Goal: Task Accomplishment & Management: Use online tool/utility

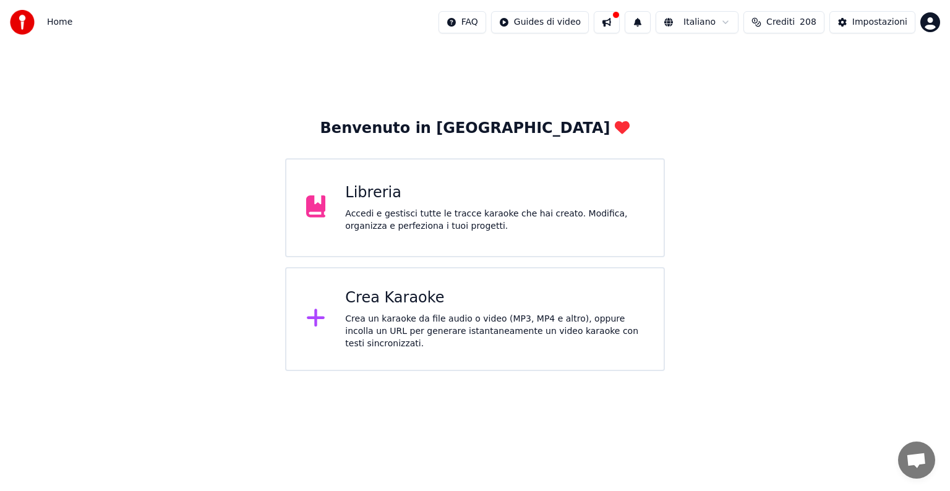
click at [402, 299] on div "Crea Karaoke" at bounding box center [494, 298] width 299 height 20
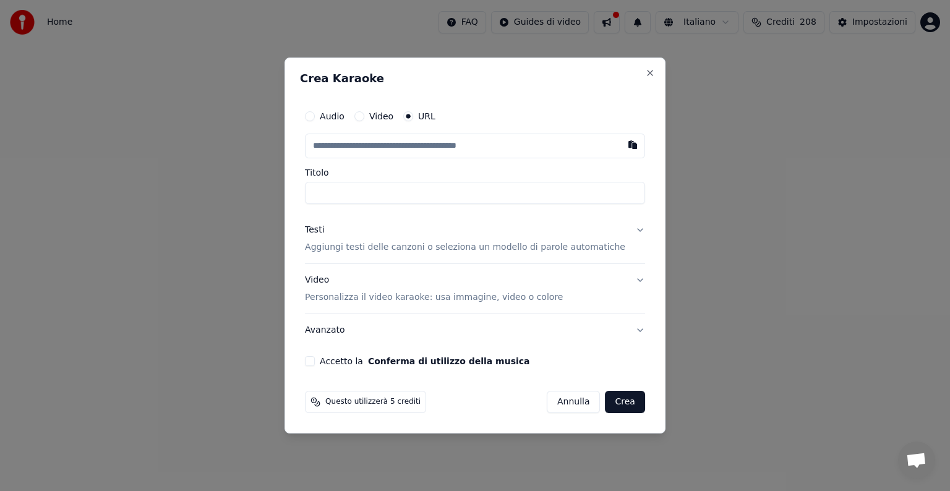
click at [393, 116] on label "Video" at bounding box center [381, 116] width 24 height 9
click at [364, 116] on button "Video" at bounding box center [359, 116] width 10 height 10
click at [392, 143] on div "Nessun file scelto" at bounding box center [424, 146] width 86 height 12
type input "**********"
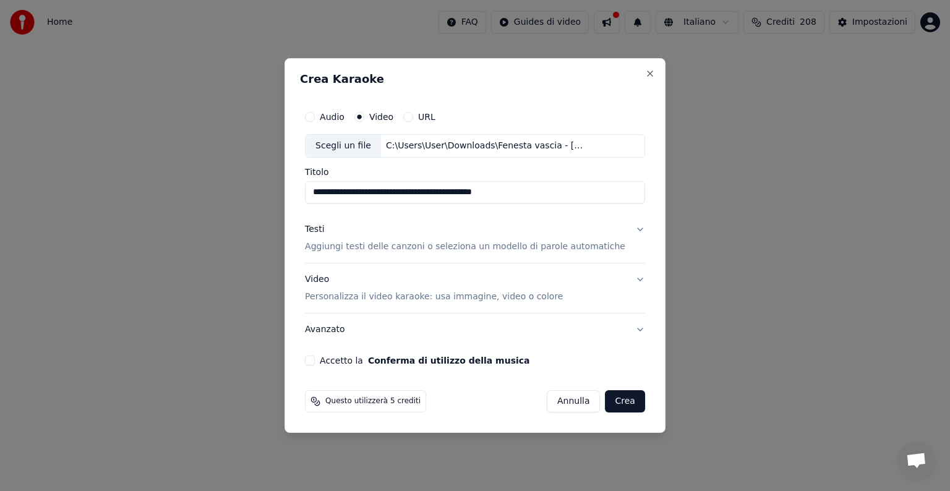
click at [367, 247] on p "Aggiungi testi delle canzoni o seleziona un modello di parole automatiche" at bounding box center [465, 247] width 320 height 12
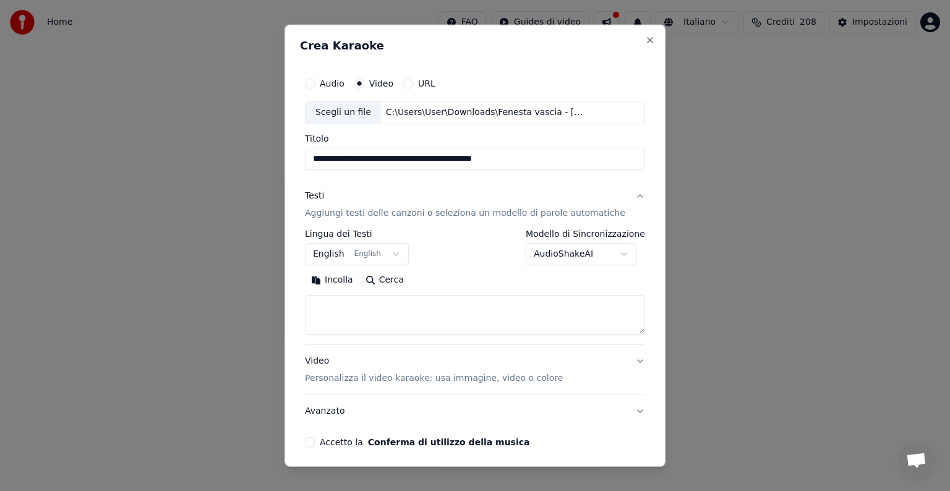
click at [363, 315] on textarea at bounding box center [475, 315] width 340 height 40
click at [334, 276] on button "Incolla" at bounding box center [332, 280] width 54 height 20
click at [315, 440] on button "Accetto la Conferma di utilizzo della musica" at bounding box center [310, 442] width 10 height 10
click at [383, 382] on p "Personalizza il video karaoke: usa immagine, video o colore" at bounding box center [434, 378] width 258 height 12
type textarea "**********"
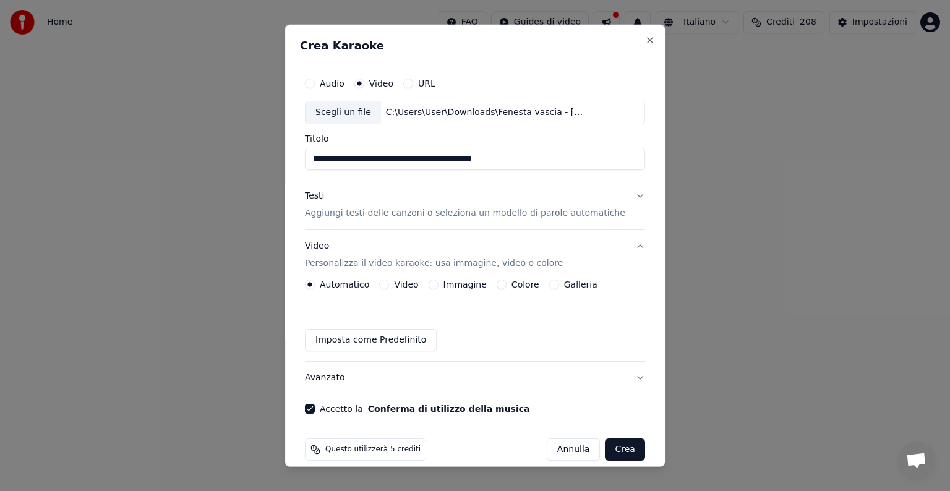
click at [500, 282] on button "Colore" at bounding box center [501, 284] width 10 height 10
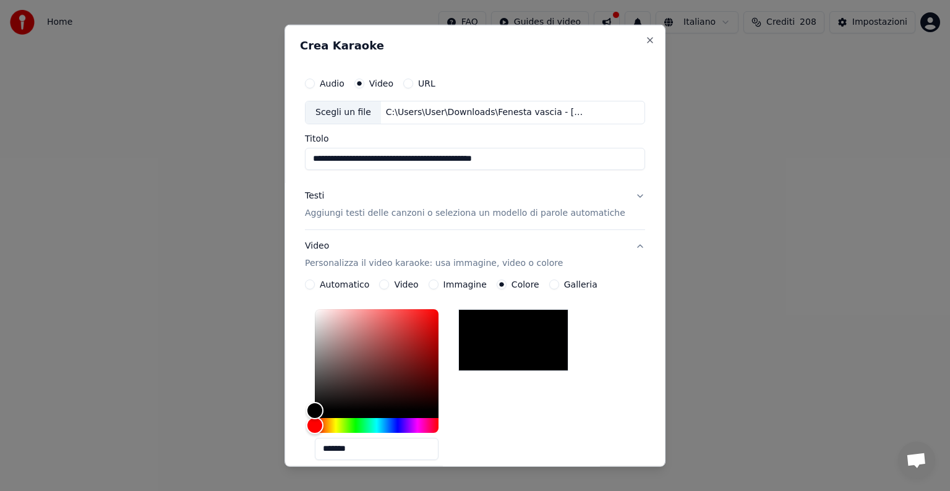
click at [334, 243] on div "Video Personalizza il video karaoke: usa immagine, video o colore" at bounding box center [434, 255] width 258 height 30
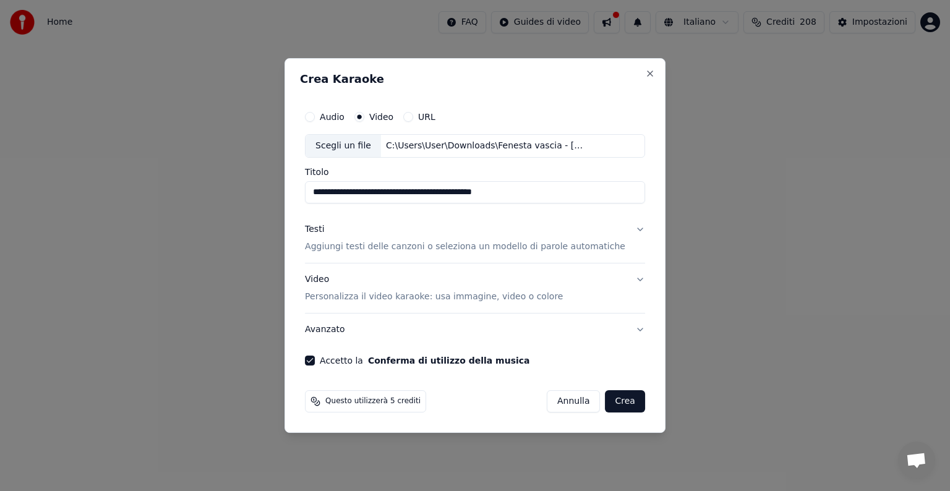
click at [621, 325] on button "Avanzato" at bounding box center [475, 329] width 340 height 32
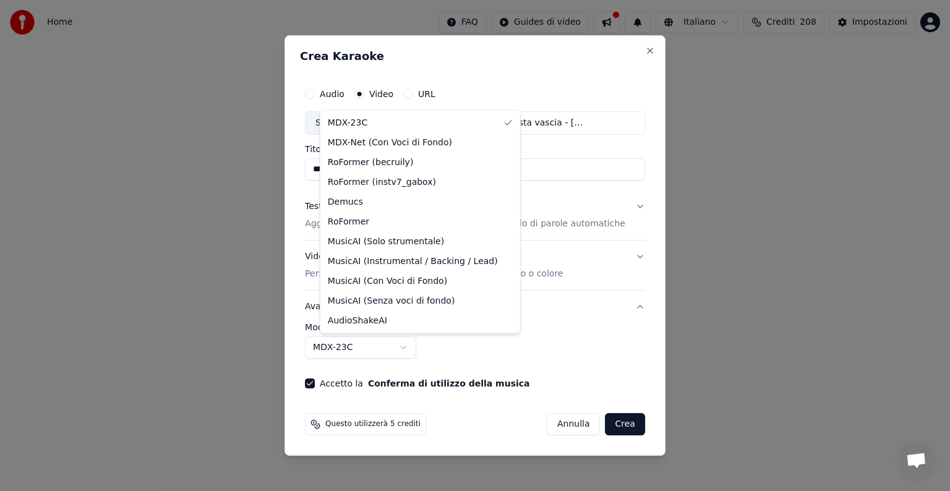
click at [428, 347] on body "**********" at bounding box center [475, 185] width 950 height 371
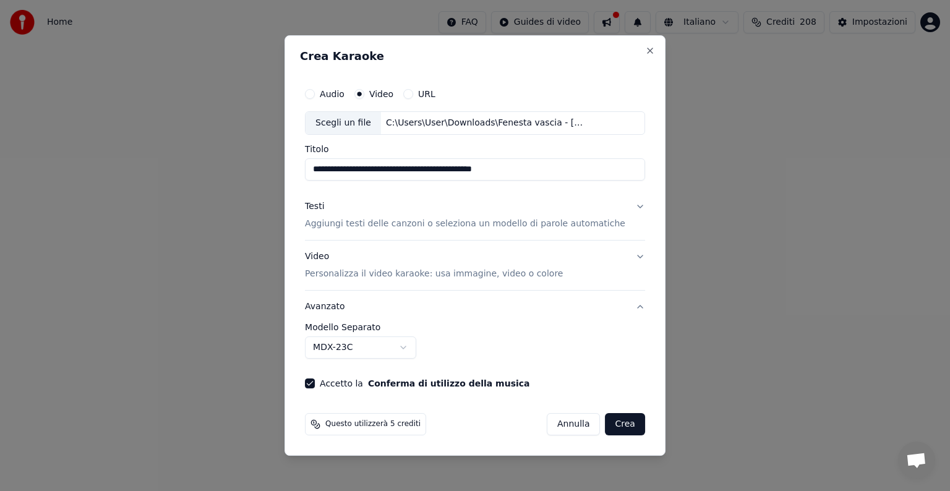
click at [605, 427] on button "Crea" at bounding box center [625, 424] width 40 height 22
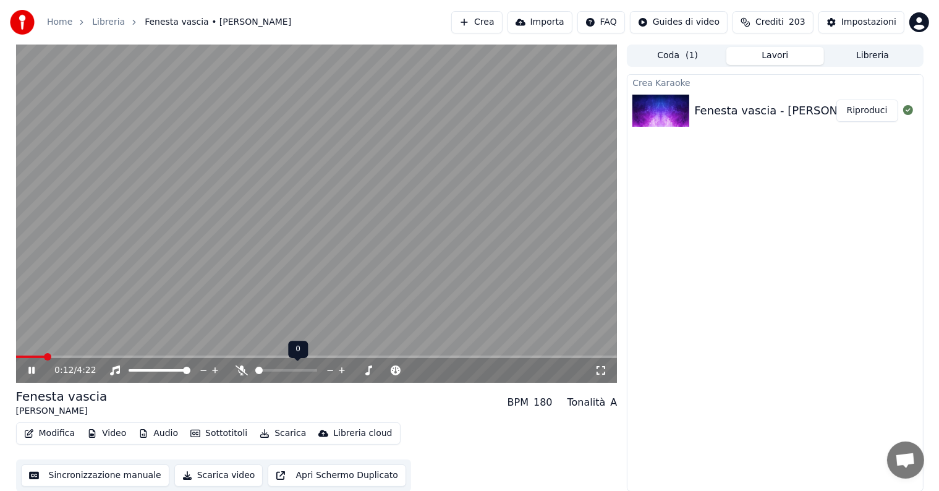
click at [280, 371] on span at bounding box center [286, 370] width 62 height 2
click at [305, 375] on div at bounding box center [298, 370] width 100 height 12
click at [300, 373] on div at bounding box center [298, 370] width 100 height 12
click at [307, 371] on span at bounding box center [286, 370] width 62 height 2
click at [319, 368] on div at bounding box center [298, 370] width 100 height 12
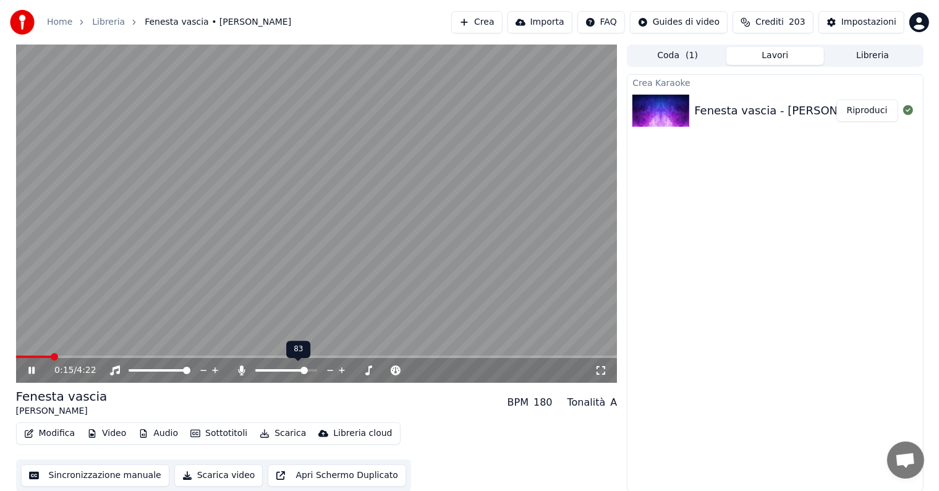
click at [318, 366] on div at bounding box center [298, 370] width 100 height 12
click at [315, 367] on div at bounding box center [298, 370] width 100 height 12
click at [315, 372] on div at bounding box center [298, 370] width 100 height 12
click at [312, 371] on span at bounding box center [286, 370] width 62 height 2
click at [317, 374] on span at bounding box center [313, 370] width 7 height 7
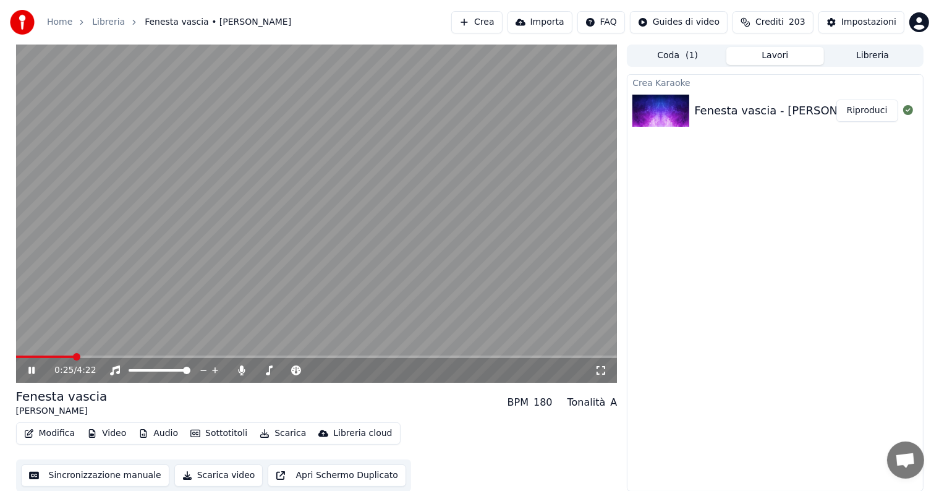
click at [200, 260] on video at bounding box center [317, 214] width 602 height 338
click at [205, 432] on button "Sottotitoli" at bounding box center [218, 433] width 67 height 17
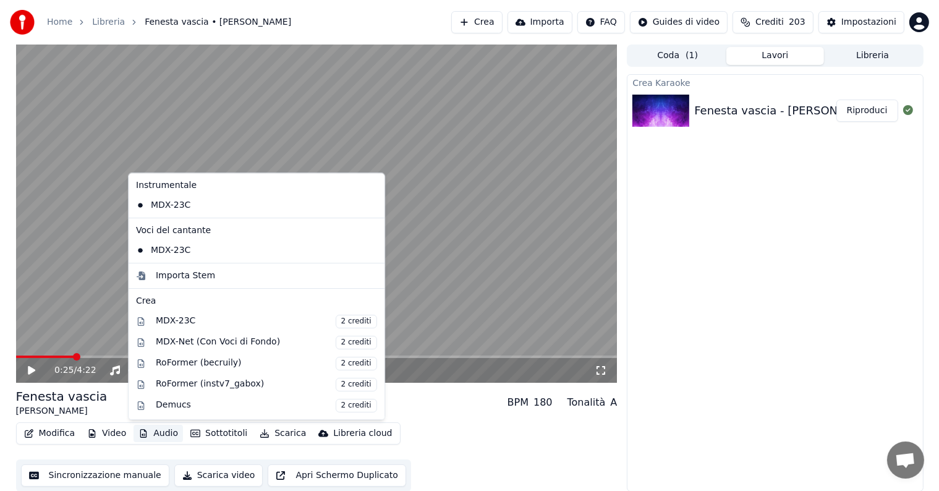
click at [375, 401] on div "Fenesta vascia [PERSON_NAME] BPM 180 Tonalità A" at bounding box center [317, 403] width 602 height 30
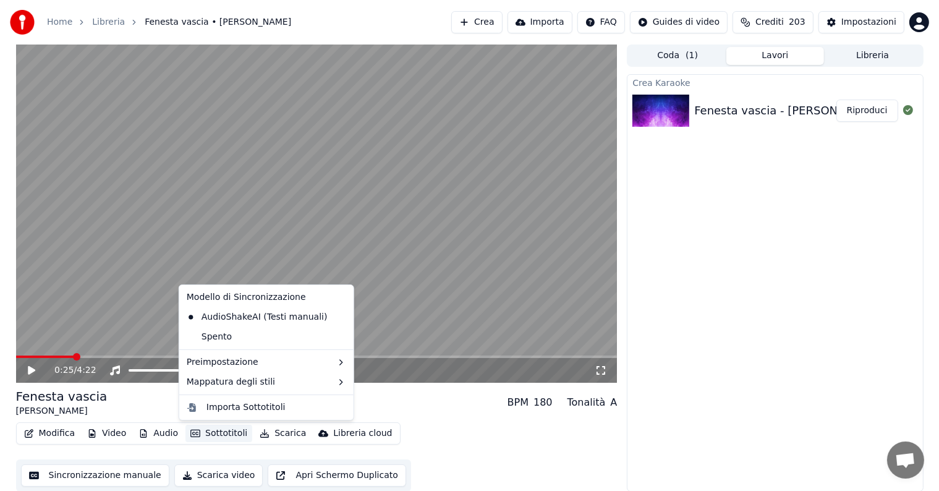
click at [223, 428] on button "Sottotitoli" at bounding box center [218, 433] width 67 height 17
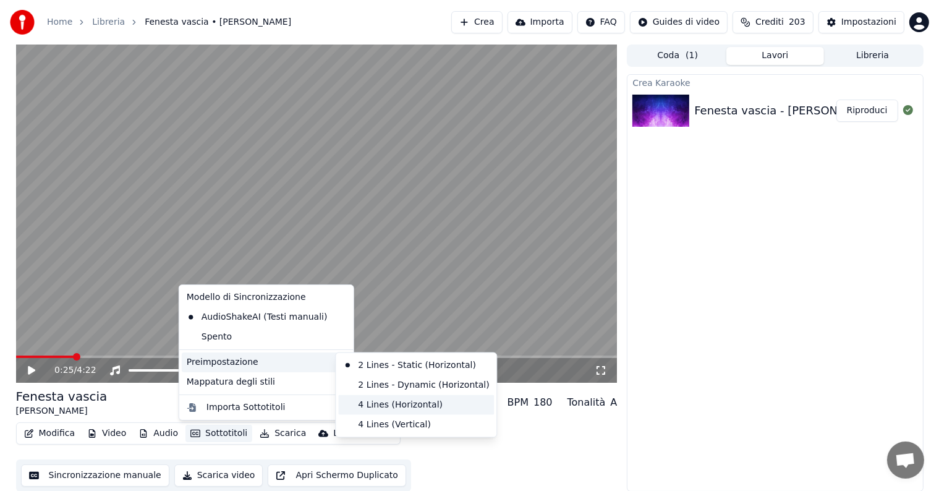
click at [398, 406] on div "4 Lines (Horizontal)" at bounding box center [416, 405] width 156 height 20
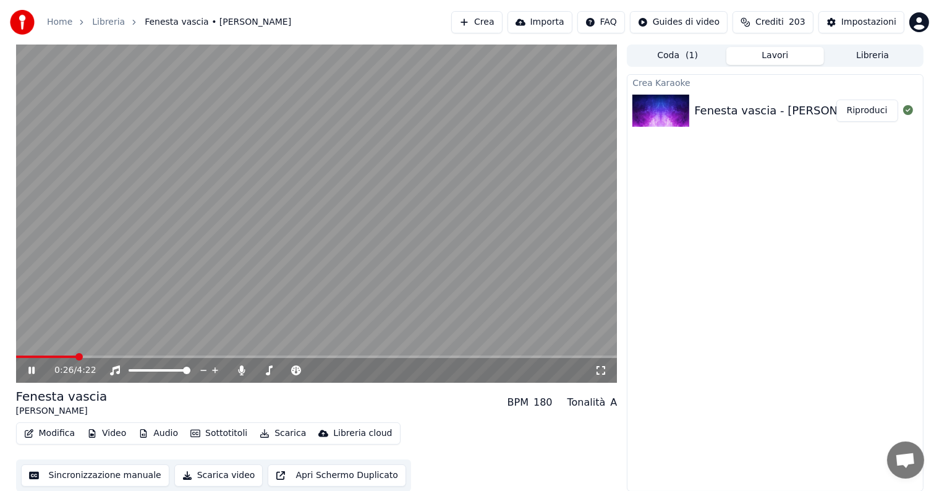
click at [272, 300] on video at bounding box center [317, 214] width 602 height 338
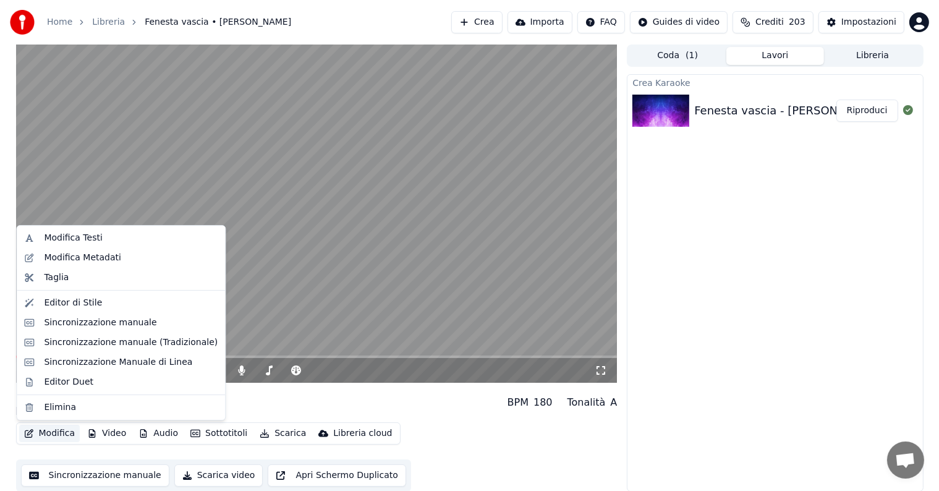
click at [49, 435] on button "Modifica" at bounding box center [49, 433] width 61 height 17
click at [96, 307] on div "Editor di Stile" at bounding box center [131, 303] width 174 height 12
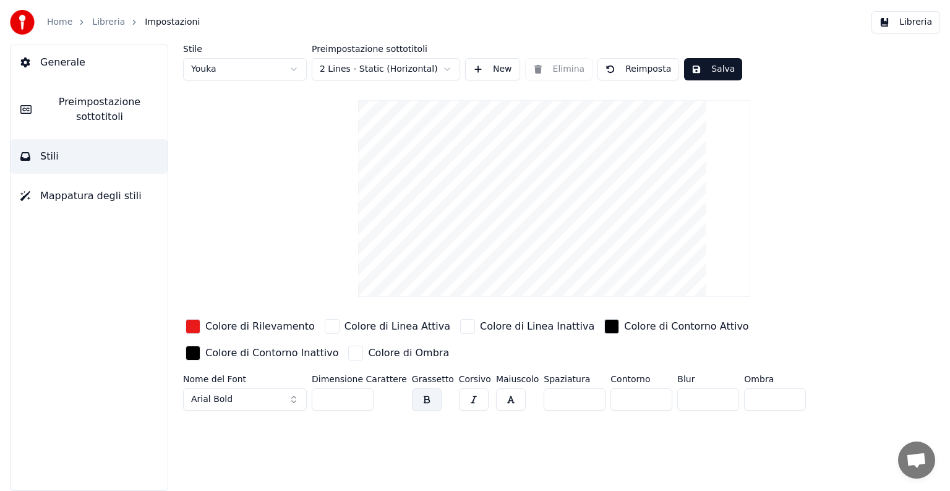
click at [329, 394] on input "***" at bounding box center [343, 399] width 62 height 22
type input "***"
click at [368, 424] on div "Stile Youka Preimpostazione sottotitoli 2 Lines - Static (Horizontal) New Elimi…" at bounding box center [553, 268] width 791 height 446
click at [273, 388] on button "Arial Bold" at bounding box center [245, 399] width 124 height 22
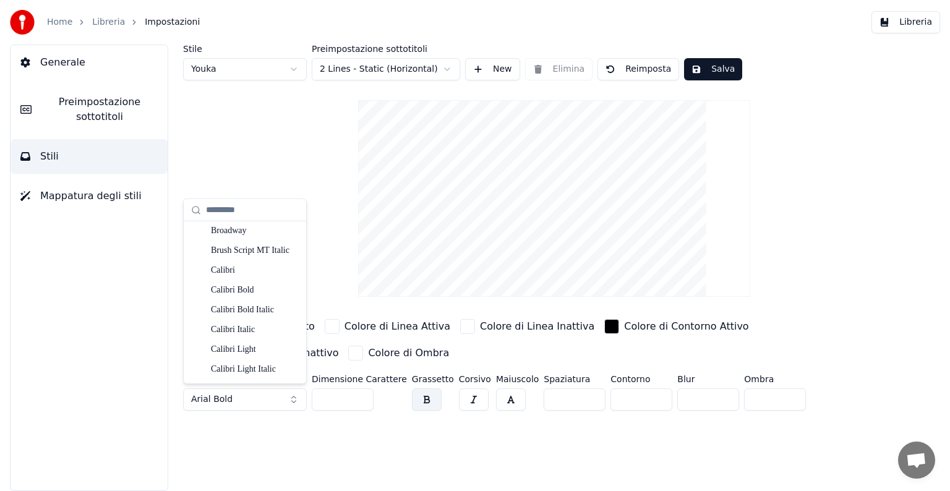
scroll to position [934, 0]
click at [255, 231] on div "Broadway" at bounding box center [255, 229] width 88 height 12
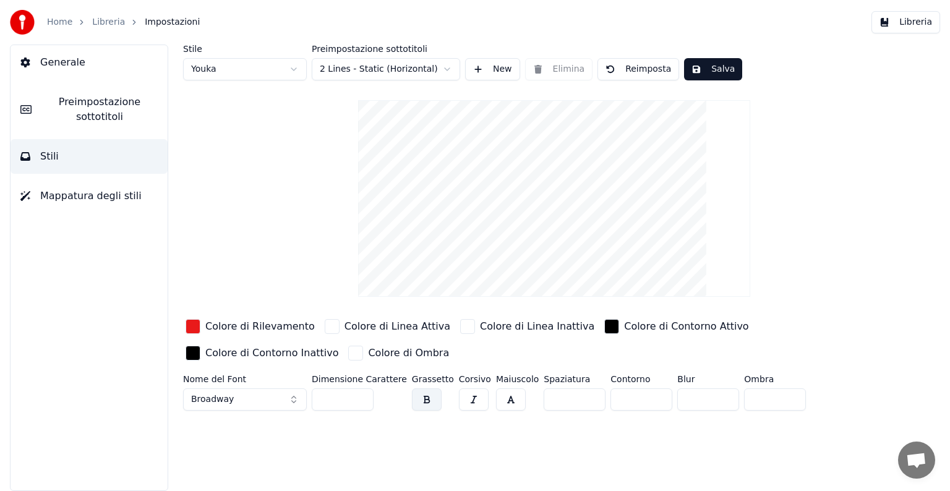
click at [272, 402] on button "Broadway" at bounding box center [245, 399] width 124 height 22
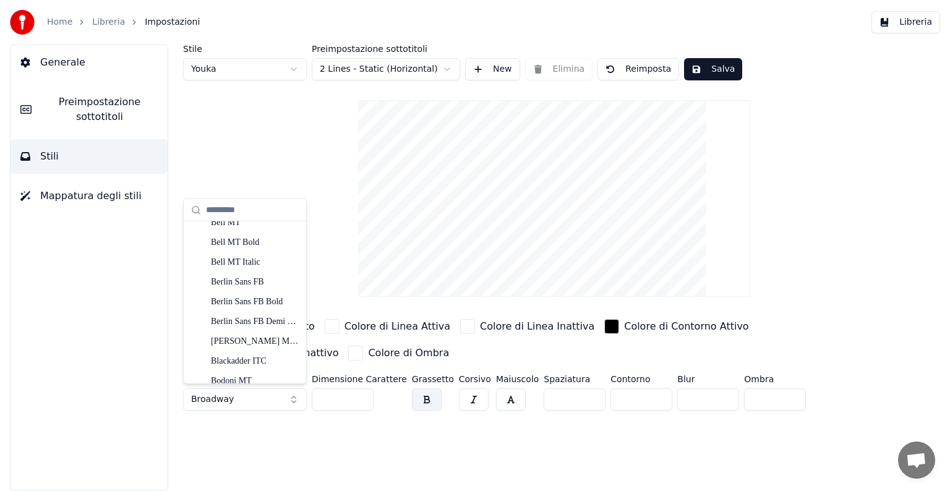
scroll to position [346, 0]
click at [703, 69] on button "Salva" at bounding box center [713, 69] width 58 height 22
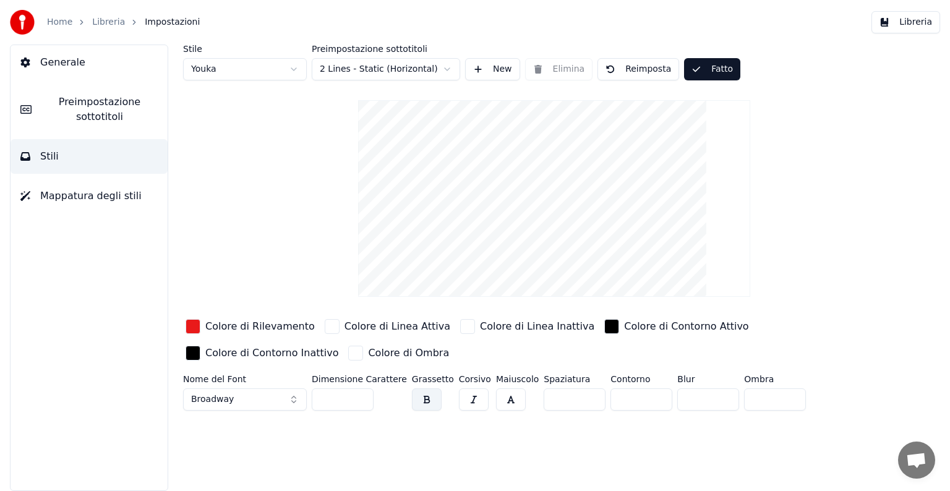
click at [354, 75] on html "Home Libreria Impostazioni Libreria Generale Preimpostazione sottotitoli Stili …" at bounding box center [475, 245] width 950 height 491
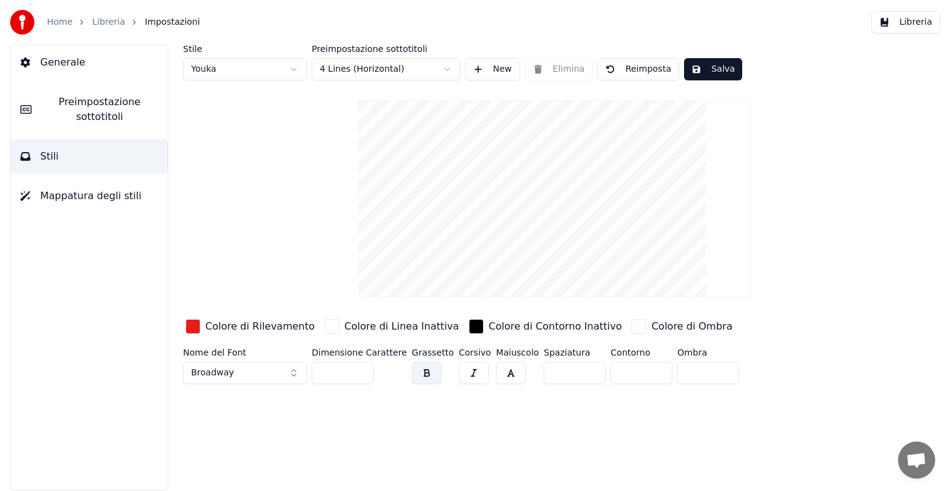
click at [168, 17] on span "Impostazioni" at bounding box center [172, 22] width 55 height 12
click at [710, 74] on button "Salva" at bounding box center [713, 69] width 58 height 22
click at [104, 27] on link "Libreria" at bounding box center [108, 22] width 33 height 12
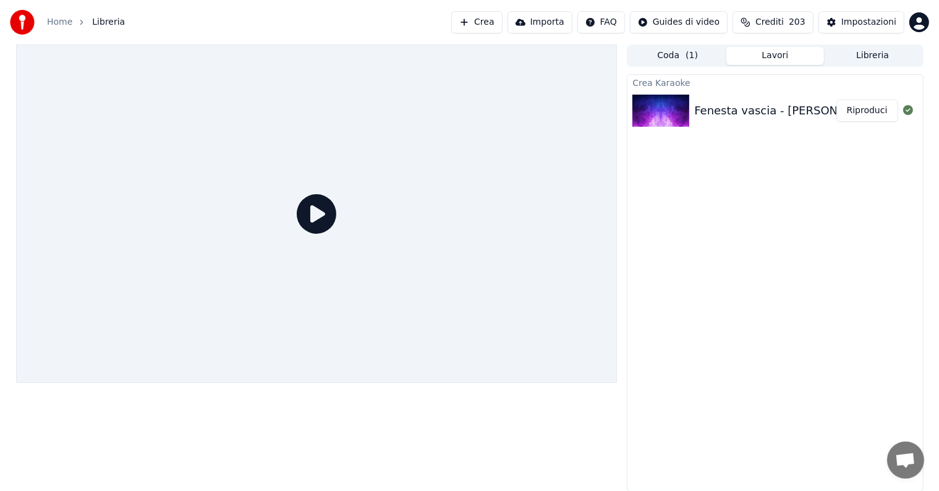
click at [328, 215] on icon at bounding box center [317, 214] width 40 height 40
click at [863, 115] on button "Riproduci" at bounding box center [868, 111] width 62 height 22
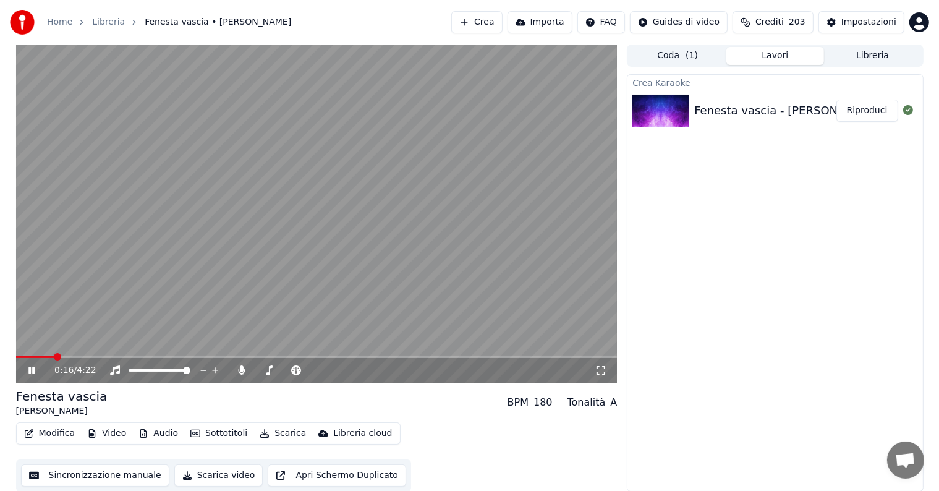
click at [27, 429] on icon "button" at bounding box center [29, 433] width 10 height 9
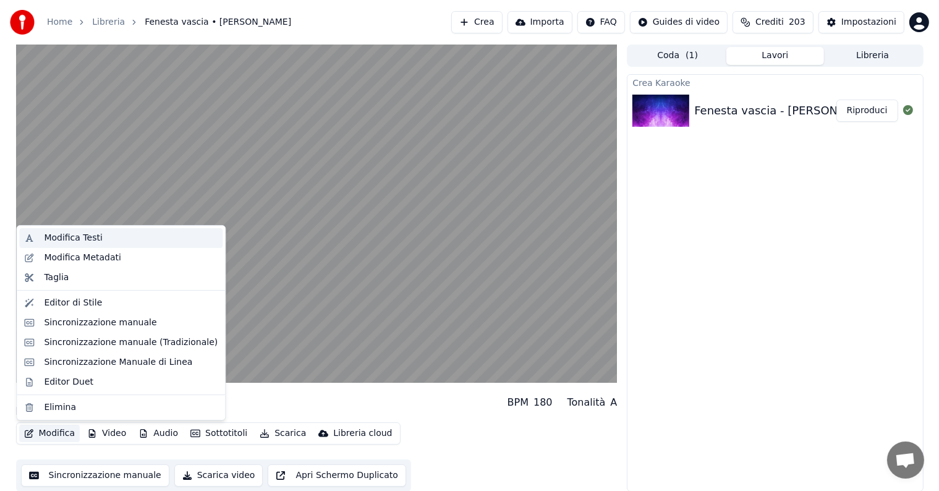
click at [114, 246] on div "Modifica Testi" at bounding box center [120, 238] width 203 height 20
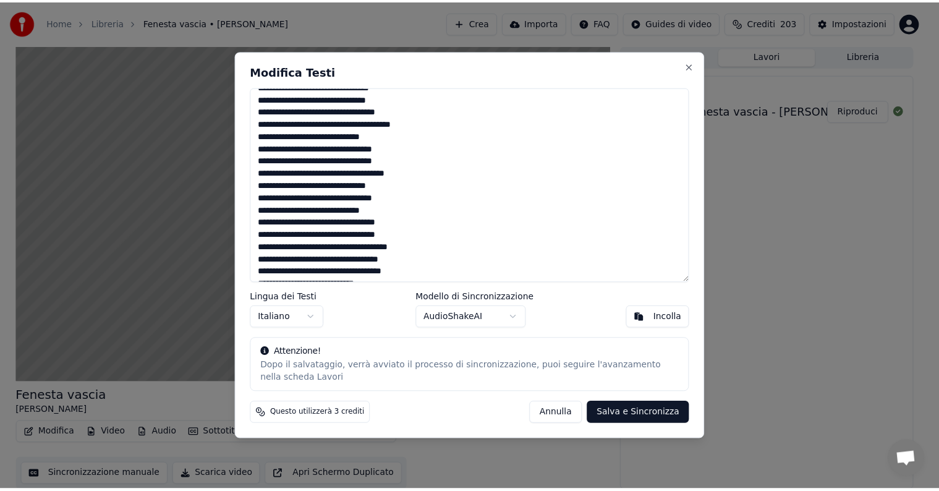
scroll to position [59, 0]
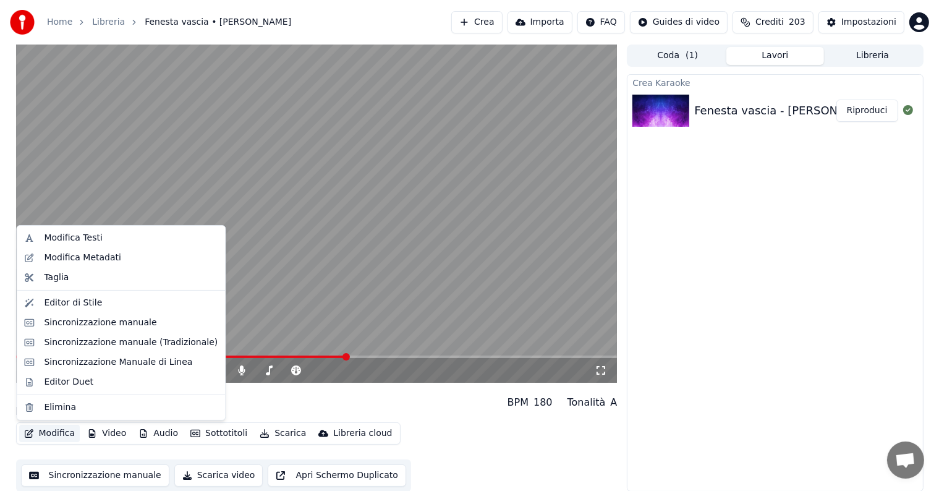
click at [39, 438] on button "Modifica" at bounding box center [49, 433] width 61 height 17
click at [49, 477] on button "Sincronizzazione manuale" at bounding box center [95, 475] width 148 height 22
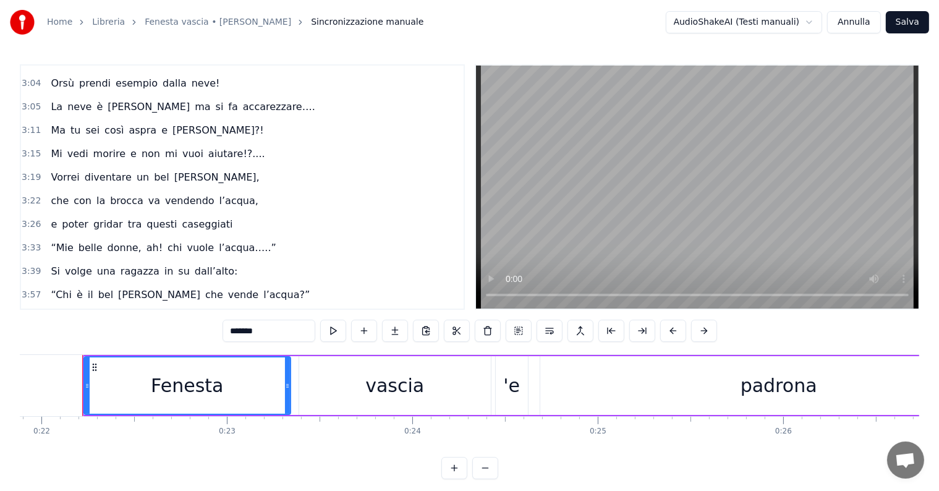
scroll to position [462, 0]
click at [27, 172] on span "3:19" at bounding box center [31, 178] width 19 height 12
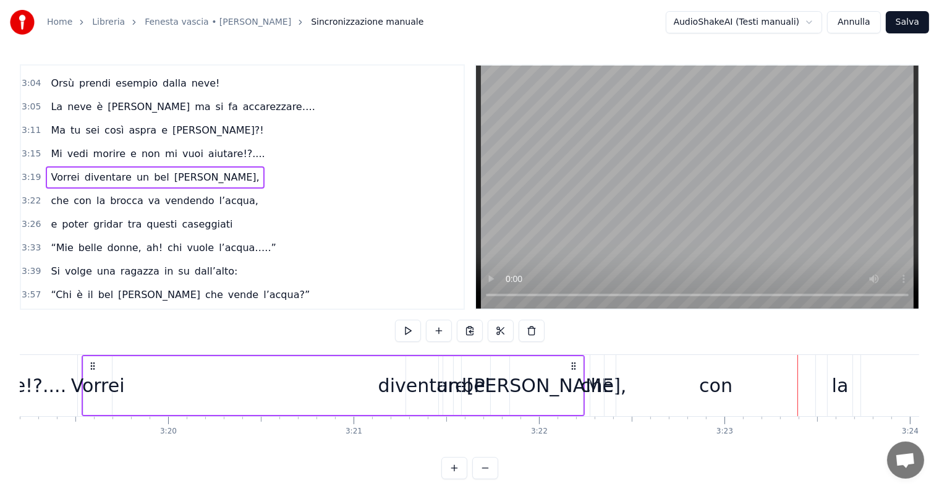
scroll to position [458, 0]
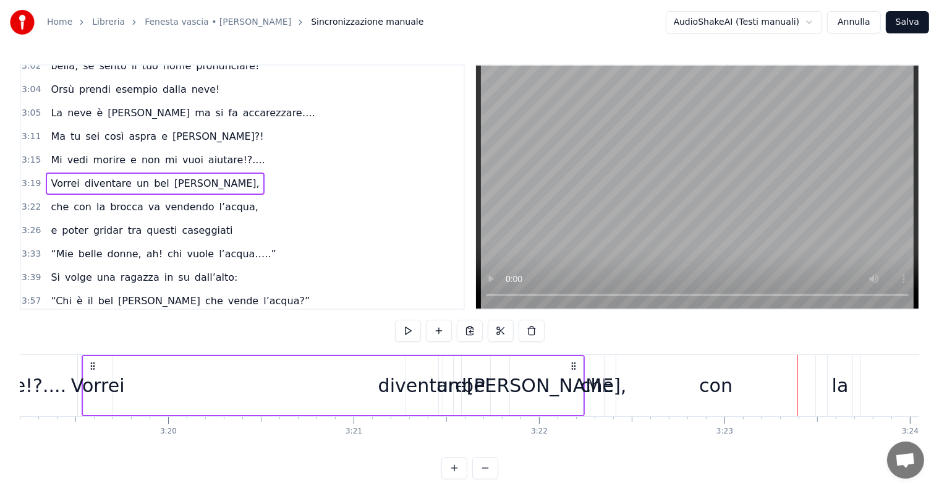
click at [22, 130] on span "3:11" at bounding box center [31, 136] width 19 height 12
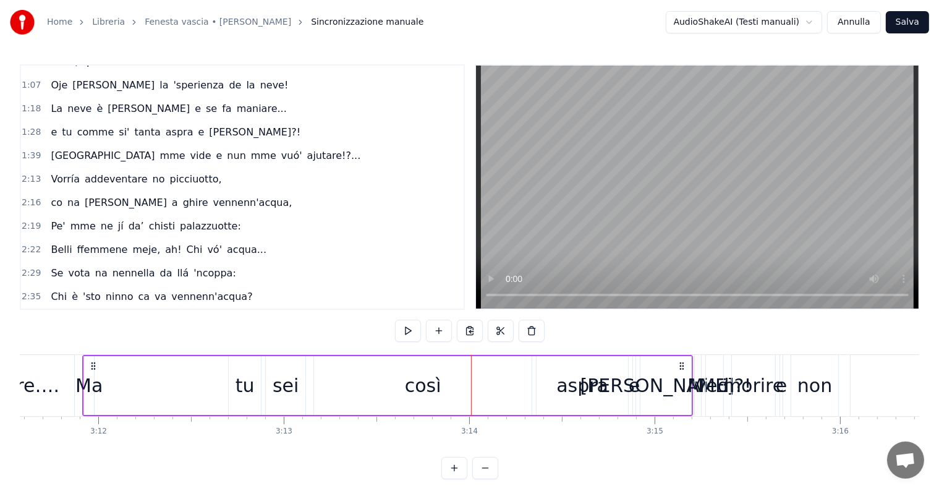
scroll to position [87, 0]
click at [32, 243] on span "2:22" at bounding box center [31, 249] width 19 height 12
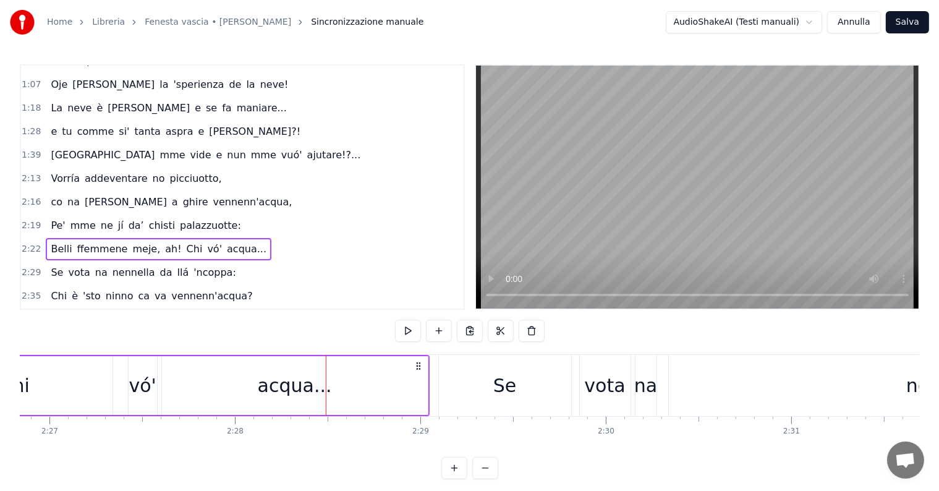
scroll to position [0, 0]
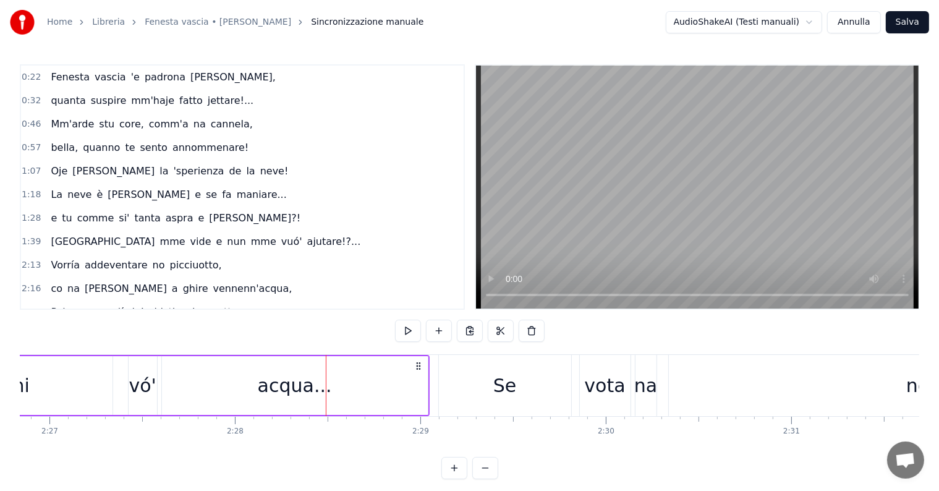
click at [30, 145] on span "0:57" at bounding box center [31, 148] width 19 height 12
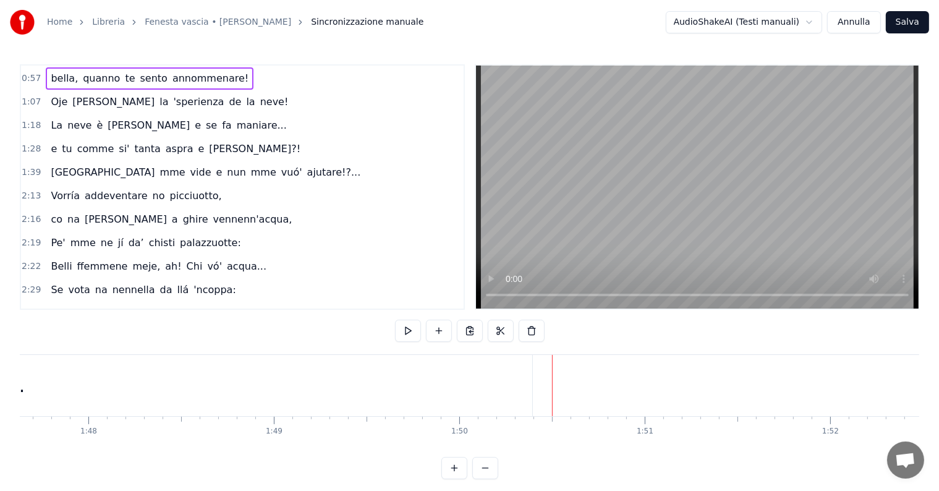
scroll to position [73, 0]
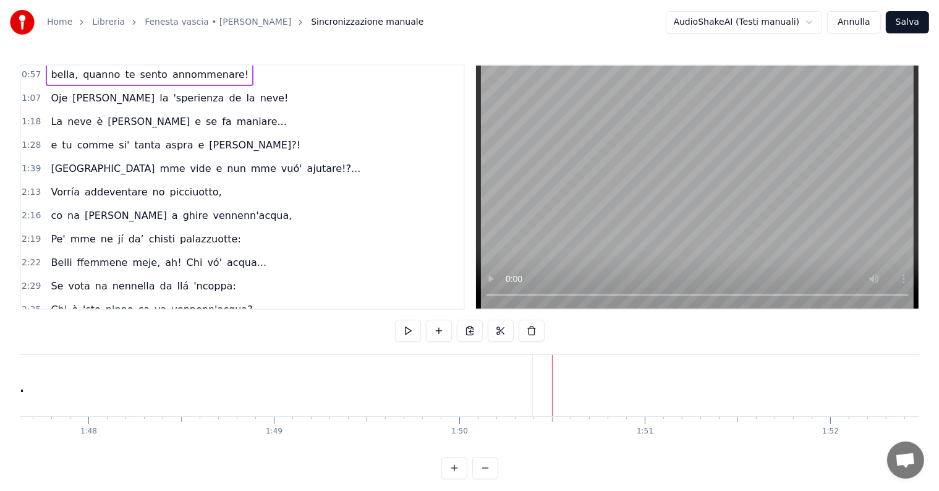
click at [32, 163] on span "1:39" at bounding box center [31, 169] width 19 height 12
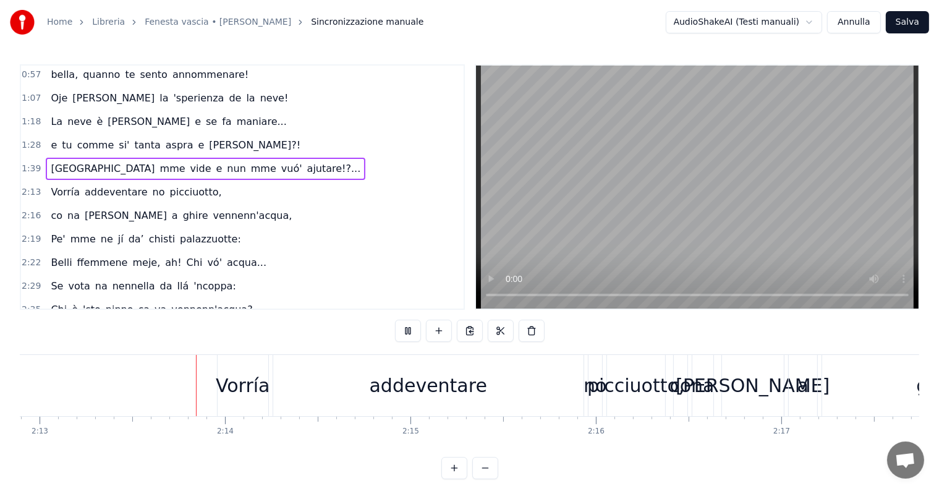
scroll to position [0, 24673]
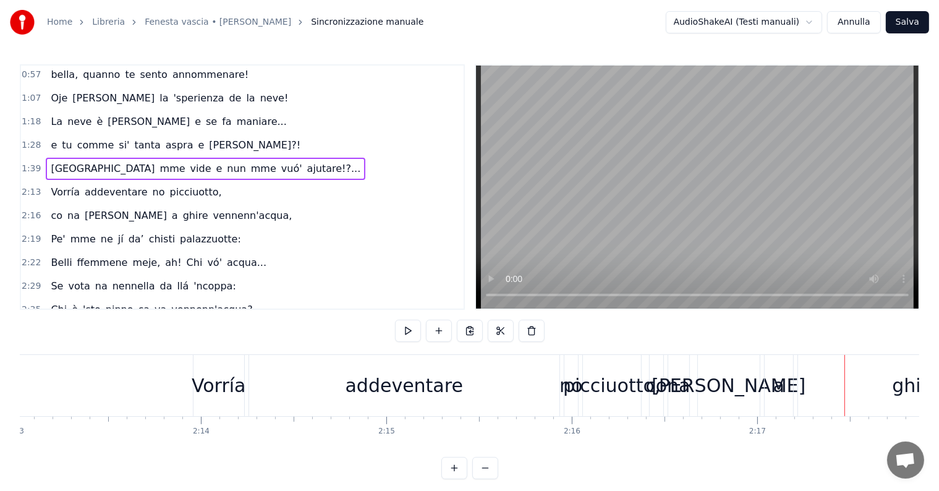
click at [27, 189] on span "2:13" at bounding box center [31, 192] width 19 height 12
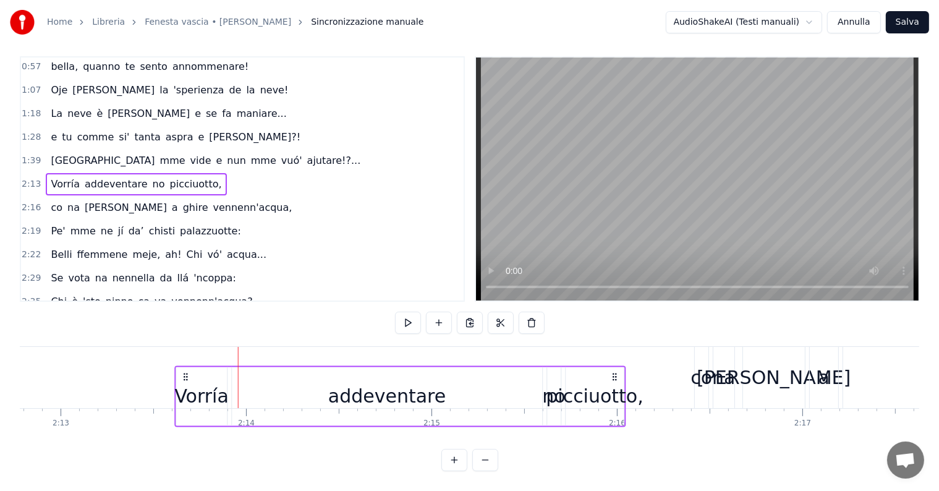
scroll to position [0, 24624]
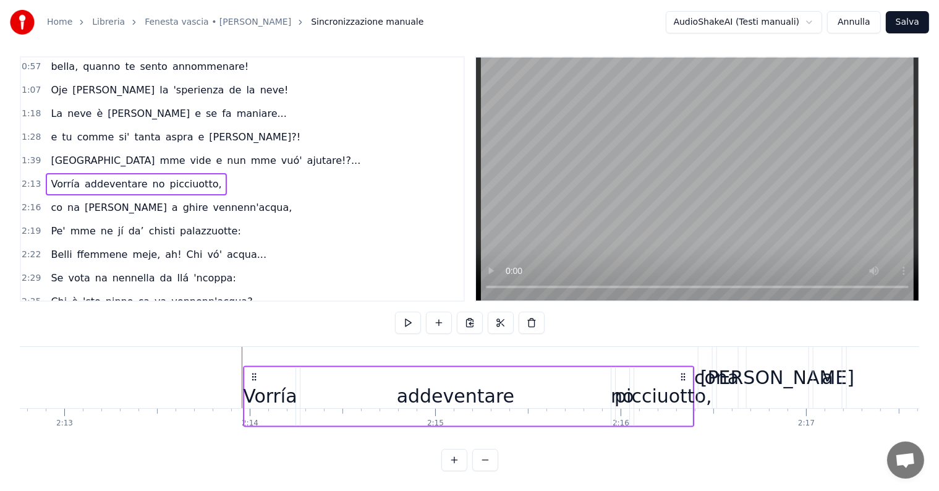
drag, startPoint x: 203, startPoint y: 365, endPoint x: 253, endPoint y: 299, distance: 82.9
click at [253, 299] on div "0:22 Fenesta vascia 'e padrona [PERSON_NAME], 0:32 quanta suspire mm'haje fatto…" at bounding box center [470, 263] width 900 height 415
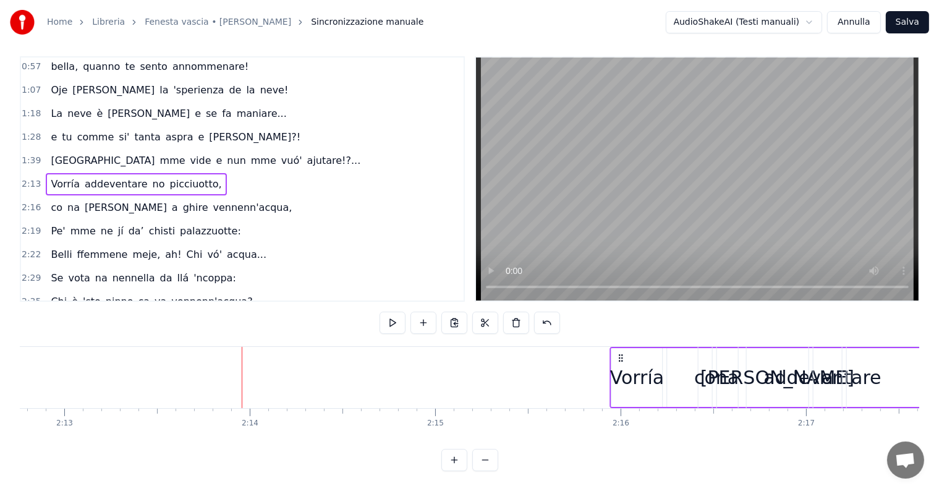
drag, startPoint x: 253, startPoint y: 344, endPoint x: 597, endPoint y: 362, distance: 344.2
click at [616, 370] on div "Vorría addeventare no picciuotto," at bounding box center [835, 377] width 451 height 61
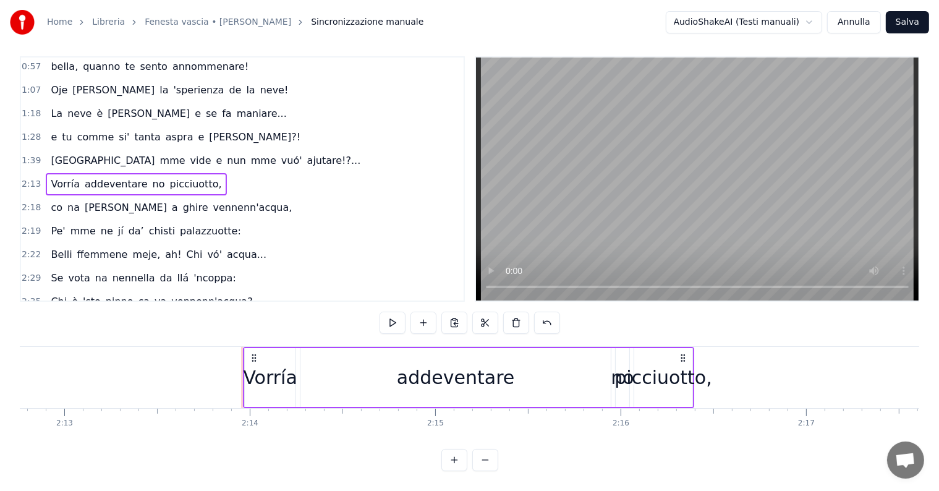
click at [25, 178] on span "2:13" at bounding box center [31, 184] width 19 height 12
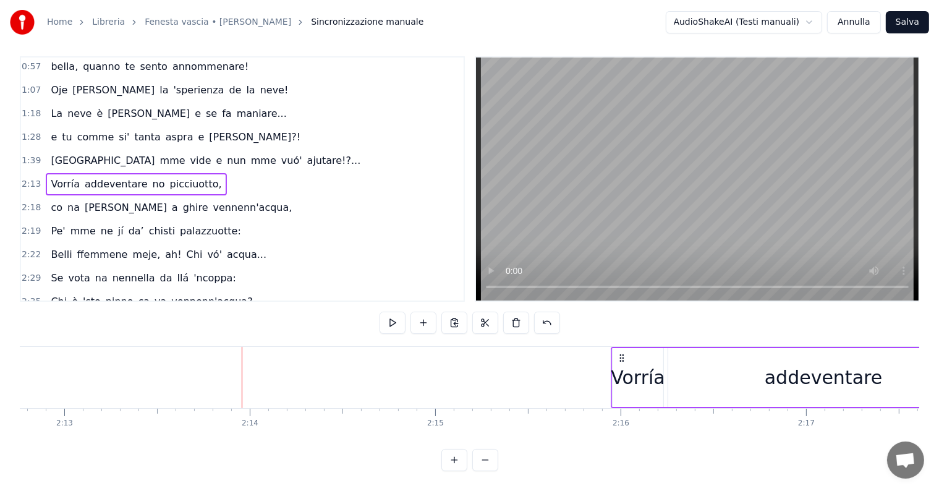
drag, startPoint x: 252, startPoint y: 344, endPoint x: 621, endPoint y: 402, distance: 373.1
click at [621, 402] on div "Fenesta vascia 'e padrona [PERSON_NAME], quanta suspire mm'haje fatto jettare!.…" at bounding box center [470, 392] width 900 height 93
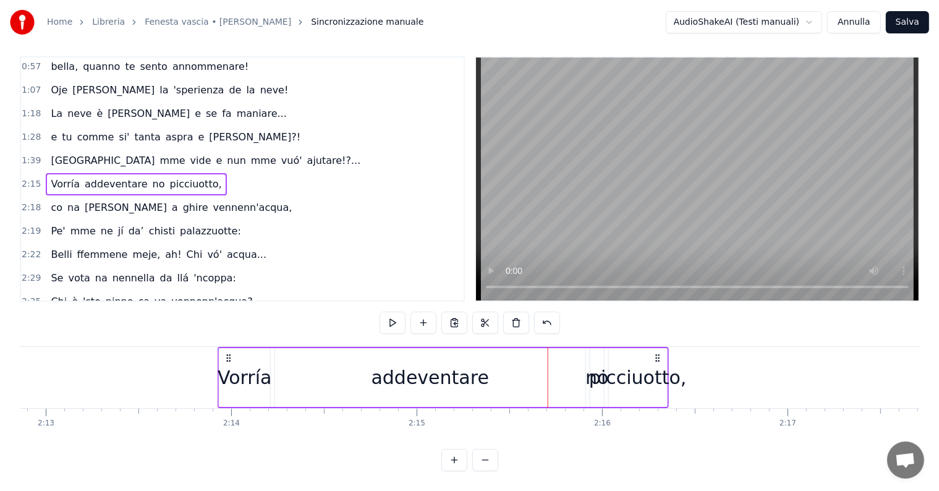
scroll to position [0, 24641]
drag, startPoint x: 443, startPoint y: 342, endPoint x: 232, endPoint y: 386, distance: 216.0
click at [232, 386] on div "Vorría addeventare no picciuotto," at bounding box center [448, 377] width 451 height 61
click at [257, 364] on div "Vorría" at bounding box center [251, 378] width 54 height 28
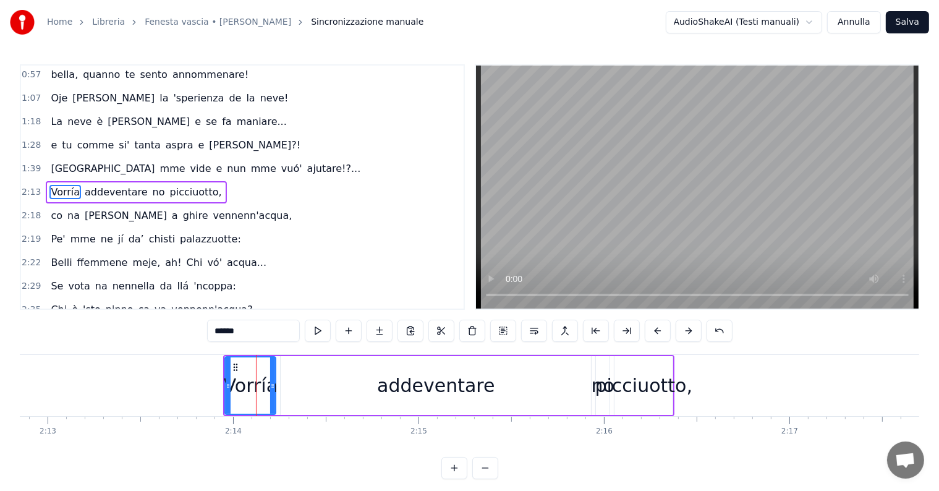
scroll to position [72, 0]
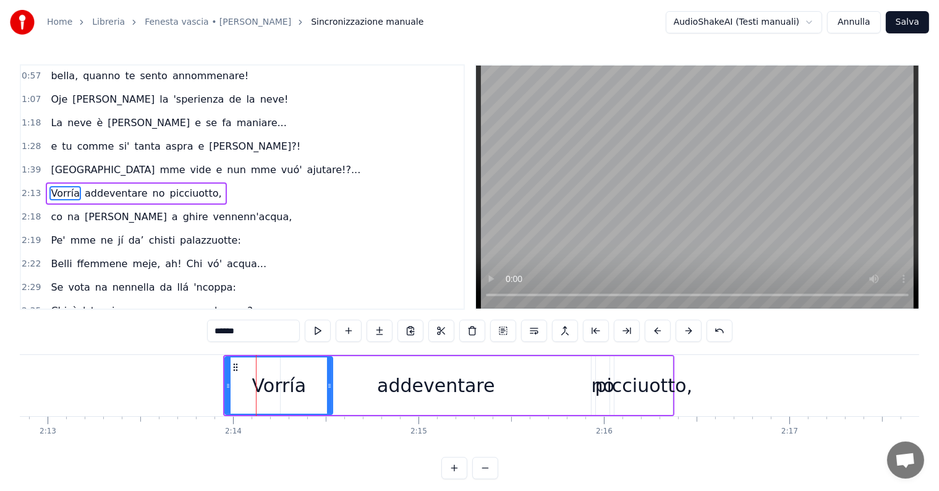
drag, startPoint x: 271, startPoint y: 383, endPoint x: 328, endPoint y: 398, distance: 58.8
click at [328, 398] on div at bounding box center [329, 385] width 5 height 56
click at [428, 378] on div "addeventare" at bounding box center [435, 386] width 117 height 28
type input "**********"
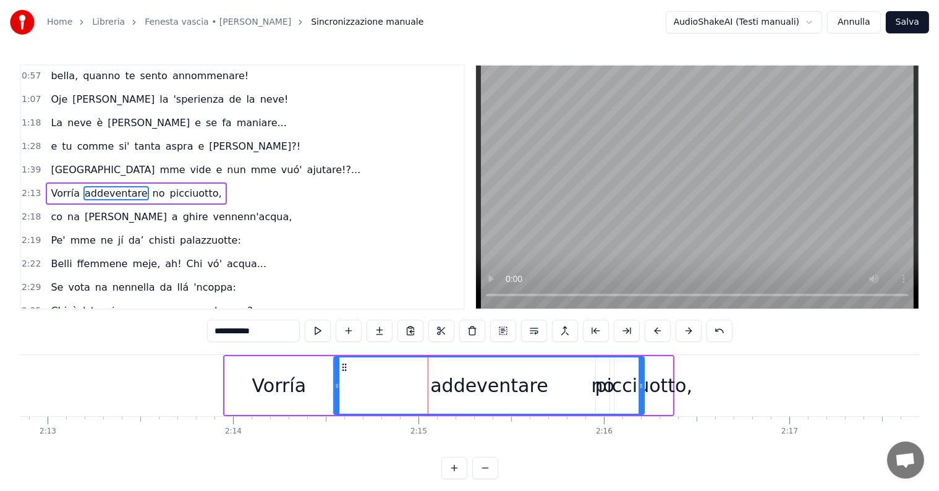
drag, startPoint x: 291, startPoint y: 366, endPoint x: 354, endPoint y: 375, distance: 64.3
click at [344, 380] on div "addeventare" at bounding box center [489, 385] width 309 height 56
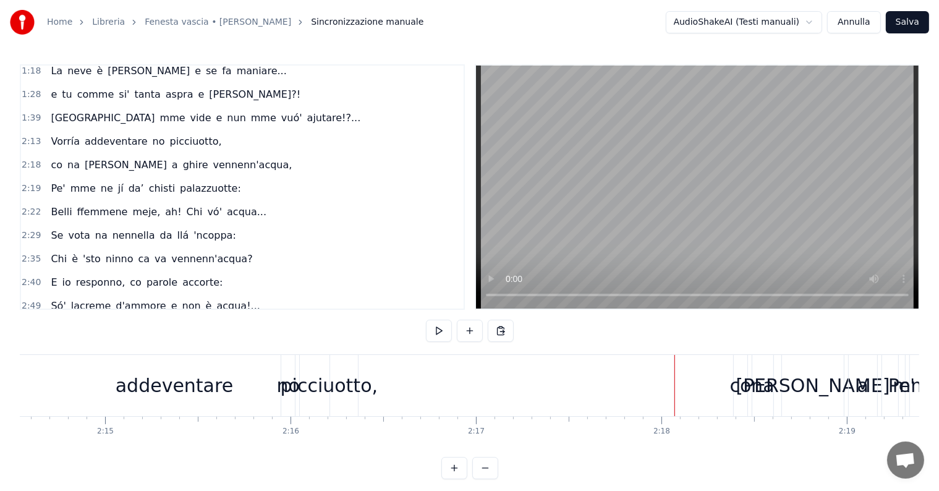
scroll to position [0, 24900]
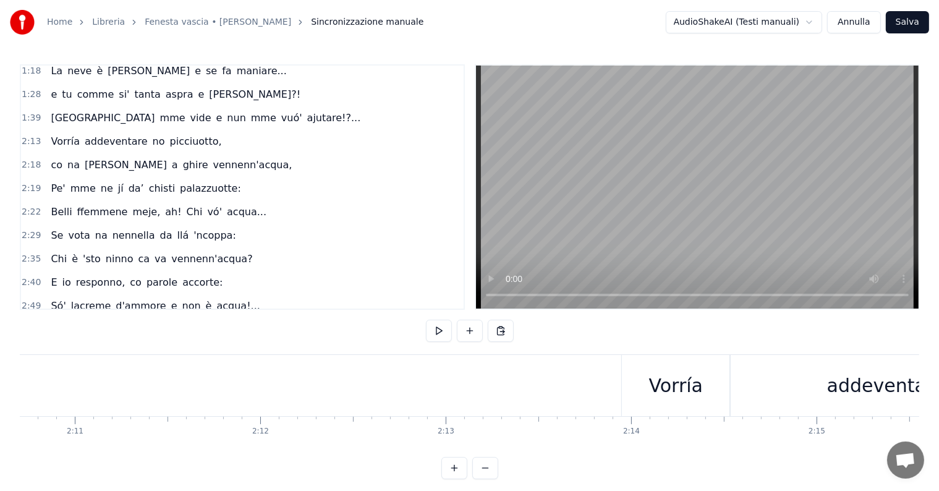
scroll to position [0, 24215]
click at [408, 388] on div at bounding box center [141, 385] width 48673 height 61
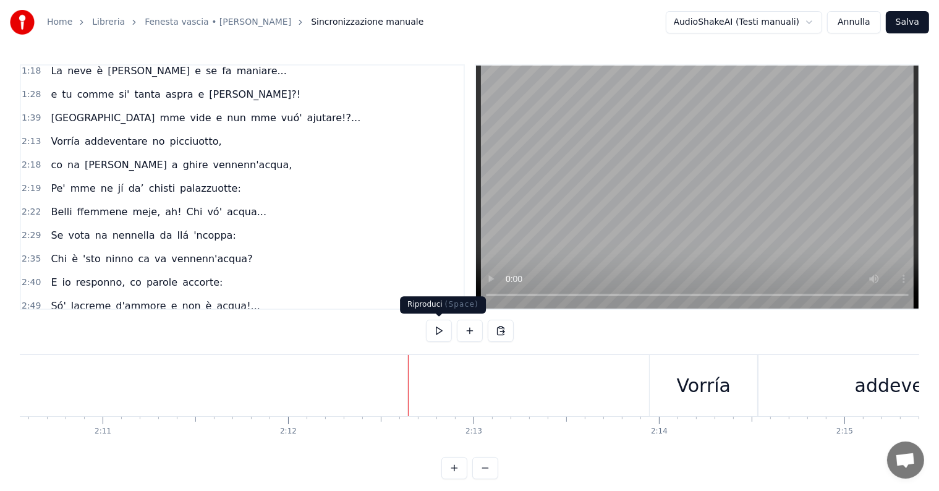
click at [440, 334] on button at bounding box center [439, 331] width 26 height 22
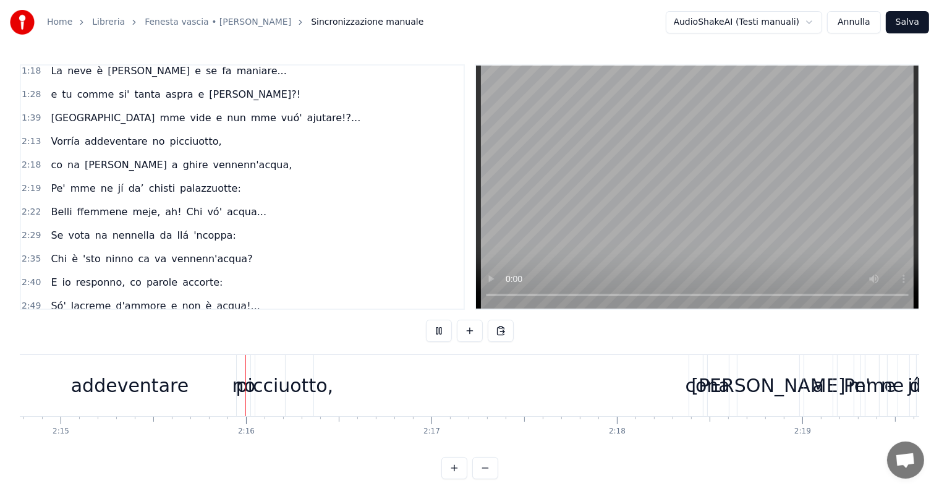
scroll to position [0, 25030]
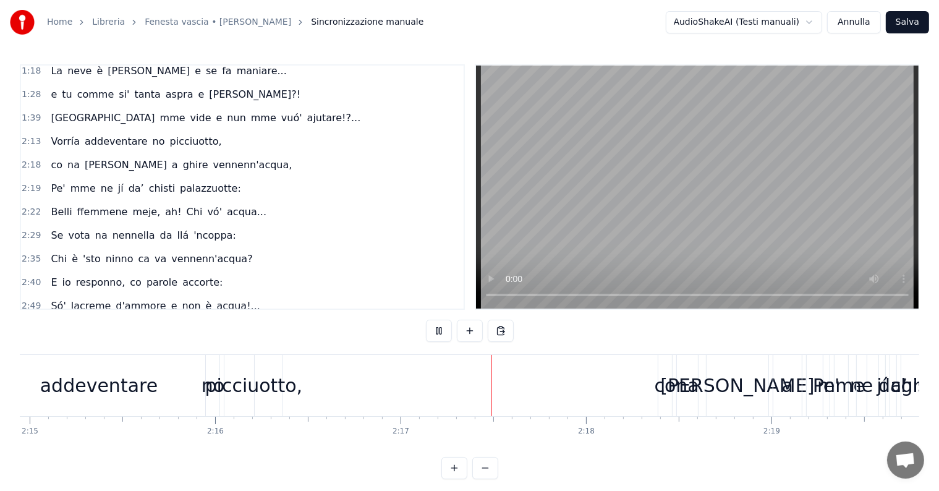
drag, startPoint x: 436, startPoint y: 326, endPoint x: 420, endPoint y: 344, distance: 24.5
click at [435, 326] on button at bounding box center [439, 331] width 26 height 22
click at [29, 130] on div "2:13 Vorría addeventare no picciuotto," at bounding box center [242, 141] width 443 height 23
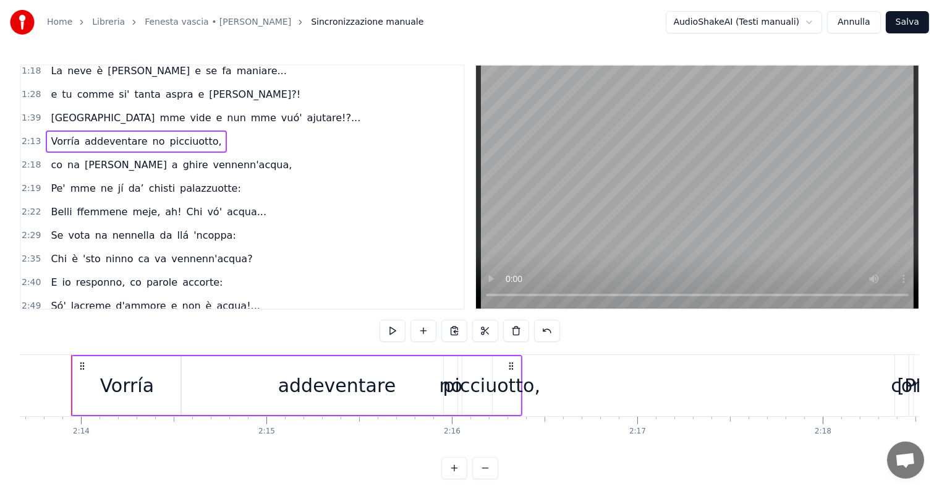
scroll to position [0, 24783]
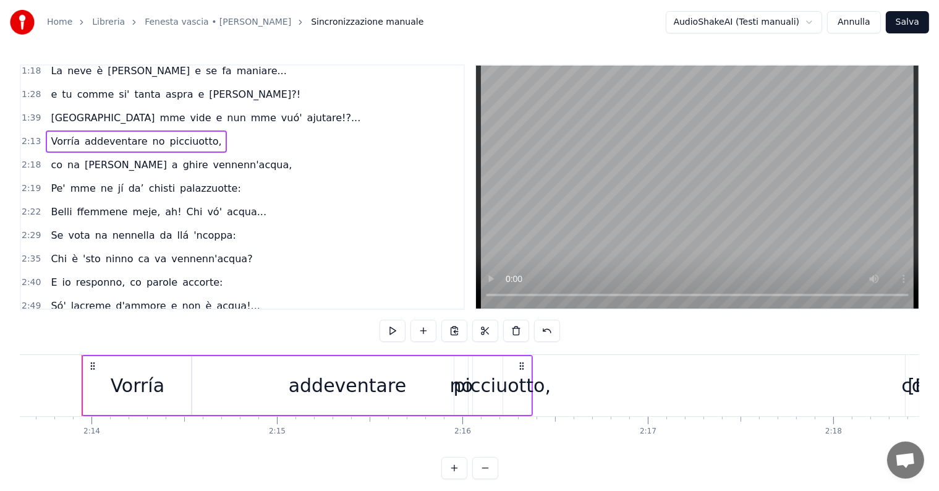
click at [171, 134] on span "picciuotto," at bounding box center [196, 141] width 54 height 14
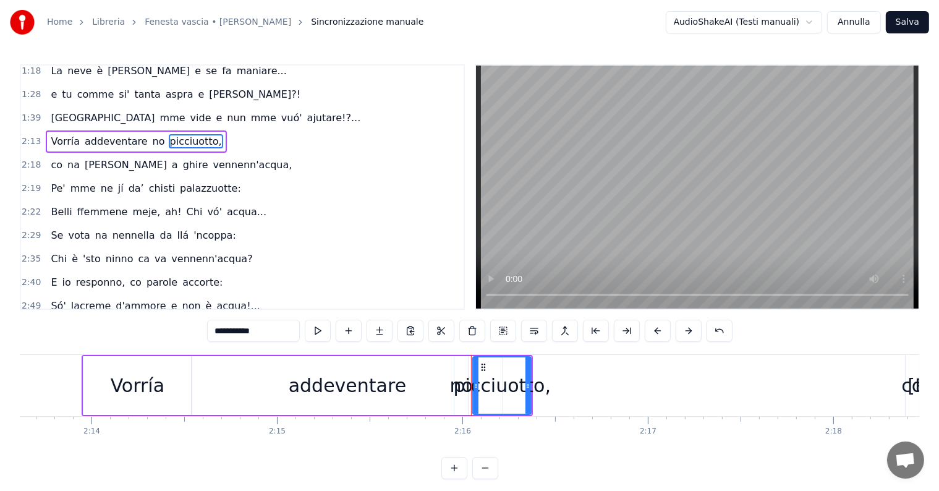
scroll to position [72, 0]
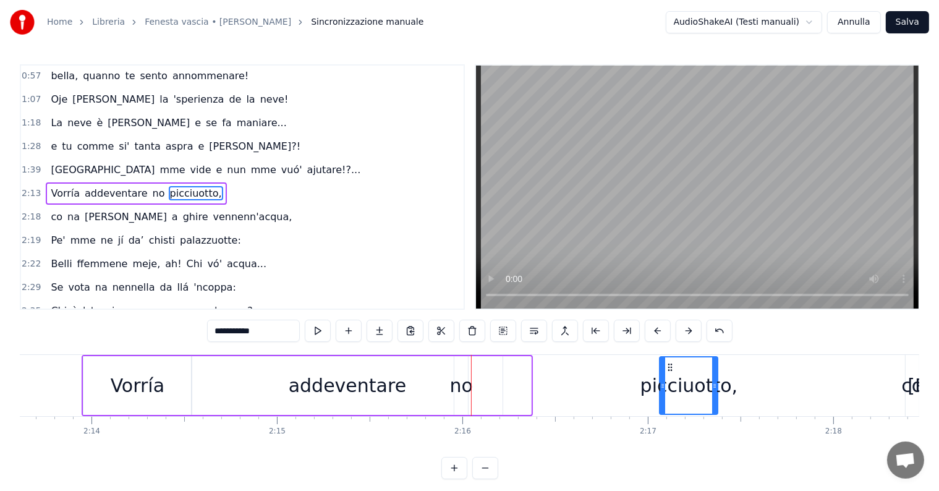
drag, startPoint x: 484, startPoint y: 366, endPoint x: 557, endPoint y: 372, distance: 73.2
click at [663, 377] on div "picciuotto," at bounding box center [689, 385] width 57 height 56
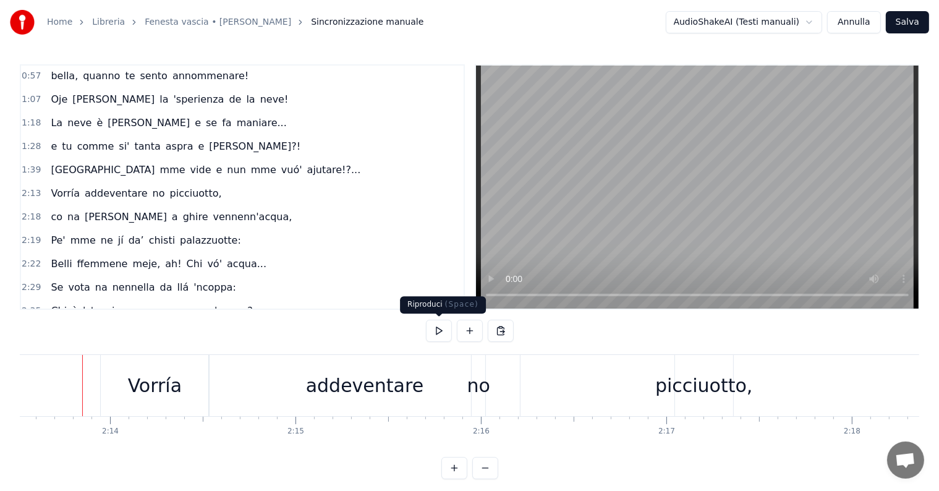
click at [436, 333] on button at bounding box center [439, 331] width 26 height 22
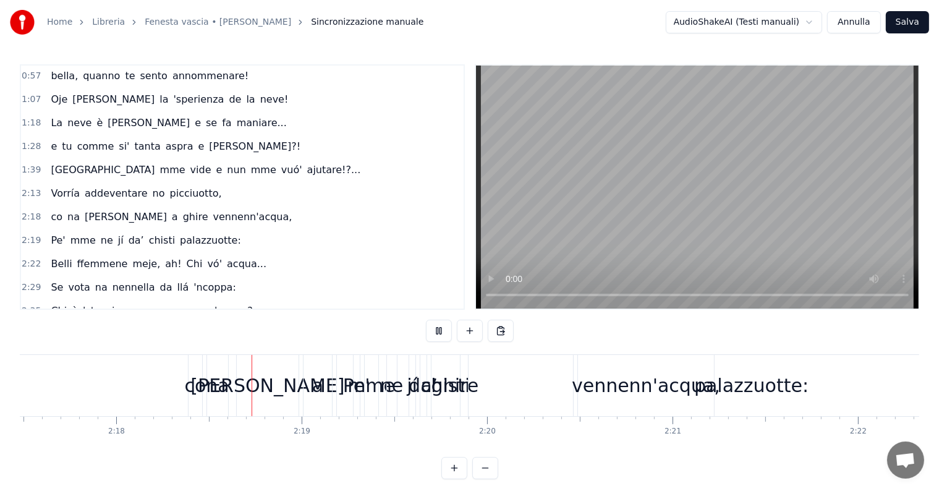
scroll to position [0, 25546]
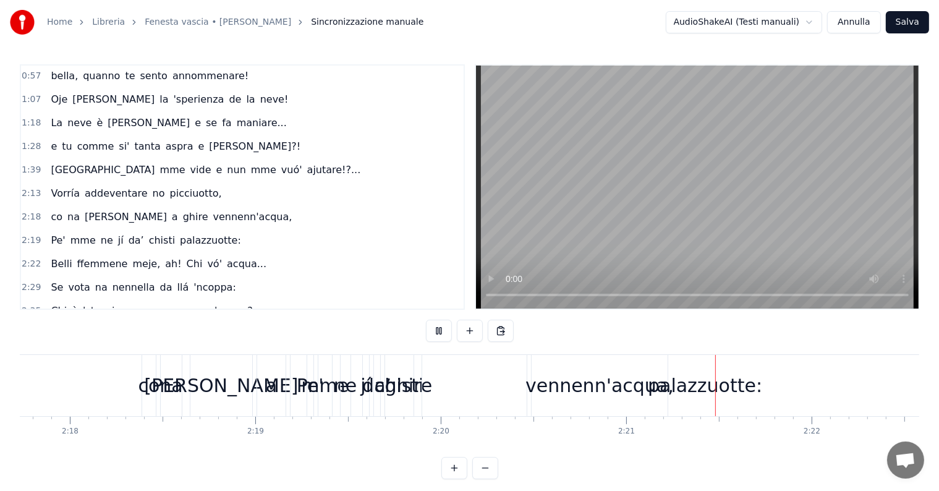
click at [440, 333] on button at bounding box center [439, 331] width 26 height 22
click at [28, 211] on span "2:18" at bounding box center [31, 217] width 19 height 12
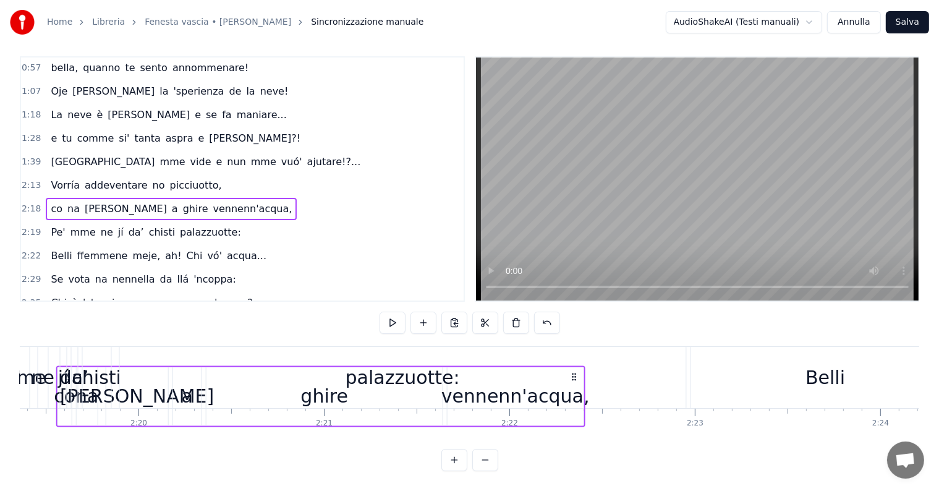
scroll to position [0, 25786]
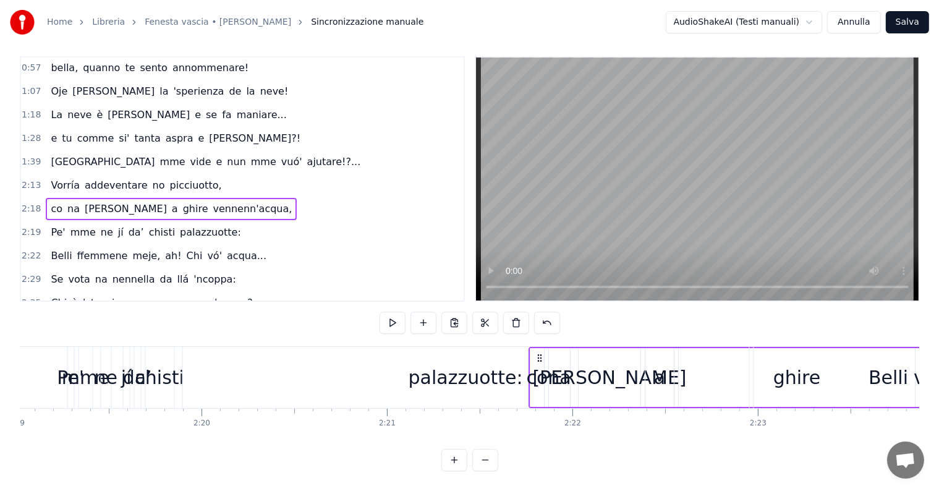
drag, startPoint x: 151, startPoint y: 363, endPoint x: 639, endPoint y: 343, distance: 487.6
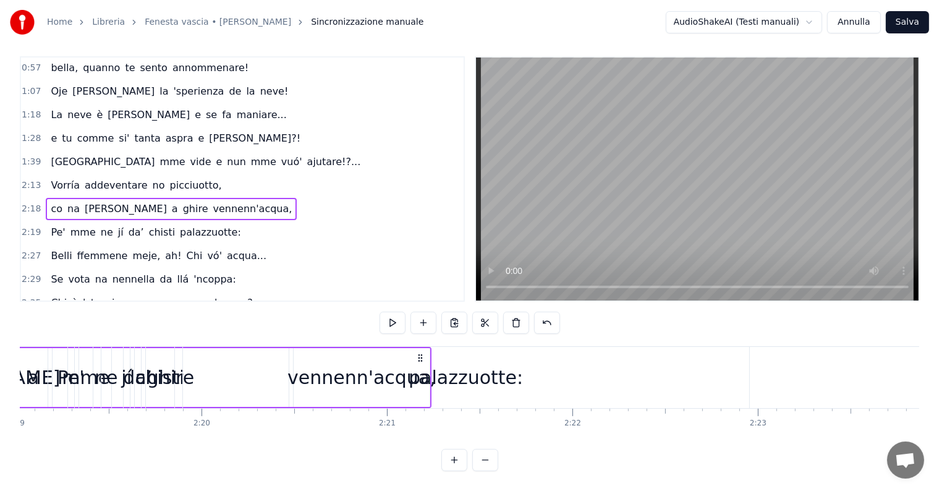
click at [23, 179] on span "2:13" at bounding box center [31, 185] width 19 height 12
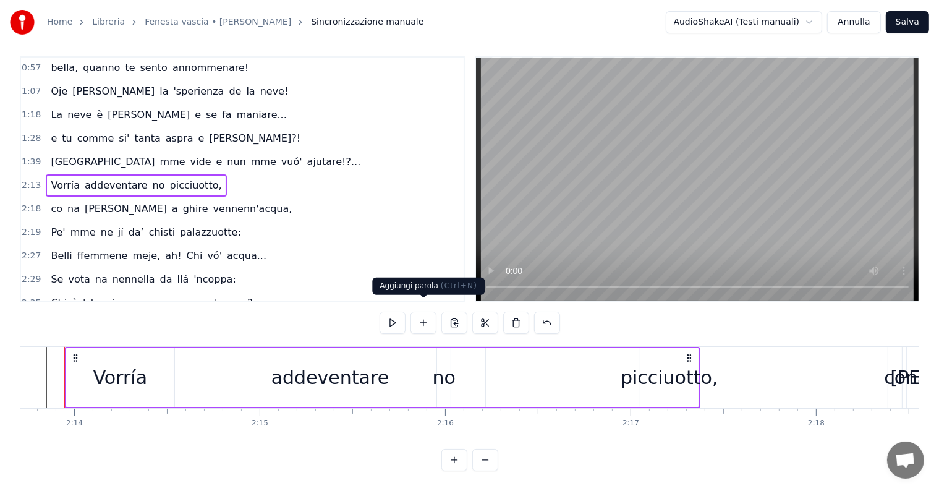
scroll to position [0, 24783]
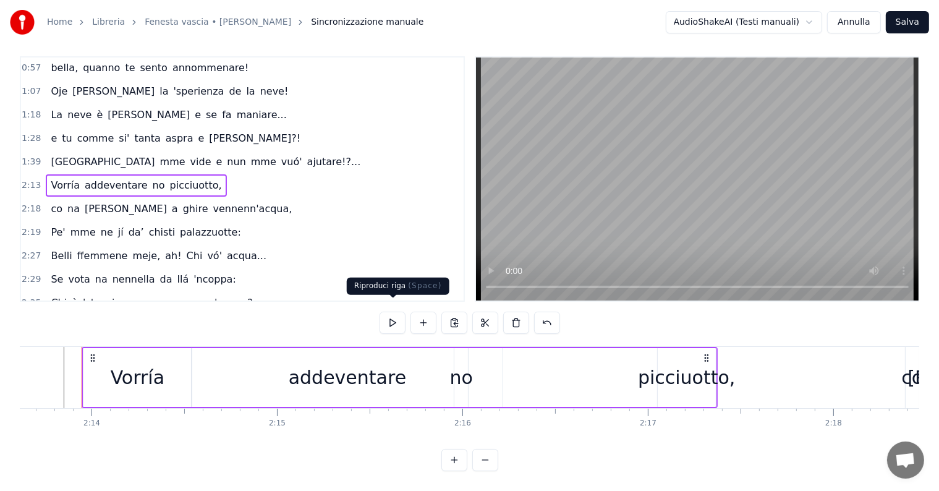
click at [395, 317] on button at bounding box center [393, 323] width 26 height 22
click at [374, 376] on div "addeventare" at bounding box center [347, 378] width 117 height 28
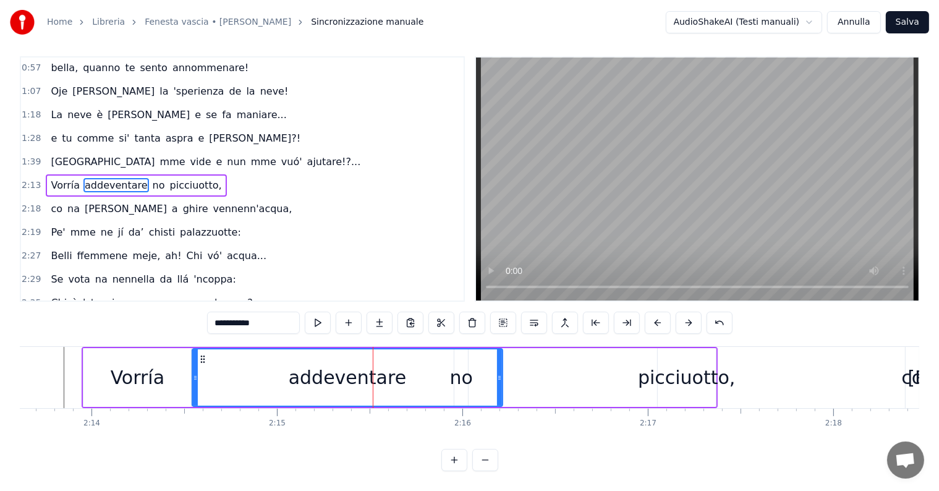
scroll to position [0, 0]
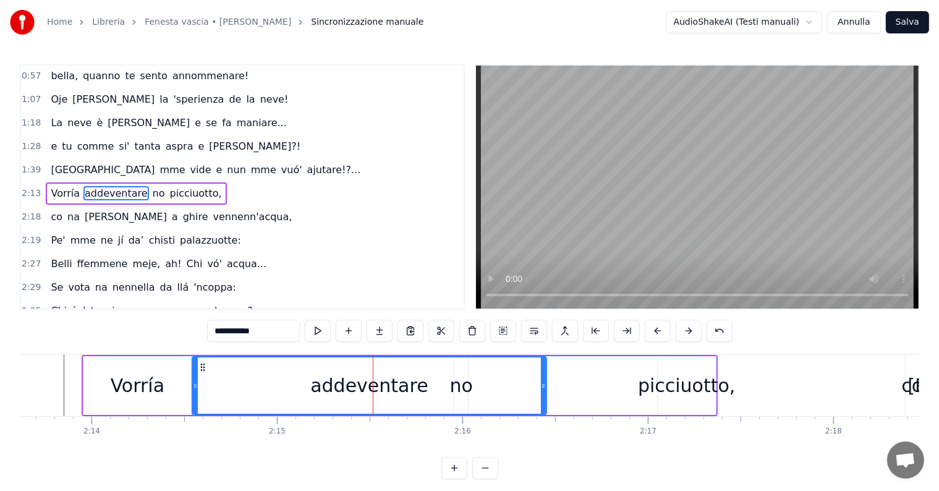
drag, startPoint x: 500, startPoint y: 383, endPoint x: 495, endPoint y: 397, distance: 14.5
click at [542, 383] on icon at bounding box center [543, 386] width 5 height 10
click at [465, 393] on div "addeventare" at bounding box center [368, 385] width 351 height 56
click at [456, 381] on div "addeventare" at bounding box center [368, 385] width 351 height 56
click at [451, 391] on div "addeventare" at bounding box center [368, 385] width 351 height 56
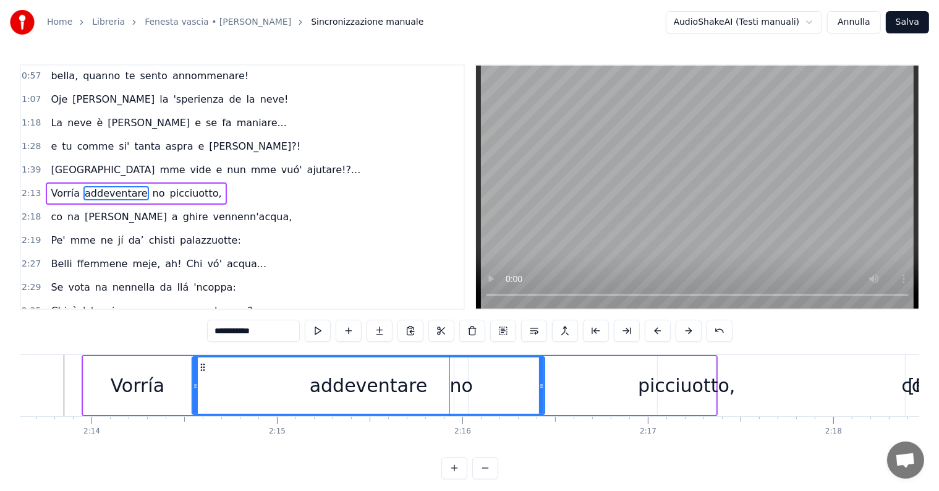
click at [151, 189] on span "no" at bounding box center [158, 193] width 15 height 14
type input "**"
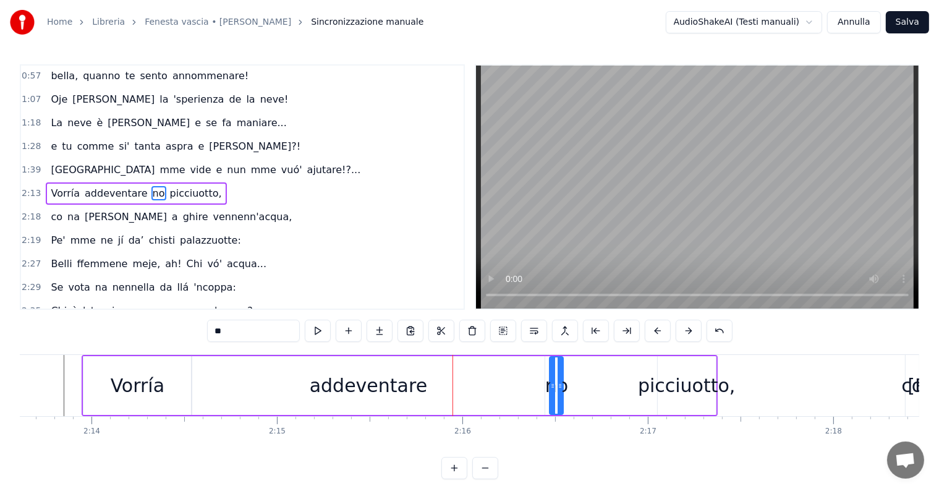
drag, startPoint x: 461, startPoint y: 366, endPoint x: 551, endPoint y: 367, distance: 89.7
click at [556, 367] on icon at bounding box center [561, 367] width 10 height 10
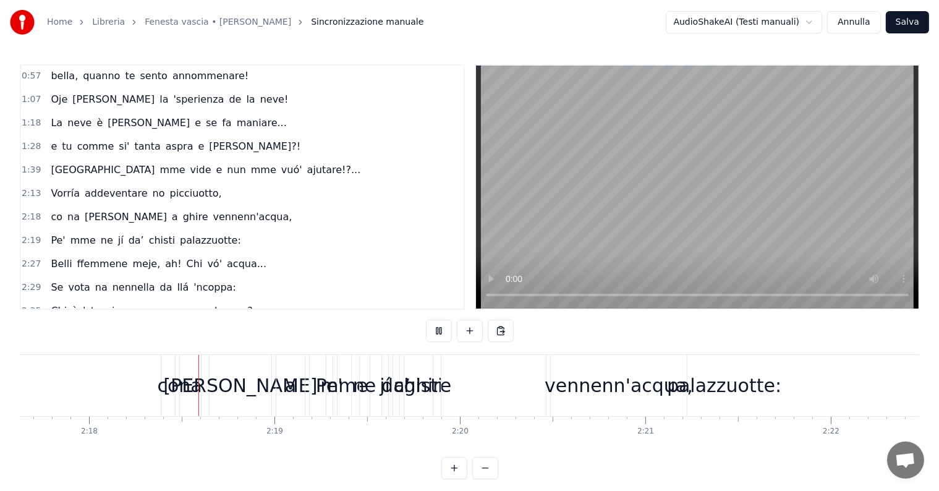
scroll to position [0, 25549]
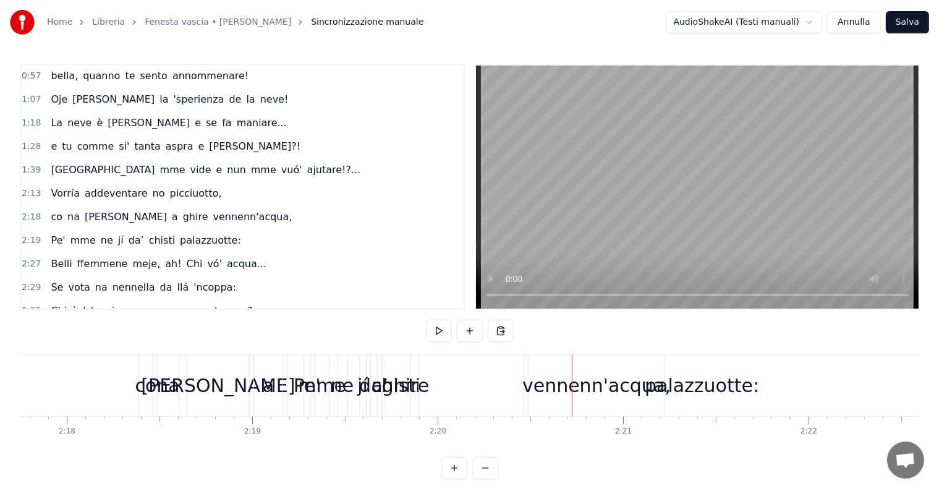
click at [27, 187] on span "2:13" at bounding box center [31, 193] width 19 height 12
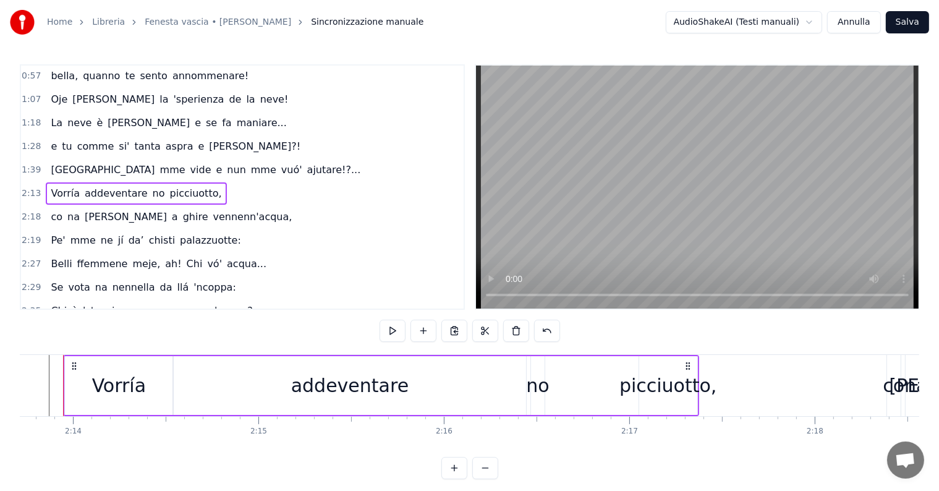
scroll to position [0, 24783]
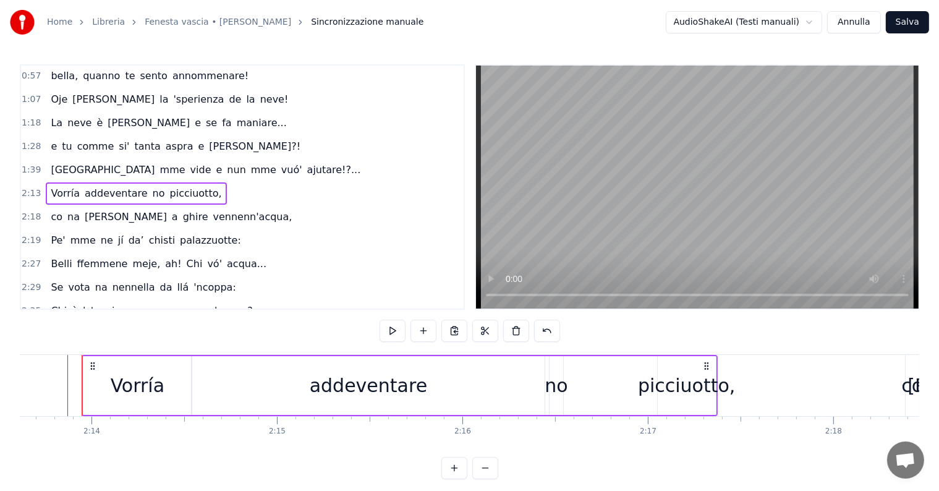
click at [151, 187] on span "no" at bounding box center [158, 193] width 15 height 14
click at [550, 381] on icon at bounding box center [549, 386] width 5 height 10
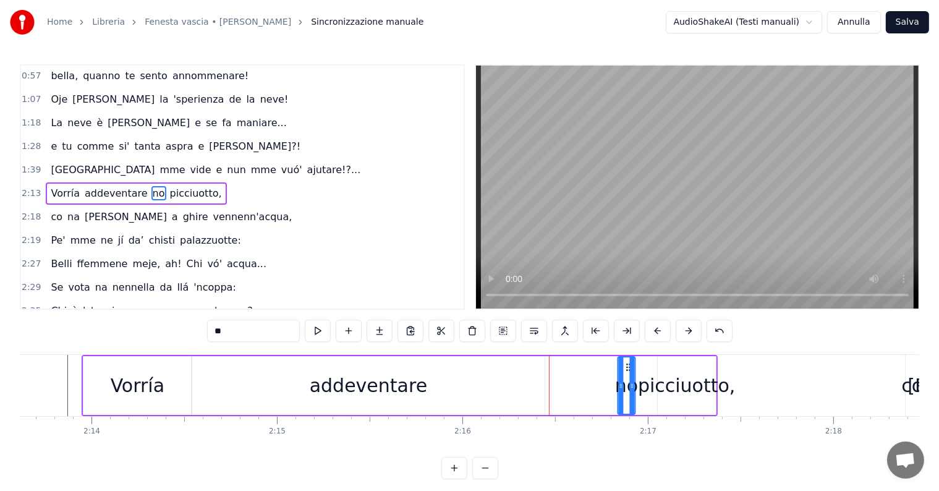
drag, startPoint x: 554, startPoint y: 367, endPoint x: 628, endPoint y: 377, distance: 74.9
click at [626, 377] on div "no" at bounding box center [627, 385] width 16 height 56
click at [665, 378] on div "picciuotto," at bounding box center [687, 386] width 98 height 28
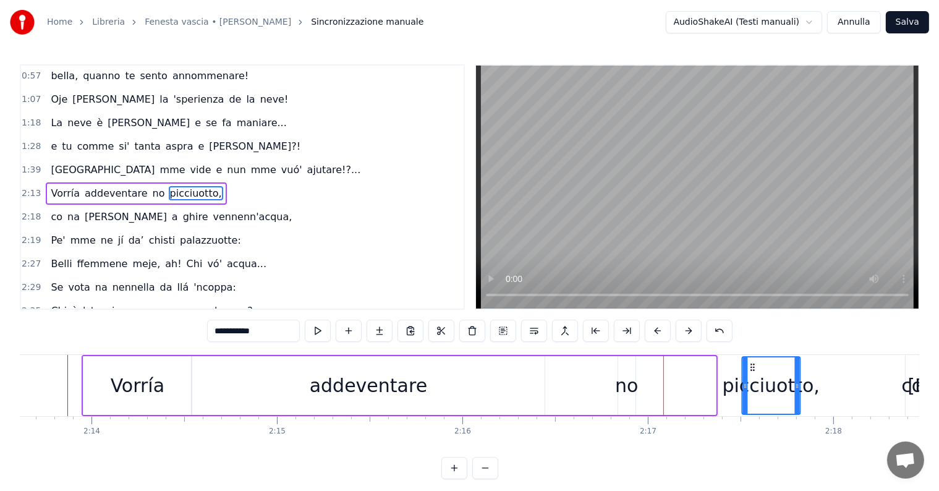
drag, startPoint x: 666, startPoint y: 364, endPoint x: 686, endPoint y: 367, distance: 20.6
click at [749, 360] on div "picciuotto," at bounding box center [771, 385] width 57 height 56
click at [628, 376] on div "no" at bounding box center [626, 386] width 23 height 28
type input "**"
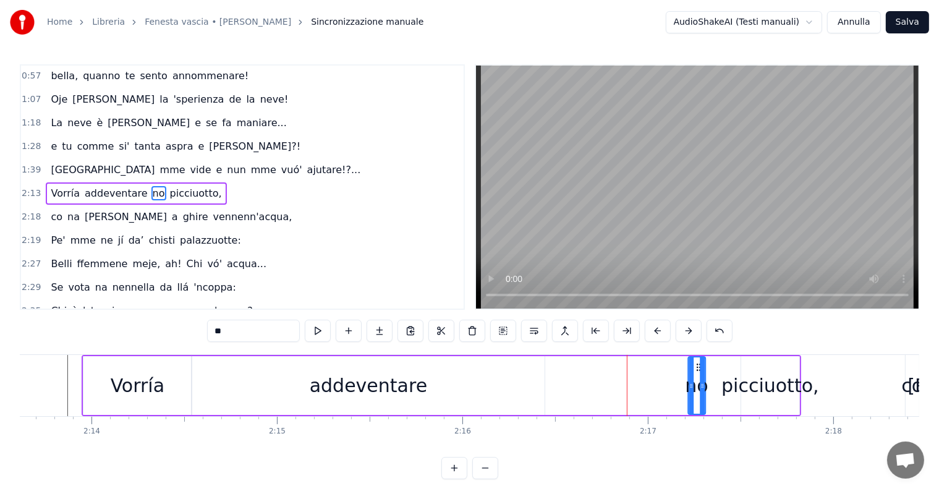
drag, startPoint x: 628, startPoint y: 368, endPoint x: 686, endPoint y: 368, distance: 58.1
click at [697, 368] on icon at bounding box center [699, 367] width 10 height 10
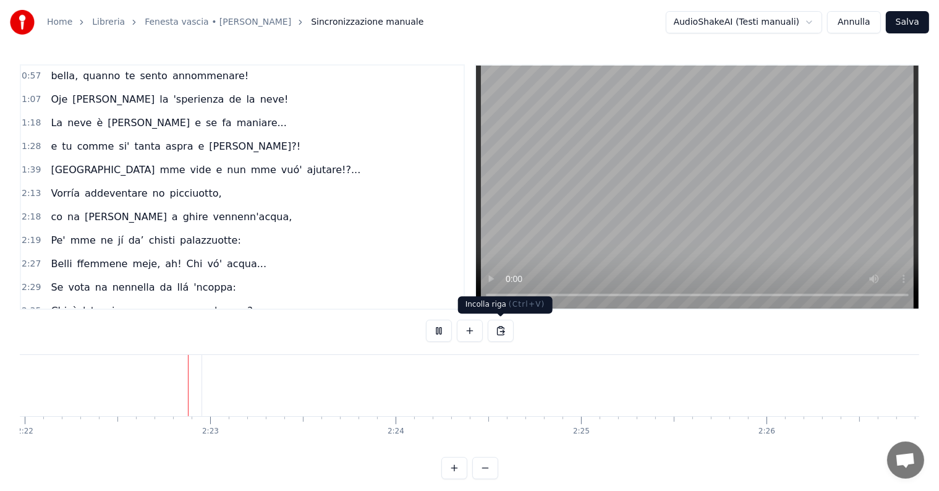
scroll to position [0, 26349]
click at [28, 211] on span "2:18" at bounding box center [31, 217] width 19 height 12
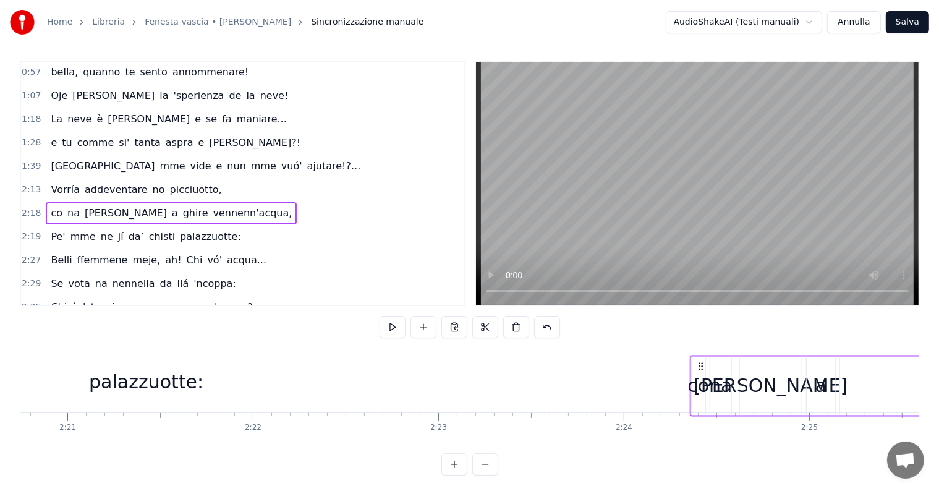
scroll to position [0, 26105]
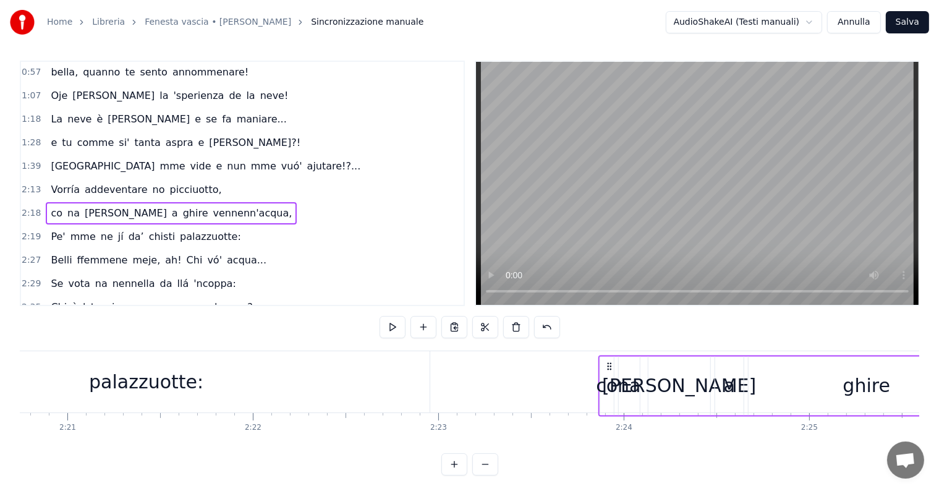
drag, startPoint x: 93, startPoint y: 364, endPoint x: 606, endPoint y: 371, distance: 513.2
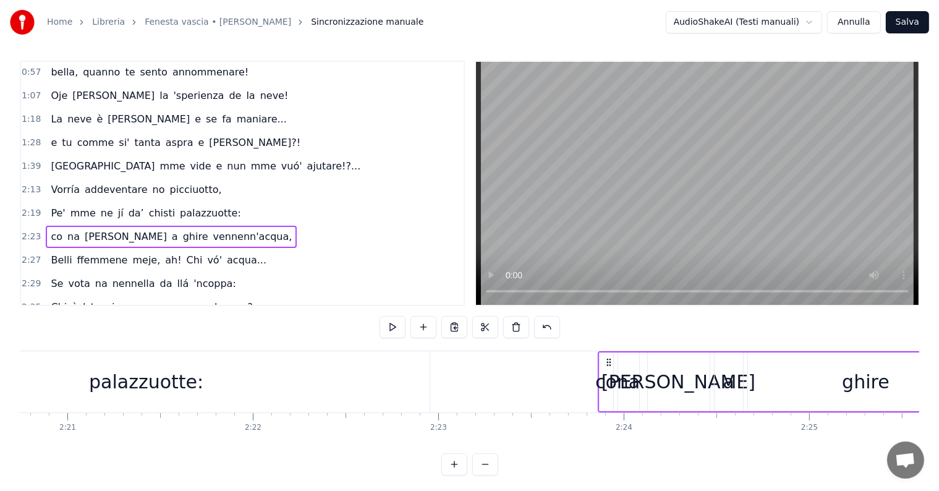
click at [124, 369] on div "palazzuotte:" at bounding box center [146, 382] width 114 height 28
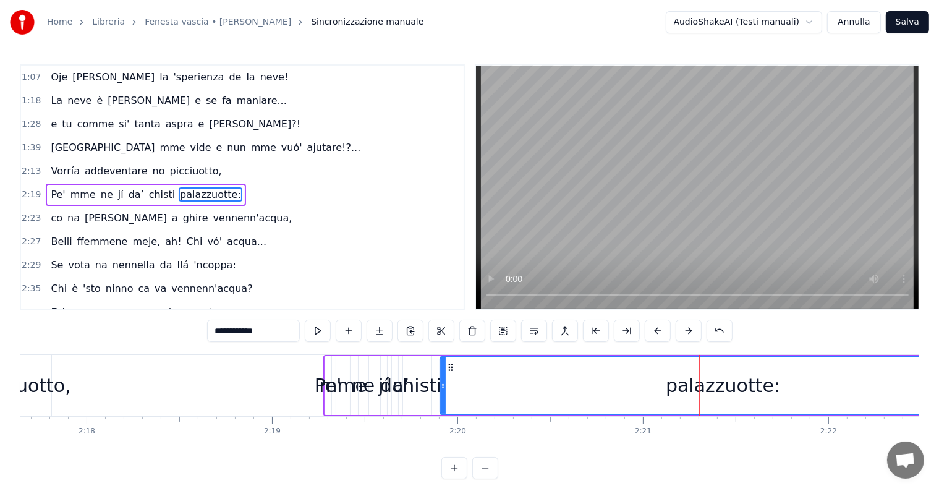
scroll to position [0, 25420]
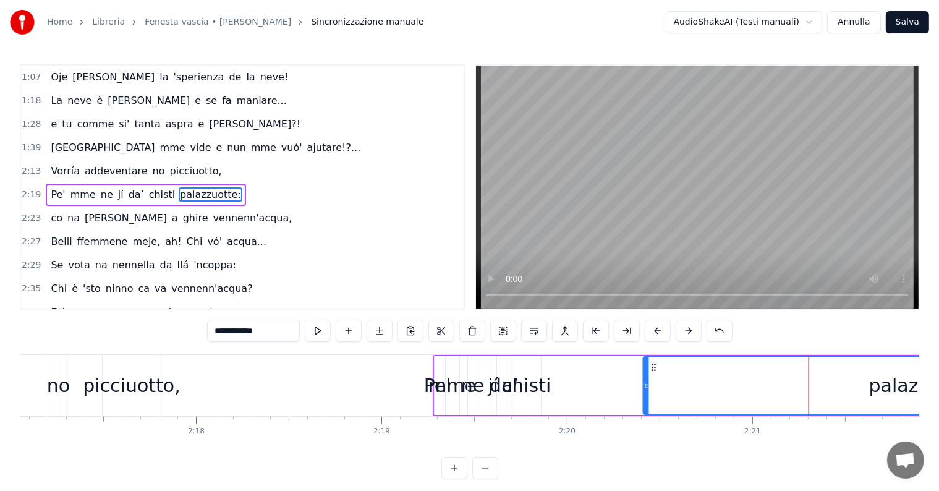
drag, startPoint x: 559, startPoint y: 366, endPoint x: 601, endPoint y: 376, distance: 43.2
click at [650, 364] on icon at bounding box center [654, 367] width 10 height 10
click at [446, 373] on div "mme" at bounding box center [452, 386] width 48 height 28
type input "***"
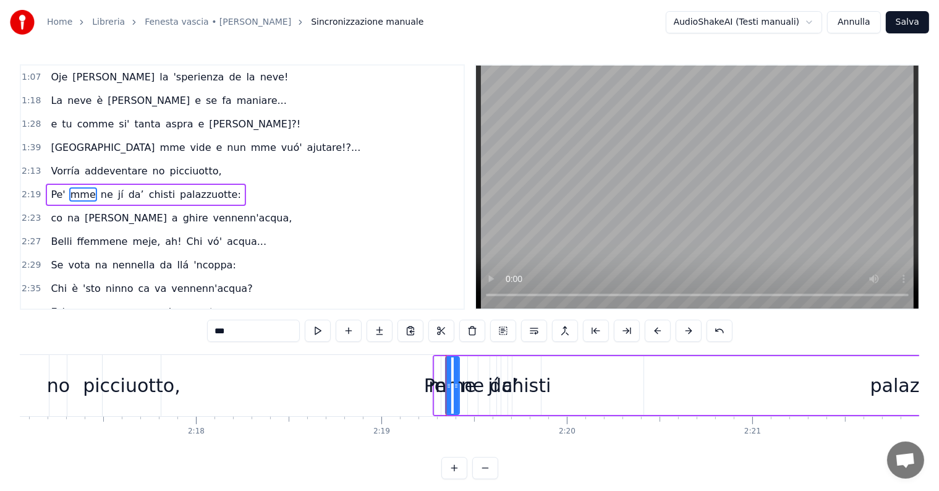
click at [435, 390] on div "mme" at bounding box center [452, 386] width 48 height 28
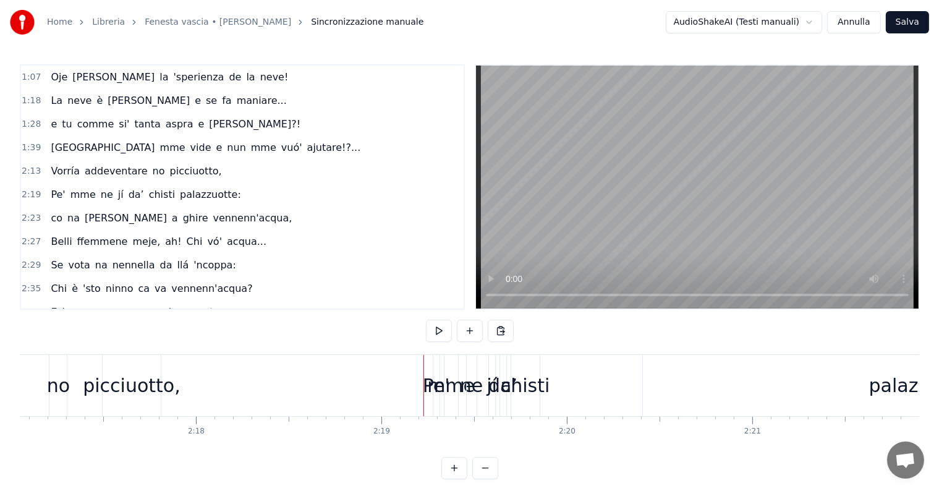
click at [31, 165] on span "2:13" at bounding box center [31, 171] width 19 height 12
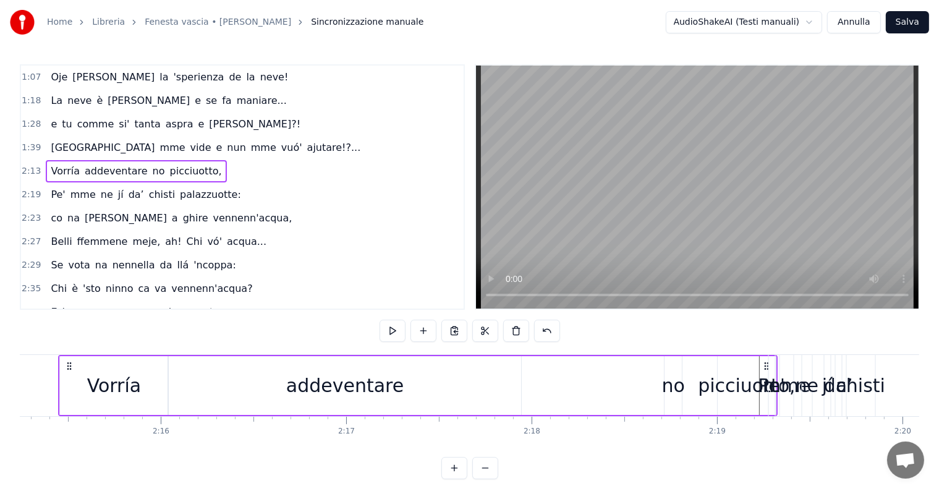
scroll to position [0, 0]
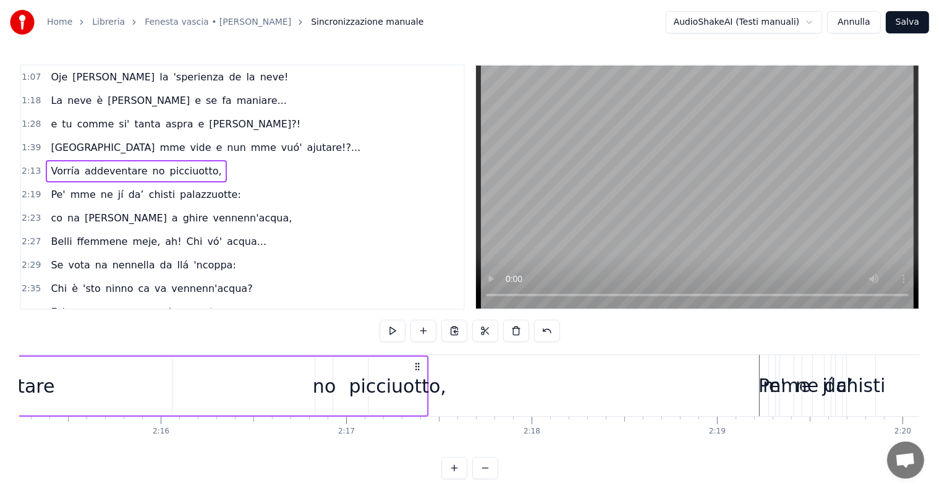
drag, startPoint x: 789, startPoint y: 365, endPoint x: 403, endPoint y: 367, distance: 385.8
click at [416, 383] on div "Vorría addeventare no picciuotto," at bounding box center [69, 386] width 720 height 61
click at [381, 381] on div "picciuotto," at bounding box center [398, 386] width 98 height 28
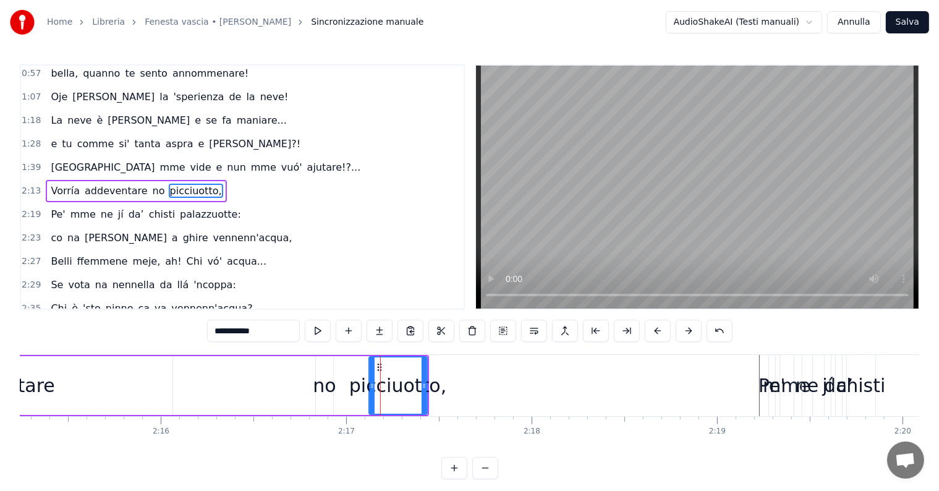
scroll to position [72, 0]
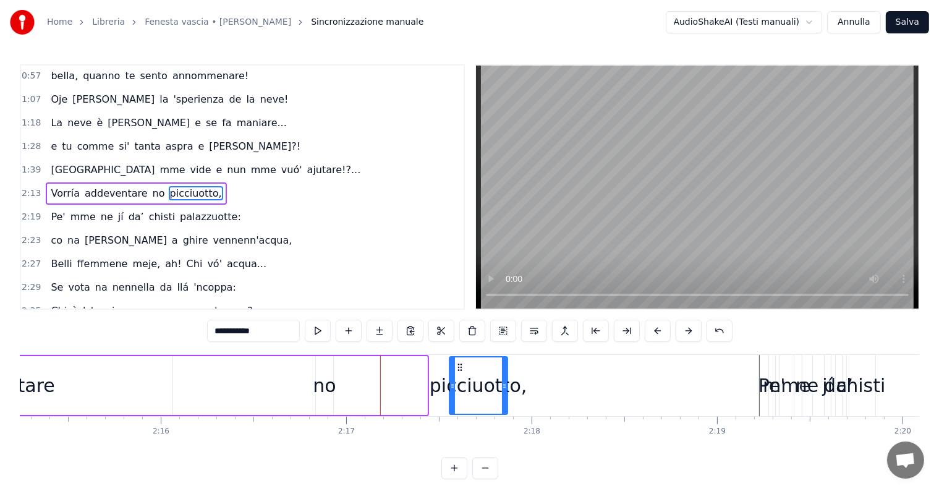
drag, startPoint x: 378, startPoint y: 365, endPoint x: 459, endPoint y: 372, distance: 81.3
click at [459, 372] on div "picciuotto," at bounding box center [478, 385] width 57 height 56
click at [28, 187] on span "2:13" at bounding box center [31, 193] width 19 height 12
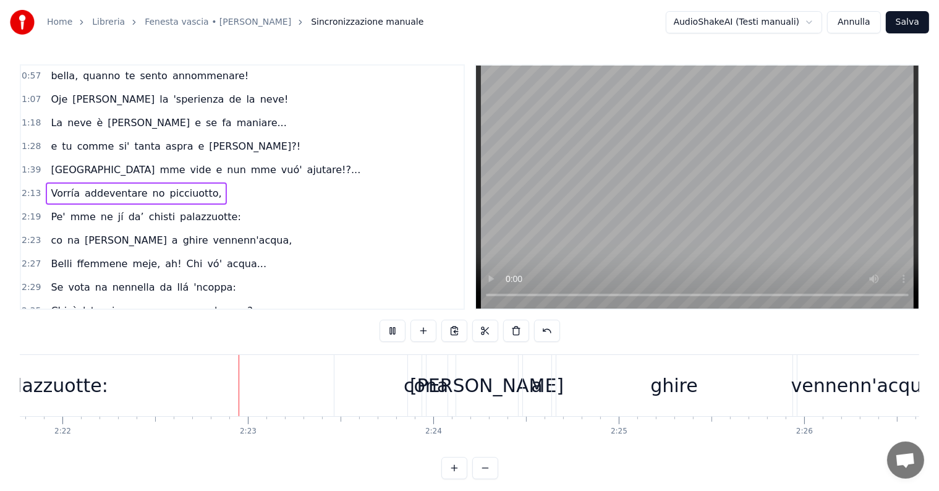
scroll to position [0, 26320]
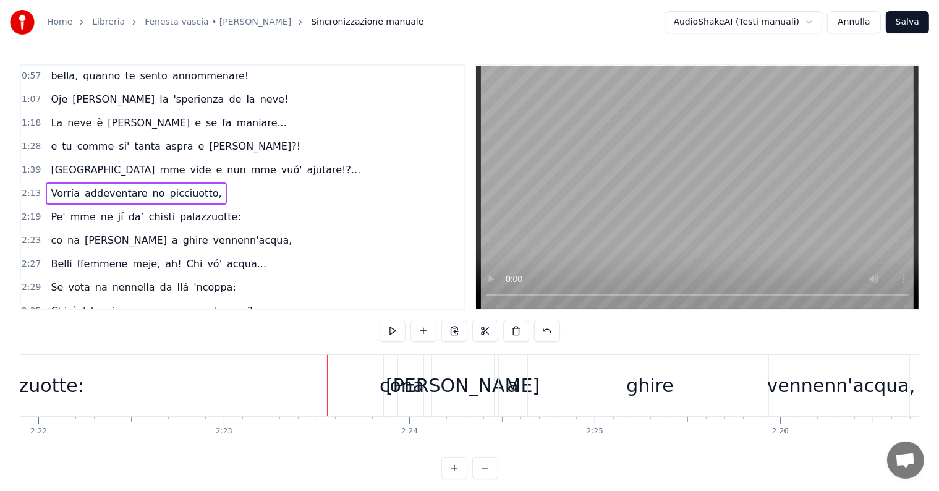
click at [176, 186] on span "picciuotto," at bounding box center [196, 193] width 54 height 14
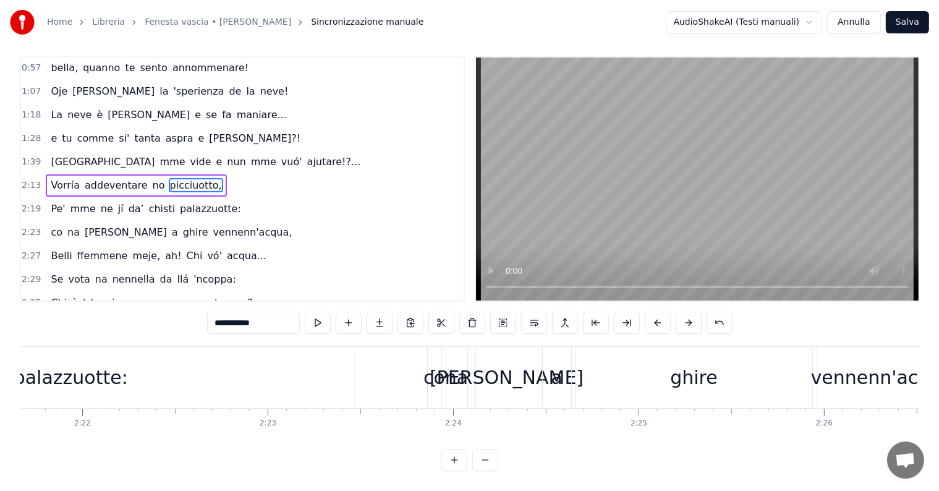
scroll to position [0, 26237]
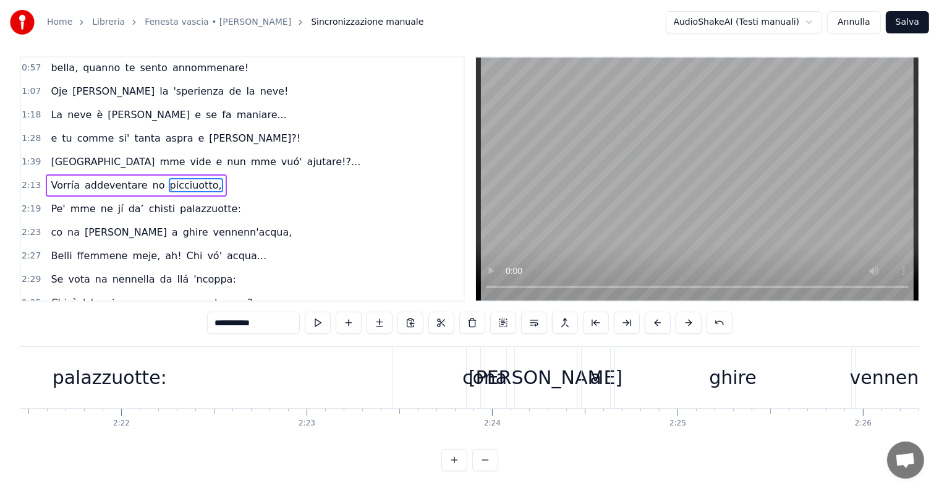
drag, startPoint x: 94, startPoint y: 367, endPoint x: 325, endPoint y: 359, distance: 231.4
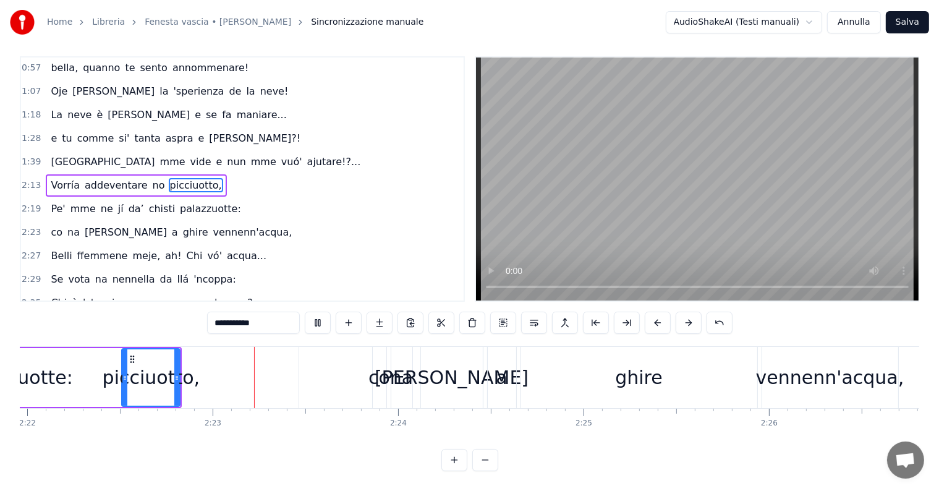
scroll to position [0, 26380]
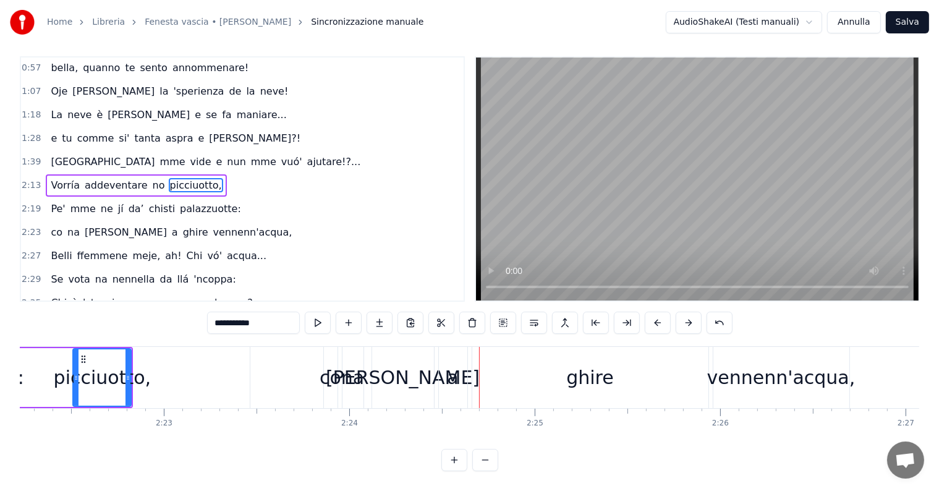
click at [27, 179] on span "2:13" at bounding box center [31, 185] width 19 height 12
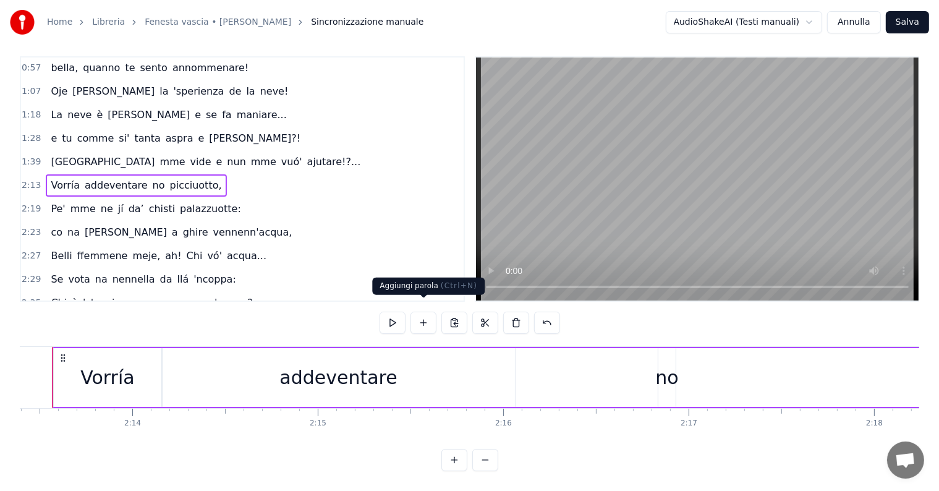
scroll to position [0, 24712]
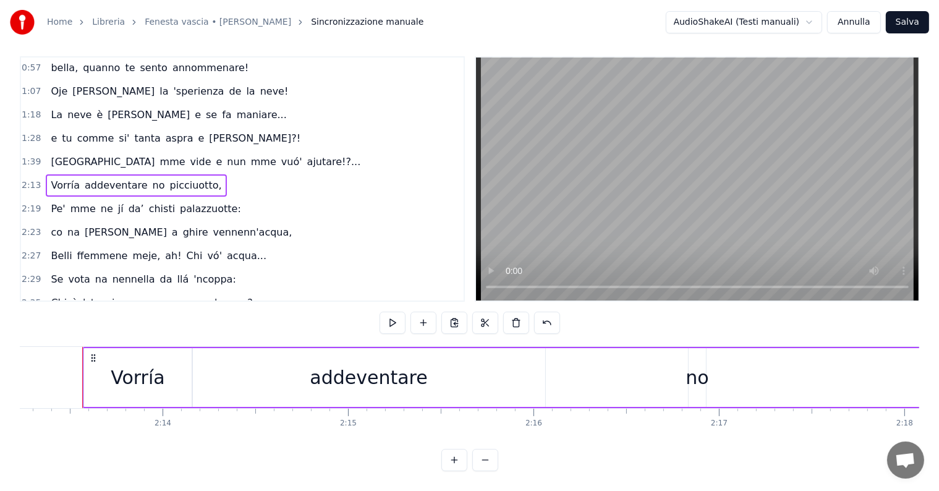
click at [526, 365] on div "addeventare" at bounding box center [369, 377] width 352 height 59
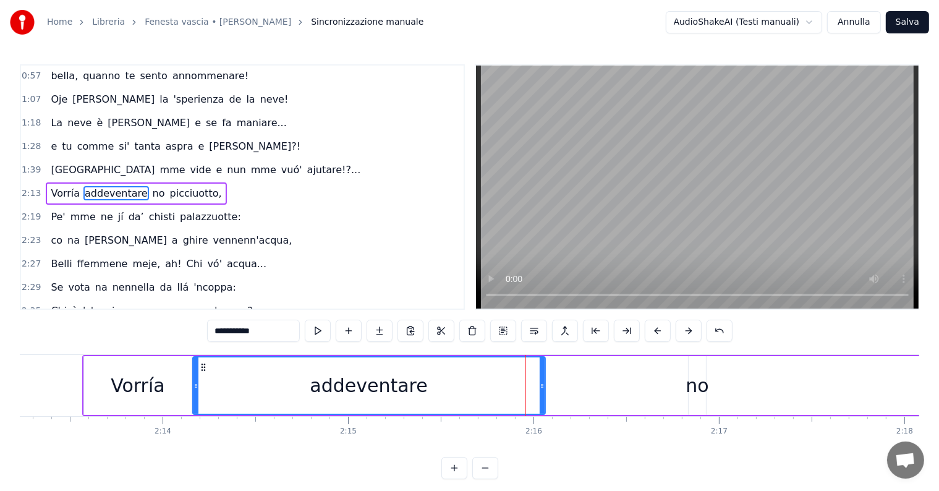
drag, startPoint x: 544, startPoint y: 373, endPoint x: 552, endPoint y: 377, distance: 8.9
click at [555, 375] on div "Vorría addeventare no picciuotto," at bounding box center [941, 385] width 1719 height 61
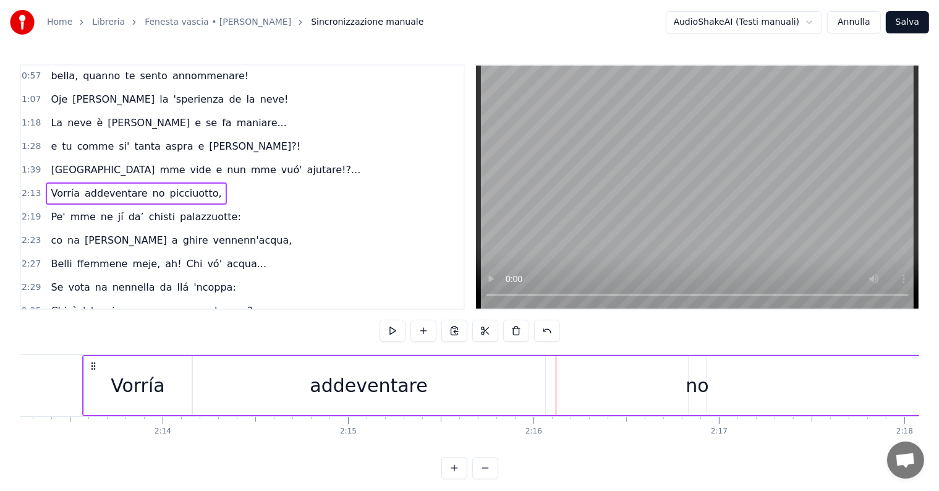
click at [529, 385] on div "addeventare" at bounding box center [369, 385] width 352 height 59
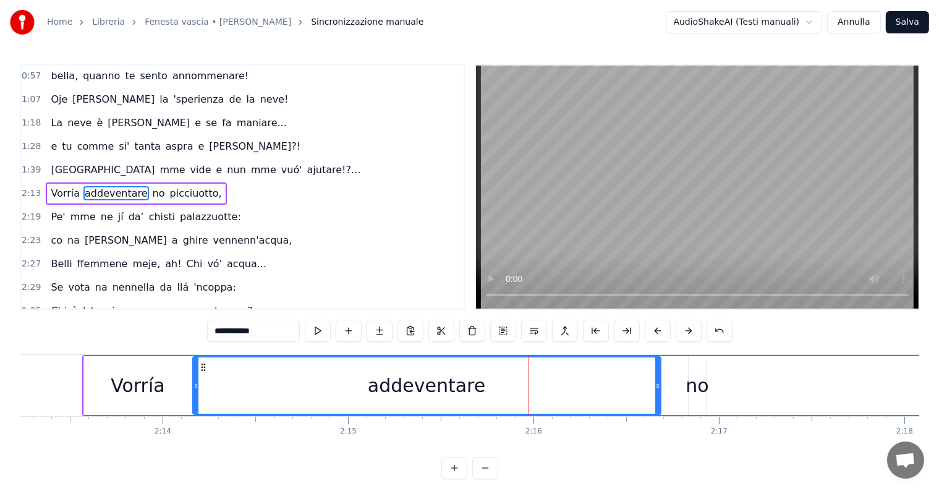
drag, startPoint x: 540, startPoint y: 385, endPoint x: 656, endPoint y: 384, distance: 115.6
click at [656, 384] on icon at bounding box center [657, 386] width 5 height 10
click at [700, 372] on div "no" at bounding box center [697, 386] width 23 height 28
type input "**"
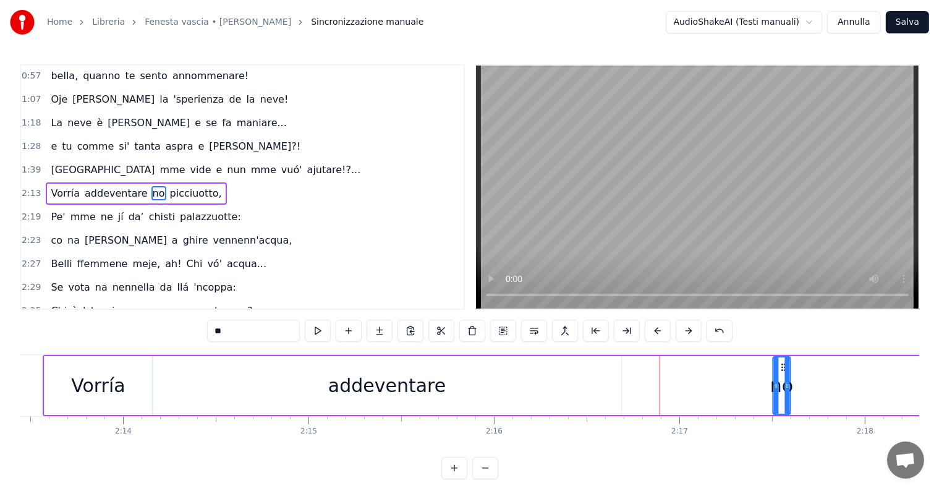
scroll to position [0, 24778]
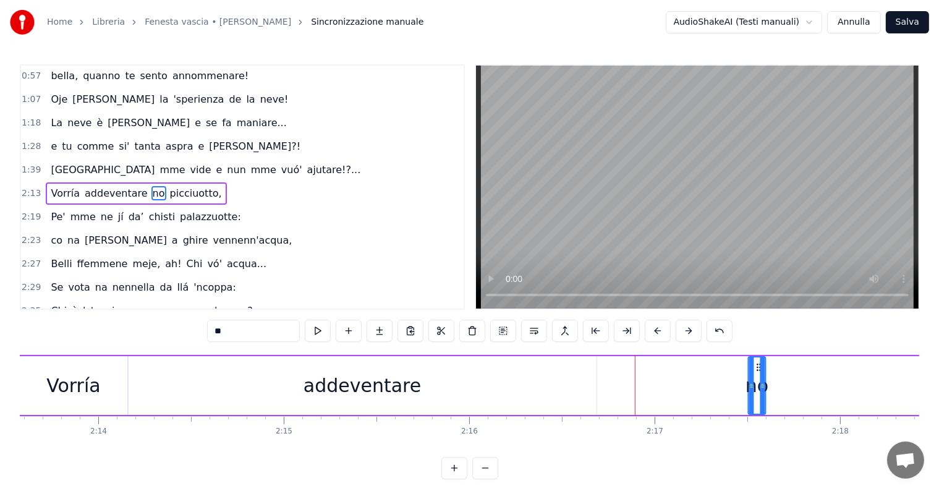
drag, startPoint x: 697, startPoint y: 364, endPoint x: 690, endPoint y: 370, distance: 9.6
click at [780, 350] on div "0:22 Fenesta vascia 'e padrona [PERSON_NAME], 0:32 quanta suspire mm'haje fatto…" at bounding box center [470, 271] width 900 height 415
drag, startPoint x: 30, startPoint y: 190, endPoint x: 318, endPoint y: 208, distance: 289.3
click at [34, 194] on div "2:13 Vorría addeventare no picciuotto," at bounding box center [242, 193] width 443 height 23
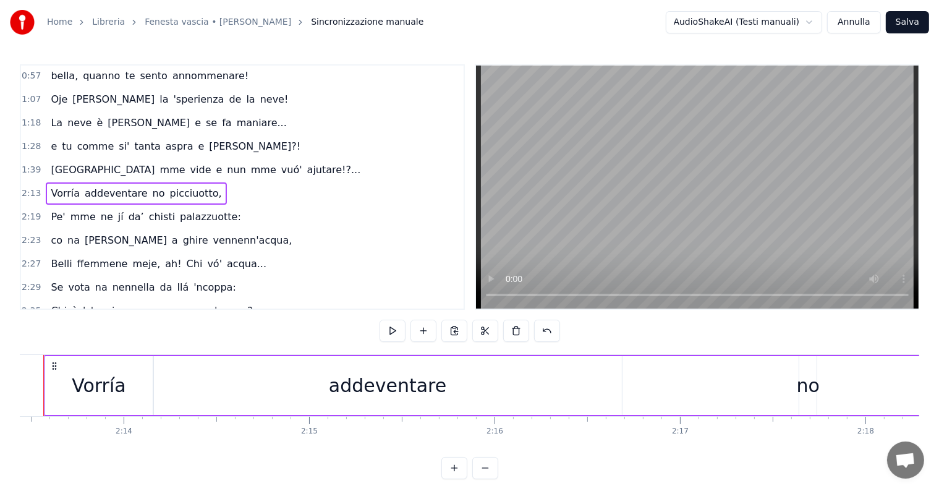
scroll to position [0, 24712]
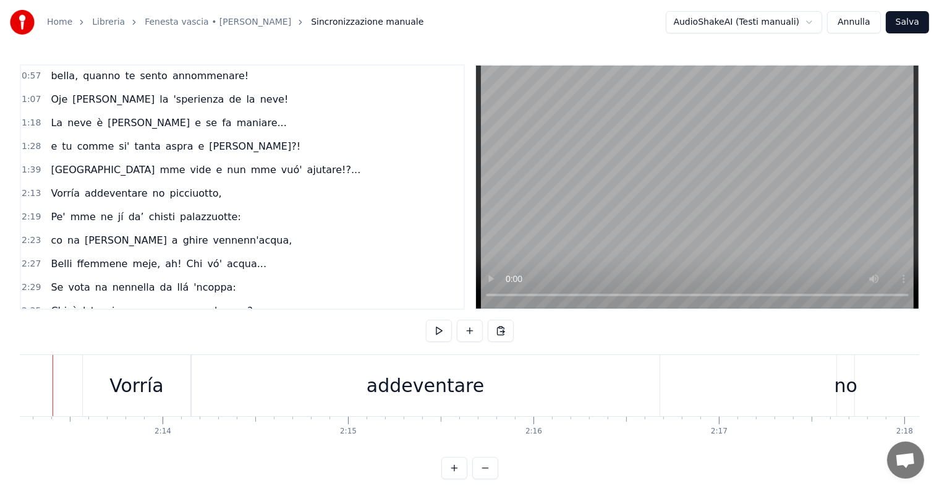
scroll to position [0, 24682]
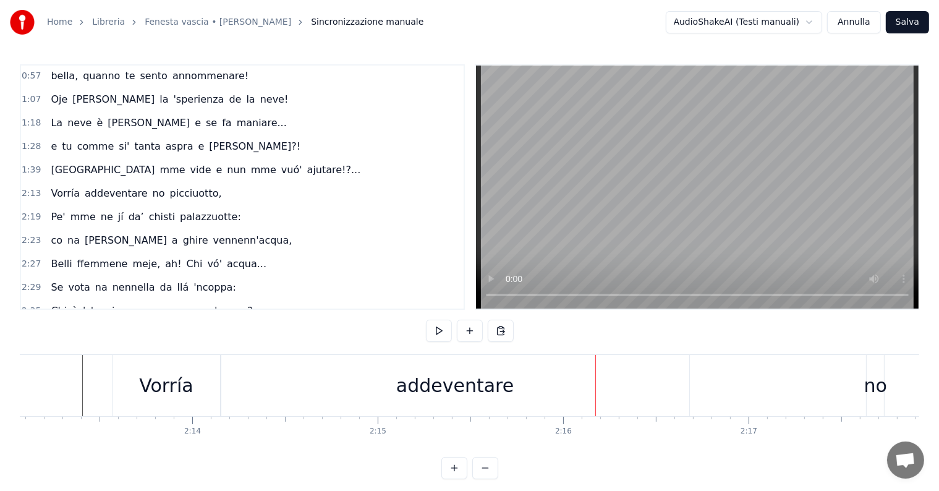
click at [430, 385] on div "addeventare" at bounding box center [454, 386] width 117 height 28
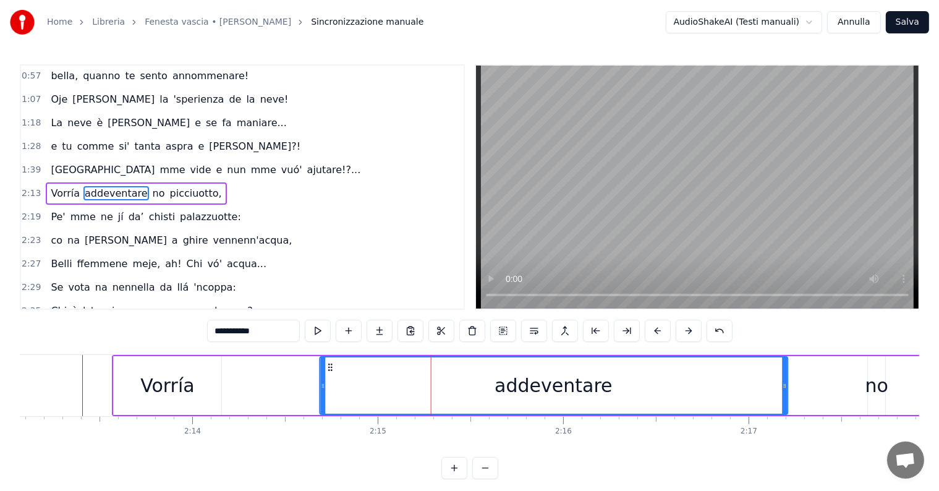
drag, startPoint x: 232, startPoint y: 366, endPoint x: 314, endPoint y: 369, distance: 81.7
click at [326, 371] on icon at bounding box center [330, 367] width 10 height 10
click at [206, 386] on div "Vorría" at bounding box center [168, 385] width 108 height 59
type input "******"
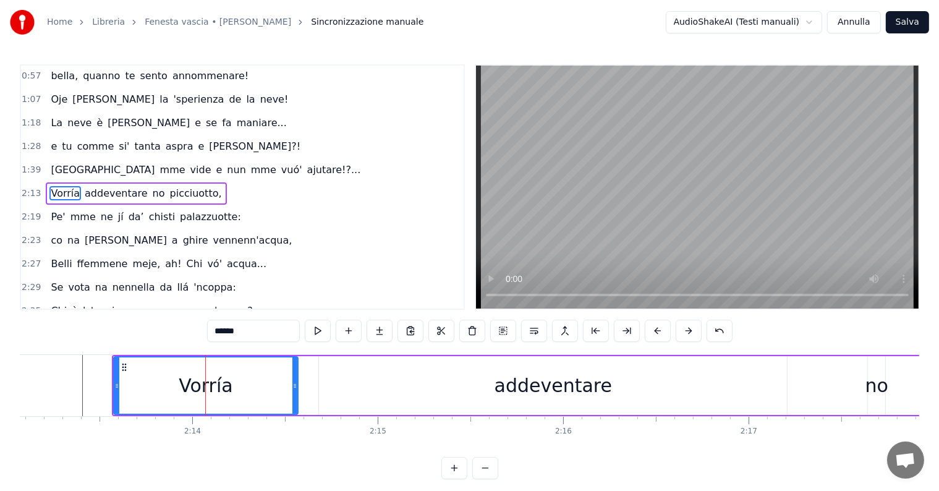
drag, startPoint x: 218, startPoint y: 386, endPoint x: 241, endPoint y: 362, distance: 34.1
click at [294, 386] on icon at bounding box center [294, 386] width 5 height 10
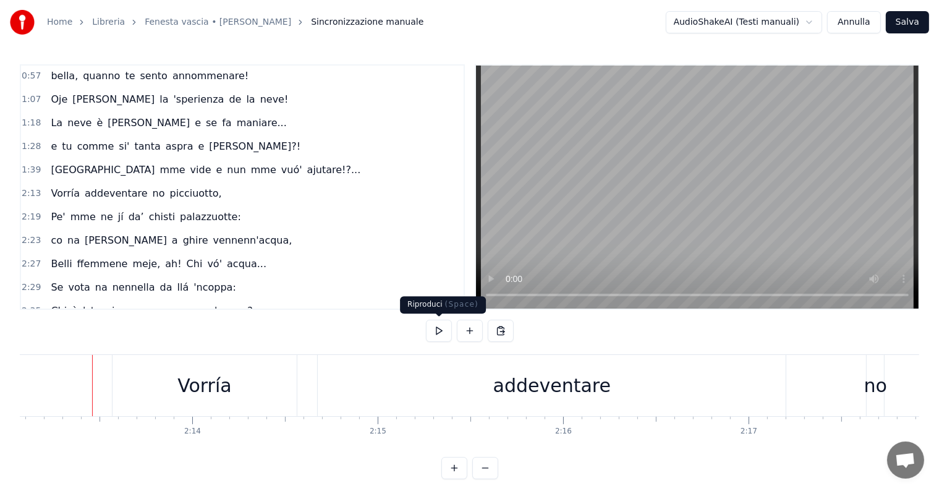
click at [440, 333] on button at bounding box center [439, 331] width 26 height 22
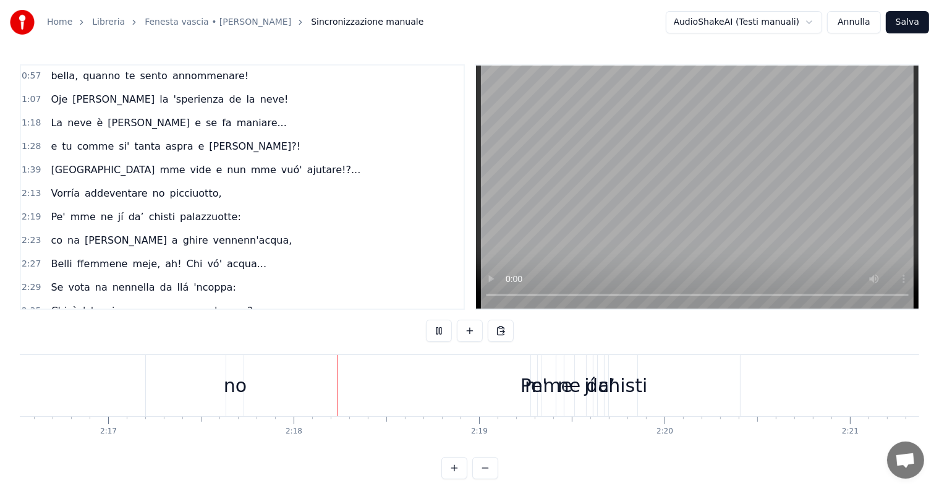
scroll to position [0, 25467]
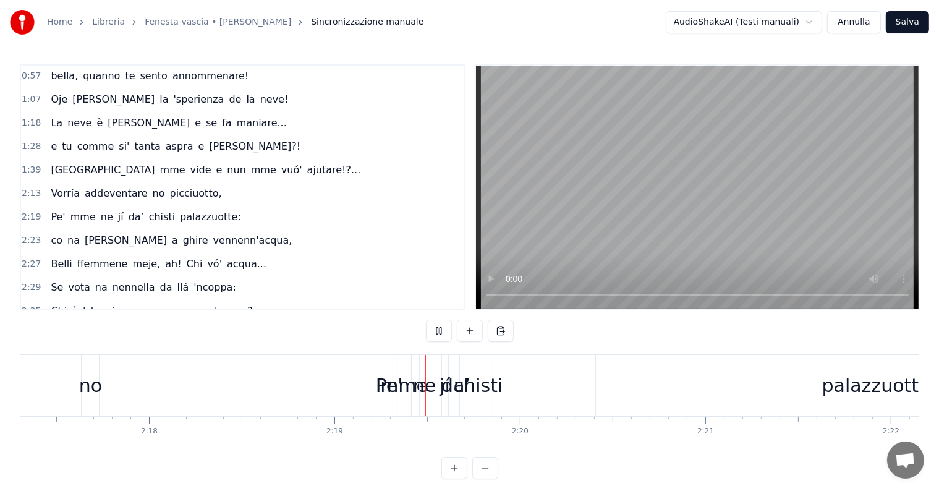
click at [442, 333] on button at bounding box center [439, 331] width 26 height 22
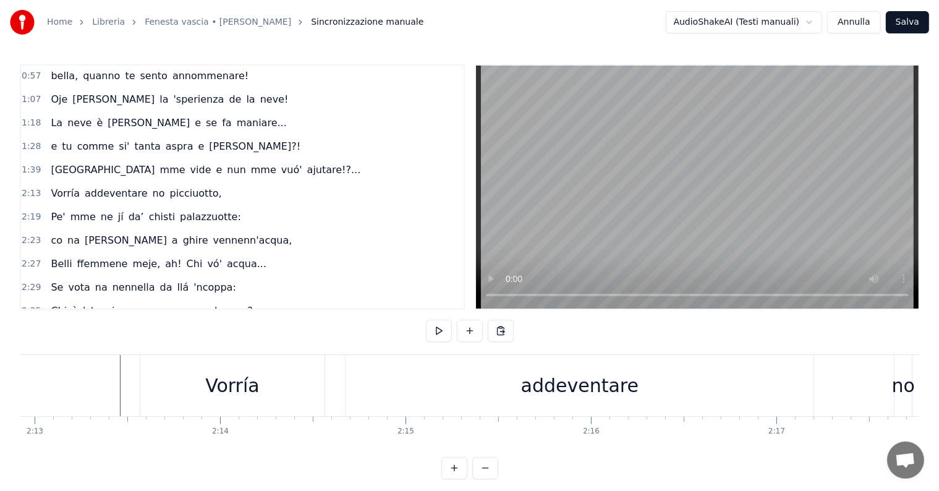
scroll to position [0, 25010]
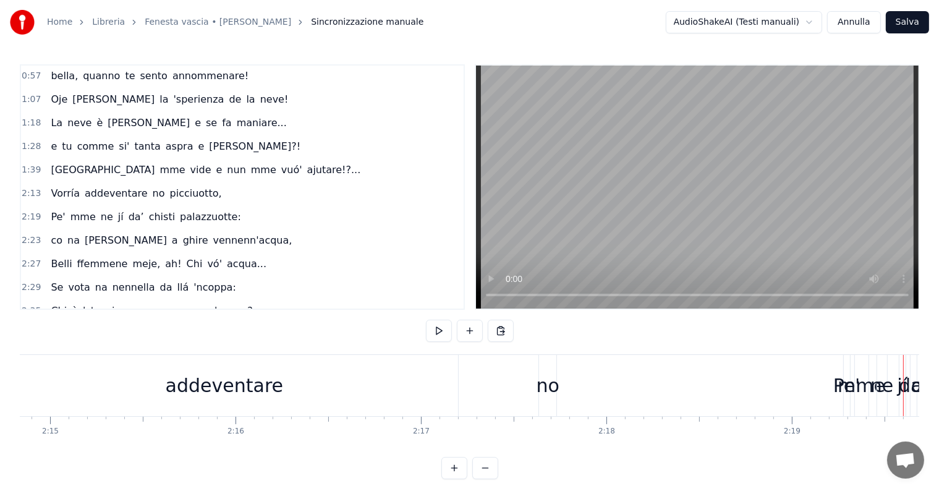
drag, startPoint x: 411, startPoint y: 399, endPoint x: 432, endPoint y: 392, distance: 22.3
click at [411, 399] on div "addeventare" at bounding box center [224, 385] width 468 height 61
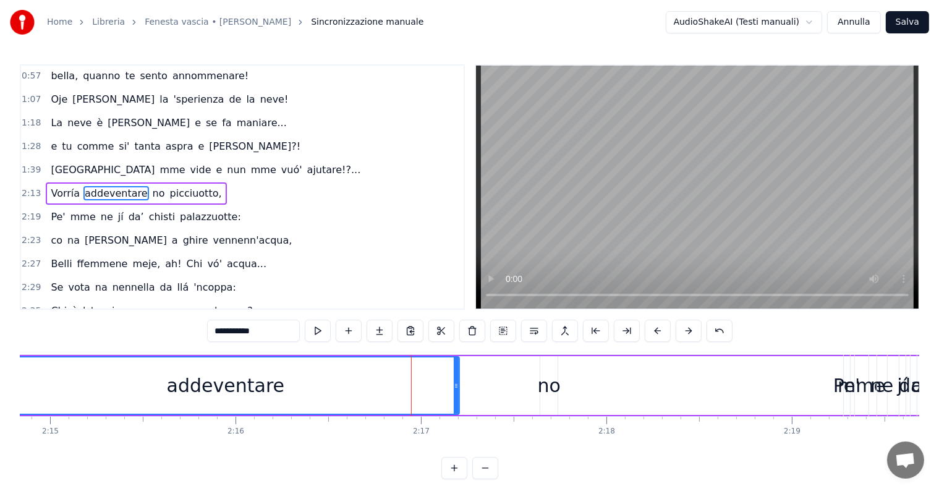
click at [459, 386] on div "addeventare" at bounding box center [225, 385] width 469 height 59
click at [458, 386] on div at bounding box center [458, 385] width 1 height 61
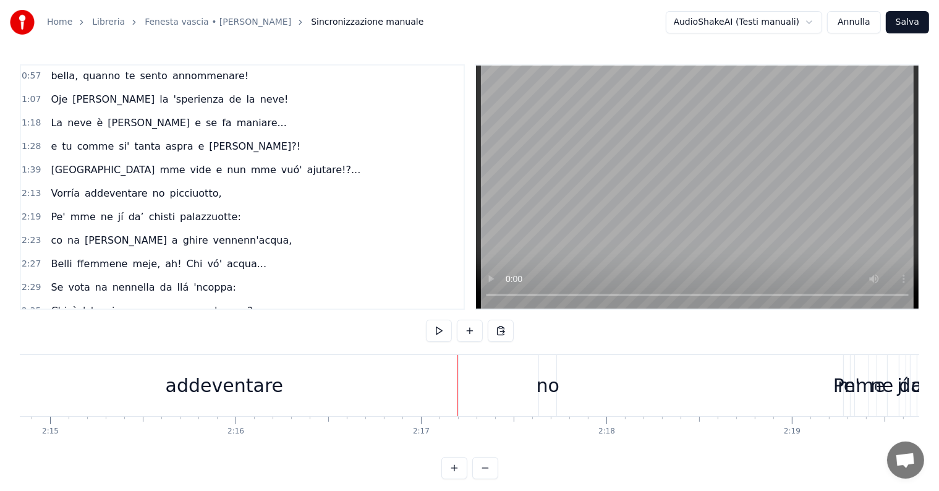
drag, startPoint x: 456, startPoint y: 383, endPoint x: 464, endPoint y: 388, distance: 9.4
click at [487, 388] on div "Vorría addeventare no picciuotto," at bounding box center [643, 385] width 1719 height 61
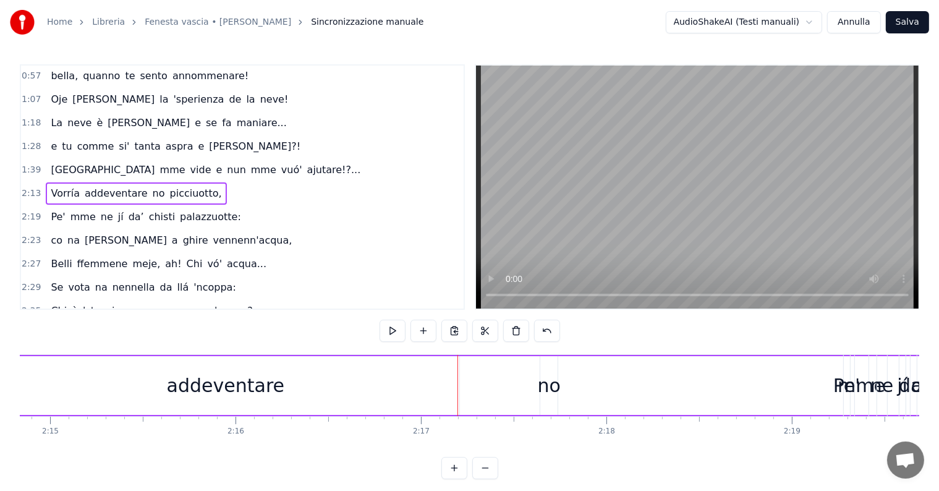
click at [439, 384] on div "addeventare" at bounding box center [225, 385] width 468 height 59
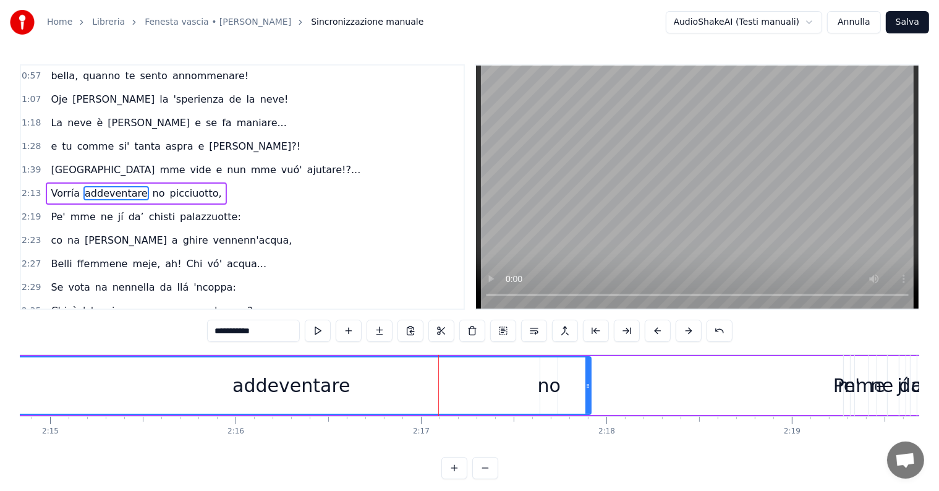
drag, startPoint x: 458, startPoint y: 385, endPoint x: 548, endPoint y: 378, distance: 90.5
click at [587, 380] on div at bounding box center [588, 385] width 5 height 56
click at [535, 379] on div "addeventare" at bounding box center [290, 385] width 596 height 56
click at [549, 373] on div "addeventare" at bounding box center [290, 385] width 596 height 56
drag, startPoint x: 556, startPoint y: 394, endPoint x: 547, endPoint y: 392, distance: 10.2
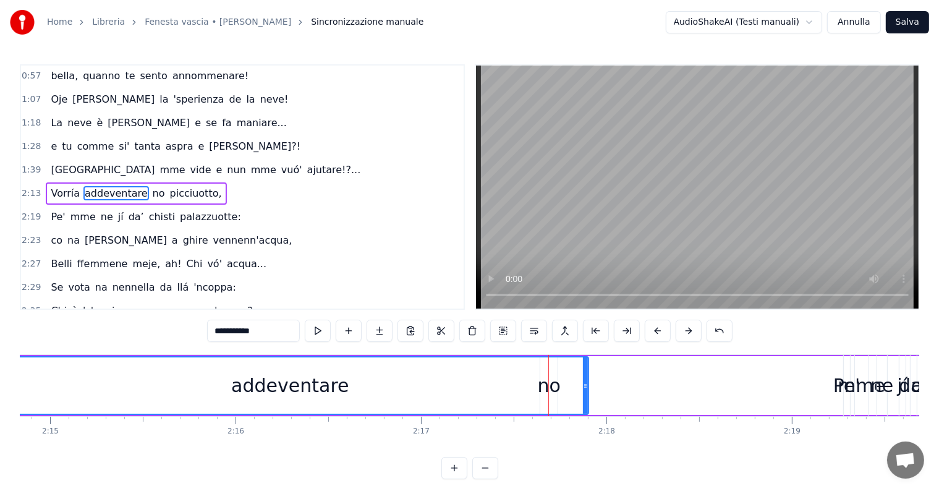
click at [555, 394] on div "addeventare" at bounding box center [290, 385] width 596 height 56
click at [539, 387] on div "addeventare" at bounding box center [290, 385] width 596 height 56
click at [151, 188] on span "no" at bounding box center [158, 193] width 15 height 14
type input "**"
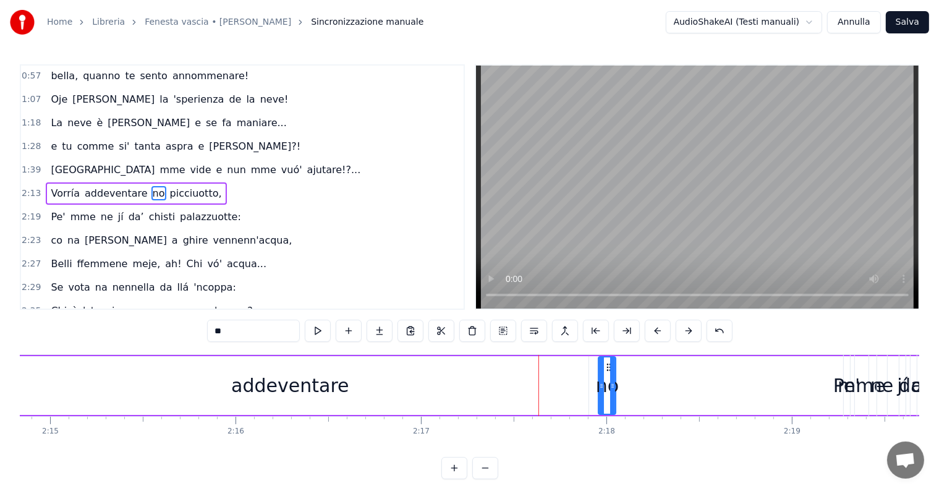
drag, startPoint x: 549, startPoint y: 366, endPoint x: 608, endPoint y: 368, distance: 58.8
click at [608, 368] on icon at bounding box center [610, 367] width 10 height 10
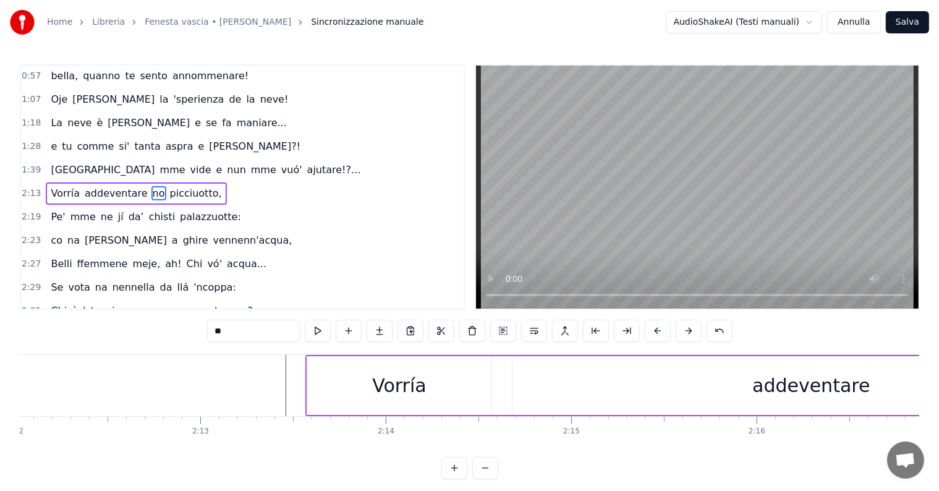
scroll to position [0, 24242]
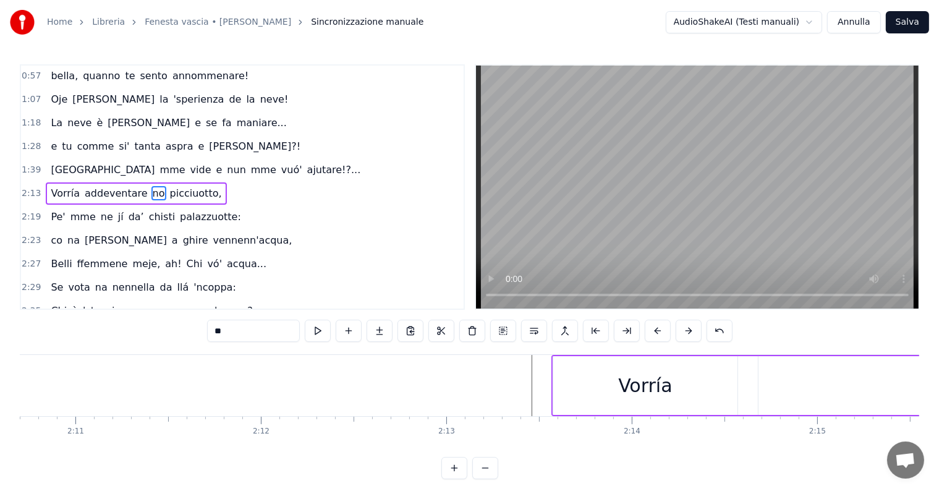
click at [528, 389] on div at bounding box center [113, 385] width 48673 height 61
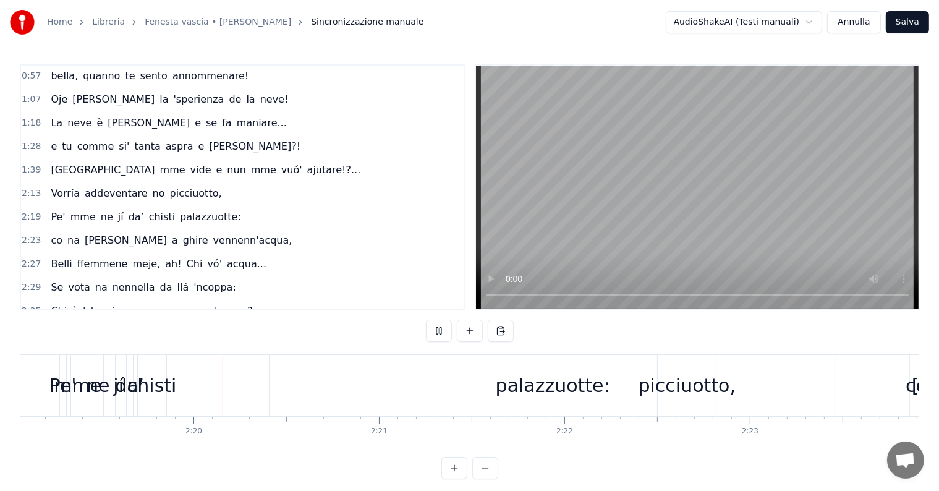
scroll to position [0, 25818]
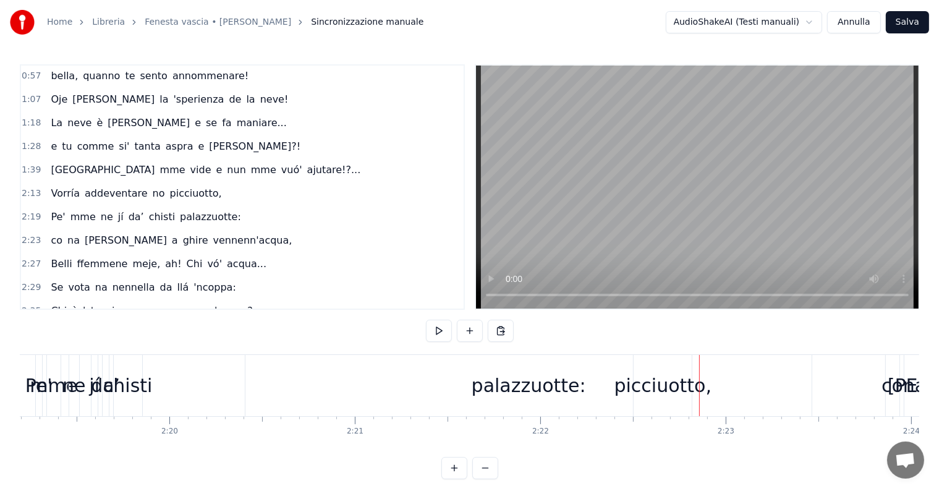
click at [647, 383] on div "palazzuotte:" at bounding box center [528, 385] width 566 height 61
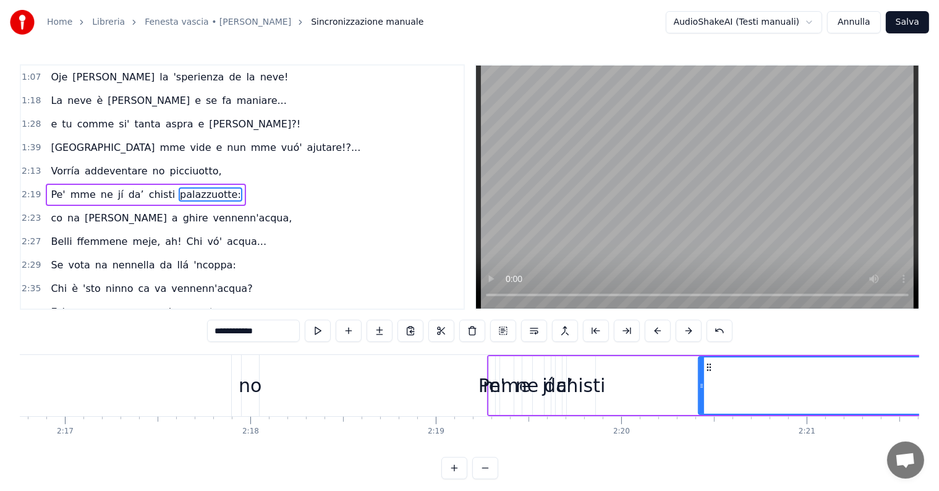
scroll to position [0, 25229]
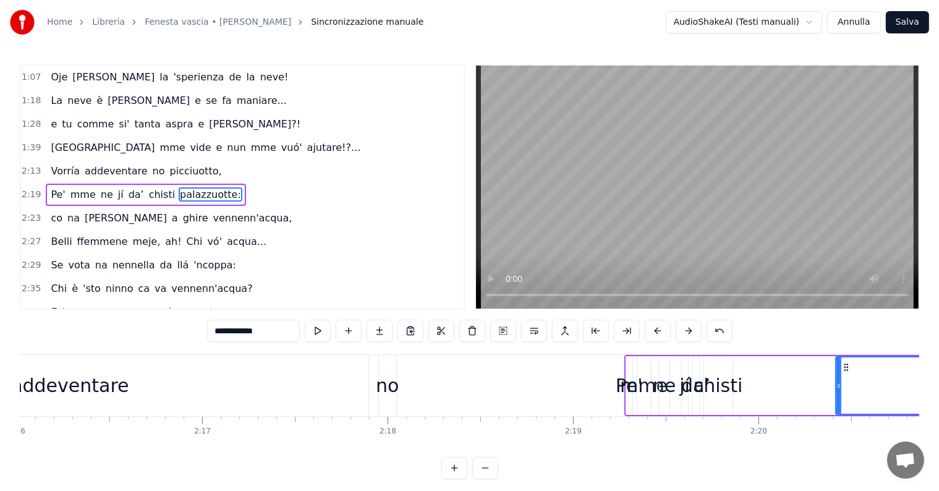
click at [641, 385] on div "mme" at bounding box center [644, 386] width 48 height 28
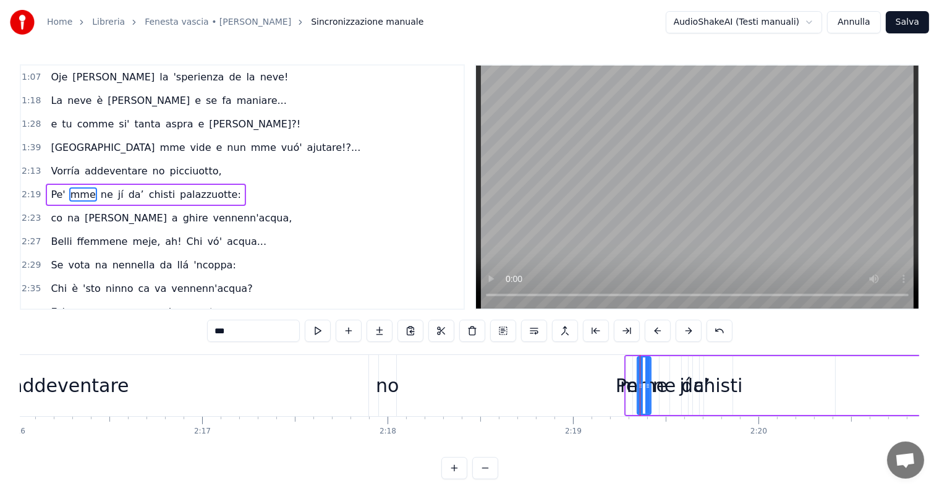
click at [618, 391] on div "Pe'" at bounding box center [629, 386] width 27 height 28
type input "***"
drag, startPoint x: 25, startPoint y: 187, endPoint x: 31, endPoint y: 193, distance: 8.7
click at [25, 189] on span "2:19" at bounding box center [31, 195] width 19 height 12
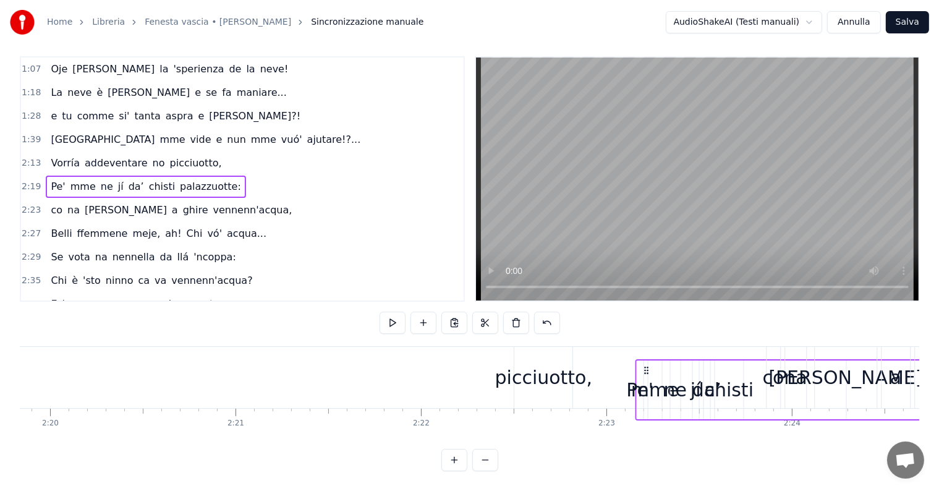
scroll to position [19, 0]
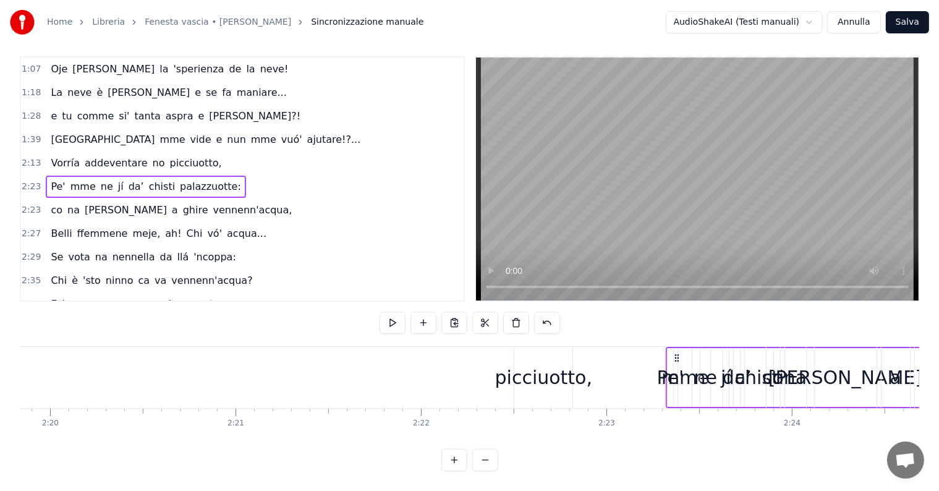
click at [536, 376] on div "picciuotto," at bounding box center [544, 378] width 98 height 28
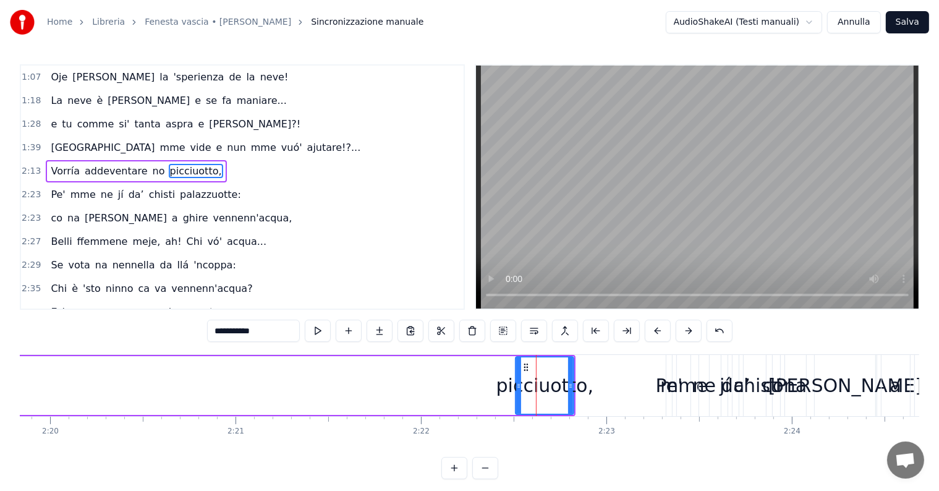
scroll to position [72, 0]
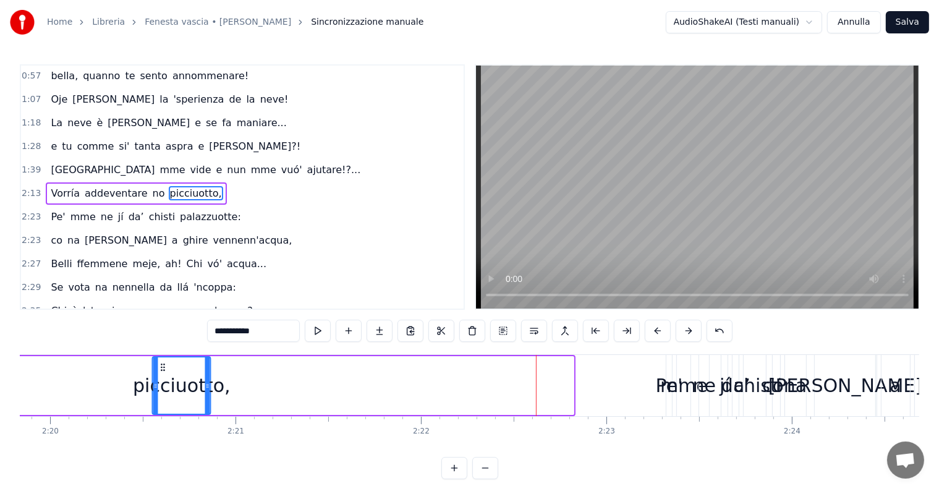
drag, startPoint x: 524, startPoint y: 365, endPoint x: 161, endPoint y: 396, distance: 364.8
click at [161, 396] on div "picciuotto," at bounding box center [181, 385] width 57 height 56
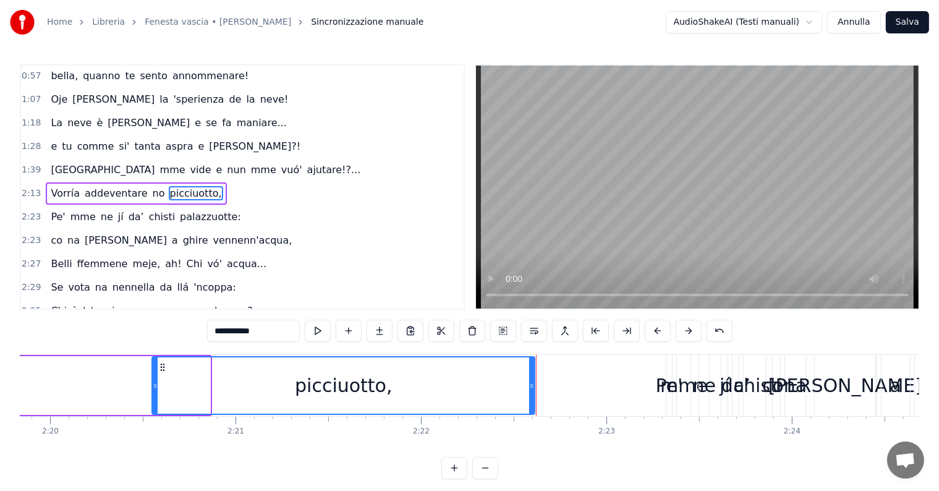
drag, startPoint x: 207, startPoint y: 380, endPoint x: 484, endPoint y: 396, distance: 278.1
click at [529, 396] on div "picciuotto," at bounding box center [343, 385] width 381 height 56
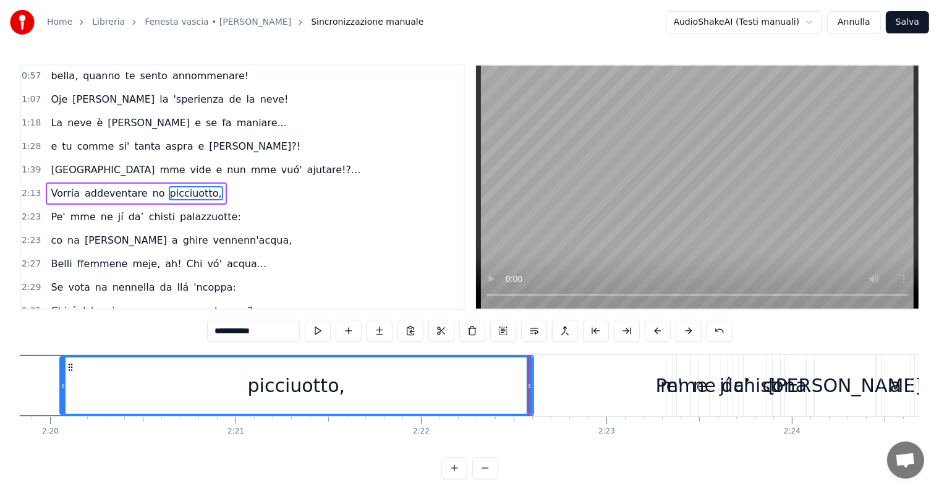
drag, startPoint x: 155, startPoint y: 381, endPoint x: 179, endPoint y: 362, distance: 31.3
click at [70, 391] on div "picciuotto," at bounding box center [296, 385] width 471 height 56
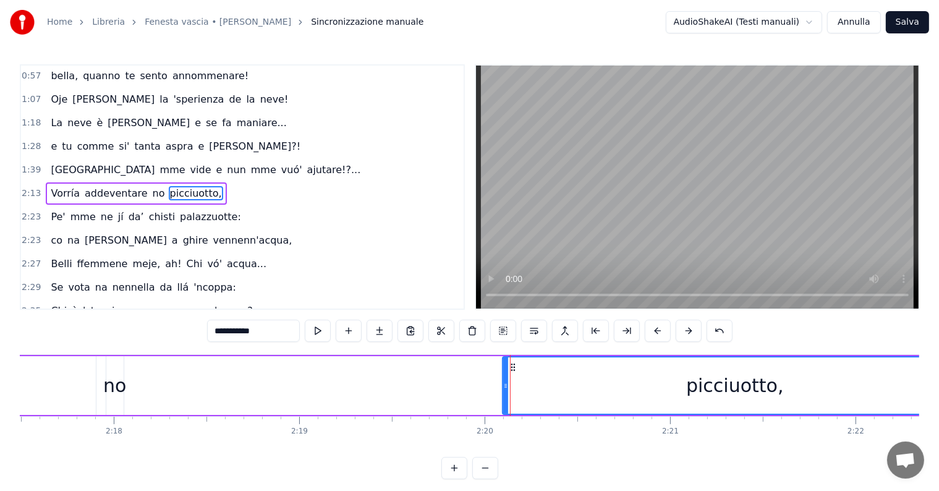
scroll to position [0, 25119]
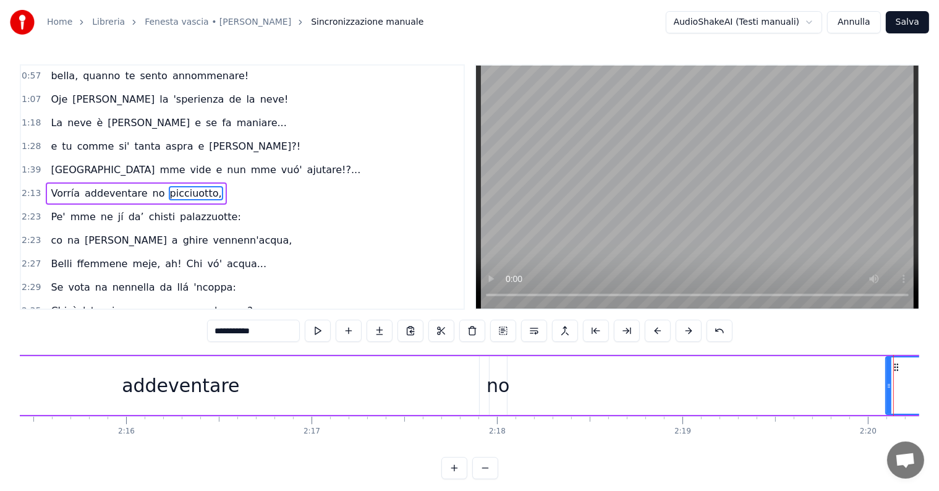
click at [34, 188] on span "2:13" at bounding box center [31, 193] width 19 height 12
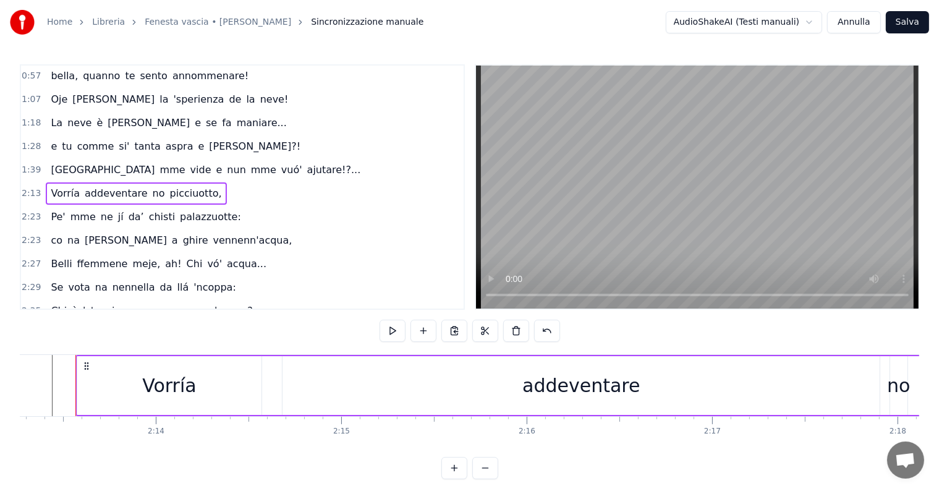
scroll to position [0, 24712]
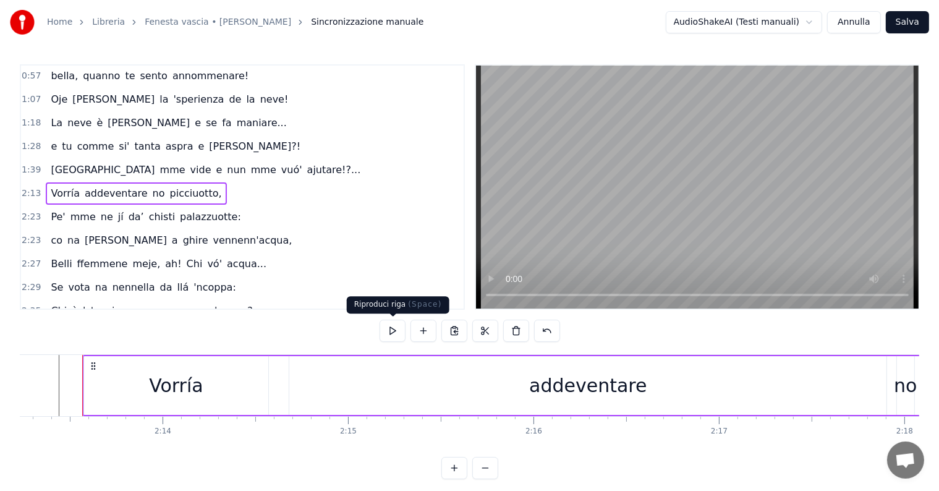
click at [391, 330] on button at bounding box center [393, 331] width 26 height 22
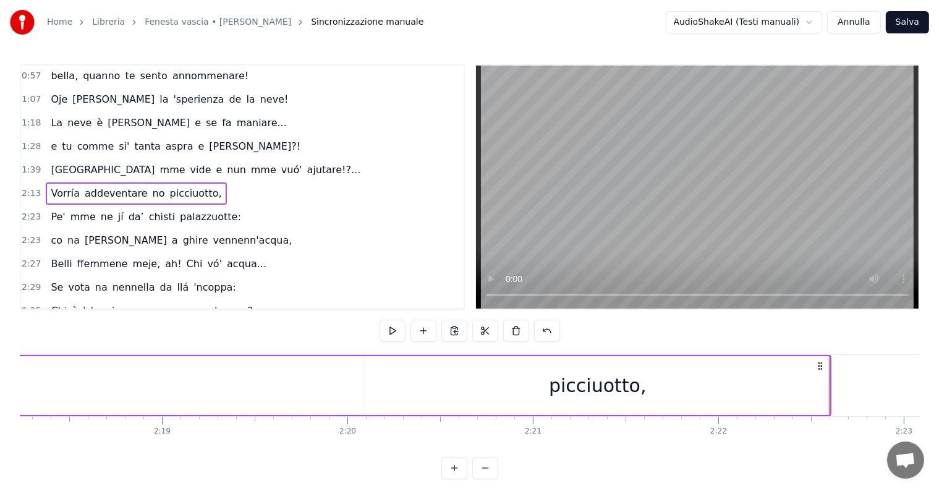
scroll to position [0, 25612]
click at [606, 390] on div "picciuotto," at bounding box center [625, 386] width 98 height 28
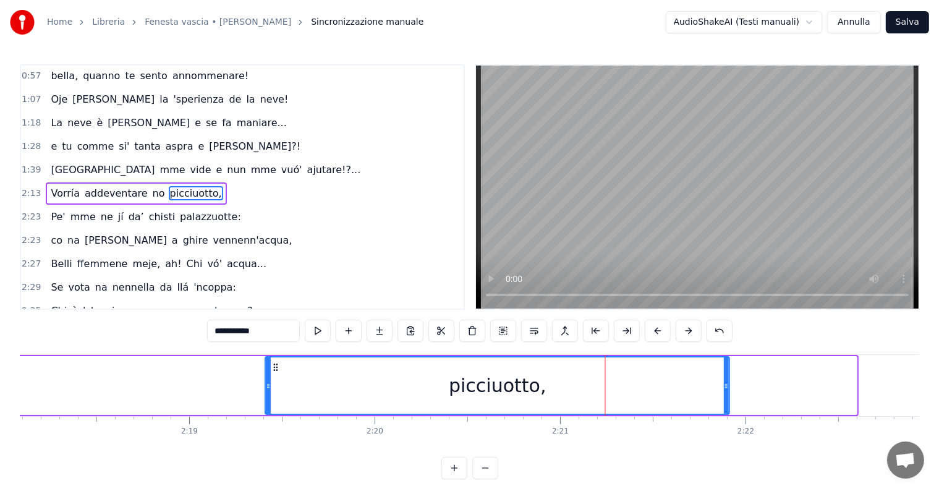
drag, startPoint x: 402, startPoint y: 367, endPoint x: 275, endPoint y: 383, distance: 128.5
click at [275, 383] on div "picciuotto," at bounding box center [497, 385] width 463 height 56
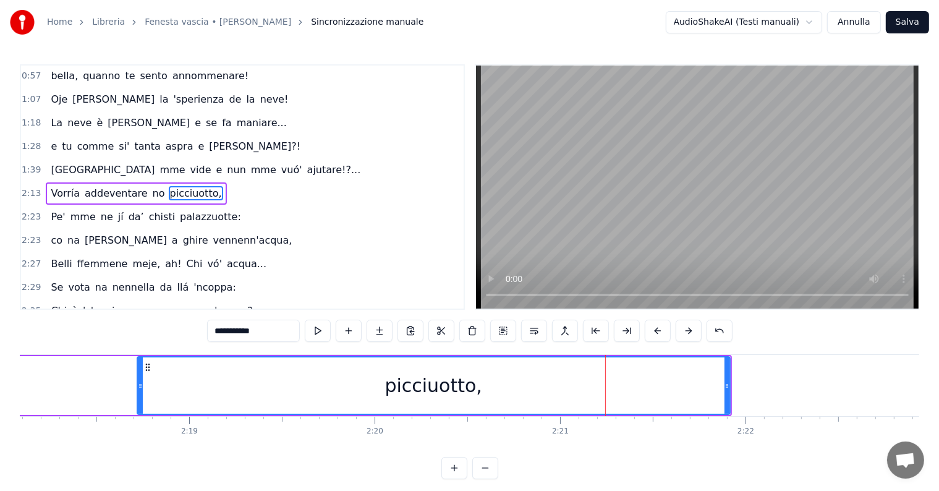
drag, startPoint x: 247, startPoint y: 381, endPoint x: 138, endPoint y: 395, distance: 109.7
click at [138, 395] on div at bounding box center [140, 385] width 5 height 56
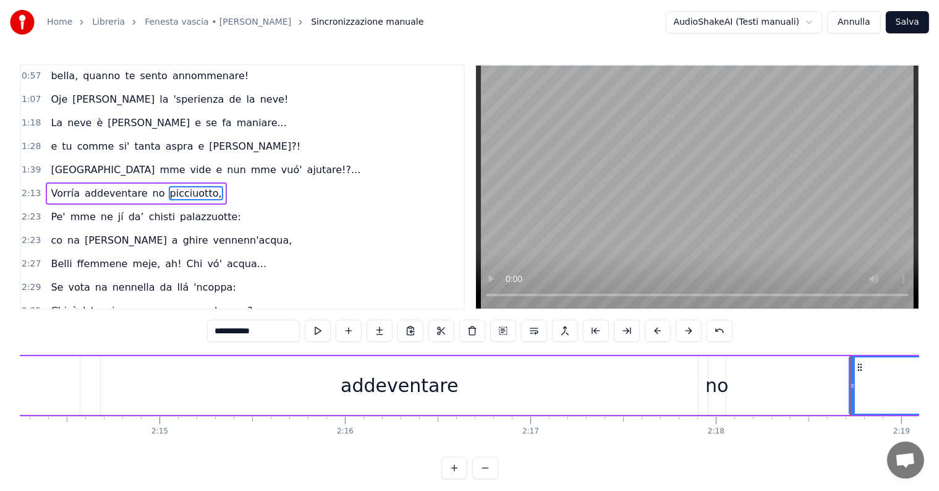
scroll to position [0, 24709]
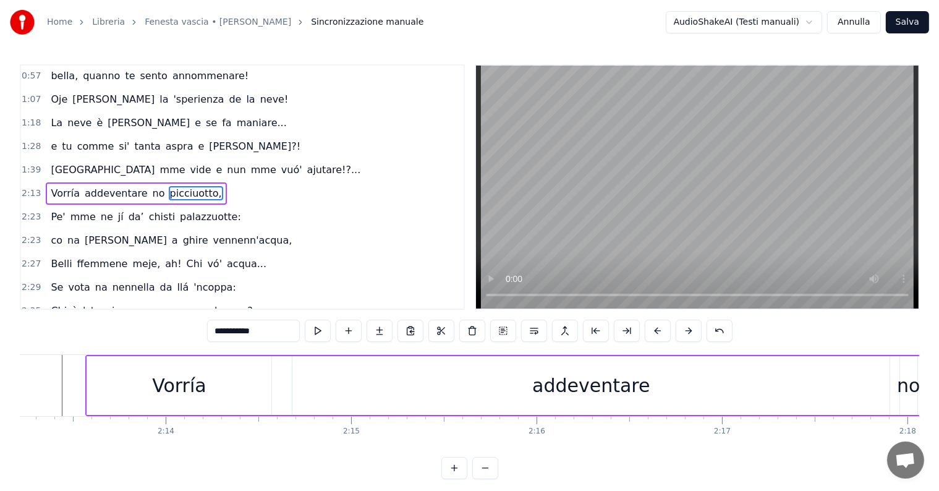
drag, startPoint x: 485, startPoint y: 386, endPoint x: 471, endPoint y: 389, distance: 15.2
click at [484, 386] on div "addeventare" at bounding box center [590, 385] width 597 height 59
type input "**********"
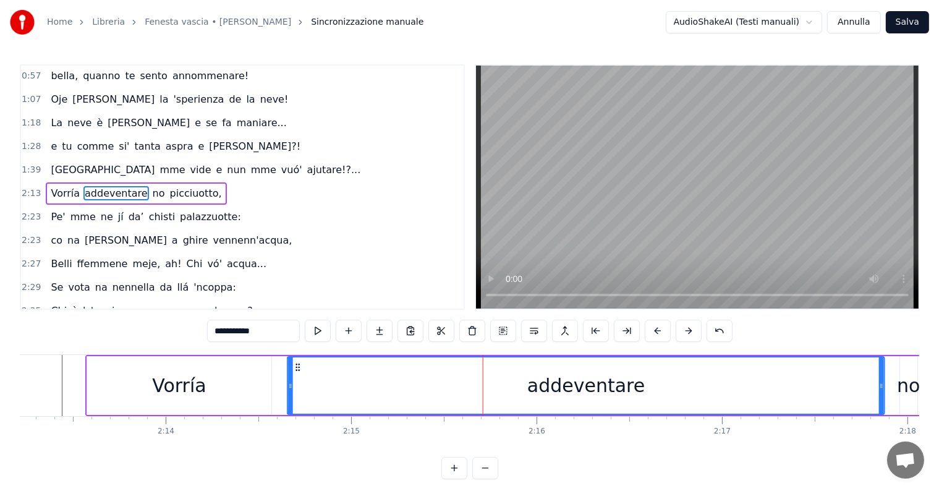
drag, startPoint x: 300, startPoint y: 364, endPoint x: 295, endPoint y: 375, distance: 13.0
click at [295, 375] on div "addeventare" at bounding box center [586, 385] width 596 height 56
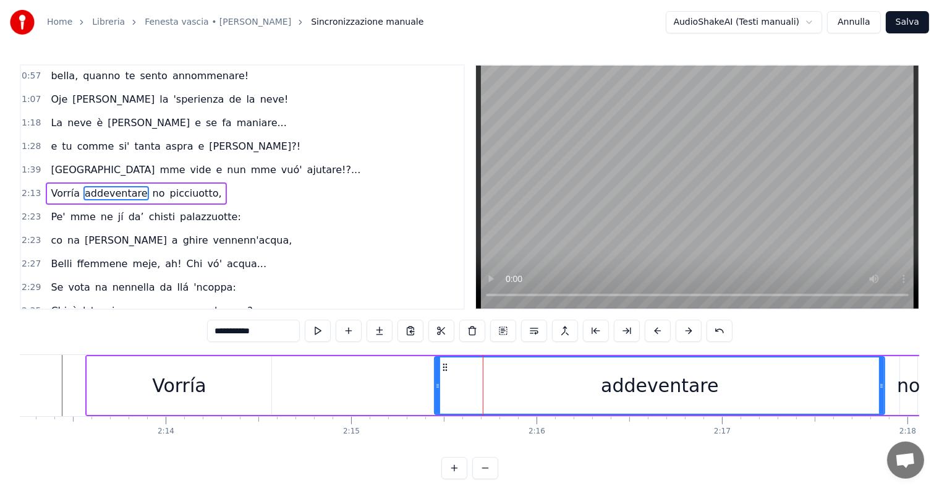
drag, startPoint x: 289, startPoint y: 381, endPoint x: 407, endPoint y: 393, distance: 118.1
click at [435, 390] on icon at bounding box center [437, 386] width 5 height 10
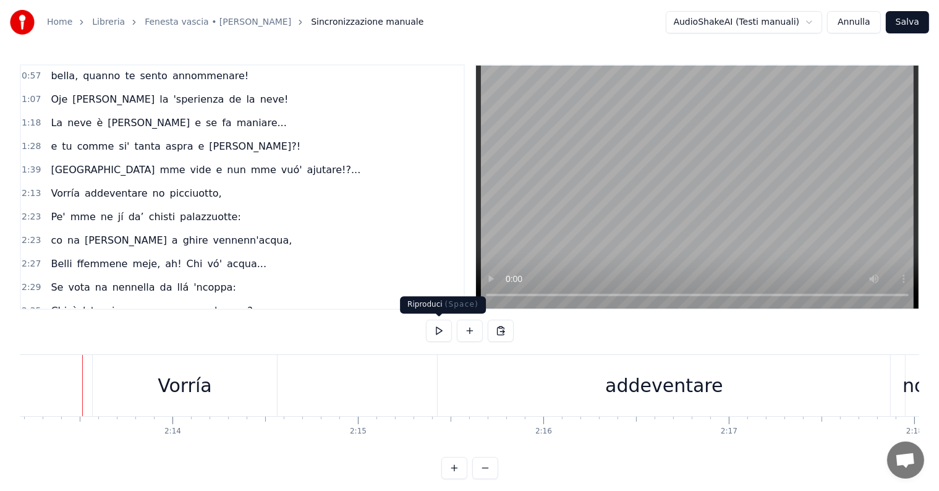
click at [444, 325] on button at bounding box center [439, 331] width 26 height 22
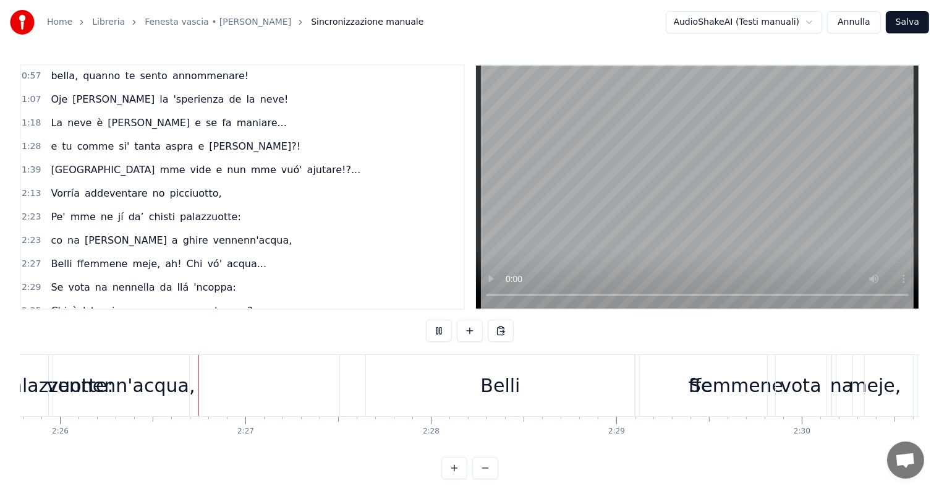
scroll to position [0, 27064]
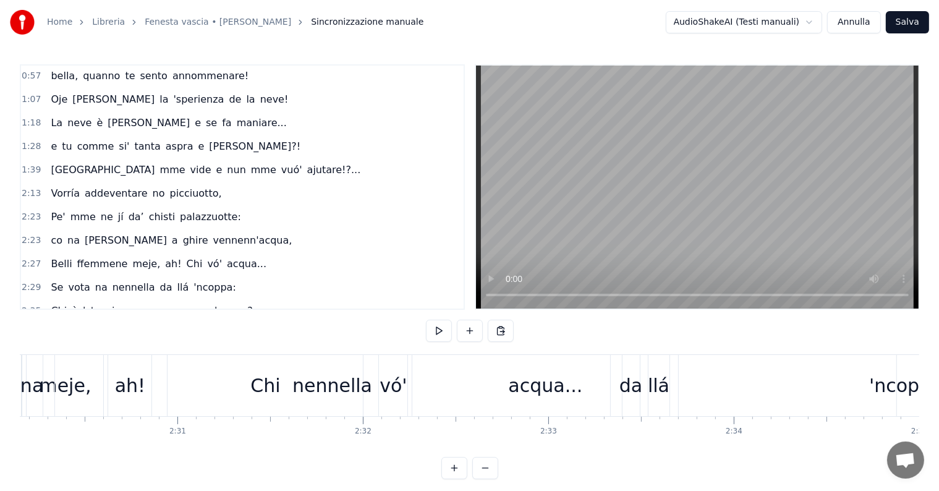
scroll to position [0, 27854]
click at [28, 211] on span "2:23" at bounding box center [31, 217] width 19 height 12
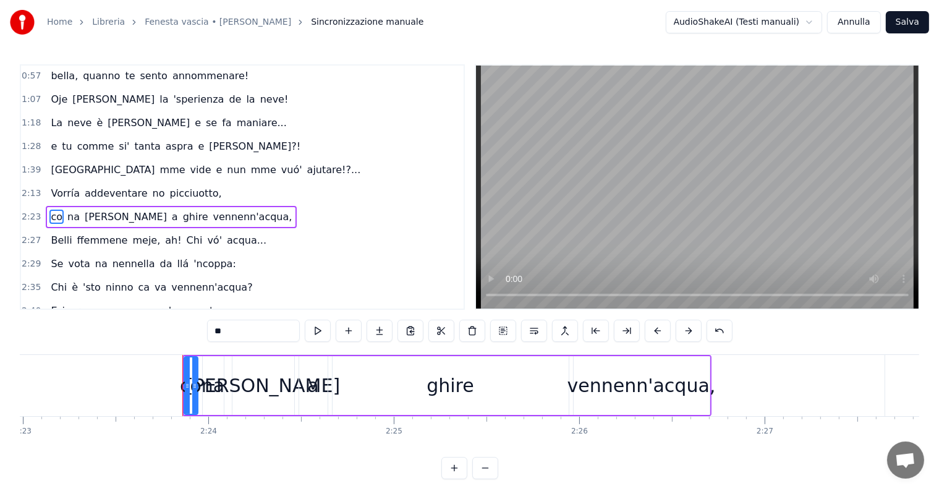
scroll to position [94, 0]
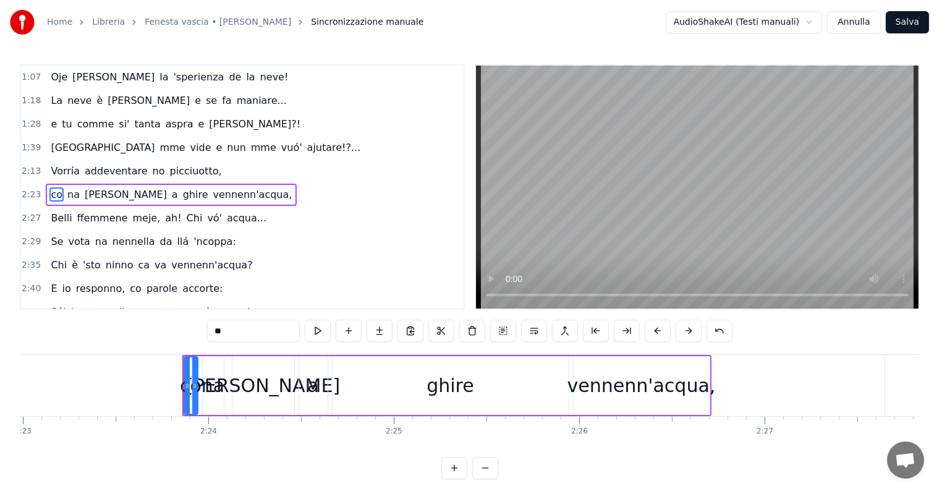
click at [31, 165] on span "2:13" at bounding box center [31, 171] width 19 height 12
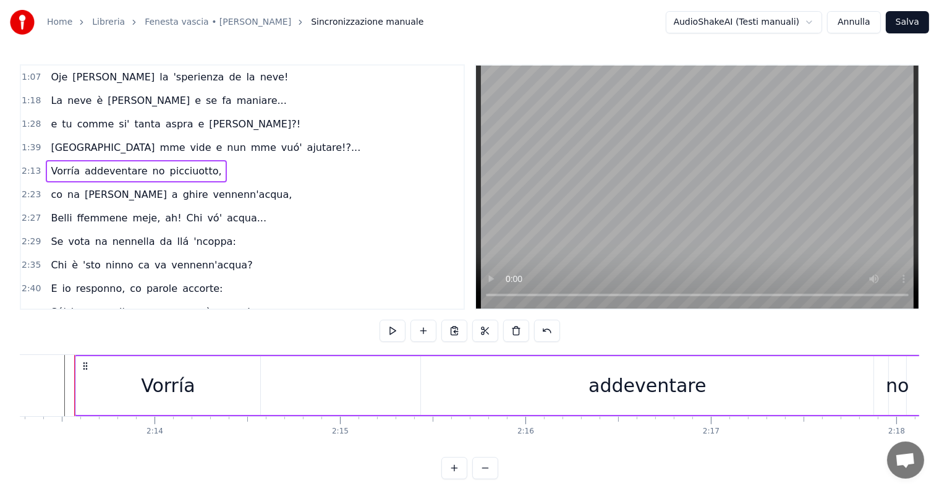
scroll to position [0, 24712]
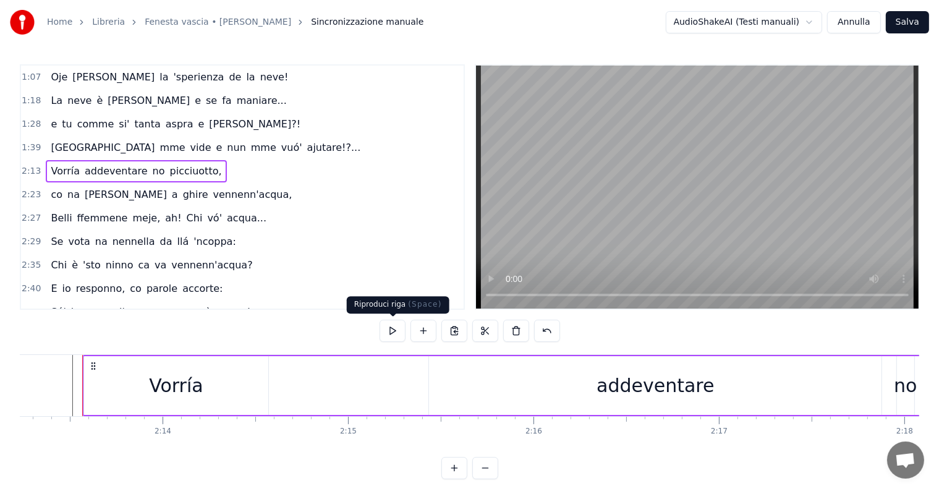
click at [392, 325] on button at bounding box center [393, 331] width 26 height 22
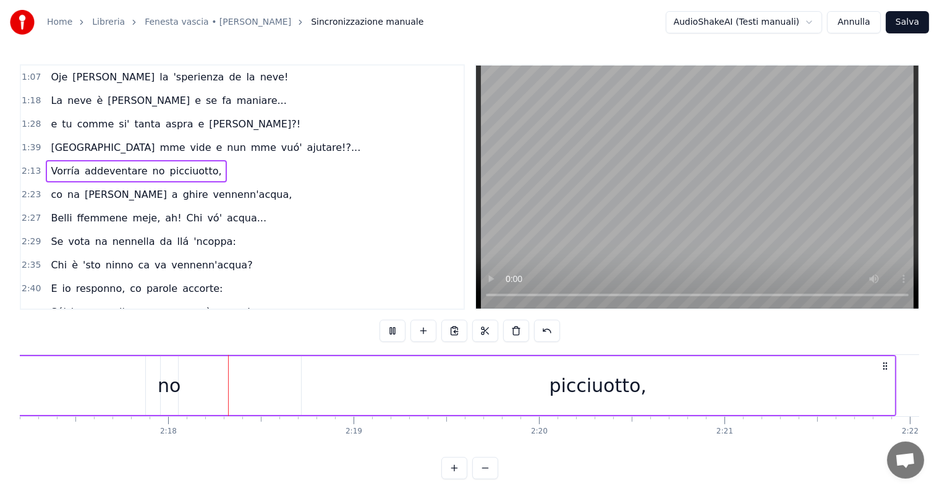
scroll to position [0, 25494]
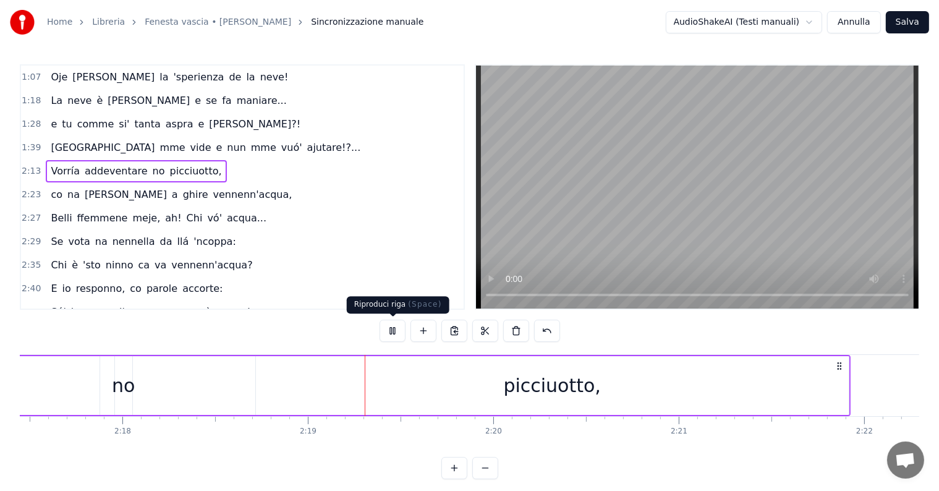
click at [391, 328] on button at bounding box center [393, 331] width 26 height 22
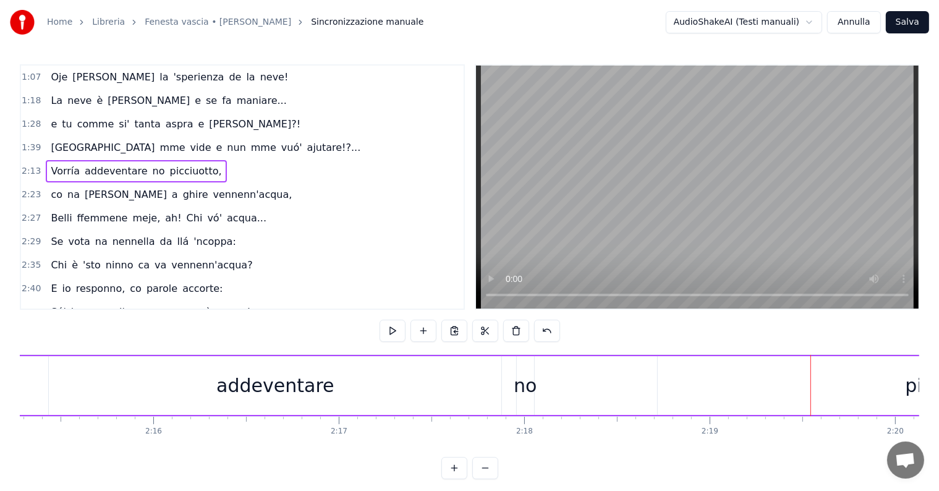
scroll to position [0, 24872]
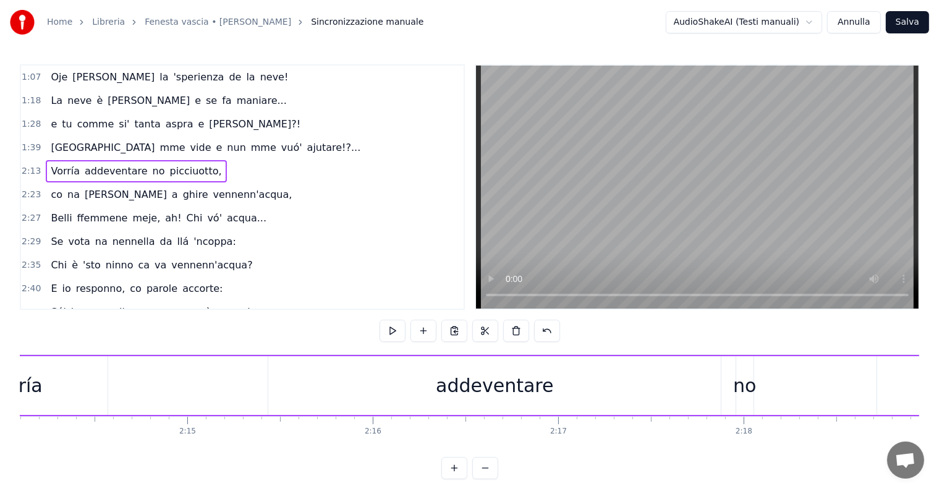
click at [480, 387] on div "addeventare" at bounding box center [494, 386] width 117 height 28
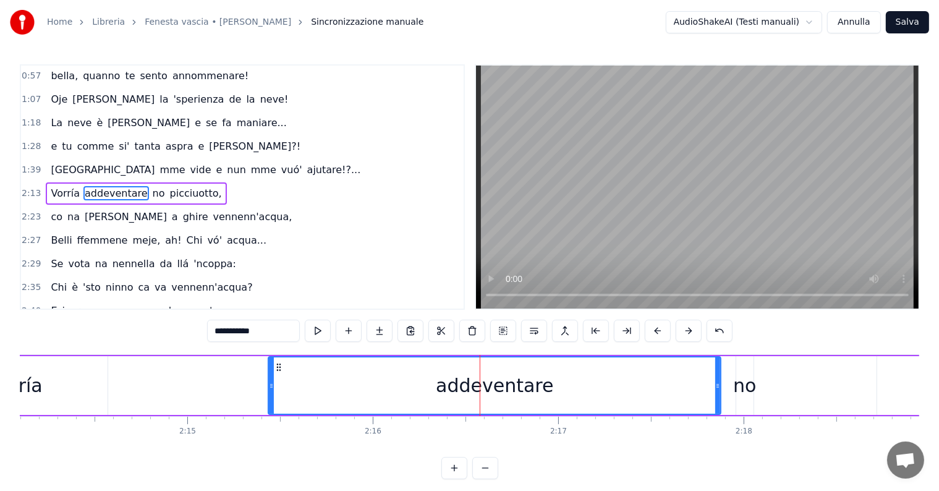
scroll to position [72, 0]
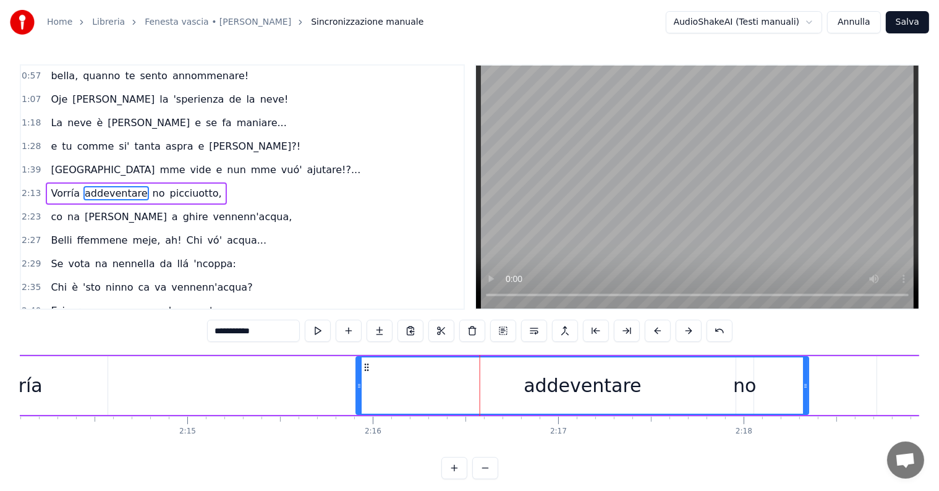
drag, startPoint x: 277, startPoint y: 367, endPoint x: 363, endPoint y: 368, distance: 85.9
click at [364, 368] on icon at bounding box center [367, 367] width 10 height 10
drag, startPoint x: 62, startPoint y: 381, endPoint x: 69, endPoint y: 382, distance: 6.2
click at [63, 381] on div "Vorría" at bounding box center [15, 385] width 184 height 59
type input "******"
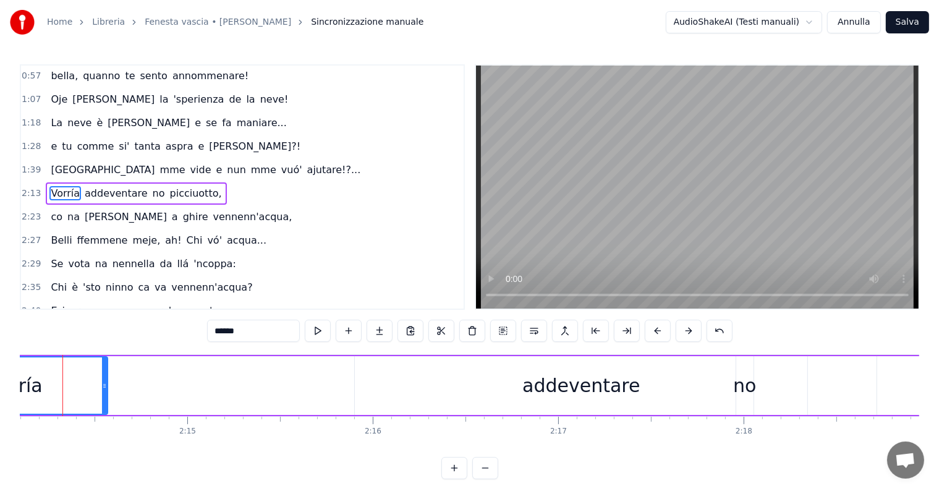
scroll to position [0, 24853]
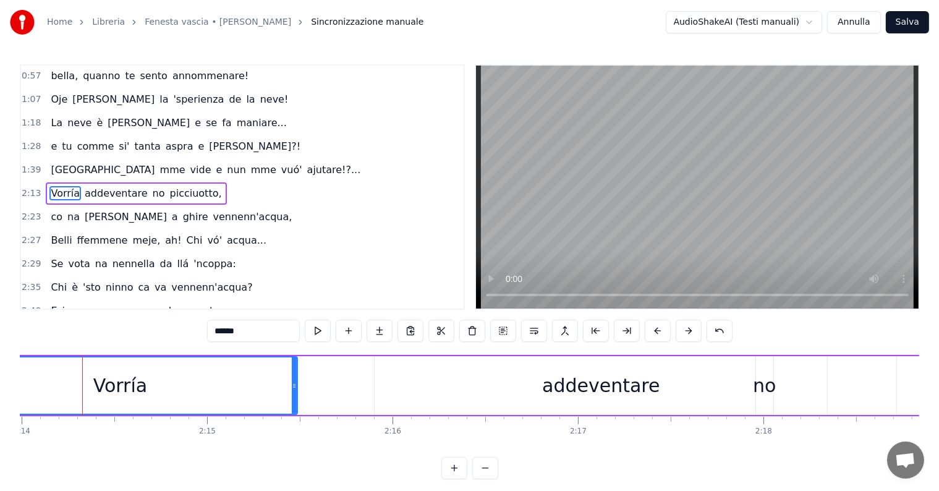
drag, startPoint x: 124, startPoint y: 383, endPoint x: 294, endPoint y: 388, distance: 170.1
click at [294, 388] on icon at bounding box center [294, 386] width 5 height 10
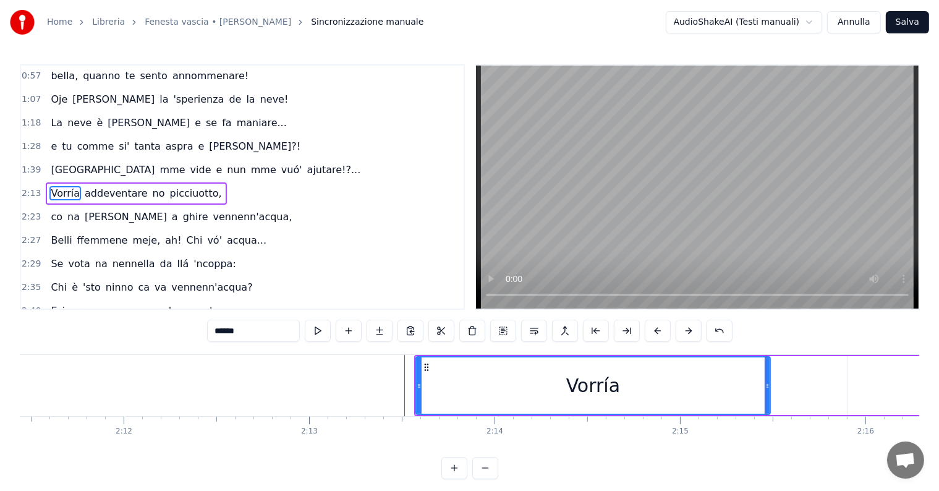
scroll to position [0, 24161]
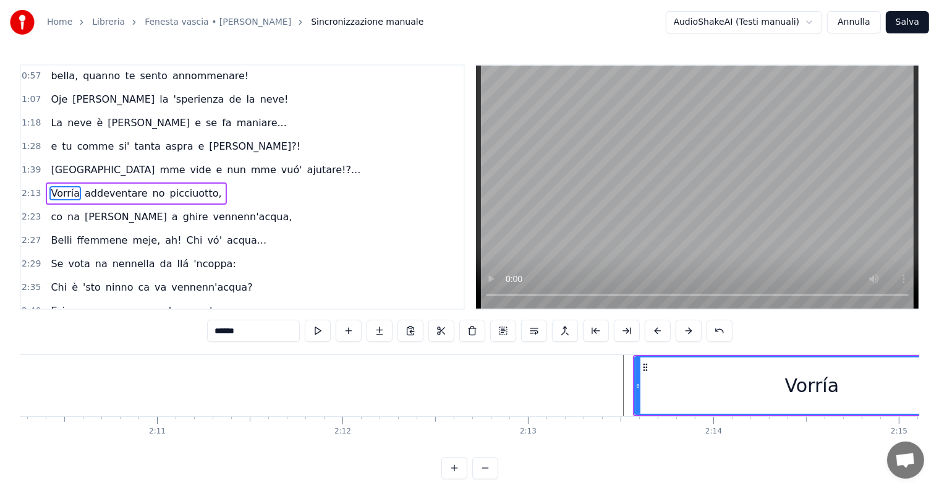
drag, startPoint x: 541, startPoint y: 370, endPoint x: 512, endPoint y: 313, distance: 64.4
click at [540, 370] on div at bounding box center [195, 385] width 48673 height 61
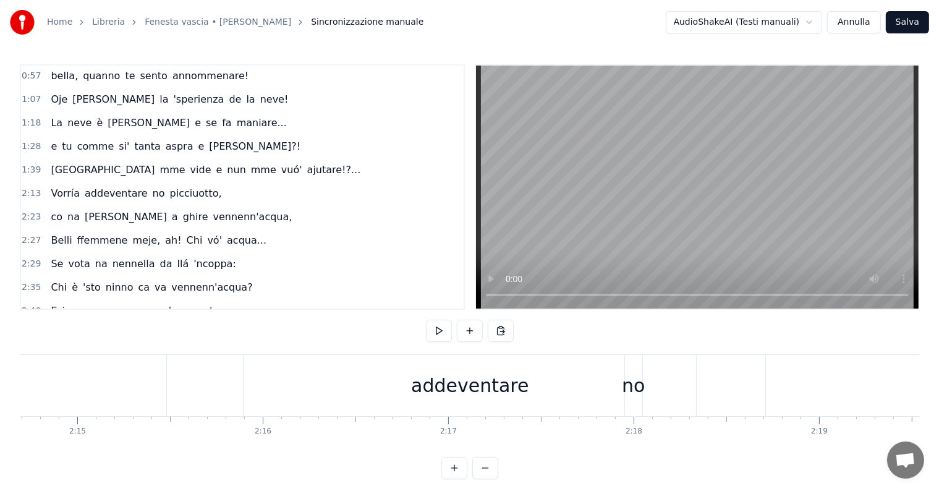
scroll to position [0, 24817]
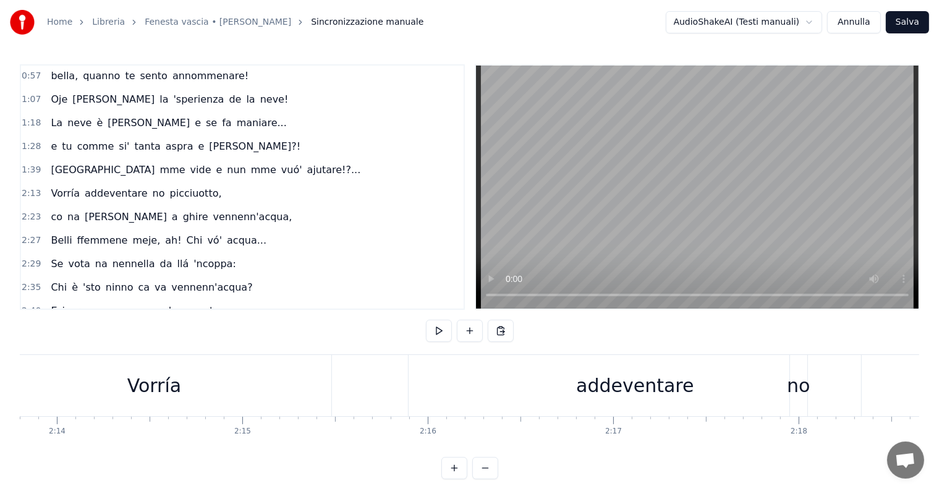
click at [801, 383] on div "no" at bounding box center [798, 386] width 23 height 28
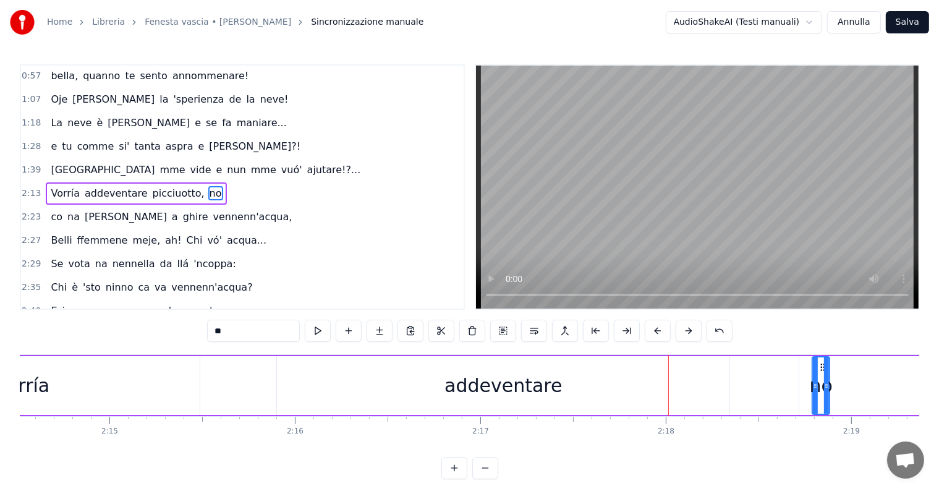
scroll to position [0, 24966]
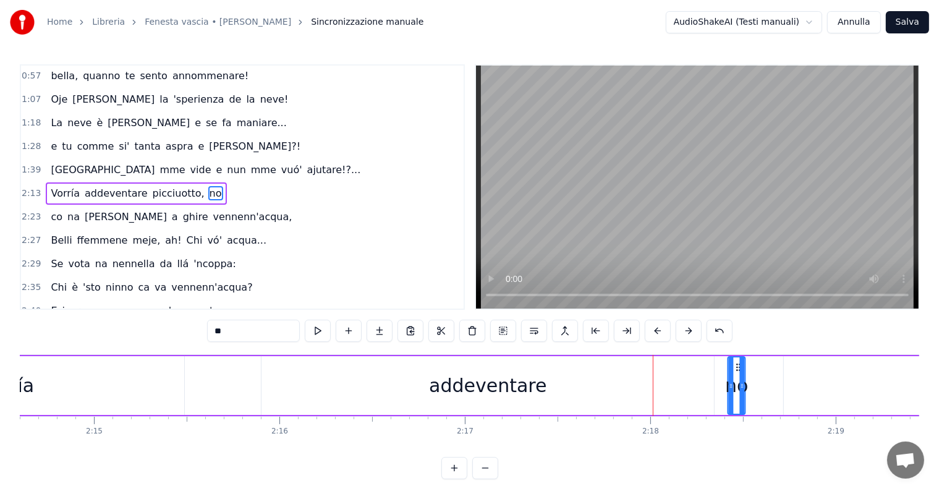
drag, startPoint x: 807, startPoint y: 364, endPoint x: 732, endPoint y: 382, distance: 77.5
click at [738, 379] on div "no" at bounding box center [737, 385] width 16 height 56
drag, startPoint x: 598, startPoint y: 398, endPoint x: 594, endPoint y: 392, distance: 7.2
click at [598, 398] on div "addeventare" at bounding box center [488, 385] width 453 height 59
type input "**********"
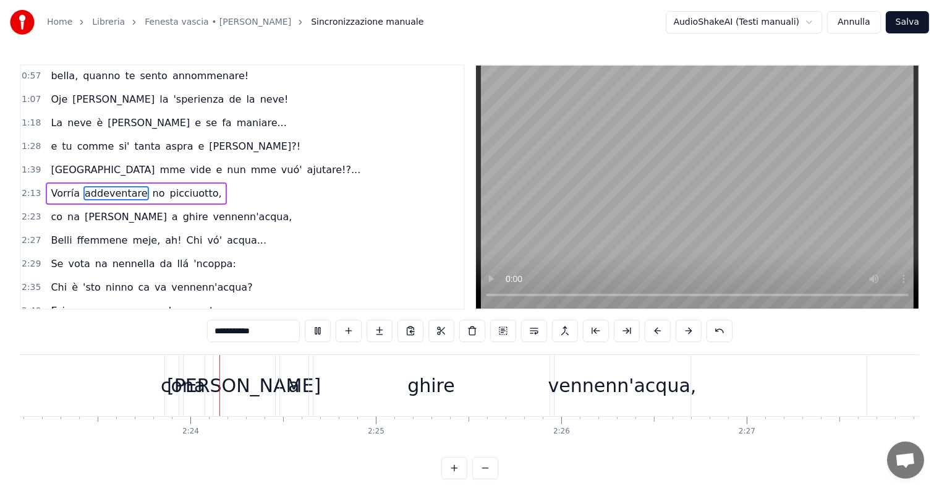
scroll to position [0, 26565]
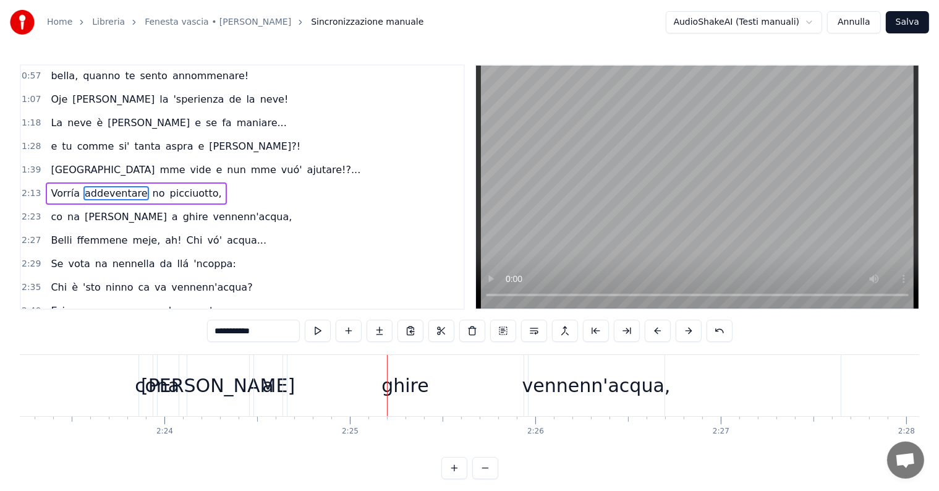
drag, startPoint x: 17, startPoint y: 200, endPoint x: 19, endPoint y: 220, distance: 19.8
click at [17, 218] on div "Home Libreria Fenesta vascia • [PERSON_NAME] Sincronizzazione manuale AudioShak…" at bounding box center [469, 239] width 939 height 479
click at [21, 205] on div "0:22 Fenesta vascia 'e padrona [PERSON_NAME], 0:32 quanta suspire mm'haje fatto…" at bounding box center [242, 186] width 445 height 245
click at [25, 211] on span "2:23" at bounding box center [31, 217] width 19 height 12
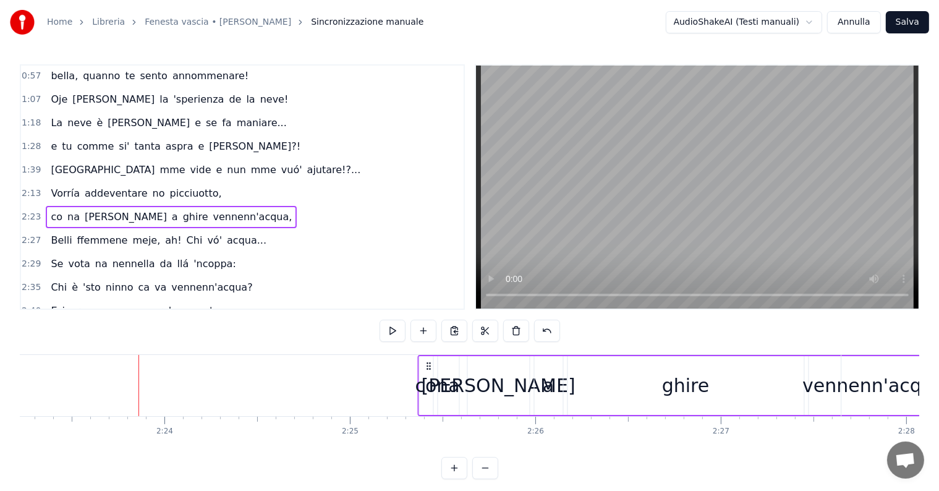
drag, startPoint x: 151, startPoint y: 362, endPoint x: 407, endPoint y: 347, distance: 257.0
click at [424, 355] on div "co [PERSON_NAME] a ghire vennenn'acqua," at bounding box center [681, 385] width 529 height 61
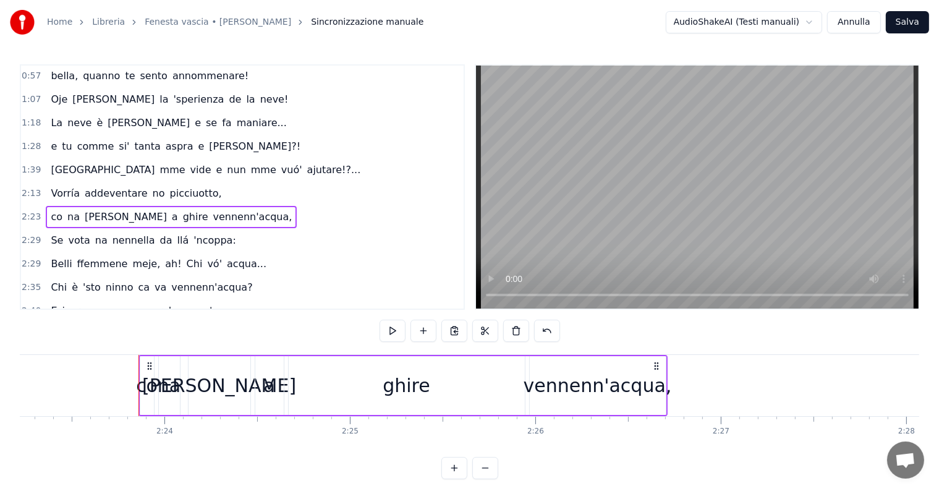
click at [151, 367] on icon at bounding box center [150, 366] width 10 height 10
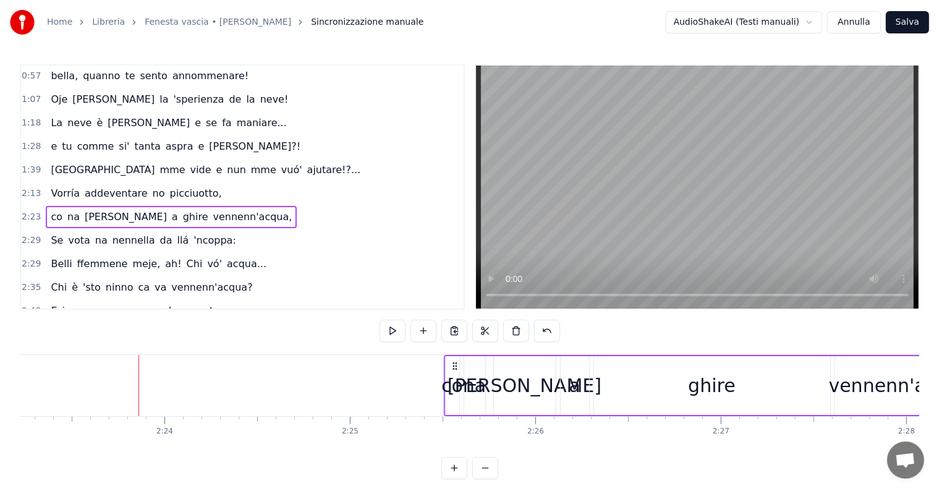
drag, startPoint x: 148, startPoint y: 365, endPoint x: 450, endPoint y: 358, distance: 301.8
click at [450, 358] on div "co [PERSON_NAME] a ghire vennenn'acqua," at bounding box center [707, 385] width 529 height 61
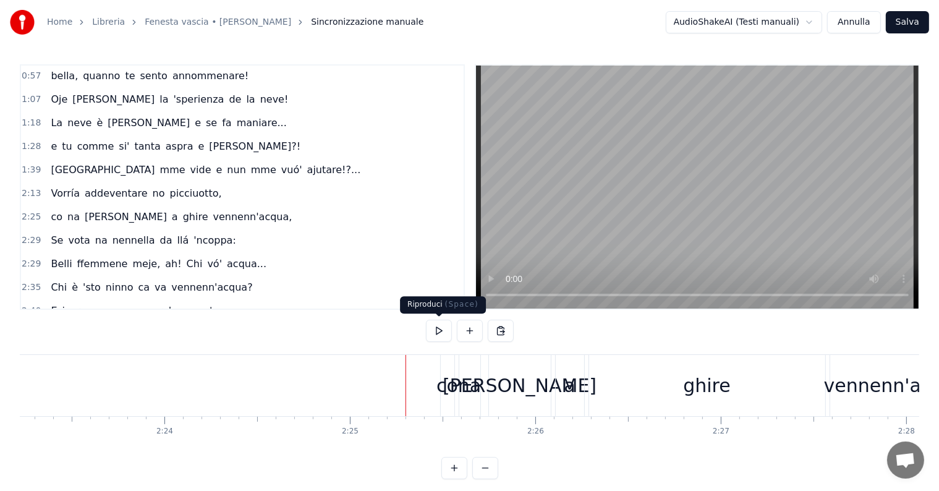
click at [448, 334] on button at bounding box center [439, 331] width 26 height 22
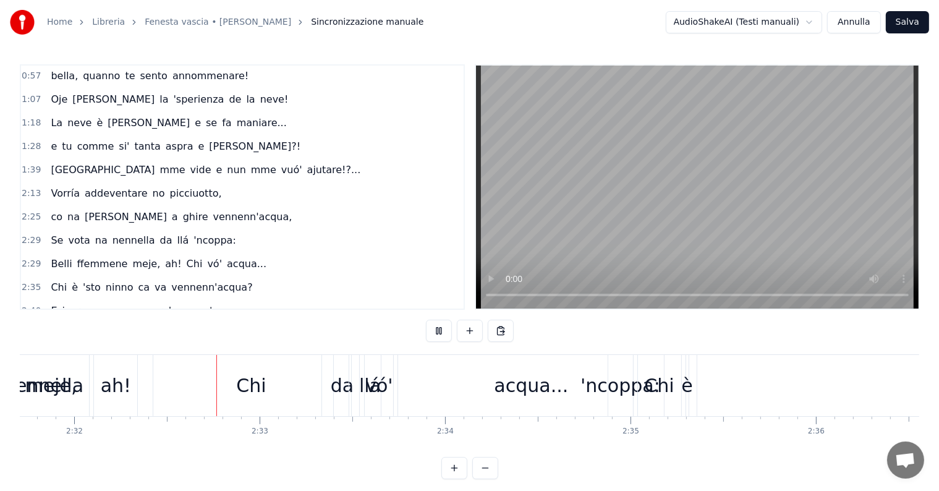
scroll to position [0, 28162]
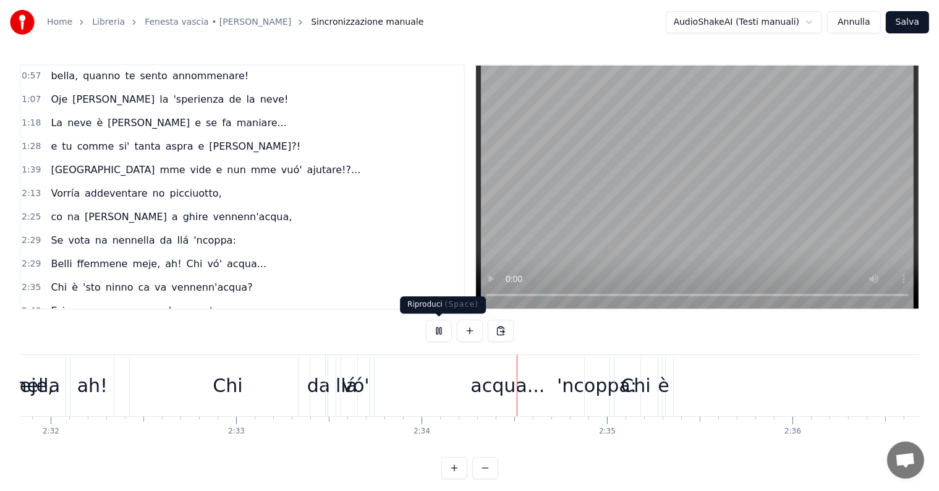
click at [440, 327] on button at bounding box center [439, 331] width 26 height 22
click at [32, 211] on span "2:25" at bounding box center [31, 217] width 19 height 12
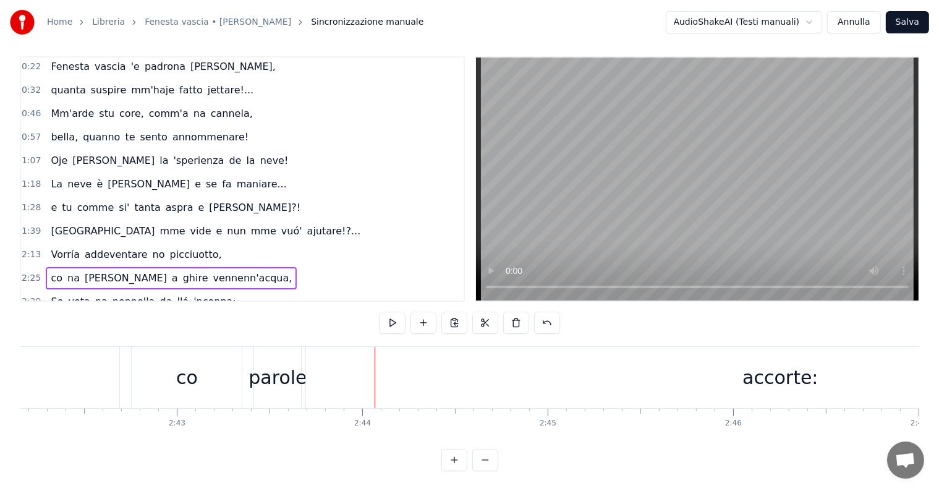
scroll to position [0, 0]
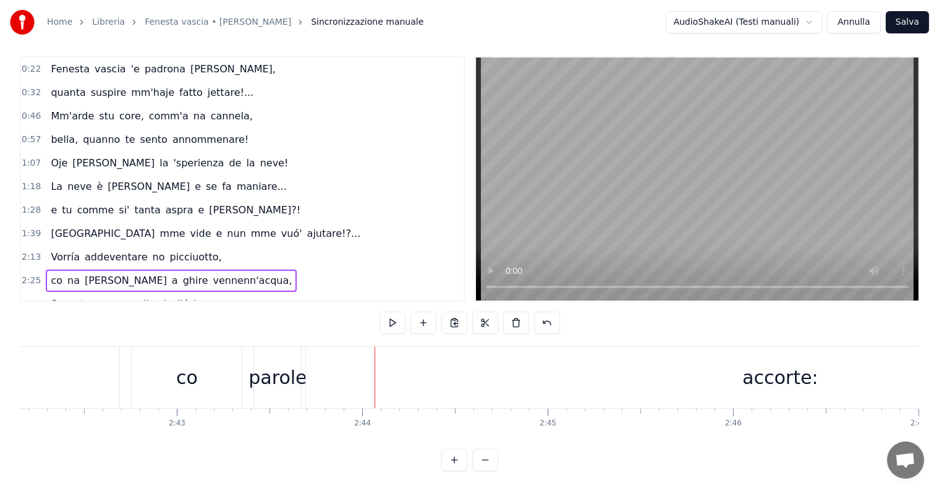
click at [854, 22] on button "Annulla" at bounding box center [854, 22] width 54 height 22
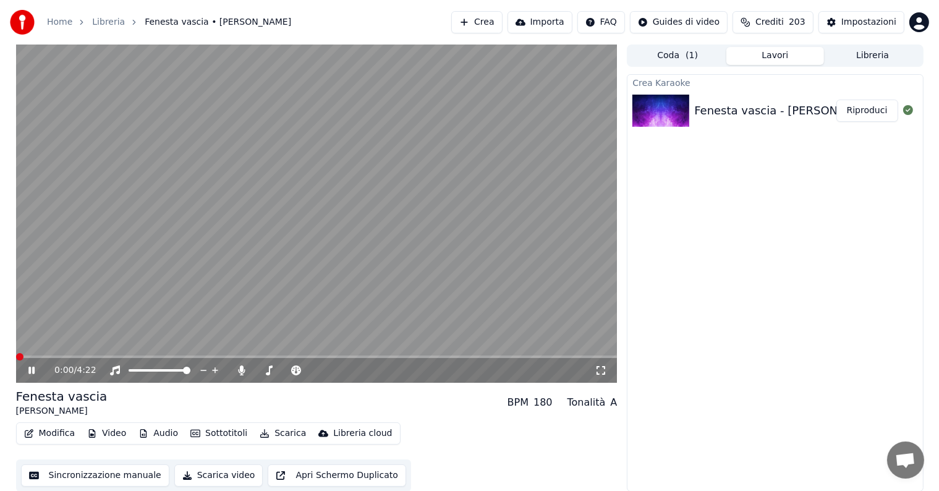
click at [65, 436] on button "Modifica" at bounding box center [49, 433] width 61 height 17
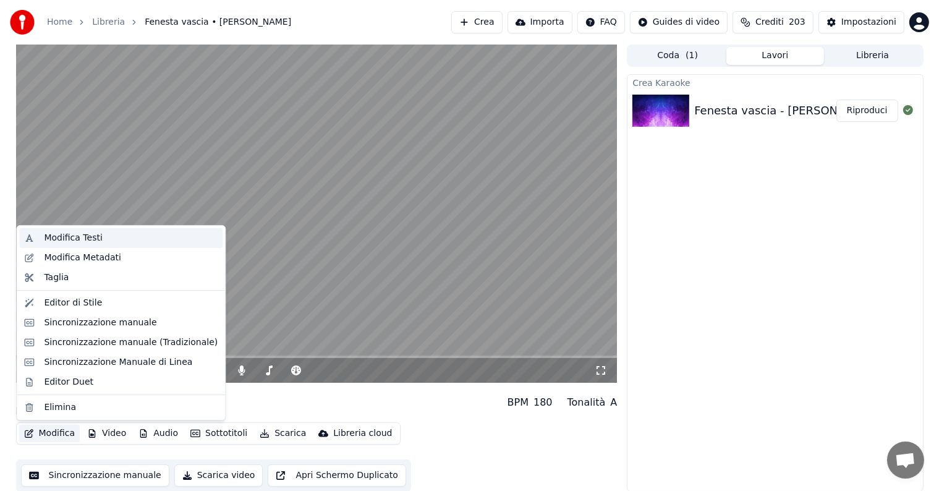
click at [72, 230] on div "Modifica Testi" at bounding box center [120, 238] width 203 height 20
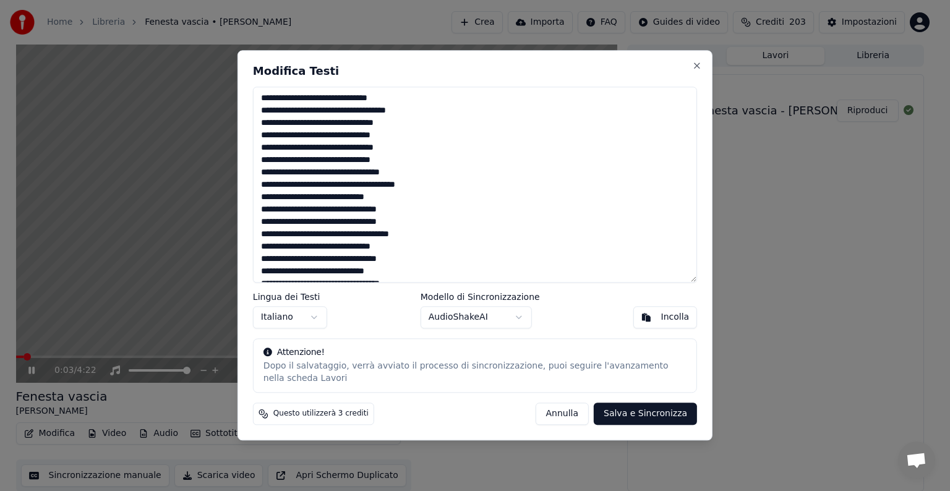
scroll to position [210, 0]
drag, startPoint x: 260, startPoint y: 94, endPoint x: 545, endPoint y: 372, distance: 397.9
click at [561, 393] on div "Modifica Testi Lingua dei Testi Italiano Modello di Sincronizzazione AudioShake…" at bounding box center [474, 245] width 475 height 390
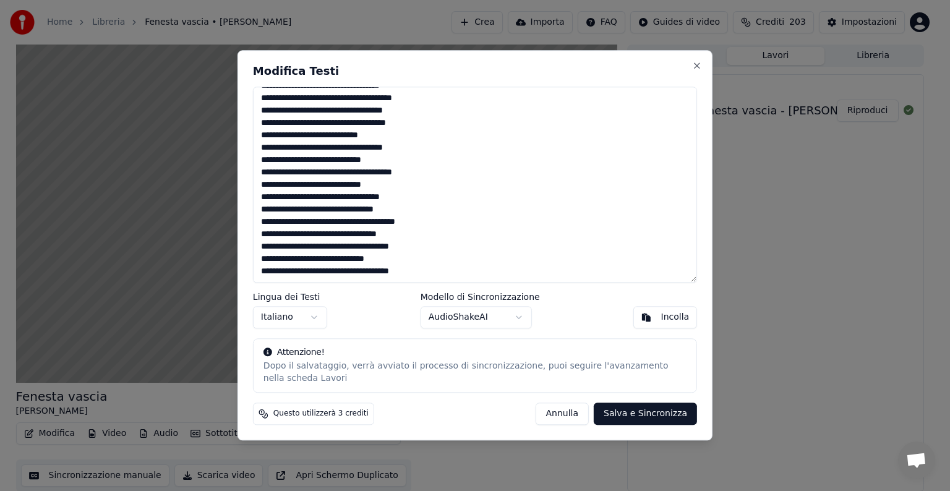
drag, startPoint x: 360, startPoint y: 104, endPoint x: 377, endPoint y: 118, distance: 21.5
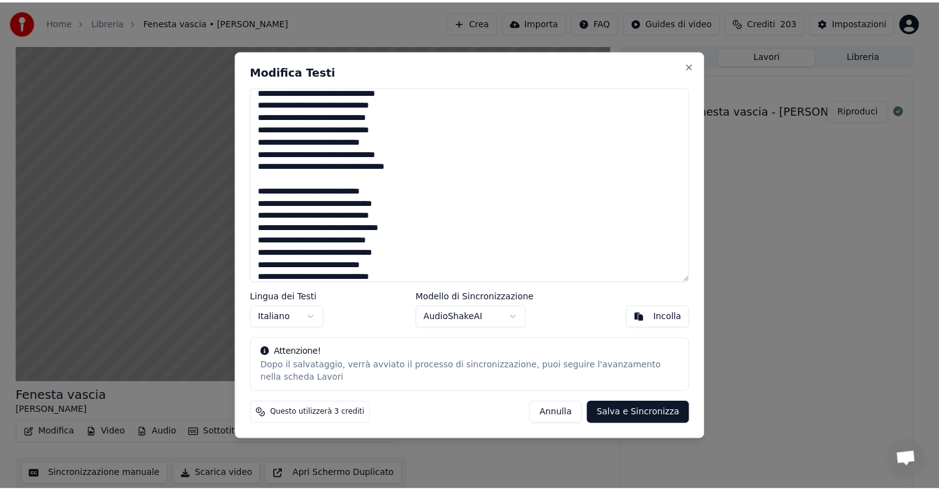
scroll to position [25, 0]
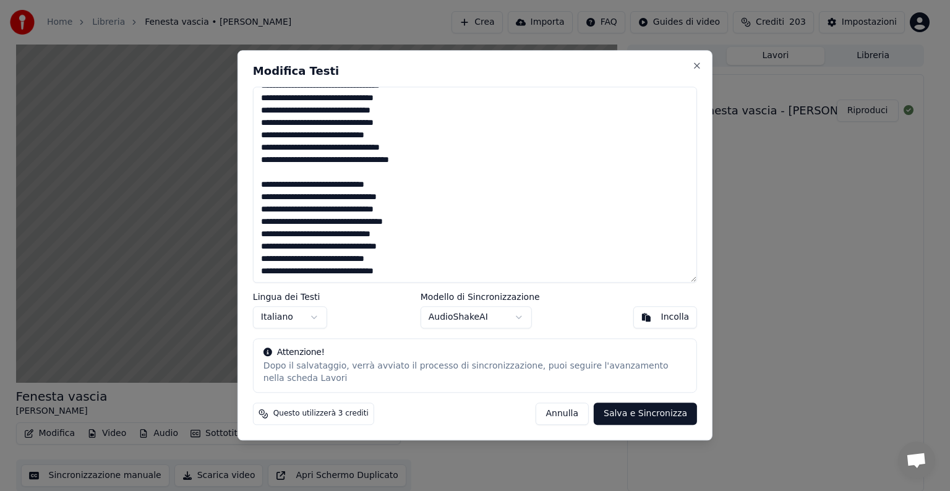
type textarea "**********"
click at [637, 413] on button "Salva e Sincronizza" at bounding box center [645, 414] width 103 height 22
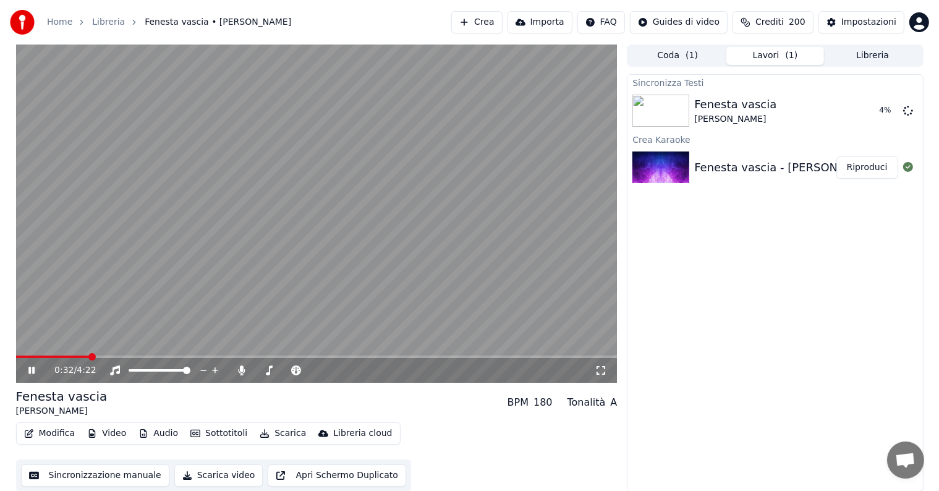
click at [505, 228] on video at bounding box center [317, 214] width 602 height 338
click at [411, 252] on video at bounding box center [317, 214] width 602 height 338
click at [875, 113] on button "Riproduci" at bounding box center [868, 111] width 62 height 22
click at [35, 352] on video at bounding box center [317, 214] width 602 height 338
click at [42, 357] on span at bounding box center [317, 357] width 602 height 2
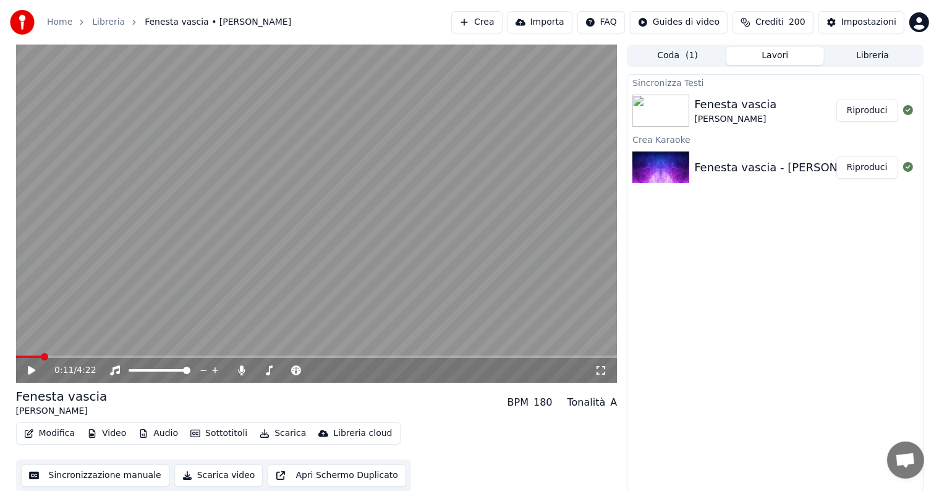
click at [39, 369] on icon at bounding box center [40, 370] width 29 height 10
click at [229, 182] on video at bounding box center [317, 214] width 602 height 338
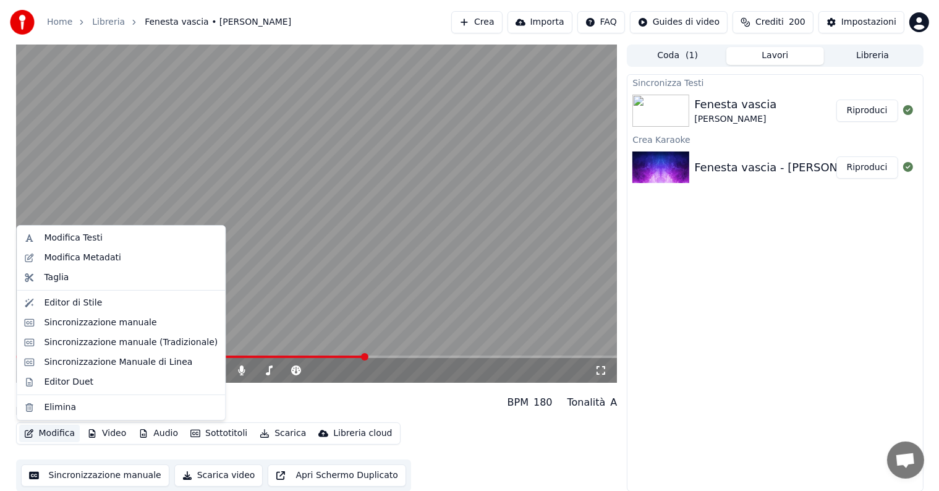
click at [51, 430] on button "Modifica" at bounding box center [49, 433] width 61 height 17
click at [73, 301] on div "Editor di Stile" at bounding box center [73, 303] width 58 height 12
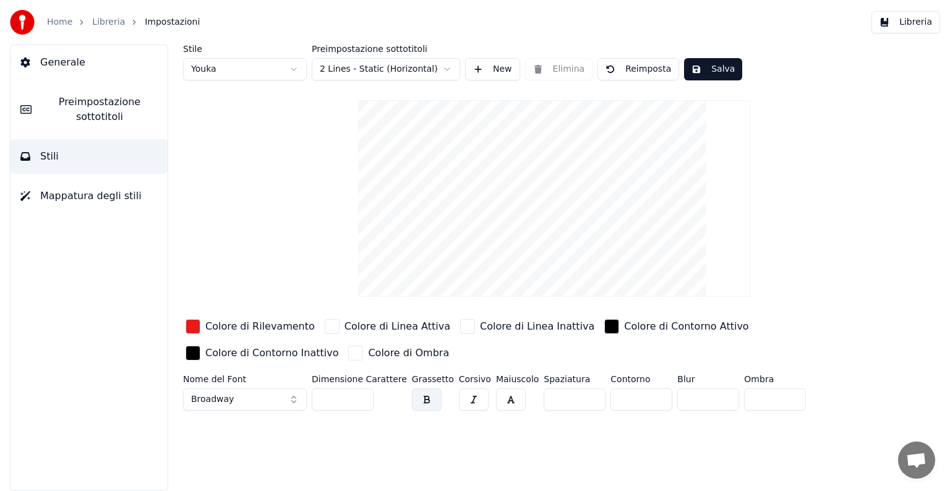
click at [325, 396] on input "***" at bounding box center [343, 399] width 62 height 22
type input "***"
click at [383, 433] on div "Stile Youka Preimpostazione sottotitoli 2 Lines - Static (Horizontal) New Elimi…" at bounding box center [553, 268] width 791 height 446
click at [710, 76] on button "Salva" at bounding box center [713, 69] width 58 height 22
click at [104, 23] on link "Libreria" at bounding box center [108, 22] width 33 height 12
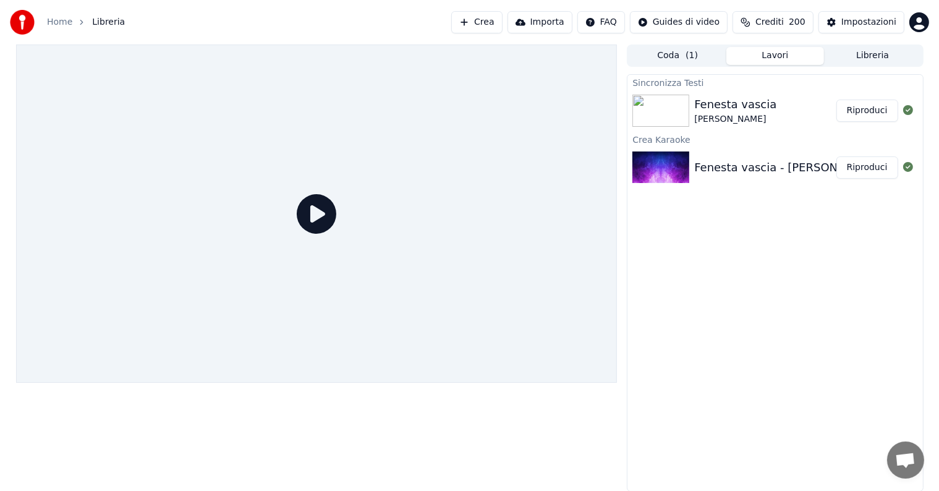
click at [851, 116] on button "Riproduci" at bounding box center [868, 111] width 62 height 22
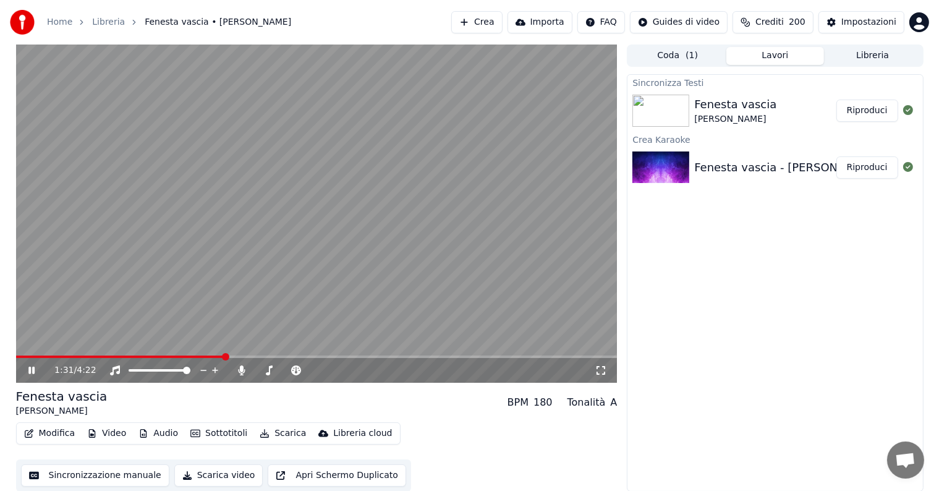
click at [223, 357] on span at bounding box center [317, 357] width 602 height 2
click at [287, 359] on div "1:55 / 4:22" at bounding box center [317, 370] width 602 height 25
click at [288, 357] on span at bounding box center [317, 357] width 602 height 2
click at [291, 359] on div "1:56 / 4:22" at bounding box center [317, 370] width 602 height 25
click at [304, 356] on span at bounding box center [317, 357] width 602 height 2
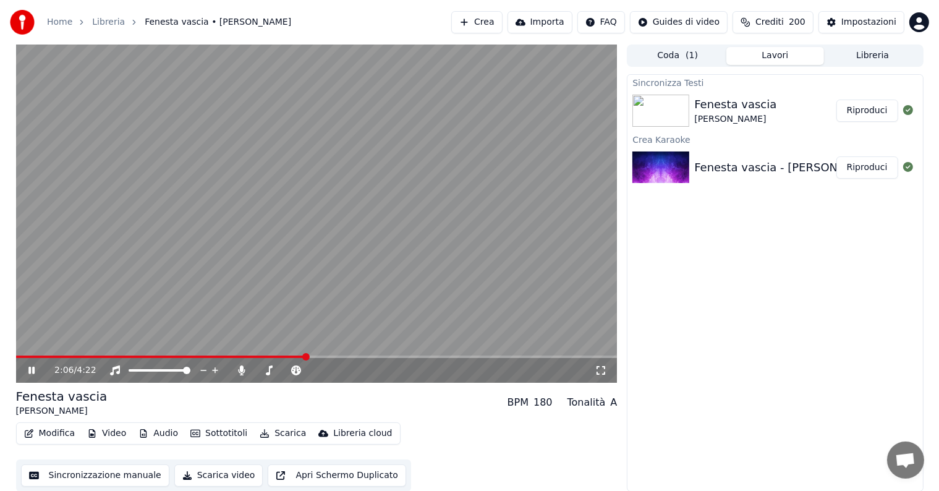
click at [320, 357] on span at bounding box center [317, 357] width 602 height 2
click at [269, 286] on video at bounding box center [317, 214] width 602 height 338
click at [134, 465] on button "Sincronizzazione manuale" at bounding box center [95, 475] width 148 height 22
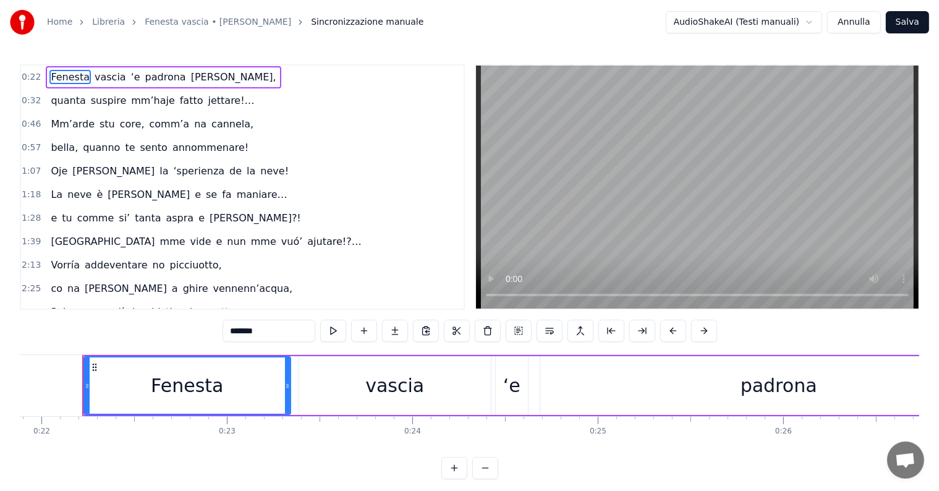
scroll to position [121, 0]
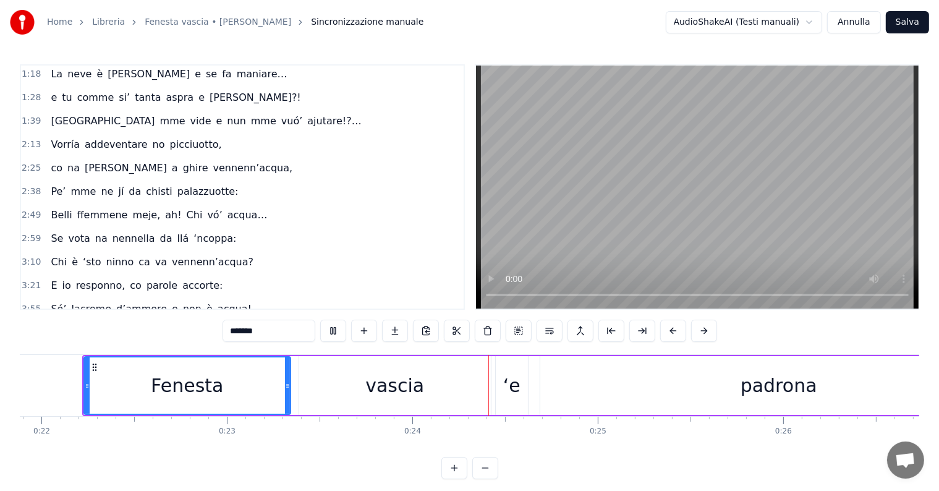
click at [662, 294] on video at bounding box center [697, 187] width 443 height 243
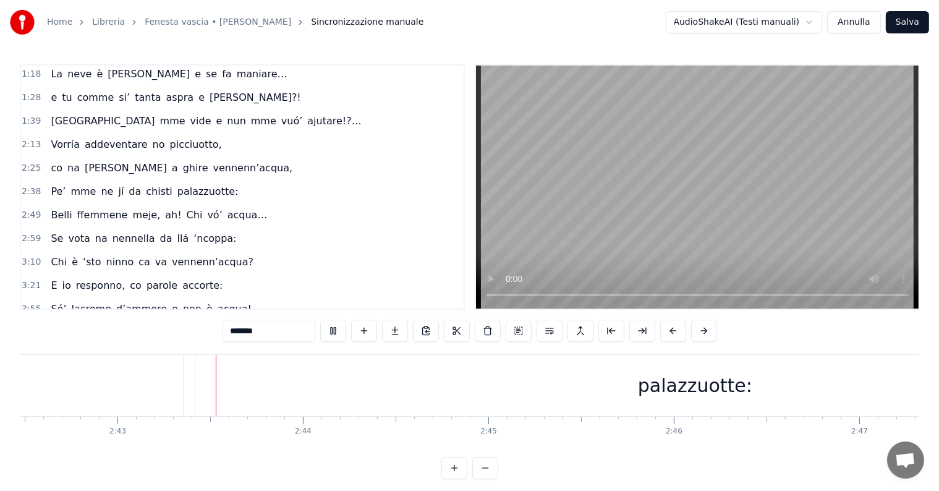
scroll to position [0, 30152]
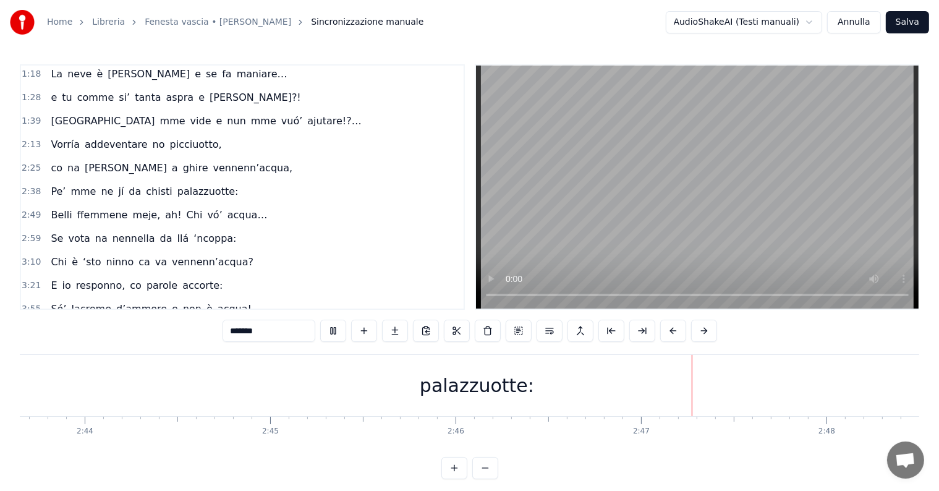
click at [27, 185] on span "2:38" at bounding box center [31, 191] width 19 height 12
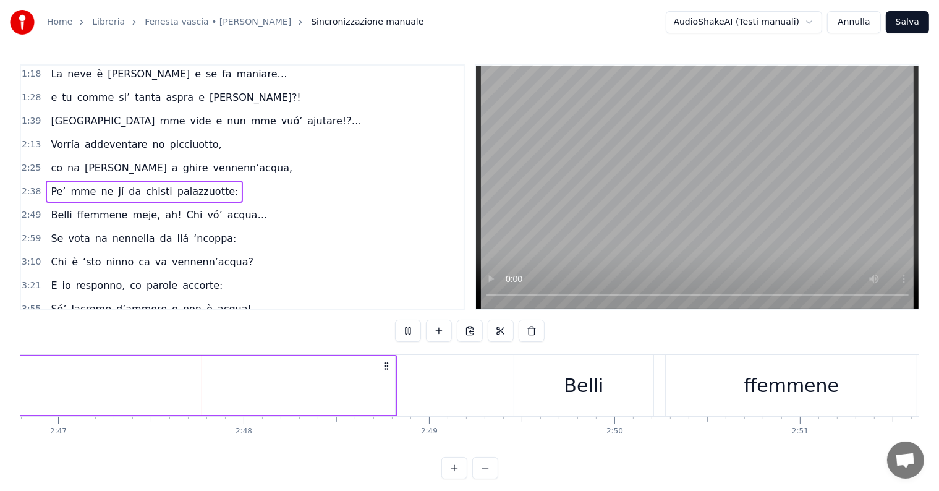
scroll to position [0, 30941]
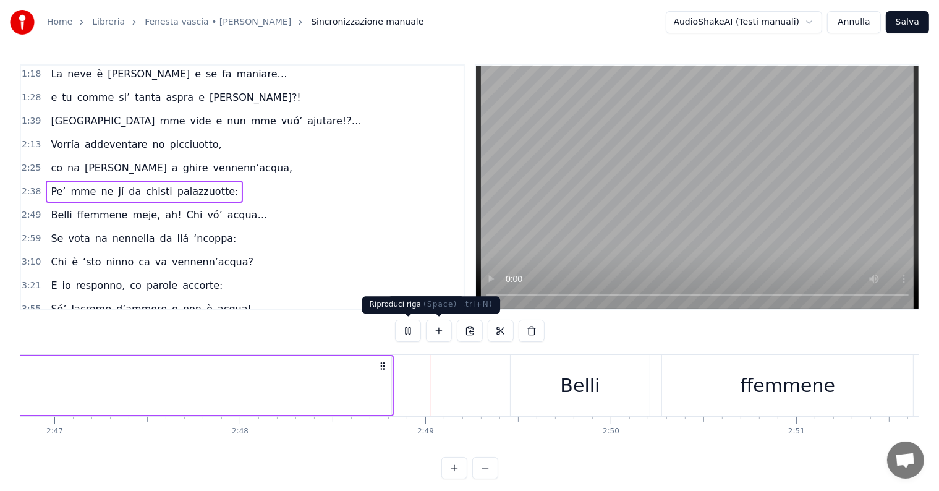
click at [414, 329] on button at bounding box center [408, 331] width 26 height 22
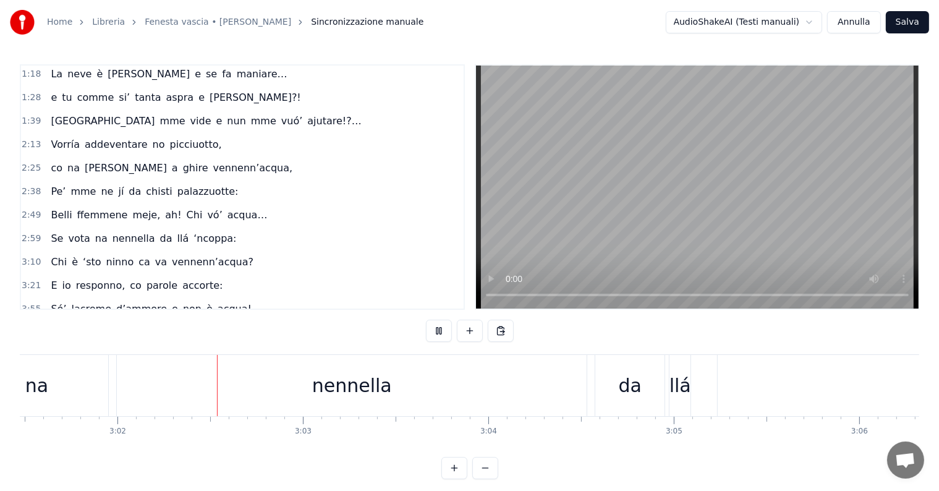
scroll to position [0, 33669]
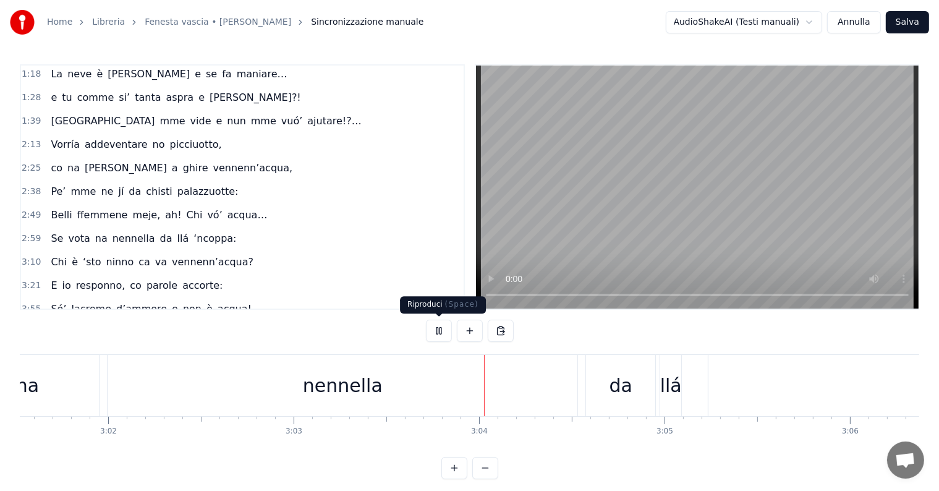
click at [435, 331] on button at bounding box center [439, 331] width 26 height 22
click at [71, 232] on span "vota" at bounding box center [79, 238] width 24 height 14
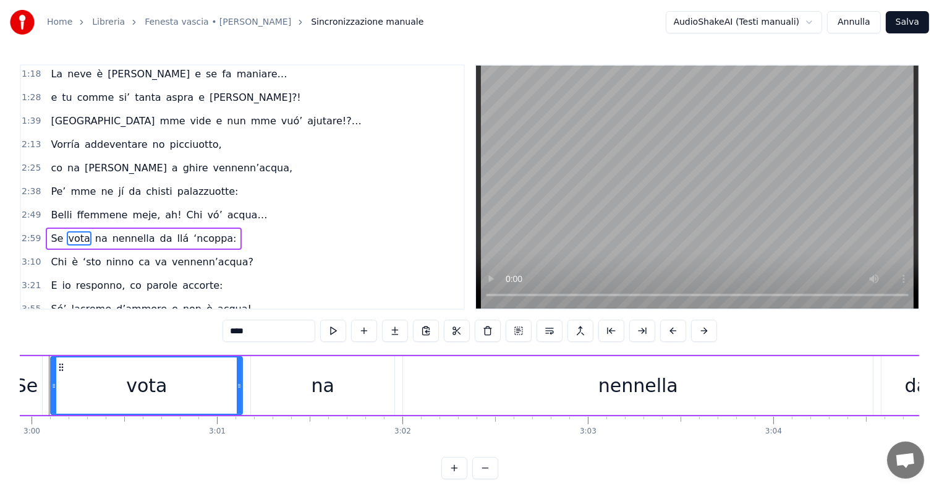
scroll to position [0, 33342]
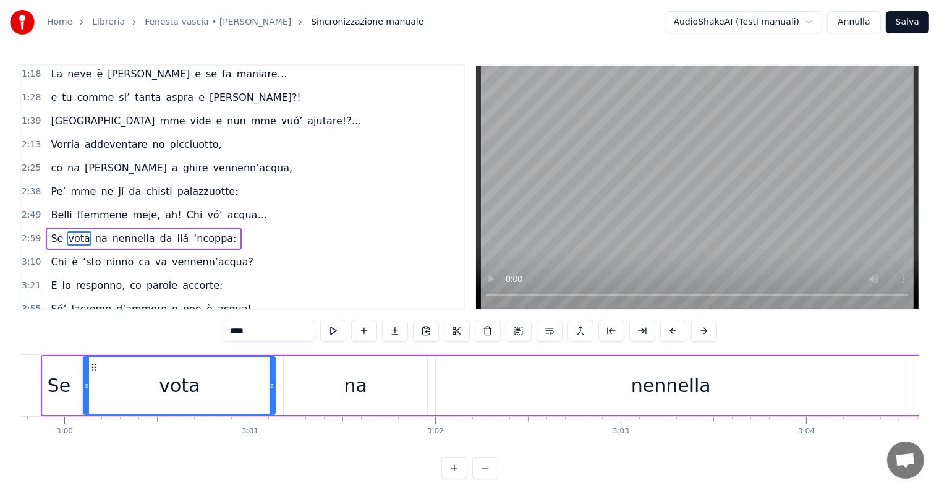
drag, startPoint x: 253, startPoint y: 336, endPoint x: 229, endPoint y: 323, distance: 27.7
click at [229, 327] on input "****" at bounding box center [269, 331] width 93 height 22
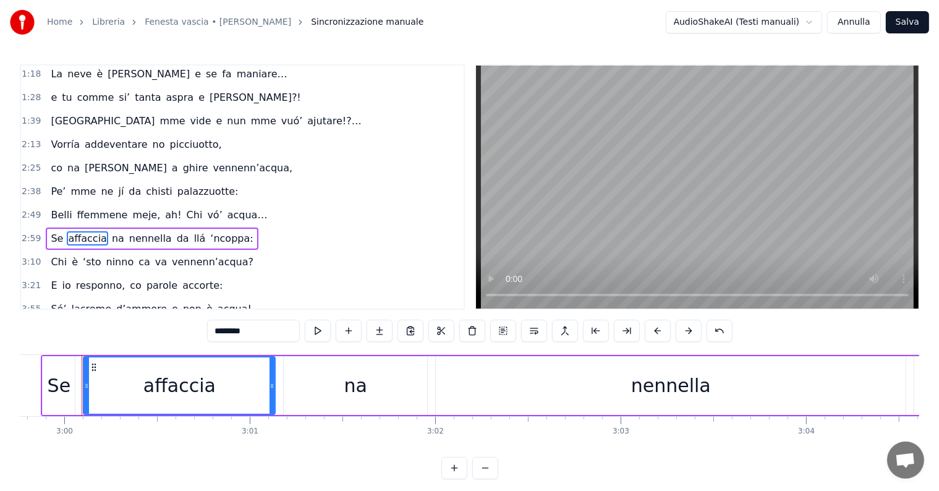
type input "********"
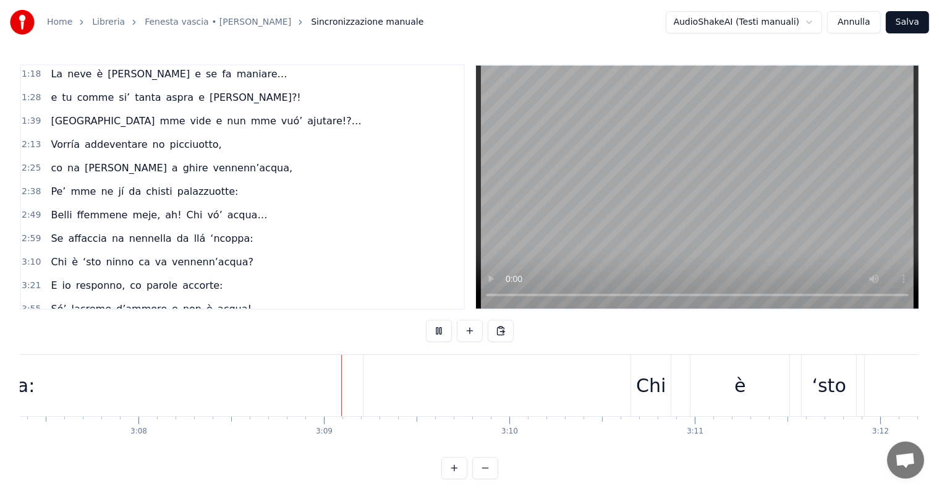
scroll to position [0, 34898]
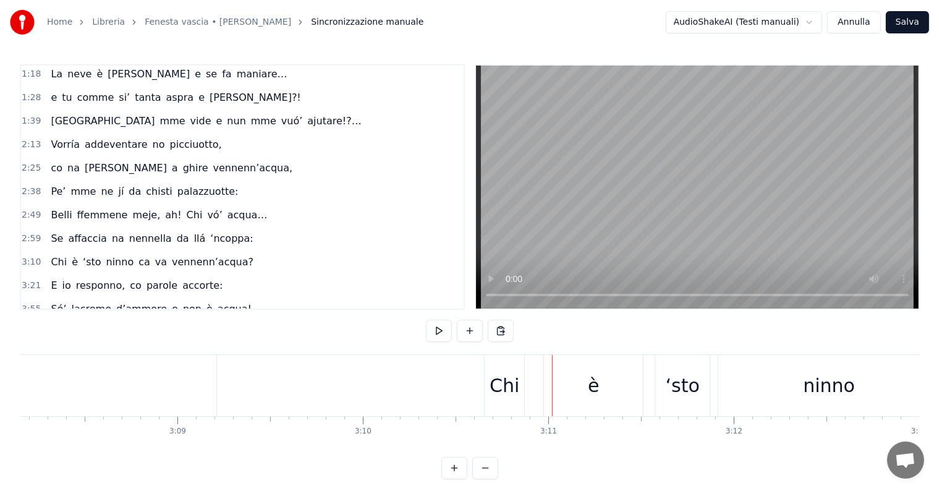
click at [29, 185] on span "2:38" at bounding box center [31, 191] width 19 height 12
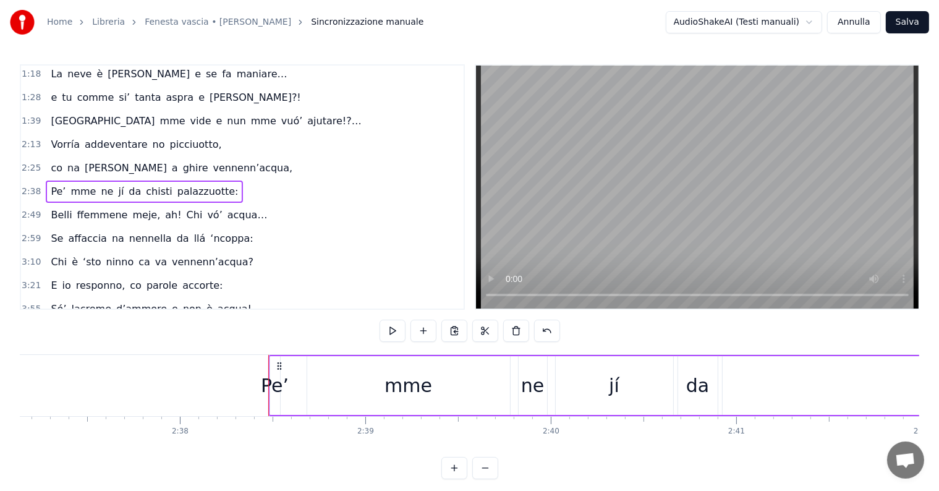
scroll to position [0, 29173]
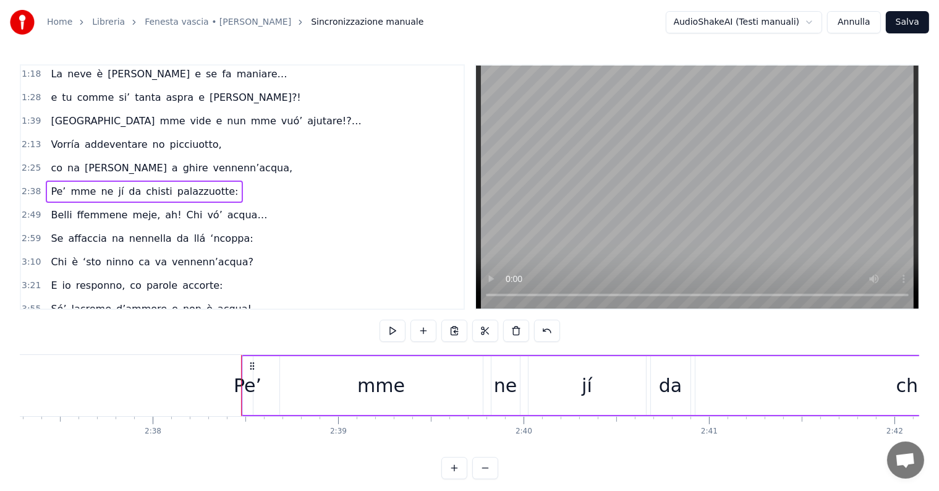
click at [28, 162] on span "2:25" at bounding box center [31, 168] width 19 height 12
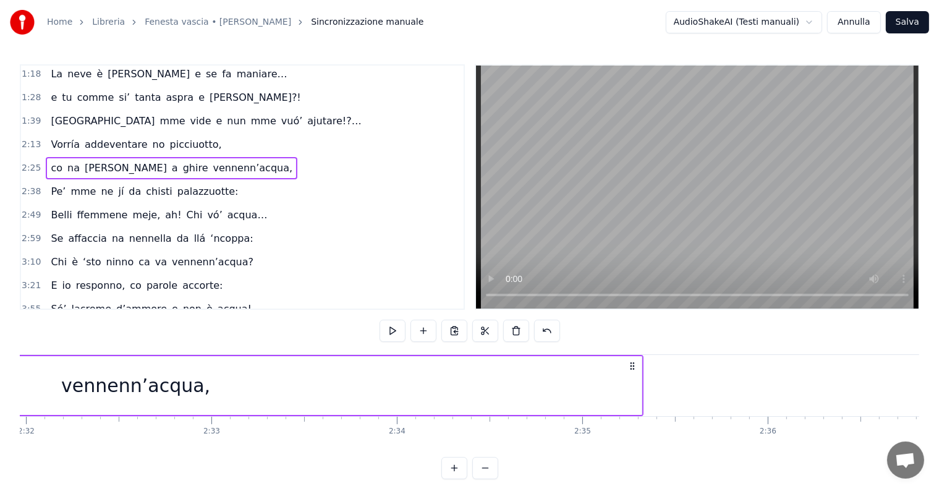
scroll to position [0, 28050]
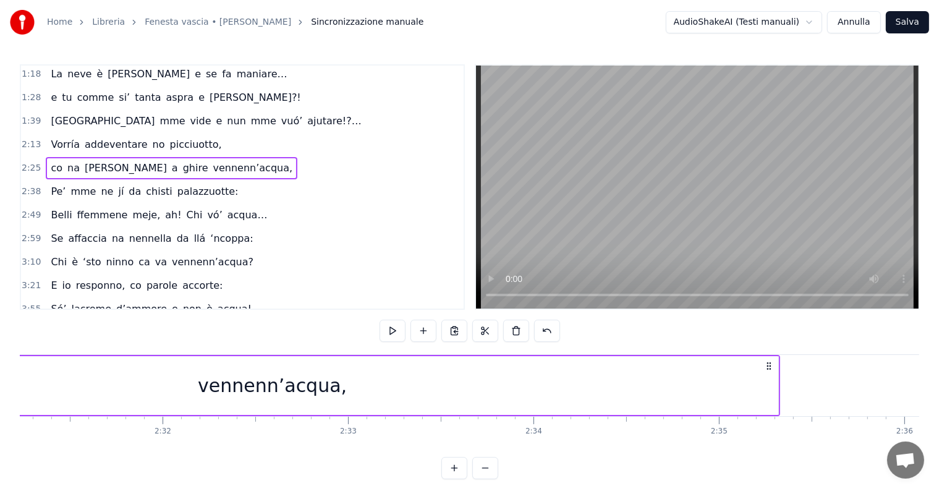
click at [765, 380] on div "vennenn’acqua," at bounding box center [272, 385] width 1011 height 59
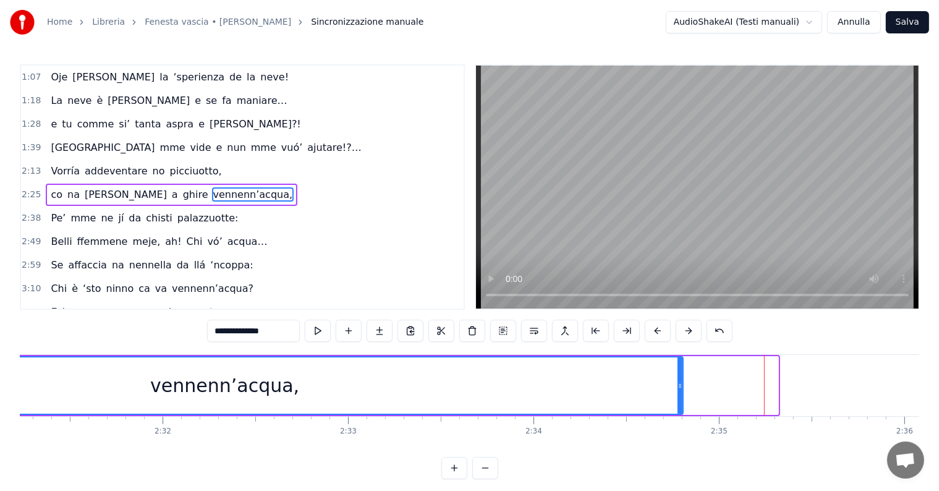
drag, startPoint x: 775, startPoint y: 376, endPoint x: 679, endPoint y: 399, distance: 98.1
click at [679, 399] on div at bounding box center [680, 385] width 5 height 56
click at [35, 189] on span "2:25" at bounding box center [31, 195] width 19 height 12
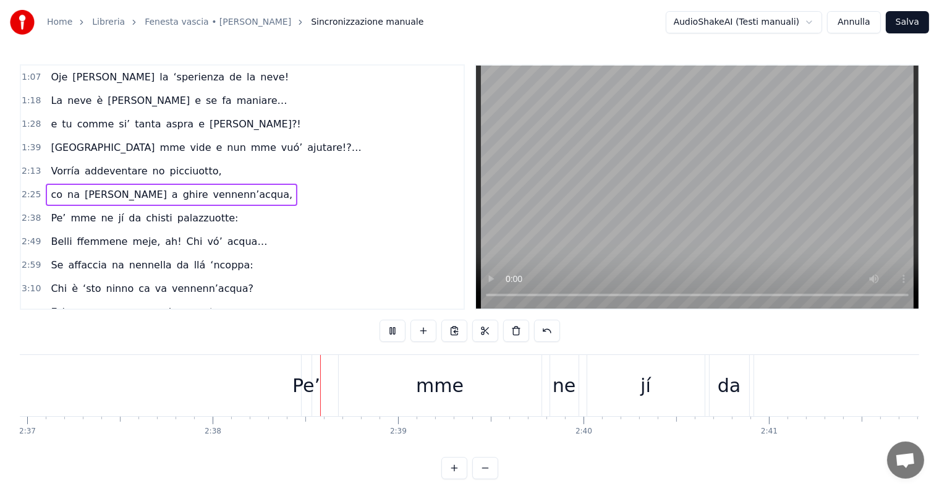
scroll to position [0, 29260]
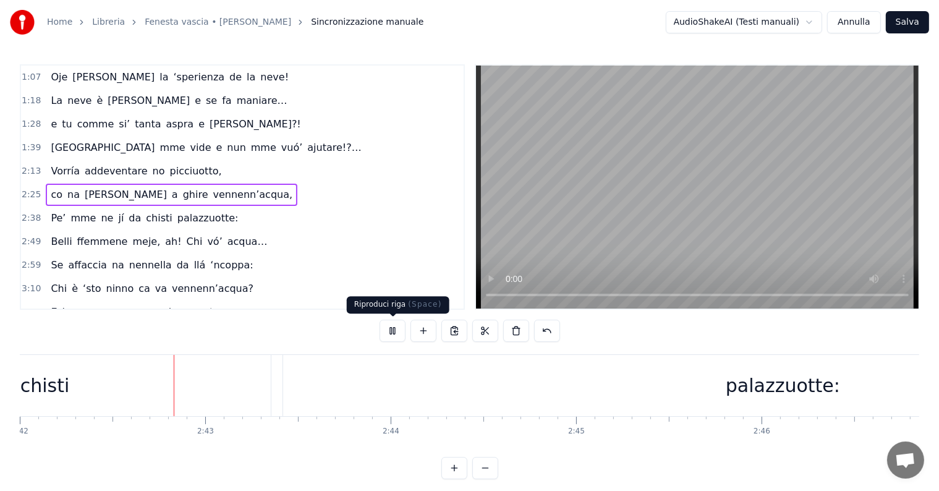
click at [391, 336] on button at bounding box center [393, 331] width 26 height 22
click at [30, 189] on span "2:25" at bounding box center [31, 195] width 19 height 12
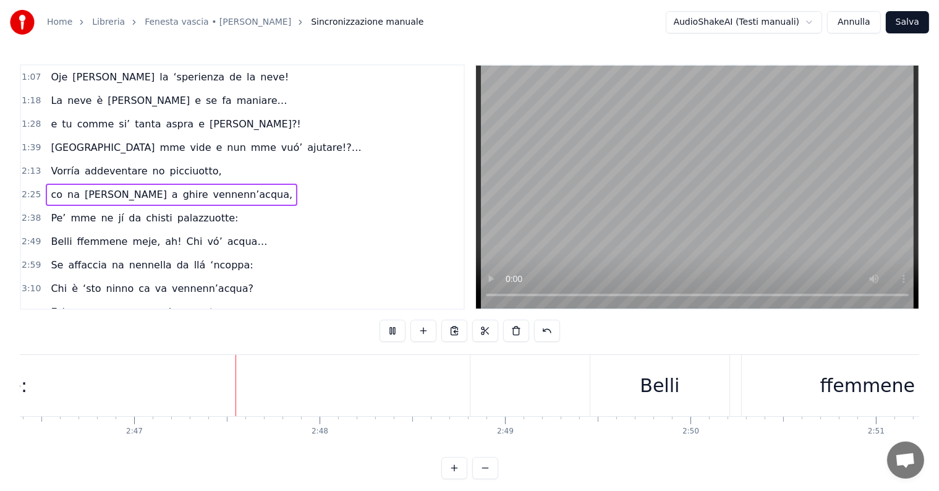
scroll to position [0, 30886]
click at [30, 212] on span "2:38" at bounding box center [31, 218] width 19 height 12
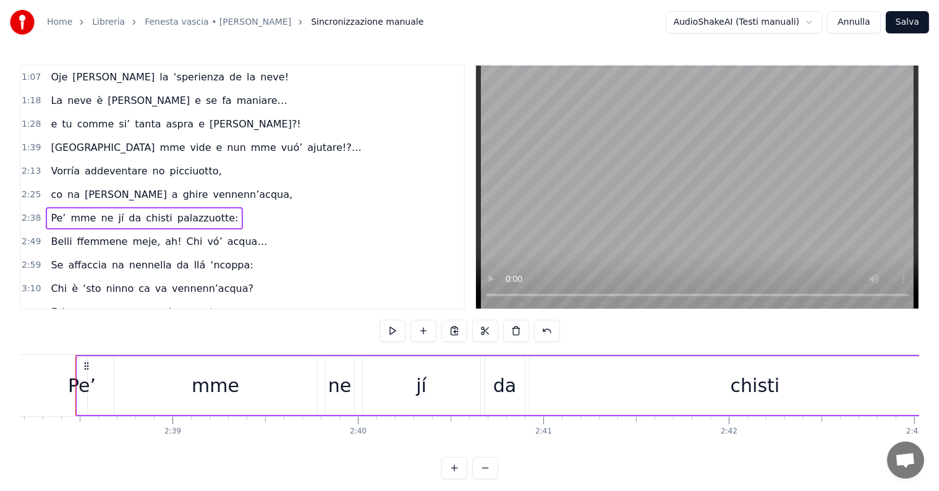
scroll to position [0, 29332]
click at [59, 211] on span "Pe’" at bounding box center [57, 218] width 17 height 14
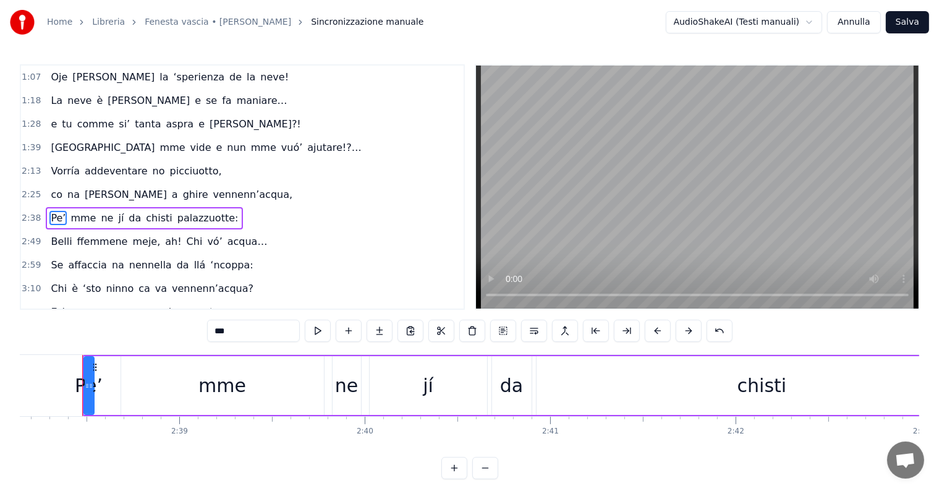
scroll to position [117, 0]
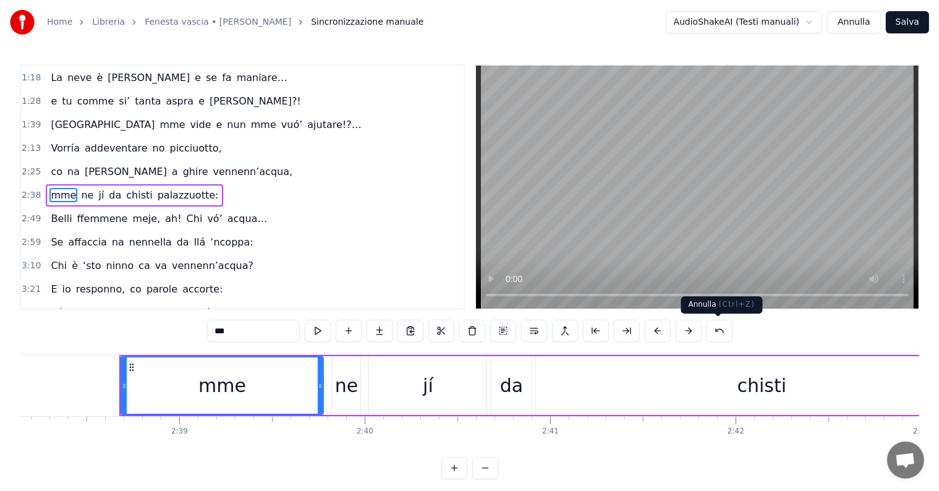
click at [713, 330] on button at bounding box center [720, 331] width 26 height 22
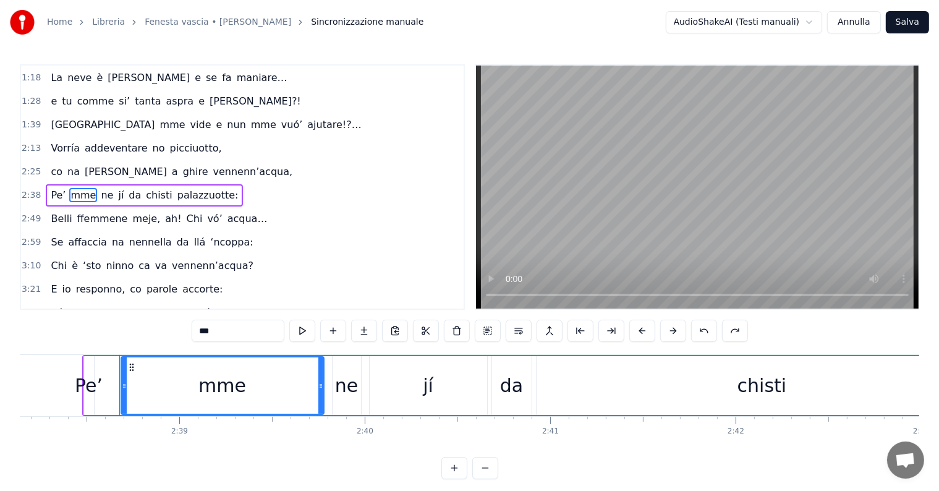
click at [54, 188] on span "Pe’" at bounding box center [57, 195] width 17 height 14
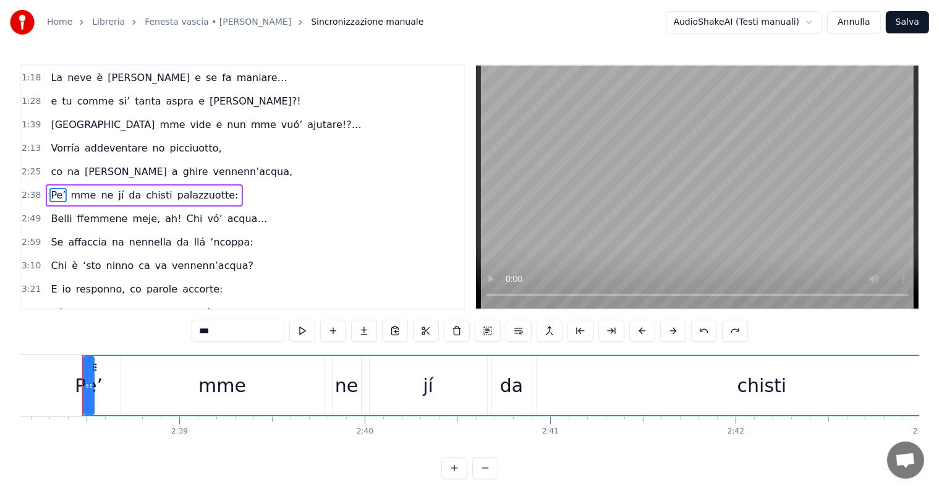
click at [205, 333] on input "***" at bounding box center [238, 331] width 93 height 22
click at [111, 188] on span "jí" at bounding box center [115, 195] width 8 height 14
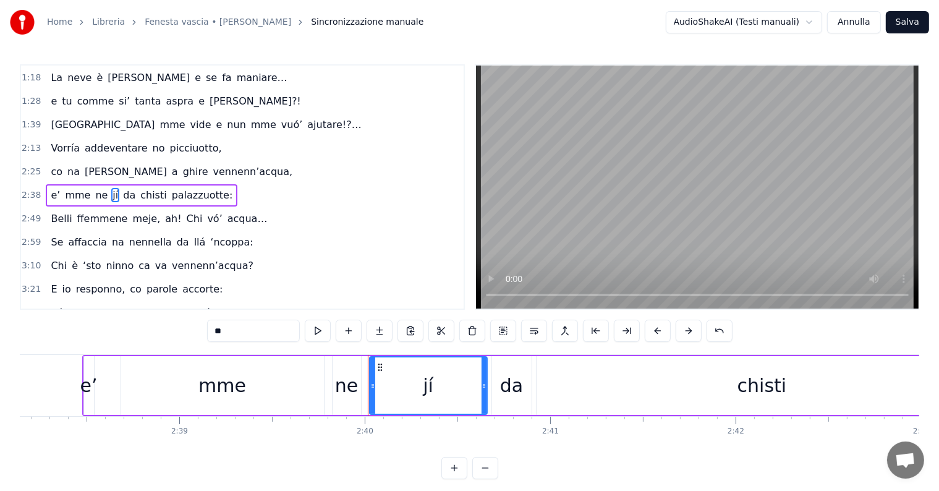
click at [225, 331] on input "**" at bounding box center [253, 331] width 93 height 22
type input "*"
click at [151, 188] on span "da" at bounding box center [158, 195] width 15 height 14
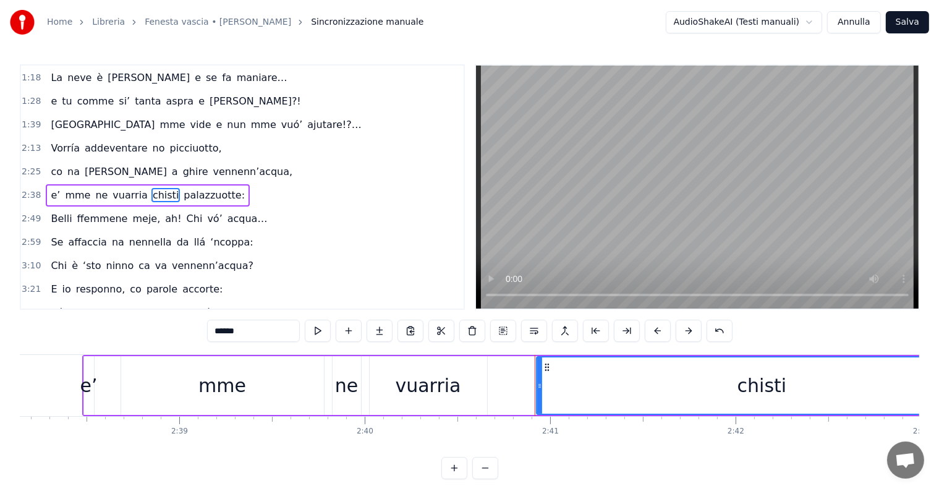
click at [151, 188] on span "chisti" at bounding box center [165, 195] width 28 height 14
type input "**********"
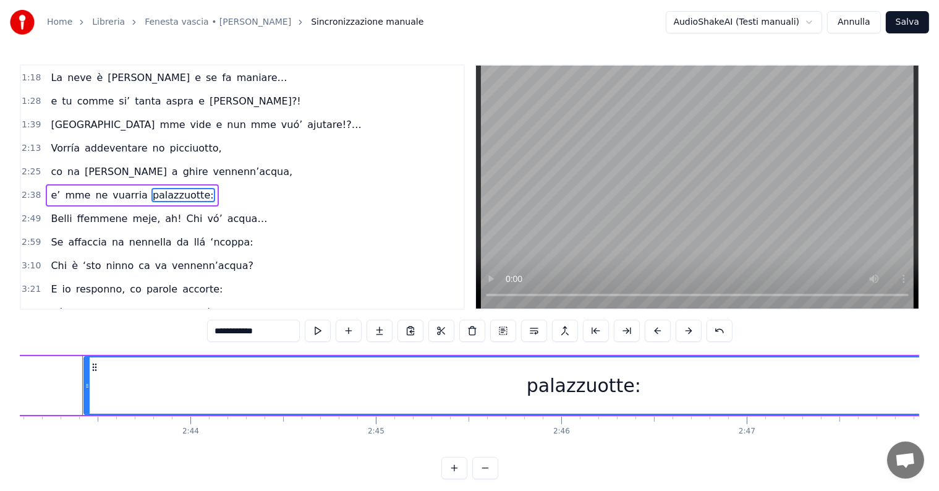
click at [131, 185] on div "e’ mme ne vuarria palazzuotte:" at bounding box center [132, 195] width 172 height 22
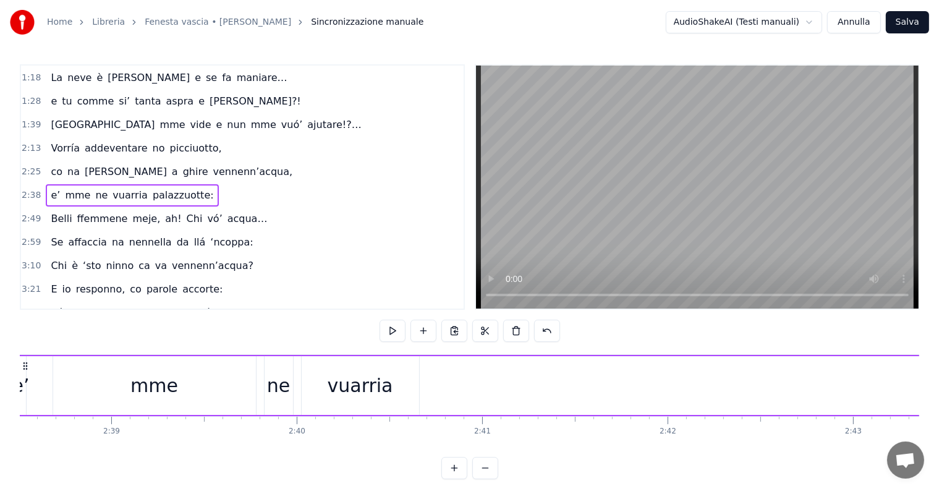
scroll to position [0, 29332]
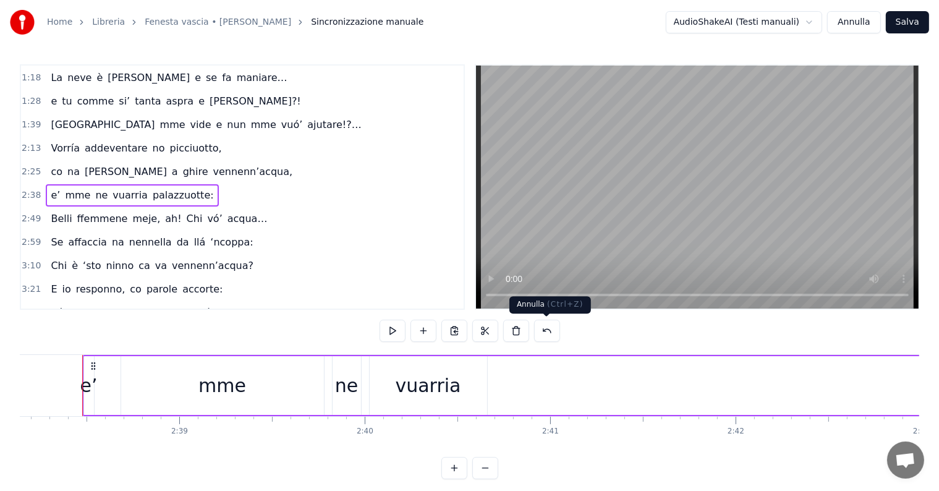
click at [539, 329] on button at bounding box center [547, 331] width 26 height 22
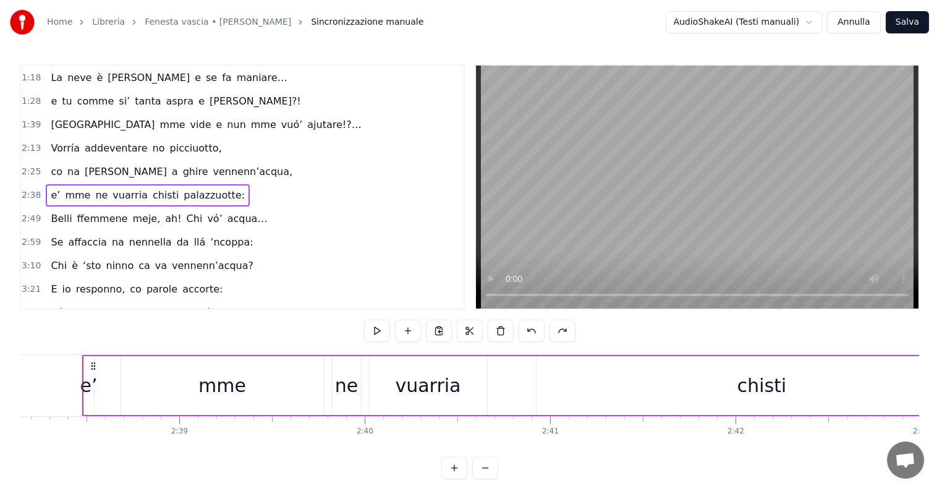
drag, startPoint x: 142, startPoint y: 190, endPoint x: 146, endPoint y: 197, distance: 7.5
click at [151, 192] on span "chisti" at bounding box center [165, 195] width 28 height 14
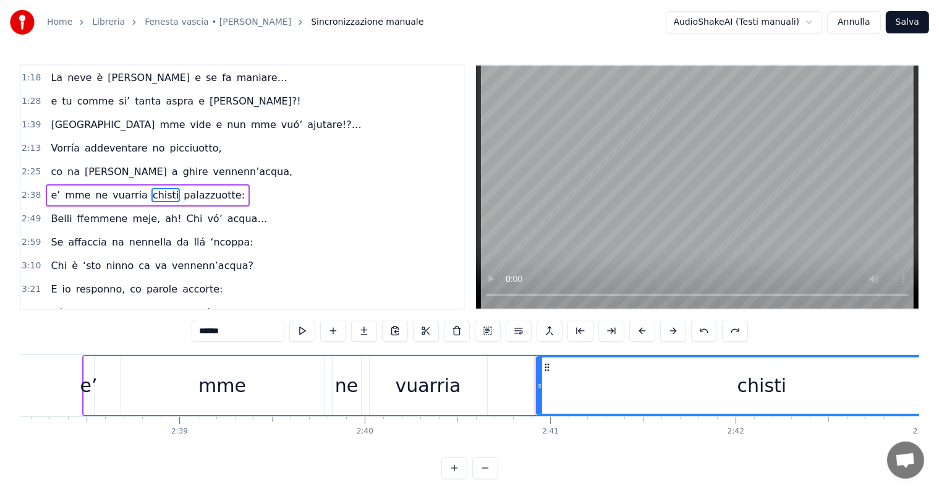
drag, startPoint x: 237, startPoint y: 336, endPoint x: 200, endPoint y: 338, distance: 37.1
click at [200, 338] on input "******" at bounding box center [238, 331] width 93 height 22
type input "**"
click at [27, 189] on span "2:38" at bounding box center [31, 195] width 19 height 12
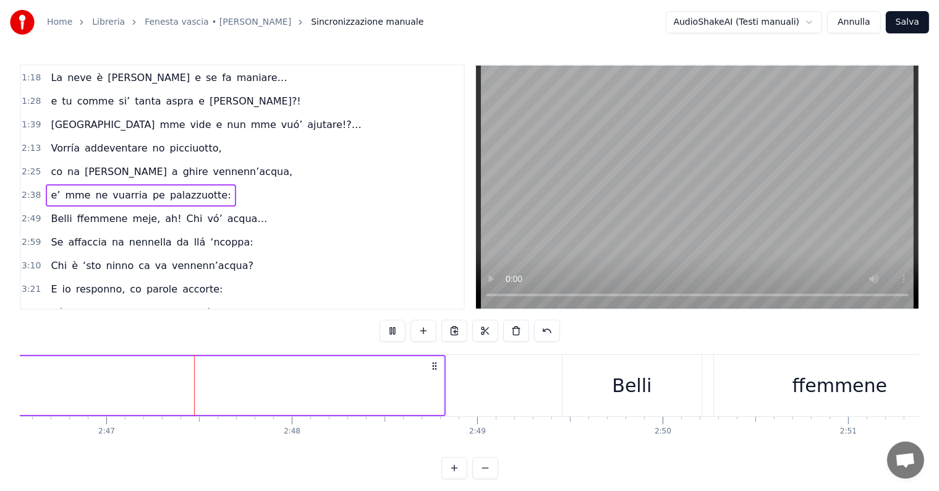
scroll to position [0, 30905]
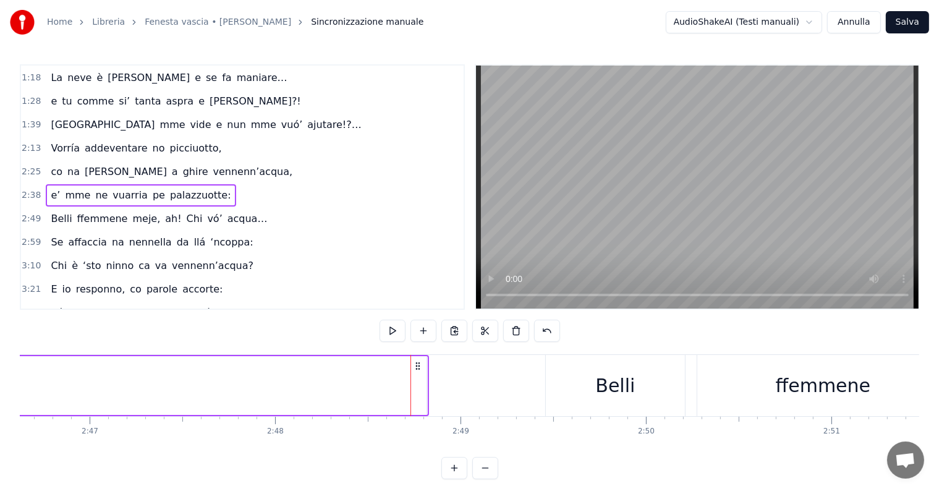
click at [418, 369] on icon at bounding box center [418, 366] width 10 height 10
click at [411, 368] on div at bounding box center [411, 385] width 1 height 61
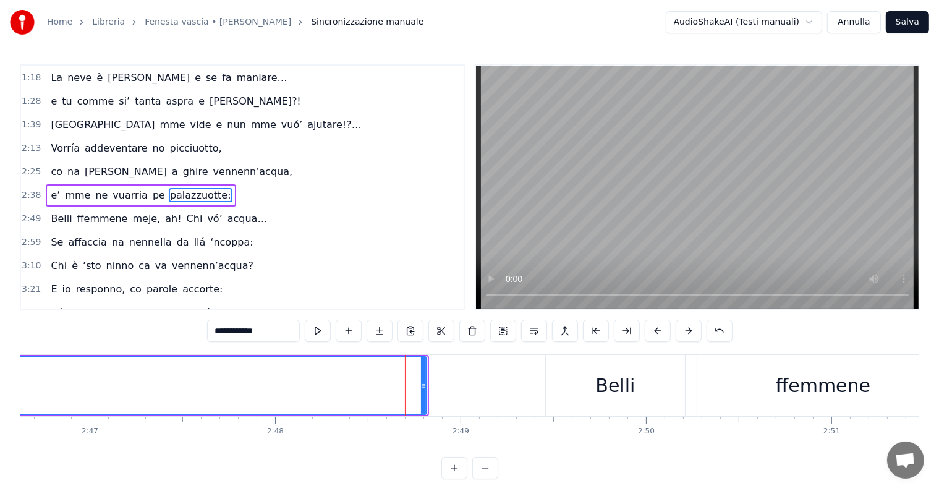
drag, startPoint x: 423, startPoint y: 375, endPoint x: 417, endPoint y: 388, distance: 14.7
click at [421, 391] on div at bounding box center [423, 385] width 5 height 56
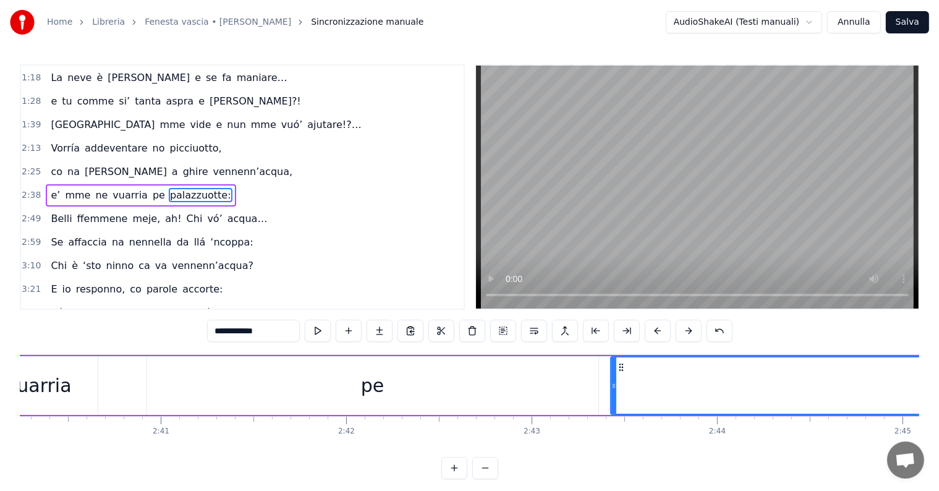
scroll to position [0, 29749]
drag, startPoint x: 587, startPoint y: 386, endPoint x: 571, endPoint y: 388, distance: 16.2
click at [613, 386] on icon at bounding box center [613, 386] width 5 height 10
click at [341, 393] on div "pe" at bounding box center [345, 386] width 23 height 28
type input "**"
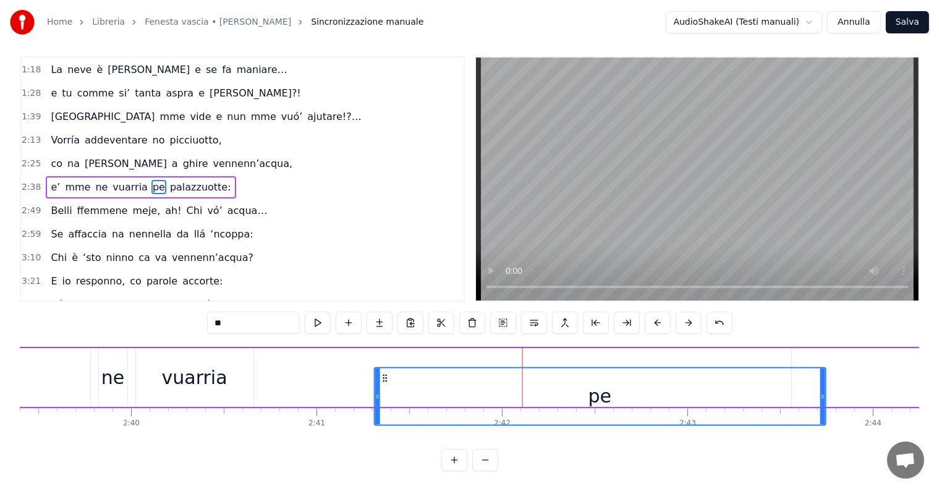
scroll to position [19, 0]
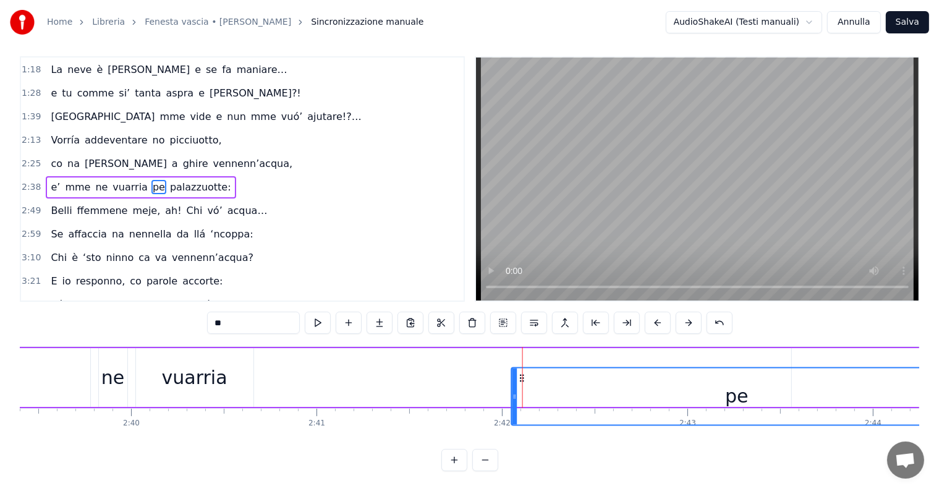
drag, startPoint x: 131, startPoint y: 364, endPoint x: 523, endPoint y: 370, distance: 392.0
click at [523, 373] on icon at bounding box center [522, 378] width 10 height 10
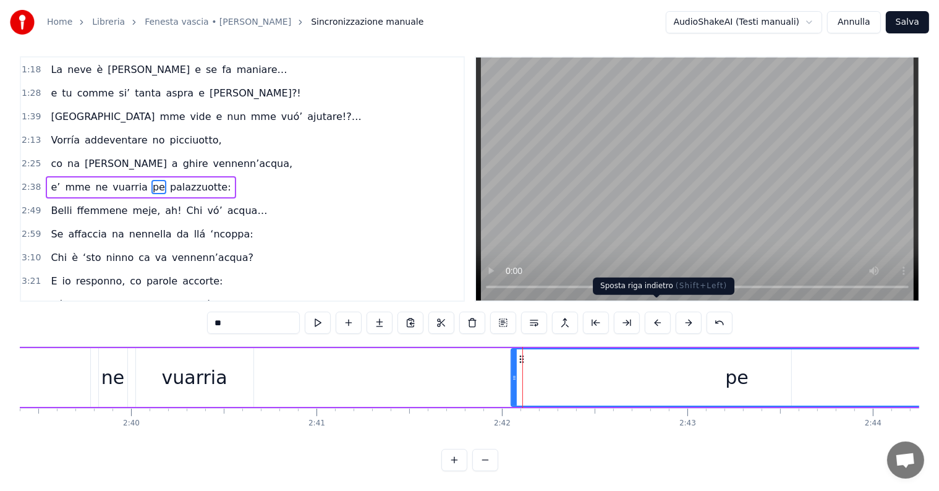
click at [652, 315] on button at bounding box center [658, 323] width 26 height 22
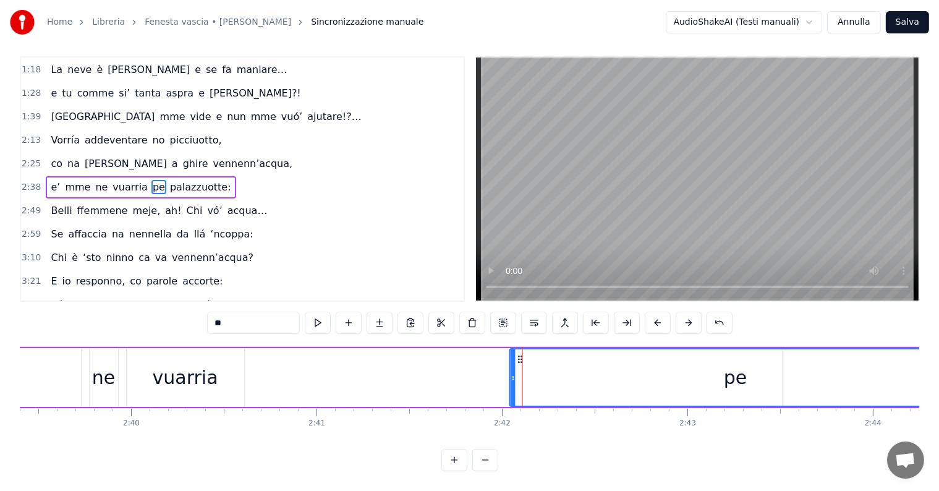
drag, startPoint x: 509, startPoint y: 349, endPoint x: 516, endPoint y: 349, distance: 6.2
click at [516, 354] on icon at bounding box center [521, 359] width 10 height 10
drag, startPoint x: 23, startPoint y: 168, endPoint x: 28, endPoint y: 172, distance: 6.6
click at [23, 181] on span "2:38" at bounding box center [31, 187] width 19 height 12
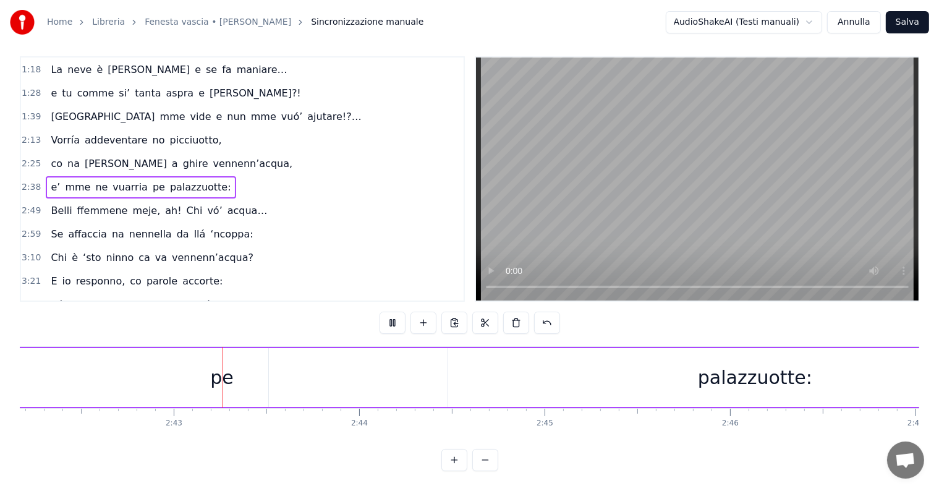
scroll to position [0, 30101]
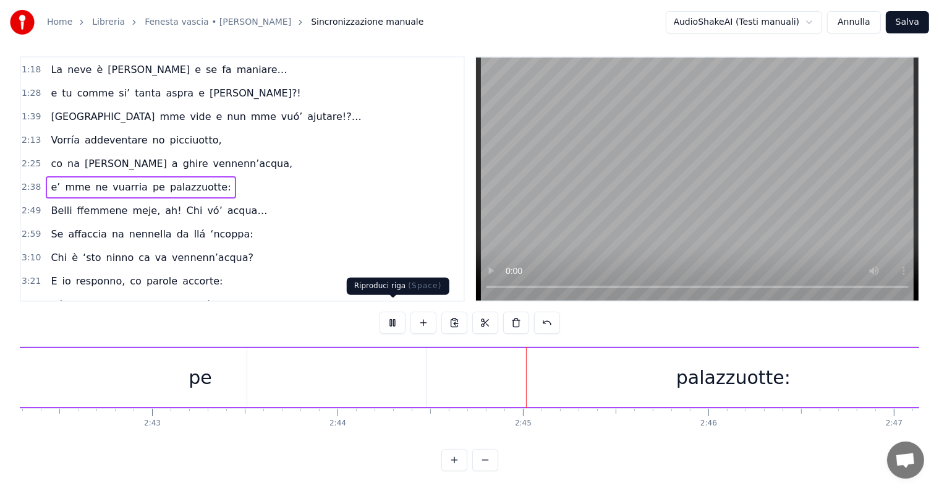
drag, startPoint x: 388, startPoint y: 312, endPoint x: 161, endPoint y: 230, distance: 241.1
click at [385, 312] on button at bounding box center [393, 323] width 26 height 22
click at [111, 180] on span "vuarria" at bounding box center [130, 187] width 38 height 14
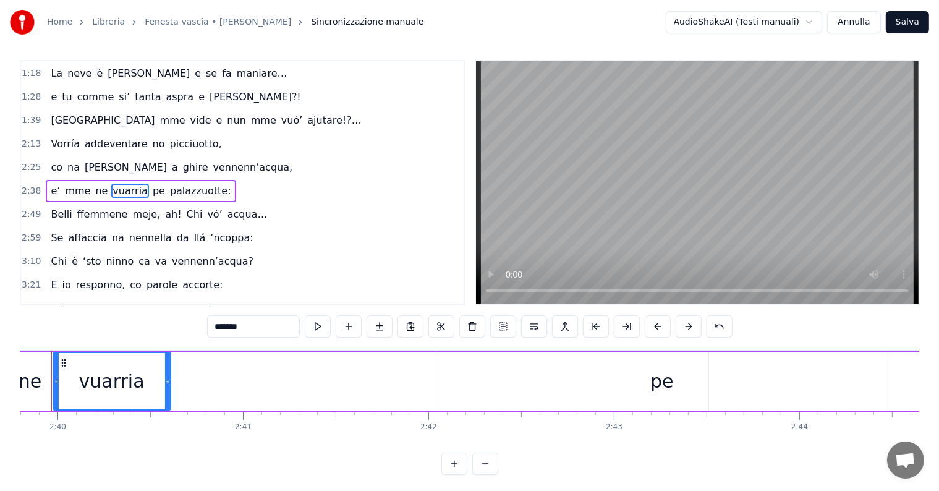
scroll to position [0, 29608]
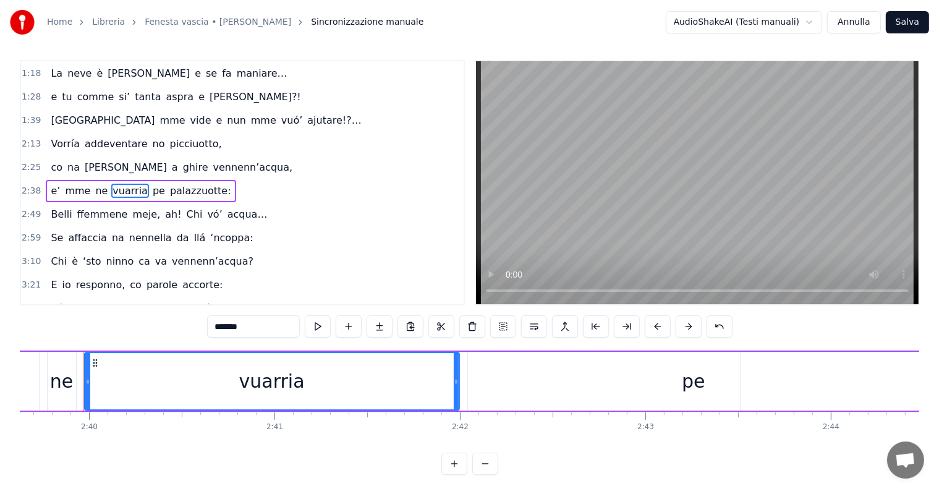
drag, startPoint x: 198, startPoint y: 375, endPoint x: 455, endPoint y: 396, distance: 258.1
click at [455, 396] on div at bounding box center [456, 381] width 5 height 56
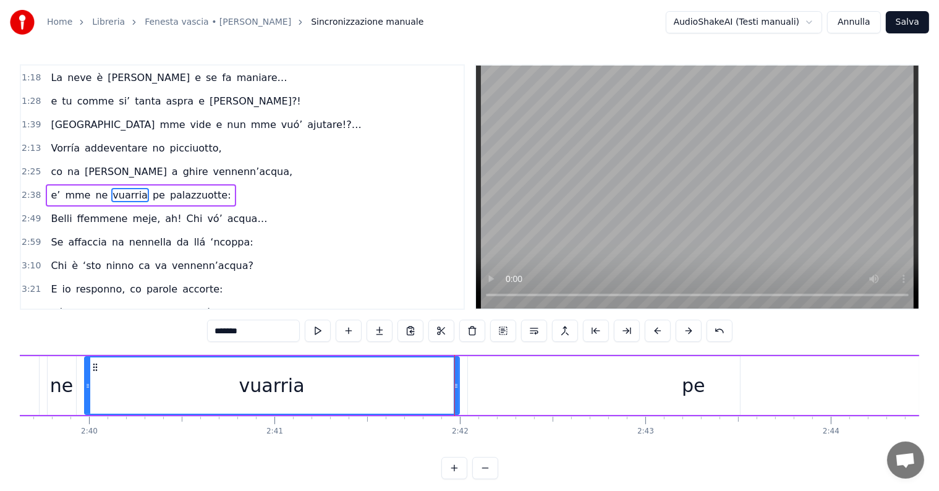
drag, startPoint x: 25, startPoint y: 188, endPoint x: 155, endPoint y: 238, distance: 139.7
click at [27, 190] on span "2:38" at bounding box center [31, 195] width 19 height 12
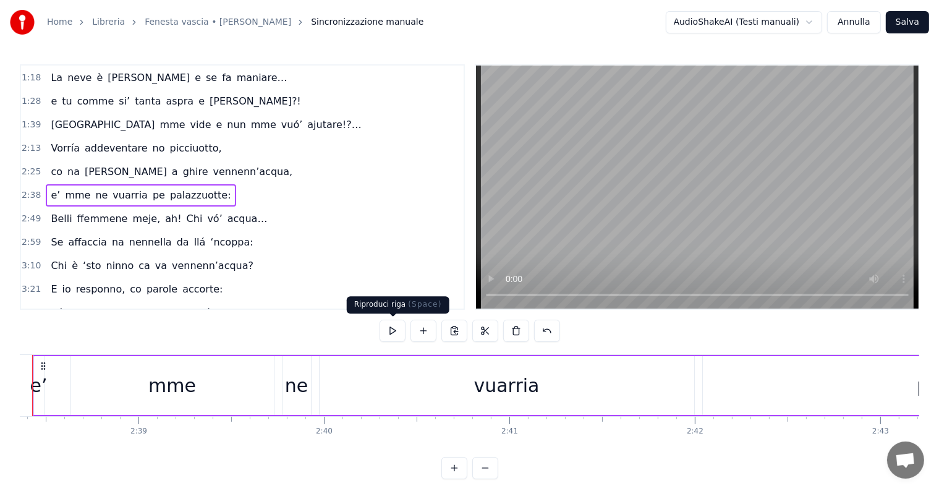
scroll to position [0, 29323]
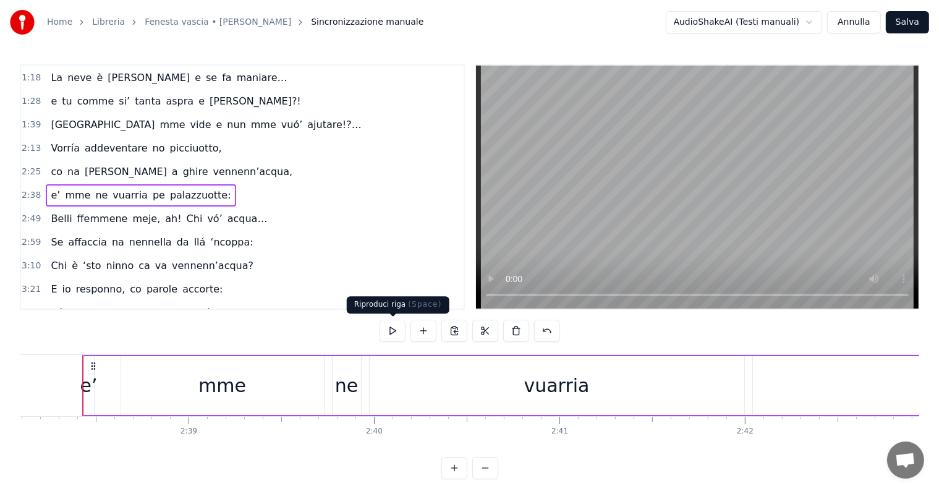
click at [396, 334] on button at bounding box center [393, 331] width 26 height 22
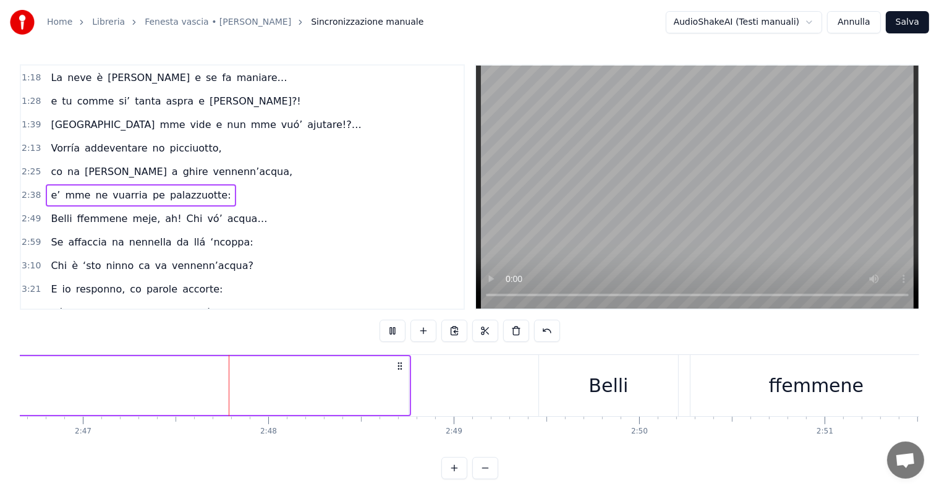
scroll to position [0, 30937]
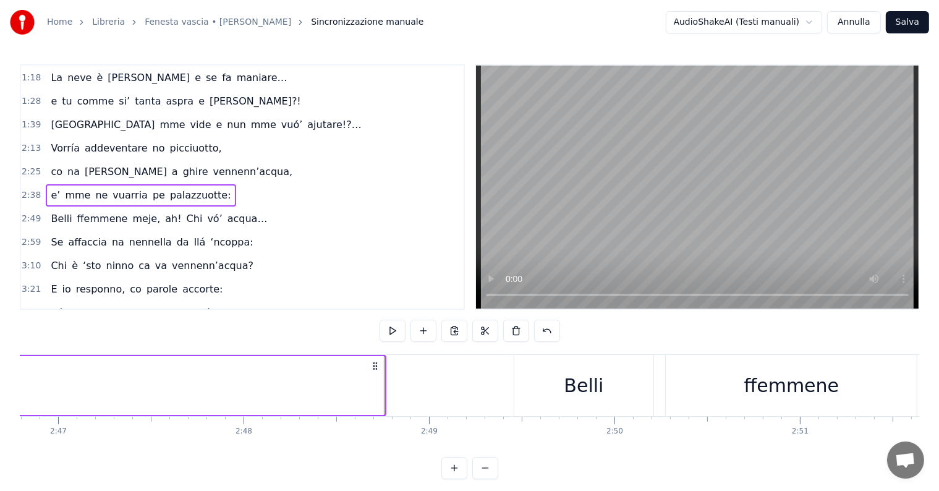
click at [613, 218] on video at bounding box center [697, 187] width 443 height 243
drag, startPoint x: 576, startPoint y: 250, endPoint x: 564, endPoint y: 258, distance: 14.7
click at [569, 255] on video at bounding box center [697, 187] width 443 height 243
click at [151, 189] on span "pe" at bounding box center [158, 195] width 15 height 14
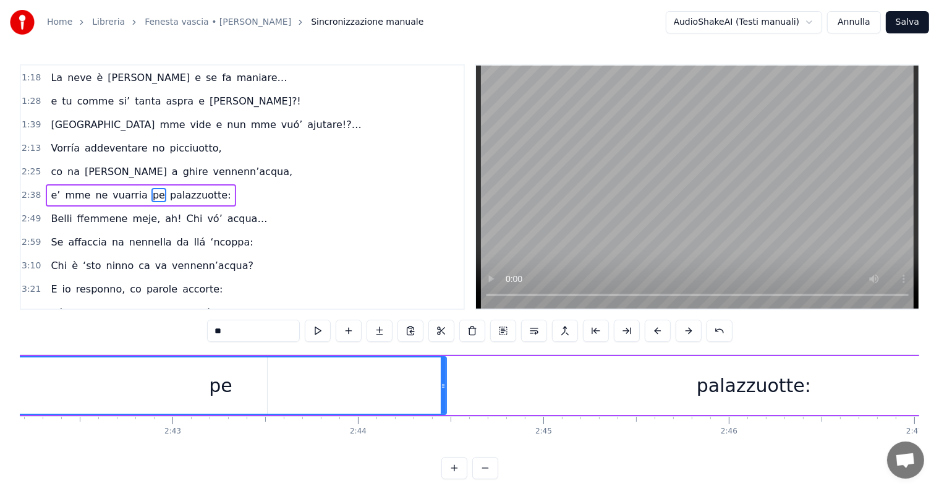
scroll to position [0, 29992]
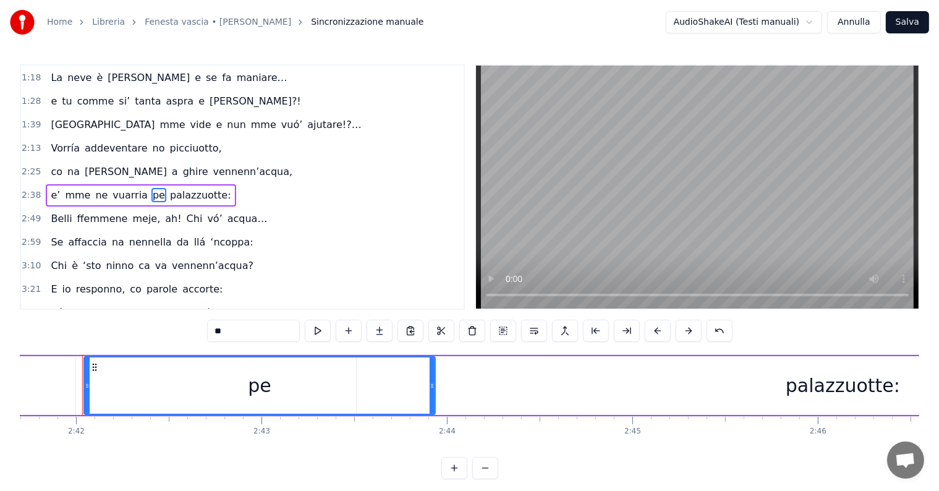
drag, startPoint x: 532, startPoint y: 380, endPoint x: 432, endPoint y: 378, distance: 100.2
click at [432, 378] on div at bounding box center [432, 385] width 5 height 56
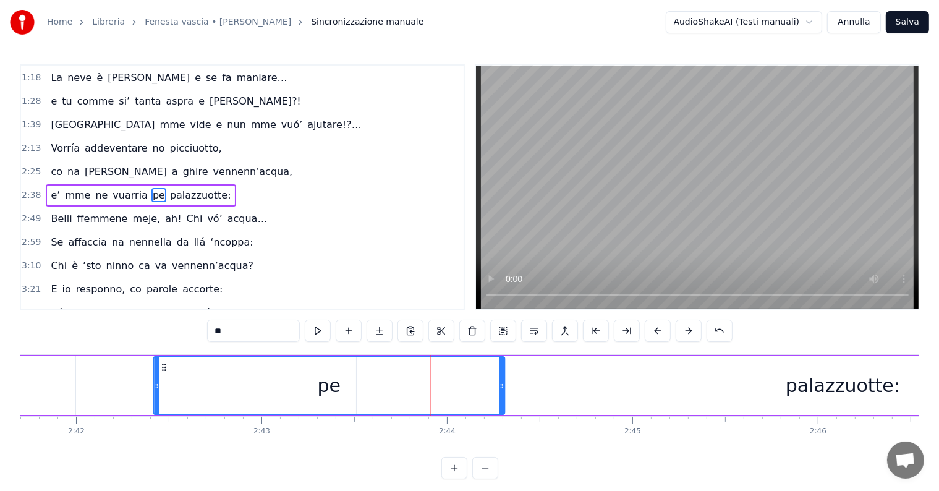
drag, startPoint x: 92, startPoint y: 367, endPoint x: 145, endPoint y: 373, distance: 53.6
click at [161, 379] on div "pe" at bounding box center [330, 385] width 350 height 56
drag, startPoint x: 156, startPoint y: 382, endPoint x: 210, endPoint y: 386, distance: 54.5
click at [210, 386] on icon at bounding box center [211, 386] width 5 height 10
drag, startPoint x: 325, startPoint y: 383, endPoint x: 292, endPoint y: 380, distance: 33.6
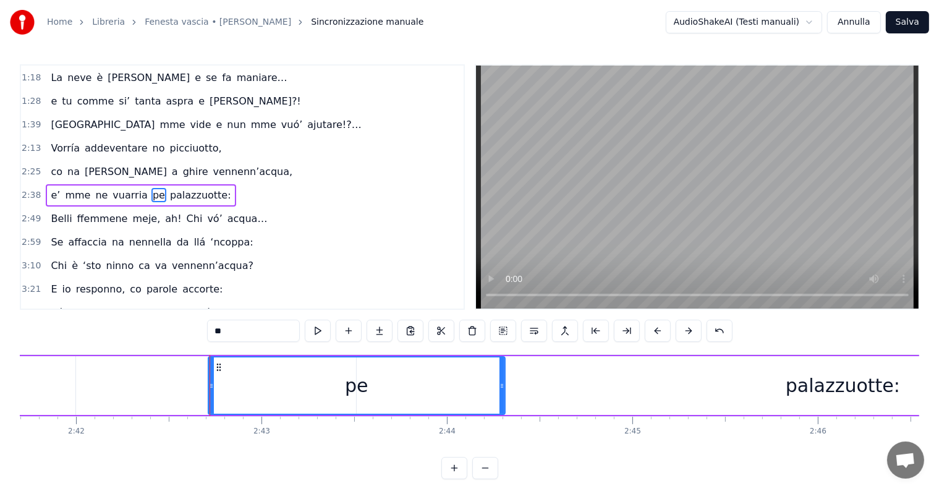
click at [299, 383] on div "pe" at bounding box center [357, 385] width 296 height 56
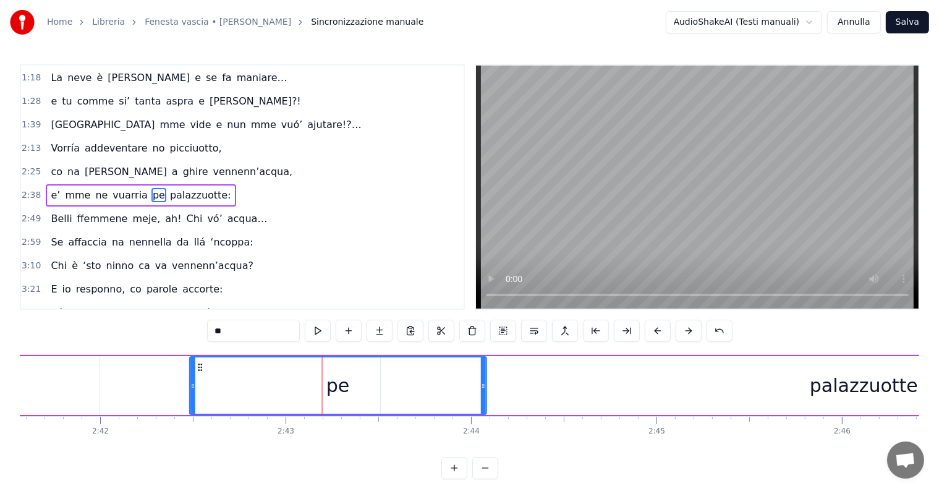
drag, startPoint x: 217, startPoint y: 364, endPoint x: 192, endPoint y: 366, distance: 25.4
click at [195, 370] on icon at bounding box center [200, 367] width 10 height 10
drag, startPoint x: 30, startPoint y: 185, endPoint x: 37, endPoint y: 189, distance: 8.0
click at [32, 189] on span "2:38" at bounding box center [31, 195] width 19 height 12
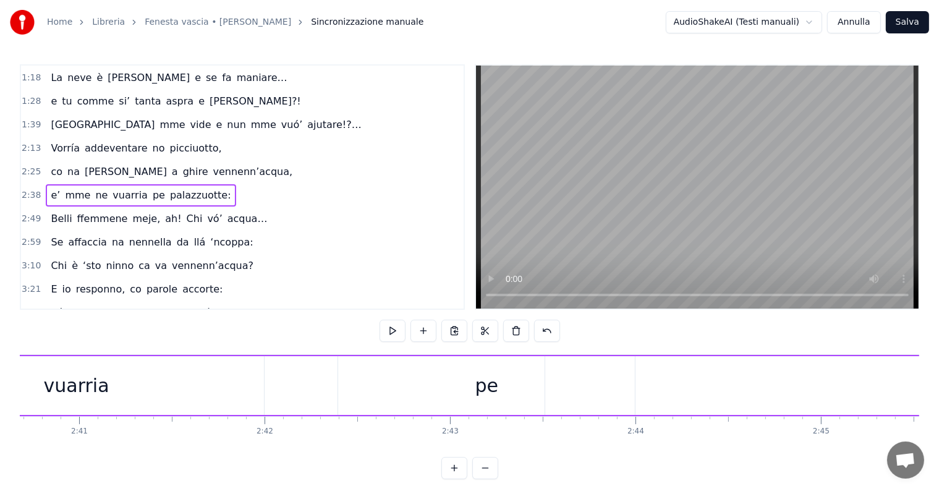
scroll to position [0, 29694]
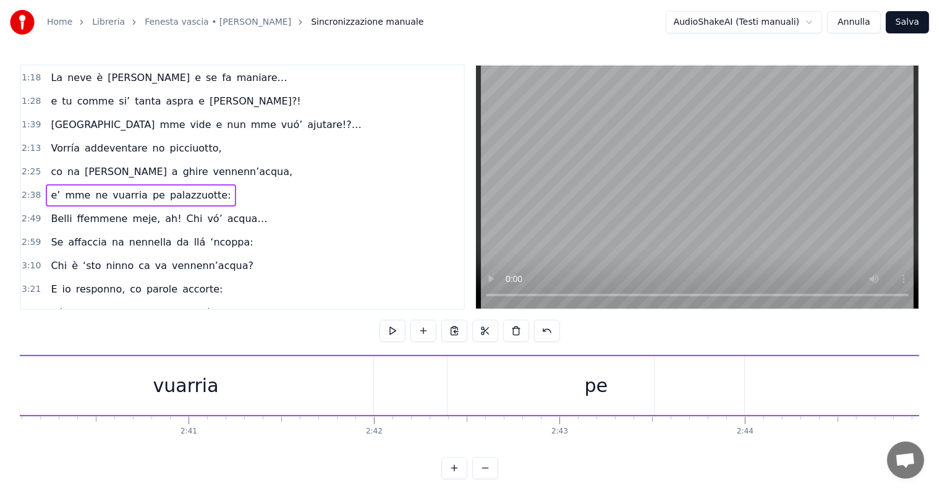
click at [584, 389] on div "pe" at bounding box center [596, 385] width 297 height 59
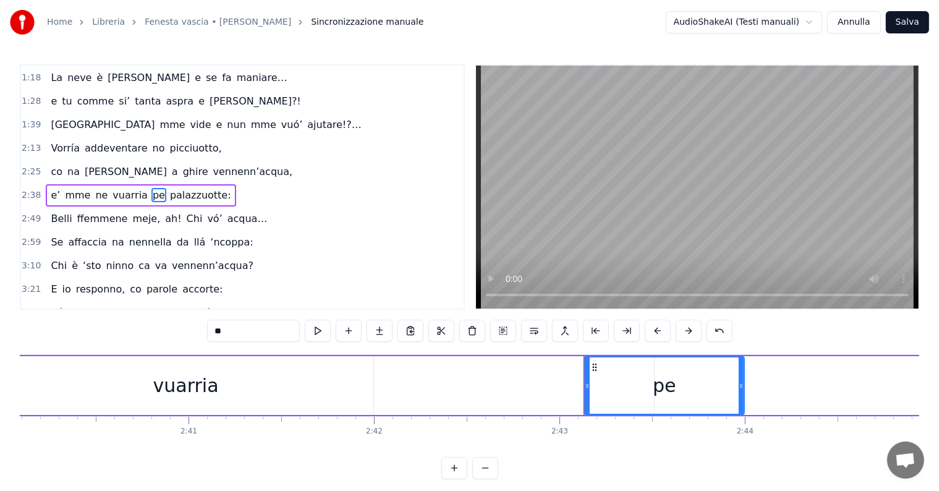
drag, startPoint x: 449, startPoint y: 380, endPoint x: 586, endPoint y: 373, distance: 136.8
click at [586, 373] on div at bounding box center [587, 385] width 5 height 56
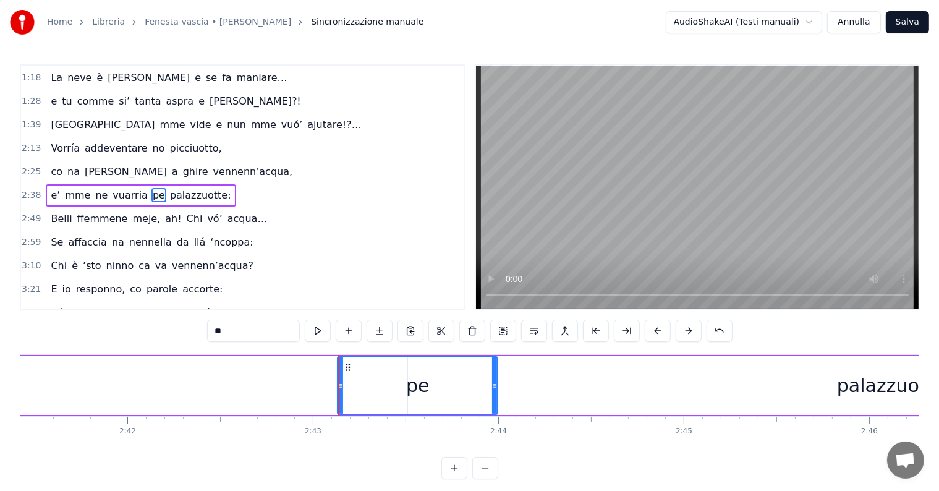
scroll to position [0, 29968]
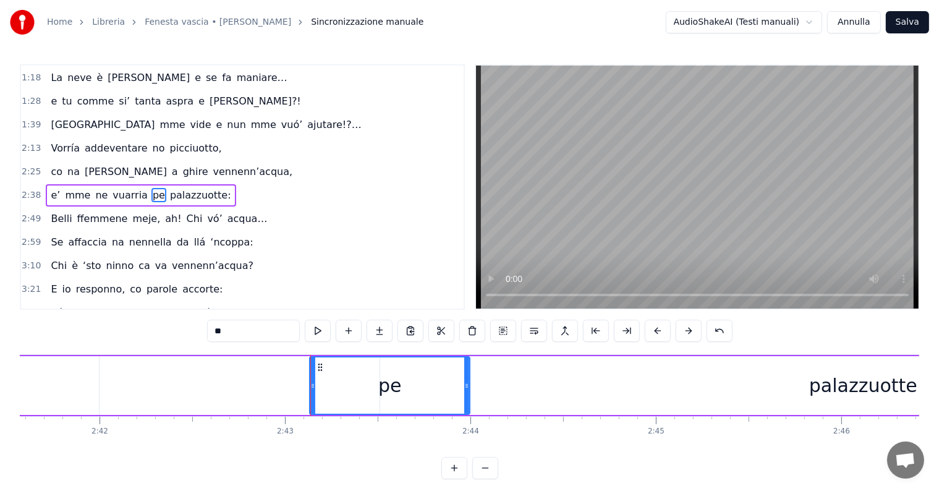
drag, startPoint x: 801, startPoint y: 375, endPoint x: 782, endPoint y: 381, distance: 19.8
click at [800, 376] on div "palazzuotte:" at bounding box center [866, 385] width 973 height 59
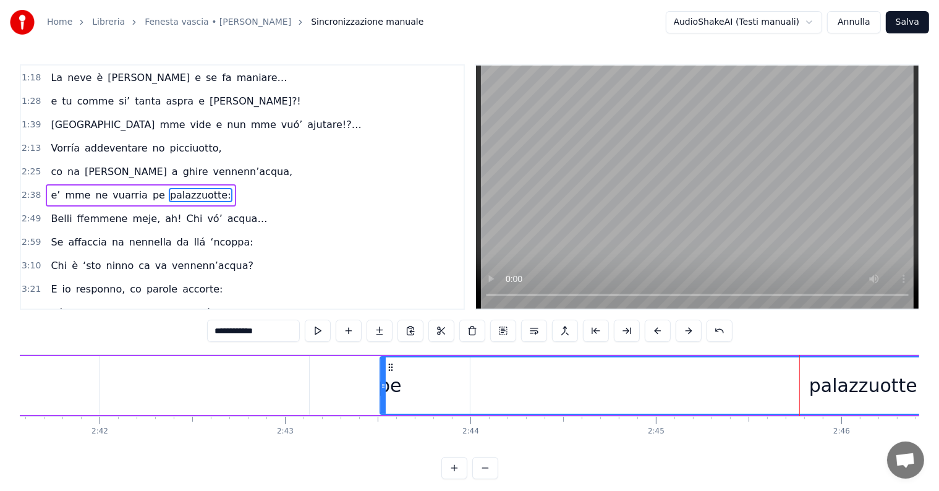
click at [391, 389] on div "palazzuotte:" at bounding box center [867, 385] width 972 height 56
drag, startPoint x: 387, startPoint y: 364, endPoint x: 399, endPoint y: 373, distance: 15.0
click at [399, 373] on div "palazzuotte:" at bounding box center [879, 385] width 972 height 56
click at [378, 390] on div "pe" at bounding box center [390, 385] width 160 height 59
type input "**"
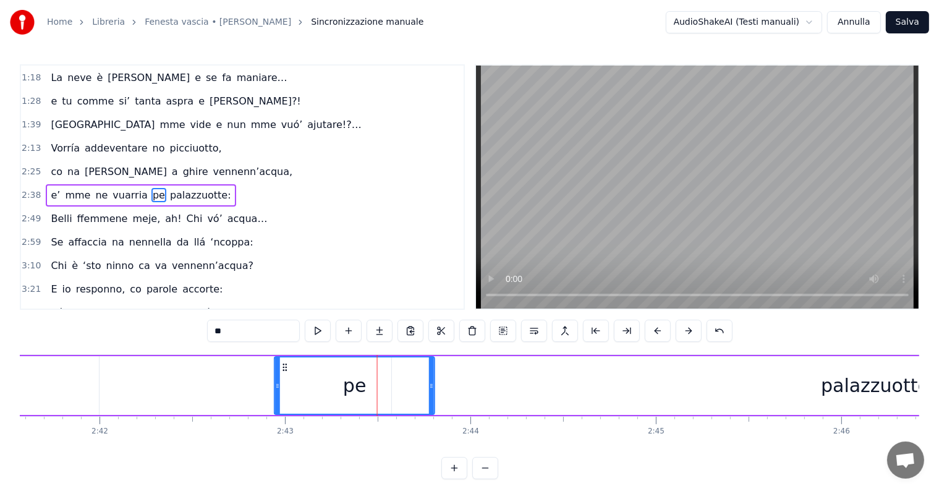
drag, startPoint x: 321, startPoint y: 364, endPoint x: 286, endPoint y: 368, distance: 35.5
click at [286, 368] on icon at bounding box center [286, 367] width 10 height 10
drag, startPoint x: 277, startPoint y: 381, endPoint x: 309, endPoint y: 383, distance: 32.2
click at [309, 384] on icon at bounding box center [309, 386] width 5 height 10
drag, startPoint x: 317, startPoint y: 364, endPoint x: 284, endPoint y: 372, distance: 33.0
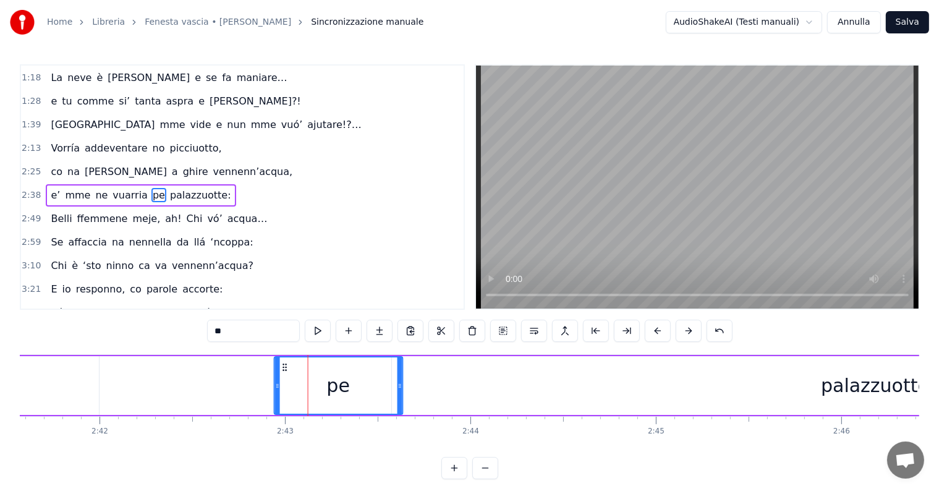
click at [284, 372] on div "pe" at bounding box center [338, 385] width 127 height 56
drag, startPoint x: 399, startPoint y: 385, endPoint x: 361, endPoint y: 390, distance: 38.7
click at [361, 390] on icon at bounding box center [361, 386] width 5 height 10
drag, startPoint x: 281, startPoint y: 364, endPoint x: 288, endPoint y: 366, distance: 7.2
click at [288, 366] on icon at bounding box center [292, 367] width 10 height 10
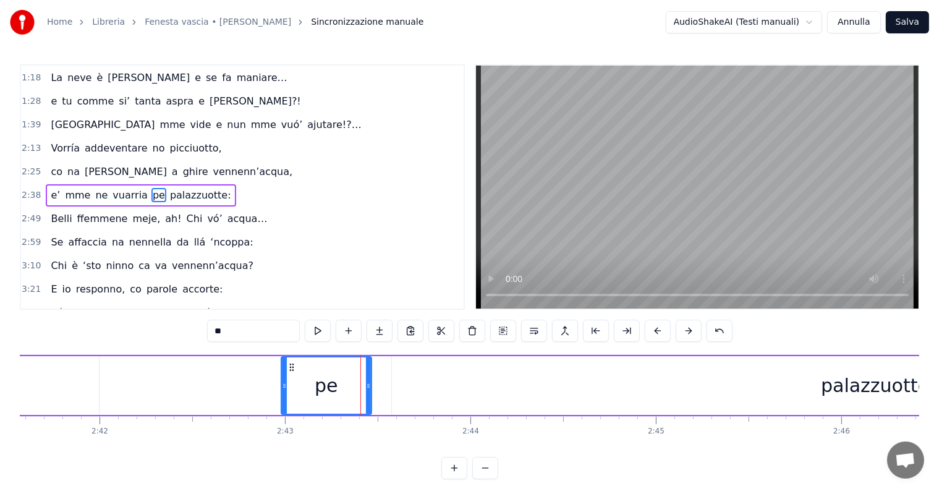
drag, startPoint x: 30, startPoint y: 183, endPoint x: 45, endPoint y: 196, distance: 19.7
click at [28, 189] on span "2:38" at bounding box center [31, 195] width 19 height 12
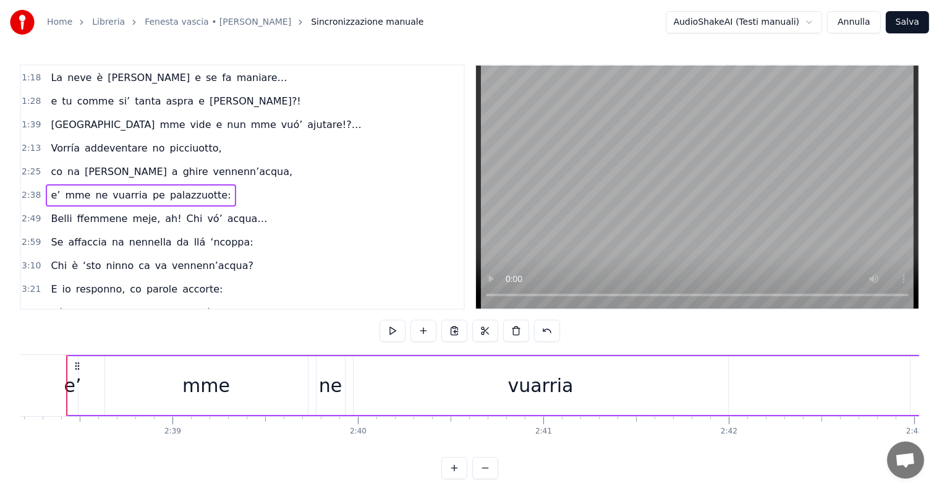
scroll to position [0, 29323]
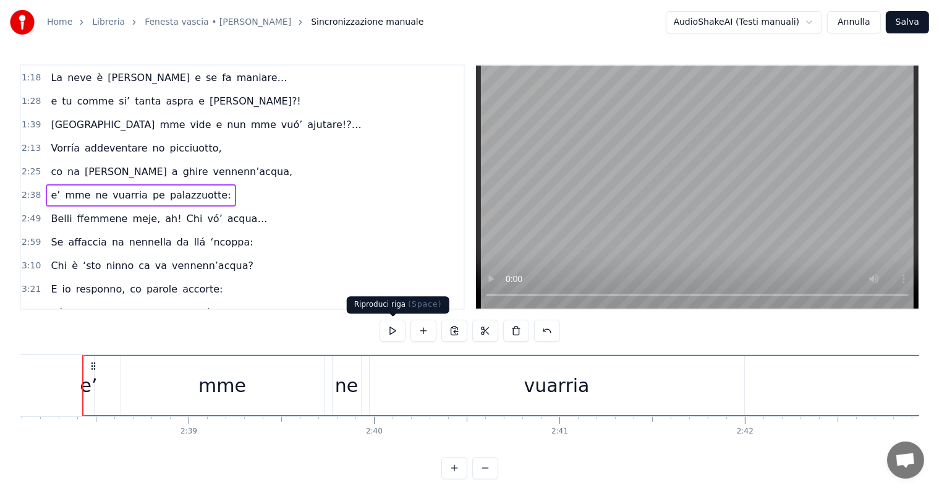
click at [392, 325] on button at bounding box center [393, 331] width 26 height 22
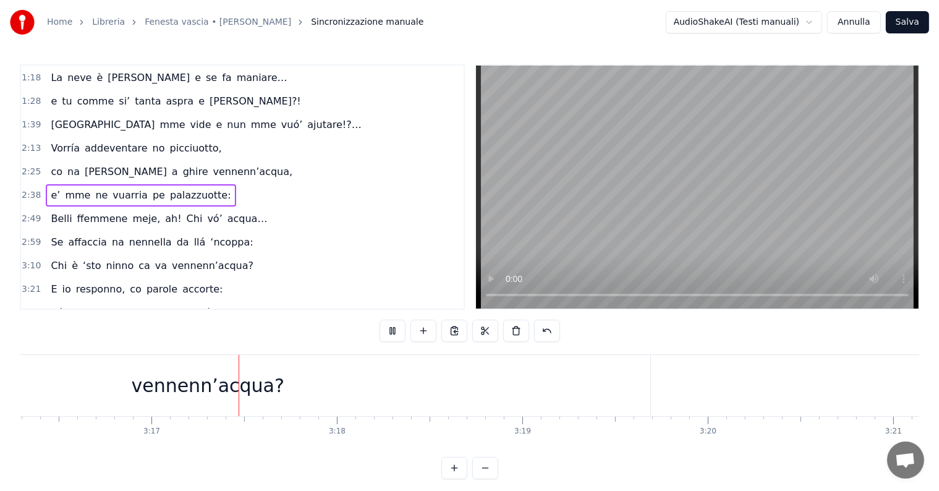
scroll to position [0, 36433]
click at [521, 195] on video at bounding box center [697, 187] width 443 height 243
click at [46, 101] on div "e tu comme si’ tanta aspra e [PERSON_NAME]?!" at bounding box center [176, 101] width 260 height 22
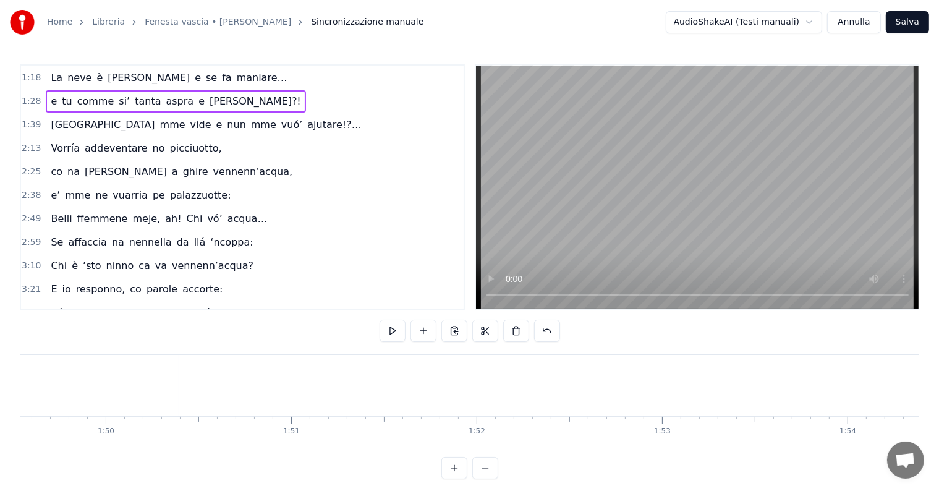
click at [32, 95] on span "1:28" at bounding box center [31, 101] width 19 height 12
click at [182, 164] on span "ghire" at bounding box center [196, 171] width 28 height 14
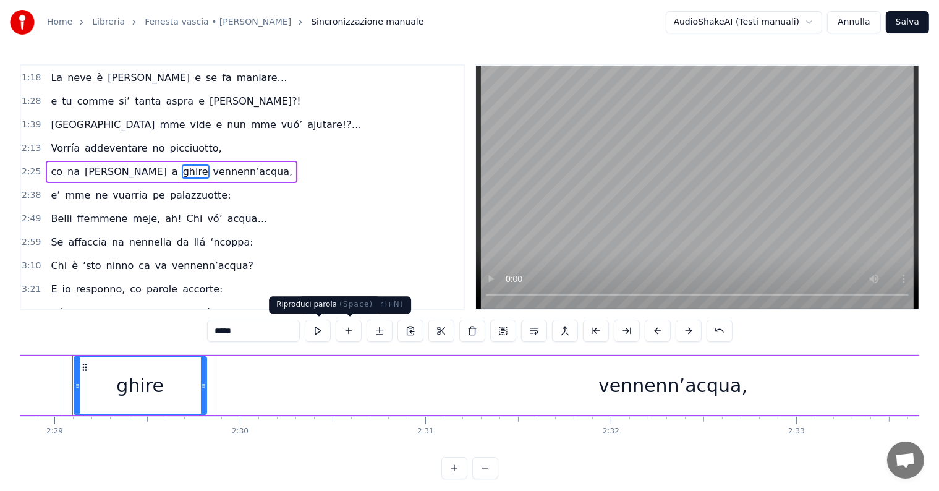
scroll to position [0, 27592]
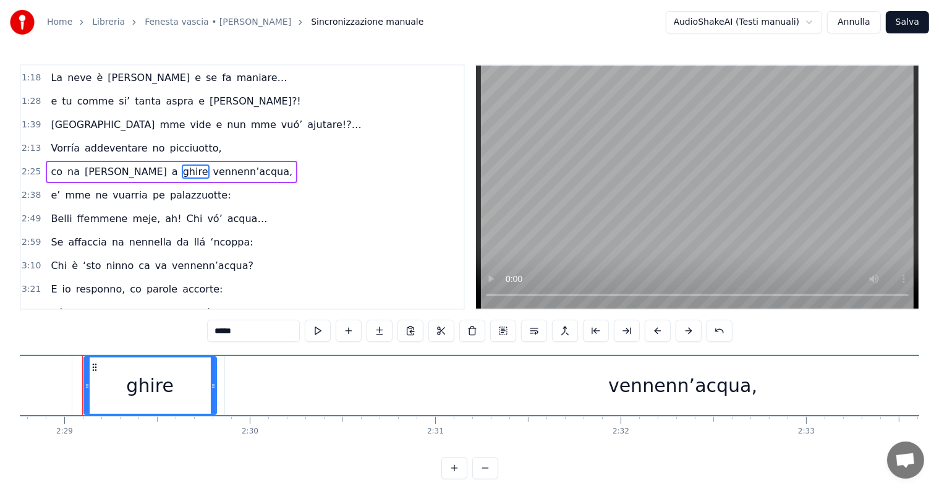
click at [236, 329] on input "*****" at bounding box center [253, 331] width 93 height 22
click at [230, 333] on input "*****" at bounding box center [253, 331] width 93 height 22
paste input "text"
type input "*****"
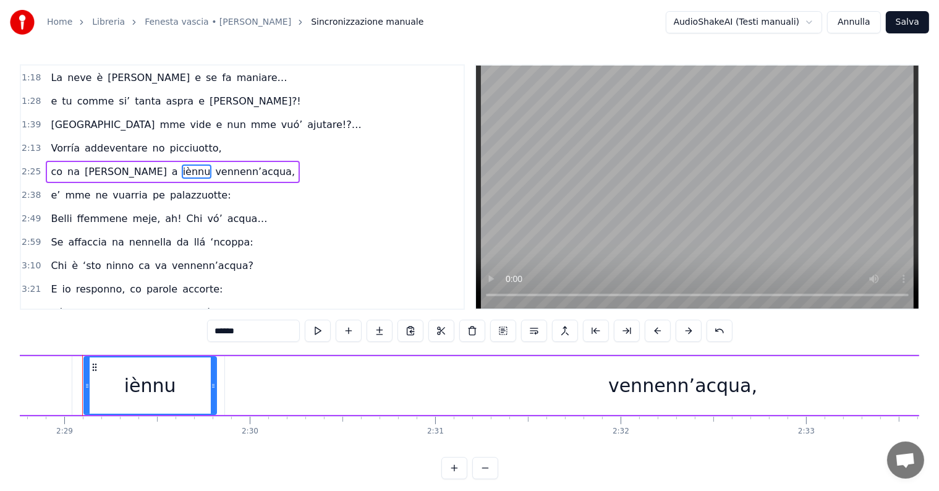
click at [30, 166] on span "2:25" at bounding box center [31, 172] width 19 height 12
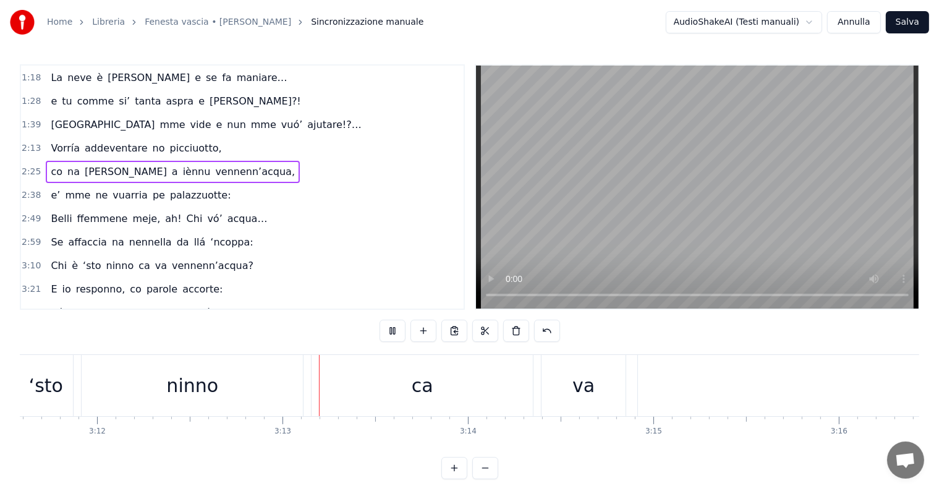
scroll to position [0, 35658]
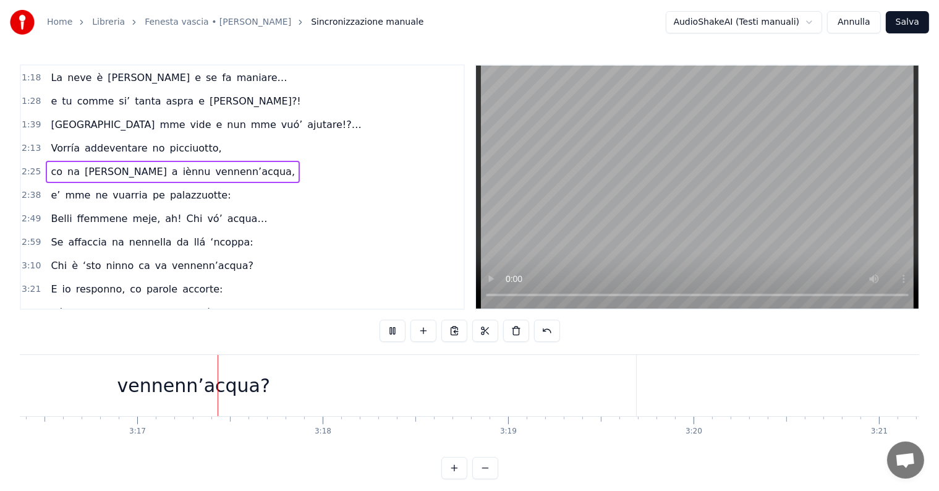
click at [30, 142] on span "2:13" at bounding box center [31, 148] width 19 height 12
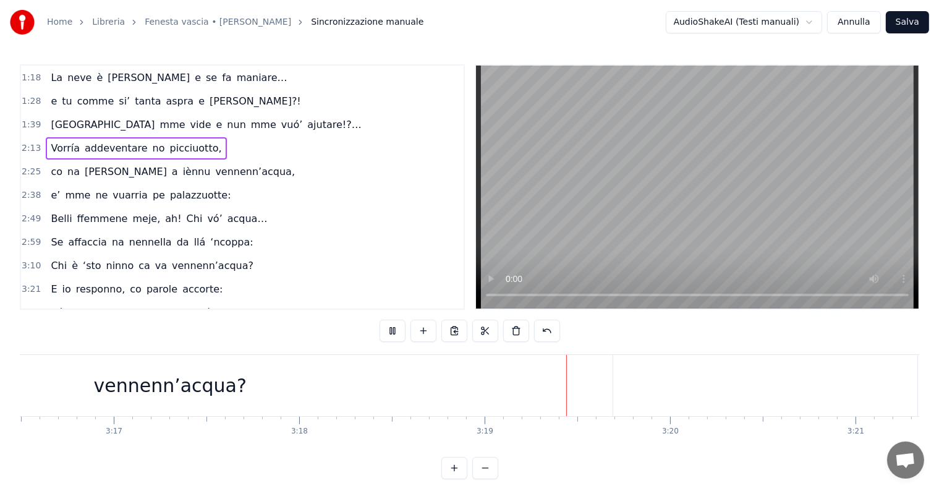
click at [25, 144] on span "2:13" at bounding box center [31, 148] width 19 height 12
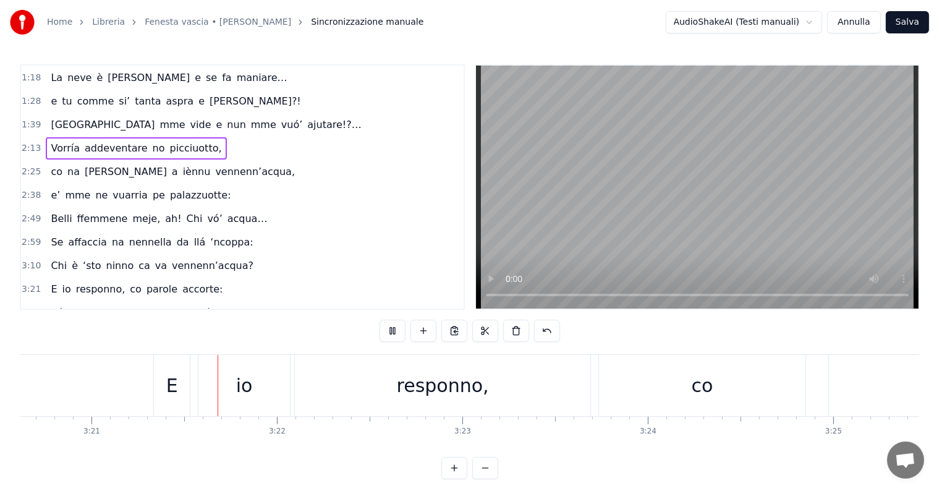
scroll to position [0, 37234]
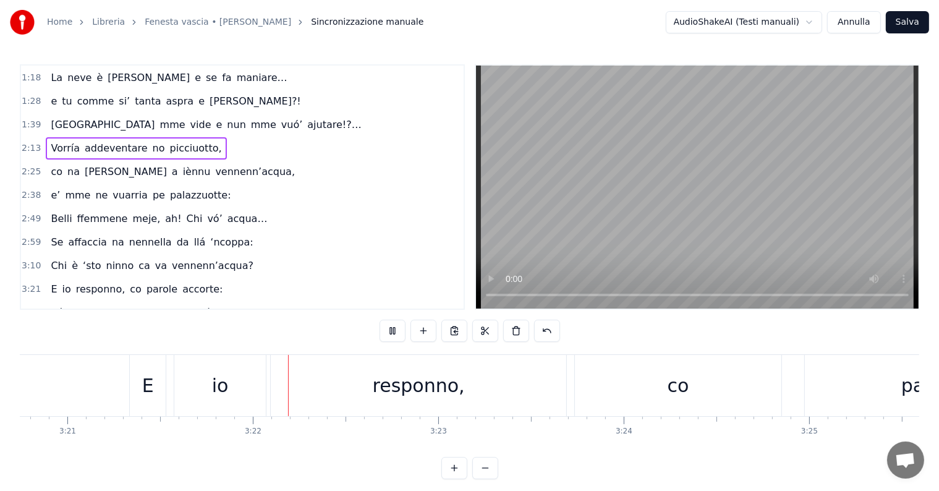
click at [35, 142] on span "2:13" at bounding box center [31, 148] width 19 height 12
click at [36, 142] on span "2:13" at bounding box center [31, 148] width 19 height 12
click at [32, 142] on span "2:13" at bounding box center [31, 148] width 19 height 12
click at [30, 167] on span "2:25" at bounding box center [31, 172] width 19 height 12
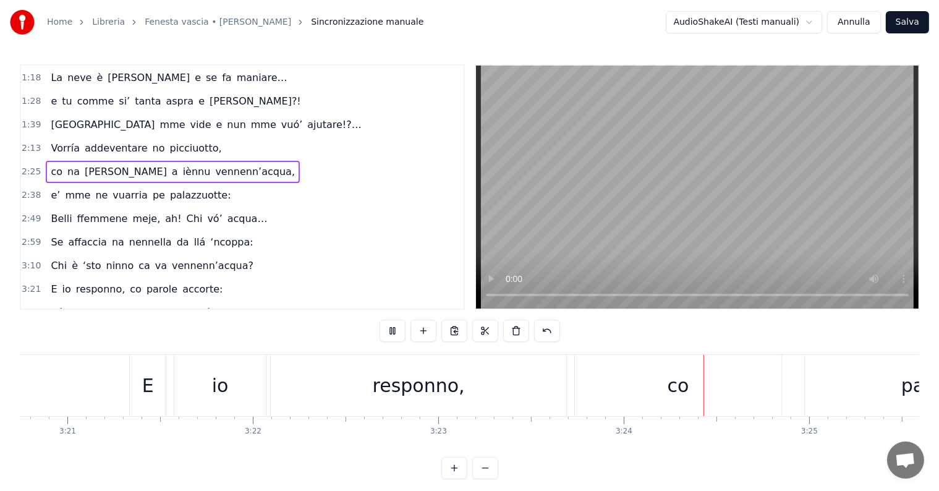
click at [35, 143] on span "2:13" at bounding box center [31, 148] width 19 height 12
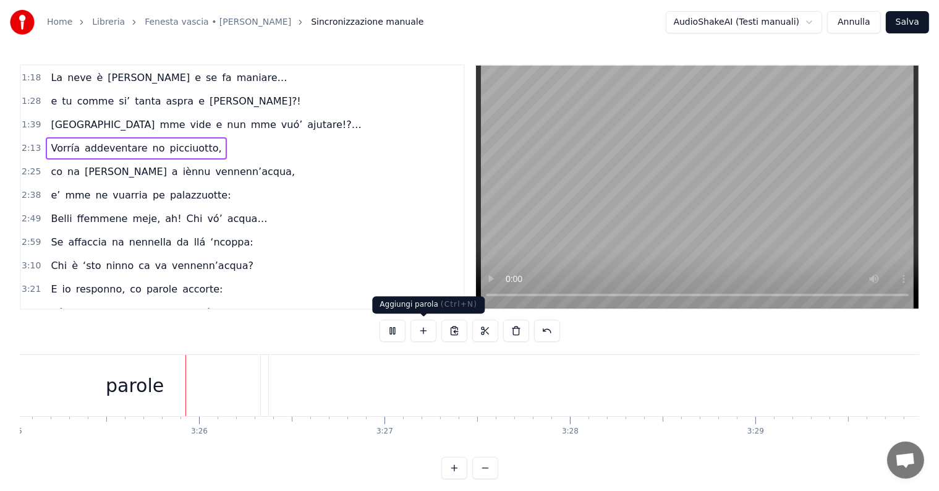
scroll to position [0, 38034]
click at [35, 113] on div "1:39 Muorto mme vide e nun mme vuó’ ajutare!?…" at bounding box center [242, 124] width 443 height 23
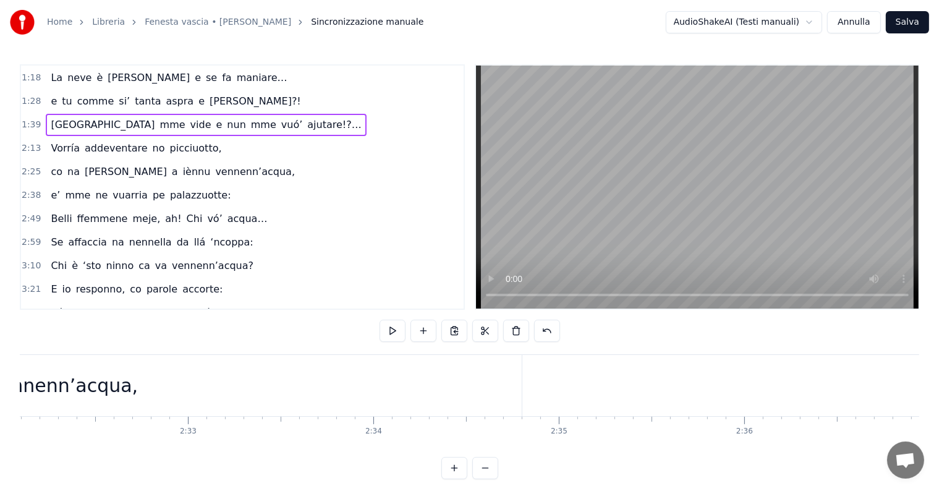
click at [30, 119] on span "1:39" at bounding box center [31, 125] width 19 height 12
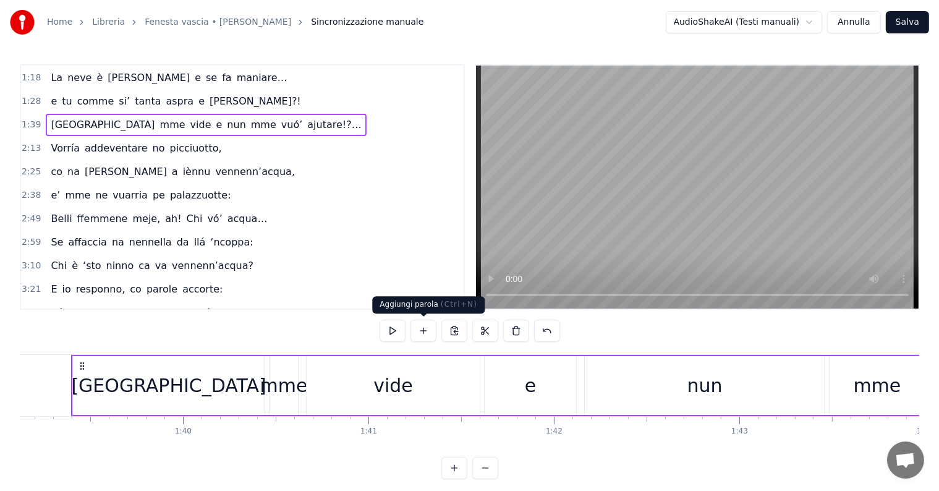
scroll to position [0, 18374]
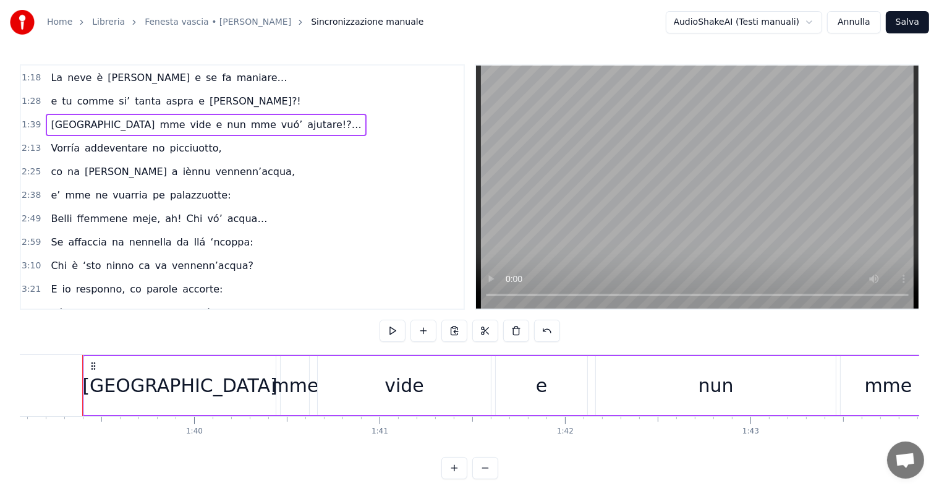
click at [30, 213] on span "2:49" at bounding box center [31, 219] width 19 height 12
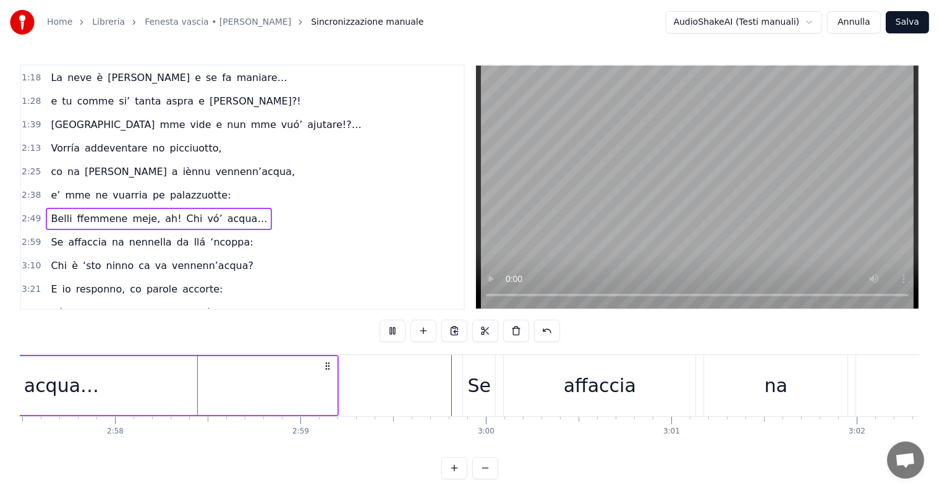
scroll to position [0, 32948]
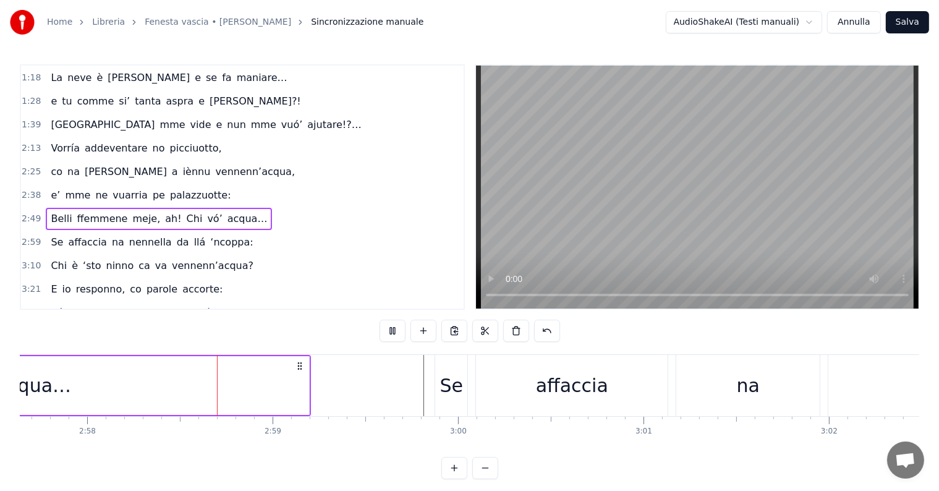
click at [31, 213] on span "2:49" at bounding box center [31, 219] width 19 height 12
click at [27, 213] on span "2:49" at bounding box center [31, 219] width 19 height 12
click at [49, 188] on span "e’" at bounding box center [55, 195] width 12 height 14
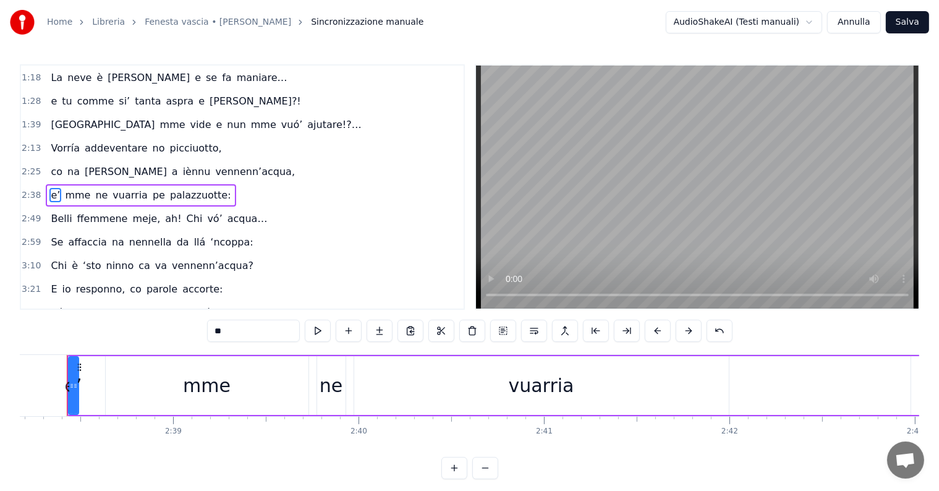
click at [27, 189] on span "2:38" at bounding box center [31, 195] width 19 height 12
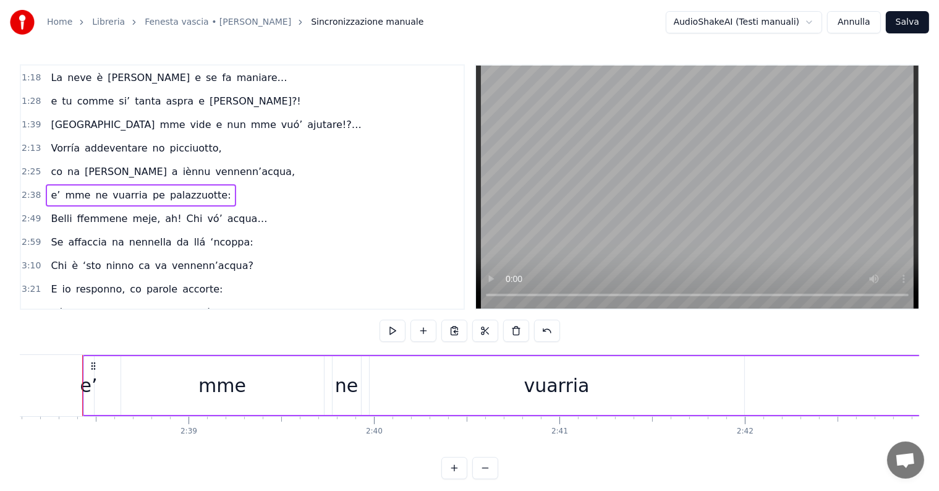
click at [27, 189] on span "2:38" at bounding box center [31, 195] width 19 height 12
click at [26, 213] on span "2:49" at bounding box center [31, 219] width 19 height 12
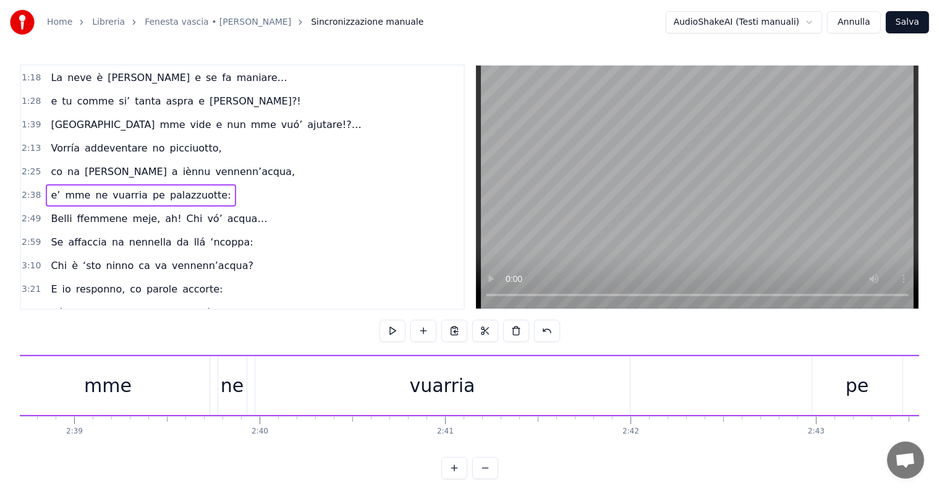
click at [26, 213] on span "2:49" at bounding box center [31, 219] width 19 height 12
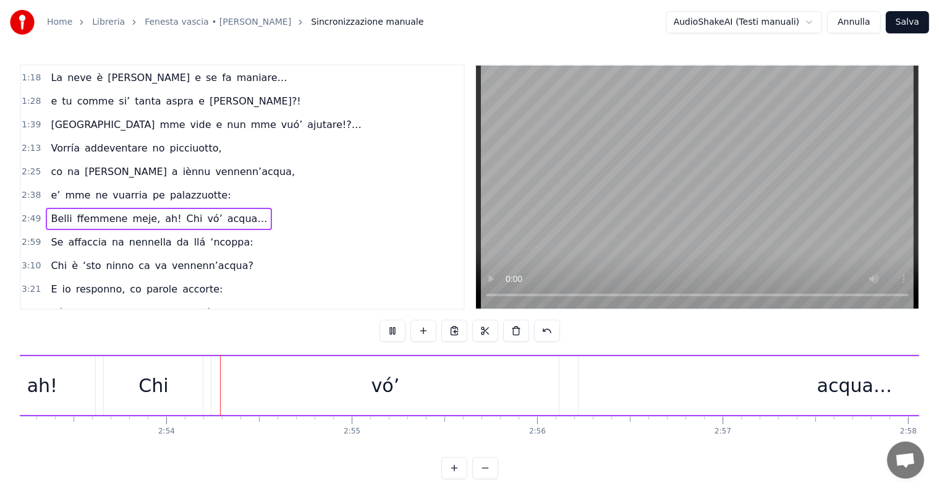
scroll to position [0, 32149]
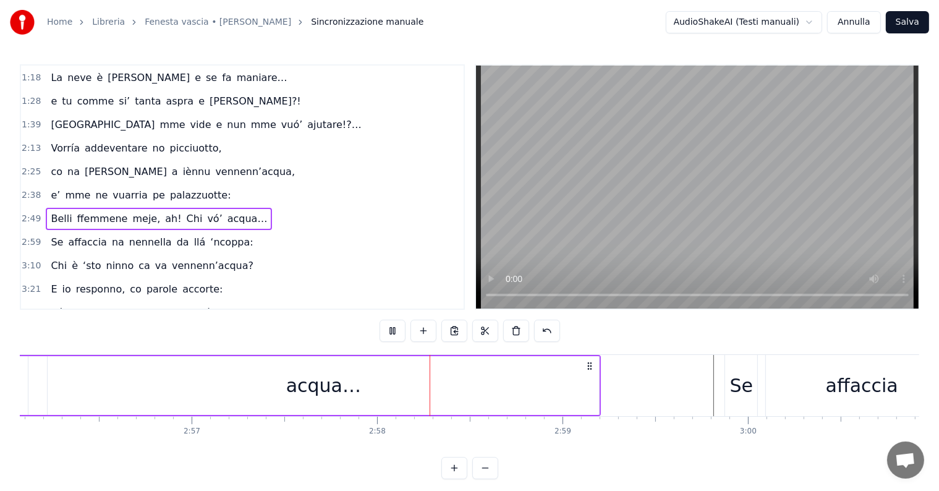
click at [586, 218] on video at bounding box center [697, 187] width 443 height 243
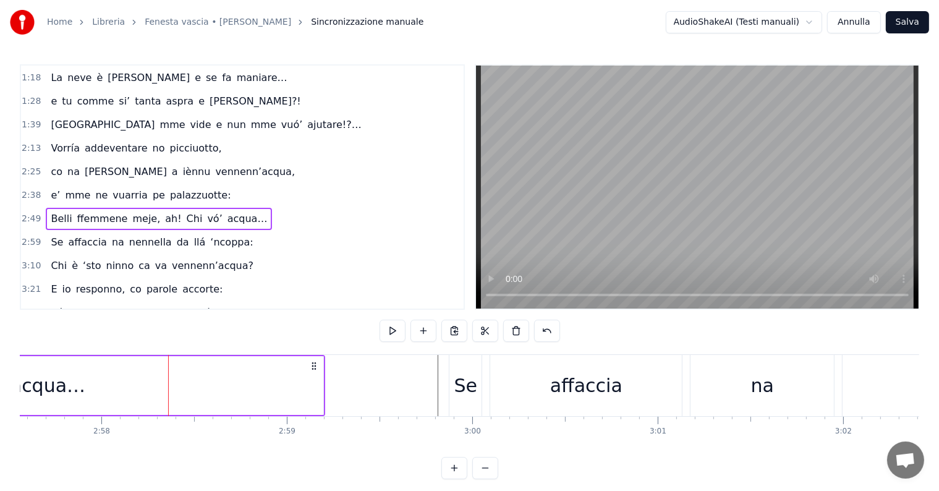
scroll to position [0, 32937]
click at [164, 212] on span "ah!" at bounding box center [173, 218] width 19 height 14
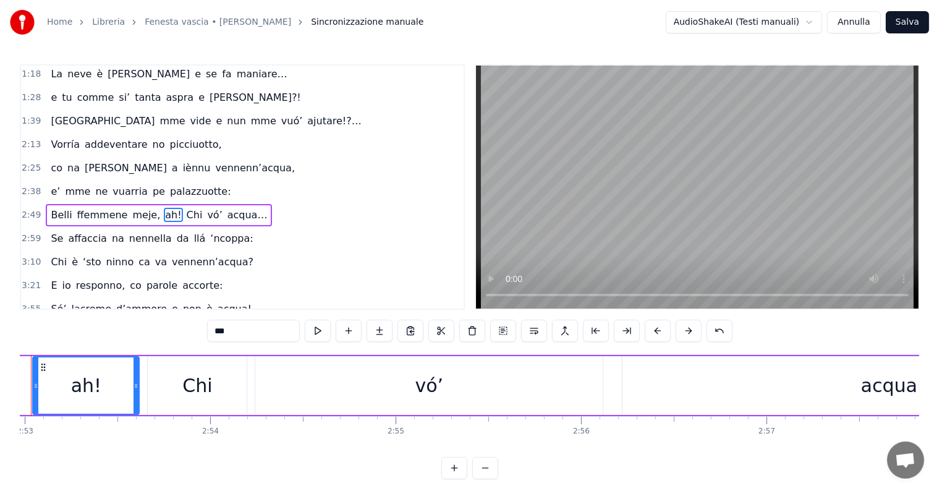
scroll to position [0, 32033]
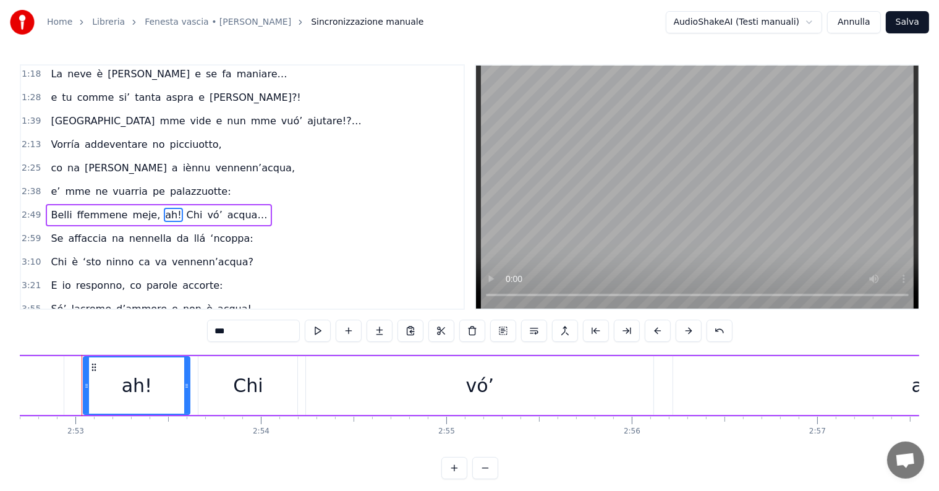
click at [158, 215] on div "Belli ffemmene meje, ah! [PERSON_NAME]’ acqua…" at bounding box center [159, 215] width 226 height 22
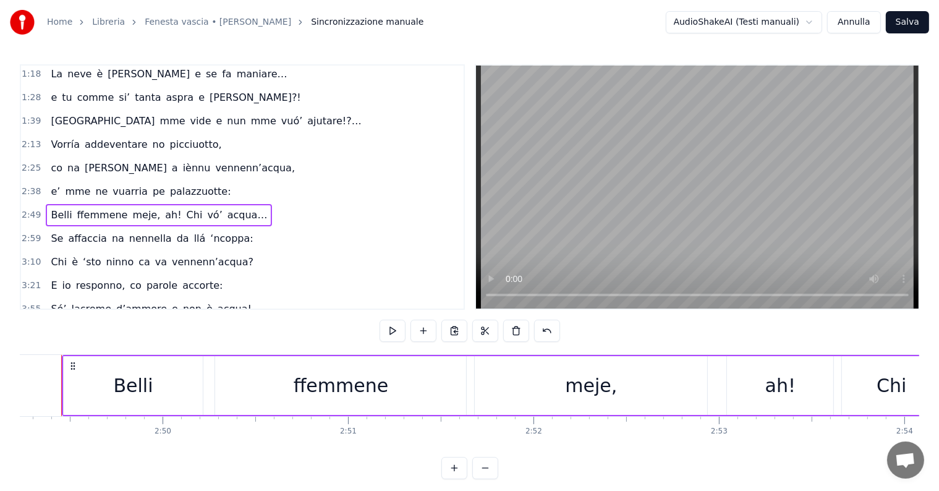
scroll to position [0, 31369]
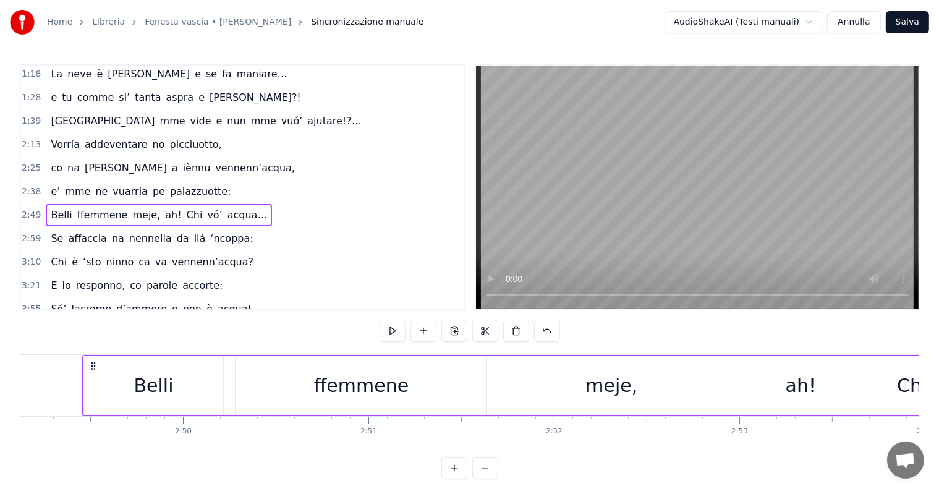
click at [164, 208] on span "ah!" at bounding box center [173, 215] width 19 height 14
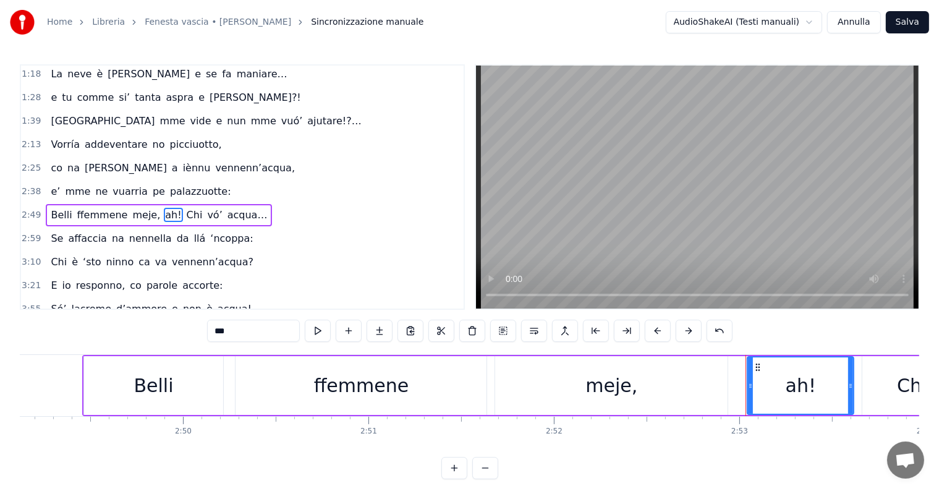
click at [212, 329] on input "***" at bounding box center [253, 331] width 93 height 22
type input "***"
click at [27, 211] on div "2:49 Belli ffemmene meje, nè! [PERSON_NAME]’ acqua…" at bounding box center [242, 214] width 443 height 23
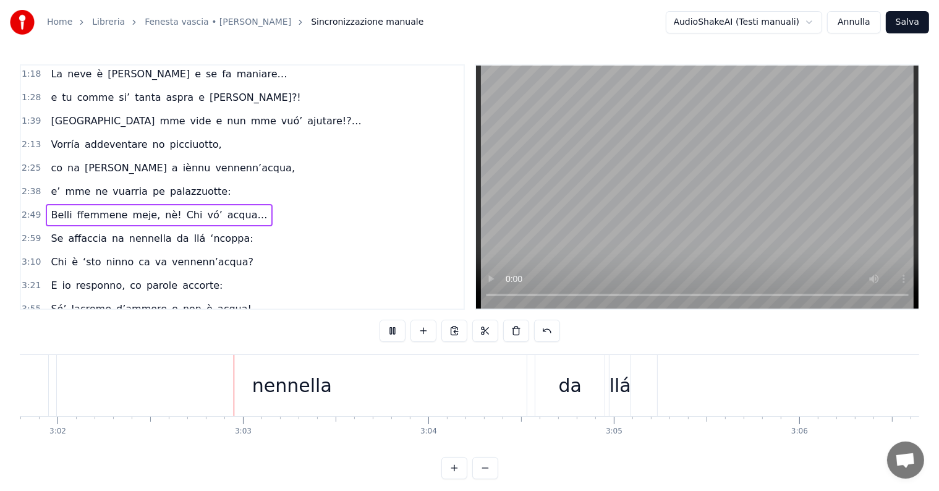
scroll to position [0, 33736]
click at [29, 203] on div "2:49 Belli ffemmene meje, nè! [PERSON_NAME]’ acqua…" at bounding box center [242, 214] width 443 height 23
click at [30, 209] on span "2:49" at bounding box center [31, 215] width 19 height 12
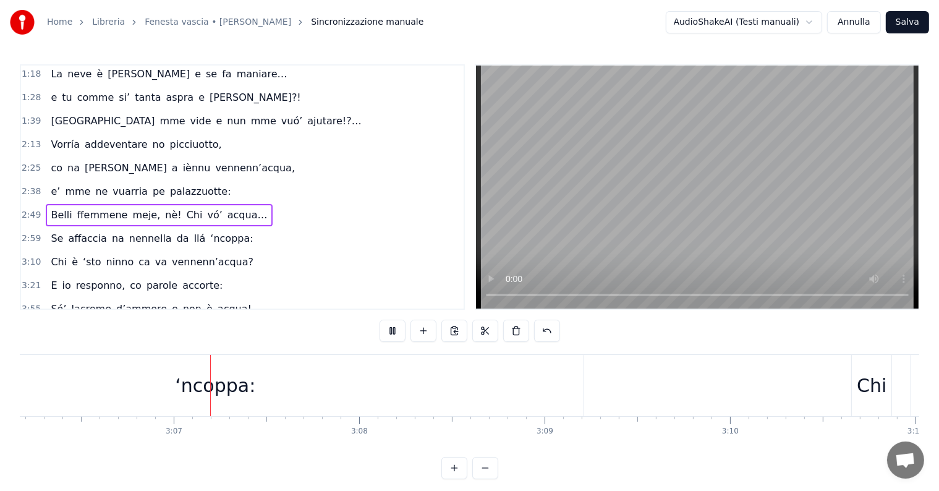
scroll to position [0, 34536]
click at [23, 185] on span "2:38" at bounding box center [31, 191] width 19 height 12
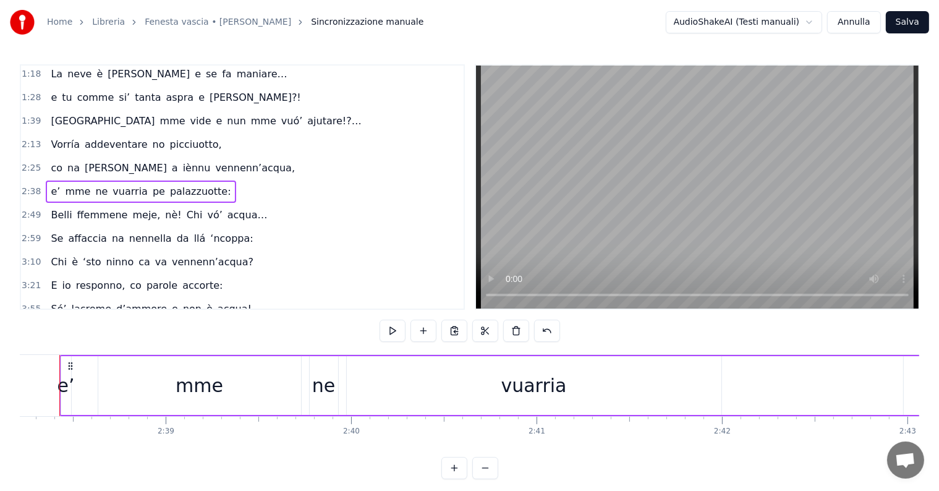
click at [31, 210] on span "2:49" at bounding box center [31, 215] width 19 height 12
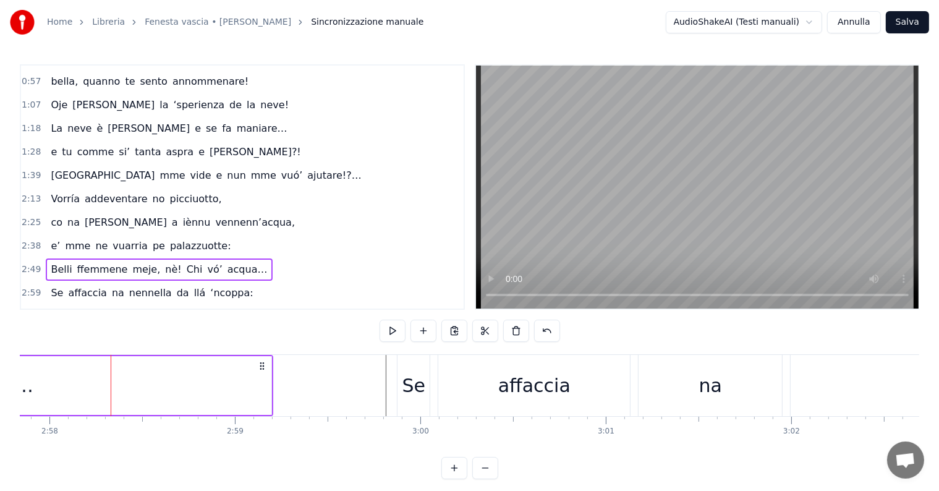
scroll to position [0, 0]
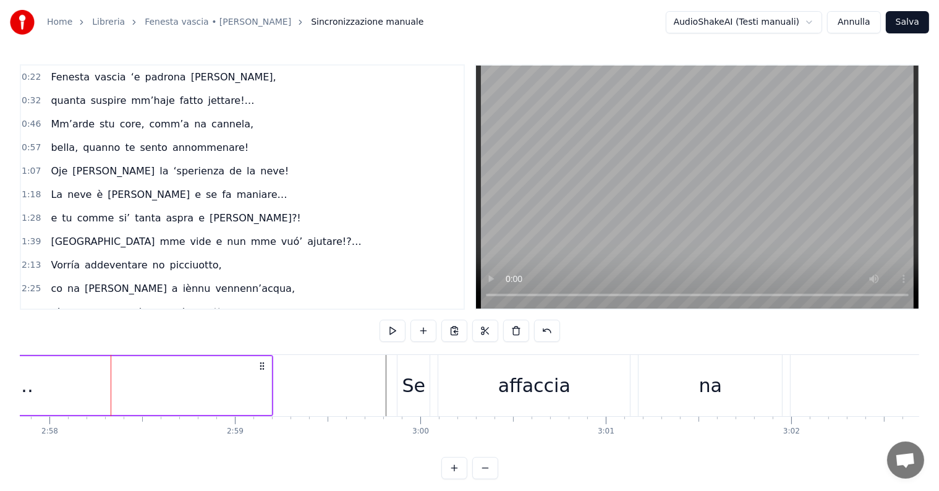
click at [34, 212] on span "1:28" at bounding box center [31, 218] width 19 height 12
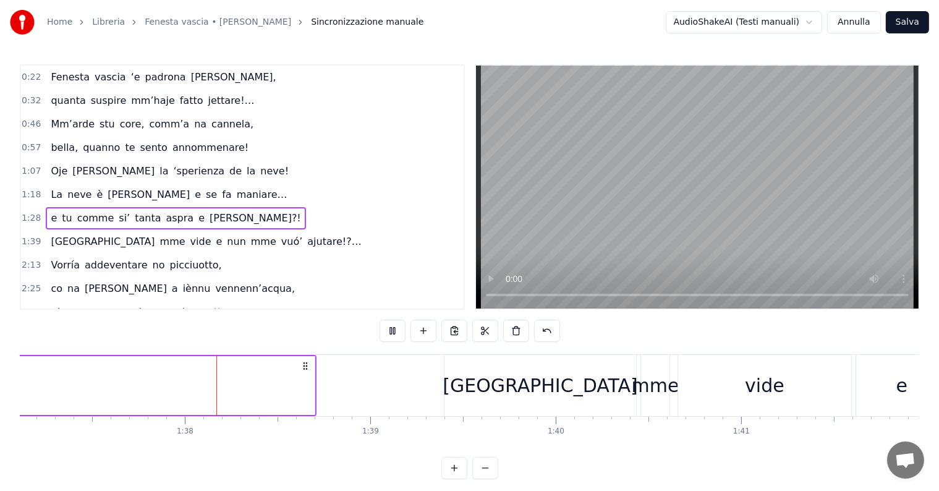
scroll to position [0, 18031]
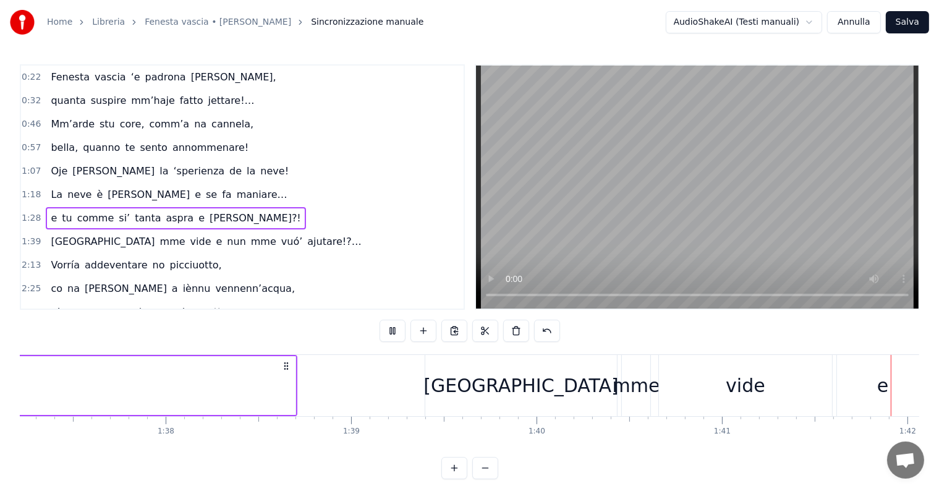
click at [30, 189] on span "1:18" at bounding box center [31, 195] width 19 height 12
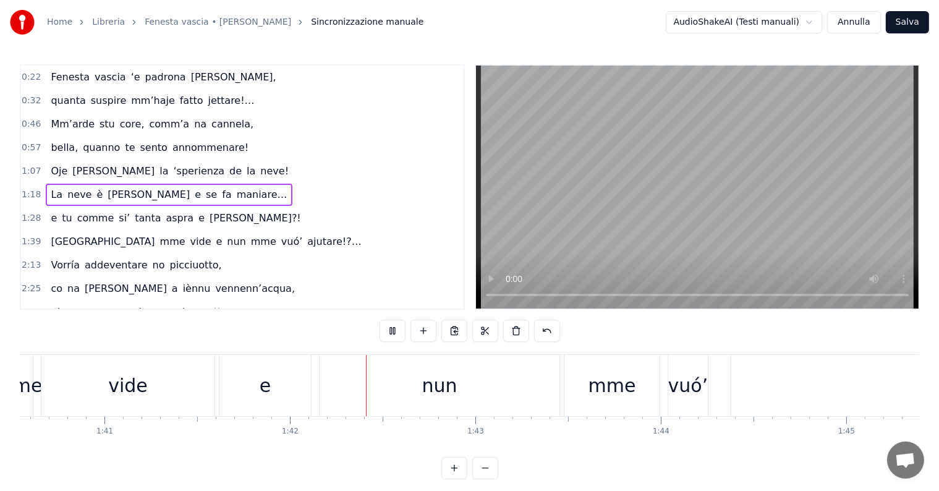
scroll to position [0, 18825]
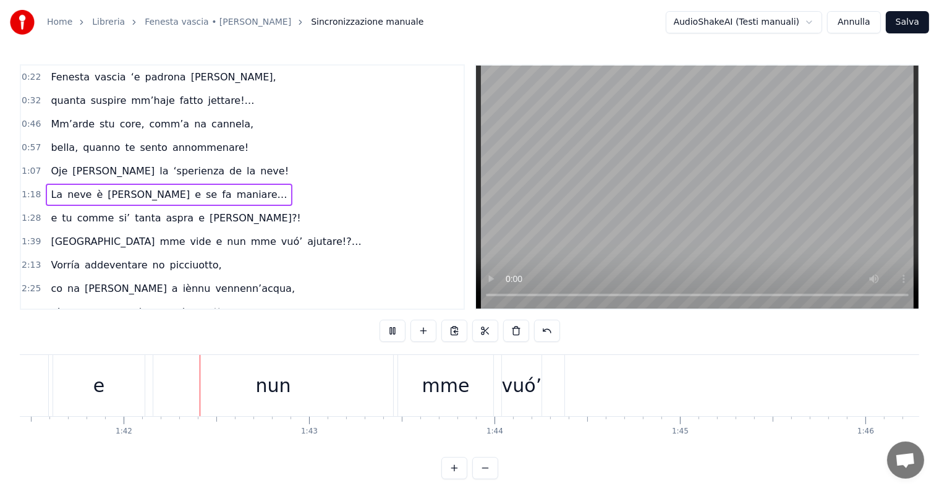
click at [28, 165] on span "1:07" at bounding box center [31, 171] width 19 height 12
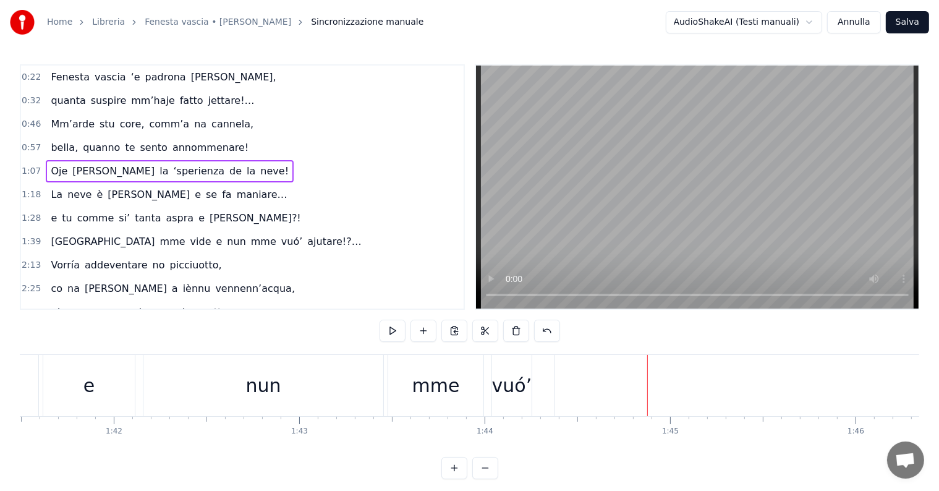
click at [30, 144] on span "0:57" at bounding box center [31, 148] width 19 height 12
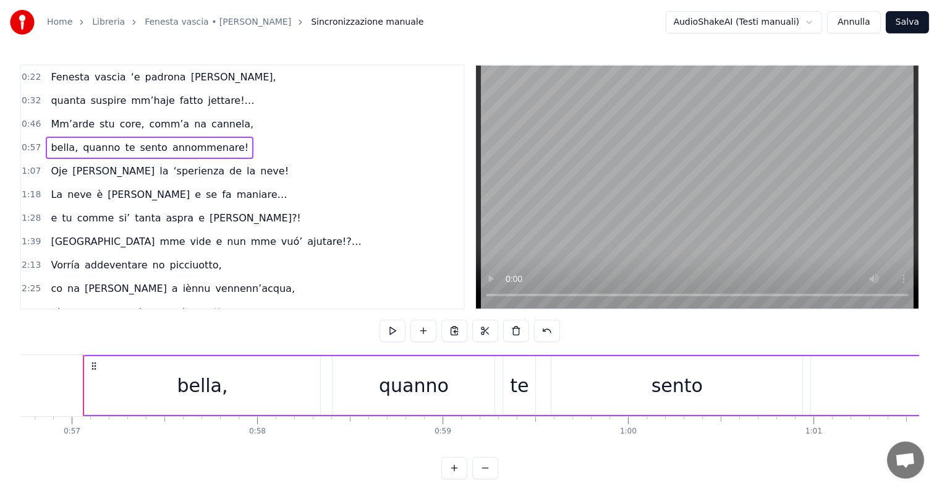
click at [30, 124] on span "0:46" at bounding box center [31, 124] width 19 height 12
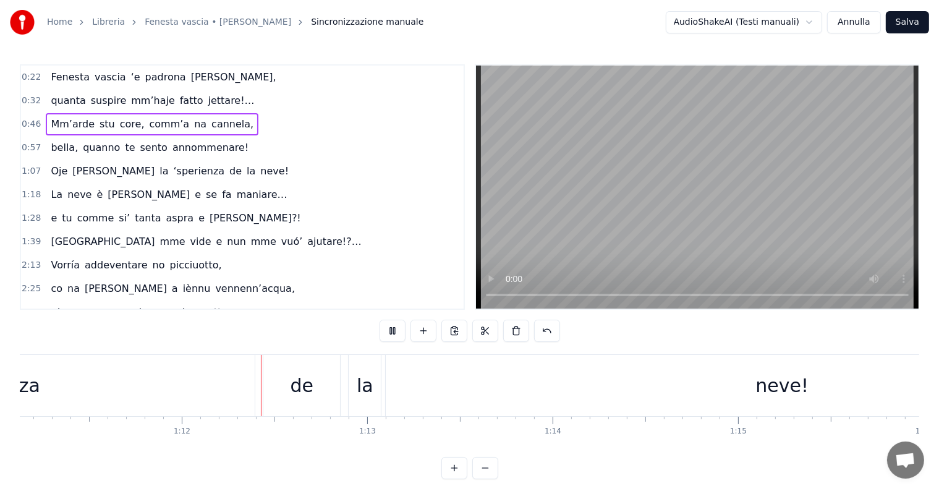
scroll to position [0, 13242]
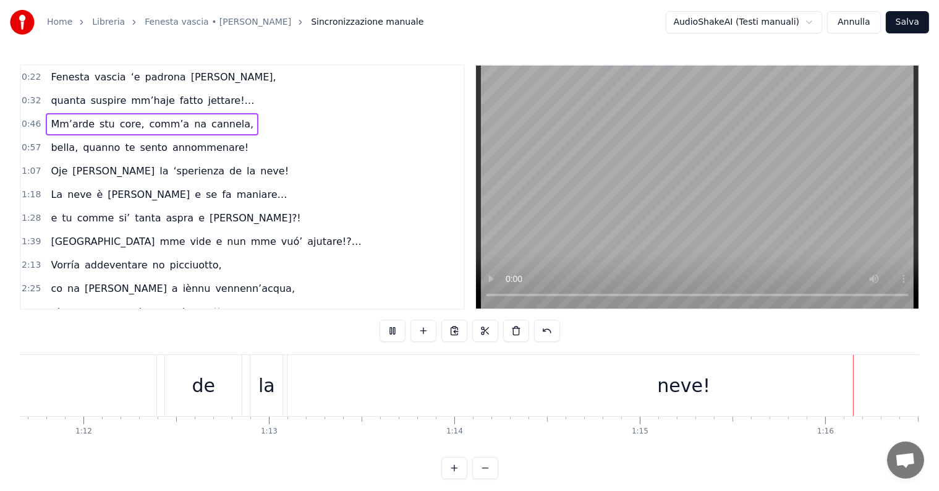
click at [55, 172] on span "Oje" at bounding box center [58, 171] width 19 height 14
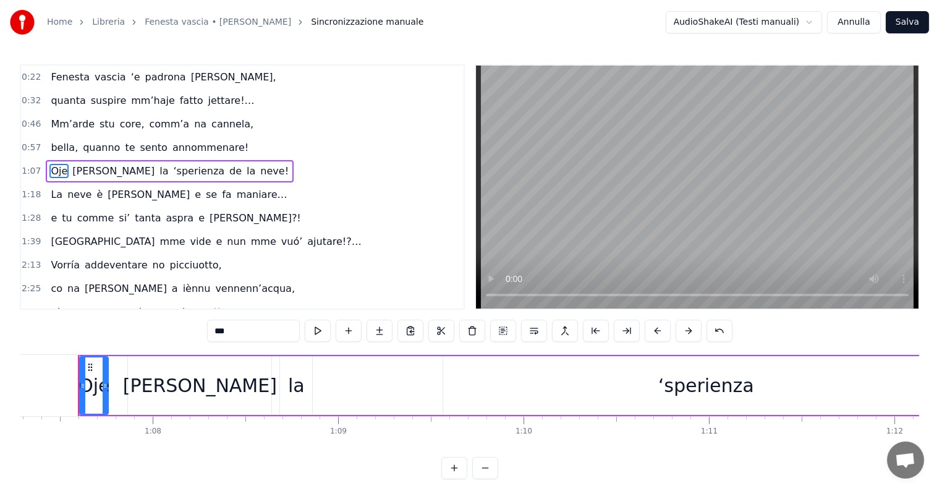
scroll to position [0, 12476]
click at [638, 121] on video at bounding box center [697, 187] width 443 height 243
click at [49, 168] on span "Oje" at bounding box center [58, 171] width 19 height 14
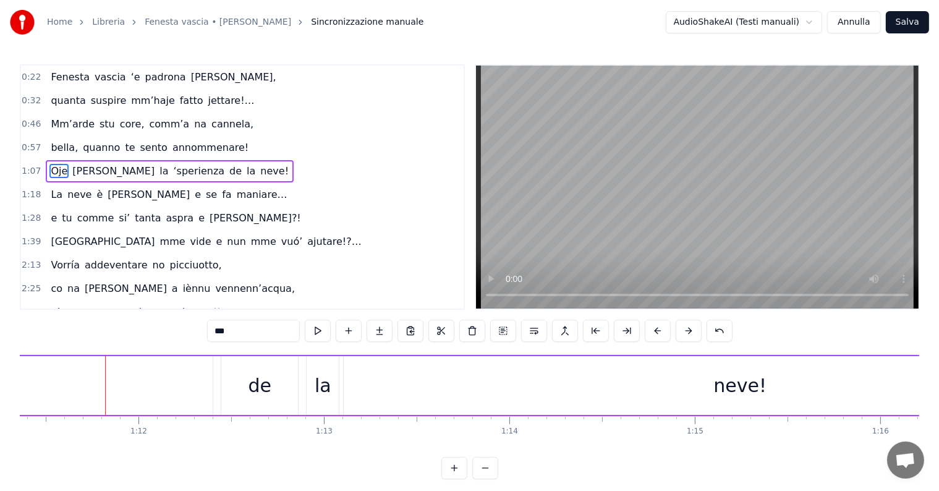
scroll to position [0, 13259]
drag, startPoint x: 225, startPoint y: 331, endPoint x: 215, endPoint y: 330, distance: 10.0
click at [215, 331] on input "***" at bounding box center [253, 331] width 93 height 22
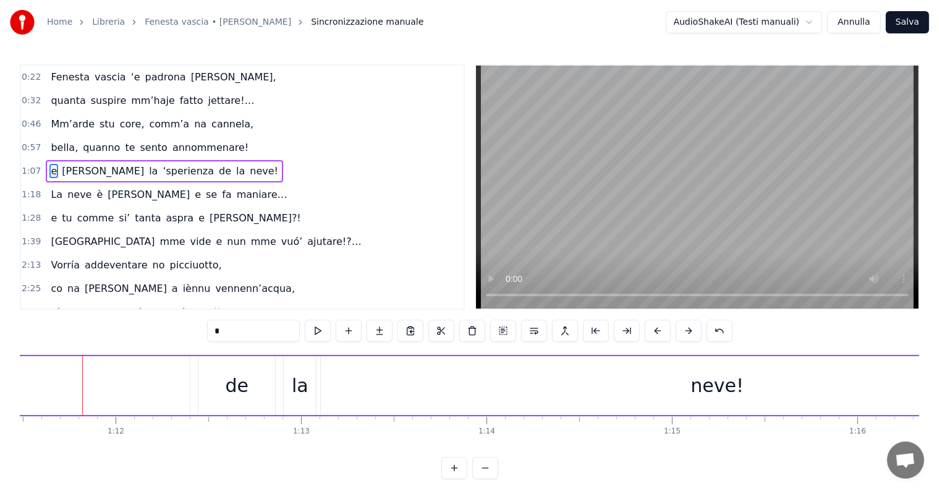
click at [223, 329] on input "*" at bounding box center [253, 331] width 93 height 22
type input "**"
click at [32, 165] on span "1:07" at bounding box center [31, 171] width 19 height 12
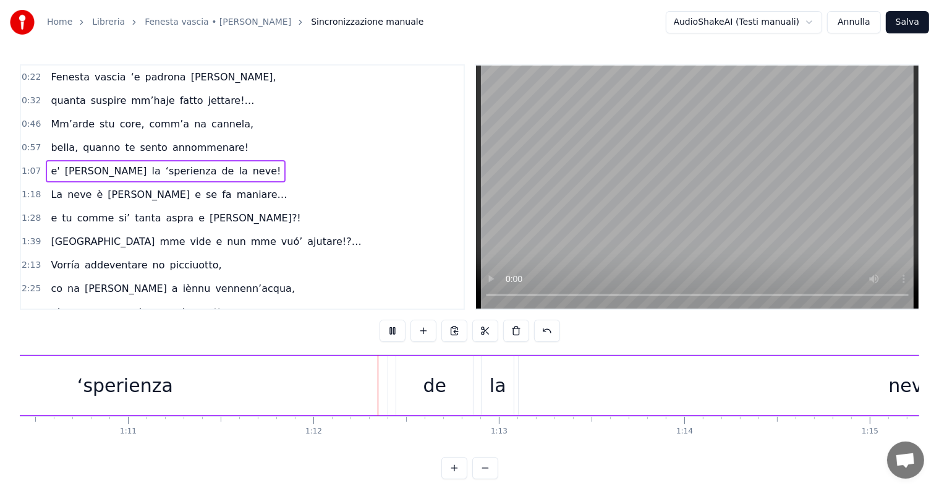
scroll to position [0, 13254]
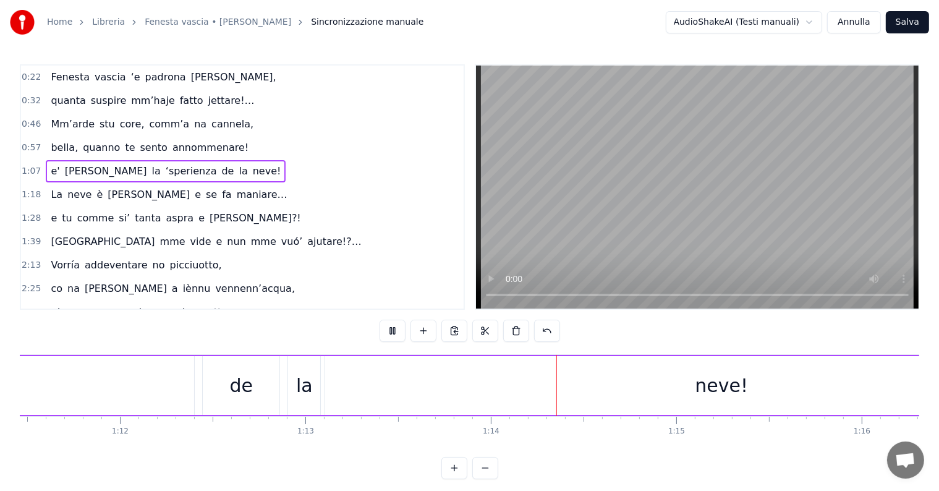
click at [151, 171] on span "la" at bounding box center [156, 171] width 11 height 14
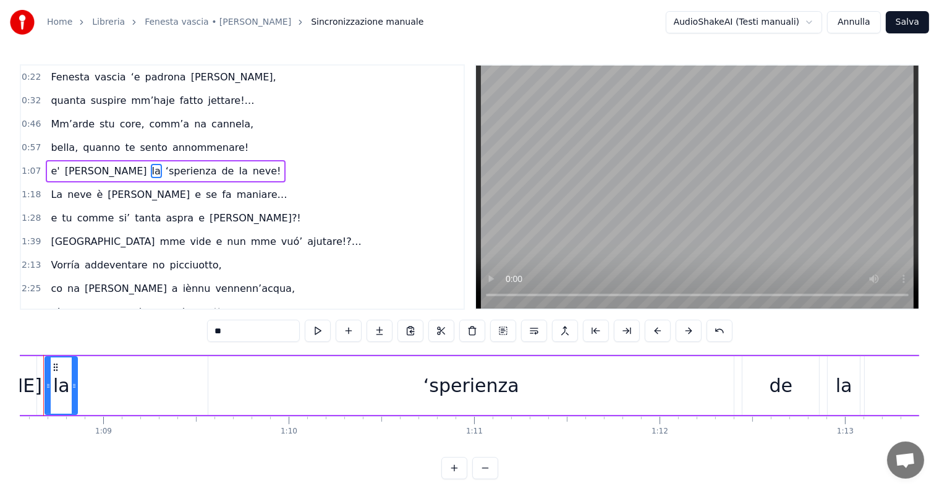
scroll to position [0, 12676]
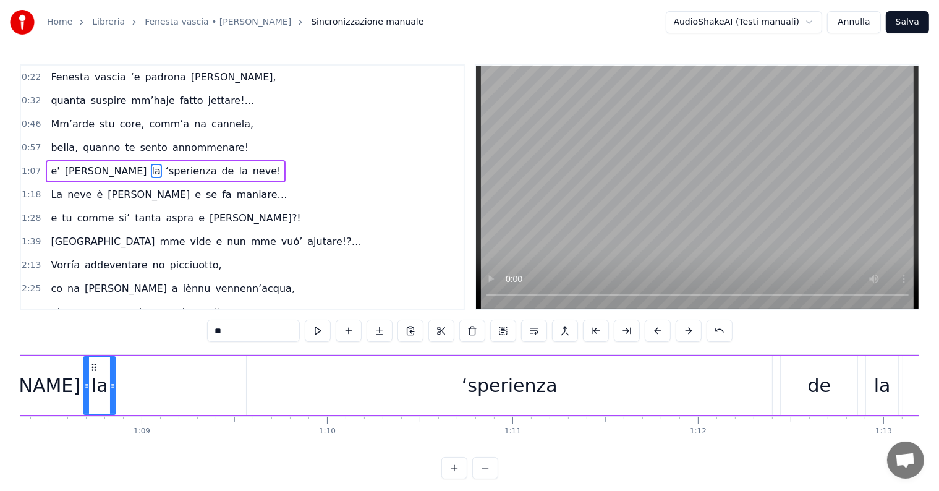
click at [224, 331] on input "**" at bounding box center [253, 331] width 93 height 22
type input "**"
click at [32, 166] on span "1:07" at bounding box center [31, 171] width 19 height 12
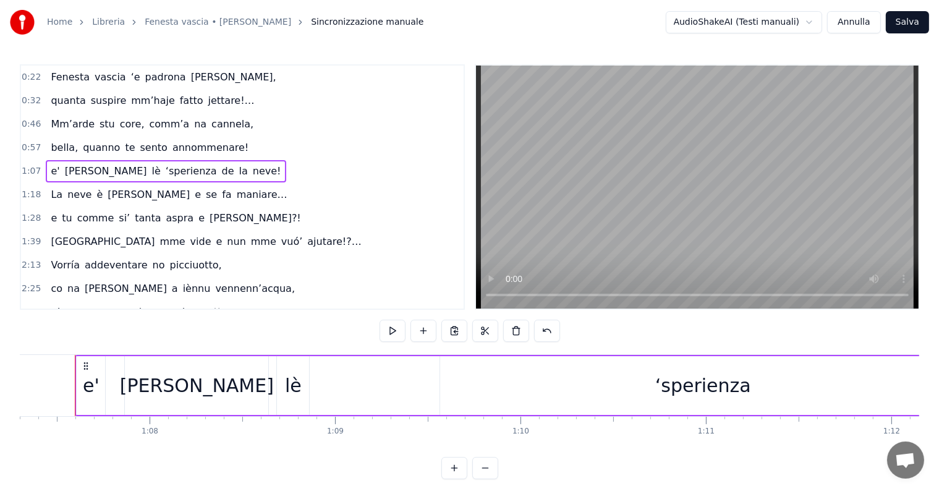
scroll to position [0, 12476]
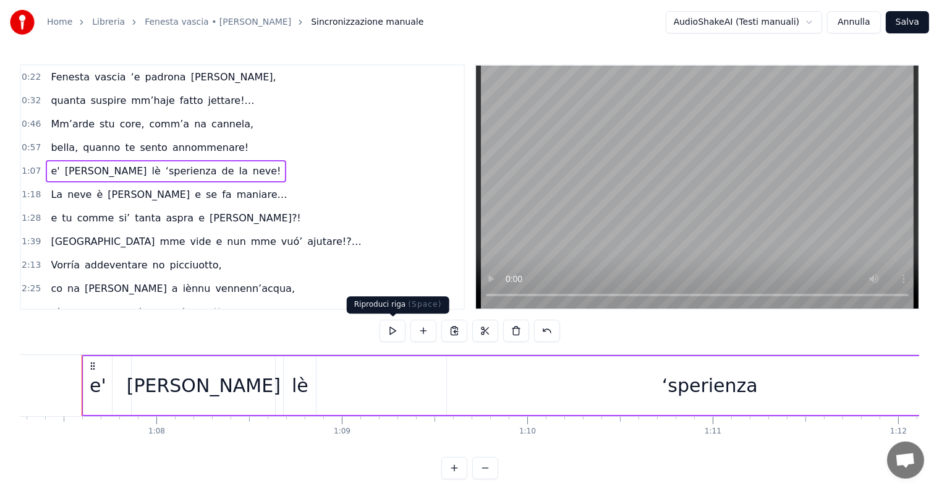
click at [395, 332] on button at bounding box center [393, 331] width 26 height 22
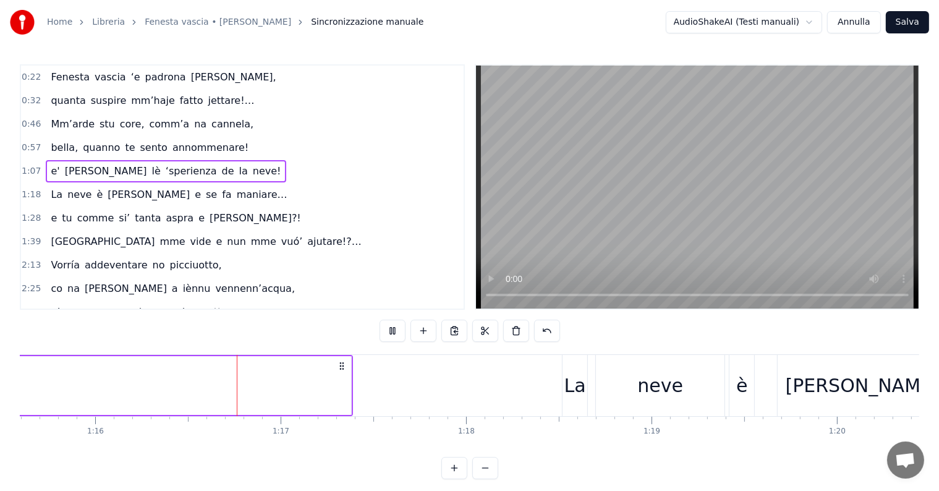
scroll to position [0, 14045]
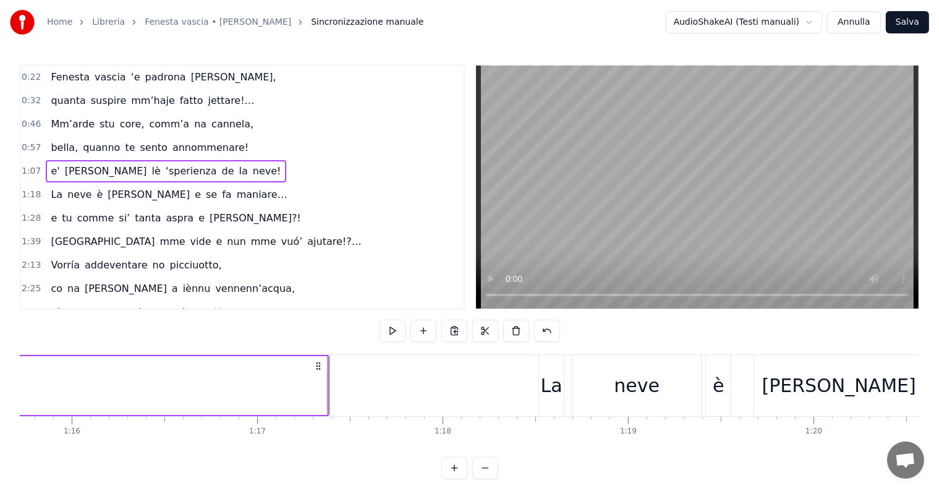
click at [28, 195] on span "1:18" at bounding box center [31, 195] width 19 height 12
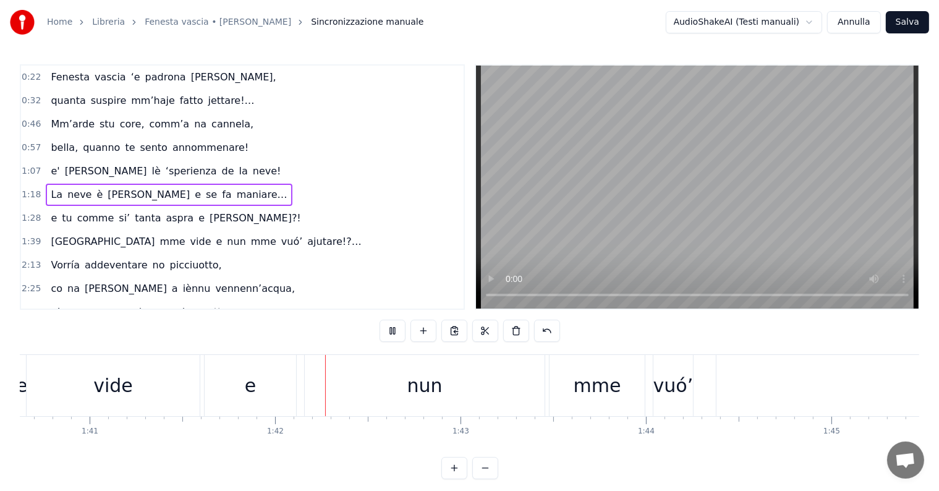
scroll to position [0, 18812]
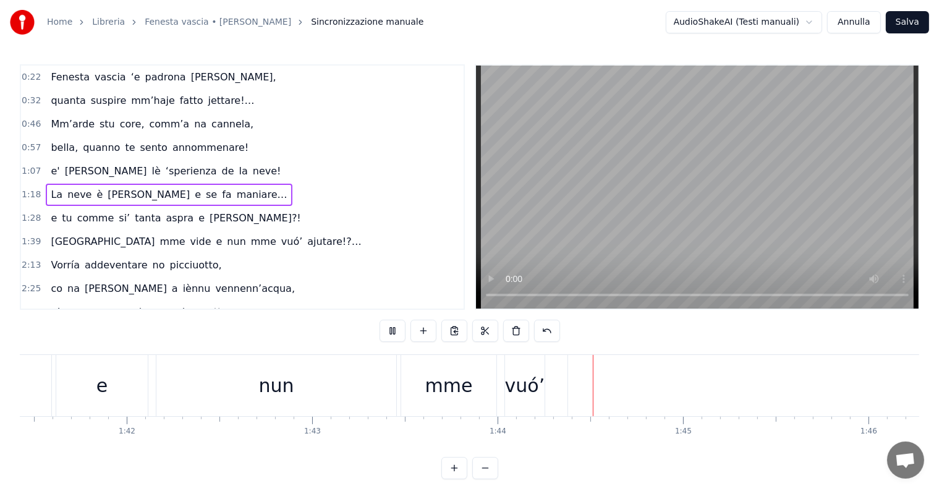
click at [30, 213] on span "1:28" at bounding box center [31, 218] width 19 height 12
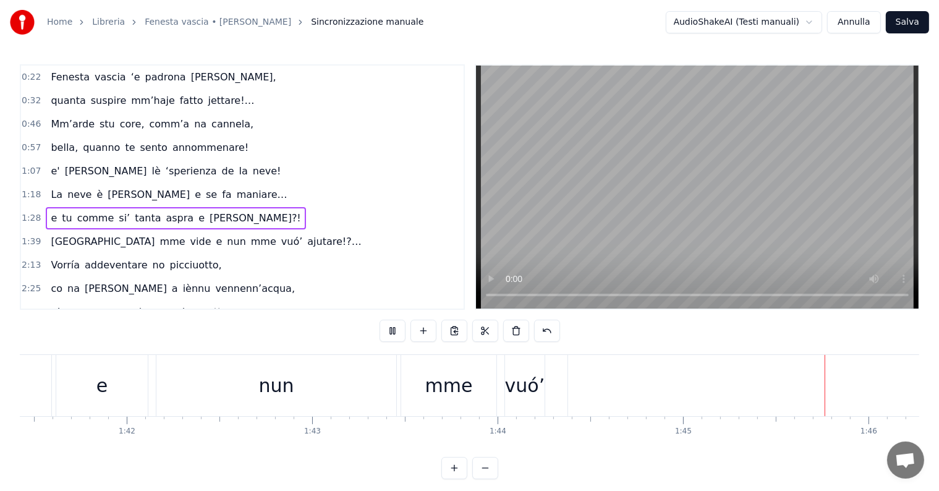
click at [30, 190] on span "1:18" at bounding box center [31, 195] width 19 height 12
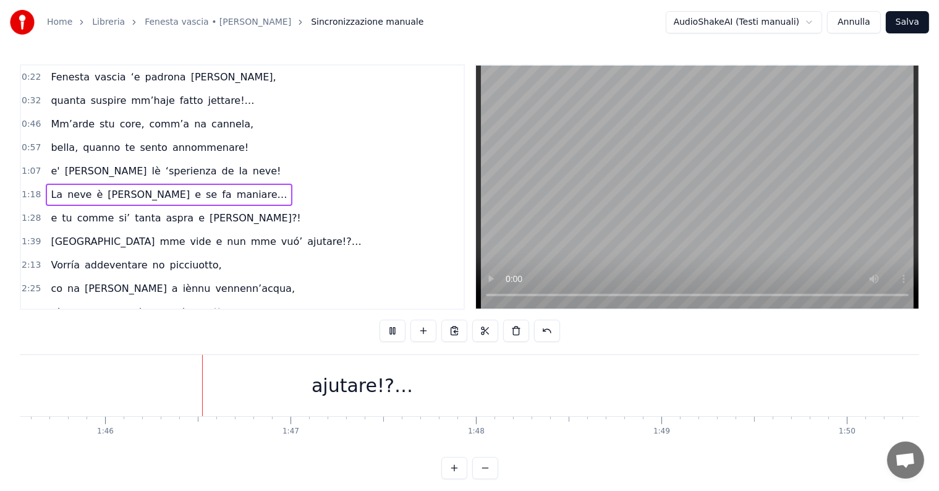
scroll to position [0, 19599]
click at [28, 171] on span "1:07" at bounding box center [31, 171] width 19 height 12
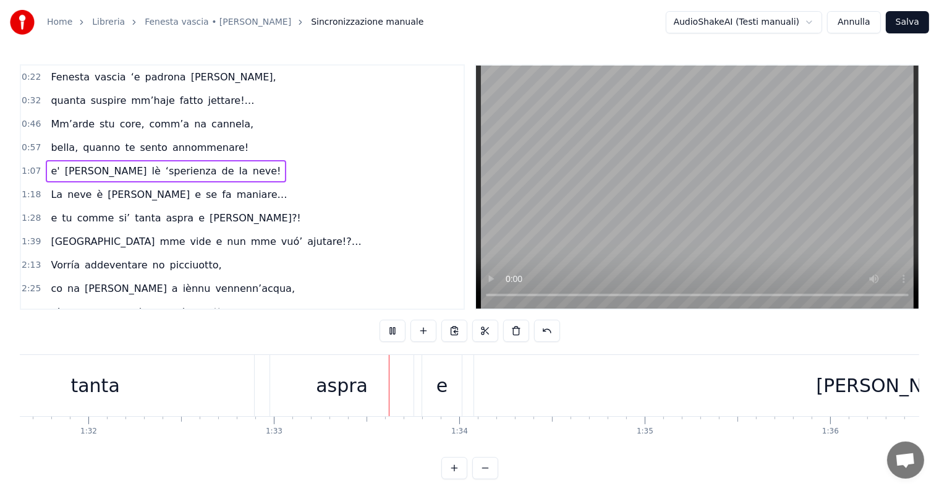
scroll to position [0, 17195]
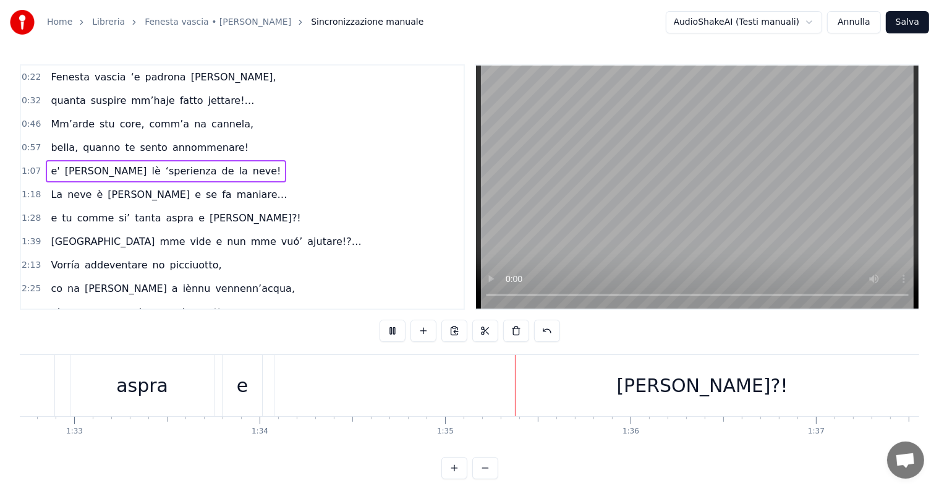
click at [645, 132] on video at bounding box center [697, 187] width 443 height 243
click at [84, 216] on span "comme" at bounding box center [96, 218] width 40 height 14
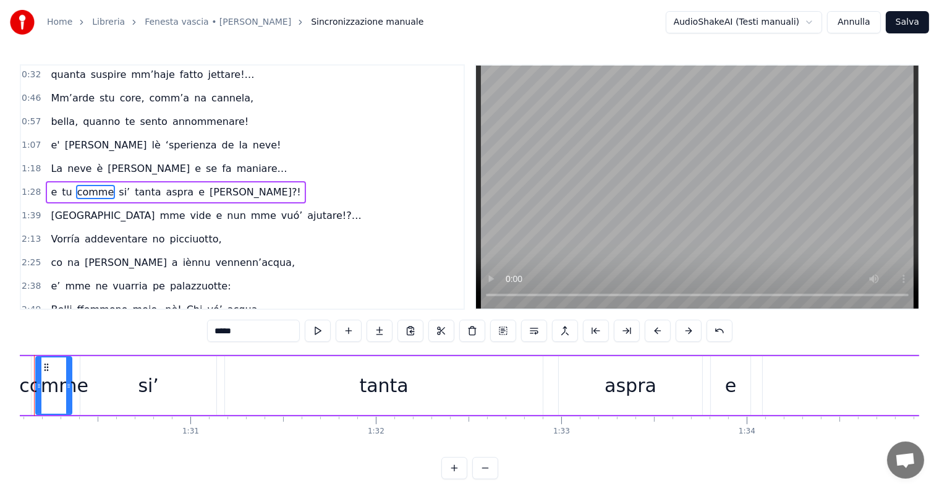
scroll to position [0, 16660]
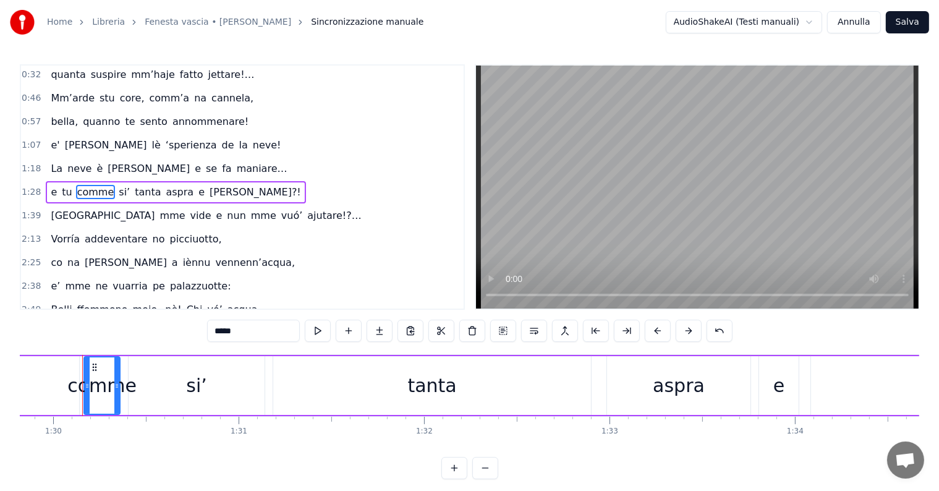
click at [247, 330] on input "*****" at bounding box center [253, 331] width 93 height 22
type input "*"
paste input "**********"
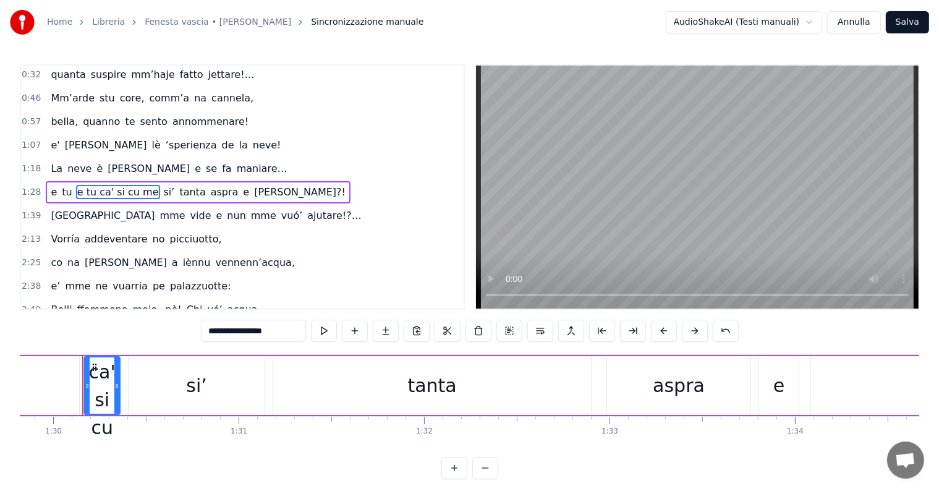
drag, startPoint x: 225, startPoint y: 328, endPoint x: 206, endPoint y: 322, distance: 20.3
click at [206, 322] on input "**********" at bounding box center [253, 331] width 105 height 22
drag, startPoint x: 241, startPoint y: 327, endPoint x: 268, endPoint y: 338, distance: 30.0
click at [267, 339] on input "**********" at bounding box center [253, 331] width 93 height 22
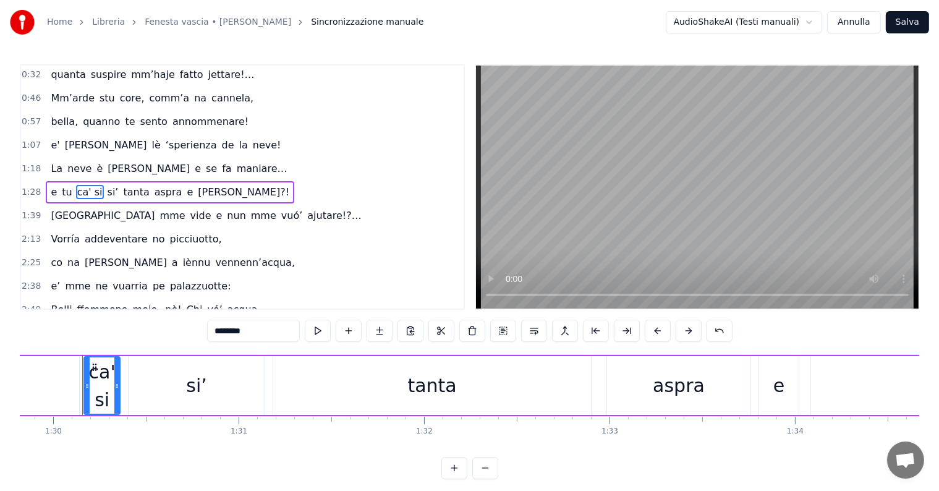
click at [106, 190] on span "si’" at bounding box center [113, 192] width 14 height 14
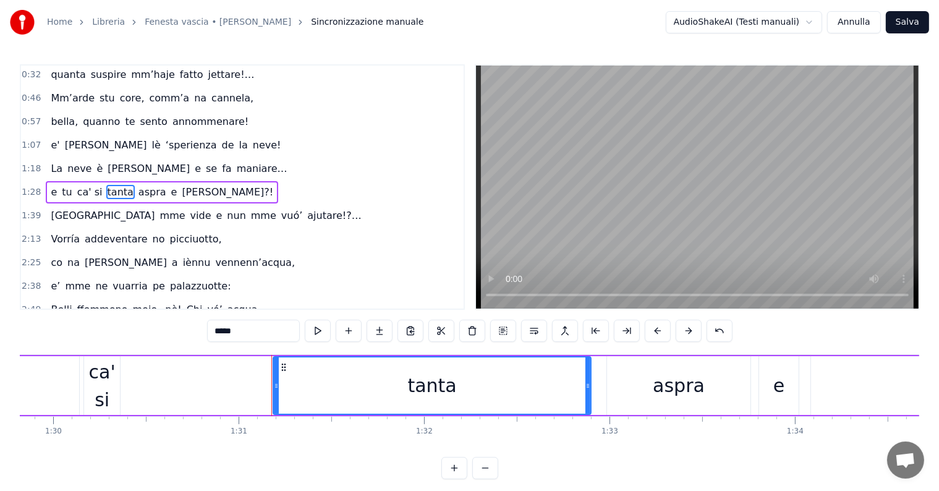
drag, startPoint x: 237, startPoint y: 329, endPoint x: 208, endPoint y: 318, distance: 30.9
click at [208, 318] on div "0:22 Fenesta vascia ‘e padrona [PERSON_NAME], 0:32 quanta suspire mm’haje fatto…" at bounding box center [470, 271] width 900 height 415
paste input "**********"
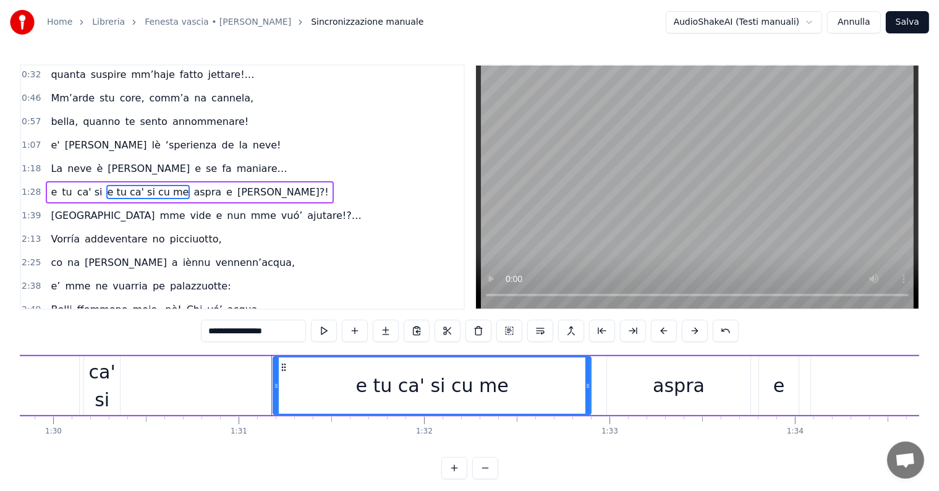
drag, startPoint x: 246, startPoint y: 331, endPoint x: 209, endPoint y: 317, distance: 39.7
click at [209, 317] on div "**********" at bounding box center [470, 271] width 900 height 415
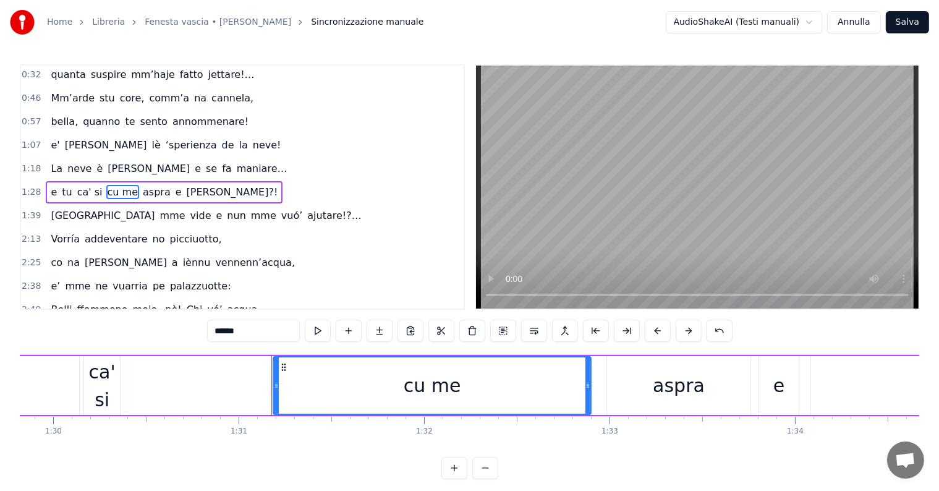
type input "*****"
click at [28, 186] on span "1:28" at bounding box center [31, 192] width 19 height 12
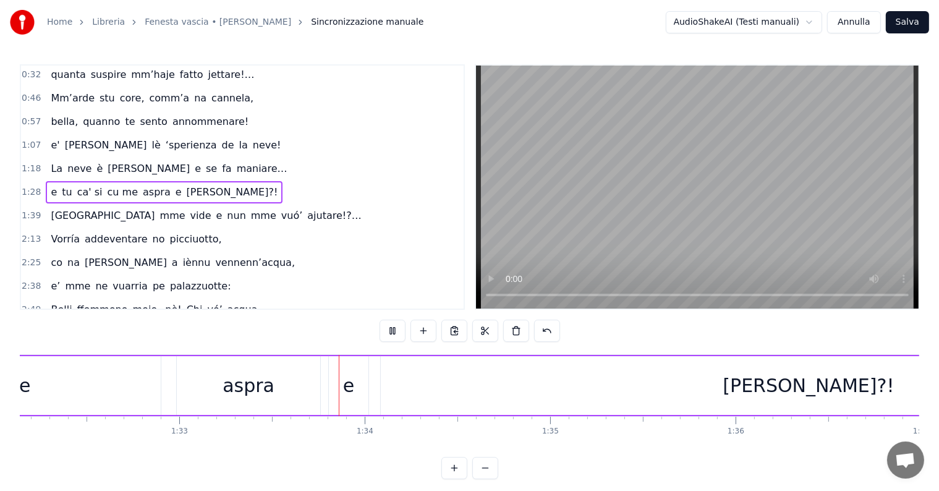
scroll to position [0, 17257]
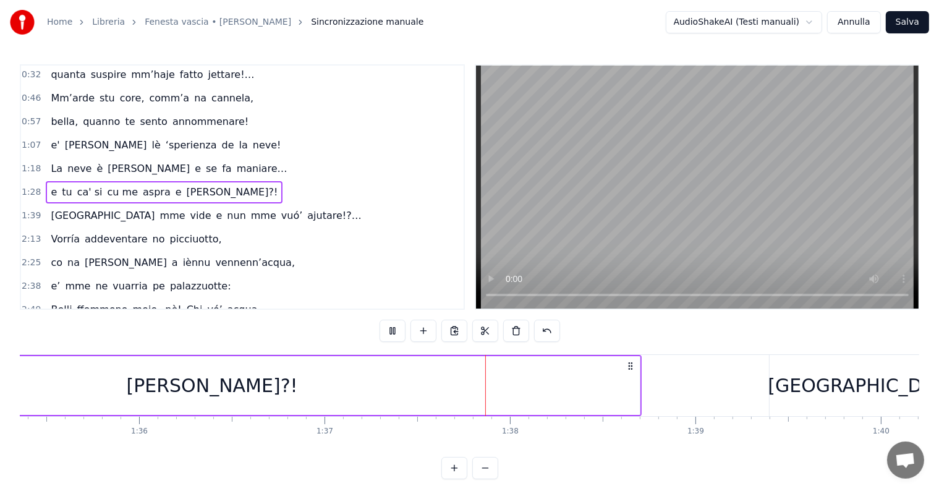
click at [519, 203] on video at bounding box center [697, 187] width 443 height 243
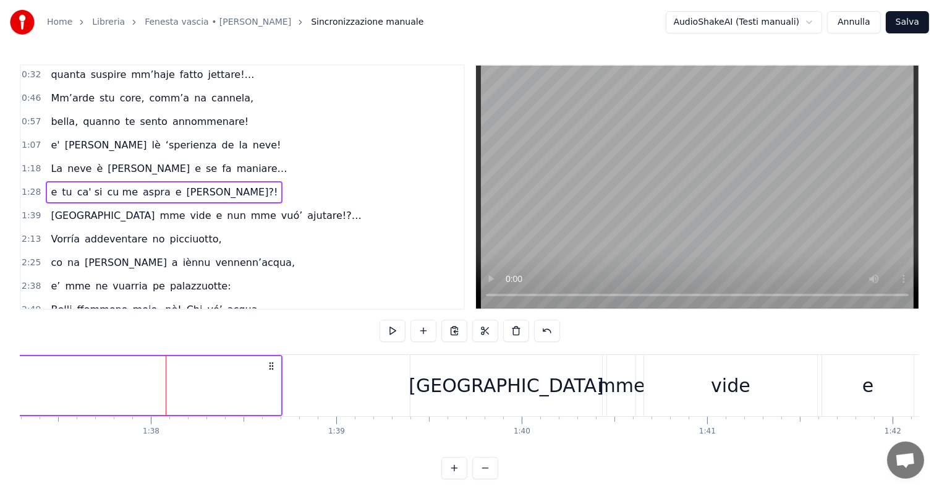
scroll to position [0, 18047]
click at [106, 185] on span "cu me" at bounding box center [122, 192] width 33 height 14
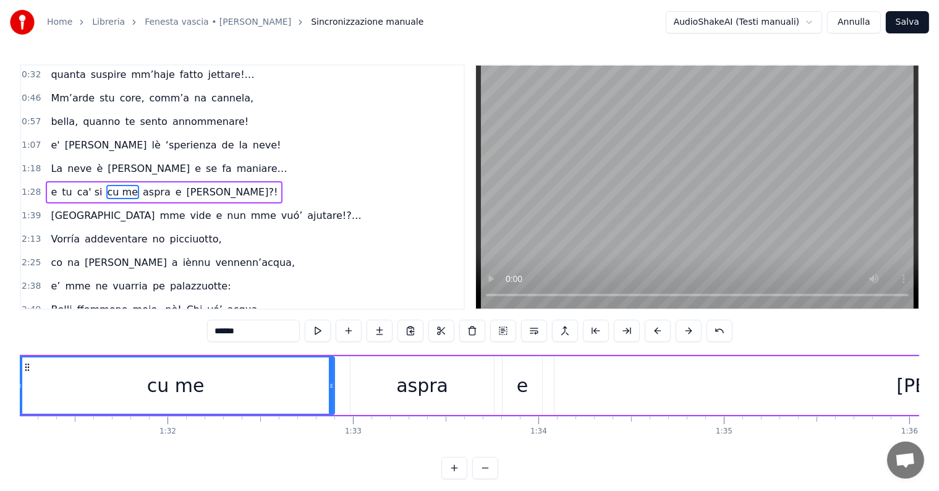
scroll to position [0, 16849]
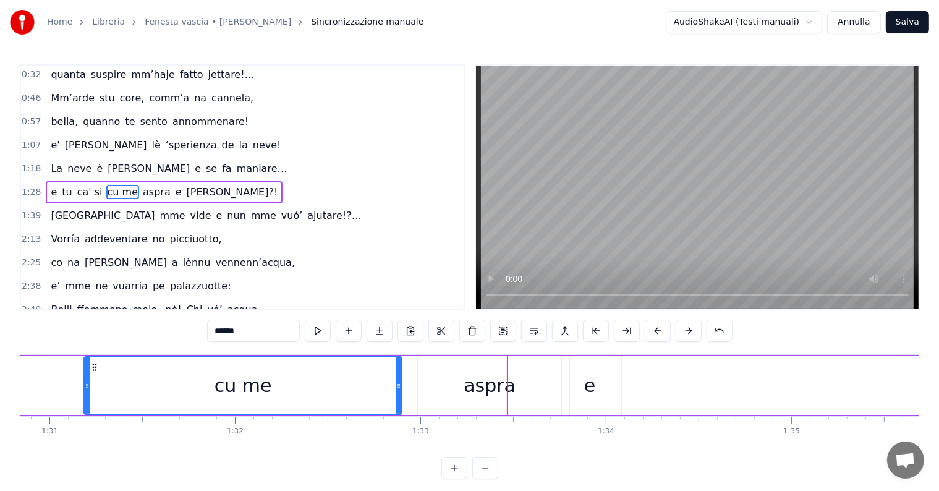
click at [422, 380] on div "aspra" at bounding box center [489, 385] width 143 height 59
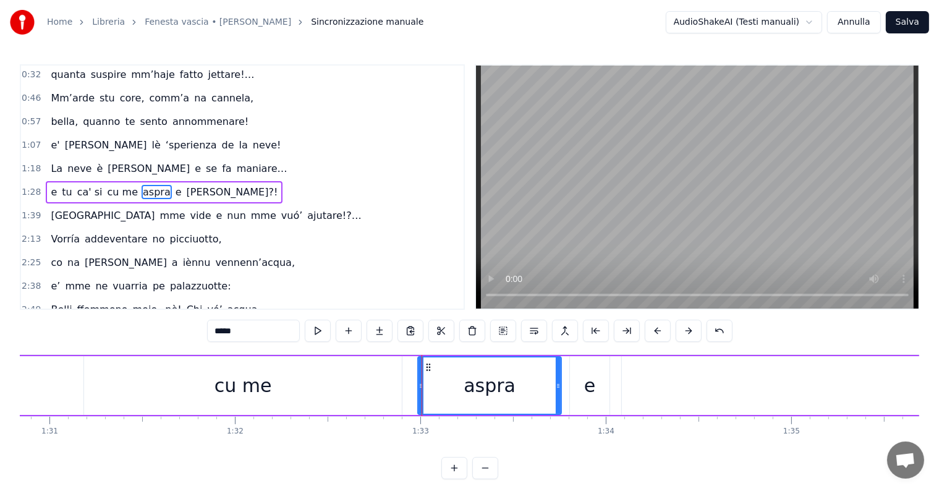
click at [383, 385] on div "cu me" at bounding box center [243, 385] width 318 height 59
type input "*****"
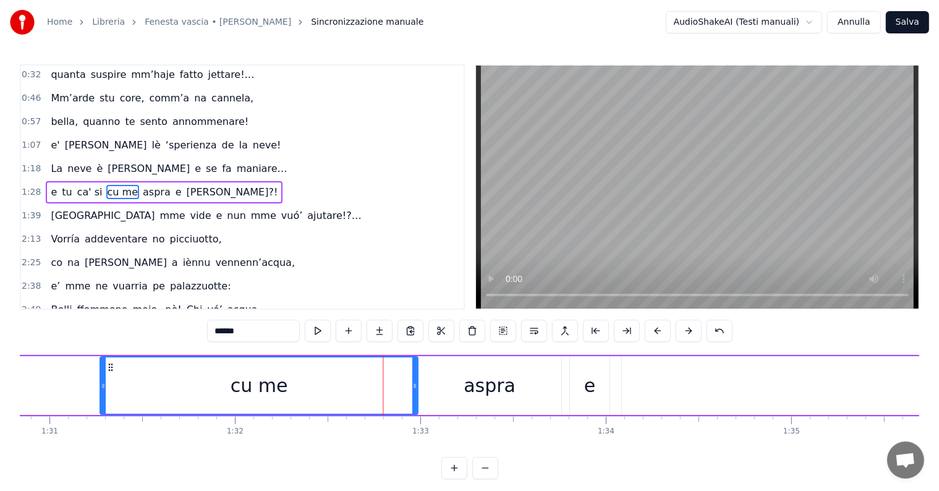
drag, startPoint x: 92, startPoint y: 368, endPoint x: 109, endPoint y: 366, distance: 16.9
click at [109, 366] on icon at bounding box center [111, 367] width 10 height 10
click at [32, 186] on span "1:28" at bounding box center [31, 192] width 19 height 12
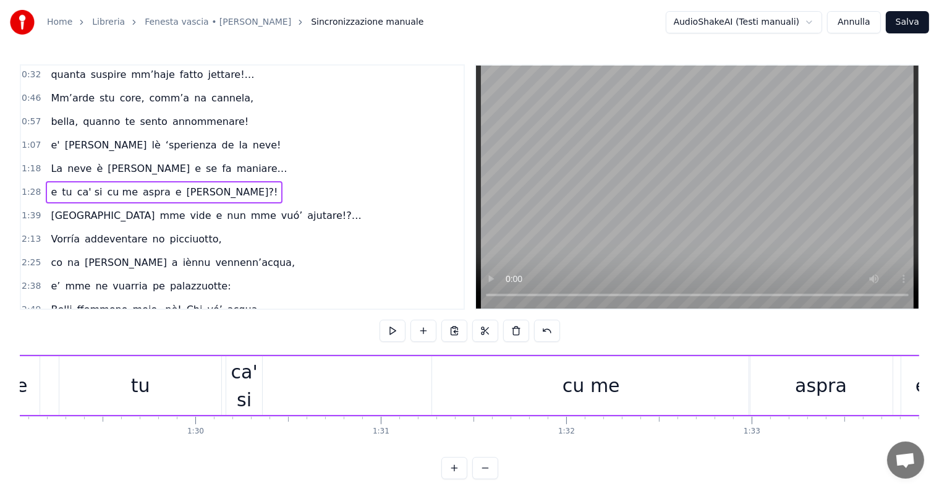
scroll to position [0, 16463]
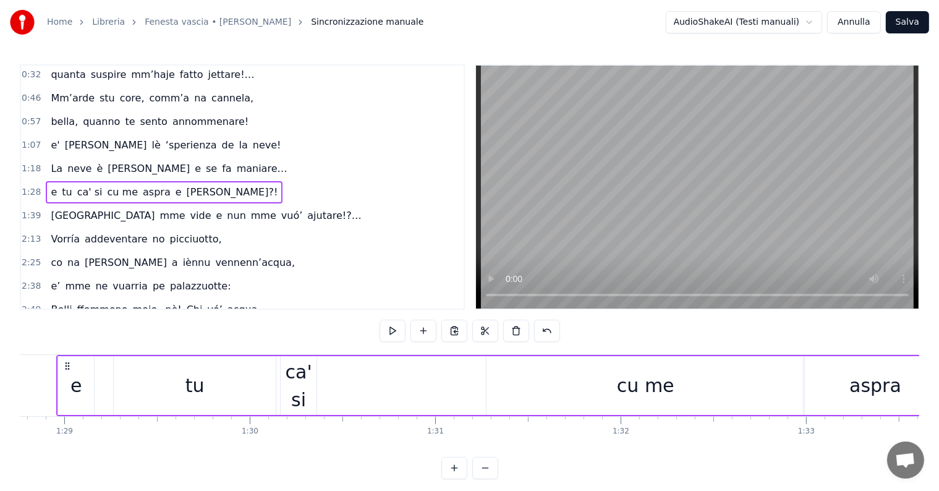
click at [112, 190] on span "cu me" at bounding box center [122, 192] width 33 height 14
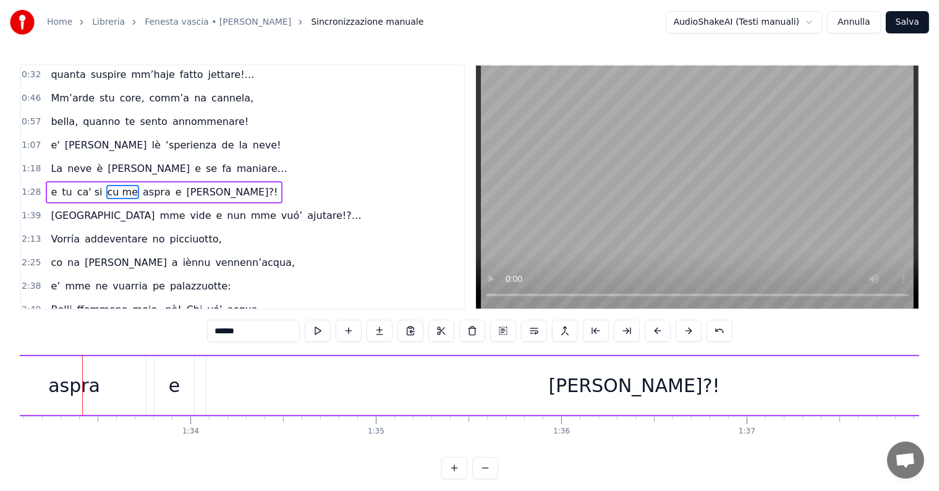
scroll to position [0, 17265]
click at [584, 166] on video at bounding box center [697, 187] width 443 height 243
click at [272, 397] on div "[PERSON_NAME]?!" at bounding box center [635, 385] width 856 height 59
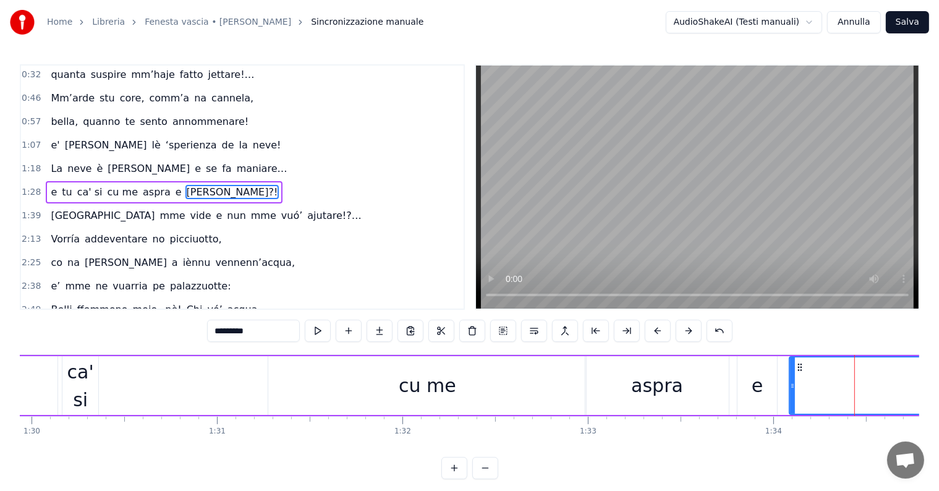
scroll to position [0, 16162]
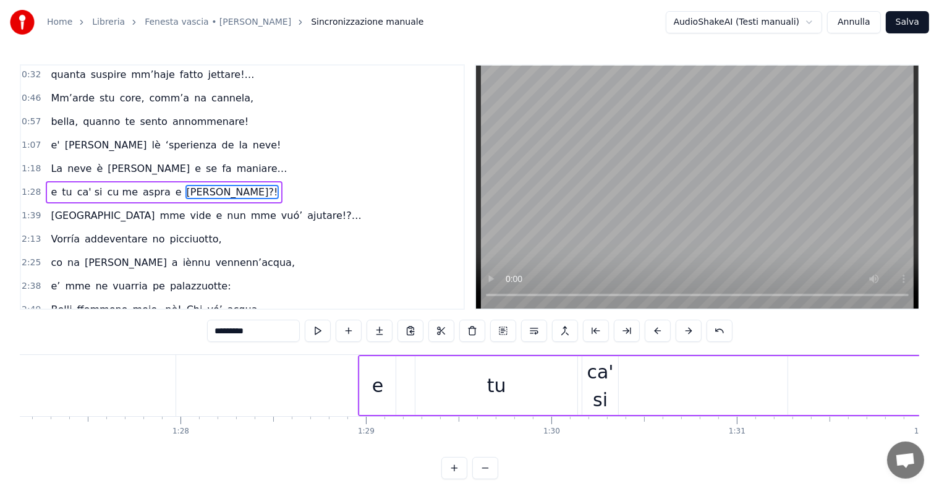
click at [106, 185] on span "cu me" at bounding box center [122, 192] width 33 height 14
type input "*****"
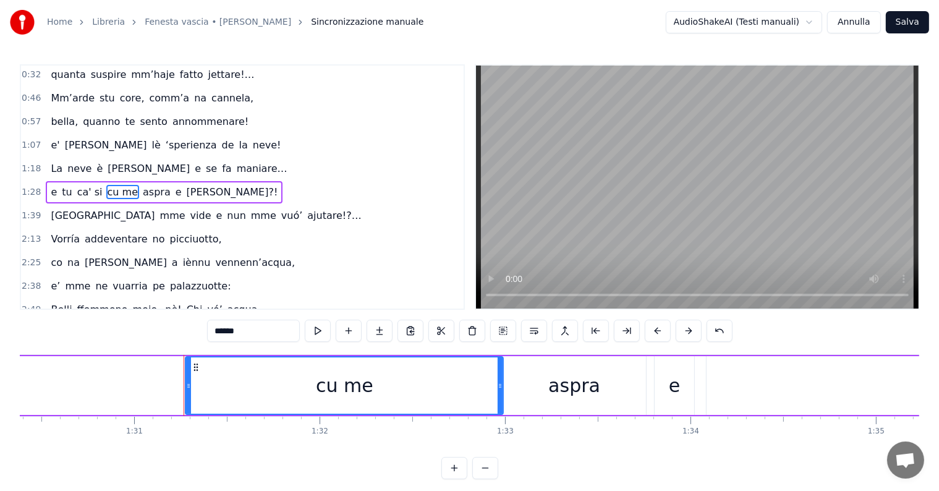
scroll to position [0, 16709]
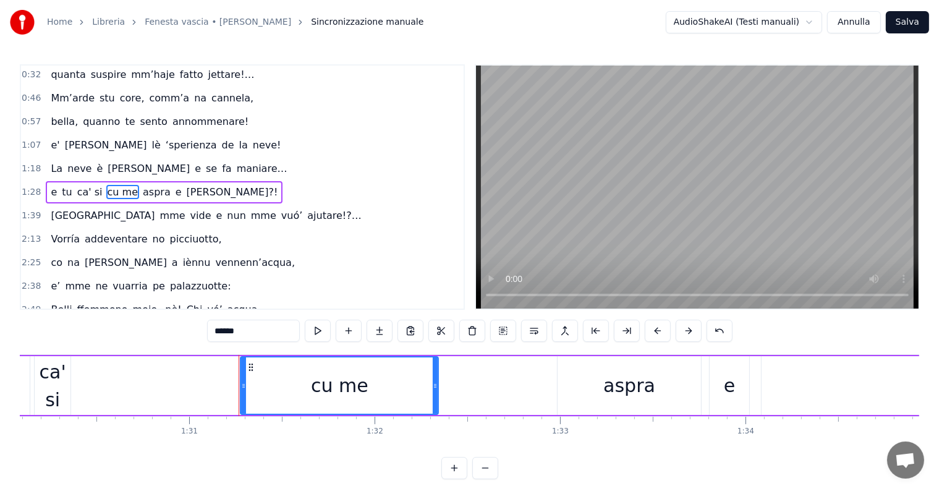
drag, startPoint x: 555, startPoint y: 380, endPoint x: 398, endPoint y: 406, distance: 158.5
click at [433, 411] on div at bounding box center [435, 385] width 5 height 56
click at [28, 190] on span "1:28" at bounding box center [31, 192] width 19 height 12
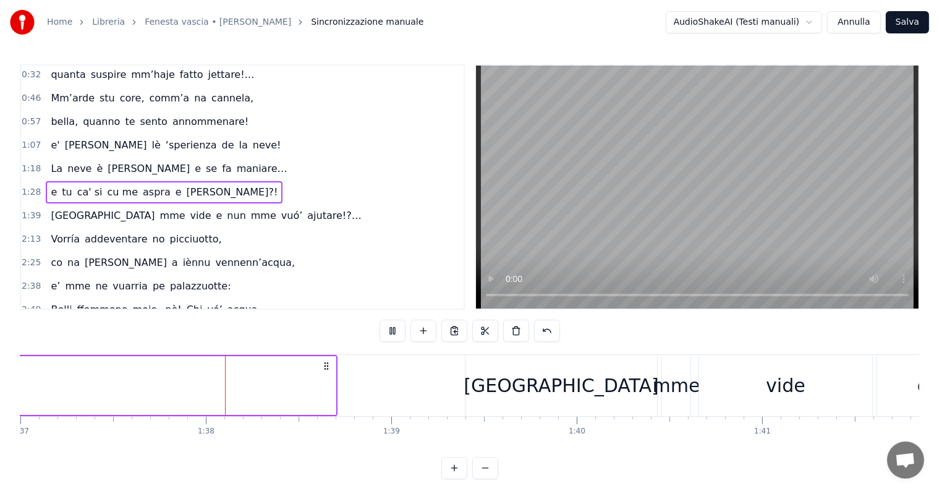
scroll to position [0, 18018]
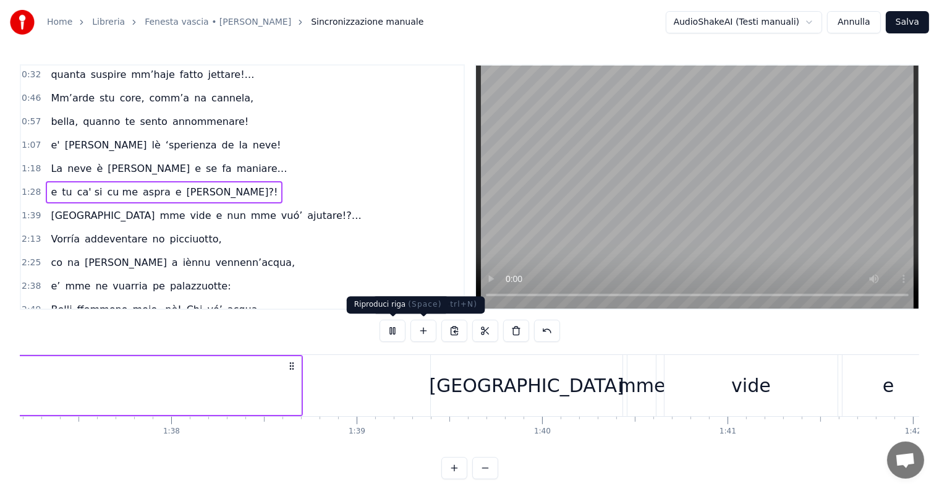
click at [390, 337] on button at bounding box center [393, 331] width 26 height 22
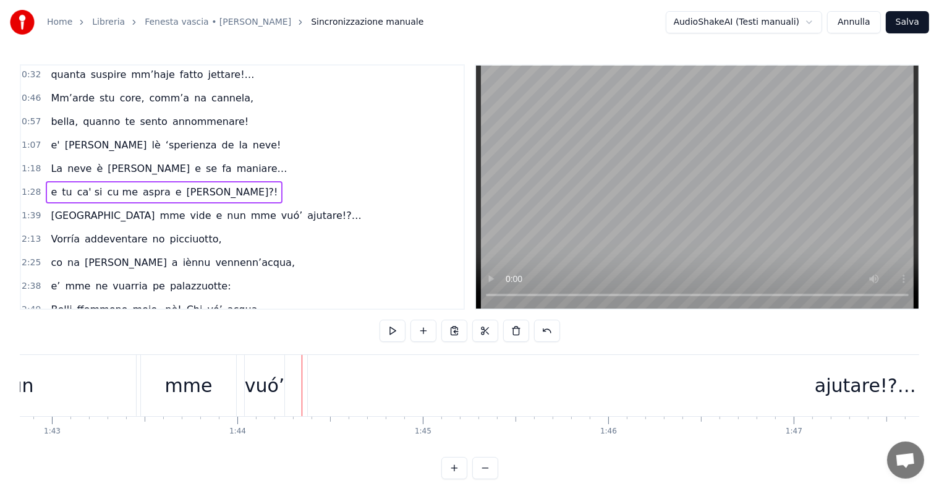
scroll to position [0, 19292]
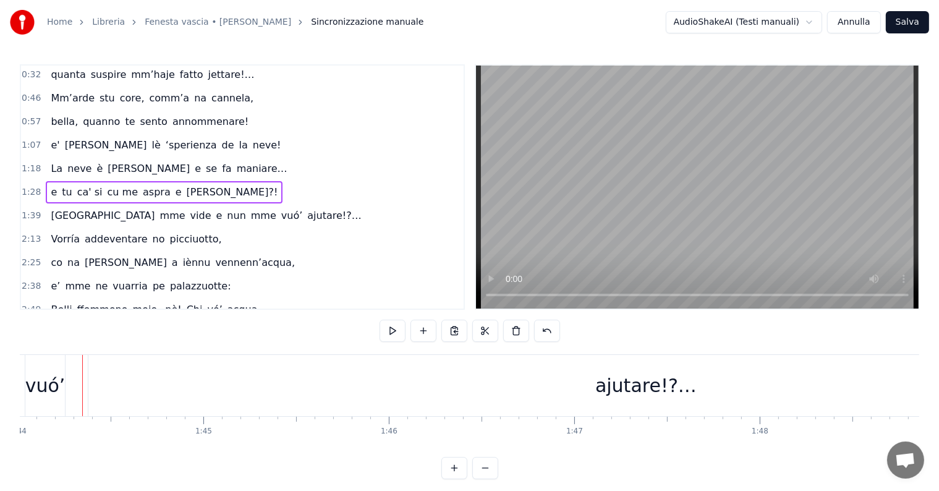
click at [85, 189] on span "ca' si" at bounding box center [90, 192] width 28 height 14
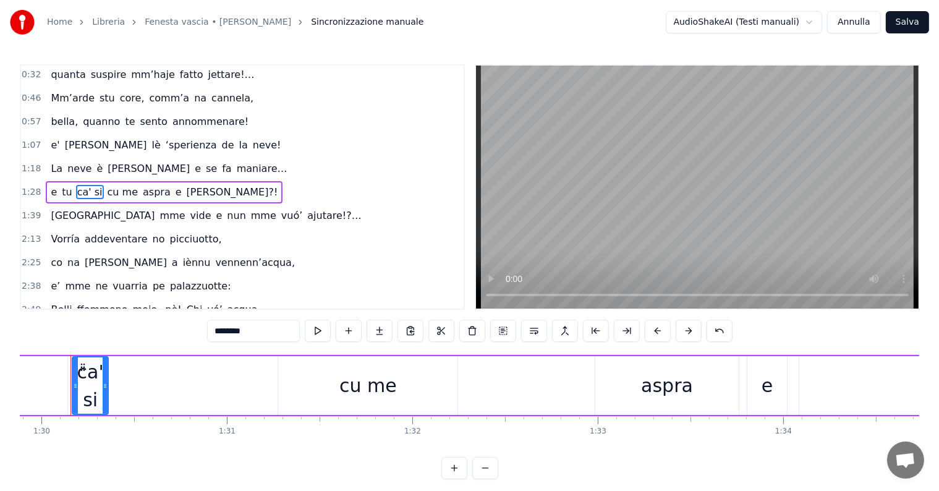
scroll to position [0, 16660]
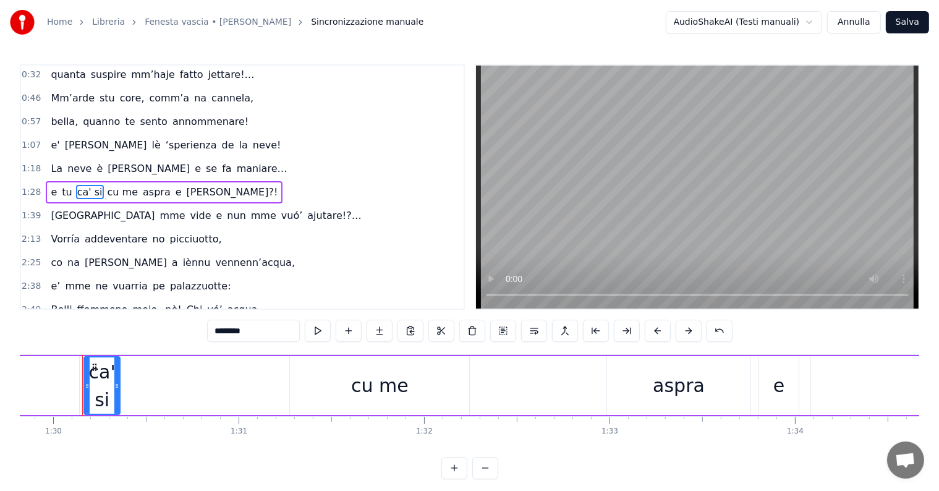
click at [106, 187] on span "cu me" at bounding box center [122, 192] width 33 height 14
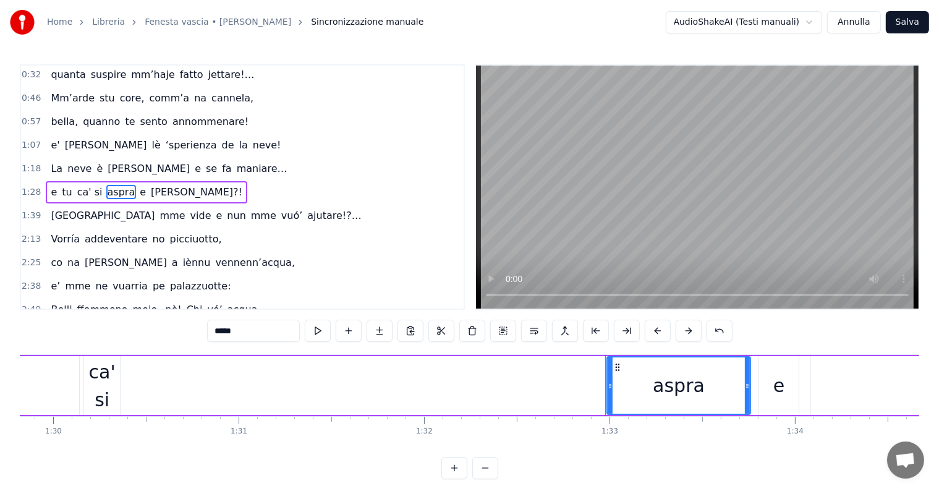
click at [85, 190] on span "ca' si" at bounding box center [90, 192] width 28 height 14
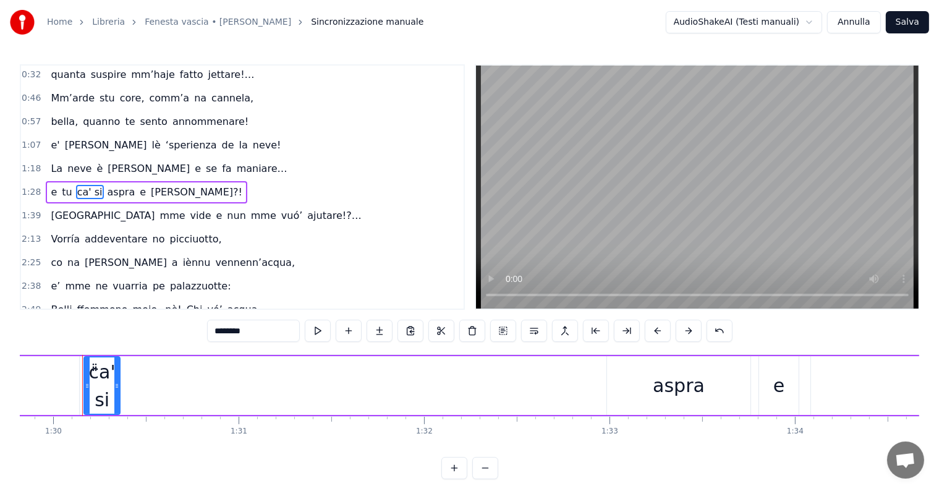
click at [246, 332] on input "******" at bounding box center [253, 331] width 93 height 22
paste input "**********"
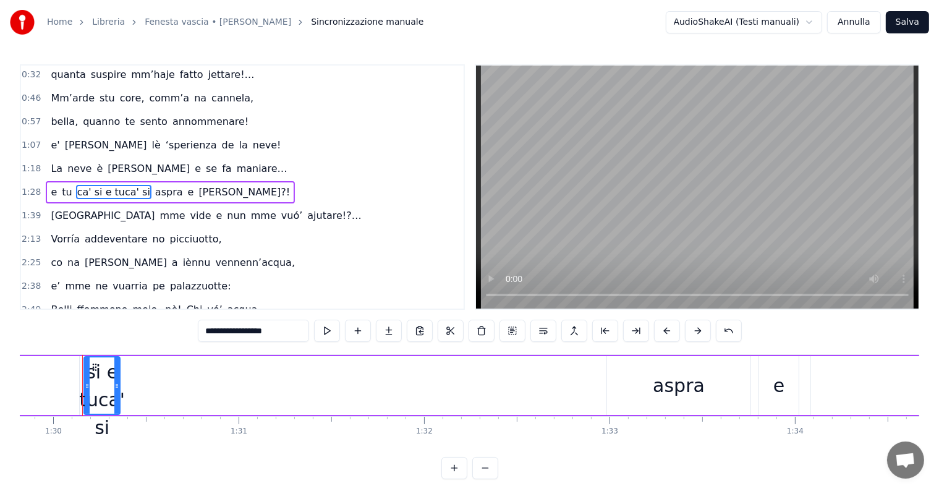
click at [232, 331] on input "**********" at bounding box center [253, 331] width 111 height 22
drag, startPoint x: 270, startPoint y: 336, endPoint x: 203, endPoint y: 318, distance: 69.0
click at [203, 318] on div "**********" at bounding box center [470, 271] width 900 height 415
paste input "text"
drag, startPoint x: 226, startPoint y: 333, endPoint x: 203, endPoint y: 329, distance: 23.9
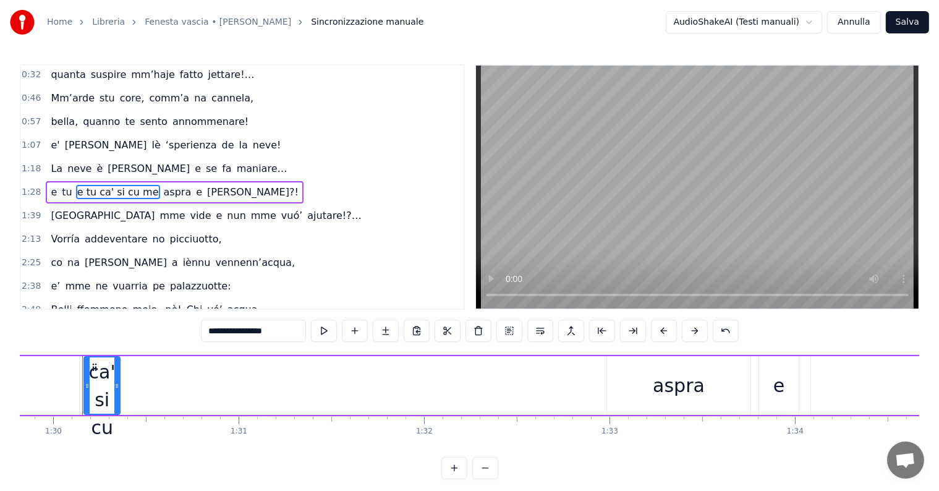
click at [204, 330] on input "**********" at bounding box center [253, 331] width 105 height 22
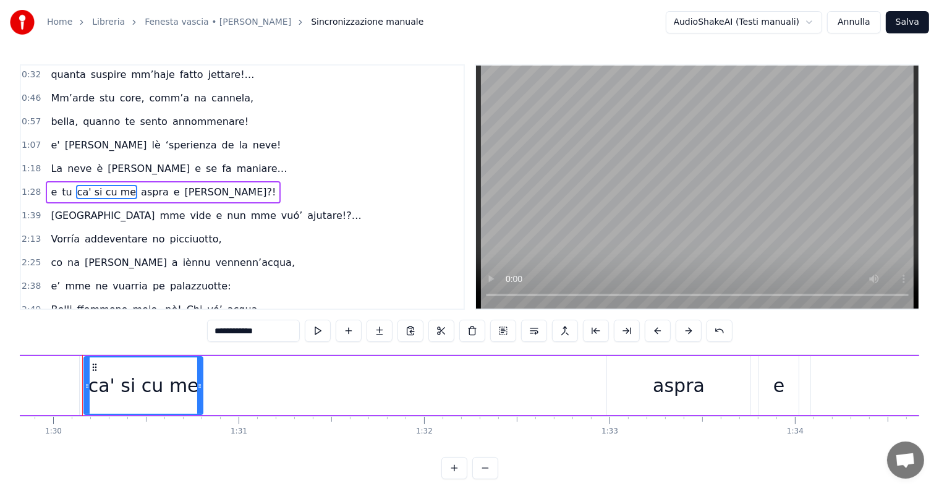
drag, startPoint x: 117, startPoint y: 378, endPoint x: 183, endPoint y: 351, distance: 71.5
click at [198, 382] on div at bounding box center [199, 385] width 5 height 56
type input "**********"
click at [176, 336] on div "**********" at bounding box center [470, 271] width 900 height 415
drag, startPoint x: 28, startPoint y: 185, endPoint x: 45, endPoint y: 188, distance: 17.0
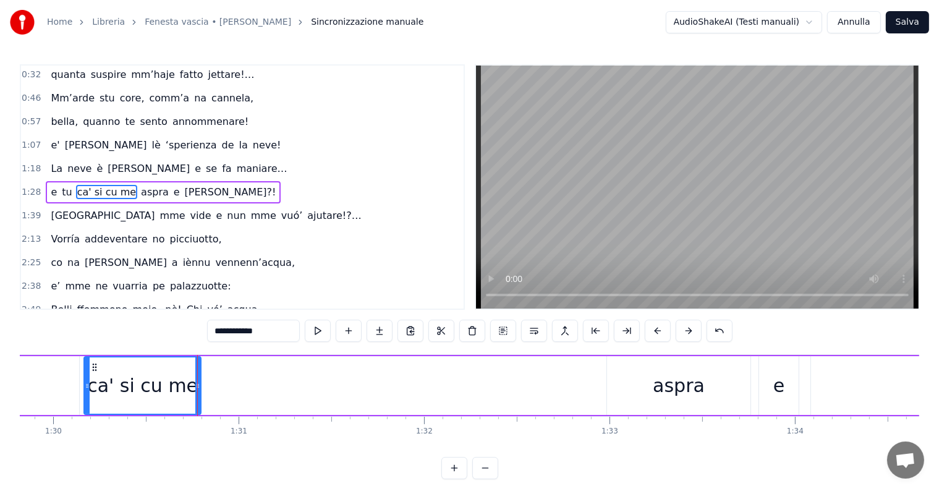
click at [30, 186] on span "1:28" at bounding box center [31, 192] width 19 height 12
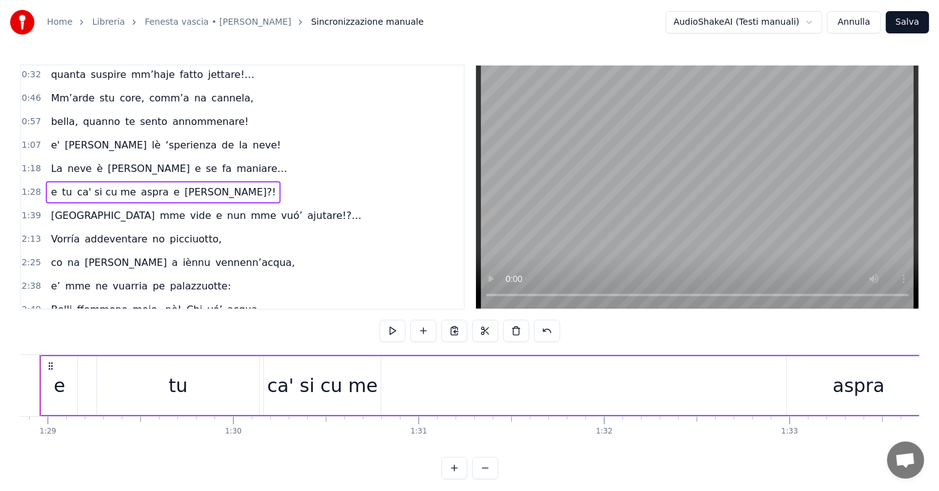
scroll to position [0, 16437]
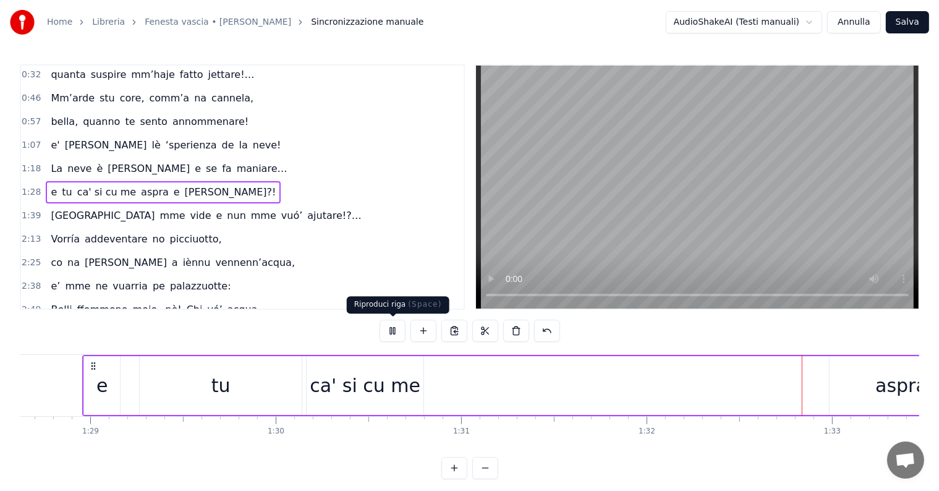
click at [390, 327] on button at bounding box center [393, 331] width 26 height 22
click at [324, 381] on div "ca' si cu me" at bounding box center [365, 386] width 111 height 28
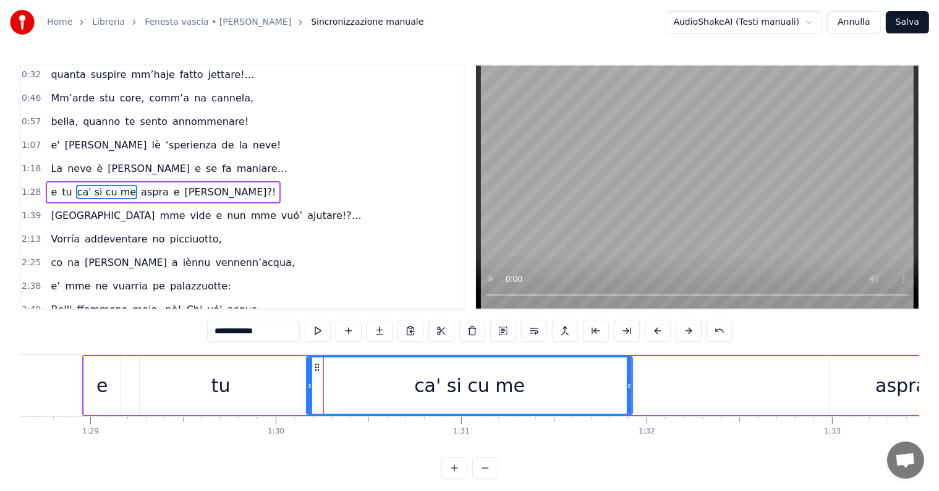
drag, startPoint x: 420, startPoint y: 380, endPoint x: 629, endPoint y: 385, distance: 209.0
click at [629, 385] on icon at bounding box center [629, 386] width 5 height 10
drag, startPoint x: 30, startPoint y: 185, endPoint x: 35, endPoint y: 180, distance: 7.4
click at [32, 186] on span "1:28" at bounding box center [31, 192] width 19 height 12
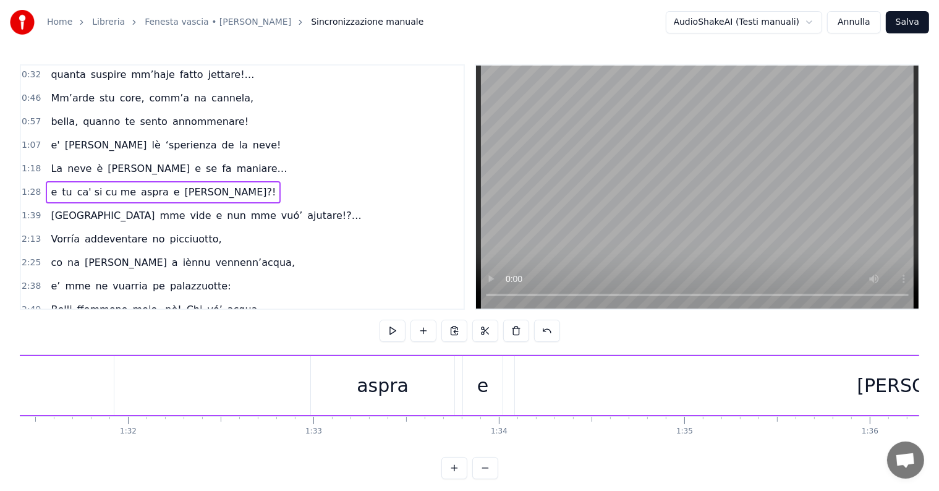
scroll to position [0, 16983]
click at [362, 396] on div "aspra" at bounding box center [356, 386] width 52 height 28
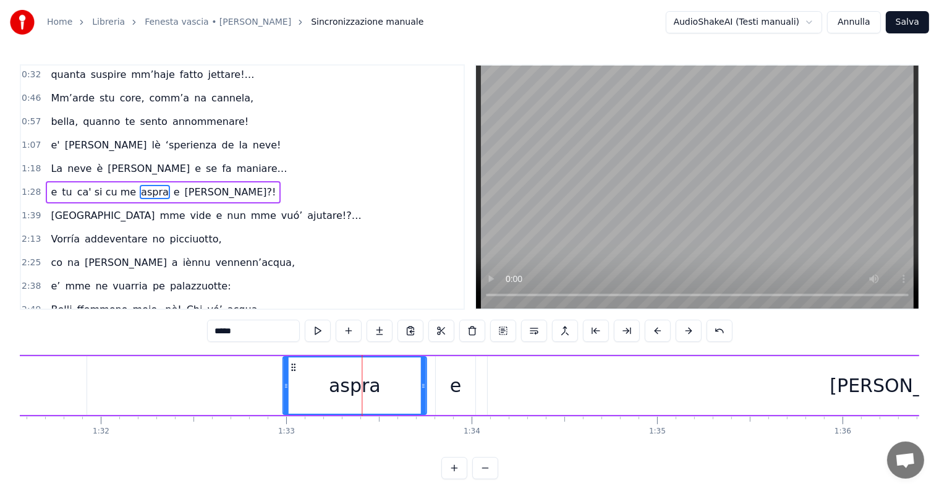
click at [292, 365] on icon at bounding box center [294, 367] width 10 height 10
drag, startPoint x: 284, startPoint y: 377, endPoint x: 272, endPoint y: 381, distance: 12.9
click at [276, 381] on div at bounding box center [278, 385] width 5 height 56
drag, startPoint x: 29, startPoint y: 190, endPoint x: 36, endPoint y: 188, distance: 7.0
click at [30, 190] on span "1:28" at bounding box center [31, 192] width 19 height 12
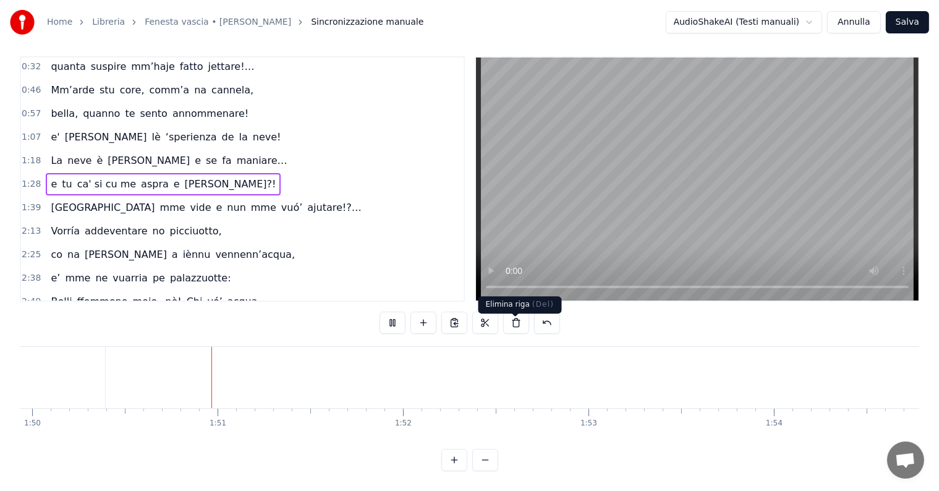
scroll to position [19, 0]
click at [487, 459] on button at bounding box center [485, 460] width 26 height 22
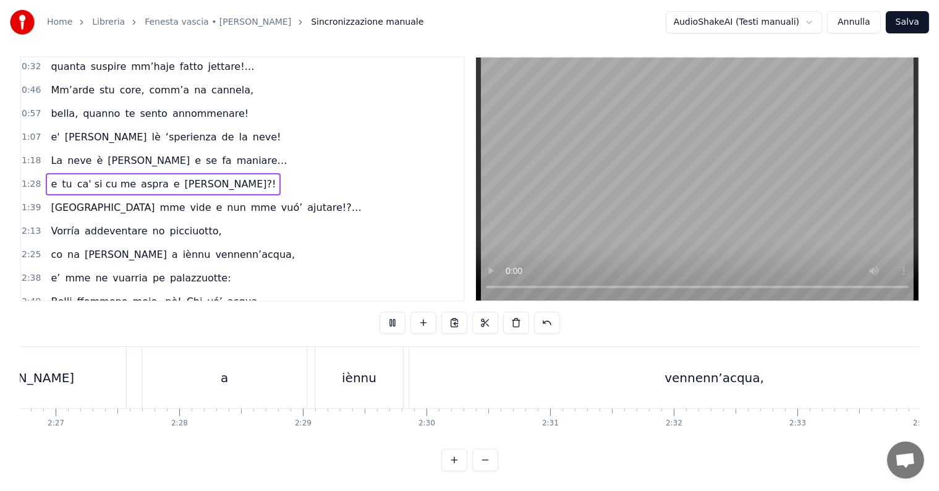
click at [487, 459] on button at bounding box center [485, 460] width 26 height 22
click at [482, 460] on button at bounding box center [485, 460] width 26 height 22
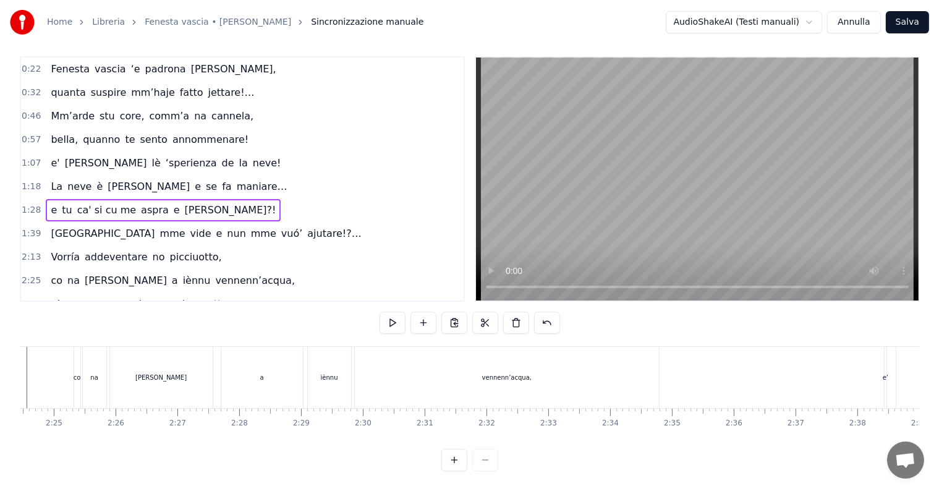
scroll to position [0, 8875]
click at [171, 273] on span "a" at bounding box center [175, 280] width 9 height 14
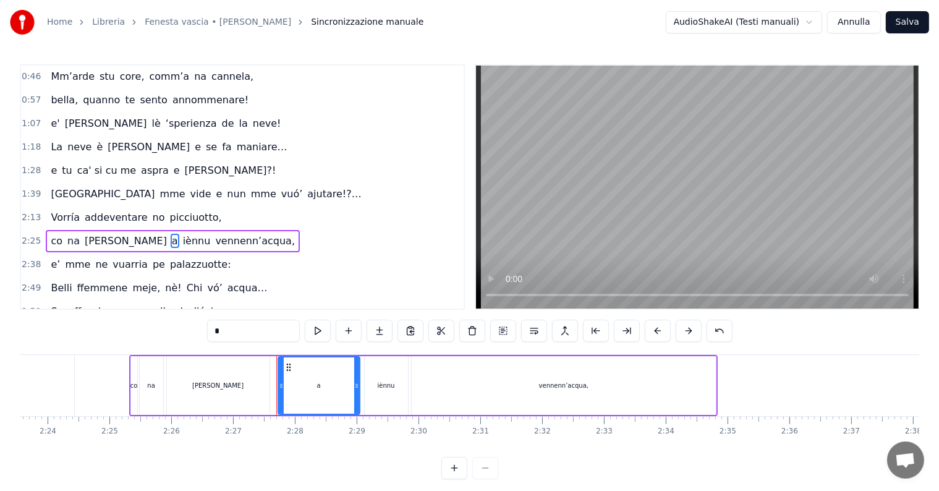
scroll to position [94, 0]
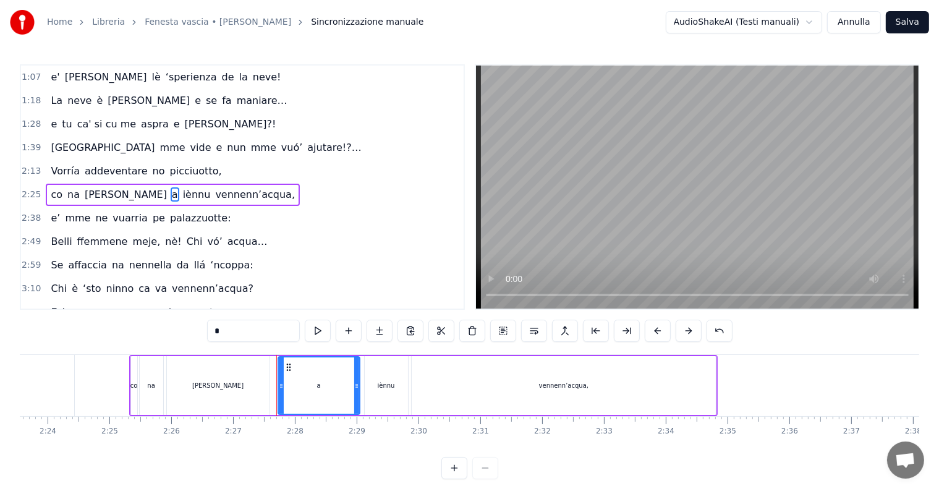
type input "*****"
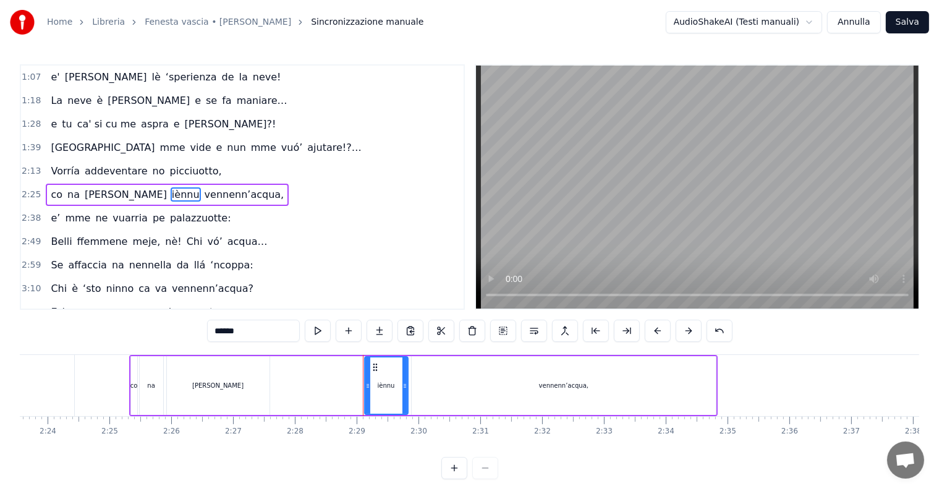
click at [33, 189] on span "2:25" at bounding box center [31, 195] width 19 height 12
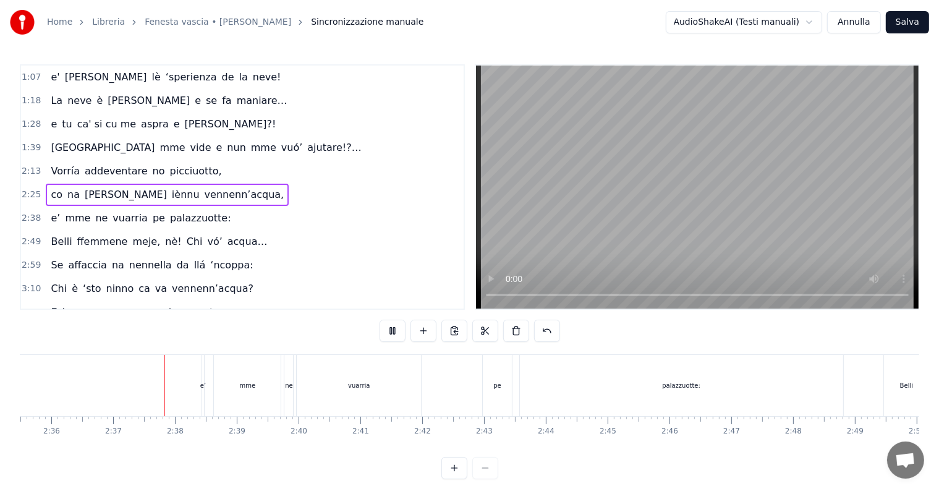
scroll to position [0, 9660]
click at [456, 371] on div "pe" at bounding box center [450, 385] width 29 height 61
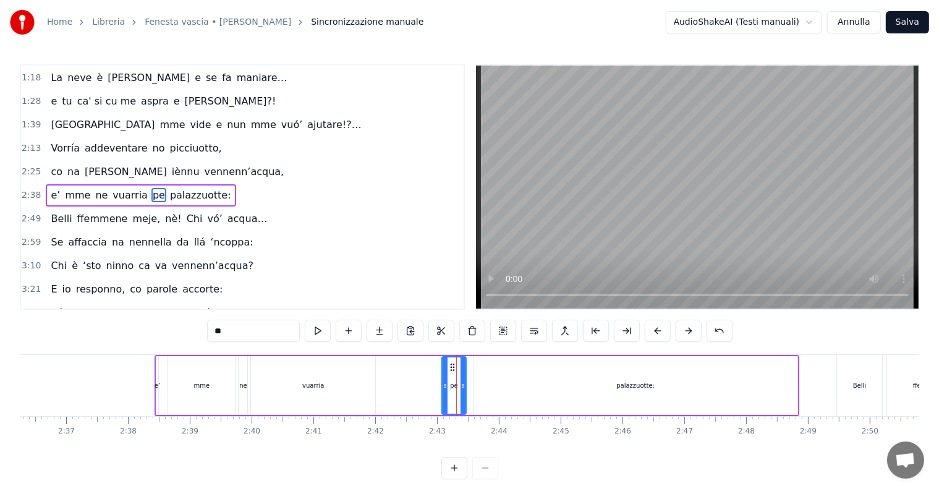
click at [443, 391] on div at bounding box center [445, 385] width 5 height 56
drag, startPoint x: 453, startPoint y: 364, endPoint x: 479, endPoint y: 370, distance: 26.7
click at [479, 370] on icon at bounding box center [477, 367] width 10 height 10
click at [523, 368] on div "palazzuotte:" at bounding box center [635, 385] width 323 height 59
type input "**********"
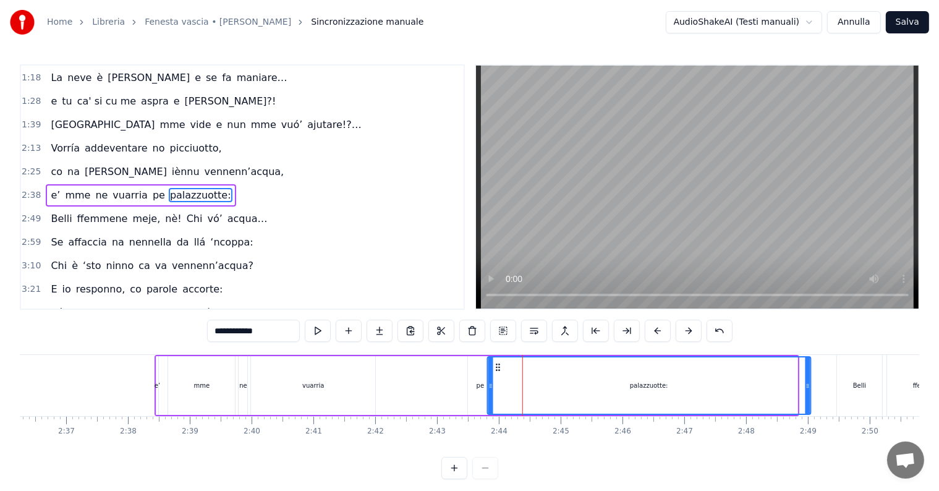
drag, startPoint x: 483, startPoint y: 366, endPoint x: 494, endPoint y: 364, distance: 10.8
click at [497, 367] on icon at bounding box center [498, 367] width 10 height 10
click at [29, 189] on span "2:38" at bounding box center [31, 195] width 19 height 12
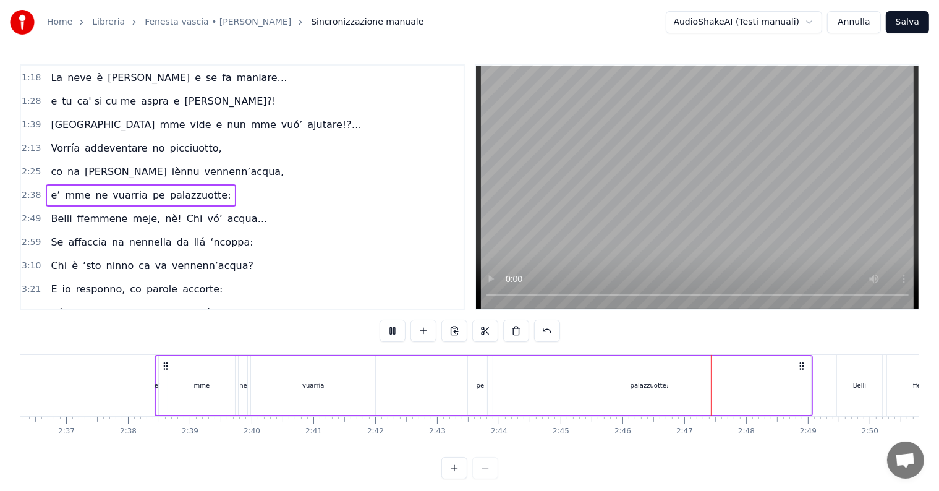
drag, startPoint x: 479, startPoint y: 376, endPoint x: 472, endPoint y: 373, distance: 7.5
click at [470, 372] on div "pe" at bounding box center [480, 385] width 24 height 59
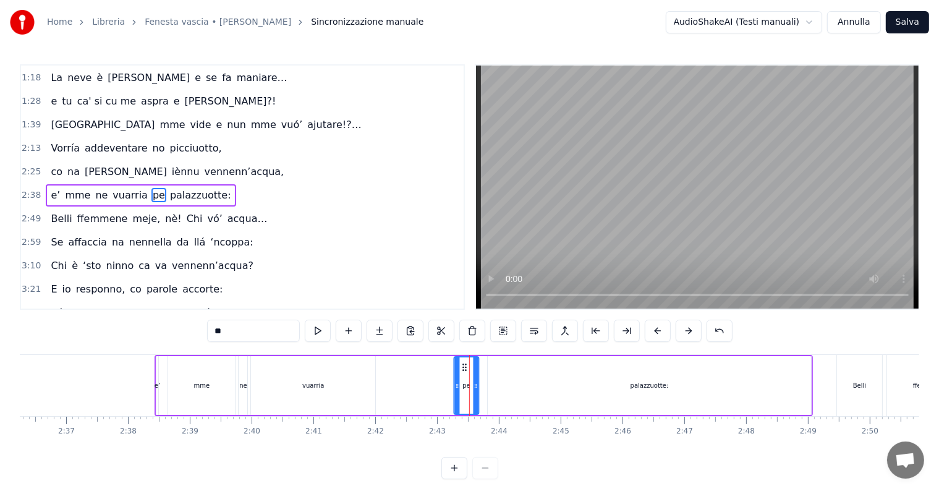
drag, startPoint x: 478, startPoint y: 366, endPoint x: 464, endPoint y: 366, distance: 13.6
click at [464, 366] on icon at bounding box center [465, 367] width 10 height 10
click at [26, 189] on span "2:38" at bounding box center [31, 195] width 19 height 12
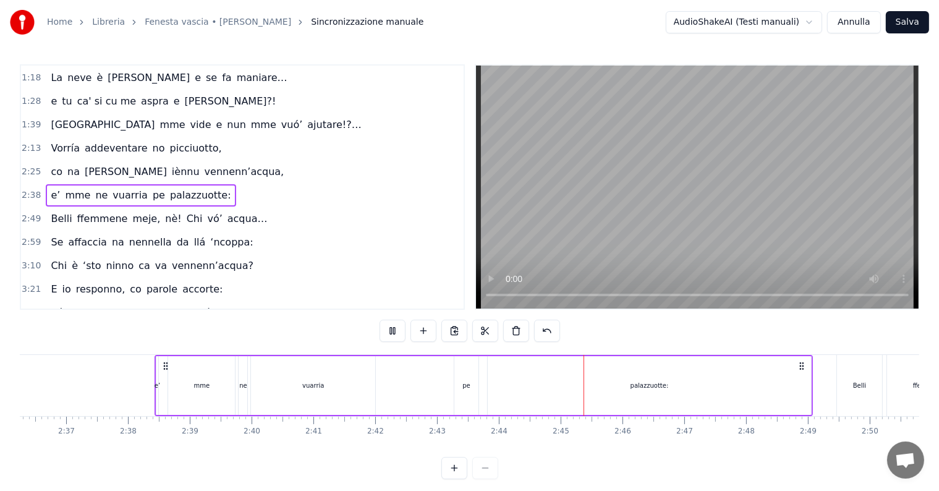
click at [461, 386] on div "pe" at bounding box center [466, 385] width 24 height 59
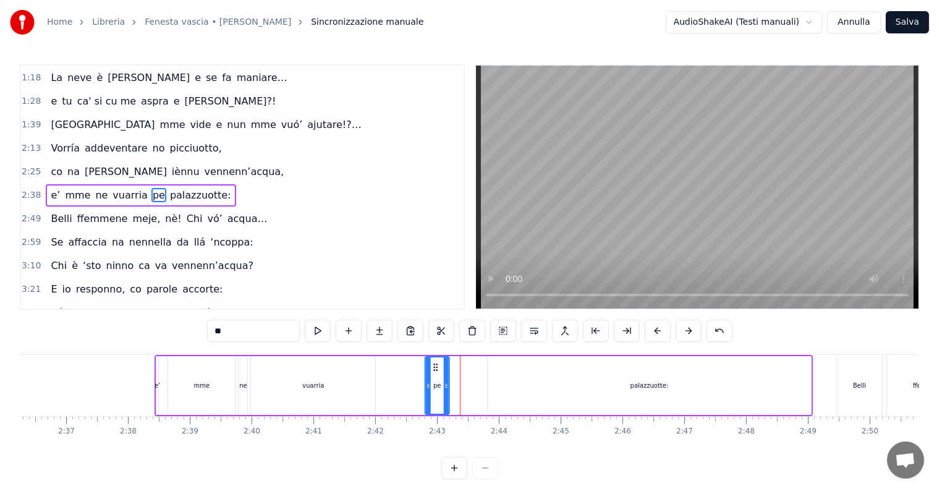
drag, startPoint x: 462, startPoint y: 366, endPoint x: 433, endPoint y: 367, distance: 29.1
click at [433, 367] on icon at bounding box center [436, 367] width 10 height 10
click at [20, 182] on div "0:22 Fenesta vascia ‘e padrona [PERSON_NAME], 0:32 quanta suspire mm’haje fatto…" at bounding box center [242, 186] width 445 height 245
click at [21, 184] on div "2:38 e’ mme ne vuarria pe palazzuotte:" at bounding box center [242, 195] width 443 height 23
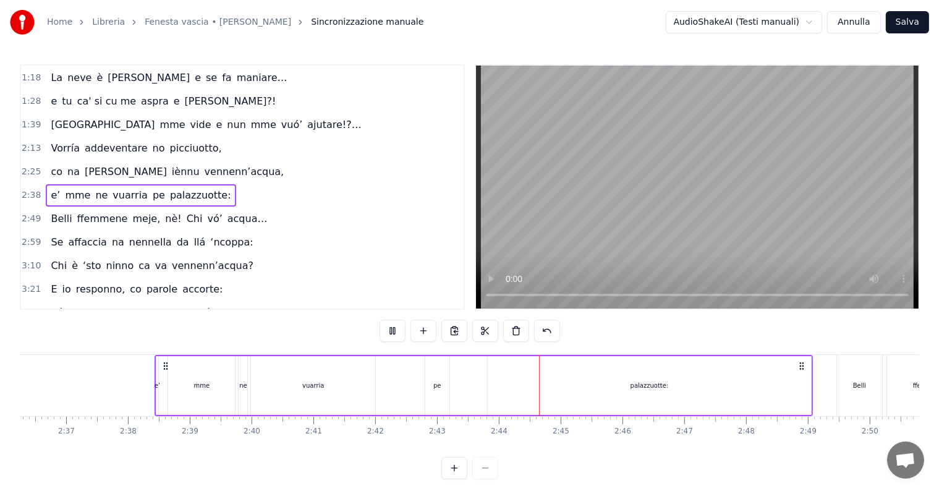
click at [22, 189] on span "2:38" at bounding box center [31, 195] width 19 height 12
click at [31, 189] on span "2:38" at bounding box center [31, 195] width 19 height 12
drag, startPoint x: 628, startPoint y: 394, endPoint x: 582, endPoint y: 400, distance: 46.2
click at [627, 393] on div "palazzuotte:" at bounding box center [649, 385] width 323 height 59
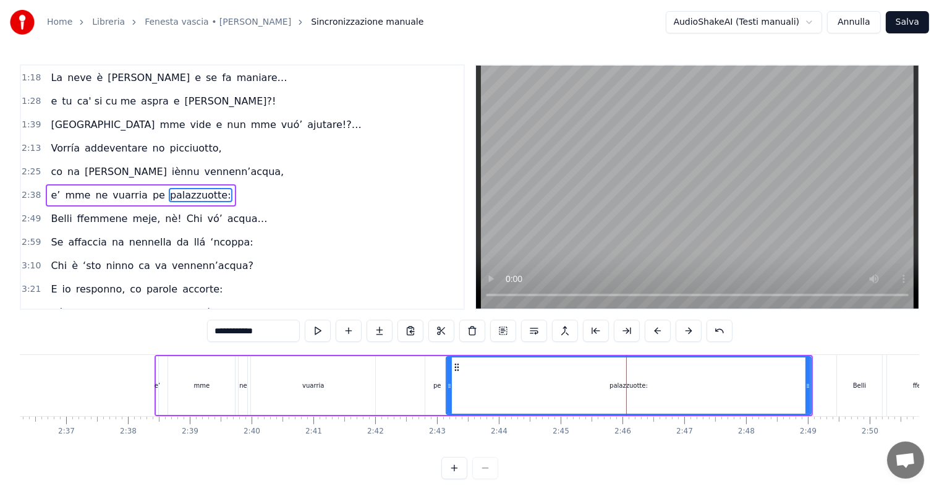
drag, startPoint x: 487, startPoint y: 367, endPoint x: 446, endPoint y: 374, distance: 42.0
click at [447, 374] on div at bounding box center [449, 385] width 5 height 56
click at [29, 184] on div "2:38 e’ mme ne vuarria pe palazzuotte:" at bounding box center [242, 195] width 443 height 23
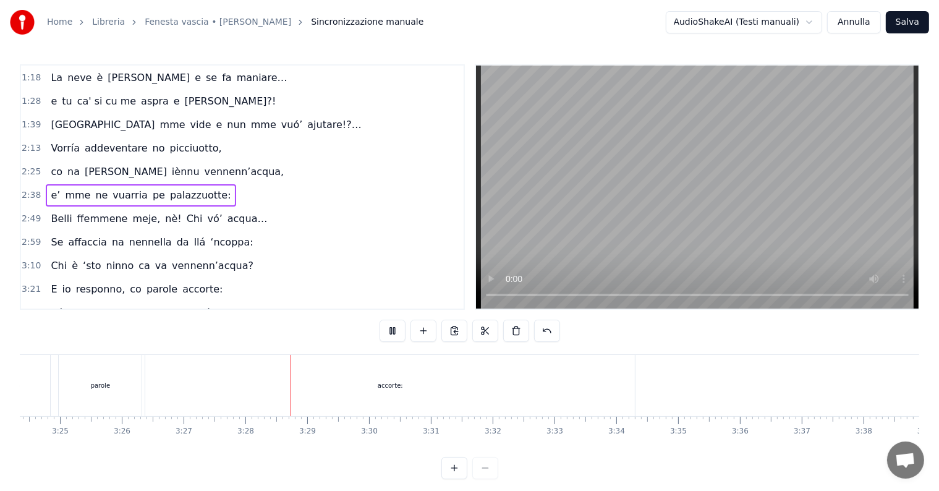
scroll to position [0, 12808]
click at [30, 283] on span "3:21" at bounding box center [31, 289] width 19 height 12
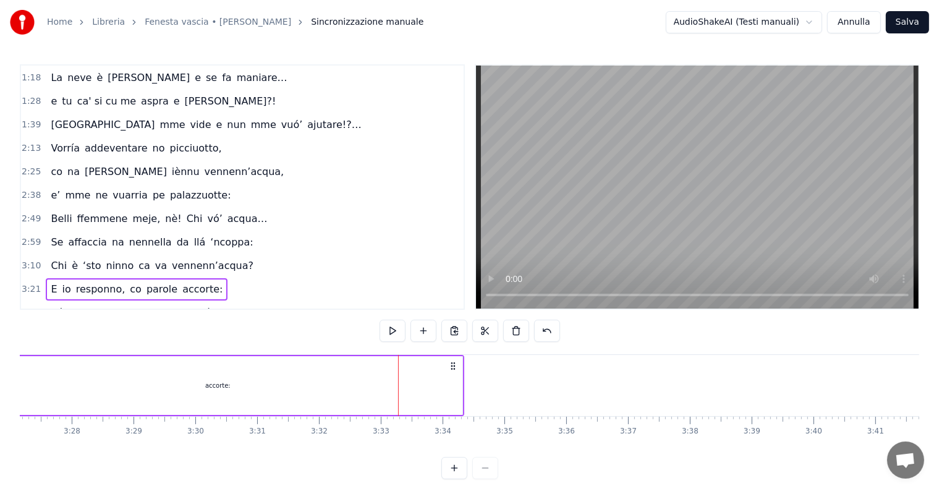
click at [28, 283] on span "3:21" at bounding box center [31, 289] width 19 height 12
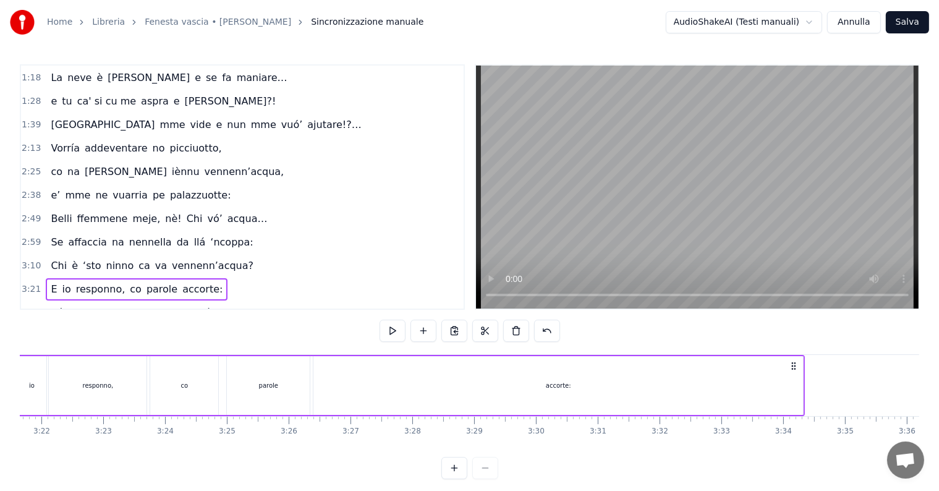
scroll to position [0, 12385]
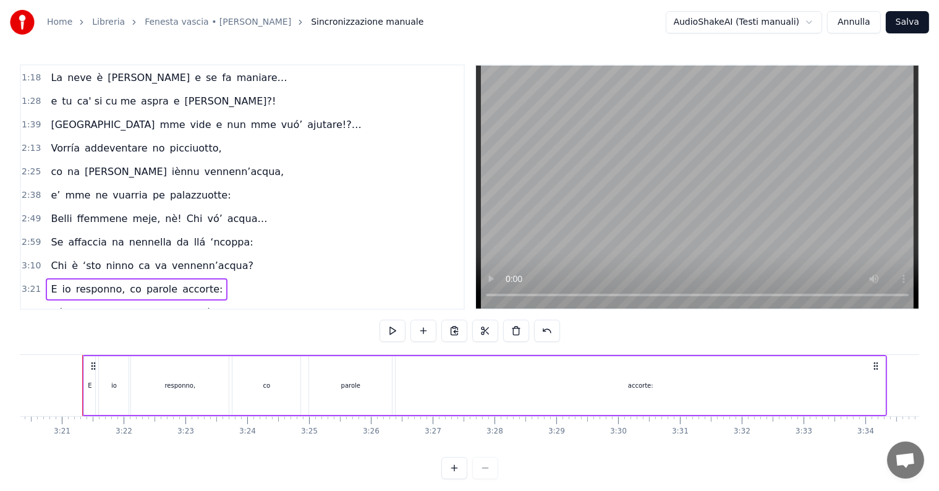
click at [28, 283] on span "3:21" at bounding box center [31, 289] width 19 height 12
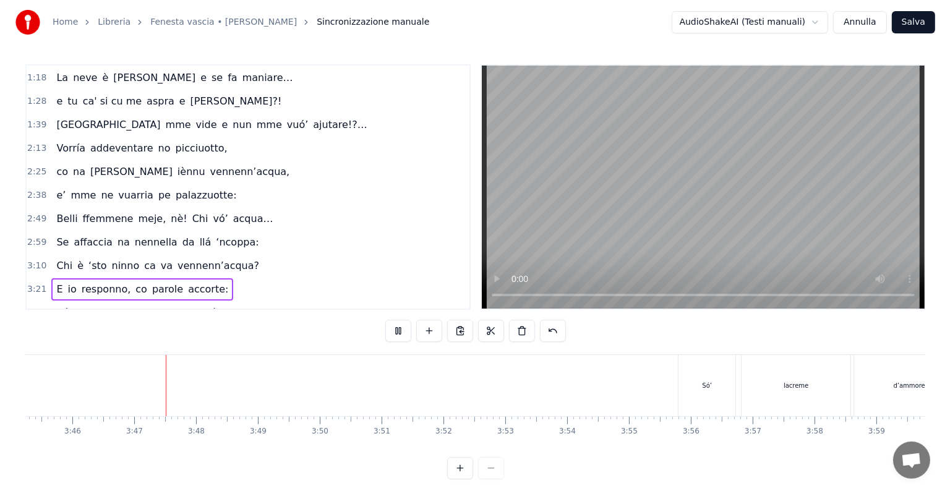
scroll to position [0, 13962]
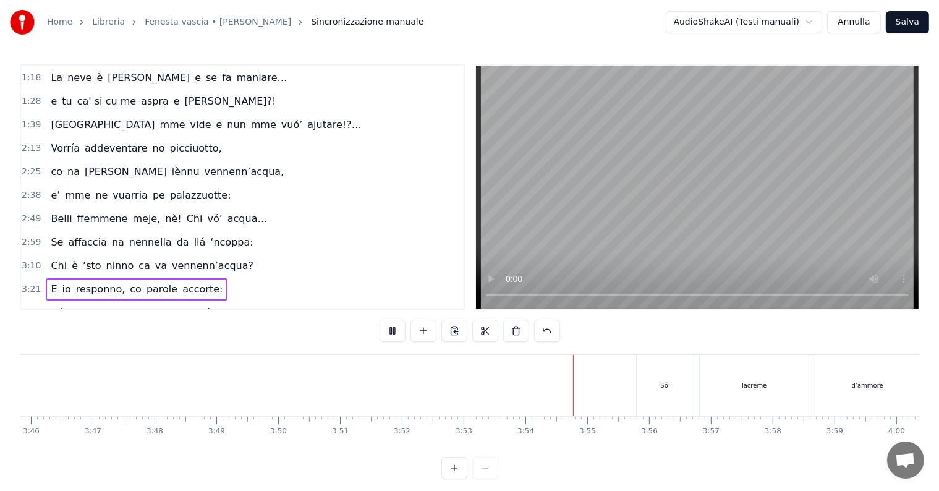
click at [910, 19] on button "Salva" at bounding box center [907, 22] width 43 height 22
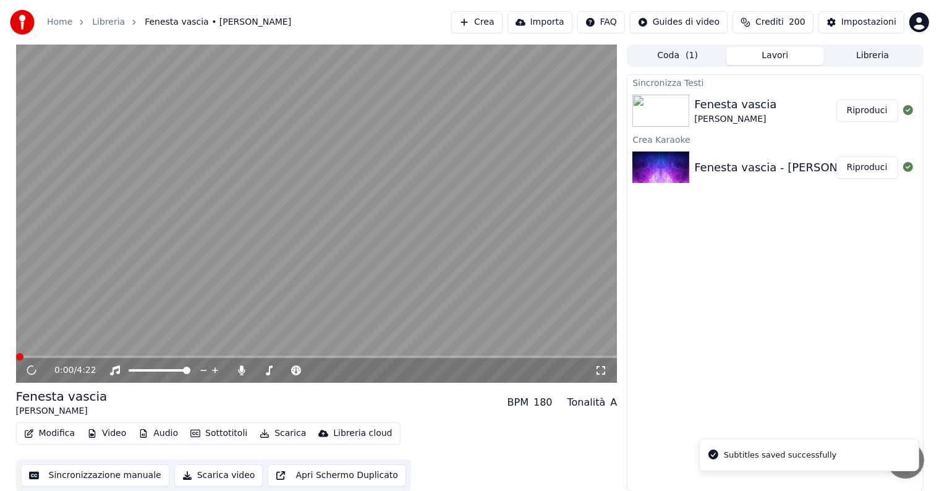
drag, startPoint x: 871, startPoint y: 104, endPoint x: 826, endPoint y: 124, distance: 49.3
click at [867, 109] on button "Riproduci" at bounding box center [868, 111] width 62 height 22
click at [52, 435] on button "Modifica" at bounding box center [49, 433] width 61 height 17
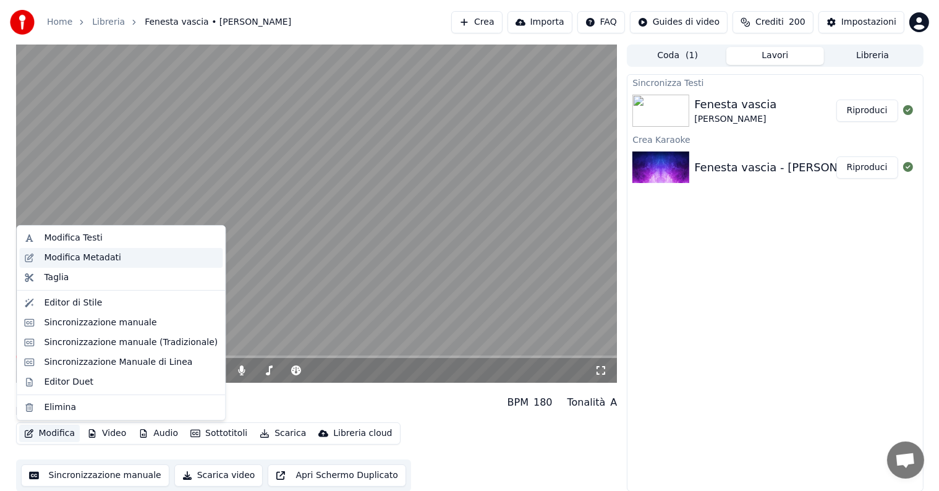
click at [55, 260] on div "Modifica Metadati" at bounding box center [82, 258] width 77 height 12
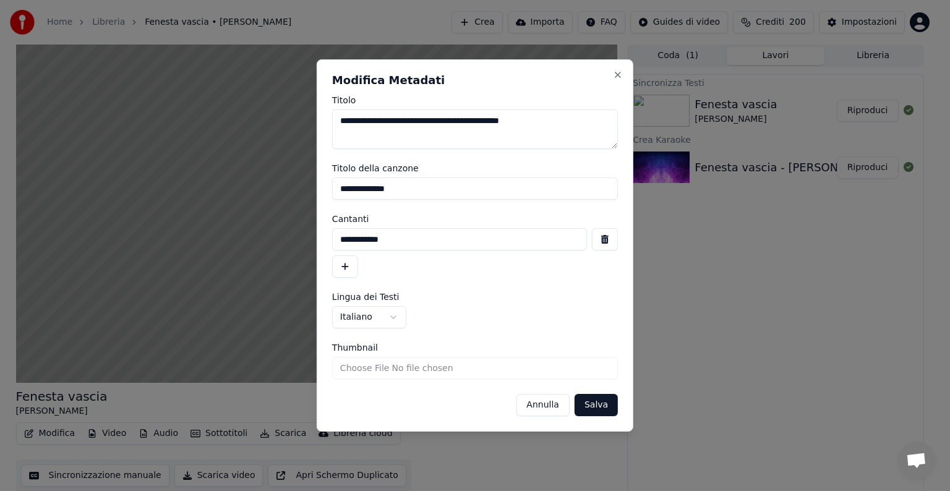
click at [341, 242] on input "**********" at bounding box center [459, 239] width 255 height 22
click at [341, 239] on input "**********" at bounding box center [459, 239] width 255 height 22
click at [399, 239] on input "**********" at bounding box center [459, 239] width 255 height 22
type input "**********"
drag, startPoint x: 602, startPoint y: 403, endPoint x: 595, endPoint y: 398, distance: 8.4
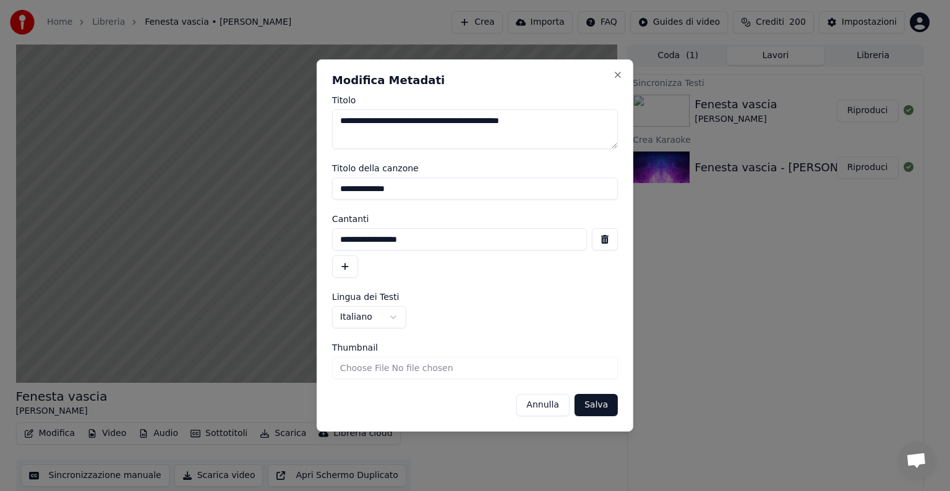
click at [601, 402] on button "Salva" at bounding box center [595, 405] width 43 height 22
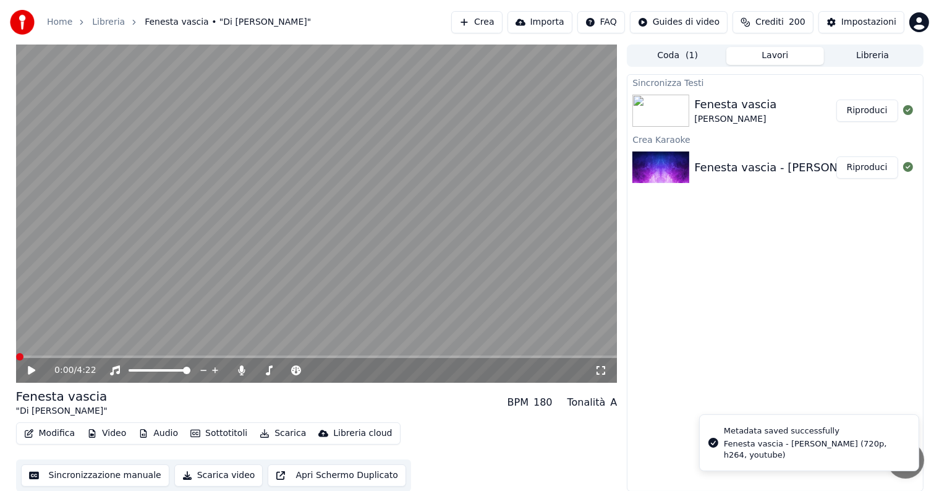
click at [28, 361] on div "0:00 / 4:22" at bounding box center [317, 370] width 602 height 25
click at [19, 356] on span at bounding box center [41, 357] width 51 height 2
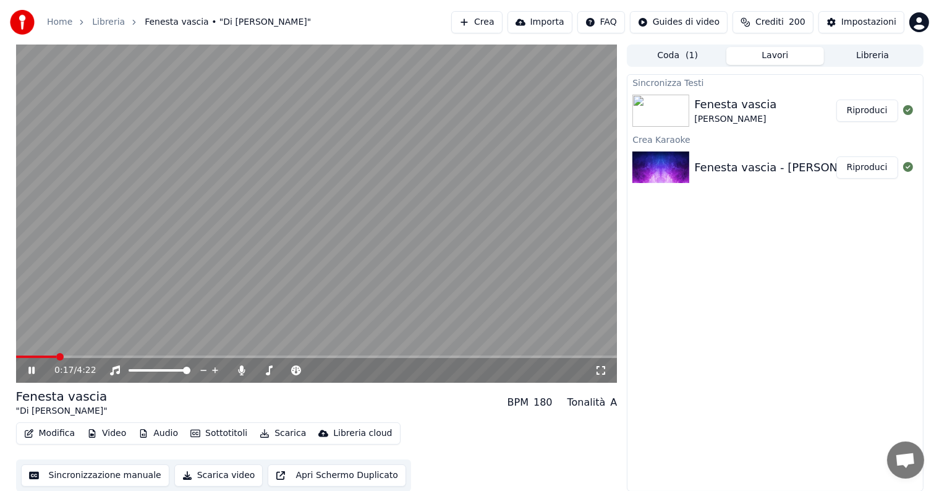
click at [51, 437] on button "Modifica" at bounding box center [49, 433] width 61 height 17
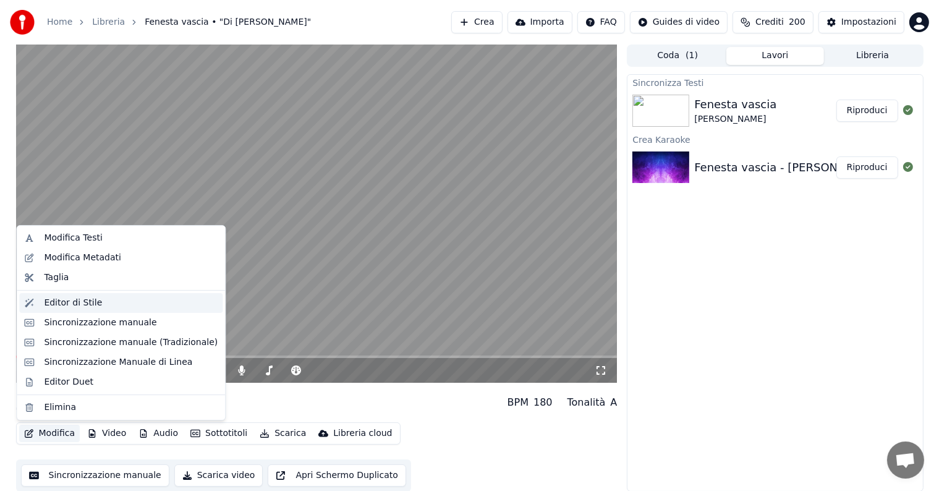
click at [96, 299] on div "Editor di Stile" at bounding box center [131, 303] width 174 height 12
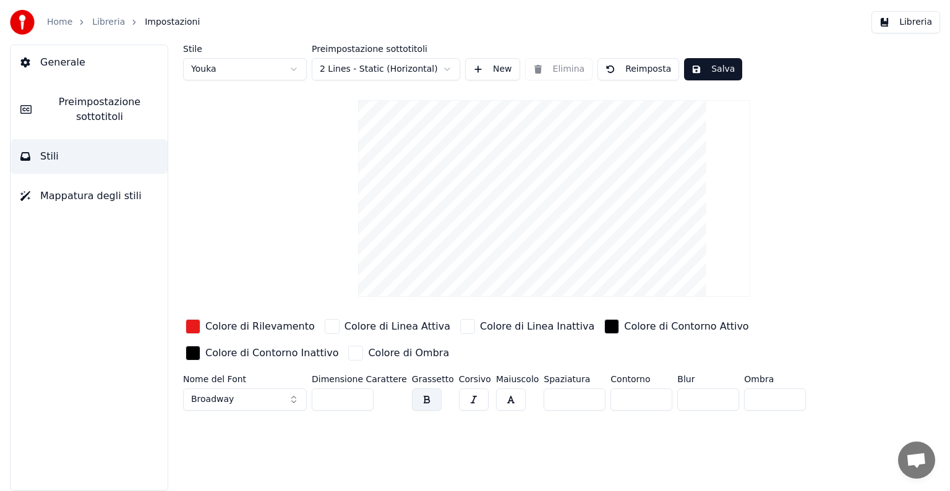
click at [47, 104] on span "Preimpostazione sottotitoli" at bounding box center [99, 110] width 116 height 30
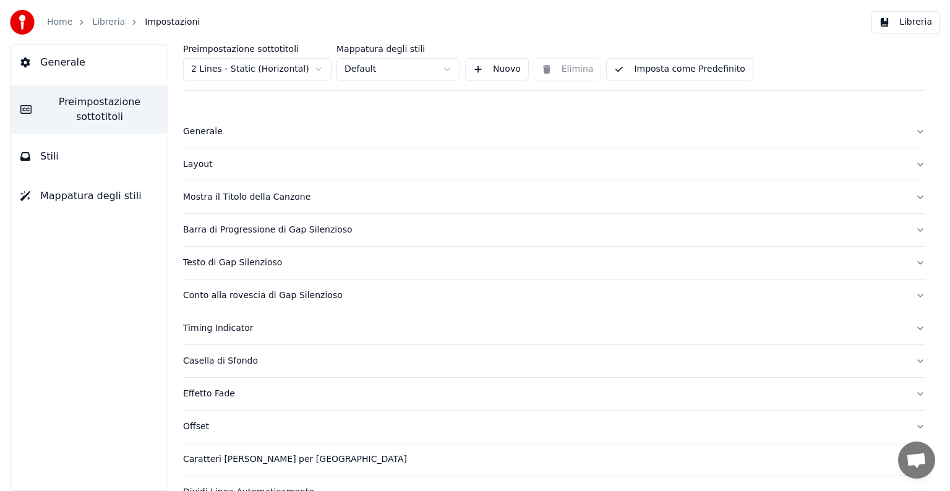
click at [195, 134] on div "Generale" at bounding box center [544, 132] width 722 height 12
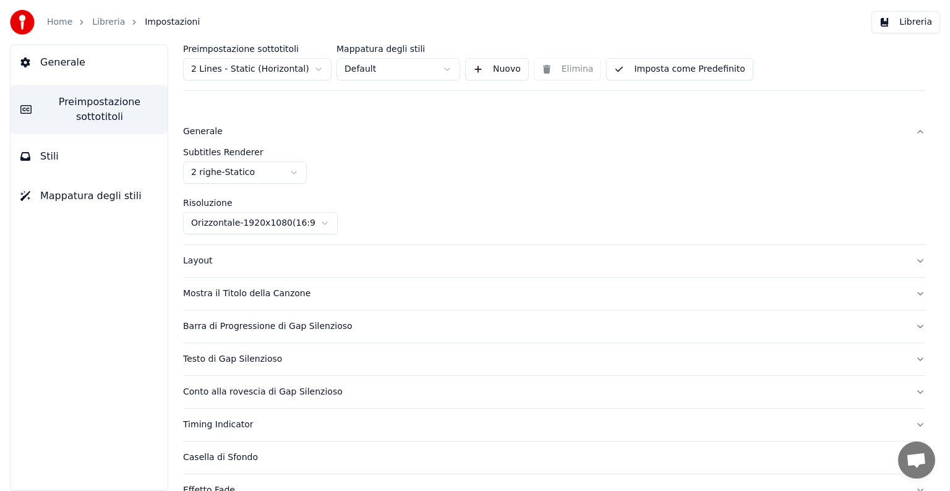
click at [206, 260] on div "Layout" at bounding box center [544, 261] width 722 height 12
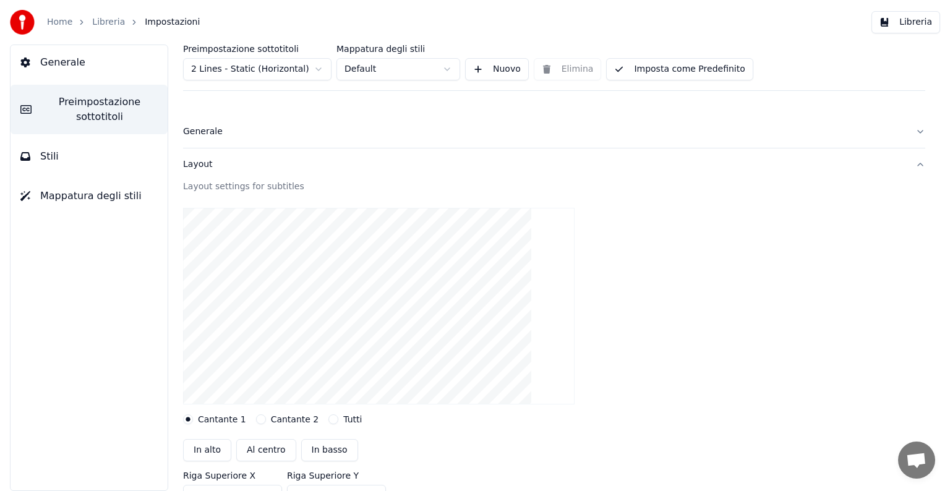
click at [190, 160] on div "Layout" at bounding box center [544, 164] width 722 height 12
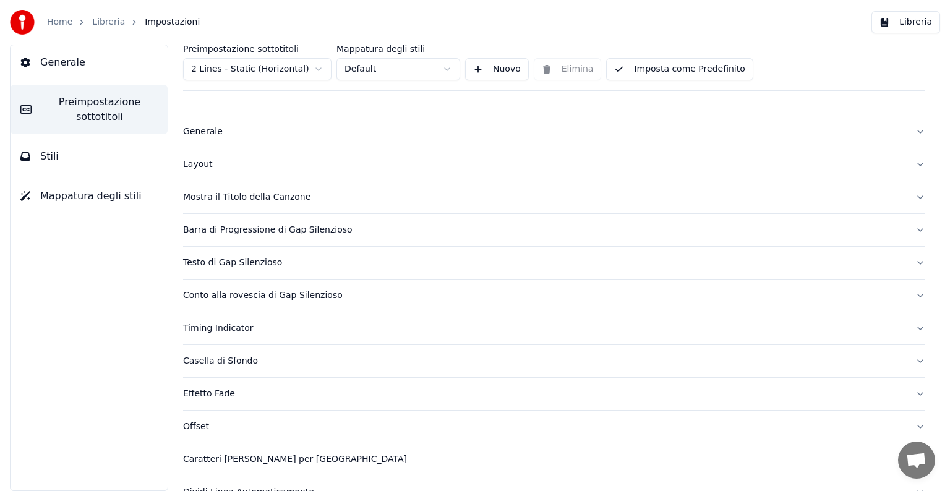
click at [240, 359] on div "Casella di Sfondo" at bounding box center [544, 361] width 722 height 12
click at [237, 72] on html "Home Libreria Impostazioni Libreria Generale Preimpostazione sottotitoli Stili …" at bounding box center [475, 245] width 950 height 491
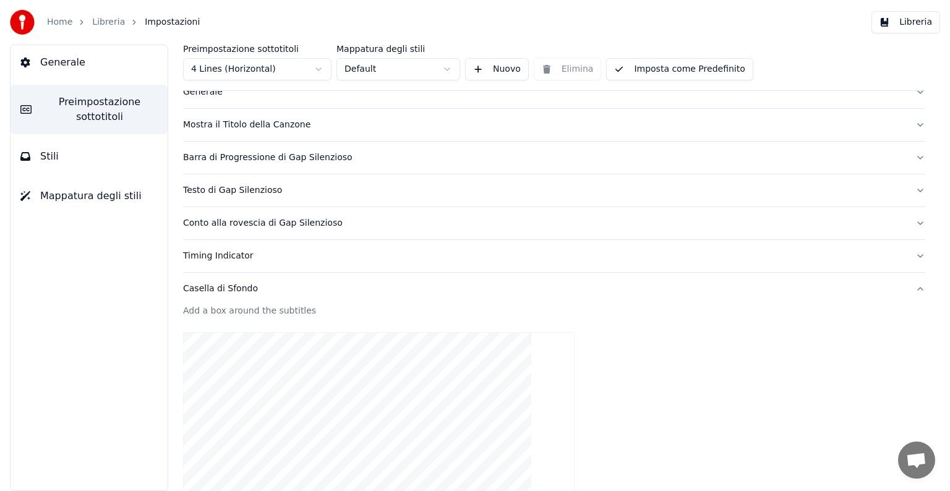
scroll to position [62, 0]
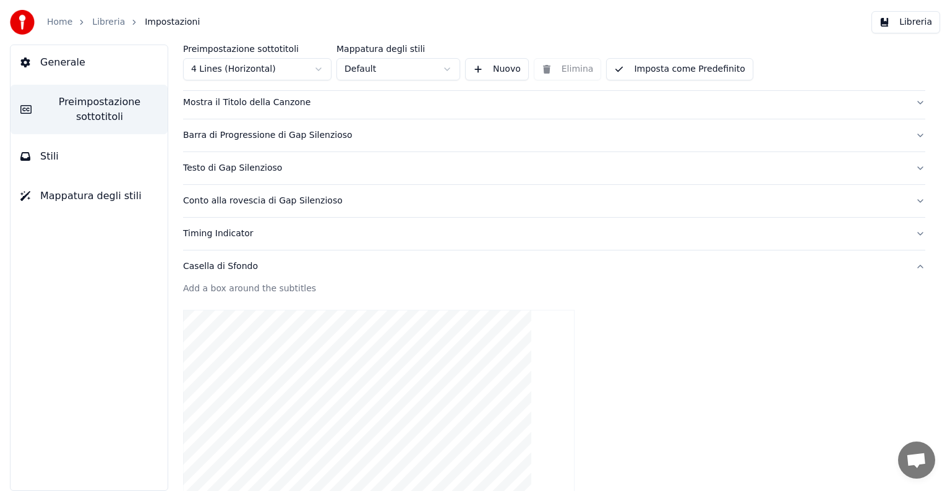
click at [229, 264] on div "Casella di Sfondo" at bounding box center [544, 266] width 722 height 12
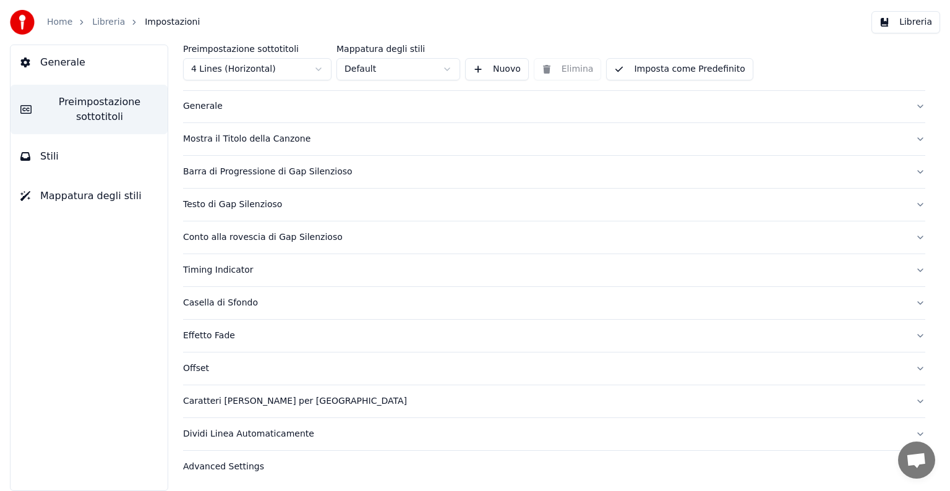
scroll to position [0, 0]
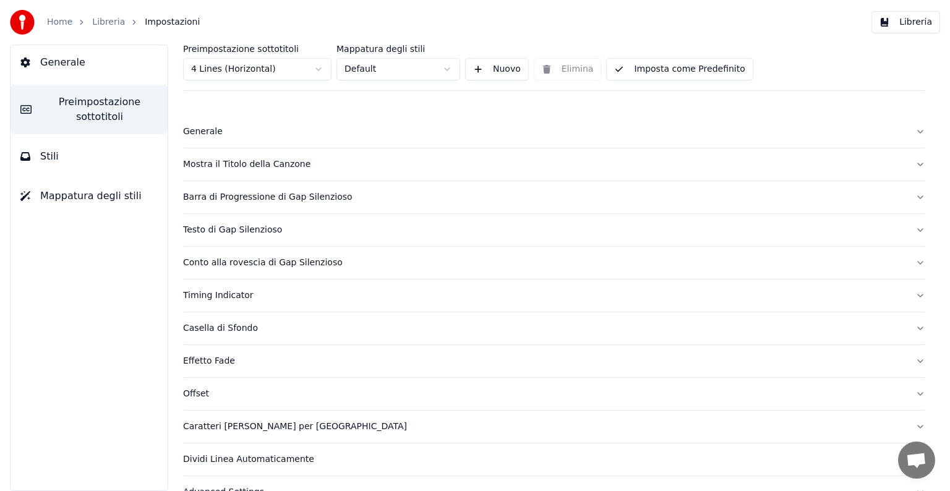
click at [213, 166] on div "Mostra il Titolo della Canzone" at bounding box center [544, 164] width 722 height 12
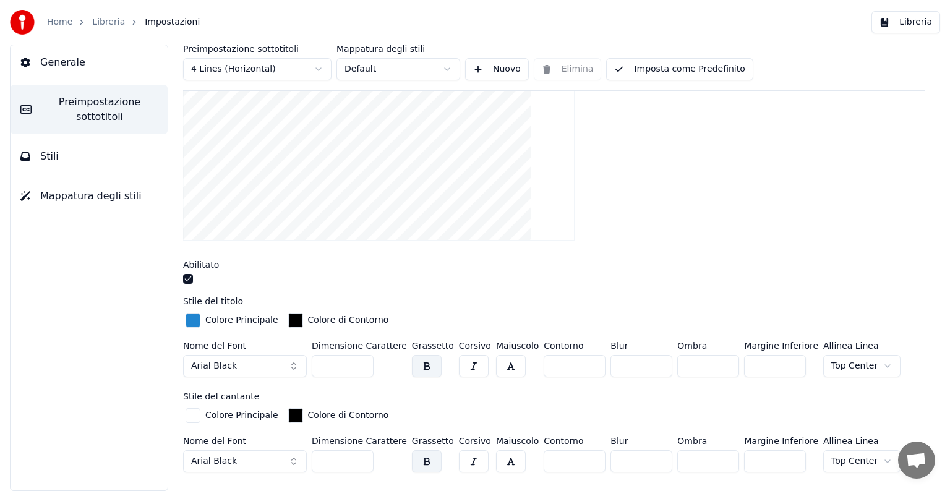
scroll to position [185, 0]
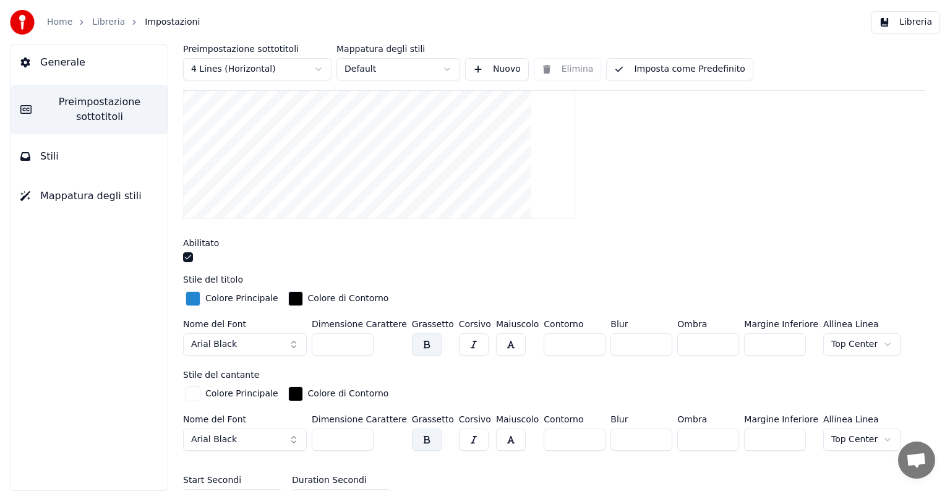
click at [192, 386] on div "button" at bounding box center [192, 393] width 15 height 15
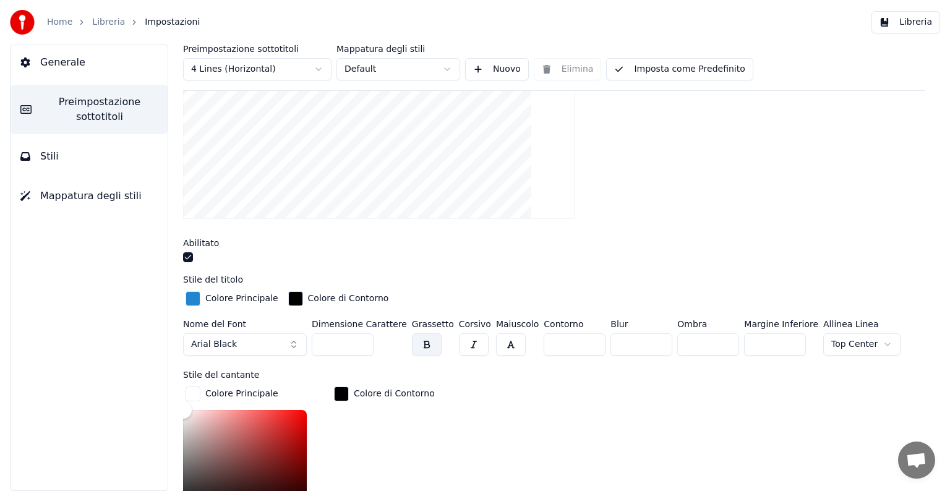
click at [193, 386] on div "button" at bounding box center [192, 393] width 15 height 15
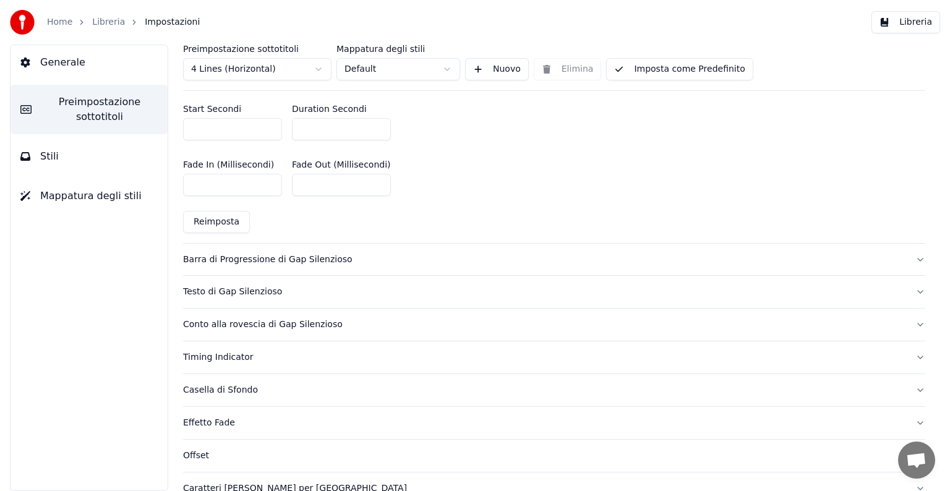
scroll to position [618, 0]
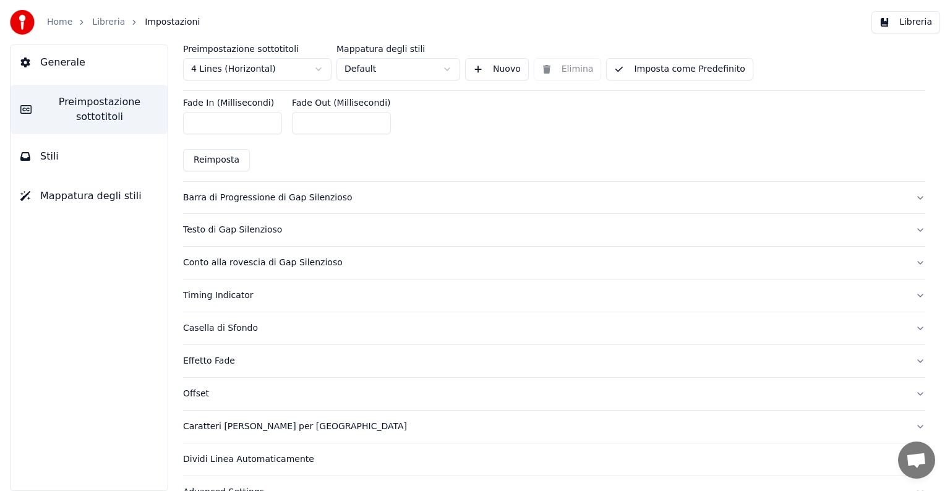
click at [216, 361] on div "Effetto Fade" at bounding box center [544, 361] width 722 height 12
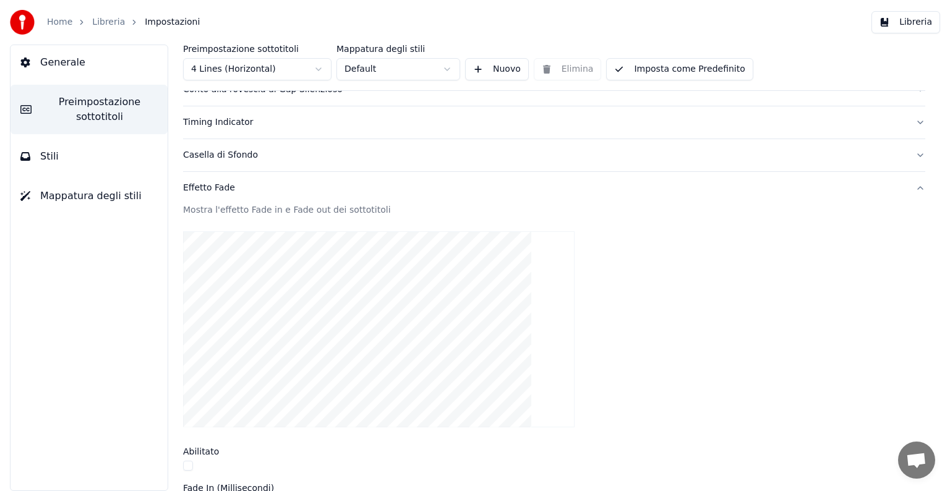
scroll to position [172, 0]
click at [190, 192] on div "Effetto Fade" at bounding box center [544, 188] width 722 height 12
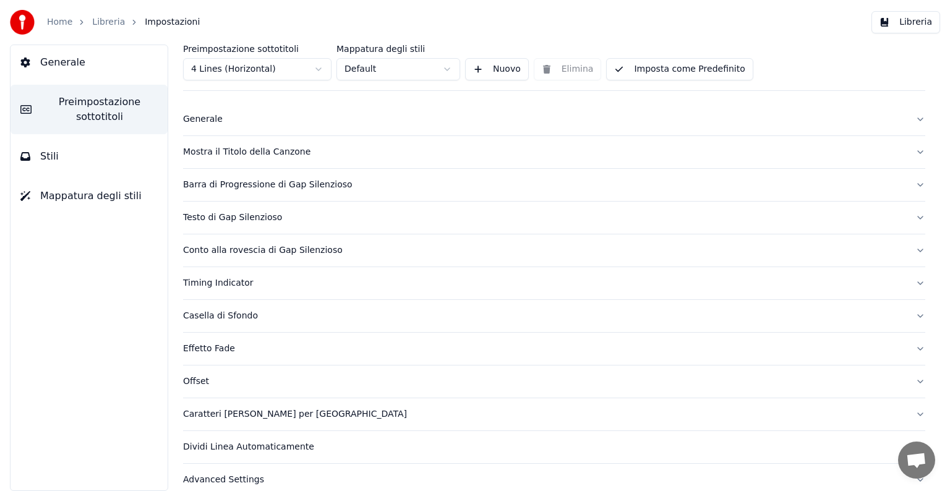
scroll to position [0, 0]
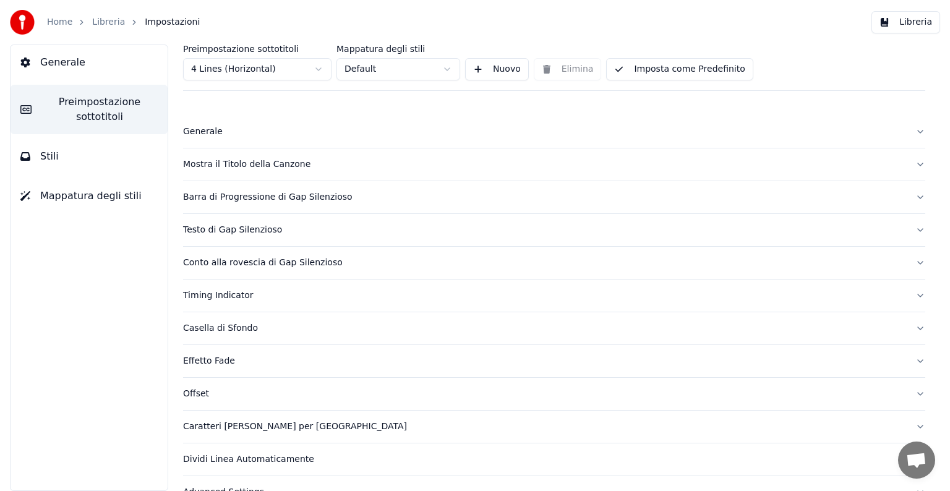
click at [113, 25] on link "Libreria" at bounding box center [108, 22] width 33 height 12
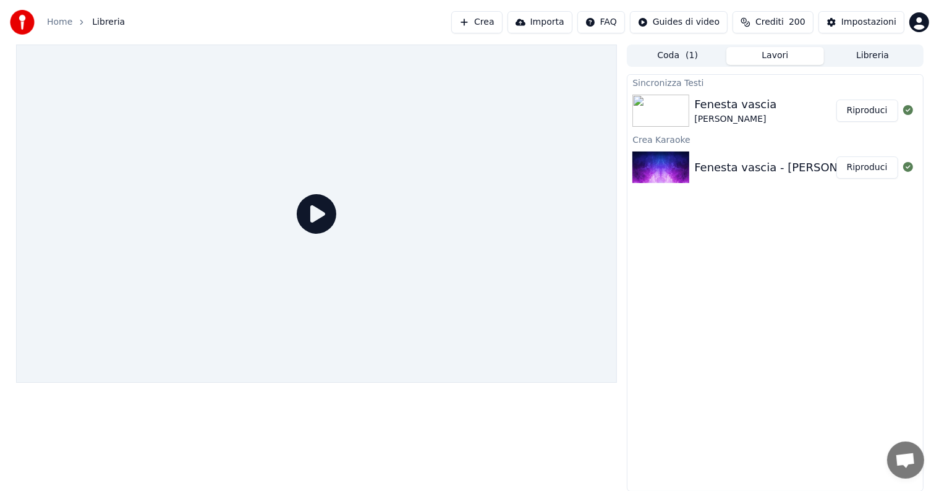
click at [864, 108] on button "Riproduci" at bounding box center [868, 111] width 62 height 22
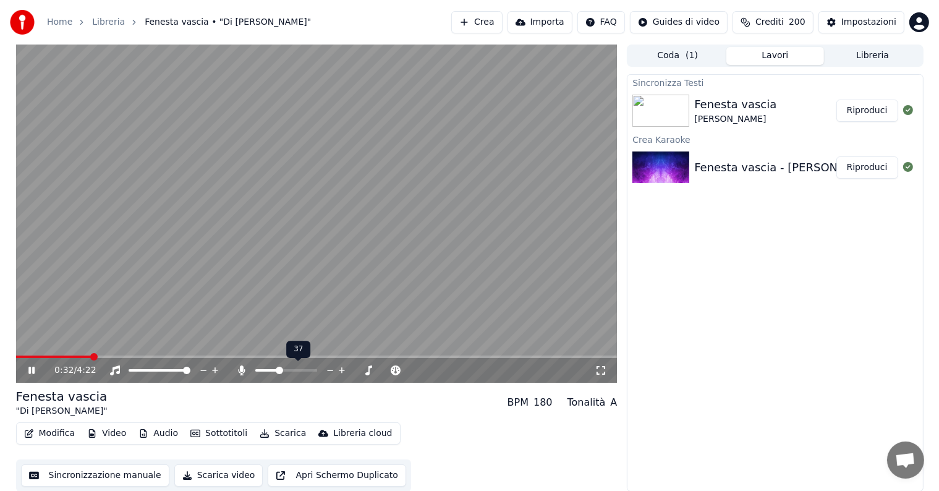
click at [278, 374] on span at bounding box center [279, 370] width 7 height 7
click at [317, 374] on span at bounding box center [313, 370] width 7 height 7
click at [866, 107] on button "Riproduci" at bounding box center [868, 111] width 62 height 22
click at [253, 263] on video at bounding box center [317, 214] width 602 height 338
click at [268, 433] on button "Scarica" at bounding box center [283, 433] width 56 height 17
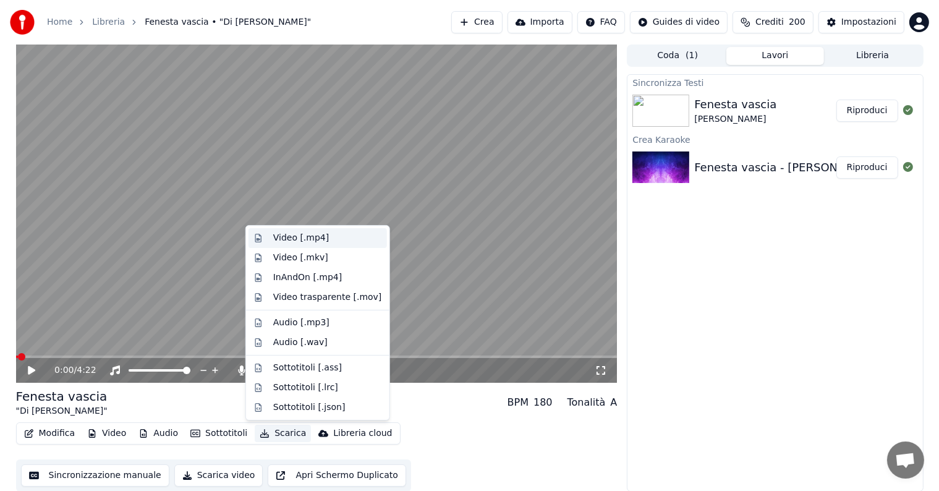
click at [322, 236] on div "Video [.mp4]" at bounding box center [327, 238] width 109 height 12
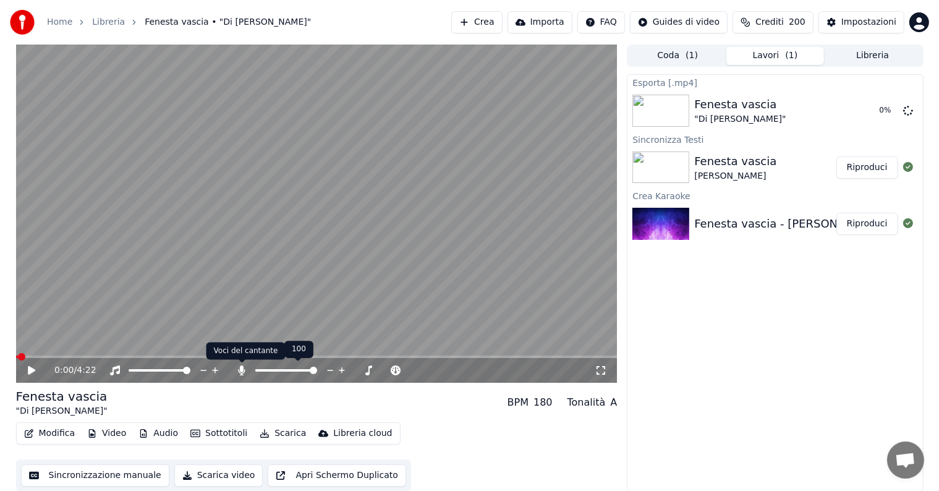
click at [241, 370] on icon at bounding box center [242, 370] width 7 height 10
click at [286, 432] on button "Scarica" at bounding box center [283, 433] width 56 height 17
drag, startPoint x: 443, startPoint y: 428, endPoint x: 378, endPoint y: 433, distance: 65.1
click at [443, 428] on div "Modifica Video Audio Sottotitoli Scarica Libreria cloud Sincronizzazione manual…" at bounding box center [317, 456] width 602 height 69
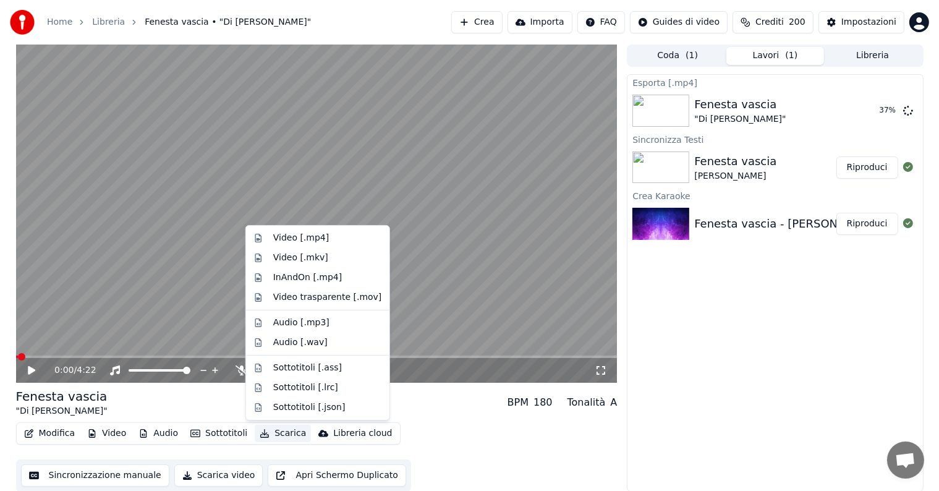
click at [278, 440] on button "Scarica" at bounding box center [283, 433] width 56 height 17
click at [286, 237] on div "Video [.mp4]" at bounding box center [301, 238] width 56 height 12
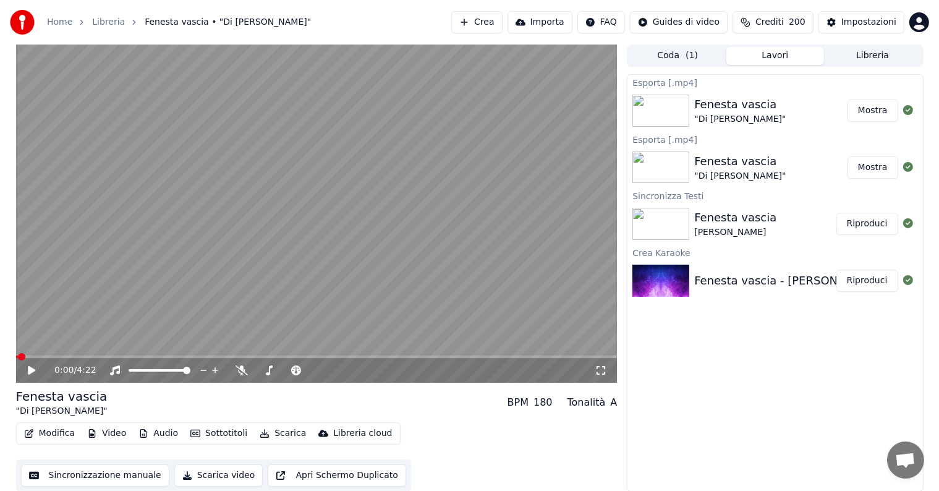
click at [572, 266] on video at bounding box center [317, 214] width 602 height 338
click at [463, 282] on video at bounding box center [317, 214] width 602 height 338
click at [391, 262] on video at bounding box center [317, 214] width 602 height 338
click at [227, 362] on div "0:02 / 4:22" at bounding box center [317, 370] width 602 height 25
click at [226, 359] on div "0:02 / 4:22" at bounding box center [317, 370] width 602 height 25
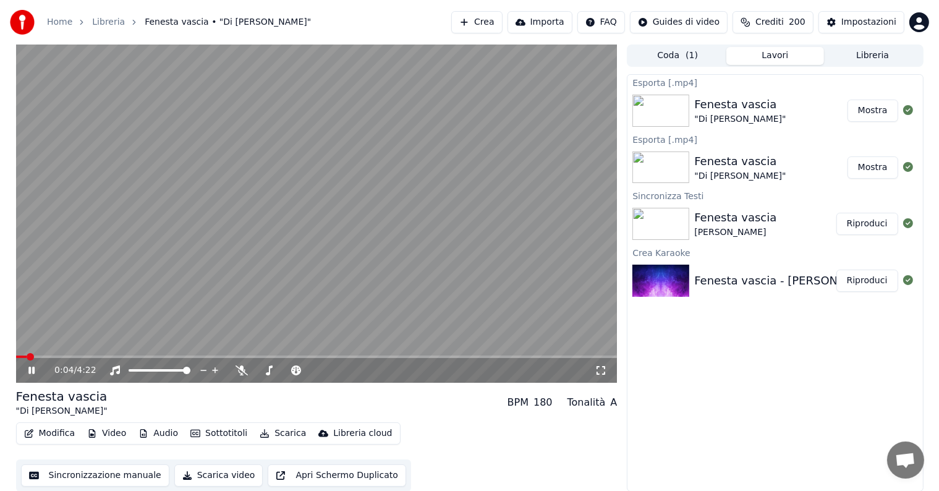
click at [226, 359] on div "0:04 / 4:22" at bounding box center [317, 370] width 602 height 25
click at [229, 352] on video at bounding box center [317, 214] width 602 height 338
click at [871, 116] on button "Mostra" at bounding box center [873, 111] width 51 height 22
click at [866, 165] on button "Mostra" at bounding box center [873, 167] width 51 height 22
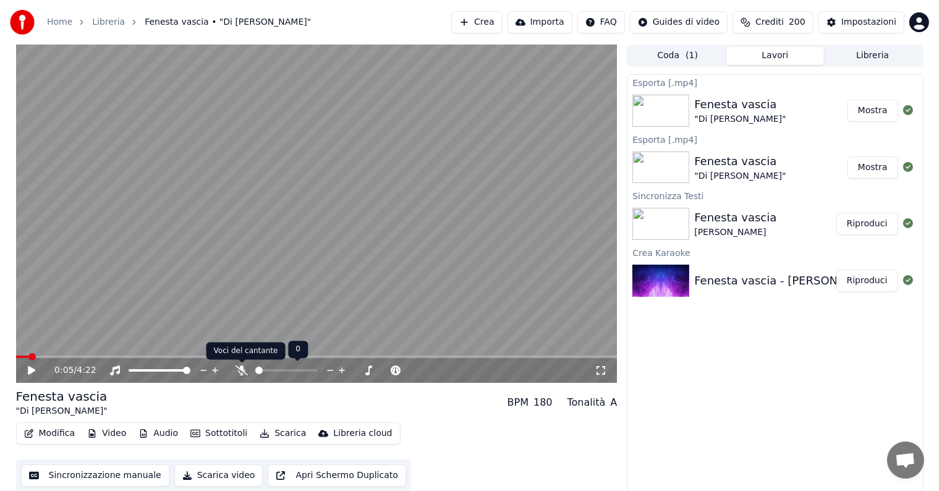
click at [240, 369] on icon at bounding box center [242, 370] width 12 height 10
click at [260, 425] on button "Scarica" at bounding box center [283, 433] width 56 height 17
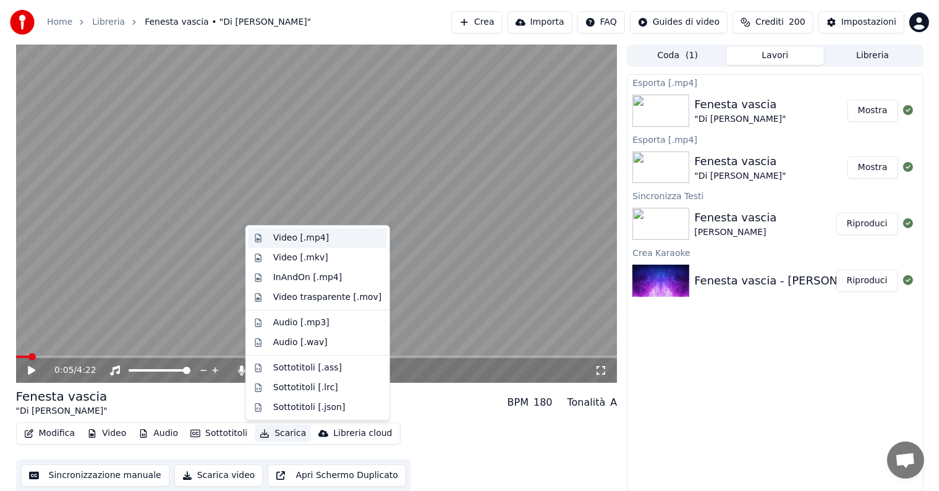
click at [309, 237] on div "Video [.mp4]" at bounding box center [301, 238] width 56 height 12
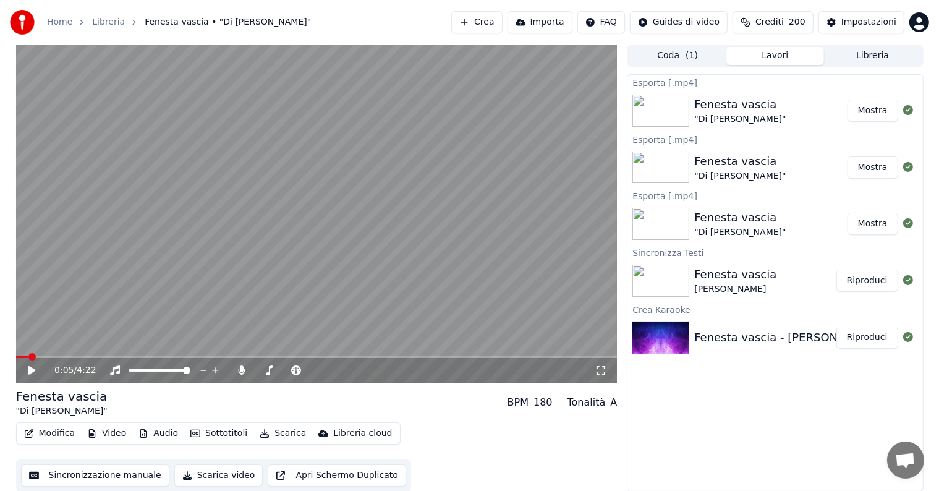
click at [884, 107] on button "Mostra" at bounding box center [873, 111] width 51 height 22
click at [502, 19] on button "Crea" at bounding box center [476, 22] width 51 height 22
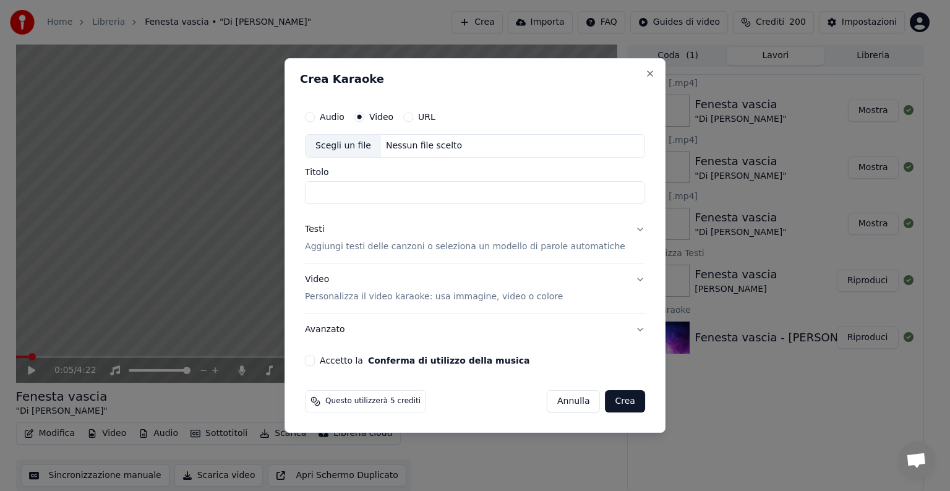
click at [410, 150] on div "Nessun file scelto" at bounding box center [424, 146] width 86 height 12
type input "**********"
click at [322, 234] on div "Testi" at bounding box center [314, 229] width 19 height 12
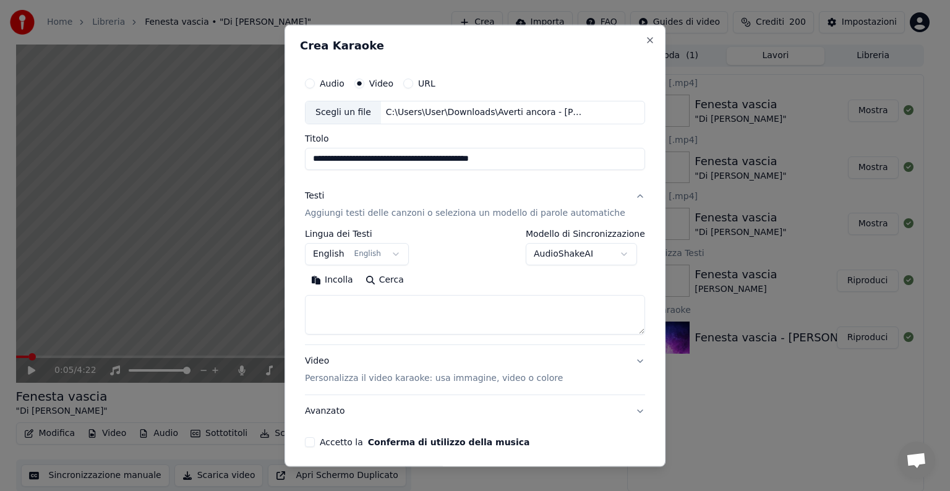
click at [349, 208] on p "Aggiungi testi delle canzoni o seleziona un modello di parole automatiche" at bounding box center [465, 213] width 320 height 12
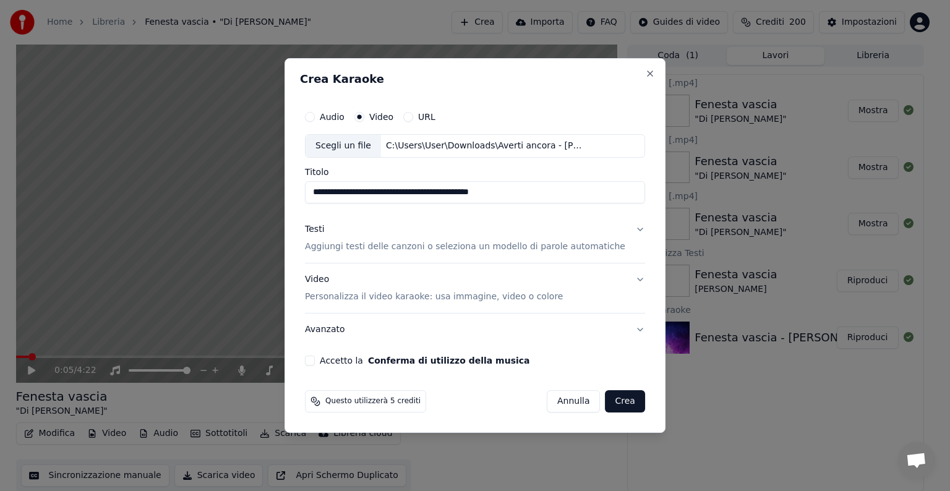
click at [358, 241] on p "Aggiungi testi delle canzoni o seleziona un modello di parole automatiche" at bounding box center [465, 247] width 320 height 12
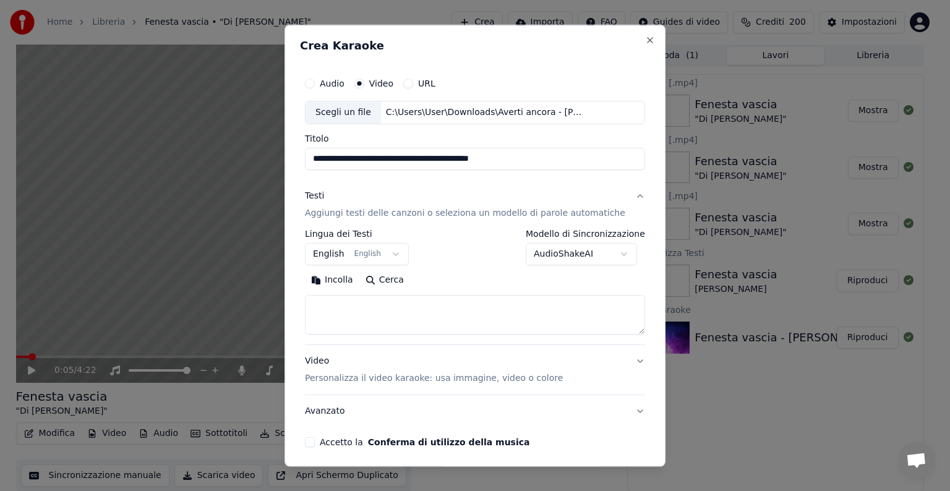
click at [354, 320] on textarea at bounding box center [475, 315] width 340 height 40
click at [336, 279] on button "Incolla" at bounding box center [332, 280] width 54 height 20
type textarea "**********"
drag, startPoint x: 507, startPoint y: 318, endPoint x: 300, endPoint y: 266, distance: 213.7
click at [300, 266] on div "**********" at bounding box center [474, 246] width 381 height 442
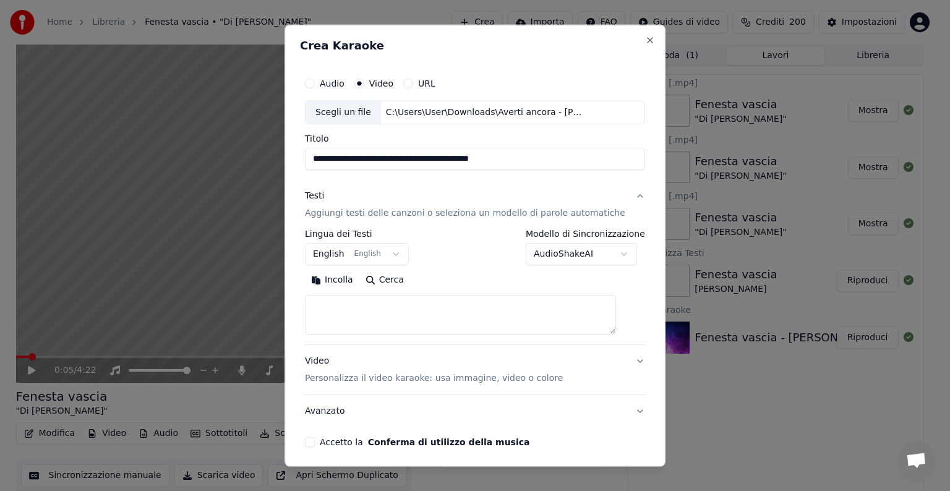
click at [332, 284] on button "Incolla" at bounding box center [332, 280] width 54 height 20
click at [315, 356] on div "Video Personalizza il video karaoke: usa immagine, video o colore" at bounding box center [434, 370] width 258 height 30
type textarea "**********"
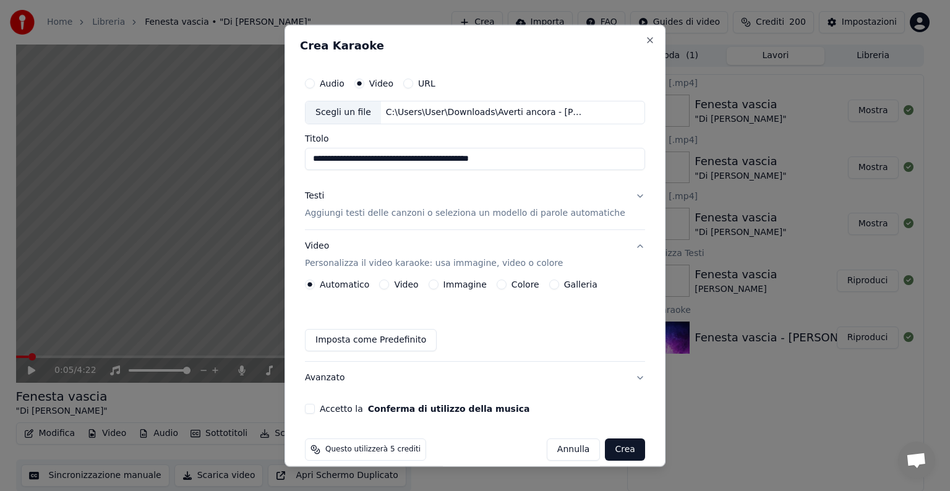
click at [503, 283] on button "Colore" at bounding box center [501, 284] width 10 height 10
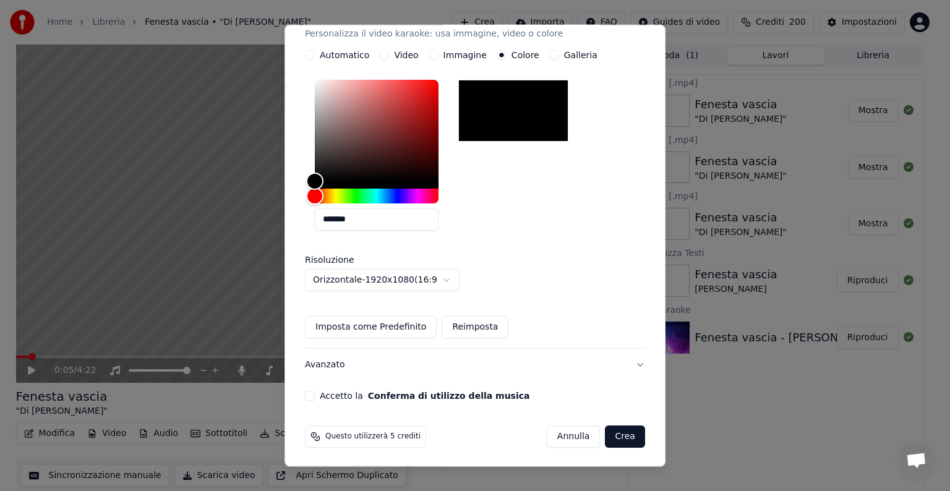
scroll to position [229, 0]
click at [325, 391] on div "Accetto la Conferma di utilizzo della musica" at bounding box center [475, 396] width 340 height 10
click at [315, 396] on button "Accetto la Conferma di utilizzo della musica" at bounding box center [310, 396] width 10 height 10
click at [334, 365] on button "Avanzato" at bounding box center [475, 365] width 340 height 32
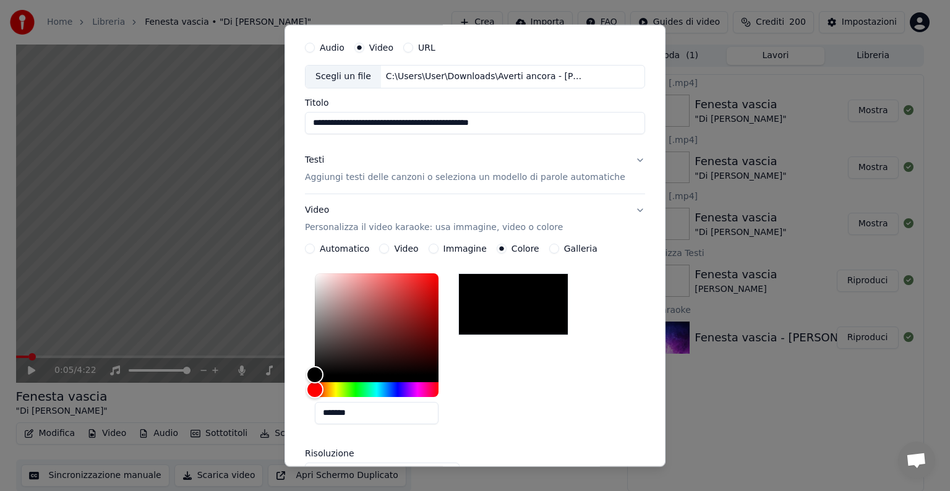
scroll to position [0, 0]
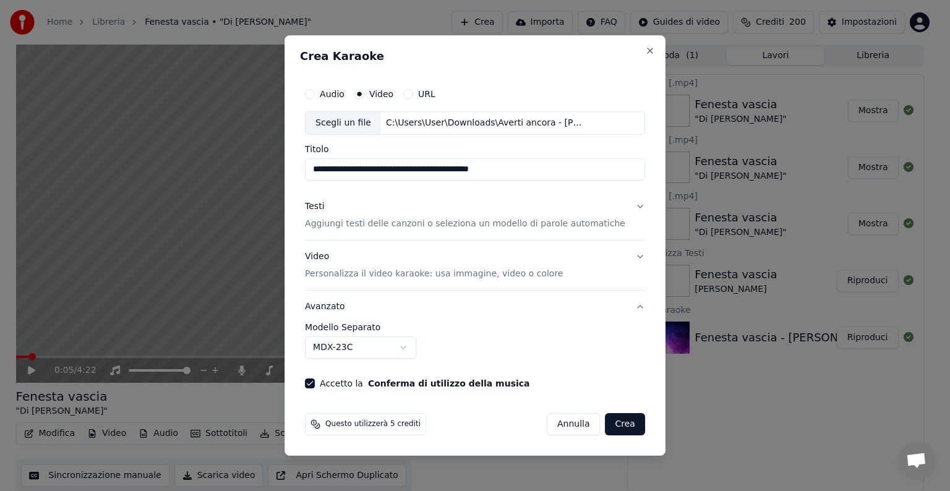
click at [370, 326] on label "Modello Separato" at bounding box center [475, 327] width 340 height 9
click at [605, 425] on button "Crea" at bounding box center [625, 424] width 40 height 22
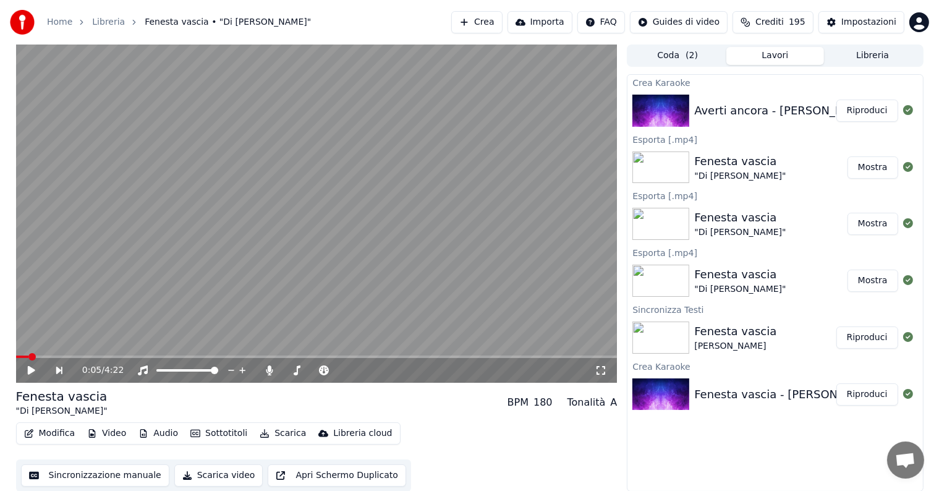
click at [854, 115] on button "Riproduci" at bounding box center [868, 111] width 62 height 22
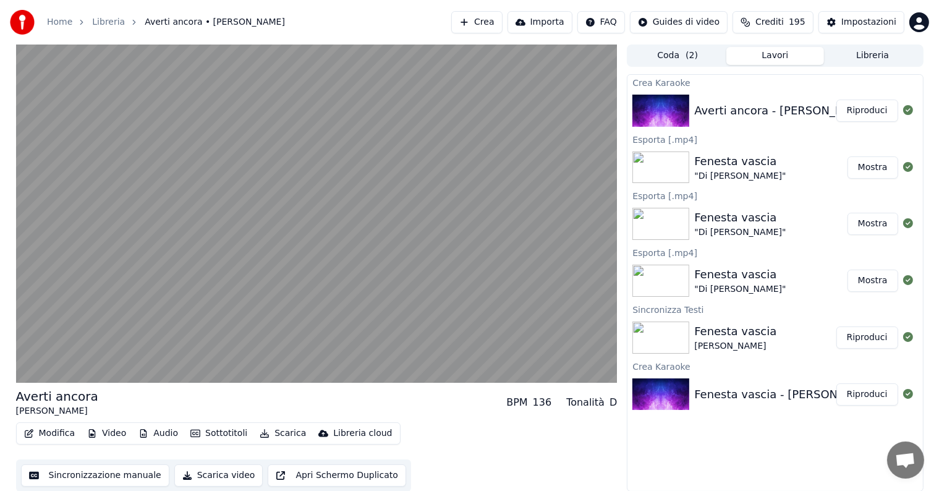
click at [58, 437] on button "Modifica" at bounding box center [49, 433] width 61 height 17
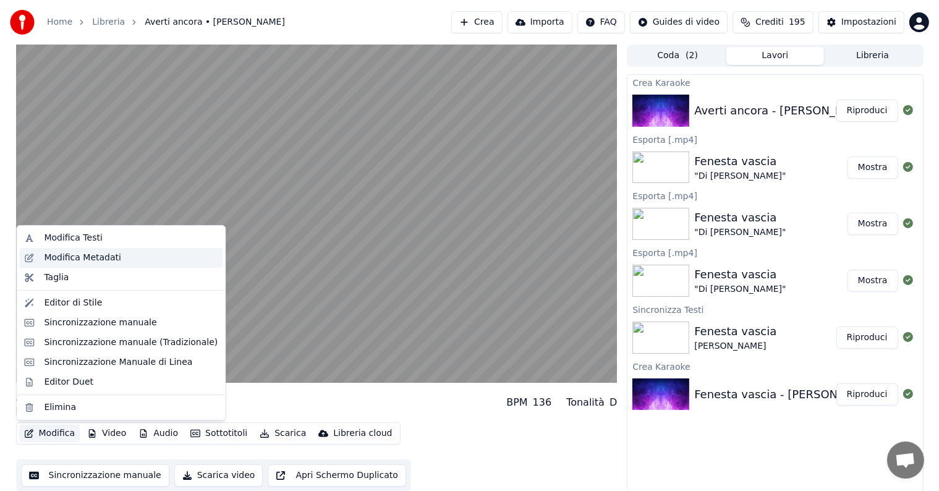
click at [64, 256] on div "Modifica Metadati" at bounding box center [82, 258] width 77 height 12
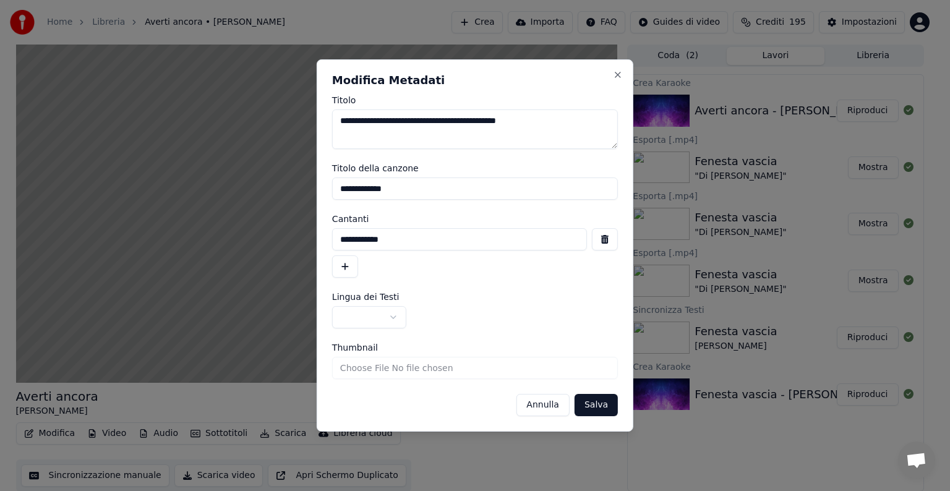
click at [339, 242] on input "**********" at bounding box center [459, 239] width 255 height 22
click at [405, 237] on input "**********" at bounding box center [459, 239] width 255 height 22
type input "**********"
drag, startPoint x: 441, startPoint y: 119, endPoint x: 608, endPoint y: 109, distance: 167.8
click at [608, 109] on div "**********" at bounding box center [475, 122] width 286 height 53
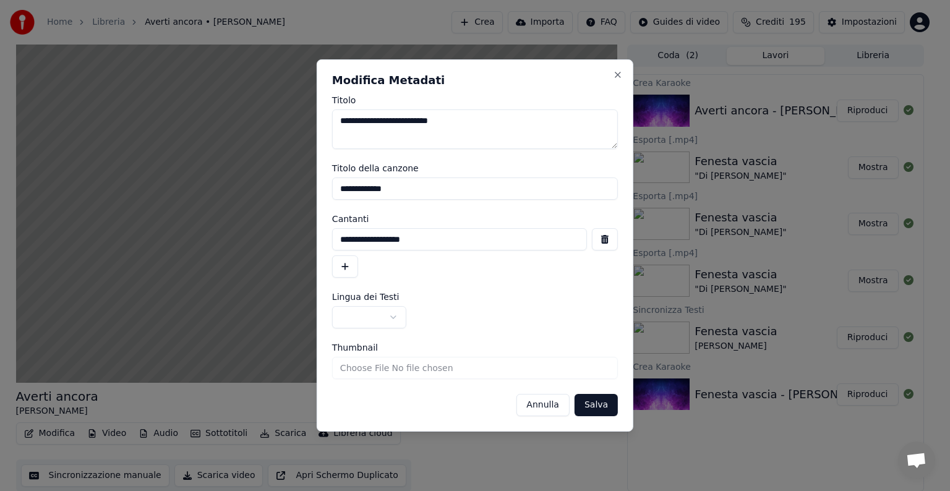
type textarea "**********"
click at [434, 368] on input "Thumbnail" at bounding box center [475, 368] width 286 height 22
click at [594, 408] on button "Salva" at bounding box center [595, 405] width 43 height 22
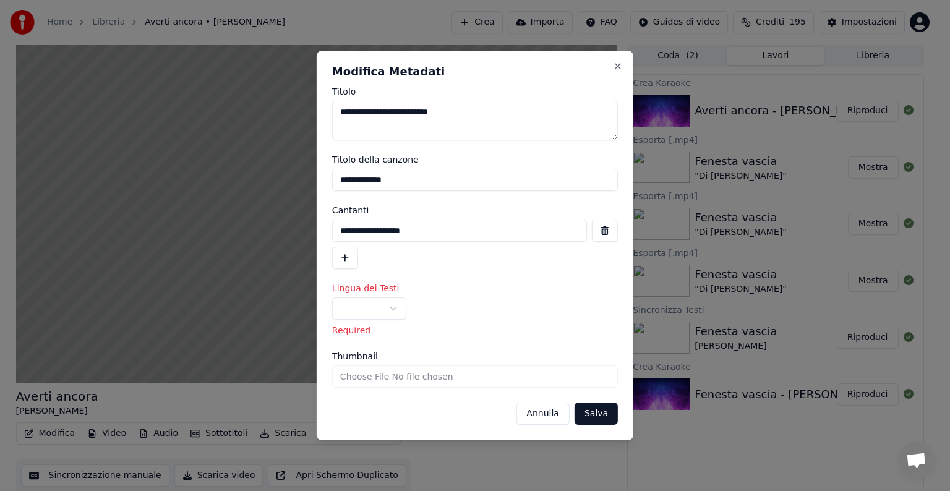
click at [590, 409] on button "Salva" at bounding box center [595, 413] width 43 height 22
click at [383, 305] on button "button" at bounding box center [369, 308] width 74 height 22
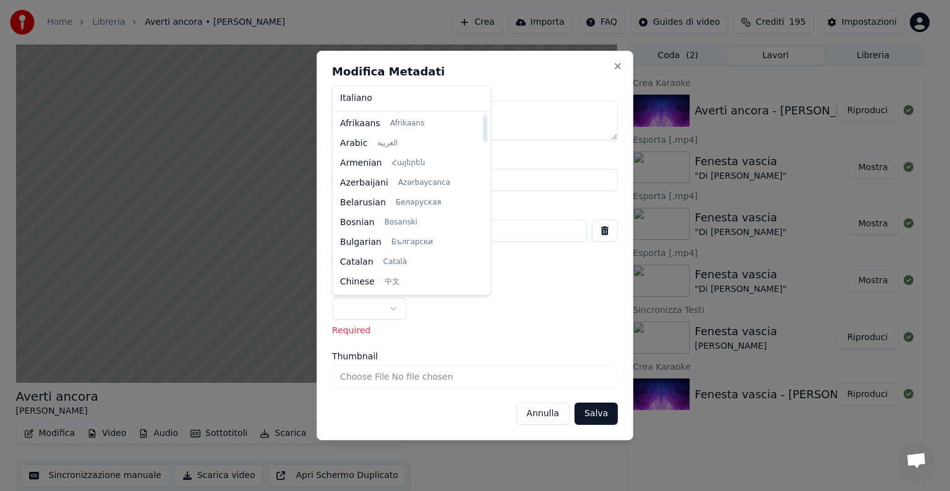
select select "**"
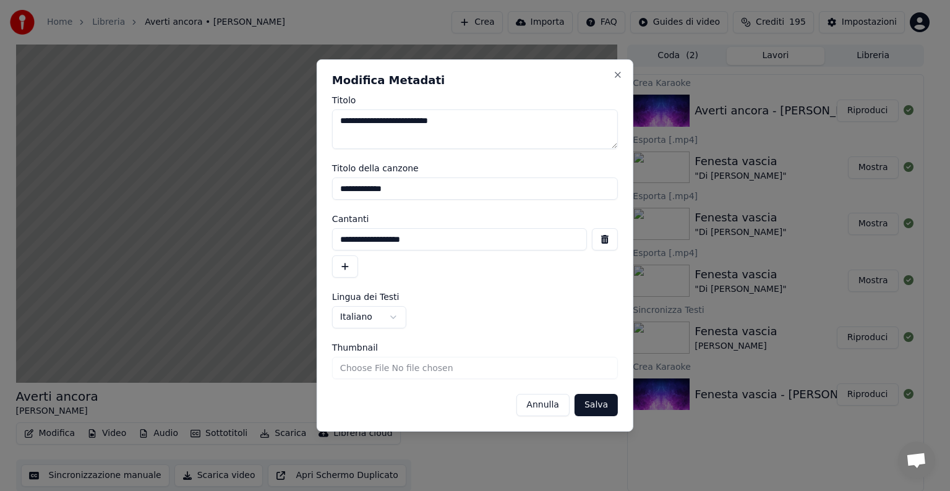
click at [598, 404] on button "Salva" at bounding box center [595, 405] width 43 height 22
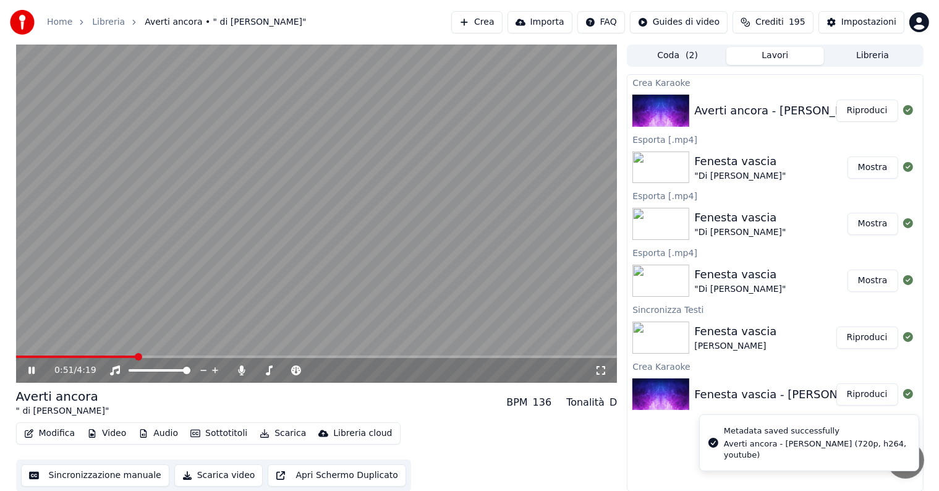
click at [25, 359] on div "0:51 / 4:19" at bounding box center [317, 370] width 602 height 25
click at [25, 356] on span at bounding box center [20, 357] width 9 height 2
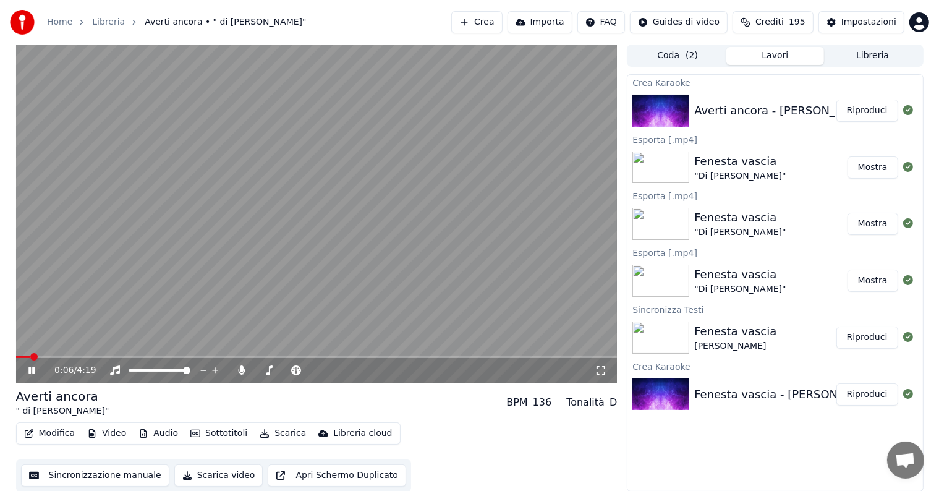
click at [223, 433] on button "Sottotitoli" at bounding box center [218, 433] width 67 height 17
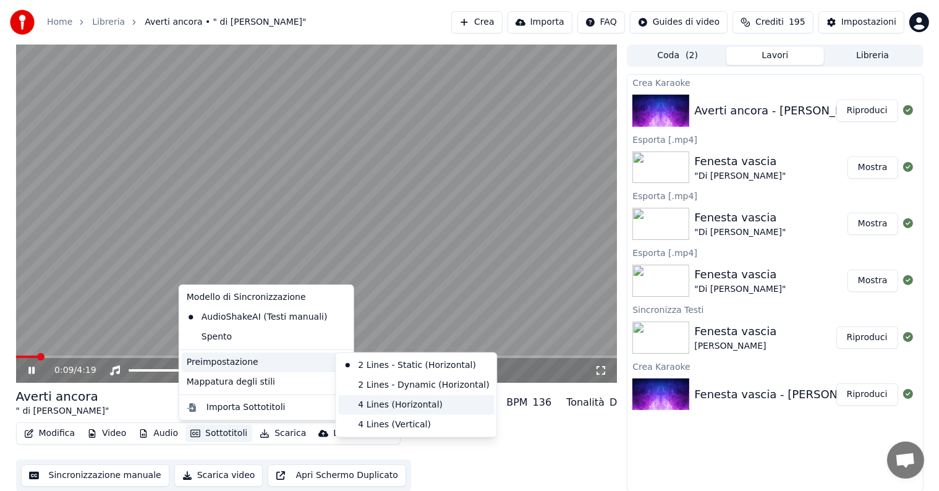
click at [380, 409] on div "4 Lines (Horizontal)" at bounding box center [416, 405] width 156 height 20
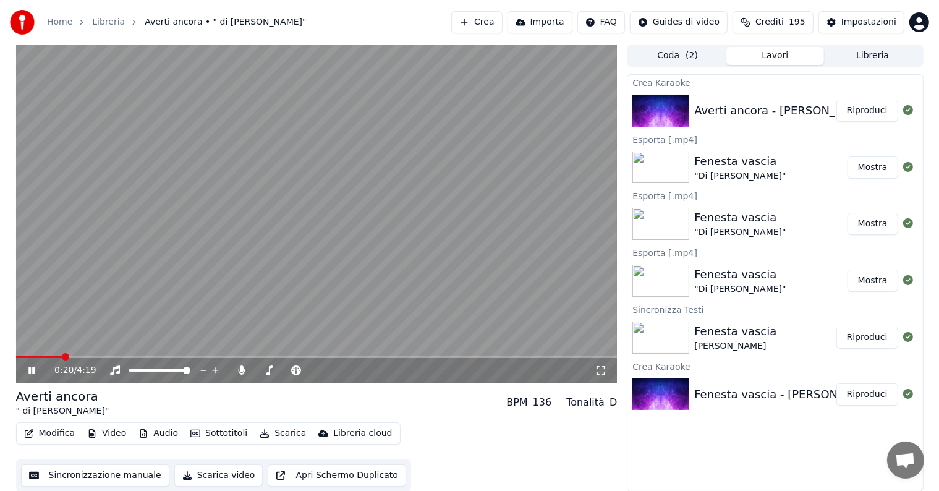
click at [22, 356] on span at bounding box center [39, 357] width 46 height 2
click at [34, 289] on video at bounding box center [317, 214] width 602 height 338
click at [177, 265] on video at bounding box center [317, 214] width 602 height 338
click at [471, 249] on video at bounding box center [317, 214] width 602 height 338
click at [32, 428] on button "Modifica" at bounding box center [49, 433] width 61 height 17
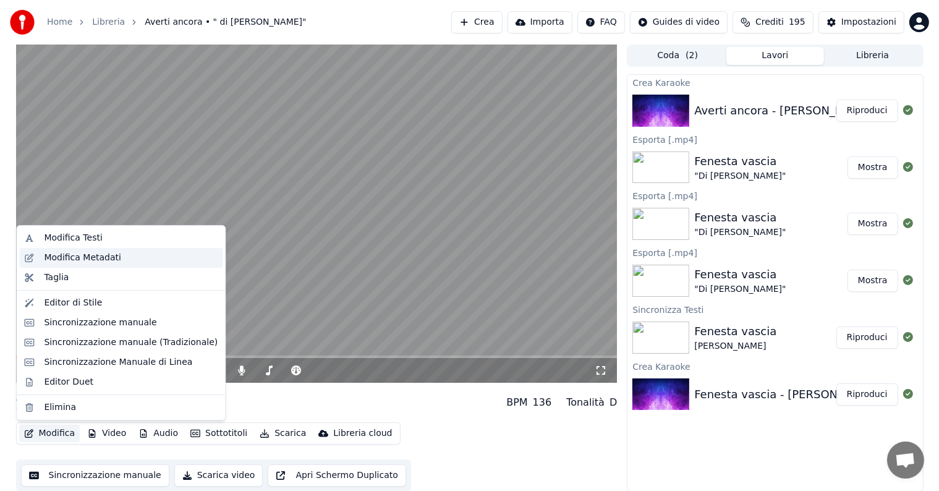
click at [108, 253] on div "Modifica Metadati" at bounding box center [82, 258] width 77 height 12
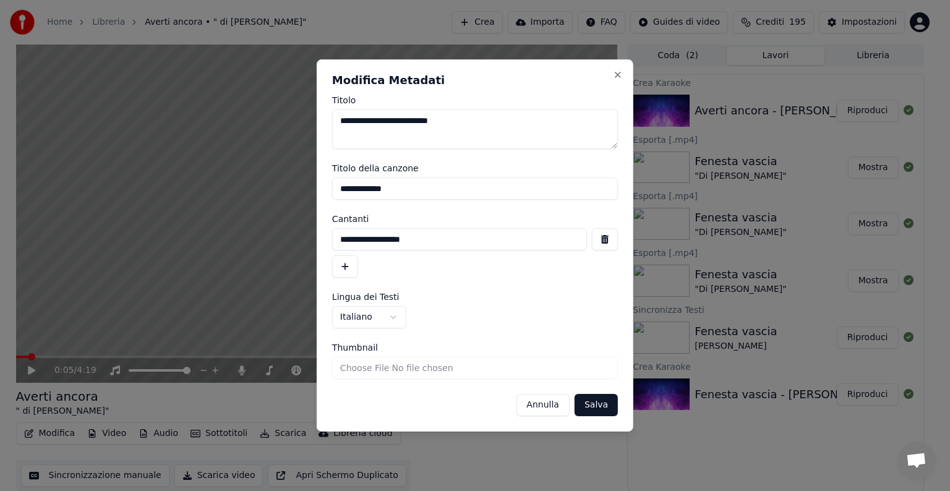
click at [391, 368] on input "Thumbnail" at bounding box center [475, 368] width 286 height 22
type input "**********"
click at [586, 408] on button "Salva" at bounding box center [595, 405] width 43 height 22
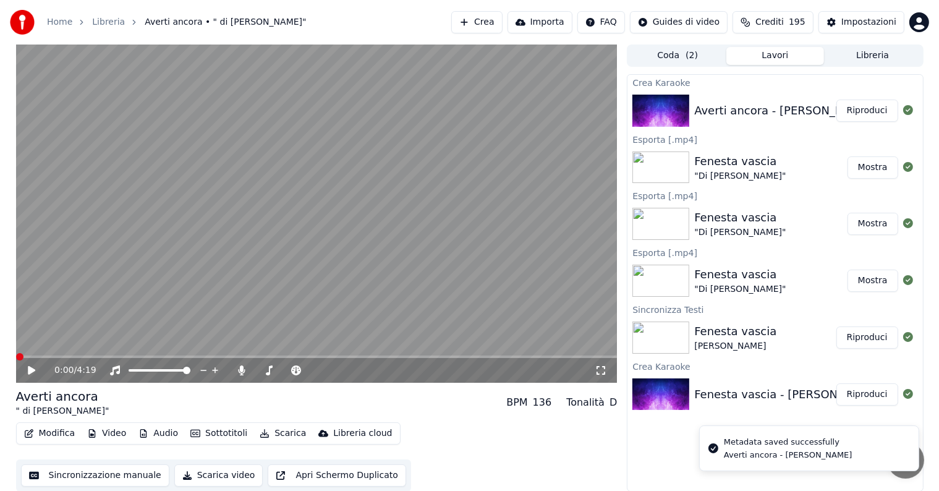
click at [198, 296] on video at bounding box center [317, 214] width 602 height 338
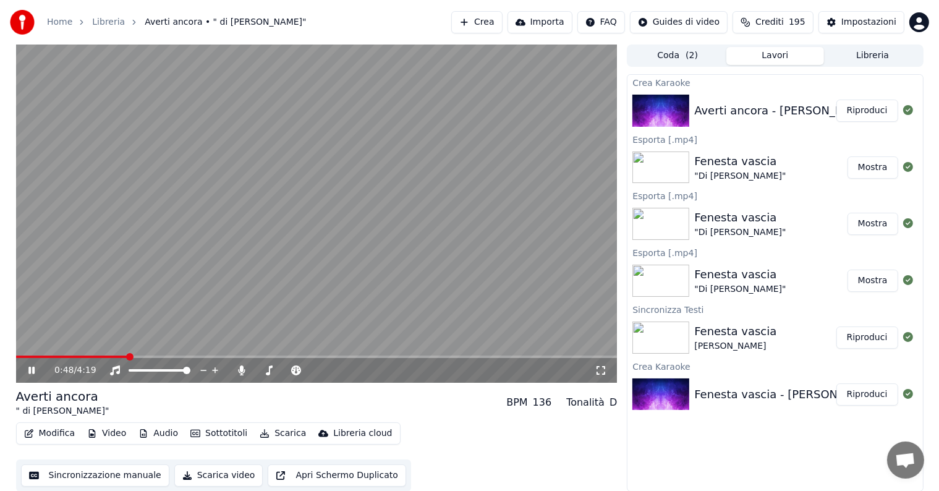
click at [302, 204] on video at bounding box center [317, 214] width 602 height 338
click at [502, 26] on button "Crea" at bounding box center [476, 22] width 51 height 22
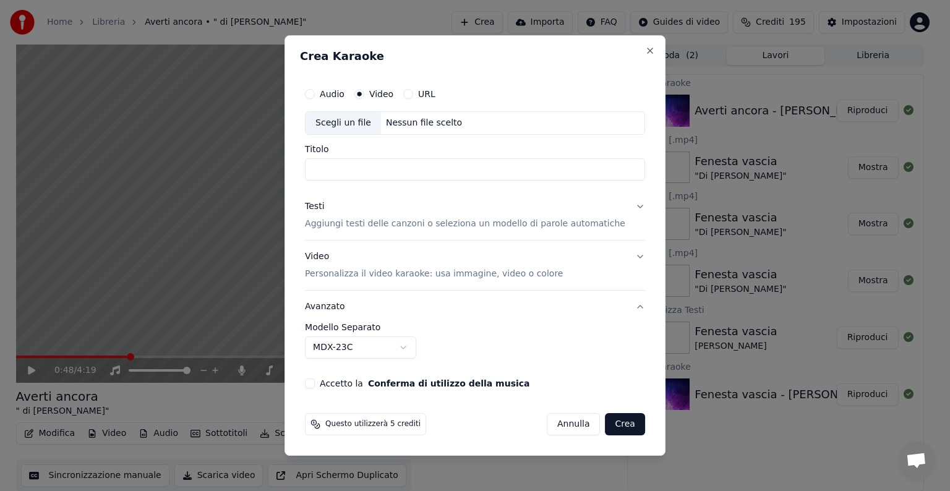
click at [406, 122] on div "Nessun file scelto" at bounding box center [424, 123] width 86 height 12
click at [645, 49] on button "Close" at bounding box center [650, 51] width 10 height 10
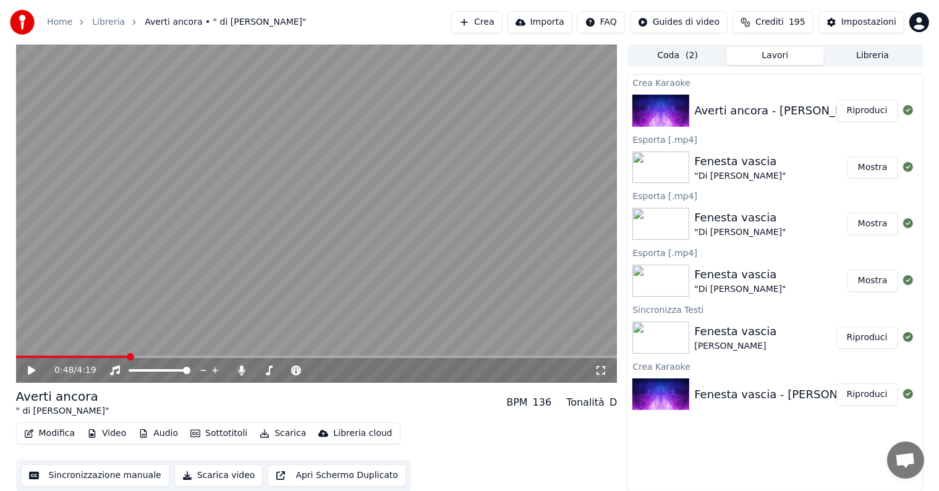
click at [502, 20] on button "Crea" at bounding box center [476, 22] width 51 height 22
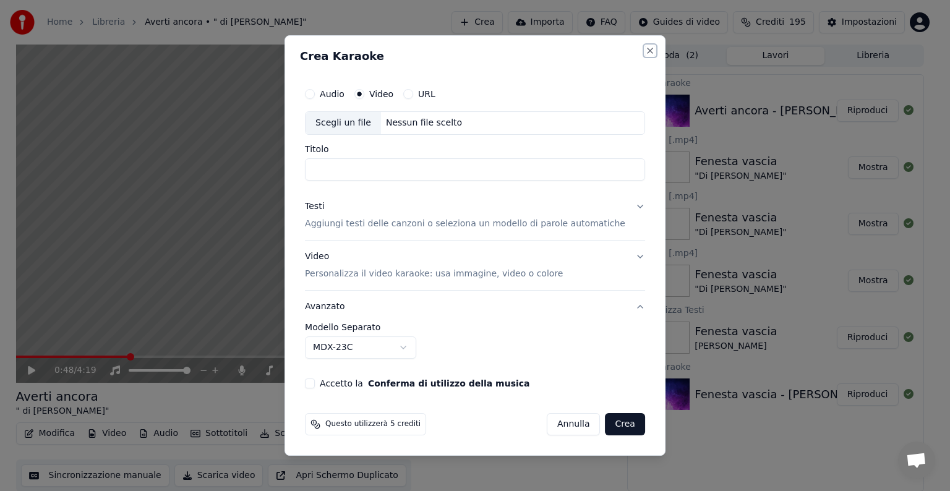
click at [645, 51] on button "Close" at bounding box center [650, 51] width 10 height 10
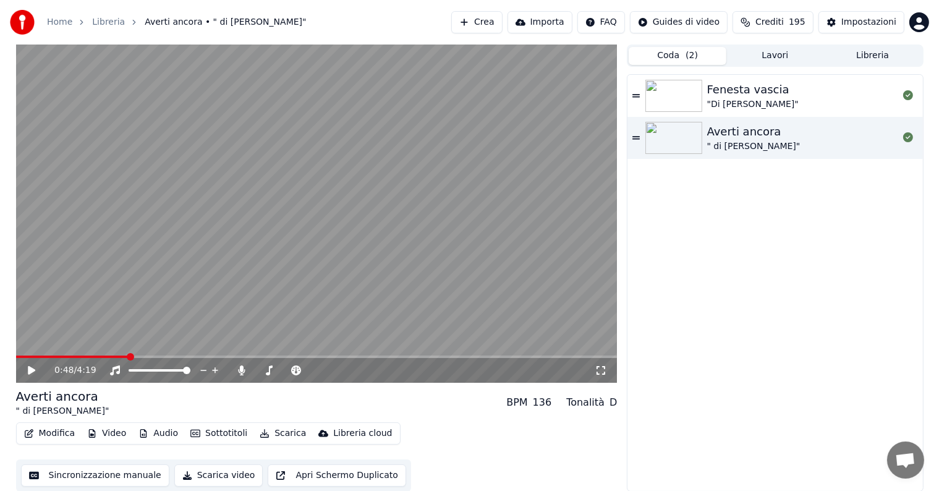
click at [673, 57] on button "Coda ( 2 )" at bounding box center [678, 56] width 98 height 18
click at [636, 137] on icon at bounding box center [635, 138] width 7 height 9
click at [556, 202] on video at bounding box center [317, 214] width 602 height 338
click at [497, 22] on button "Crea" at bounding box center [476, 22] width 51 height 22
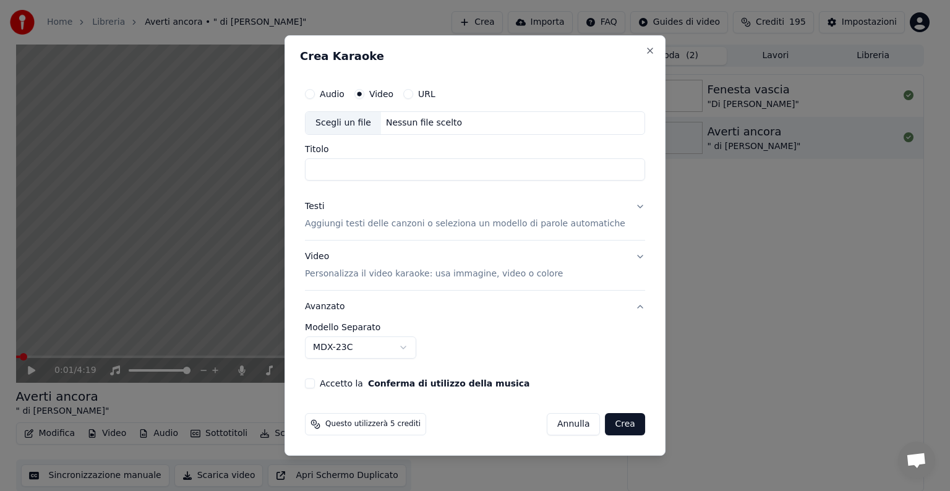
click at [395, 126] on div "Nessun file scelto" at bounding box center [424, 123] width 86 height 12
drag, startPoint x: 438, startPoint y: 170, endPoint x: 569, endPoint y: 174, distance: 130.5
click at [569, 174] on input "**********" at bounding box center [475, 169] width 340 height 22
type input "**********"
click at [381, 221] on p "Aggiungi testi delle canzoni o seleziona un modello di parole automatiche" at bounding box center [465, 224] width 320 height 12
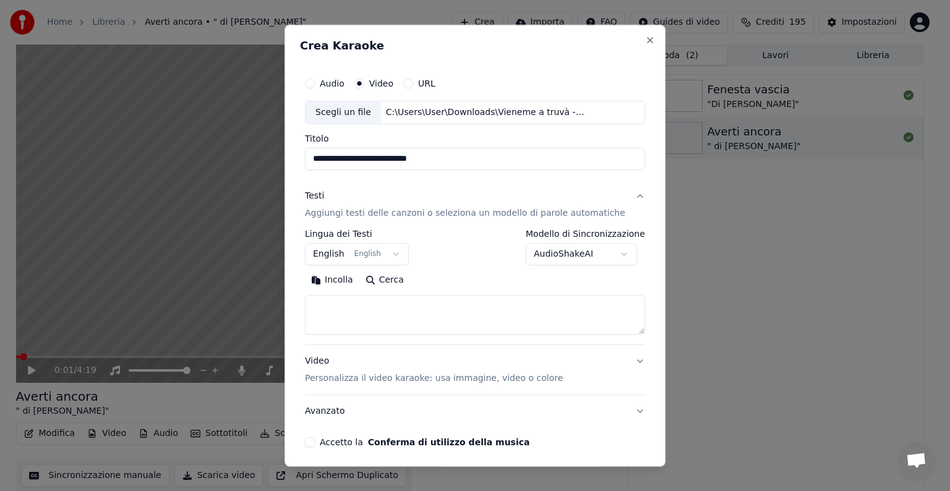
click at [334, 277] on button "Incolla" at bounding box center [332, 280] width 54 height 20
drag, startPoint x: 478, startPoint y: 312, endPoint x: 302, endPoint y: 295, distance: 176.4
click at [302, 295] on div "**********" at bounding box center [474, 246] width 381 height 442
type textarea "*"
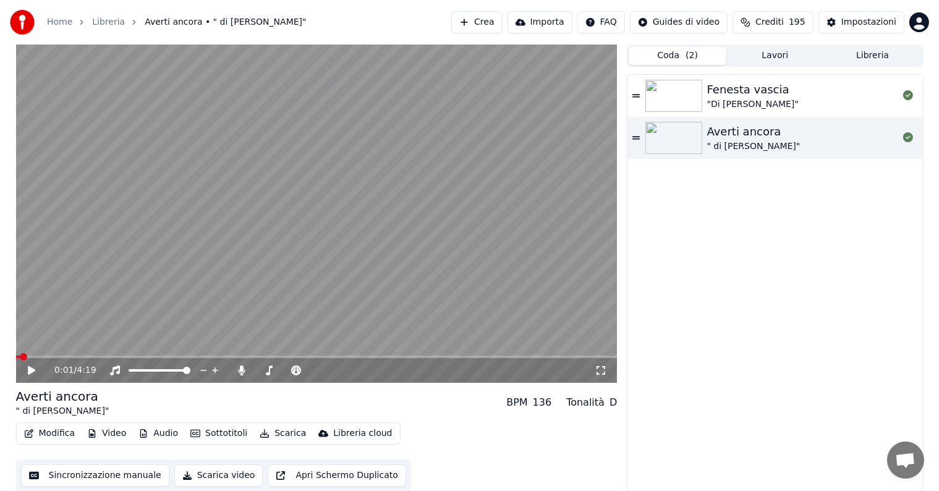
click at [502, 25] on button "Crea" at bounding box center [476, 22] width 51 height 22
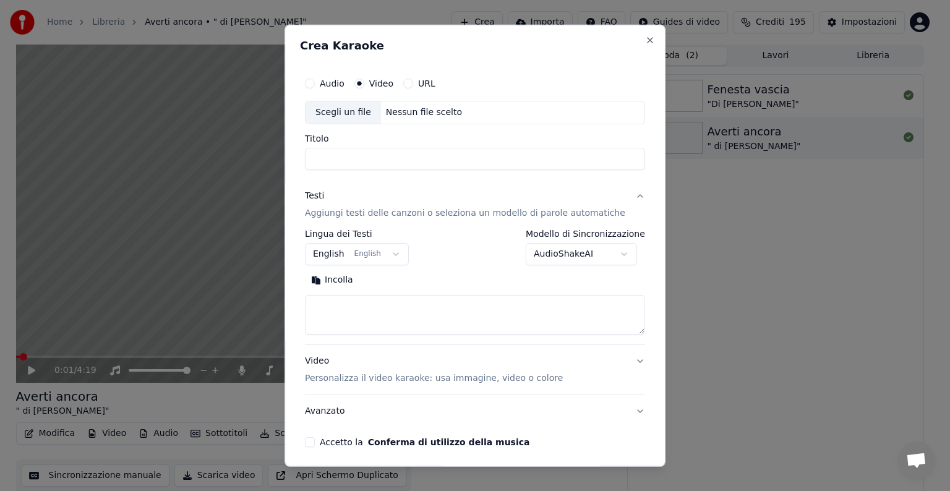
click at [398, 111] on div "Nessun file scelto" at bounding box center [424, 112] width 86 height 12
drag, startPoint x: 435, startPoint y: 163, endPoint x: 550, endPoint y: 176, distance: 115.8
click at [550, 176] on div "**********" at bounding box center [475, 259] width 350 height 386
type input "**********"
click at [357, 213] on p "Aggiungi testi delle canzoni o seleziona un modello di parole automatiche" at bounding box center [465, 213] width 320 height 12
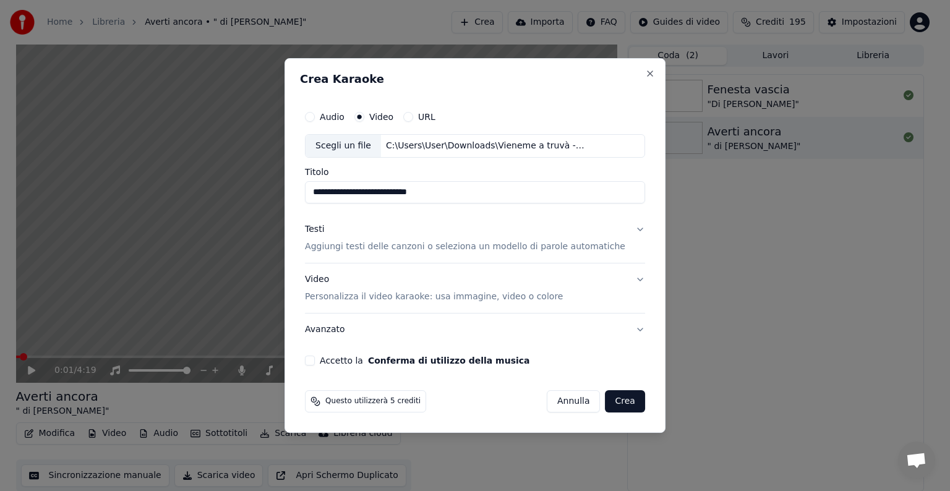
click at [358, 245] on p "Aggiungi testi delle canzoni o seleziona un modello di parole automatiche" at bounding box center [465, 247] width 320 height 12
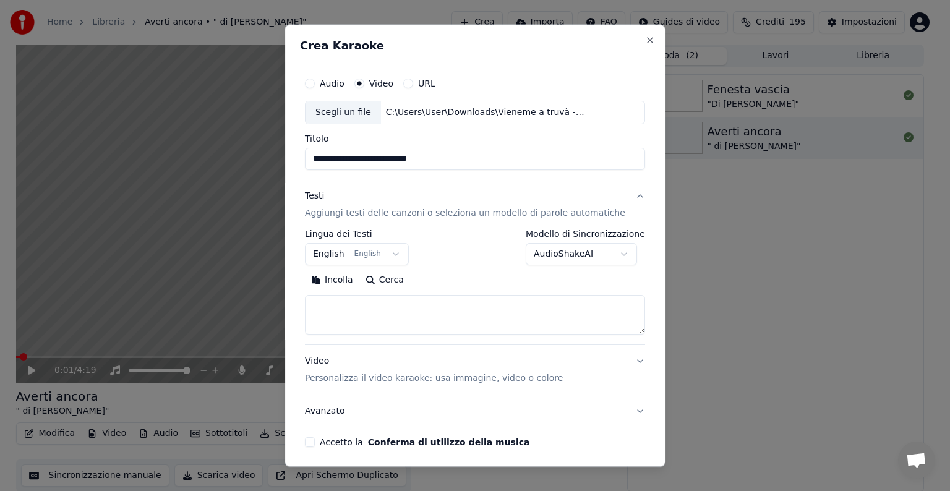
click at [346, 281] on button "Incolla" at bounding box center [332, 280] width 54 height 20
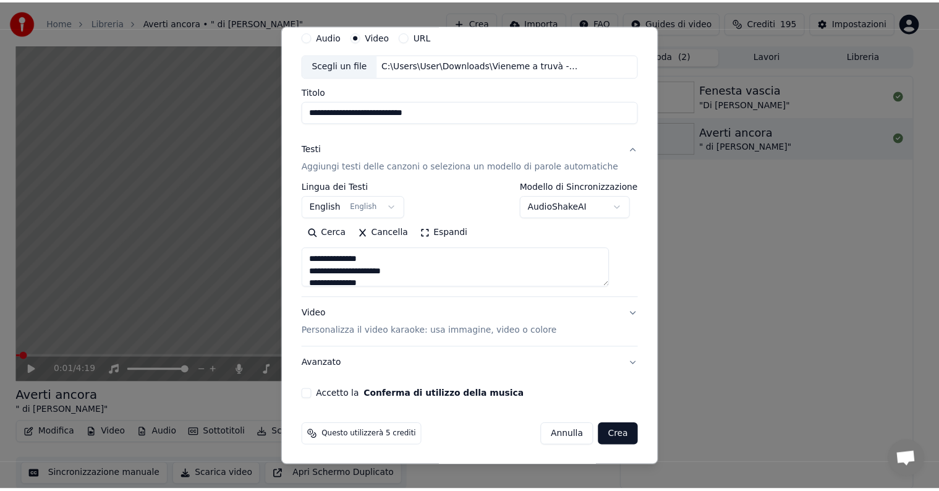
scroll to position [62, 0]
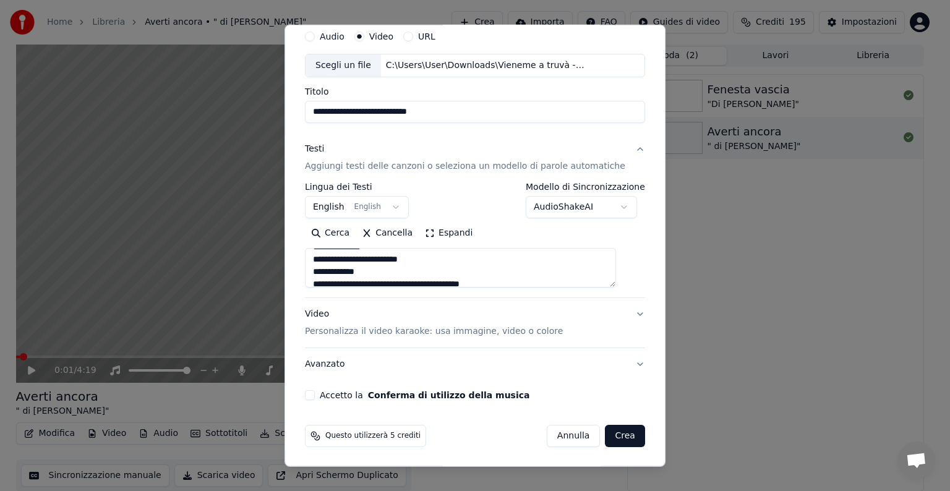
click at [315, 390] on button "Accetto la Conferma di utilizzo della musica" at bounding box center [310, 395] width 10 height 10
click at [608, 437] on button "Crea" at bounding box center [625, 436] width 40 height 22
type textarea "**********"
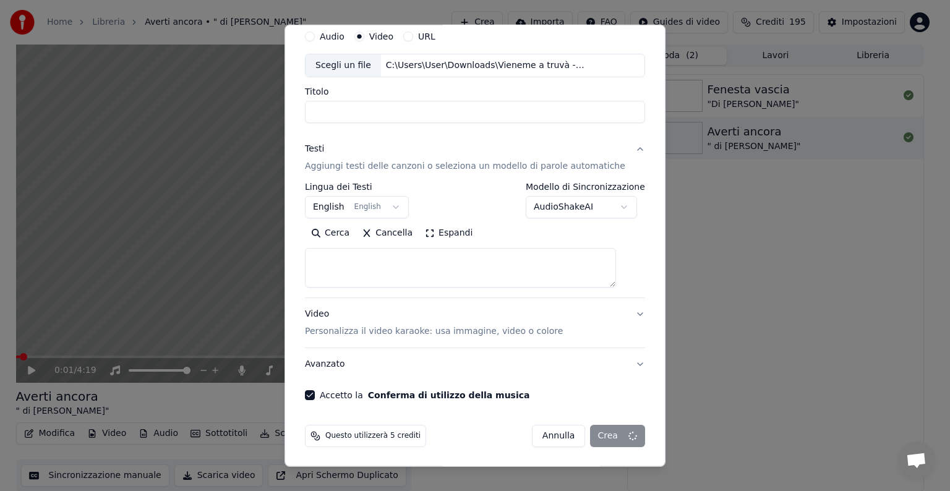
select select
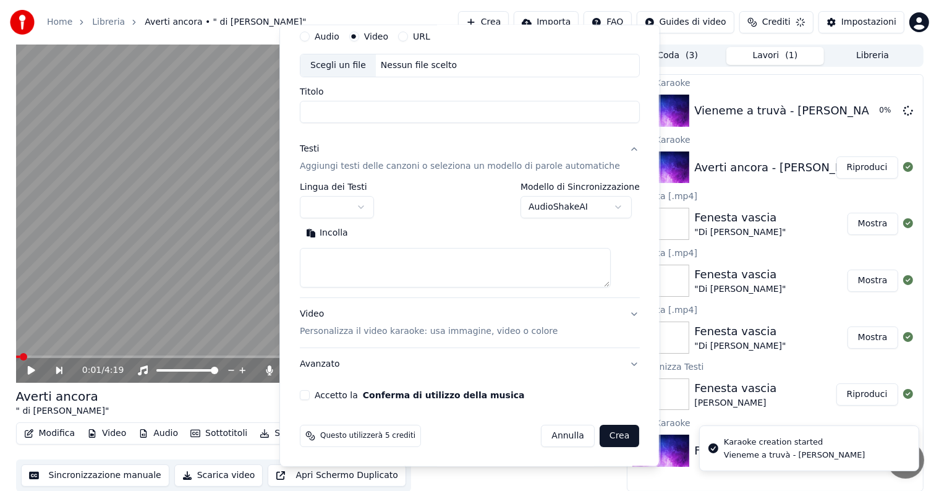
scroll to position [0, 0]
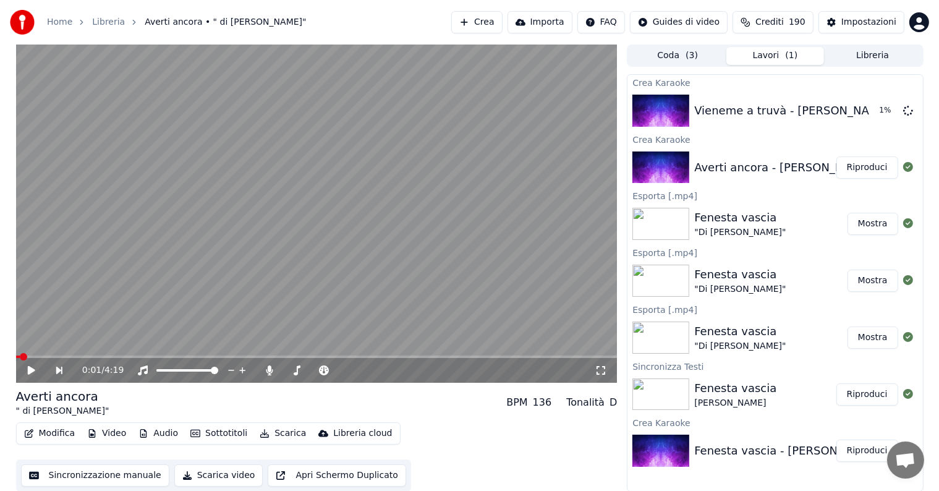
drag, startPoint x: 729, startPoint y: 228, endPoint x: 717, endPoint y: 225, distance: 12.0
click at [717, 226] on div ""Di [PERSON_NAME]"" at bounding box center [740, 232] width 92 height 12
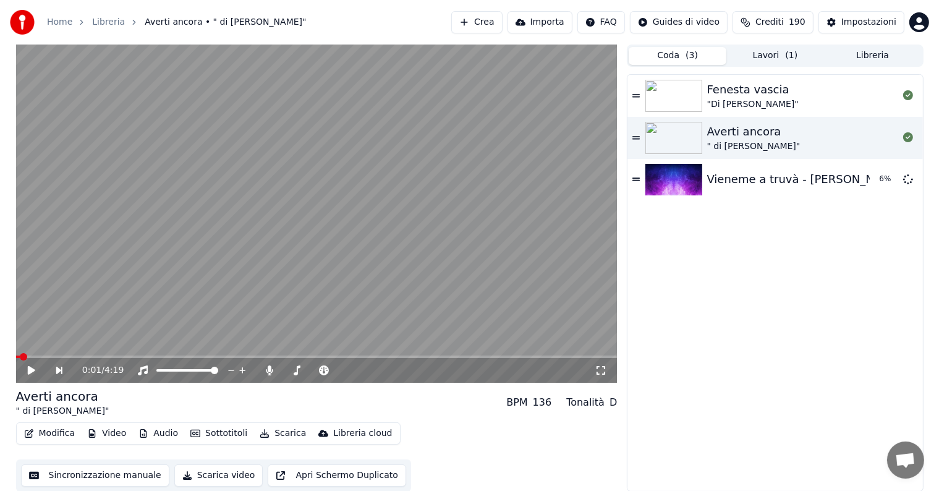
click at [679, 57] on button "Coda ( 3 )" at bounding box center [678, 56] width 98 height 18
click at [779, 49] on button "Lavori ( 1 )" at bounding box center [775, 56] width 98 height 18
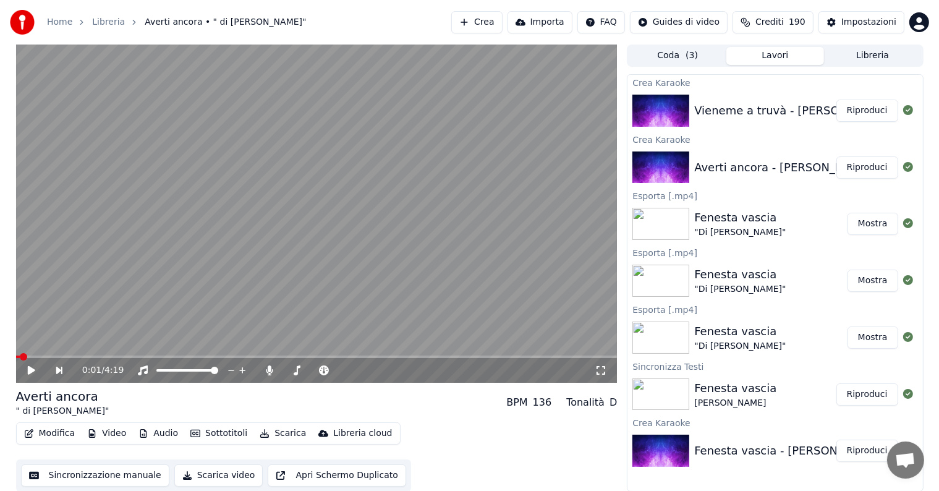
click at [867, 113] on button "Riproduci" at bounding box center [868, 111] width 62 height 22
click at [421, 252] on video at bounding box center [317, 214] width 602 height 338
click at [63, 359] on div "0:07 / 4:47" at bounding box center [317, 370] width 602 height 25
click at [71, 359] on div "0:07 / 4:47" at bounding box center [317, 370] width 602 height 25
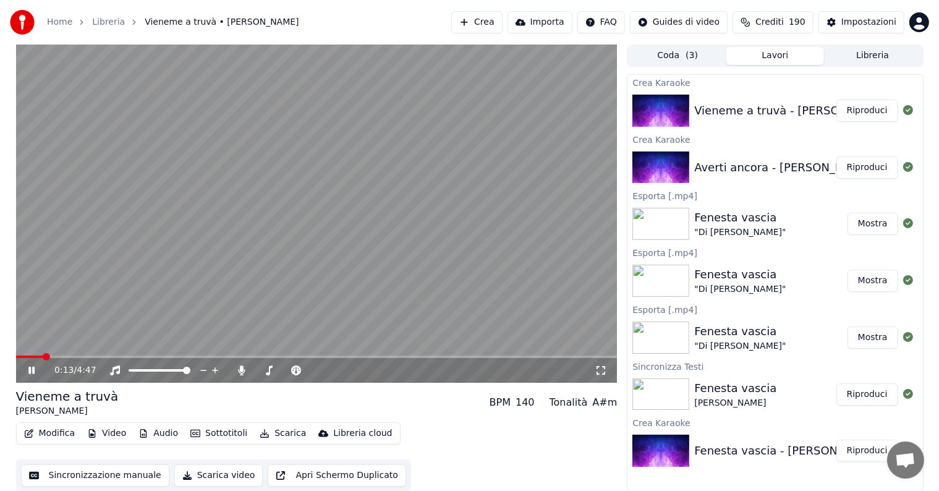
click at [43, 360] on span at bounding box center [46, 356] width 7 height 7
click at [73, 360] on span at bounding box center [69, 356] width 7 height 7
click at [158, 297] on video at bounding box center [317, 214] width 602 height 338
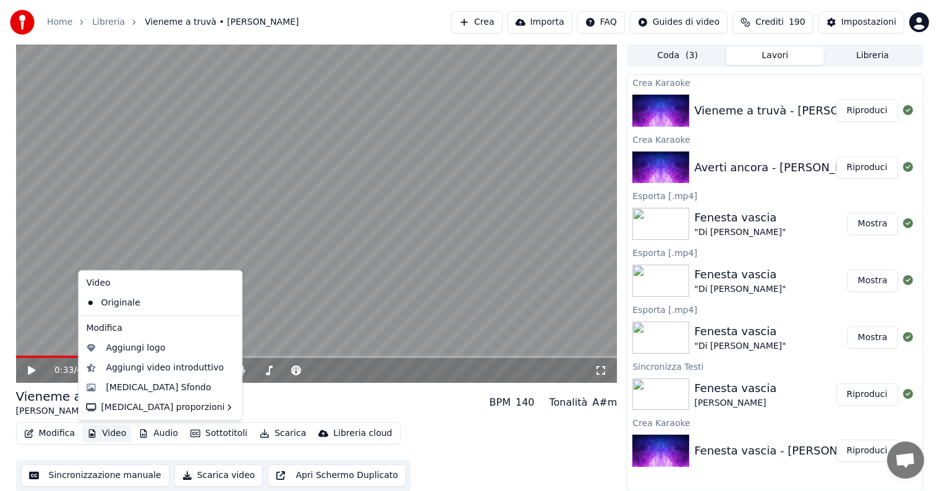
click at [116, 435] on button "Video" at bounding box center [106, 433] width 49 height 17
click at [129, 302] on div "Originale" at bounding box center [151, 303] width 140 height 20
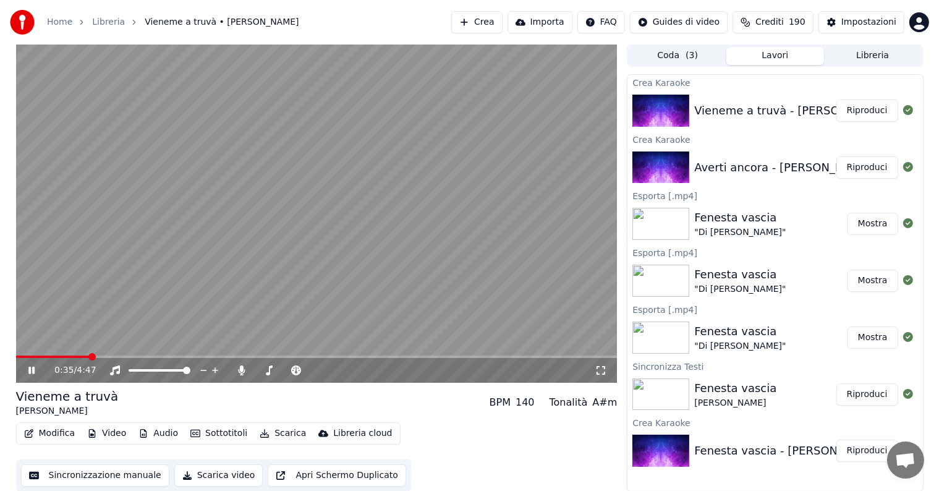
click at [112, 427] on button "Video" at bounding box center [106, 433] width 49 height 17
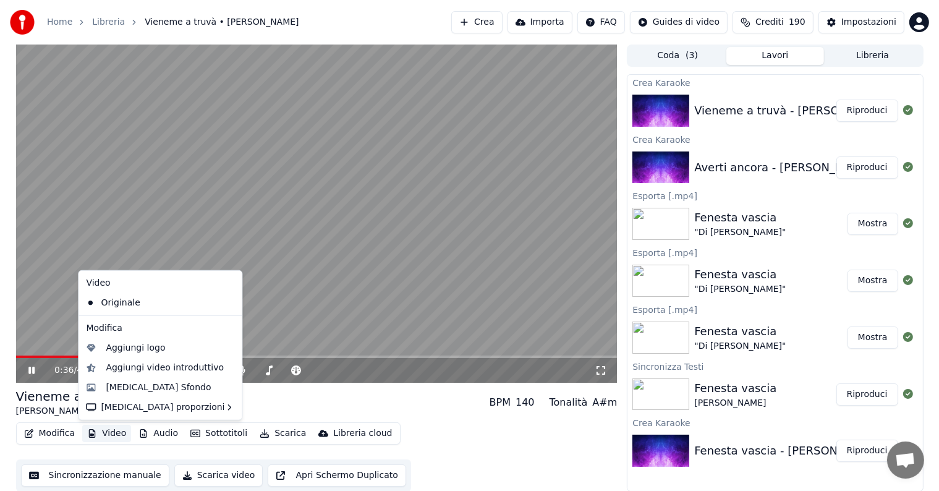
click at [226, 305] on icon at bounding box center [233, 303] width 14 height 10
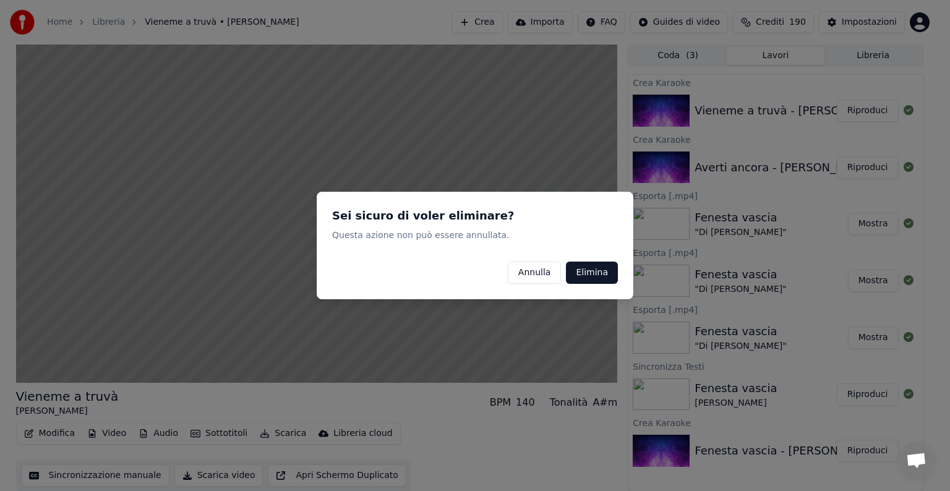
click at [594, 270] on button "Elimina" at bounding box center [592, 273] width 52 height 22
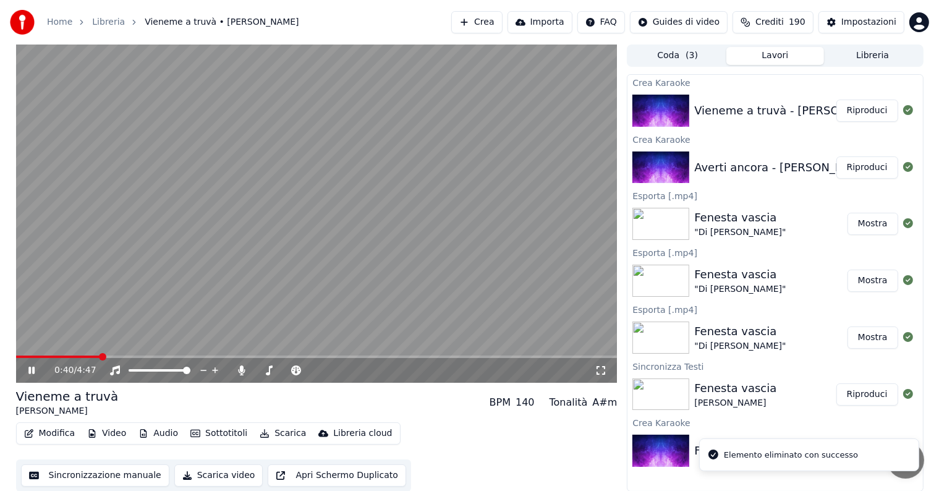
click at [49, 356] on span at bounding box center [58, 357] width 84 height 2
click at [22, 352] on video at bounding box center [317, 214] width 602 height 338
click at [26, 357] on span at bounding box center [21, 357] width 11 height 2
click at [16, 354] on span at bounding box center [19, 356] width 7 height 7
click at [876, 111] on button "Riproduci" at bounding box center [868, 111] width 62 height 22
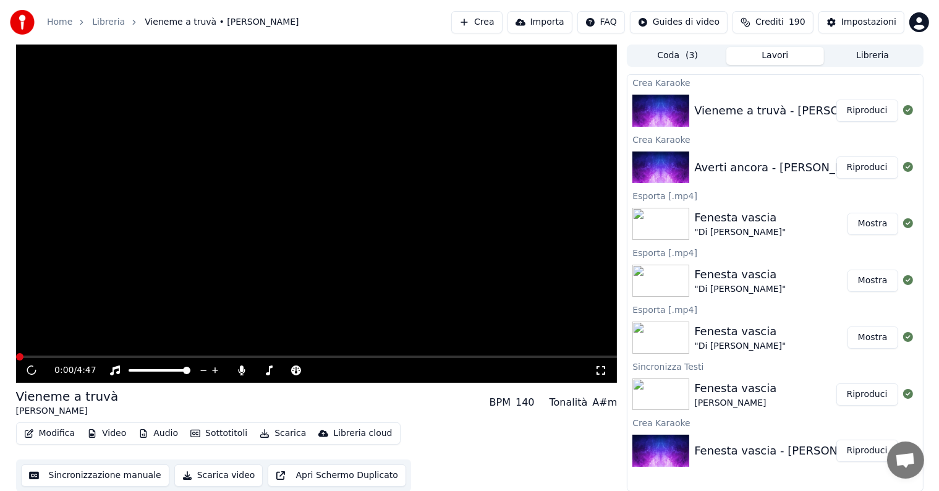
click at [40, 358] on span at bounding box center [317, 357] width 602 height 2
click at [107, 352] on video at bounding box center [317, 214] width 602 height 338
click at [16, 353] on span at bounding box center [19, 356] width 7 height 7
click at [42, 357] on span at bounding box center [317, 357] width 602 height 2
click at [67, 360] on div "0:13 / 4:47" at bounding box center [317, 370] width 602 height 25
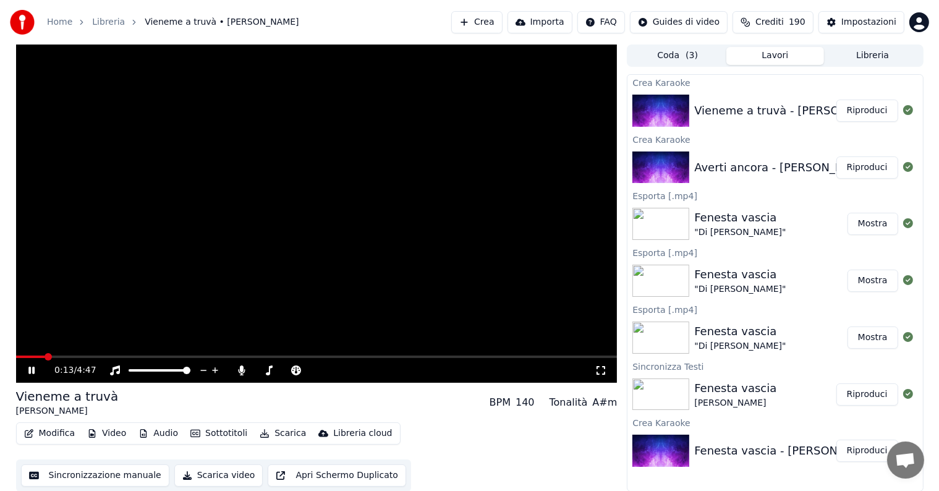
click at [71, 357] on span at bounding box center [317, 357] width 602 height 2
click at [100, 358] on span at bounding box center [317, 357] width 602 height 2
click at [160, 359] on div "0:40 / 4:47" at bounding box center [317, 370] width 602 height 25
click at [162, 356] on span at bounding box center [317, 357] width 602 height 2
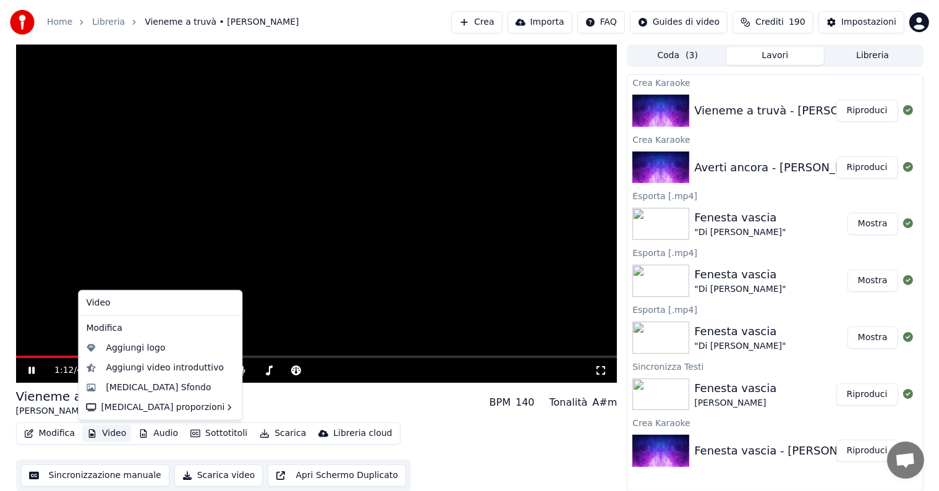
click at [109, 430] on button "Video" at bounding box center [106, 433] width 49 height 17
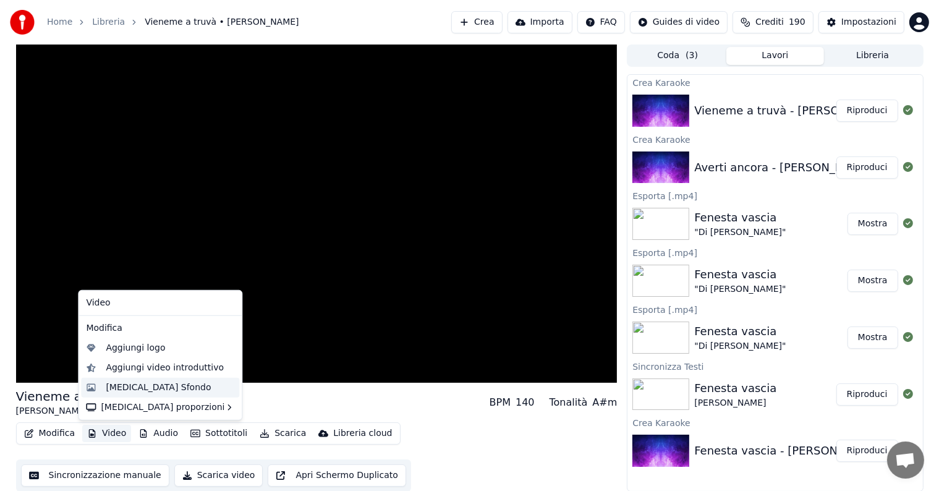
click at [127, 386] on div "[MEDICAL_DATA] Sfondo" at bounding box center [158, 387] width 105 height 12
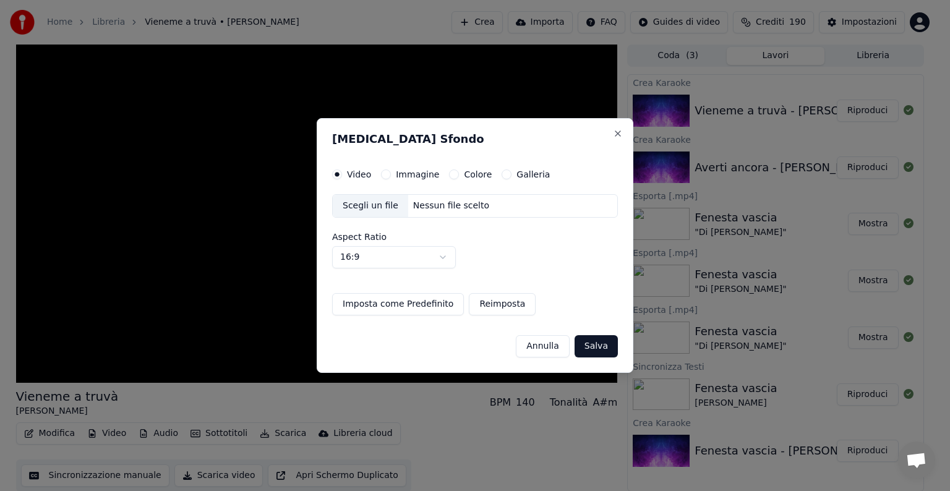
click at [450, 174] on button "Colore" at bounding box center [454, 174] width 10 height 10
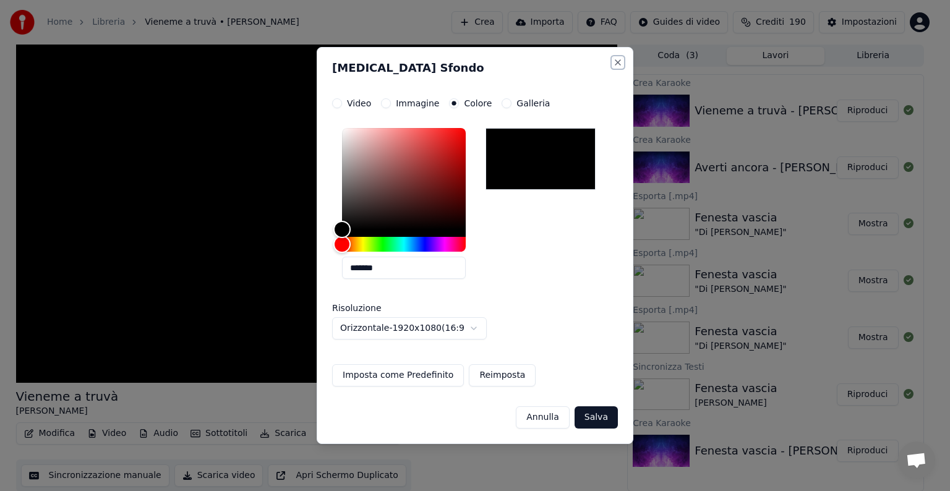
click at [618, 60] on button "Close" at bounding box center [618, 62] width 10 height 10
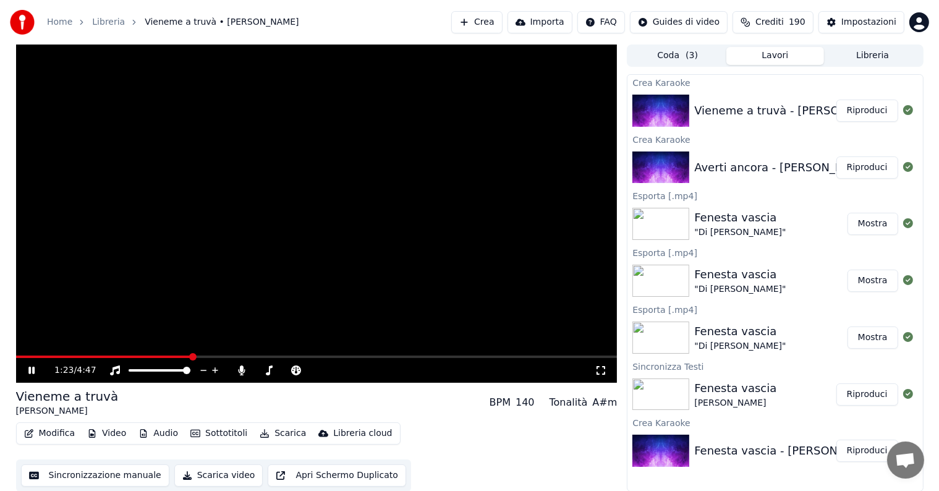
click at [35, 370] on icon at bounding box center [40, 370] width 29 height 10
click at [208, 432] on button "Sottotitoli" at bounding box center [218, 433] width 67 height 17
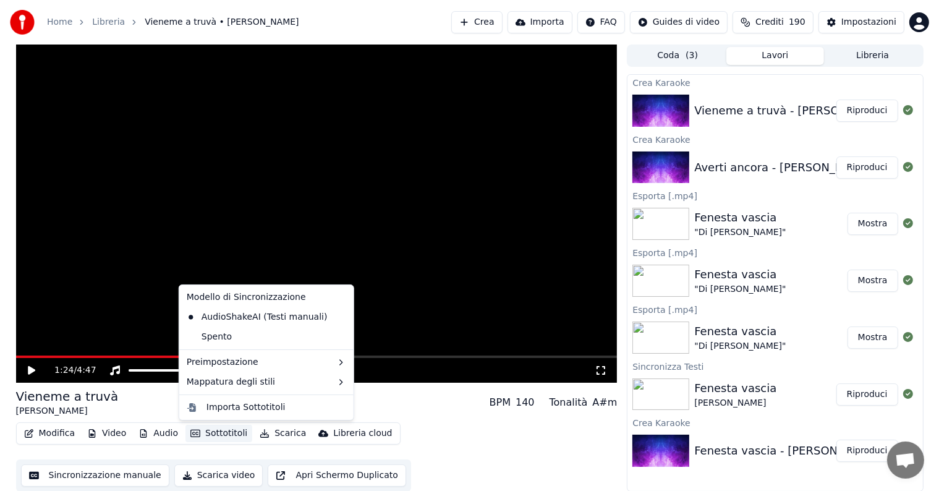
click at [207, 434] on button "Sottotitoli" at bounding box center [218, 433] width 67 height 17
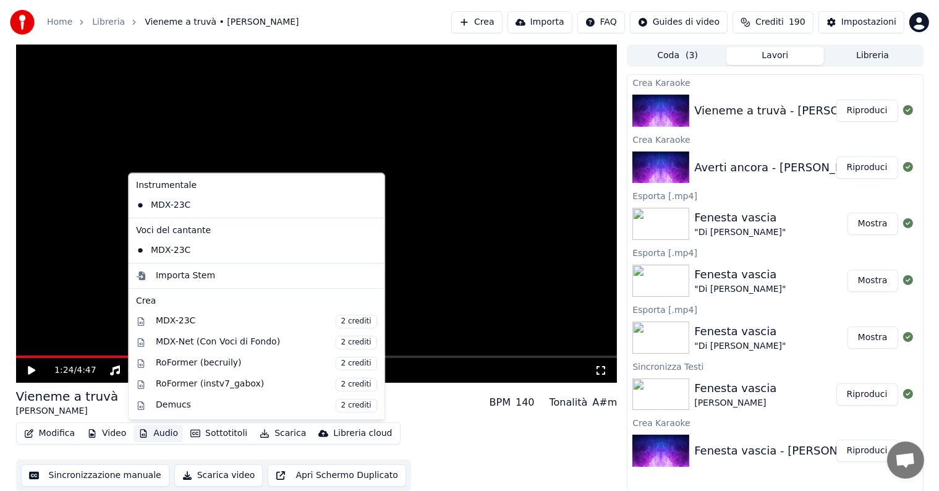
click at [166, 434] on button "Audio" at bounding box center [158, 433] width 49 height 17
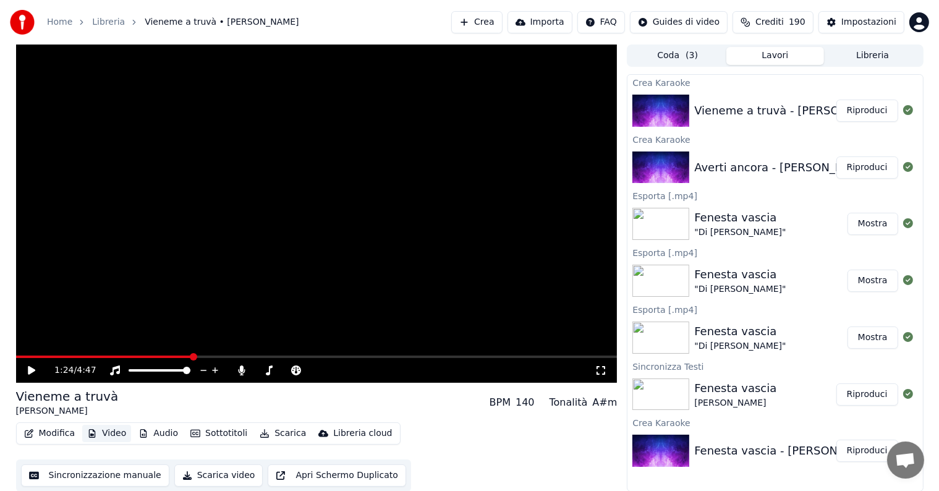
click at [112, 433] on button "Video" at bounding box center [106, 433] width 49 height 17
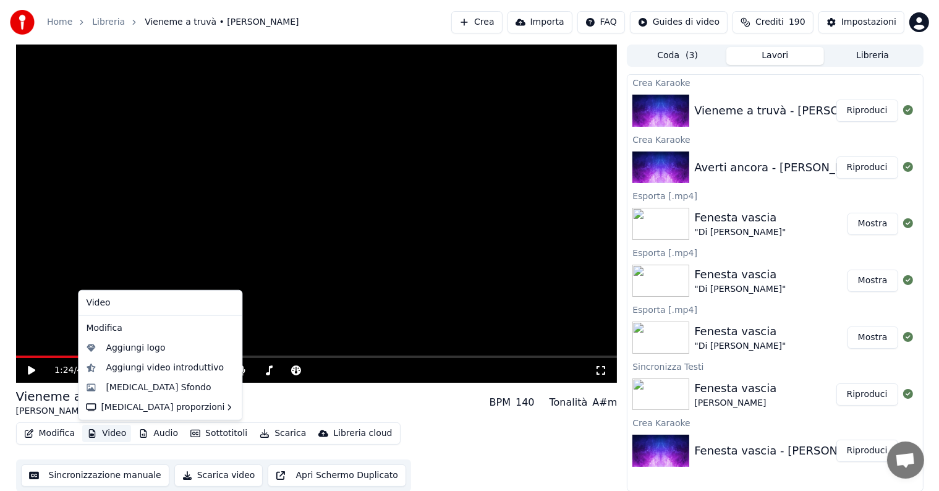
click at [113, 433] on button "Video" at bounding box center [106, 433] width 49 height 17
click at [112, 300] on div "Video" at bounding box center [160, 303] width 158 height 20
click at [104, 306] on div "Video" at bounding box center [160, 303] width 158 height 20
click at [126, 321] on div "Modifica" at bounding box center [160, 328] width 158 height 20
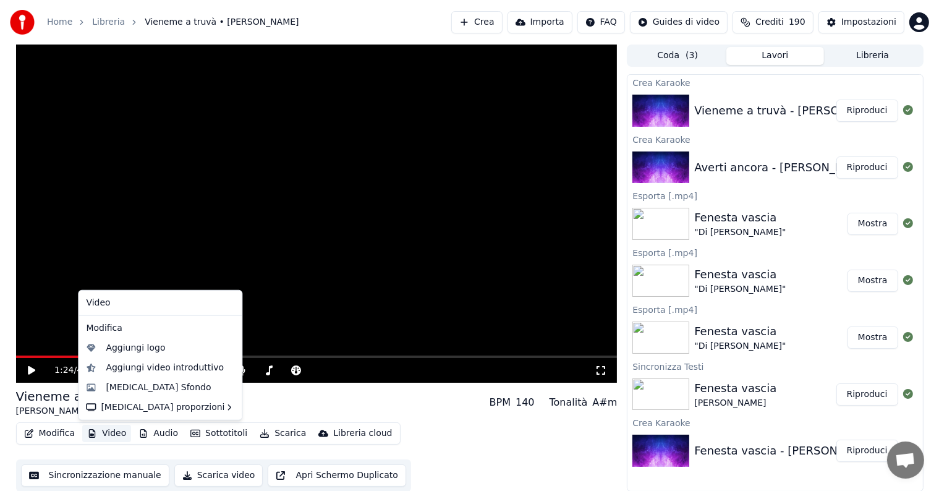
click at [23, 370] on div "1:24 / 4:47" at bounding box center [317, 370] width 592 height 12
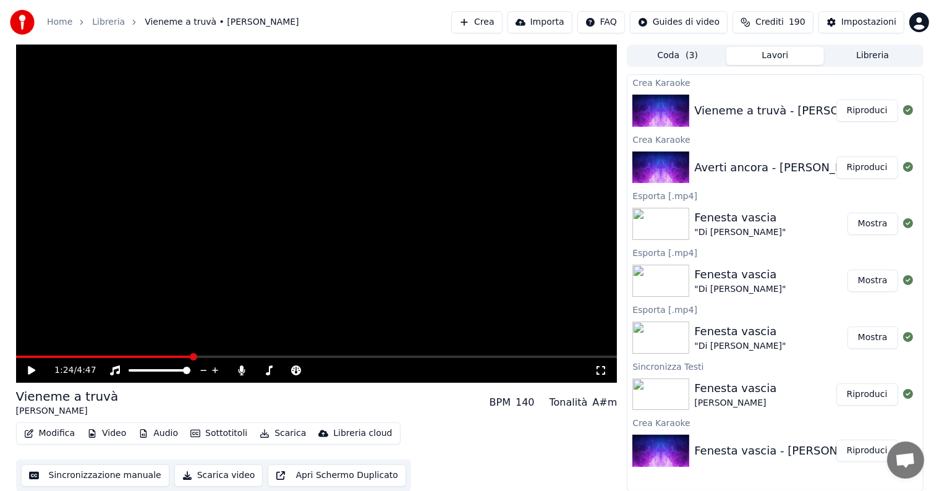
click at [63, 436] on button "Modifica" at bounding box center [49, 433] width 61 height 17
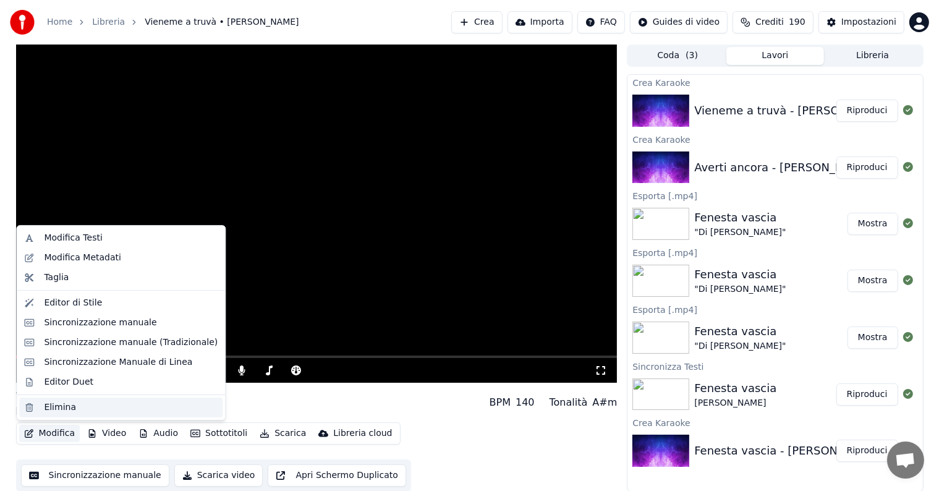
click at [61, 410] on div "Elimina" at bounding box center [60, 407] width 32 height 12
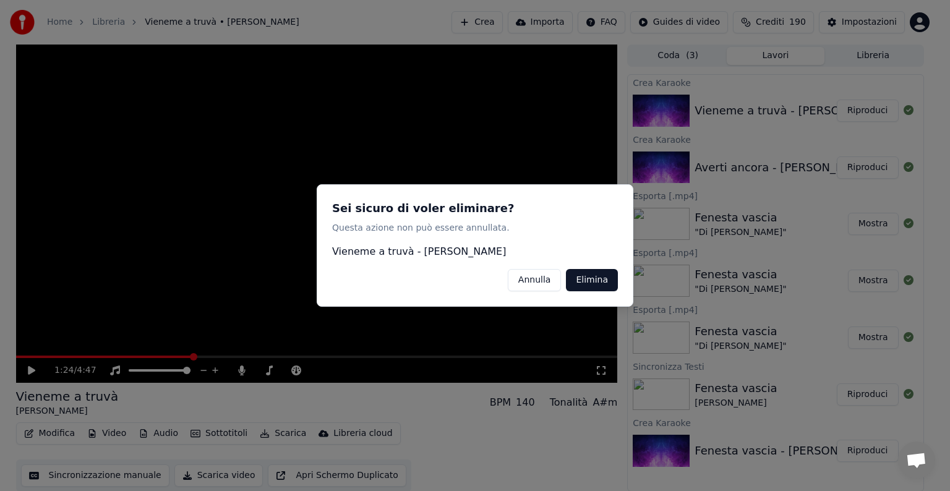
click at [592, 275] on button "Elimina" at bounding box center [592, 280] width 52 height 22
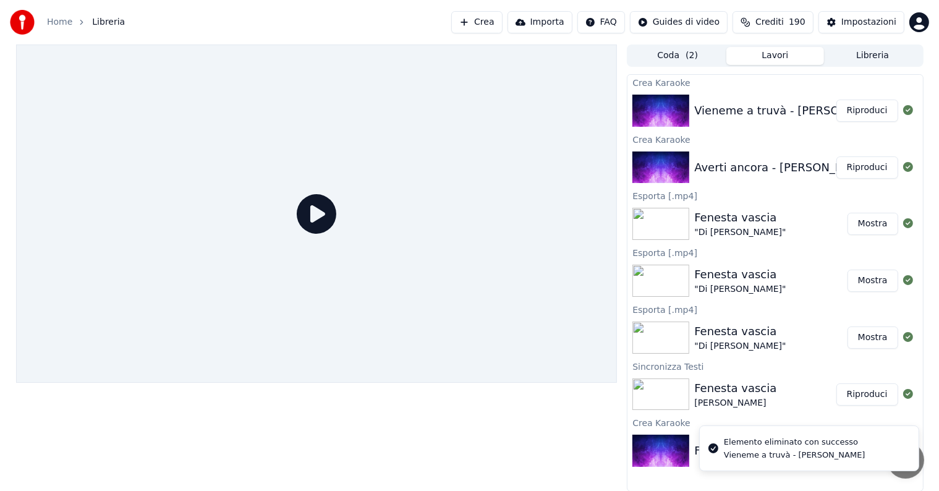
click at [502, 17] on button "Crea" at bounding box center [476, 22] width 51 height 22
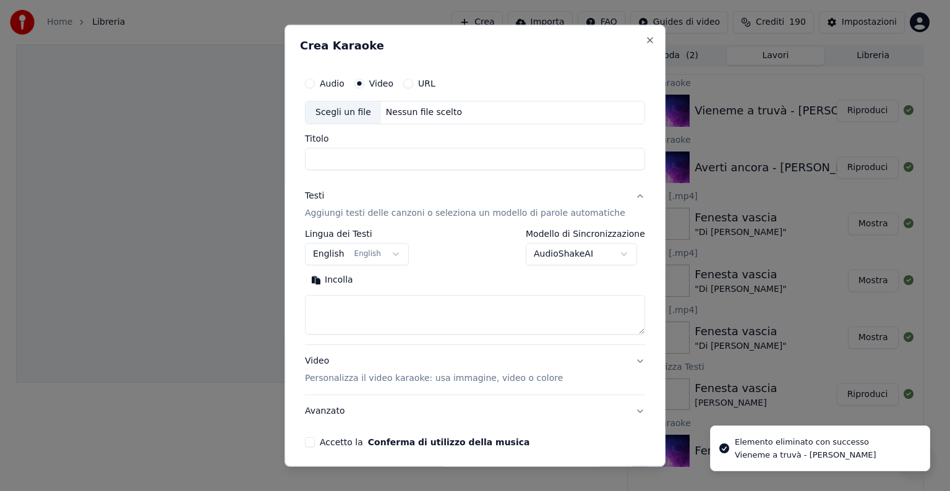
click at [391, 111] on div "Nessun file scelto" at bounding box center [424, 112] width 86 height 12
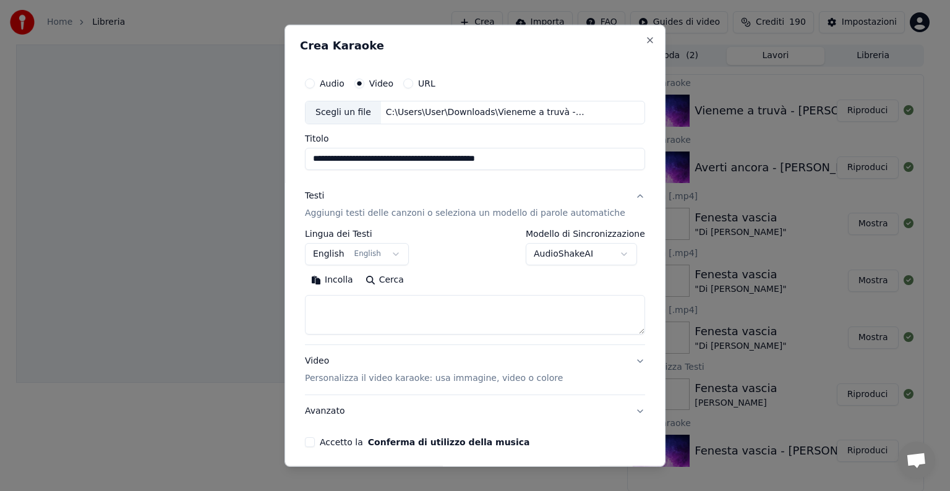
drag, startPoint x: 434, startPoint y: 158, endPoint x: 439, endPoint y: 164, distance: 7.9
click at [448, 168] on input "**********" at bounding box center [475, 159] width 340 height 22
click at [436, 162] on input "**********" at bounding box center [475, 159] width 340 height 22
drag, startPoint x: 434, startPoint y: 159, endPoint x: 523, endPoint y: 152, distance: 89.3
click at [523, 152] on input "**********" at bounding box center [475, 159] width 340 height 22
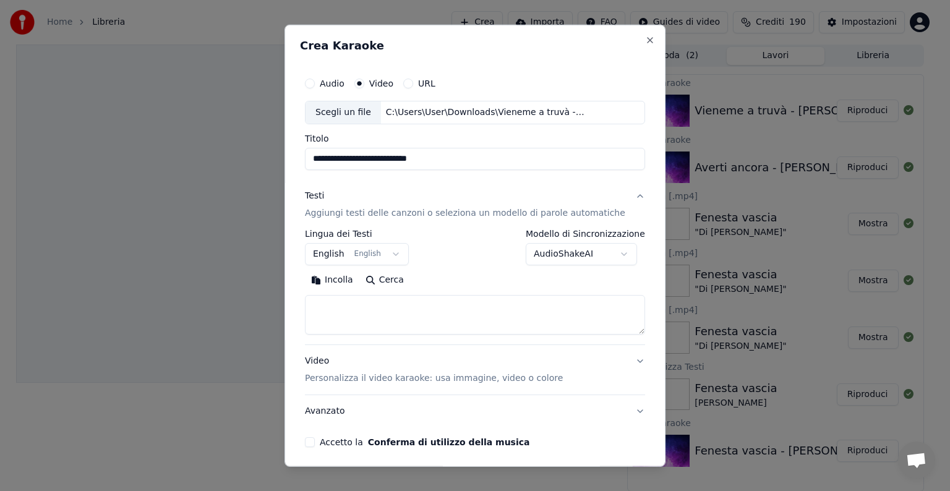
type input "**********"
click at [343, 276] on button "Incolla" at bounding box center [332, 280] width 54 height 20
click at [341, 360] on div "Video Personalizza il video karaoke: usa immagine, video o colore" at bounding box center [434, 370] width 258 height 30
type textarea "**********"
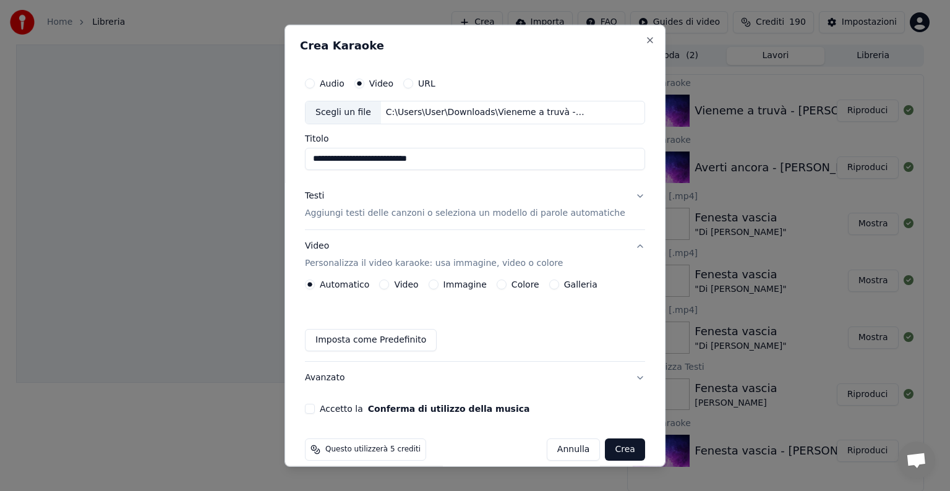
click at [502, 282] on button "Colore" at bounding box center [501, 284] width 10 height 10
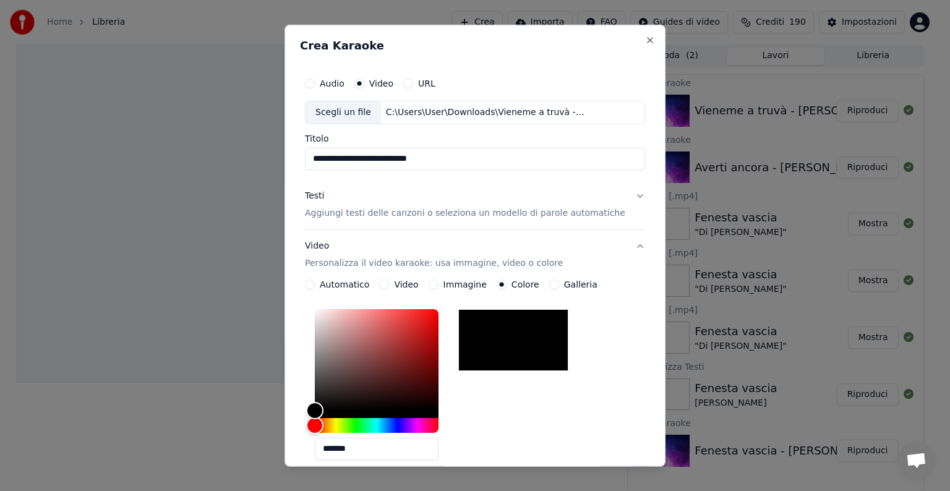
click at [485, 360] on div at bounding box center [513, 340] width 110 height 62
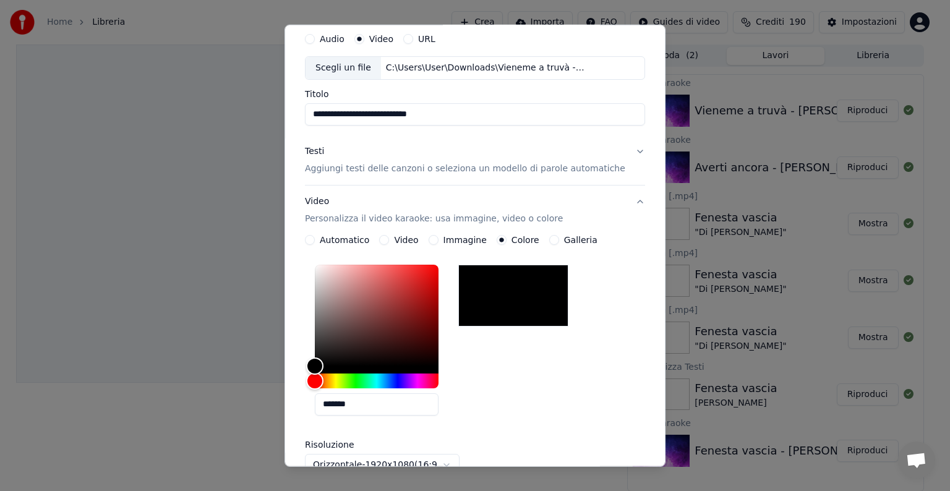
scroll to position [185, 0]
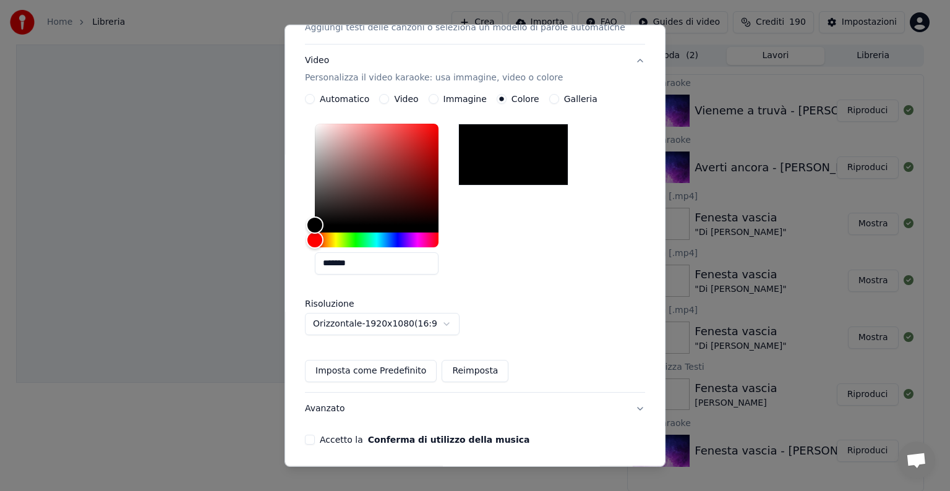
click at [482, 171] on div at bounding box center [513, 155] width 110 height 62
click at [456, 370] on button "Reimposta" at bounding box center [474, 371] width 67 height 22
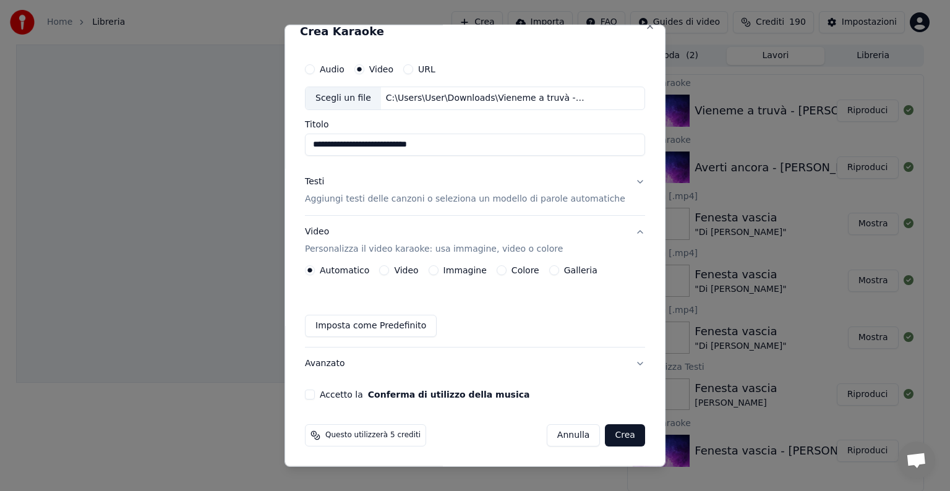
scroll to position [14, 0]
drag, startPoint x: 503, startPoint y: 265, endPoint x: 495, endPoint y: 284, distance: 20.5
click at [503, 267] on button "Colore" at bounding box center [501, 271] width 10 height 10
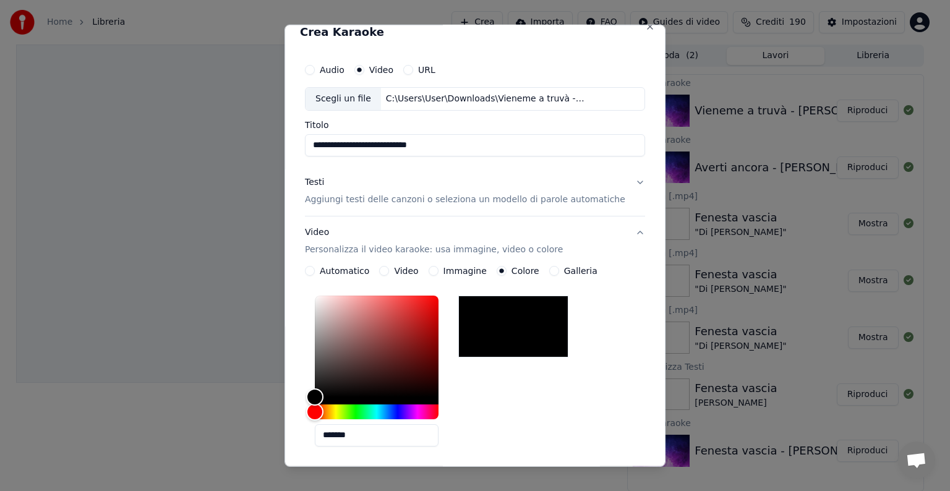
click at [477, 349] on div at bounding box center [513, 327] width 110 height 62
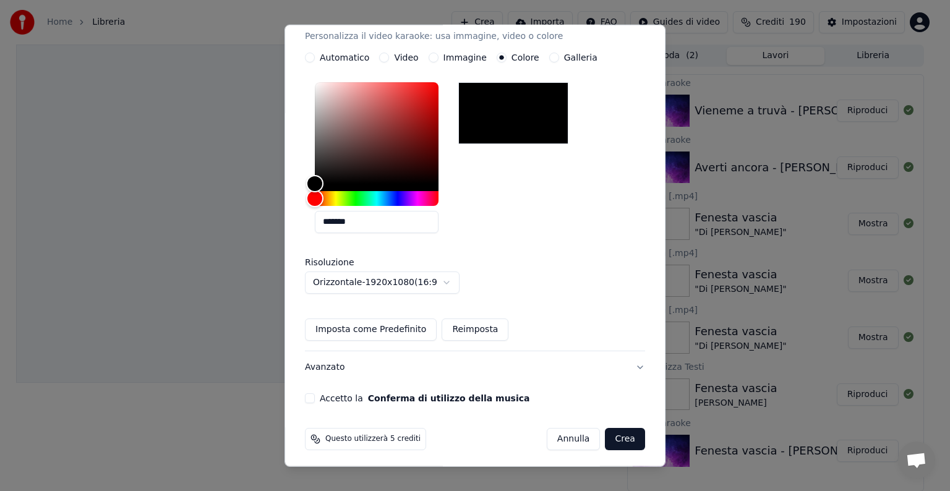
scroll to position [230, 0]
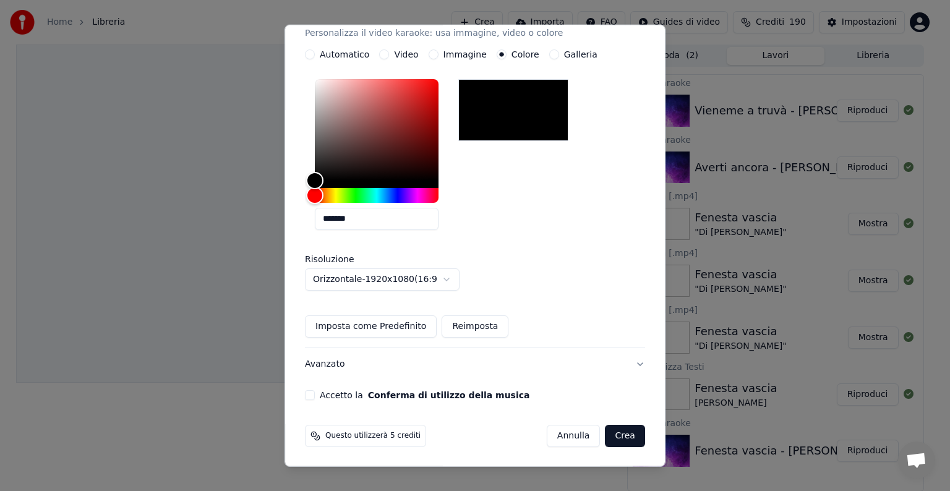
click at [346, 328] on button "Imposta come Predefinito" at bounding box center [371, 326] width 132 height 22
click at [339, 365] on button "Avanzato" at bounding box center [475, 364] width 340 height 32
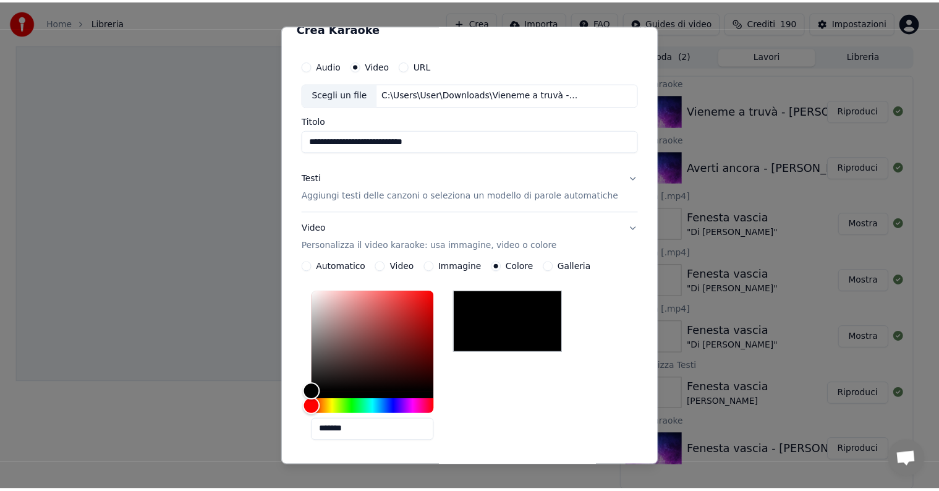
scroll to position [0, 0]
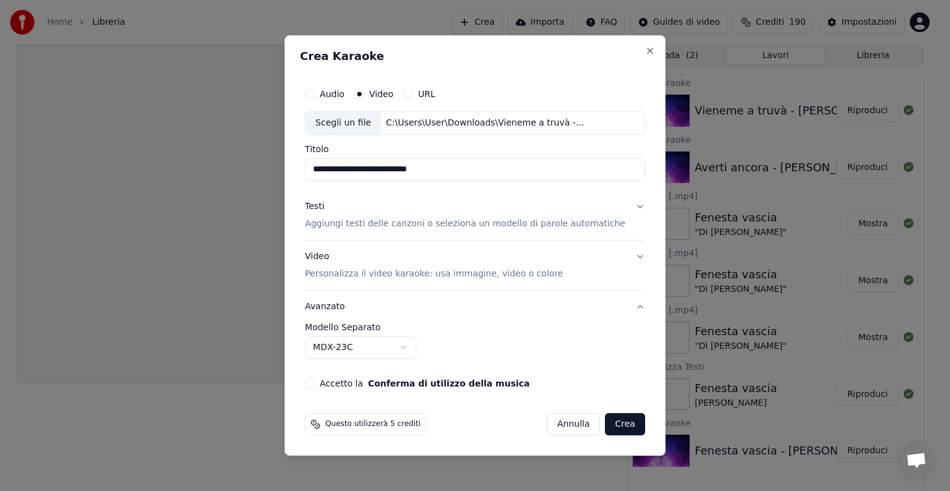
click at [315, 383] on button "Accetto la Conferma di utilizzo della musica" at bounding box center [310, 383] width 10 height 10
click at [608, 423] on button "Crea" at bounding box center [625, 424] width 40 height 22
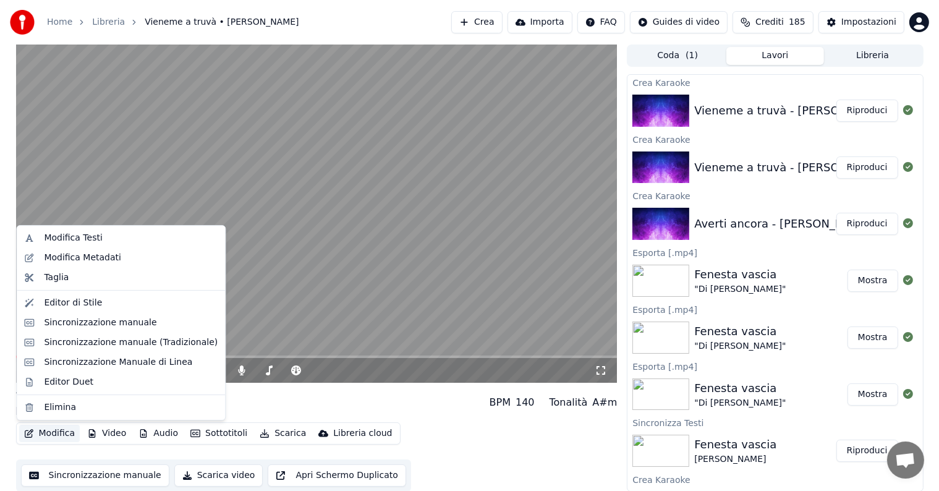
click at [54, 434] on button "Modifica" at bounding box center [49, 433] width 61 height 17
click at [36, 260] on div "Modifica Metadati" at bounding box center [120, 258] width 203 height 20
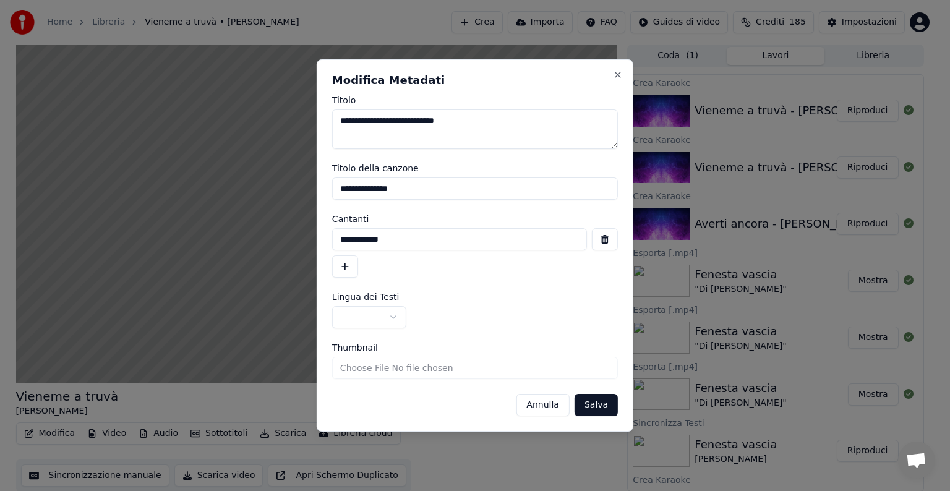
click at [338, 190] on input "**********" at bounding box center [475, 188] width 286 height 22
click at [339, 240] on input "**********" at bounding box center [459, 239] width 255 height 22
click at [339, 237] on input "**********" at bounding box center [459, 239] width 255 height 22
click at [356, 236] on input "**********" at bounding box center [459, 239] width 255 height 22
type input "**********"
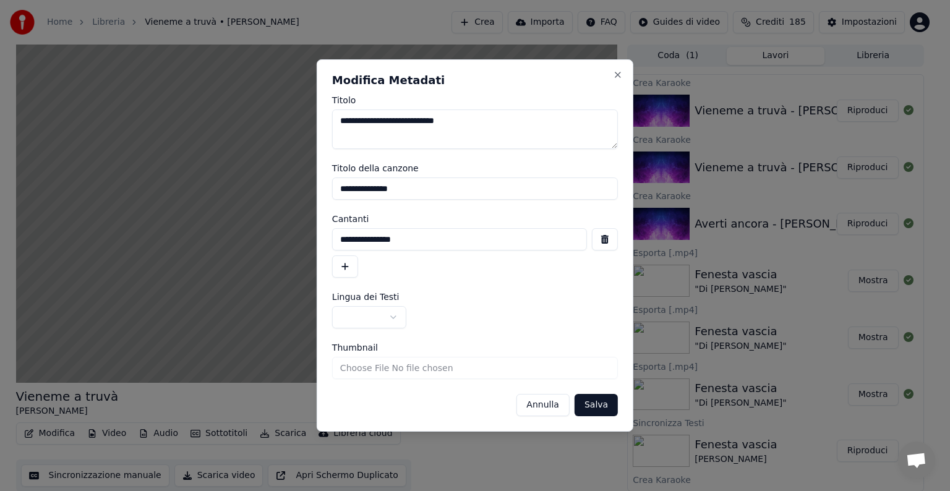
click at [393, 322] on body "**********" at bounding box center [469, 245] width 939 height 491
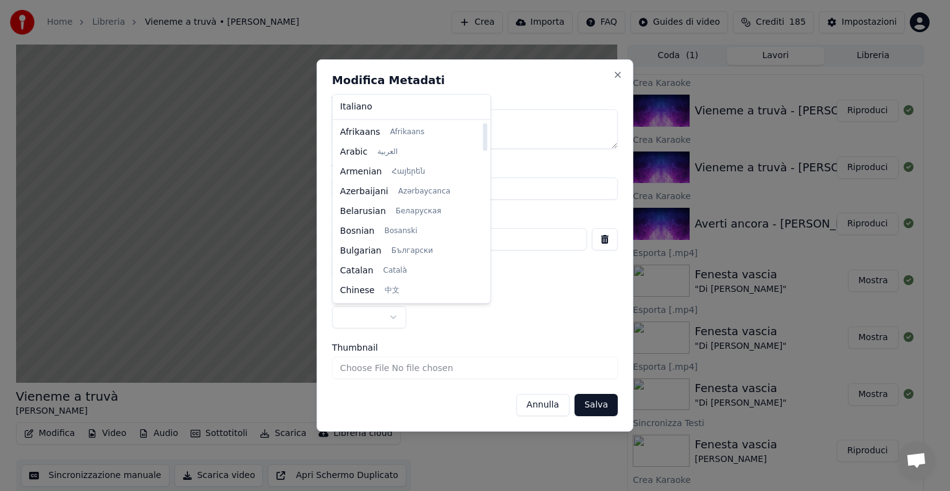
select select "**"
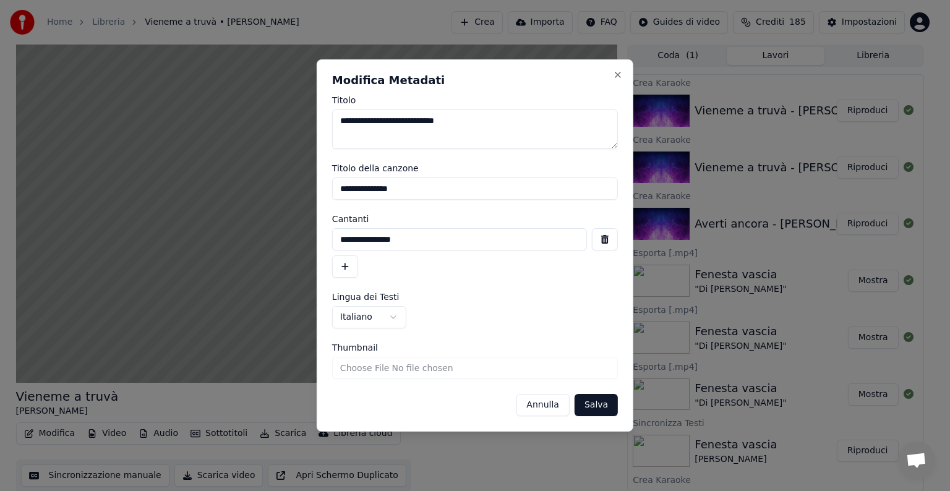
click at [596, 404] on button "Salva" at bounding box center [595, 405] width 43 height 22
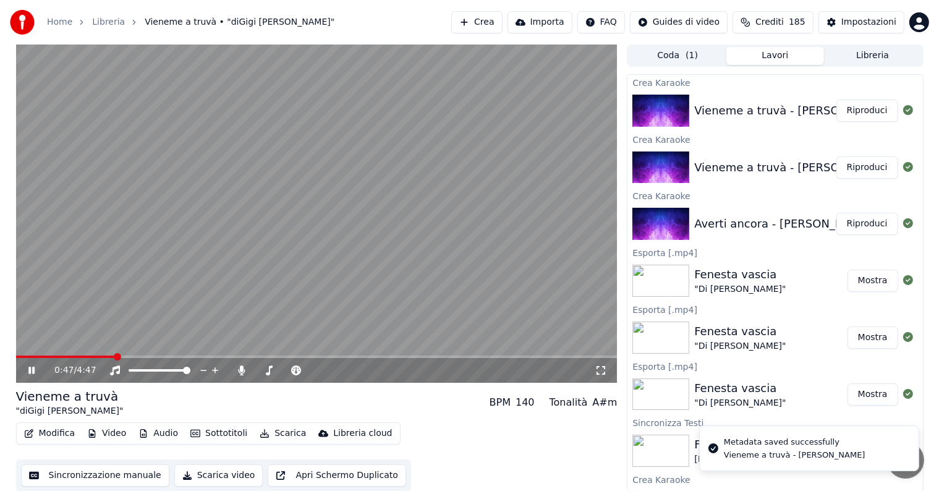
click at [21, 356] on span at bounding box center [65, 357] width 99 height 2
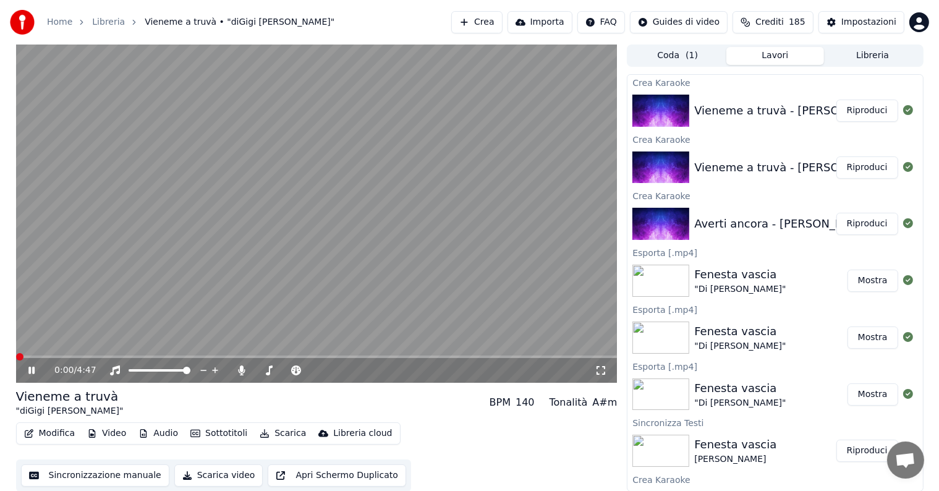
click at [16, 353] on span at bounding box center [19, 356] width 7 height 7
click at [32, 370] on icon at bounding box center [31, 370] width 6 height 7
click at [65, 428] on button "Modifica" at bounding box center [49, 433] width 61 height 17
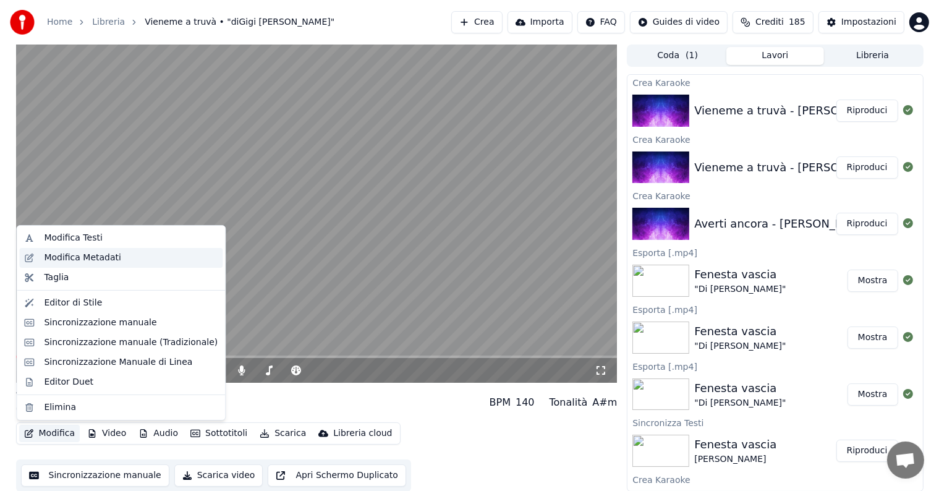
click at [47, 258] on div "Modifica Metadati" at bounding box center [82, 258] width 77 height 12
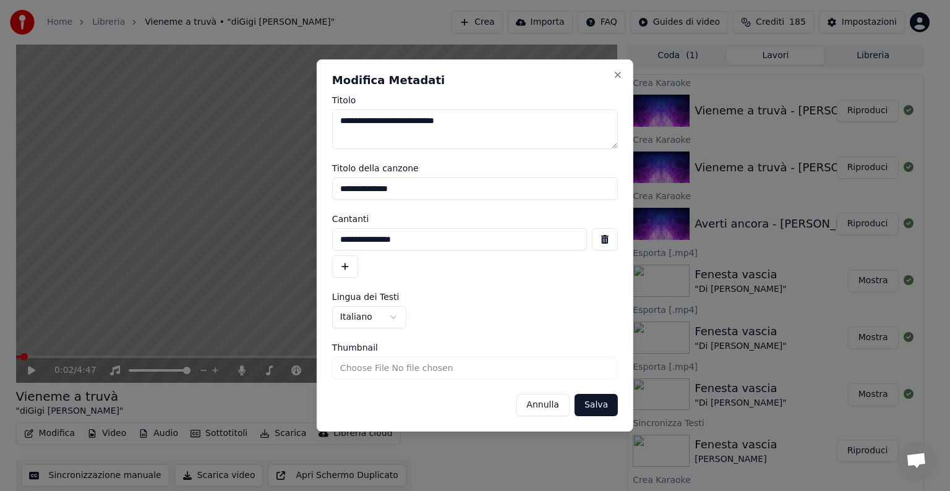
click at [341, 366] on input "Thumbnail" at bounding box center [475, 368] width 286 height 22
type input "**********"
click at [592, 411] on button "Salva" at bounding box center [595, 405] width 43 height 22
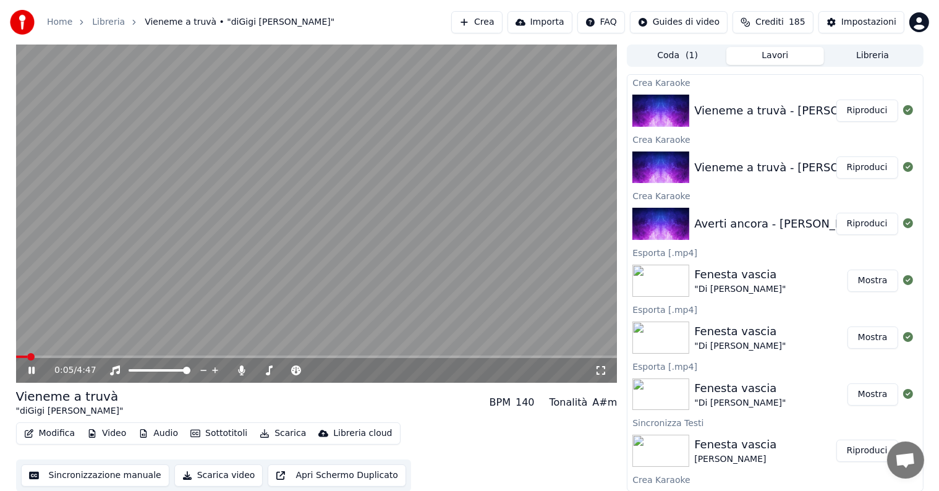
click at [172, 366] on div at bounding box center [171, 370] width 100 height 12
click at [170, 369] on span at bounding box center [160, 370] width 62 height 2
click at [156, 373] on div at bounding box center [171, 370] width 100 height 12
click at [154, 373] on div at bounding box center [171, 370] width 100 height 12
click at [151, 371] on span at bounding box center [149, 370] width 41 height 2
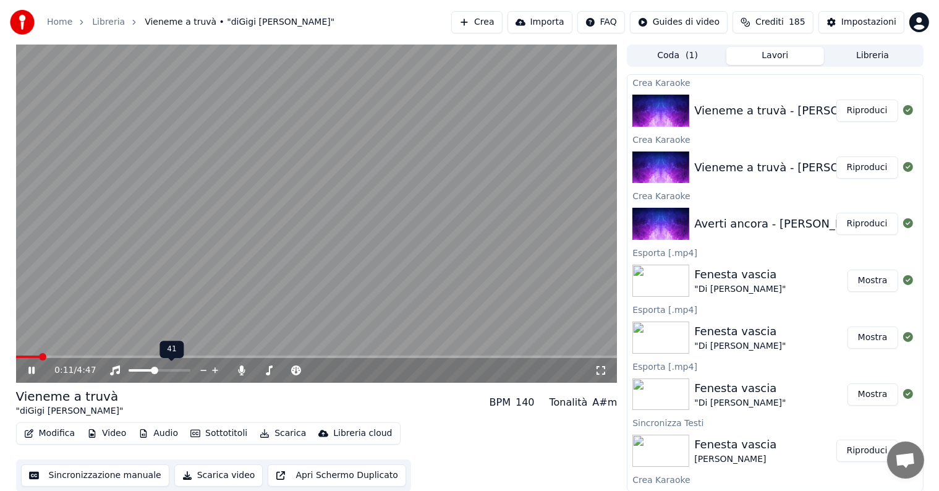
click at [154, 371] on span at bounding box center [154, 370] width 7 height 7
click at [156, 372] on span at bounding box center [156, 370] width 7 height 7
click at [151, 371] on span at bounding box center [151, 370] width 7 height 7
click at [153, 371] on span at bounding box center [151, 370] width 7 height 7
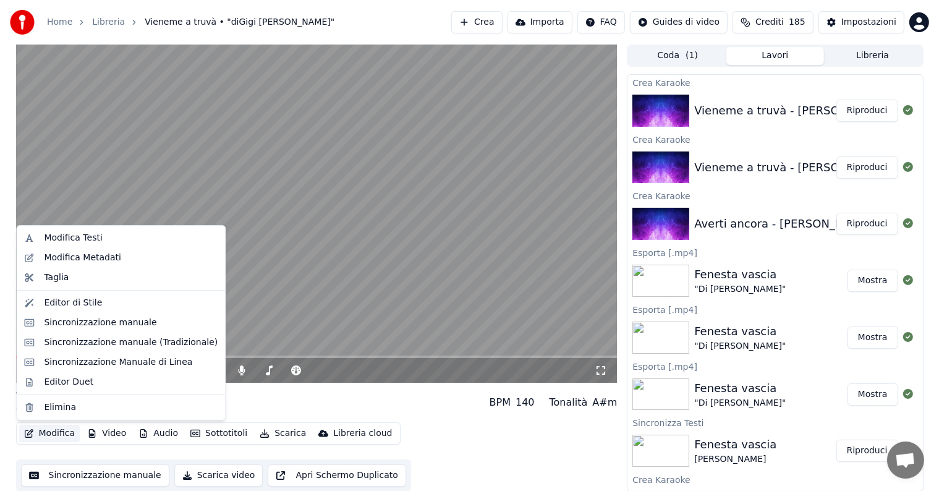
click at [53, 430] on button "Modifica" at bounding box center [49, 433] width 61 height 17
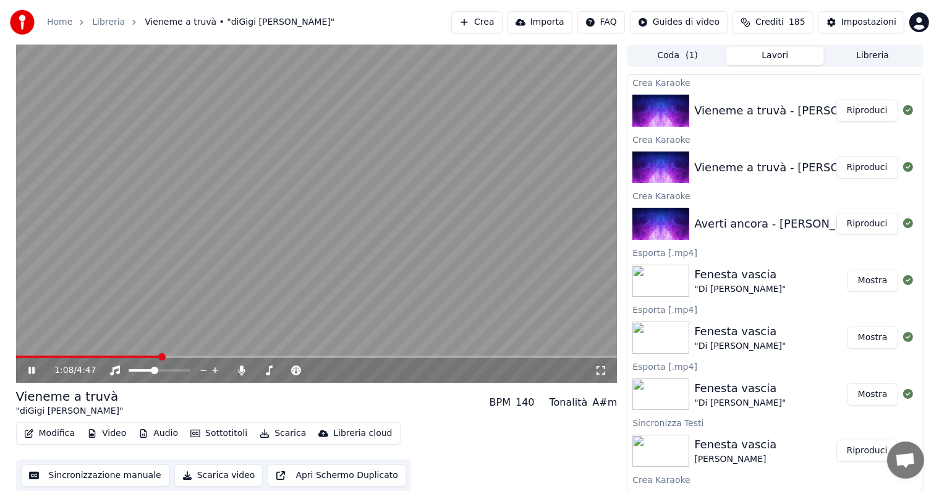
click at [223, 232] on video at bounding box center [317, 214] width 602 height 338
click at [73, 483] on button "Sincronizzazione manuale" at bounding box center [95, 475] width 148 height 22
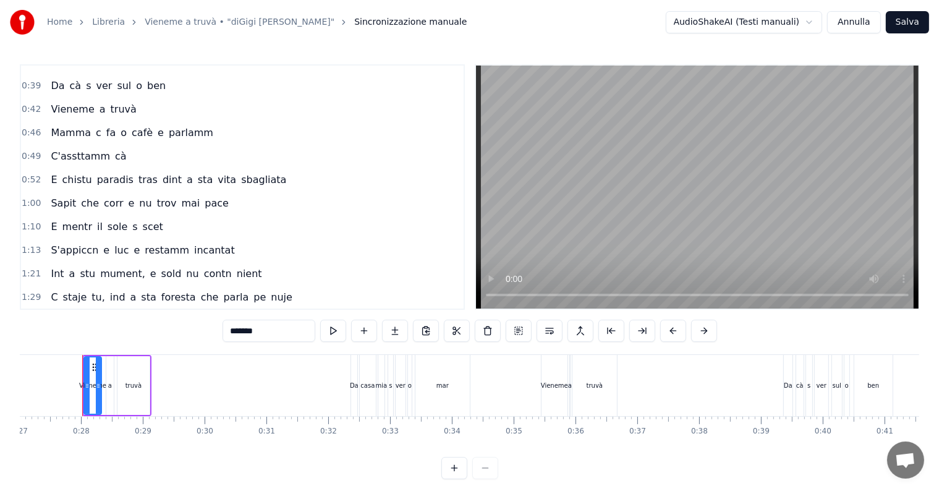
scroll to position [124, 0]
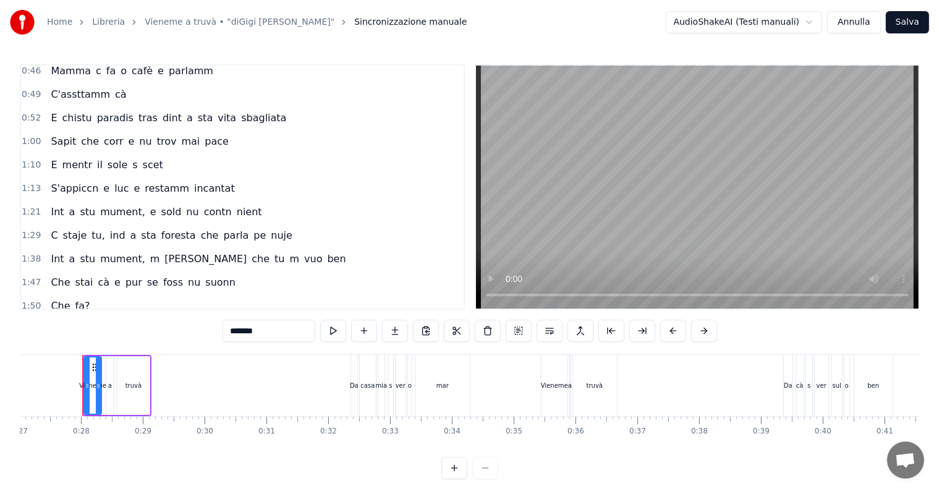
click at [25, 206] on span "1:21" at bounding box center [31, 212] width 19 height 12
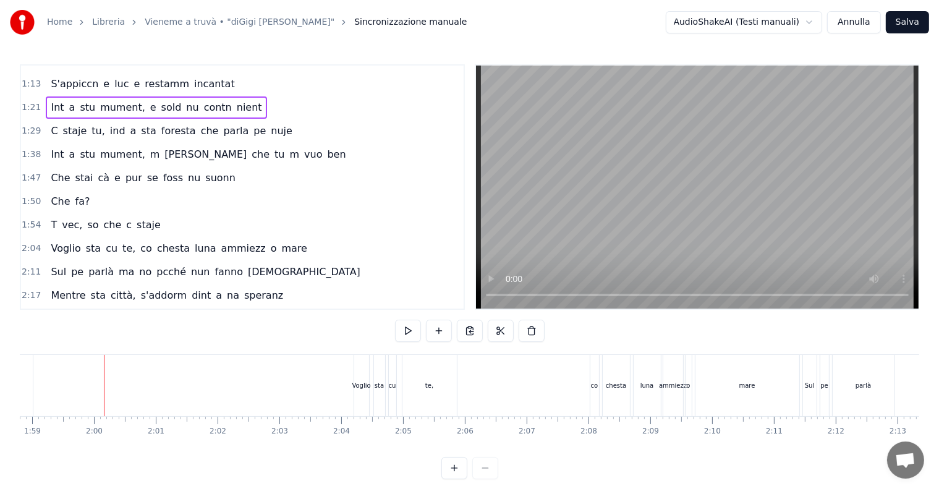
scroll to position [247, 0]
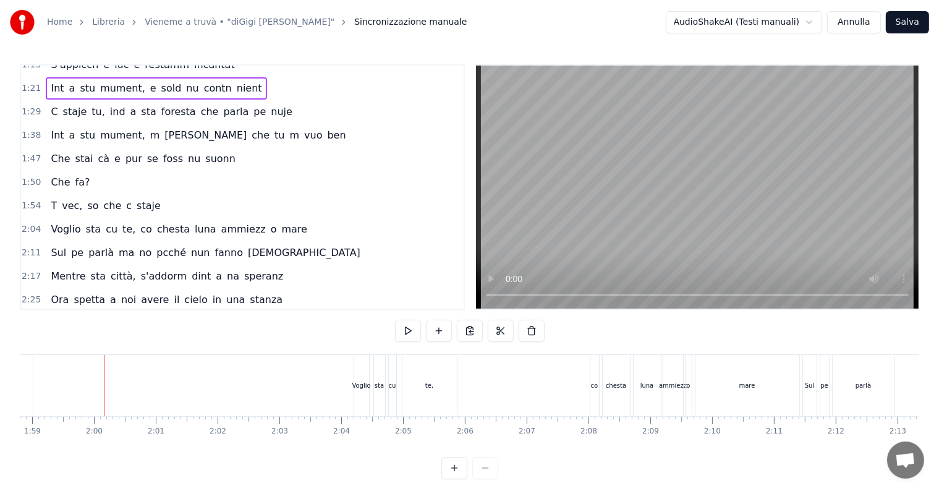
click at [86, 198] on span "so" at bounding box center [93, 205] width 14 height 14
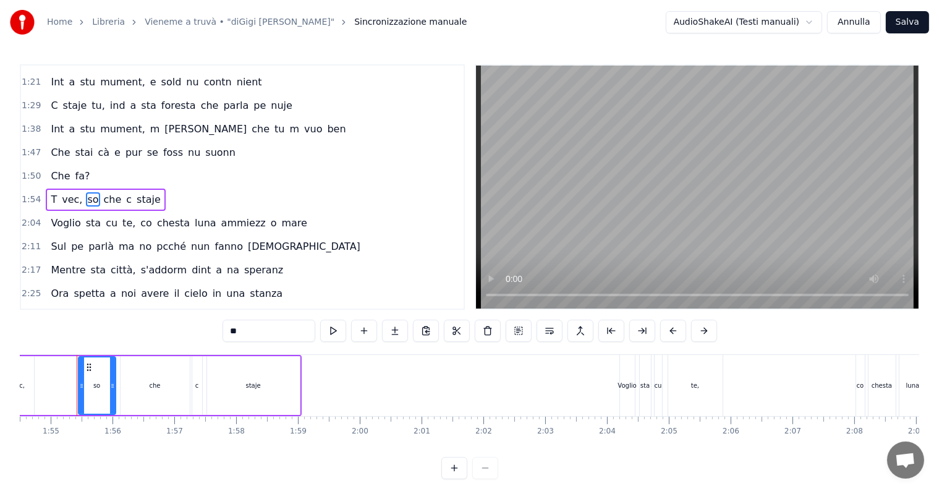
scroll to position [0, 7074]
drag, startPoint x: 244, startPoint y: 331, endPoint x: 225, endPoint y: 328, distance: 18.8
click at [228, 329] on input "**" at bounding box center [269, 331] width 93 height 22
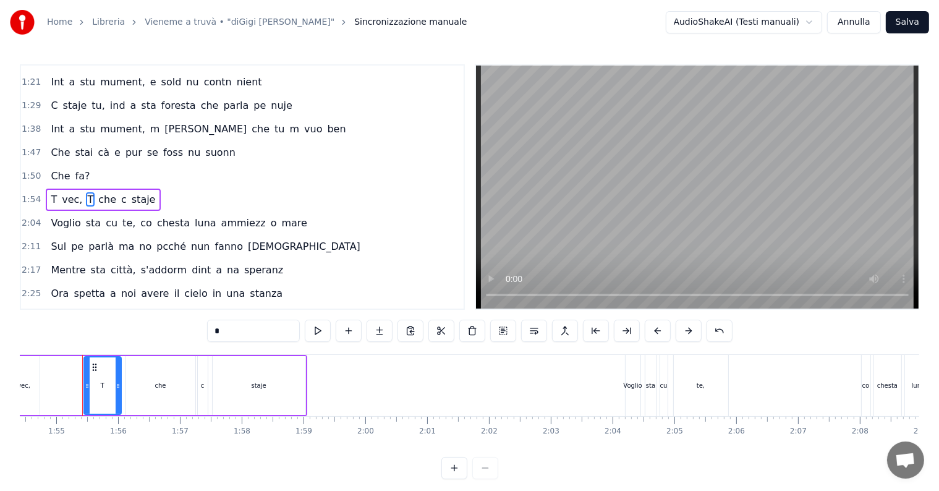
click at [97, 192] on span "che" at bounding box center [107, 199] width 20 height 14
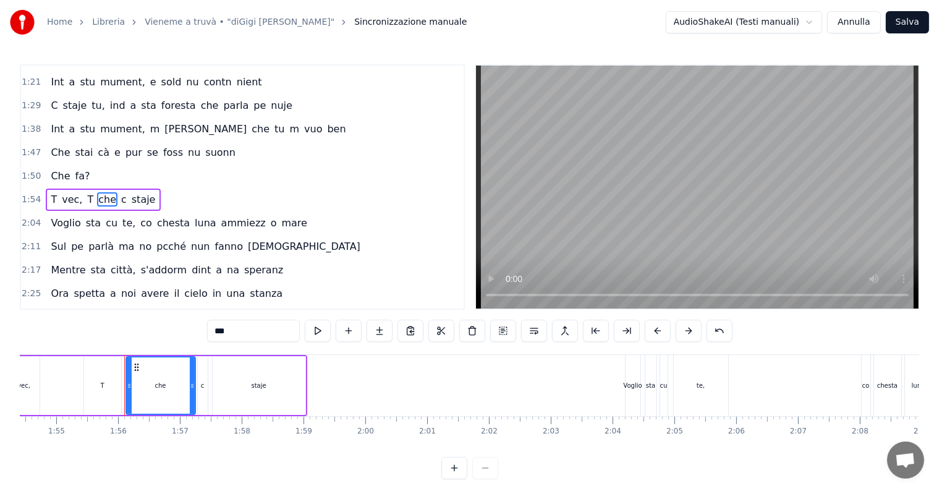
drag, startPoint x: 231, startPoint y: 331, endPoint x: 207, endPoint y: 334, distance: 24.2
click at [207, 334] on div "0:28 Vieneme a truvà 0:32 Da casa mia s ver o mar 0:35 Vieneme a truvà 0:39 Da …" at bounding box center [470, 271] width 900 height 415
type input "***"
click at [30, 194] on span "1:54" at bounding box center [31, 200] width 19 height 12
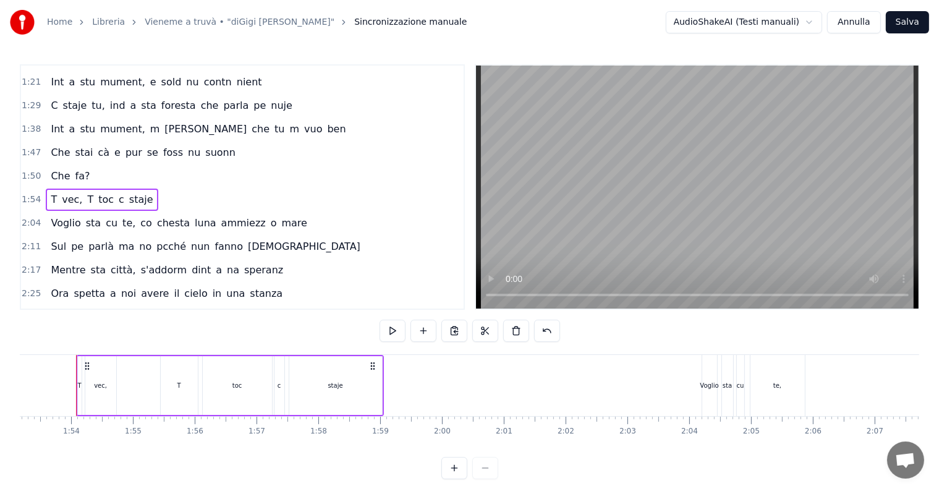
scroll to position [0, 6991]
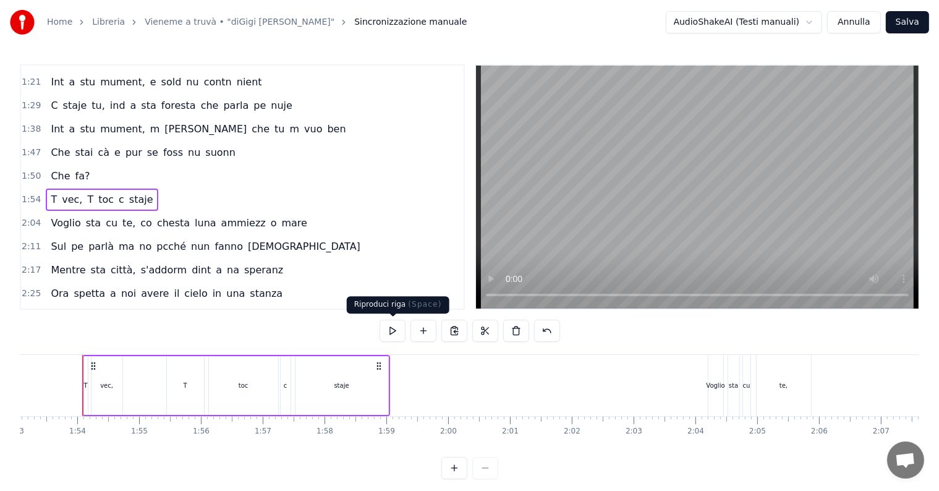
click at [393, 331] on button at bounding box center [393, 331] width 26 height 22
click at [245, 381] on div "toc" at bounding box center [244, 385] width 10 height 9
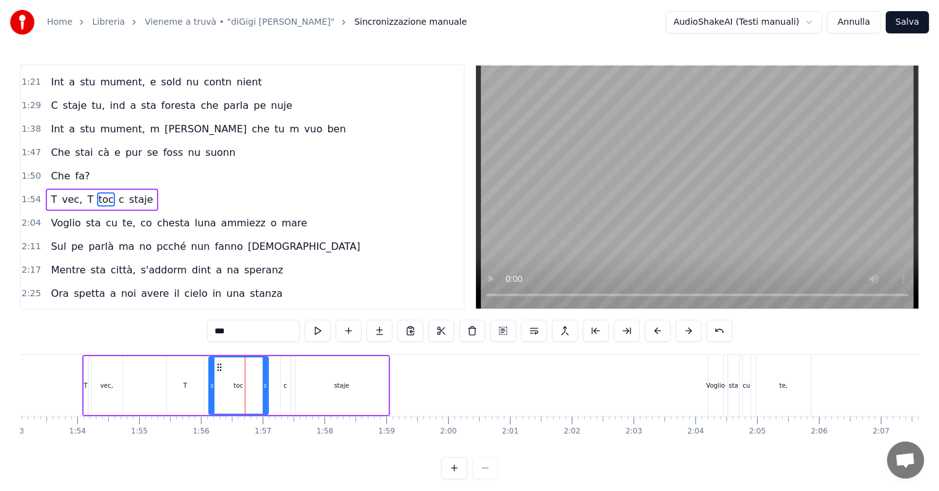
drag, startPoint x: 273, startPoint y: 381, endPoint x: 262, endPoint y: 378, distance: 12.1
click at [263, 379] on div at bounding box center [265, 385] width 5 height 56
click at [223, 368] on icon at bounding box center [223, 367] width 10 height 10
click at [35, 194] on span "1:54" at bounding box center [31, 200] width 19 height 12
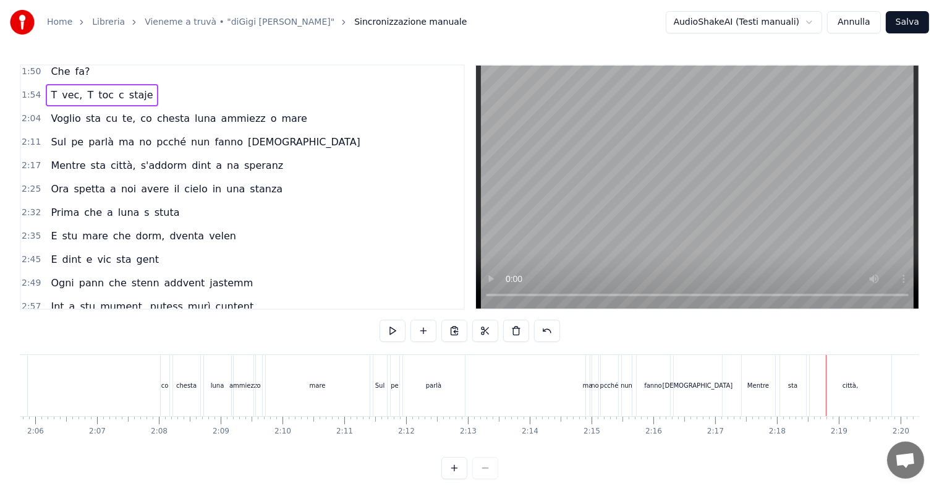
scroll to position [377, 0]
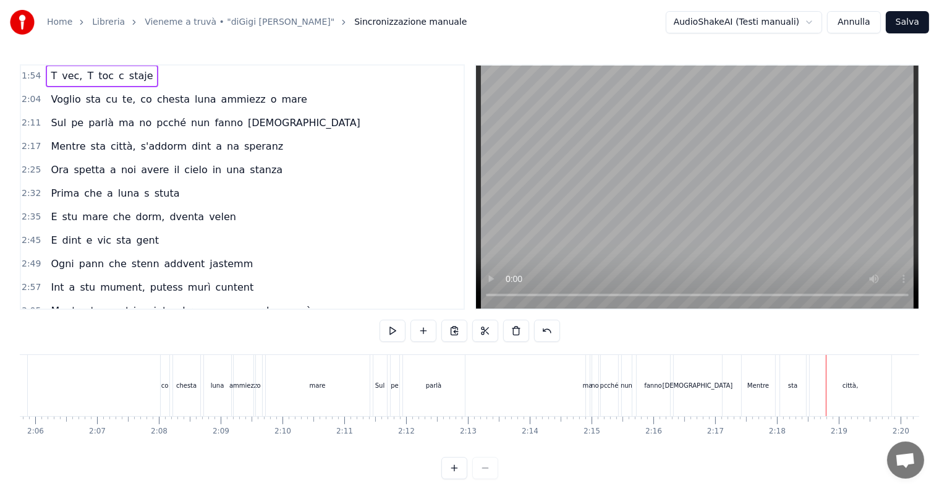
click at [27, 117] on span "2:11" at bounding box center [31, 123] width 19 height 12
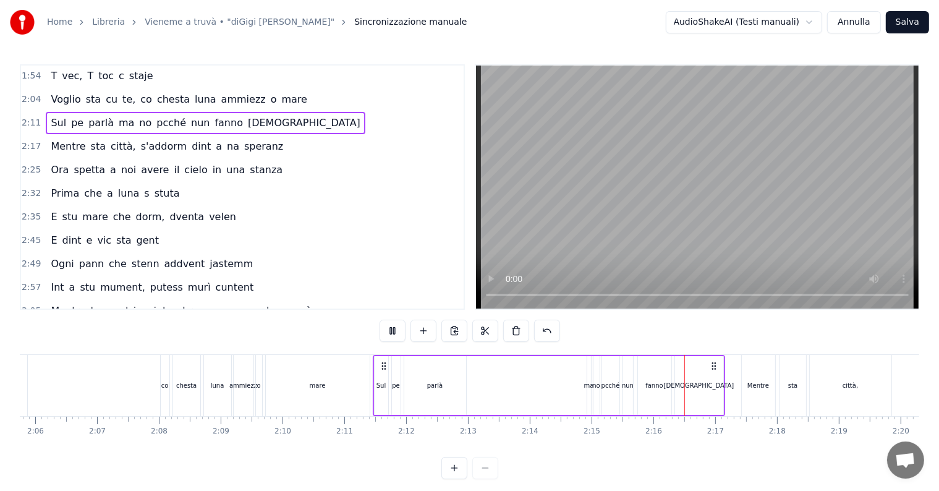
click at [52, 135] on div "Mentre sta città, s'addorm dint a na speranz" at bounding box center [167, 146] width 242 height 22
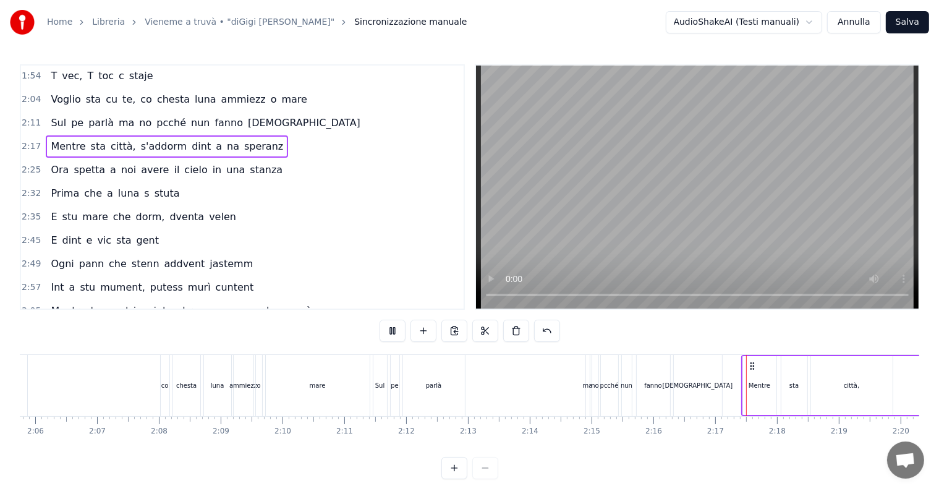
click at [28, 93] on span "2:04" at bounding box center [31, 99] width 19 height 12
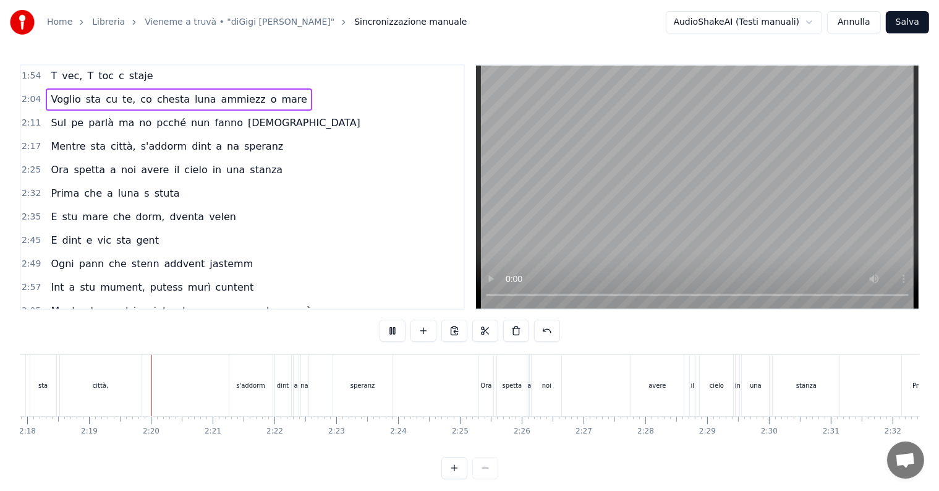
scroll to position [0, 8558]
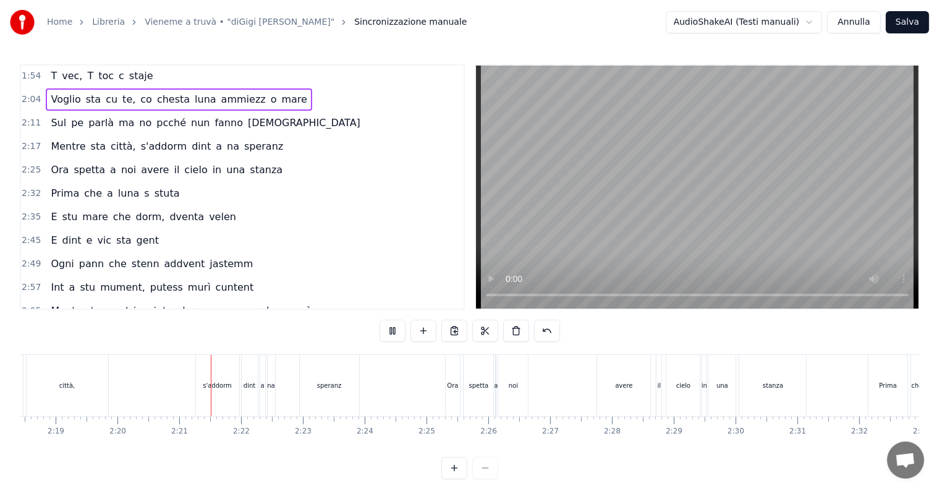
drag, startPoint x: 538, startPoint y: 246, endPoint x: 529, endPoint y: 245, distance: 8.7
click at [537, 247] on video at bounding box center [697, 187] width 443 height 243
click at [28, 93] on span "2:04" at bounding box center [31, 99] width 19 height 12
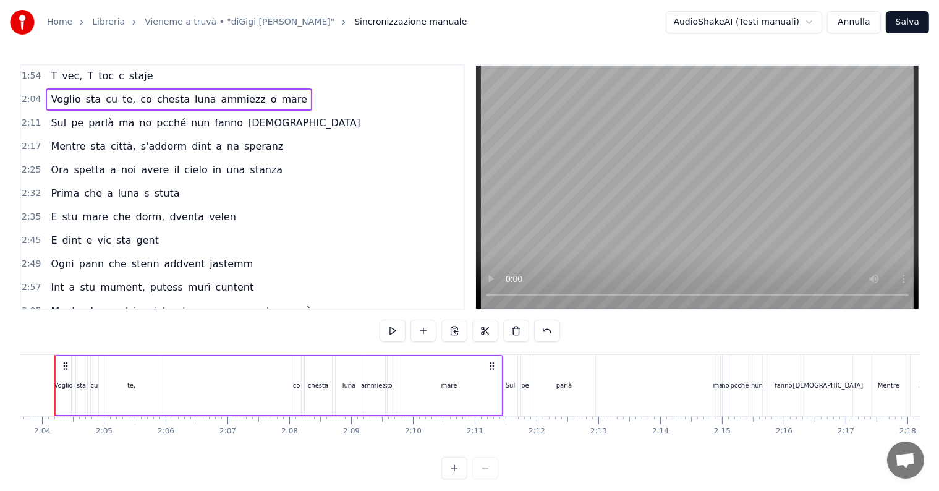
scroll to position [0, 7616]
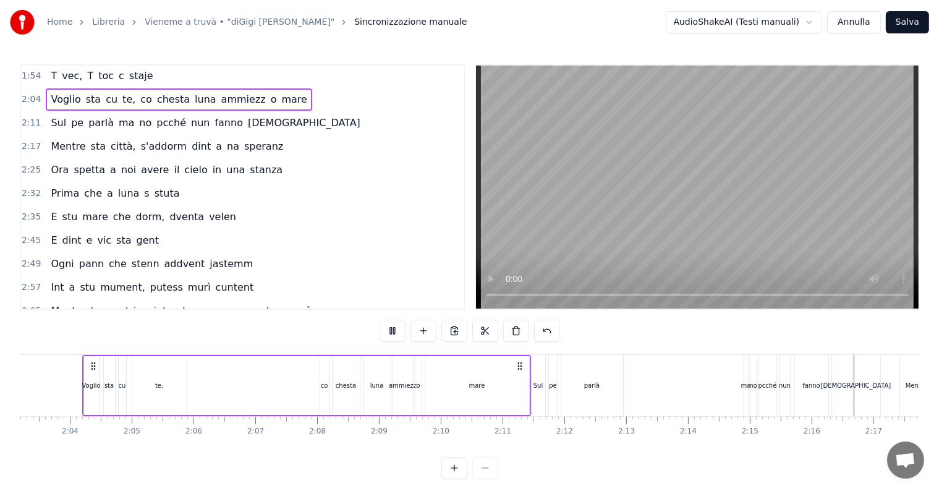
click at [138, 113] on div "Sul pe parlà ma no pcché nun fanno male" at bounding box center [205, 123] width 319 height 22
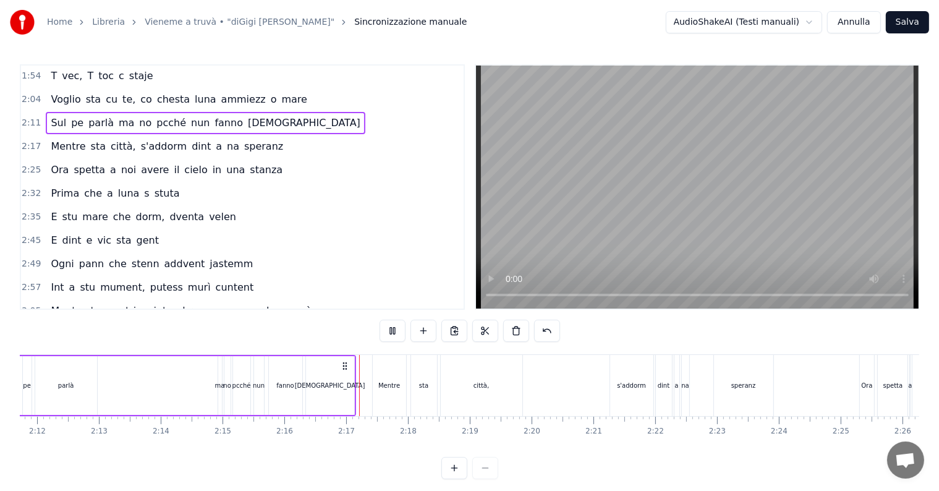
click at [626, 214] on video at bounding box center [697, 187] width 443 height 243
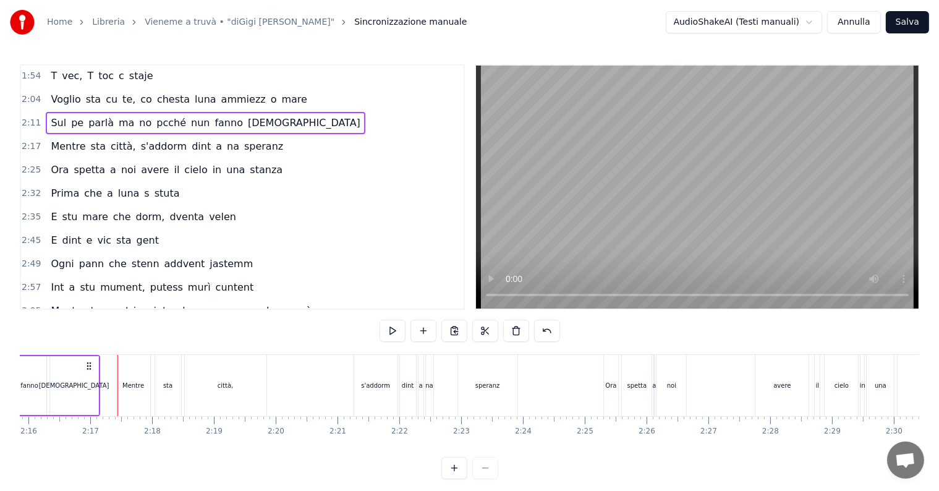
scroll to position [0, 8404]
click at [117, 116] on span "ma" at bounding box center [126, 123] width 18 height 14
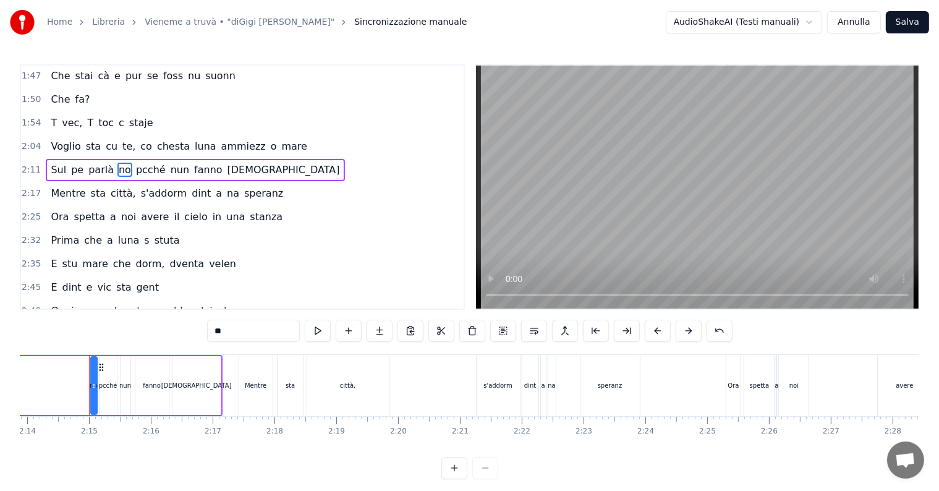
scroll to position [299, 0]
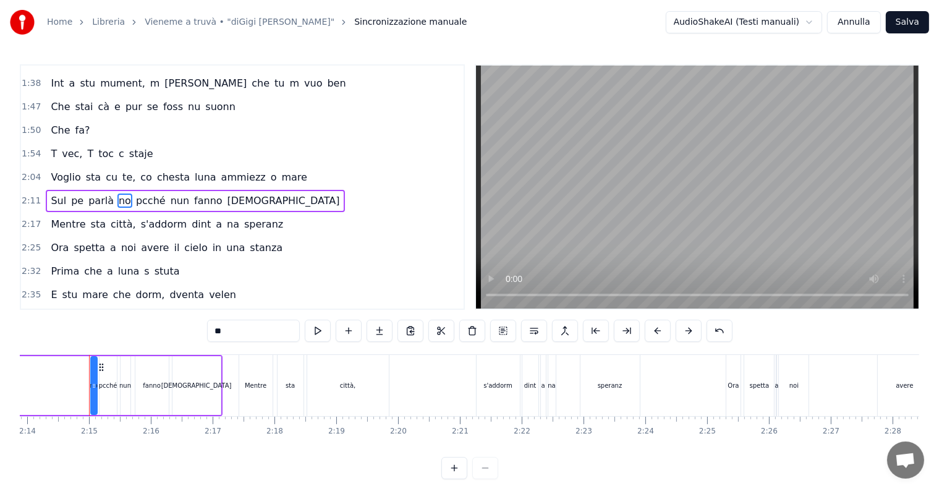
click at [135, 194] on span "pcché" at bounding box center [151, 201] width 32 height 14
drag, startPoint x: 245, startPoint y: 338, endPoint x: 219, endPoint y: 336, distance: 25.4
click at [219, 336] on input "*****" at bounding box center [253, 331] width 93 height 22
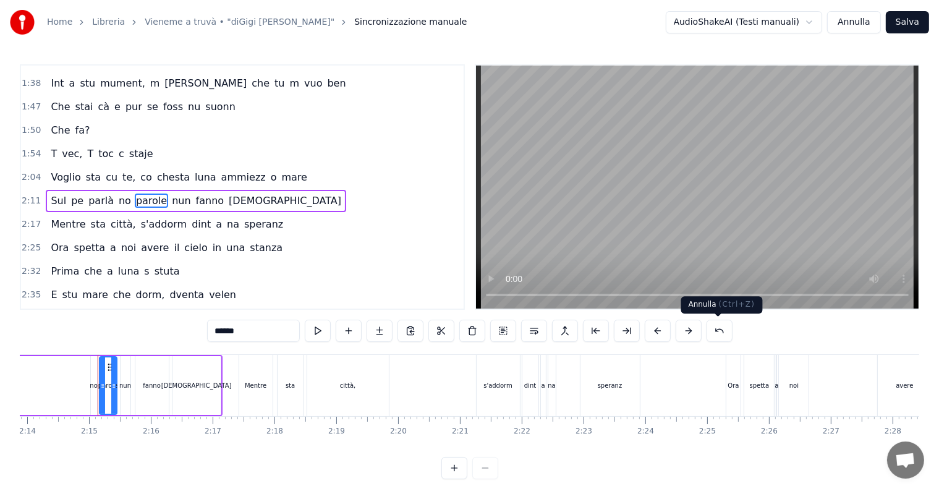
click at [713, 331] on button at bounding box center [720, 331] width 26 height 22
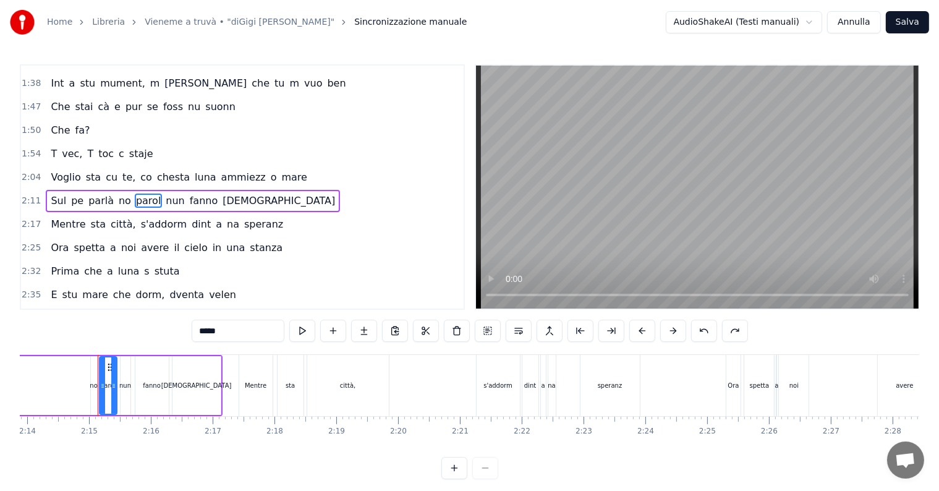
click at [713, 331] on button at bounding box center [704, 331] width 26 height 22
click at [702, 331] on button at bounding box center [704, 331] width 26 height 22
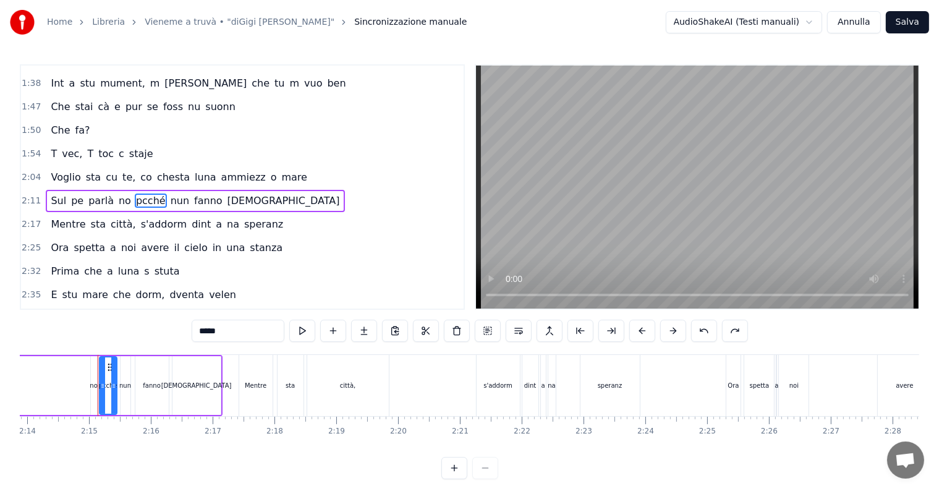
click at [135, 194] on span "pcché" at bounding box center [151, 201] width 32 height 14
drag, startPoint x: 210, startPoint y: 331, endPoint x: 200, endPoint y: 331, distance: 9.3
click at [200, 331] on input "*****" at bounding box center [238, 331] width 93 height 22
click at [117, 194] on span "no" at bounding box center [124, 201] width 15 height 14
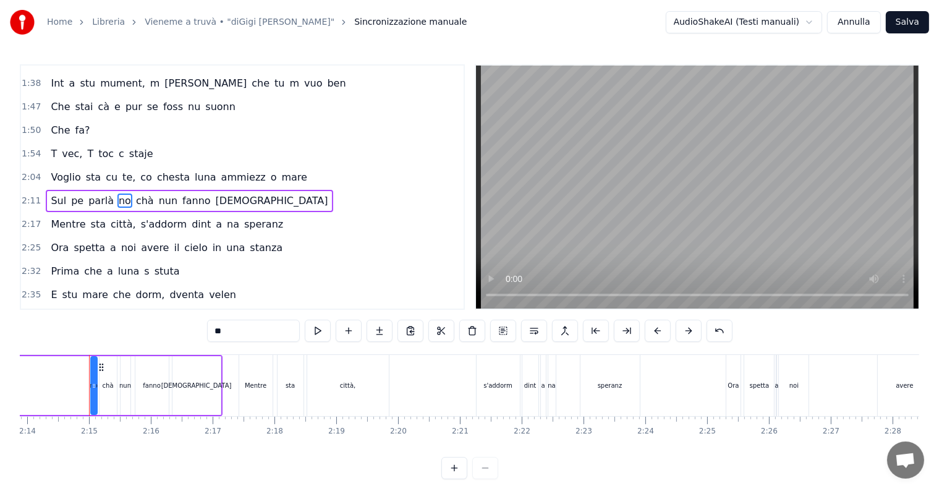
click at [249, 334] on input "**" at bounding box center [253, 331] width 93 height 22
type input "*"
type input "******"
click at [30, 195] on span "2:11" at bounding box center [31, 201] width 19 height 12
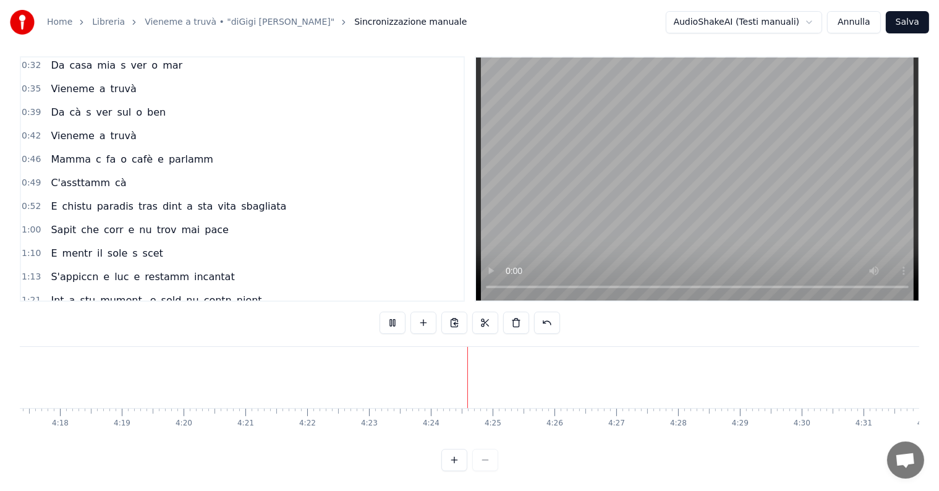
scroll to position [0, 0]
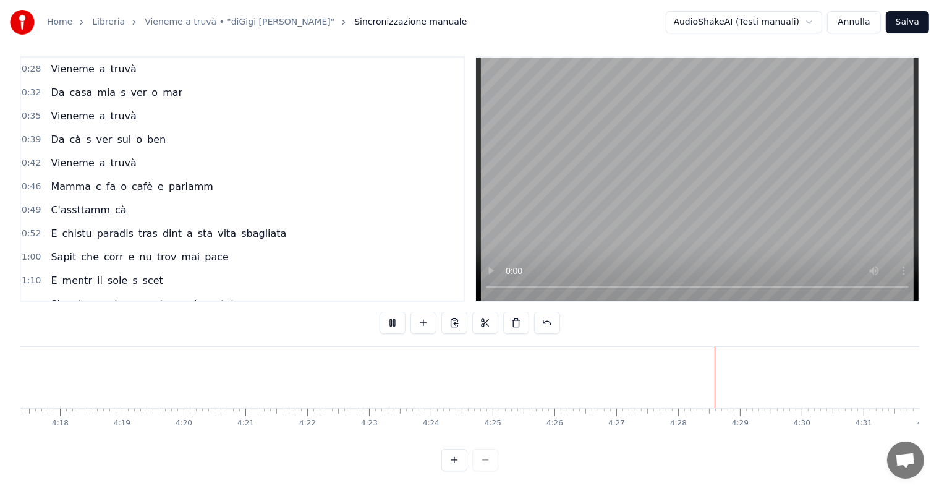
click at [30, 181] on span "0:46" at bounding box center [31, 187] width 19 height 12
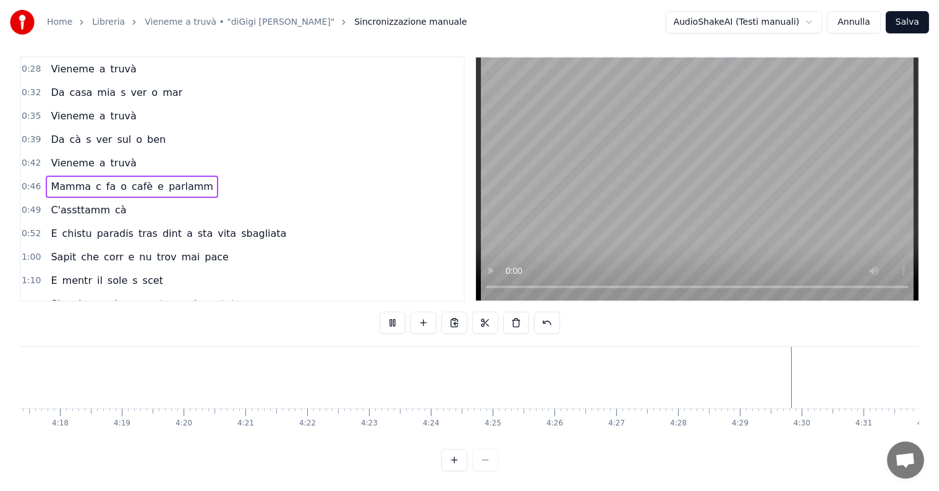
click at [27, 181] on span "0:46" at bounding box center [31, 187] width 19 height 12
click at [604, 296] on div "0:28 Vieneme a truvà 0:32 Da casa mia s ver o mar 0:35 Vieneme a truvà 0:39 Da …" at bounding box center [470, 263] width 900 height 415
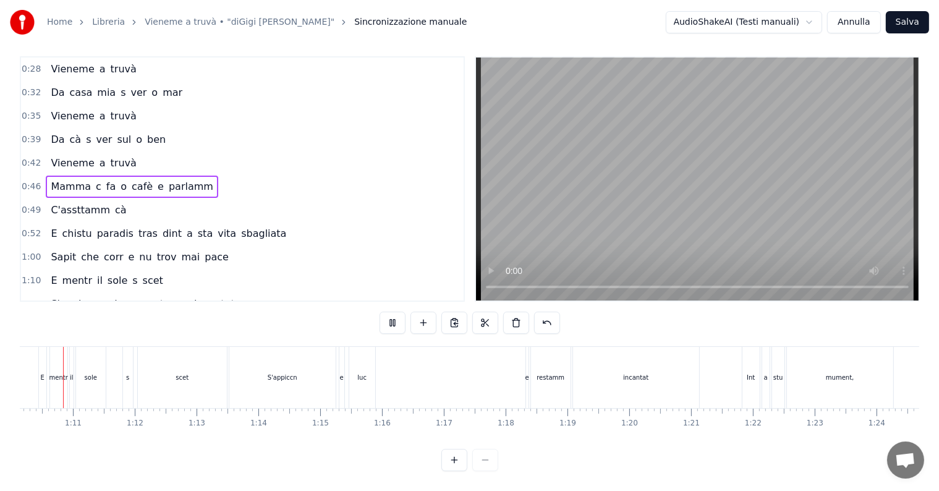
scroll to position [0, 4316]
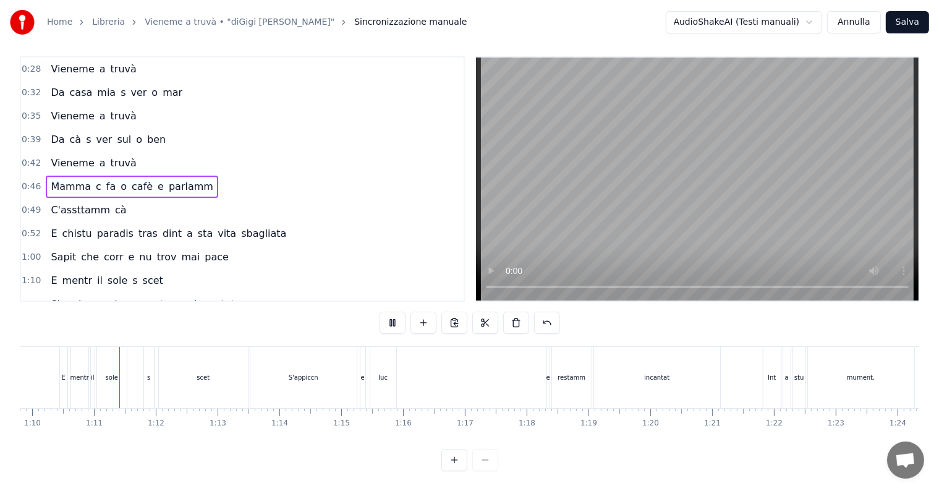
click at [27, 110] on span "0:35" at bounding box center [31, 116] width 19 height 12
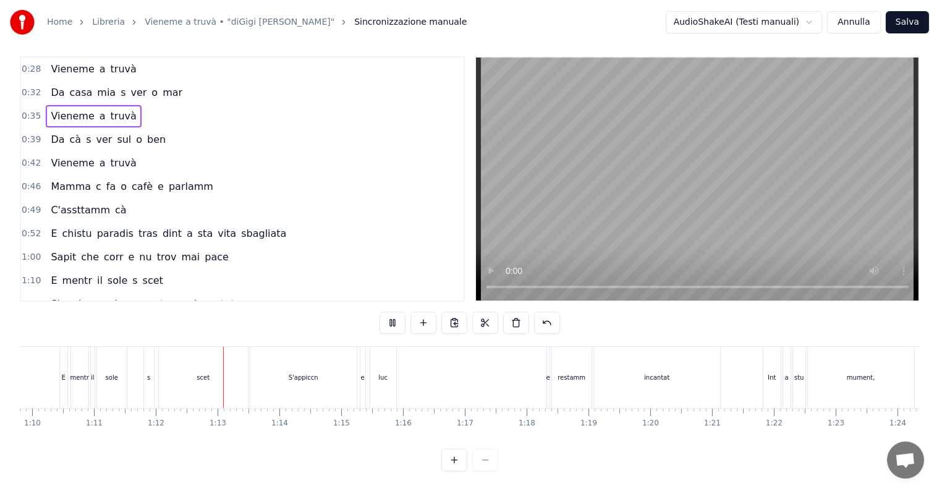
click at [656, 231] on video at bounding box center [697, 178] width 443 height 243
click at [30, 110] on span "0:35" at bounding box center [31, 116] width 19 height 12
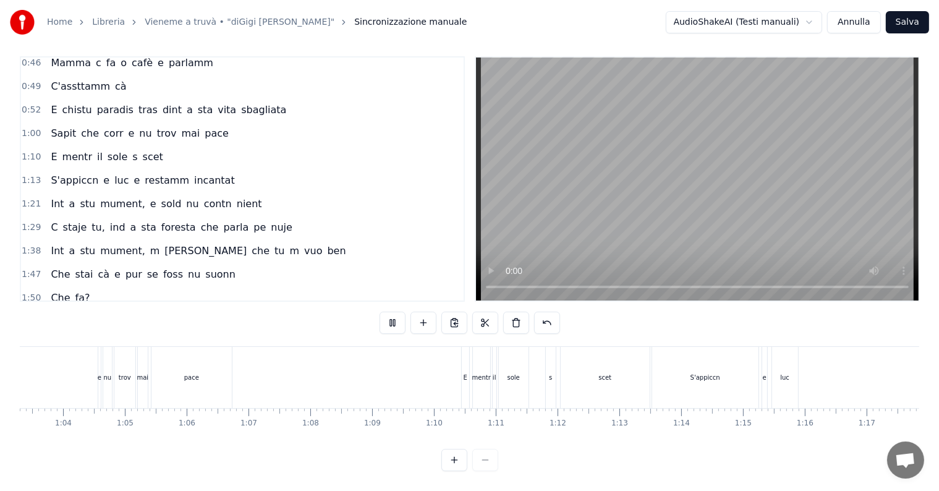
scroll to position [0, 3833]
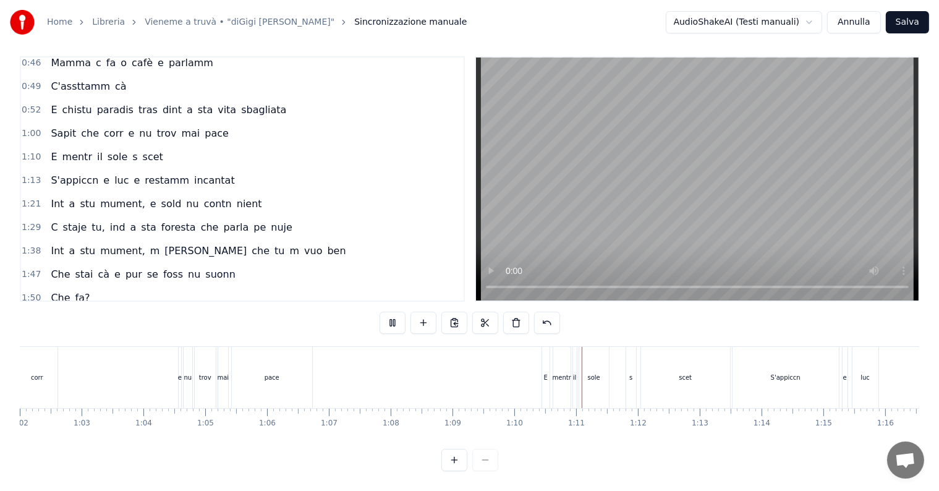
click at [540, 197] on video at bounding box center [697, 178] width 443 height 243
click at [96, 150] on span "il" at bounding box center [100, 157] width 8 height 14
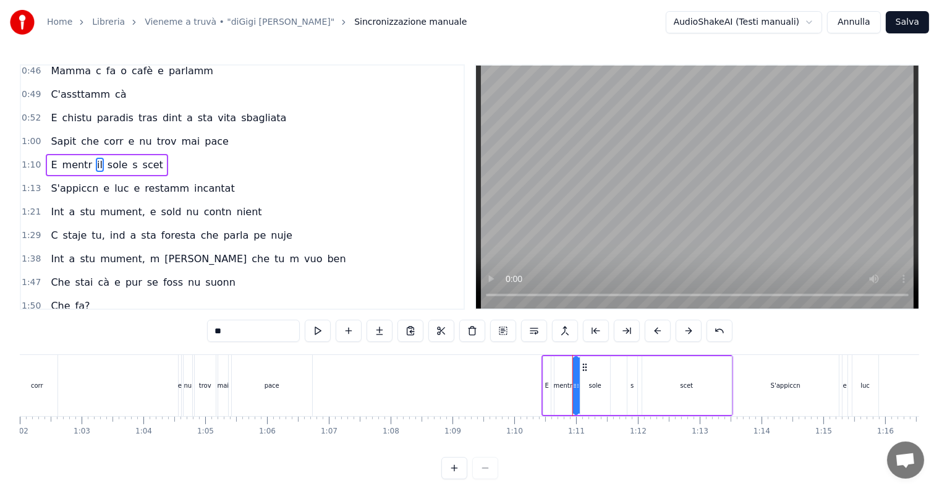
scroll to position [94, 0]
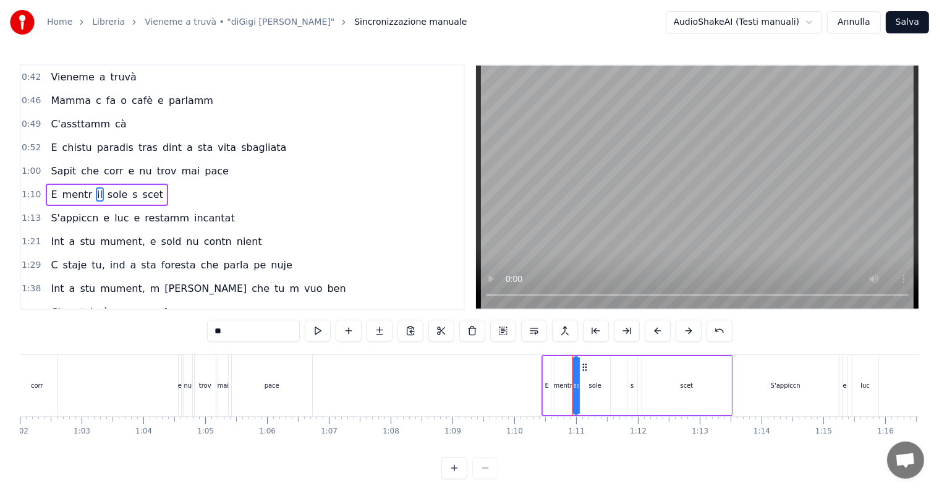
drag, startPoint x: 231, startPoint y: 327, endPoint x: 196, endPoint y: 318, distance: 35.8
click at [196, 318] on div "0:28 Vieneme a truvà 0:32 Da casa mia s ver o mar 0:35 Vieneme a truvà 0:39 Da …" at bounding box center [470, 271] width 900 height 415
type input "*"
click at [317, 300] on div "1:47 Che stai cà e pur se foss nu suonn" at bounding box center [242, 311] width 443 height 23
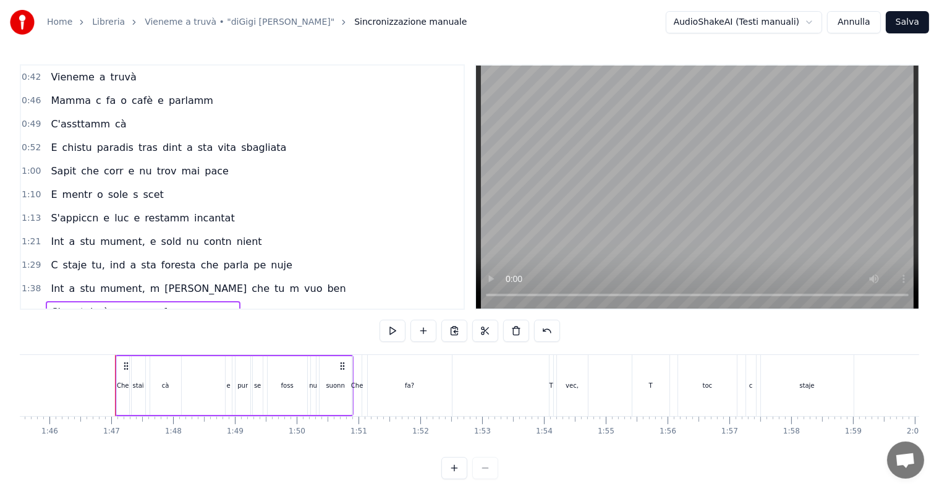
scroll to position [0, 6557]
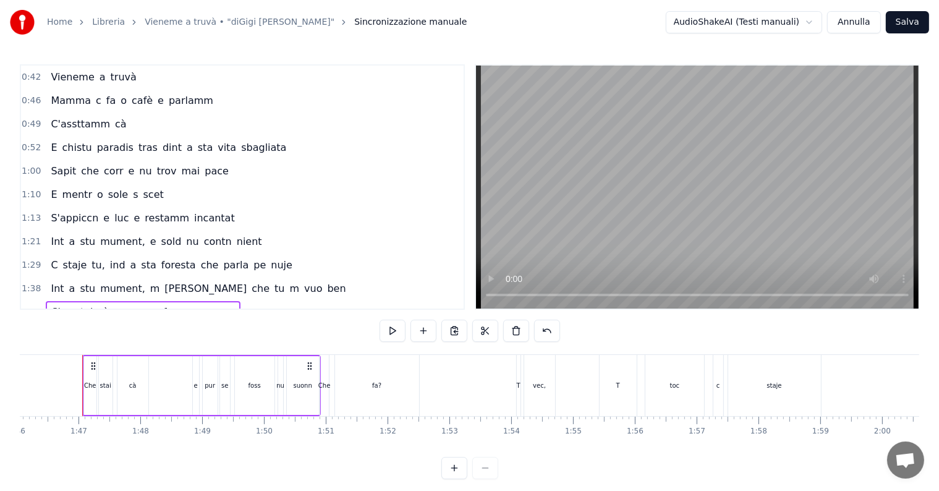
drag, startPoint x: 34, startPoint y: 187, endPoint x: 77, endPoint y: 205, distance: 46.5
click at [34, 189] on span "1:10" at bounding box center [31, 195] width 19 height 12
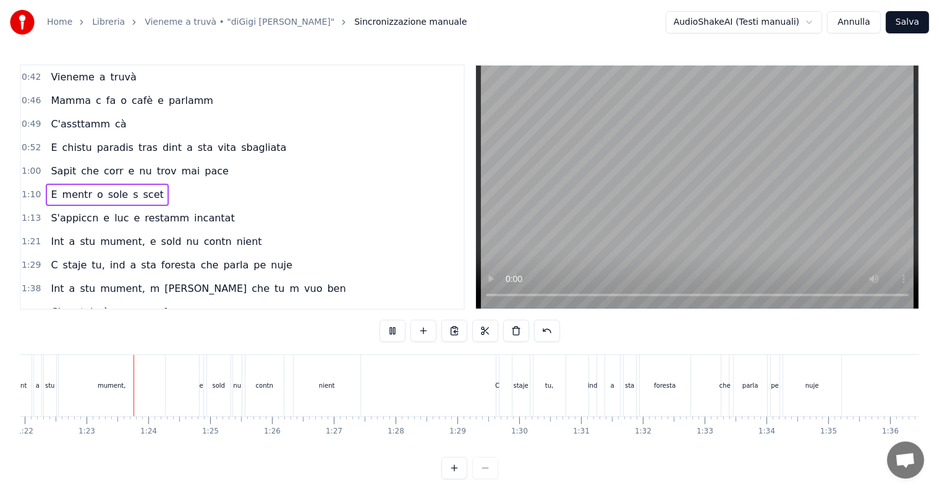
scroll to position [0, 5072]
click at [628, 215] on video at bounding box center [697, 187] width 443 height 243
click at [33, 259] on span "1:29" at bounding box center [31, 265] width 19 height 12
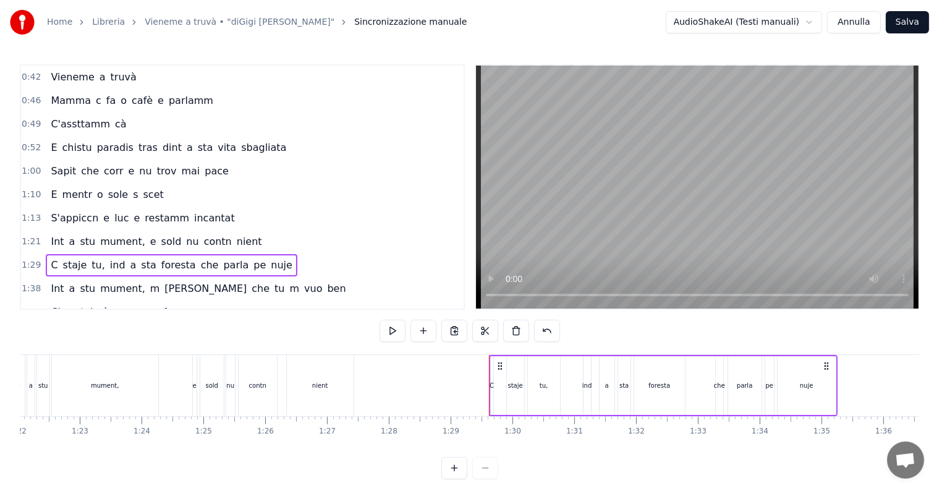
click at [28, 236] on span "1:21" at bounding box center [31, 242] width 19 height 12
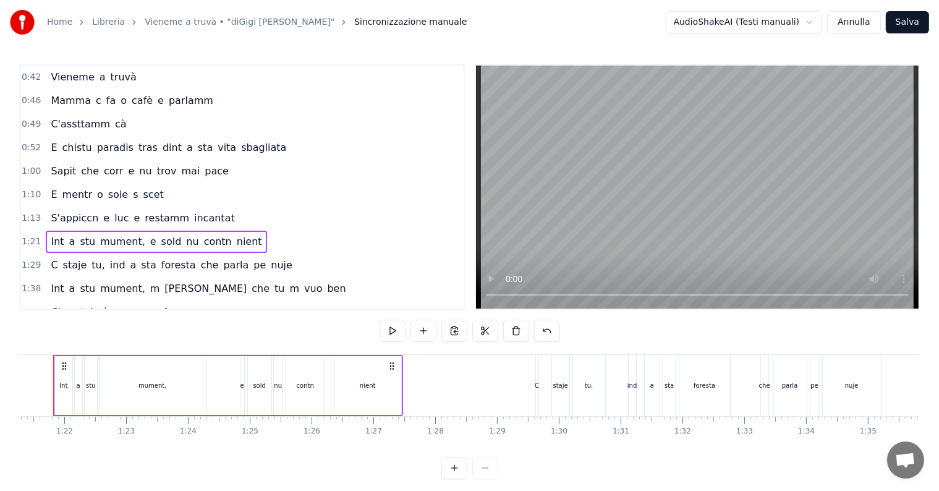
scroll to position [0, 4996]
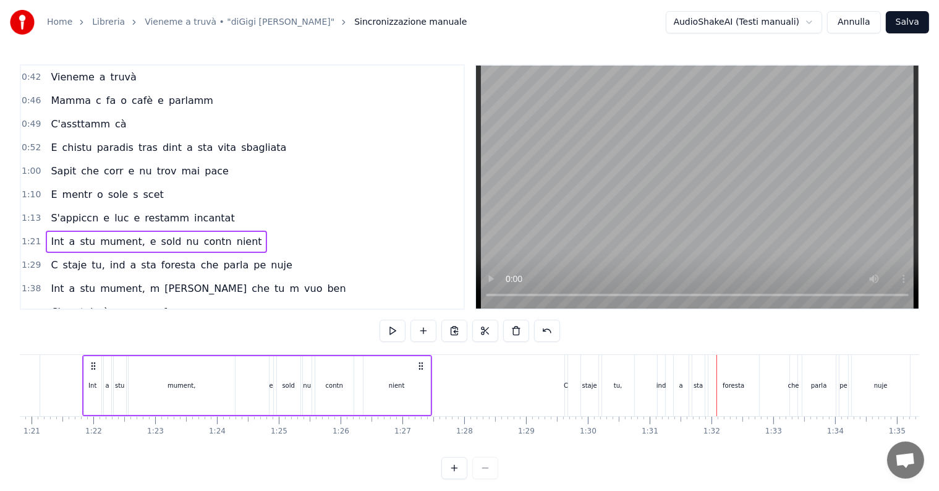
click at [109, 258] on span "ind" at bounding box center [118, 265] width 18 height 14
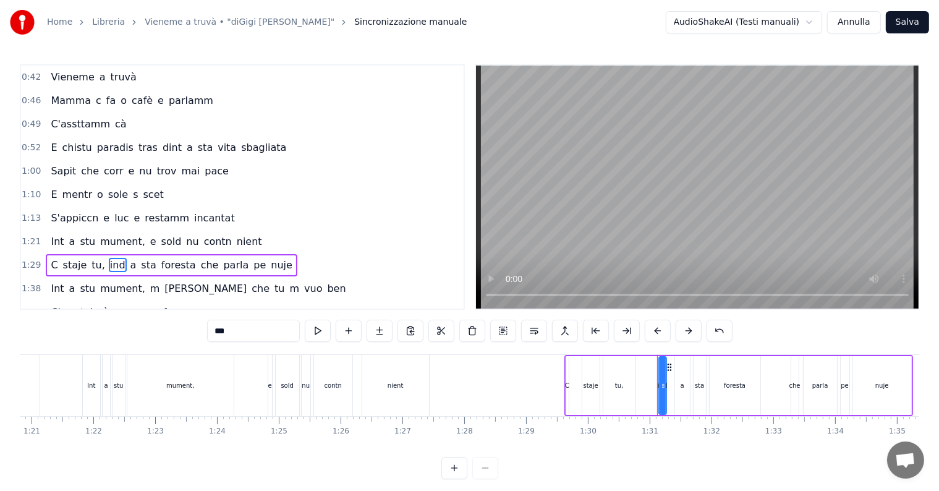
scroll to position [163, 0]
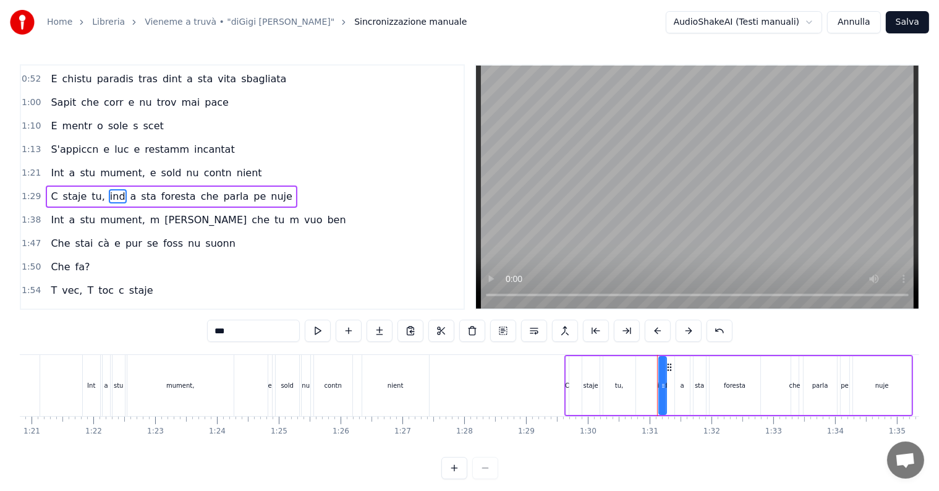
paste input "*****"
drag, startPoint x: 223, startPoint y: 332, endPoint x: 258, endPoint y: 346, distance: 37.2
click at [258, 346] on div "0:28 Vieneme a truvà 0:32 Da casa mia s ver o mar 0:35 Vieneme a truvà 0:39 Da …" at bounding box center [470, 271] width 900 height 415
click at [120, 189] on span "a" at bounding box center [124, 196] width 9 height 14
click at [120, 189] on span "sta" at bounding box center [128, 196] width 17 height 14
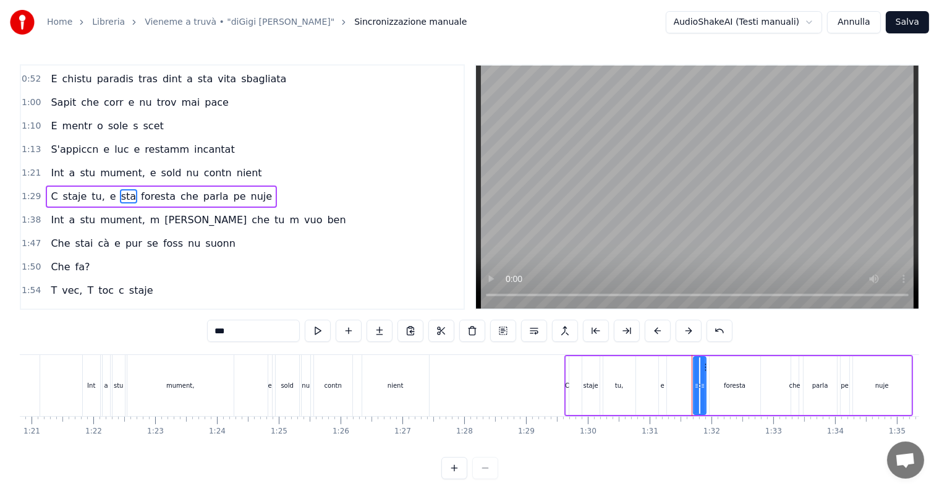
drag, startPoint x: 228, startPoint y: 330, endPoint x: 201, endPoint y: 319, distance: 29.4
click at [205, 322] on div "0:28 Vieneme a truvà 0:32 Da casa mia s ver o mar 0:35 Vieneme a truvà 0:39 Da …" at bounding box center [470, 271] width 900 height 415
paste input "*****"
drag, startPoint x: 221, startPoint y: 332, endPoint x: 208, endPoint y: 325, distance: 15.2
click at [208, 325] on input "********" at bounding box center [253, 331] width 93 height 22
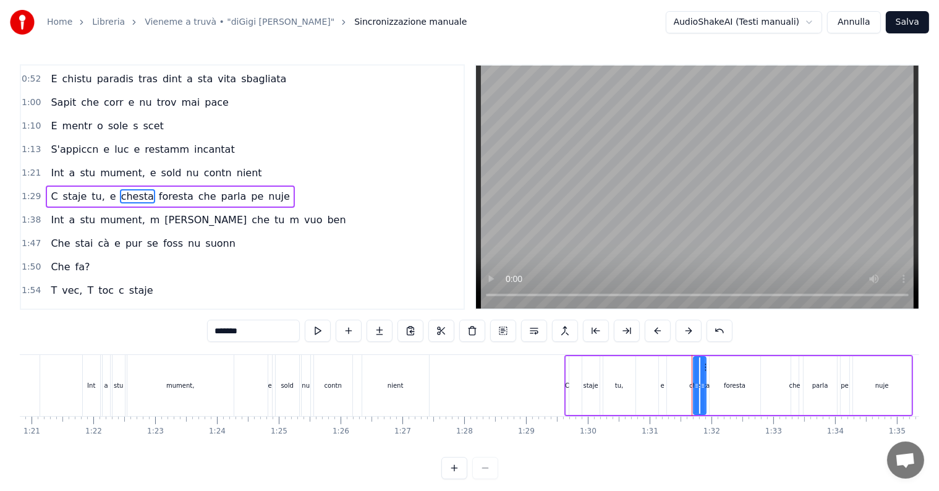
click at [218, 331] on input "******" at bounding box center [253, 331] width 93 height 22
type input "******"
click at [306, 255] on div "1:50 Che fa?" at bounding box center [242, 266] width 443 height 23
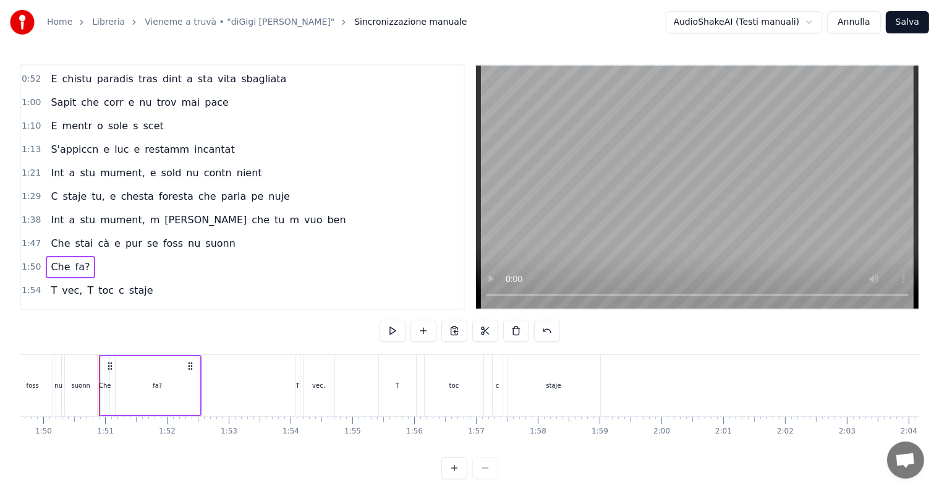
scroll to position [0, 6794]
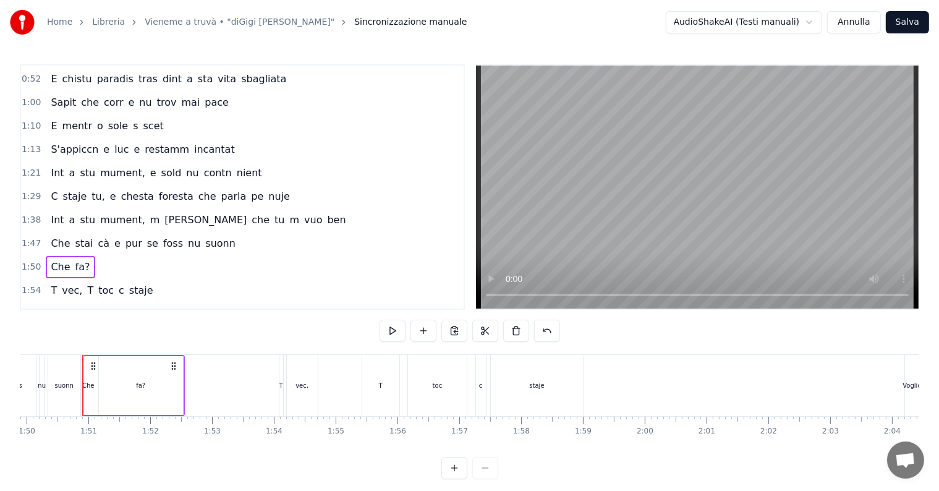
click at [25, 190] on span "1:29" at bounding box center [31, 196] width 19 height 12
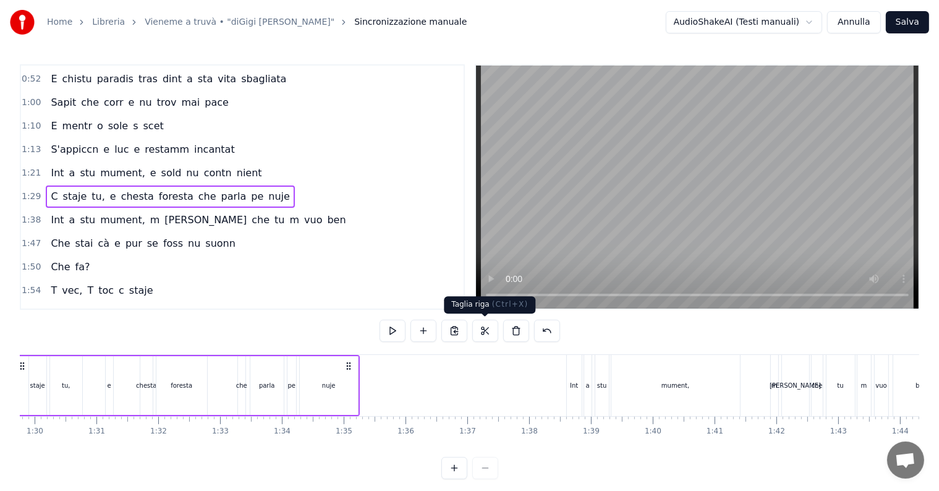
scroll to position [0, 5478]
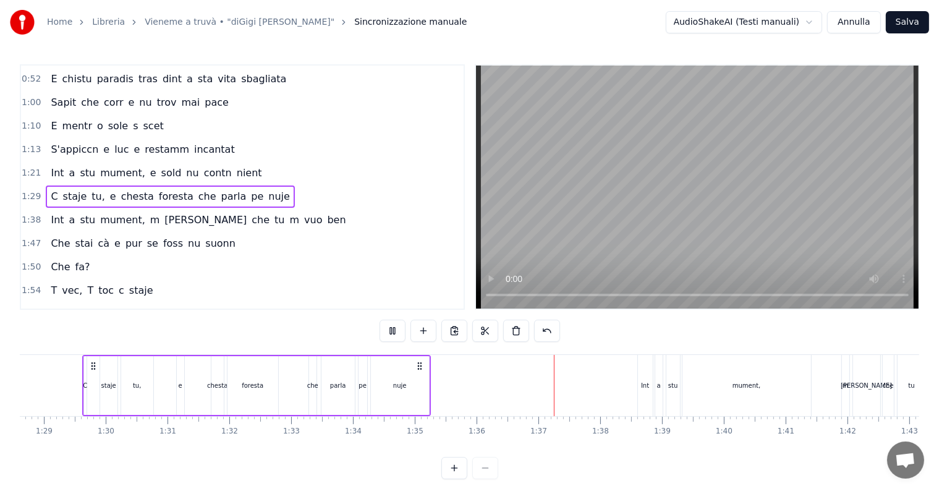
click at [90, 189] on span "tu," at bounding box center [98, 196] width 16 height 14
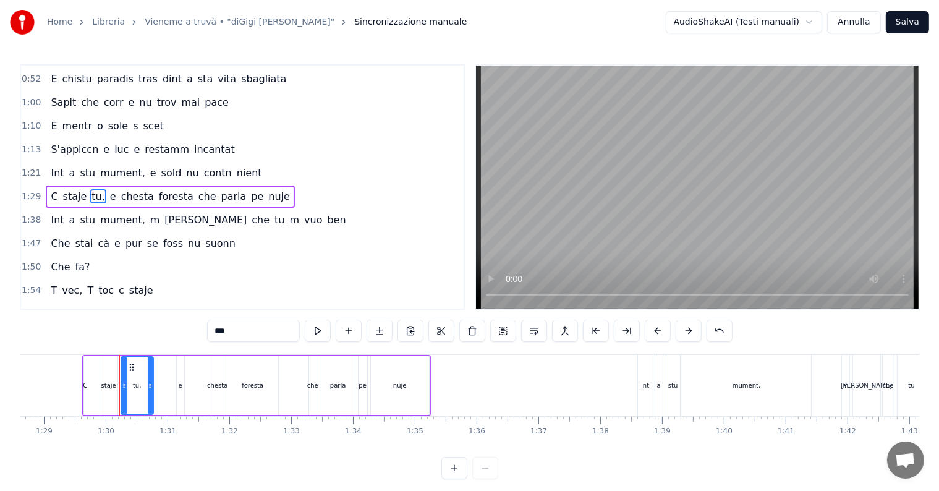
click at [228, 337] on input "***" at bounding box center [253, 331] width 93 height 22
drag, startPoint x: 27, startPoint y: 181, endPoint x: 35, endPoint y: 187, distance: 9.3
click at [27, 190] on span "1:29" at bounding box center [31, 196] width 19 height 12
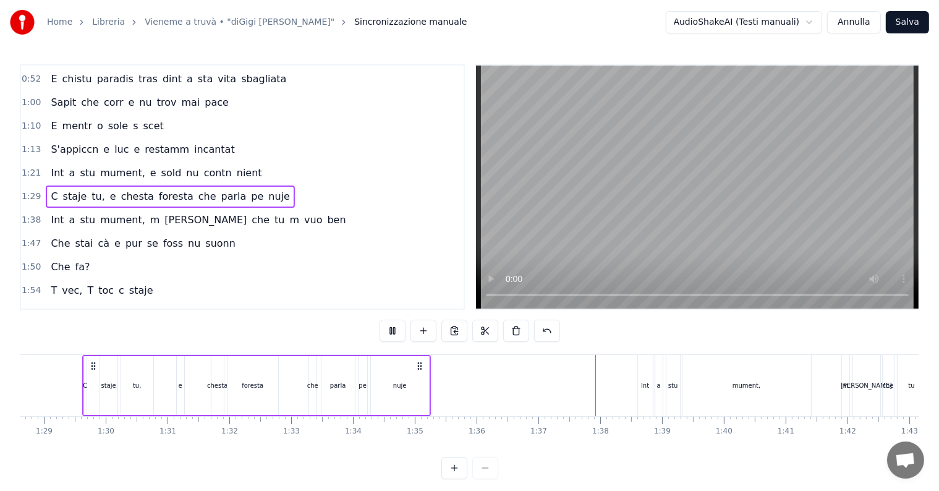
click at [32, 190] on span "1:29" at bounding box center [31, 196] width 19 height 12
click at [55, 187] on div "C staje tu, e chesta foresta che parla pe nuje" at bounding box center [170, 196] width 249 height 22
click at [25, 185] on div "1:29 C staje tu, e chesta foresta che parla pe nuje" at bounding box center [242, 196] width 443 height 23
click at [32, 190] on span "1:29" at bounding box center [31, 196] width 19 height 12
click at [27, 167] on span "1:21" at bounding box center [31, 173] width 19 height 12
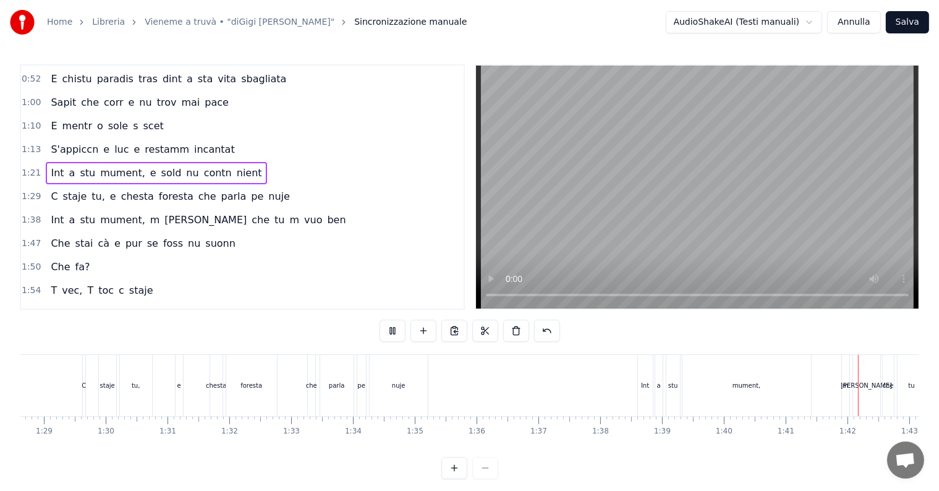
drag, startPoint x: 496, startPoint y: 260, endPoint x: 496, endPoint y: 273, distance: 13.0
click at [496, 260] on video at bounding box center [697, 187] width 443 height 243
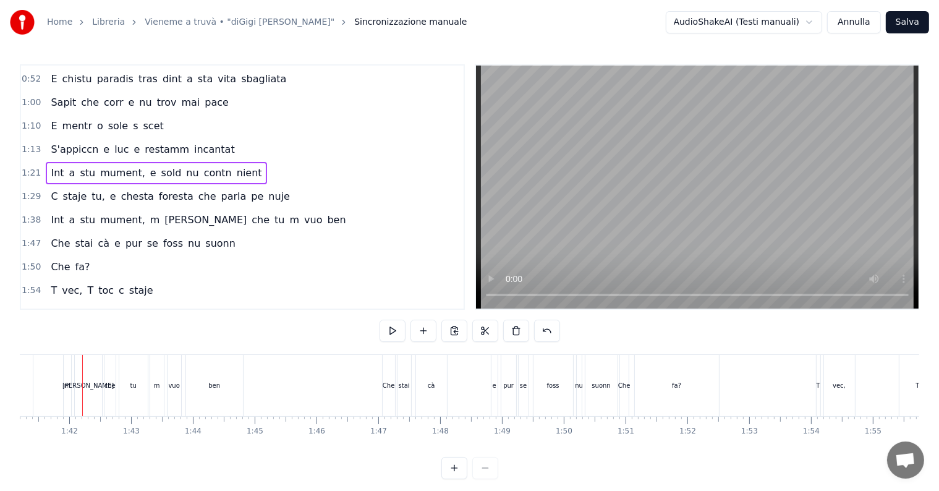
click at [30, 167] on span "1:21" at bounding box center [31, 173] width 19 height 12
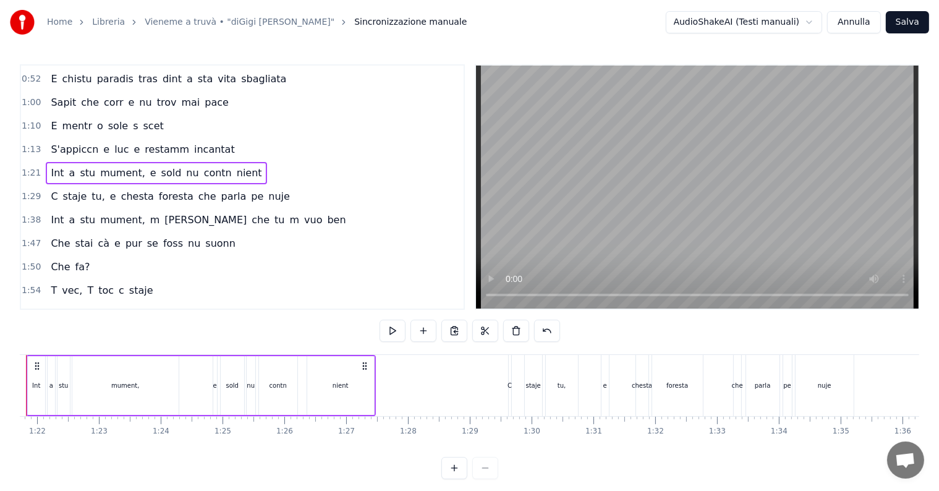
scroll to position [0, 4996]
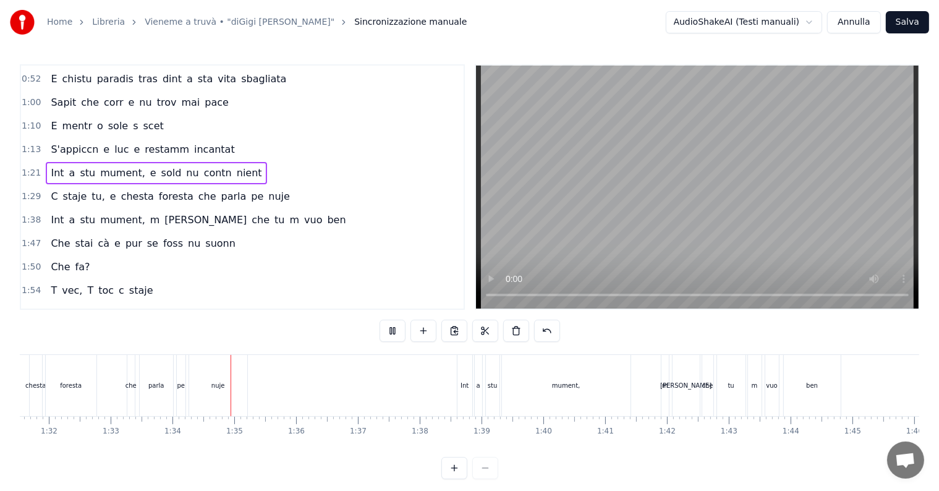
click at [27, 167] on span "1:21" at bounding box center [31, 173] width 19 height 12
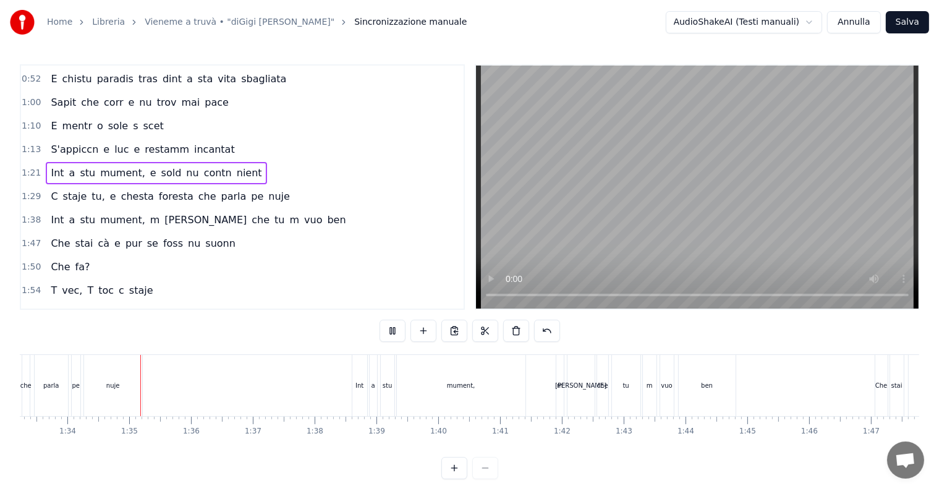
scroll to position [0, 5778]
click at [573, 220] on video at bounding box center [697, 187] width 443 height 243
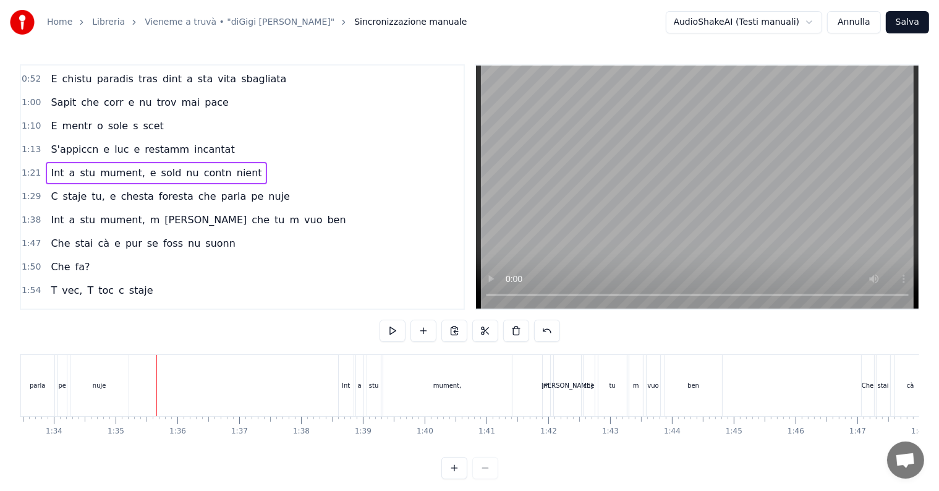
click at [158, 189] on span "foresta" at bounding box center [176, 196] width 37 height 14
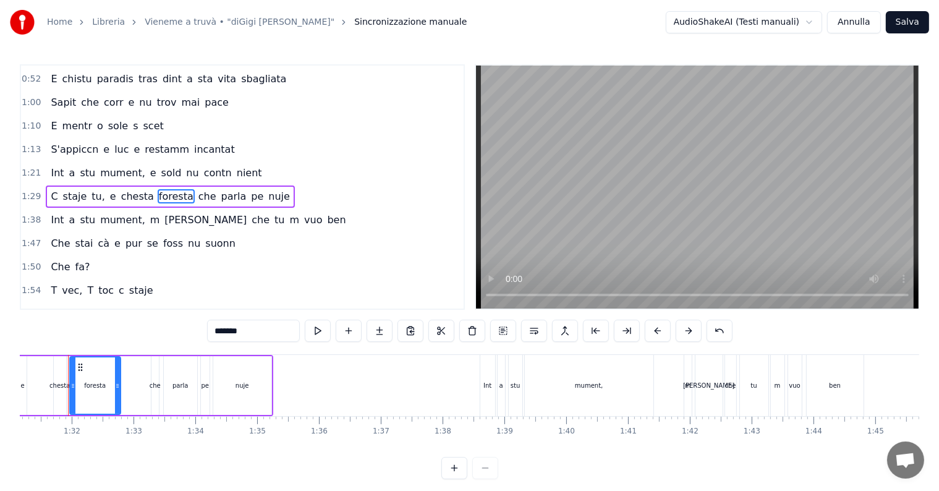
scroll to position [0, 5622]
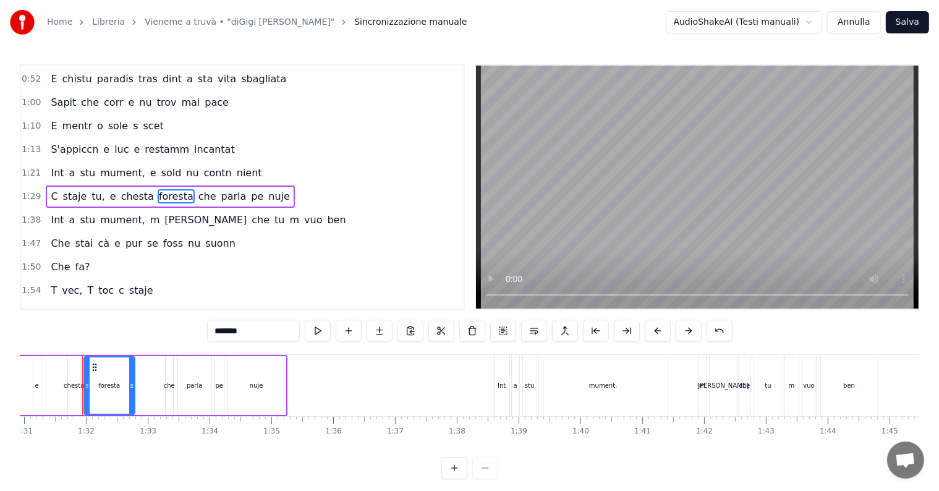
drag, startPoint x: 226, startPoint y: 327, endPoint x: 189, endPoint y: 323, distance: 37.3
click at [189, 323] on div "0:28 Vieneme a truvà 0:32 Da casa mia s ver o mar 0:35 Vieneme a truvà 0:39 Da …" at bounding box center [470, 271] width 900 height 415
paste input "text"
type input "*******"
click at [314, 331] on button at bounding box center [318, 331] width 26 height 22
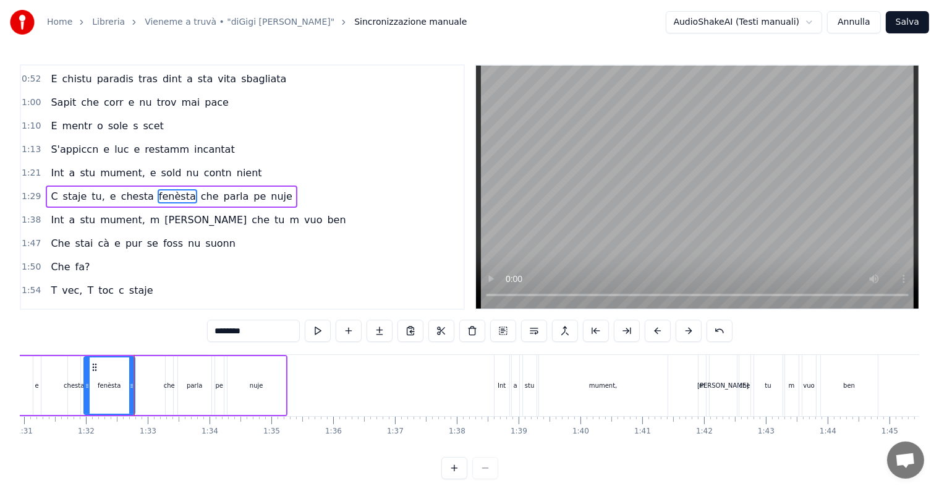
drag, startPoint x: 25, startPoint y: 182, endPoint x: 82, endPoint y: 200, distance: 60.2
click at [25, 190] on span "1:29" at bounding box center [31, 196] width 19 height 12
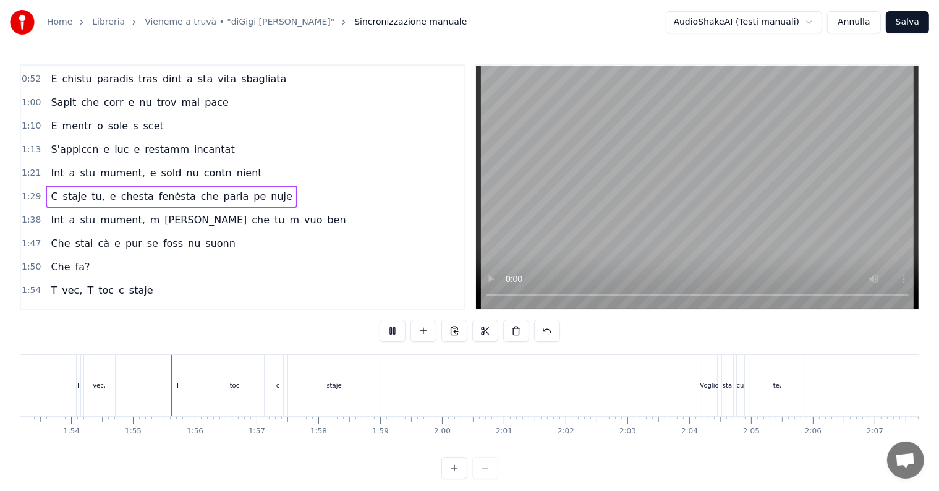
scroll to position [0, 7046]
click at [183, 392] on div "toc" at bounding box center [185, 385] width 59 height 61
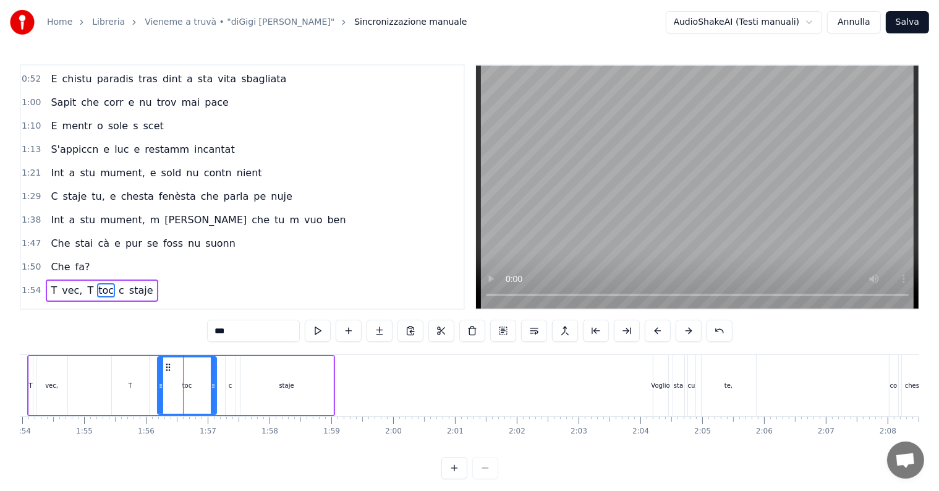
scroll to position [253, 0]
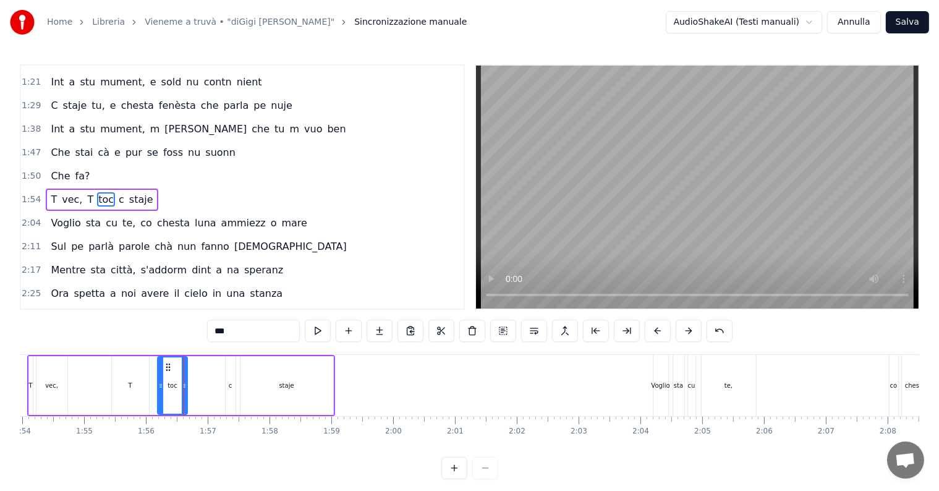
drag, startPoint x: 214, startPoint y: 386, endPoint x: 185, endPoint y: 389, distance: 29.2
click at [185, 389] on icon at bounding box center [184, 386] width 5 height 10
click at [33, 194] on span "1:54" at bounding box center [31, 200] width 19 height 12
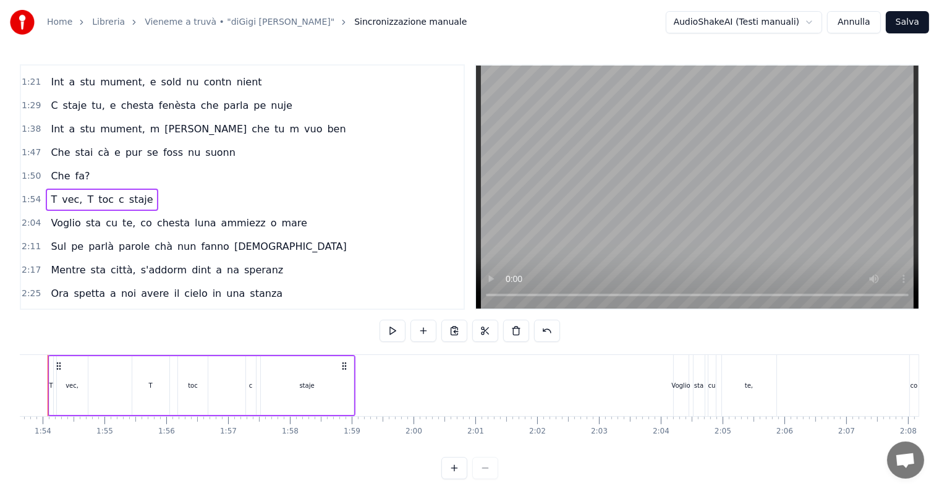
scroll to position [0, 6991]
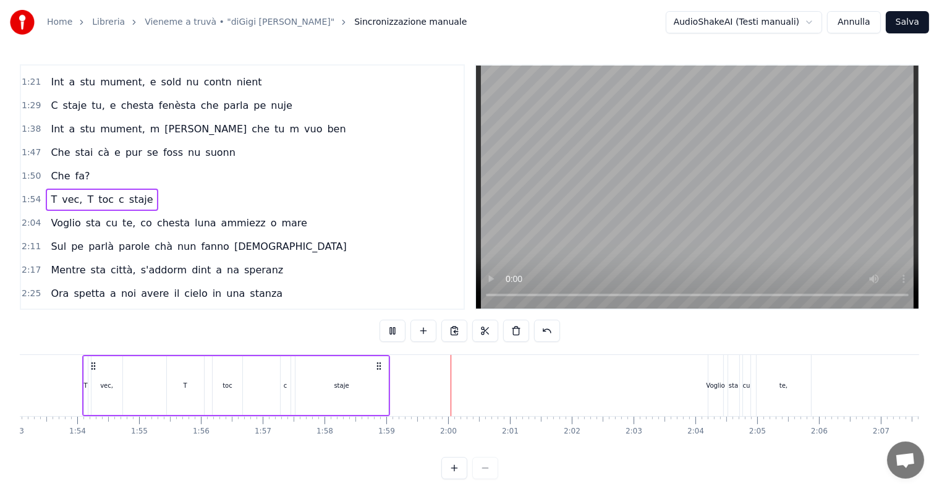
drag, startPoint x: 519, startPoint y: 258, endPoint x: 447, endPoint y: 299, distance: 83.1
click at [519, 260] on video at bounding box center [697, 187] width 443 height 243
click at [189, 370] on div "T" at bounding box center [185, 385] width 37 height 59
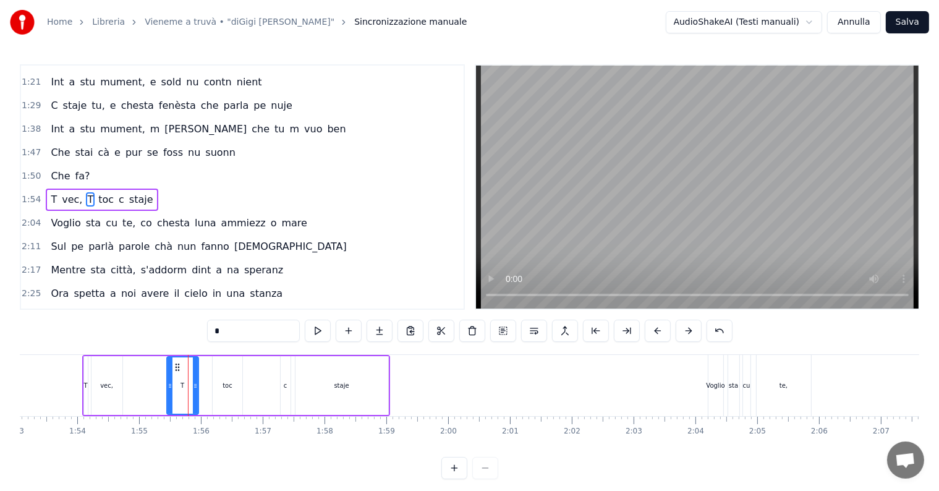
click at [195, 380] on div at bounding box center [195, 385] width 5 height 56
click at [225, 388] on div "toc" at bounding box center [228, 385] width 30 height 59
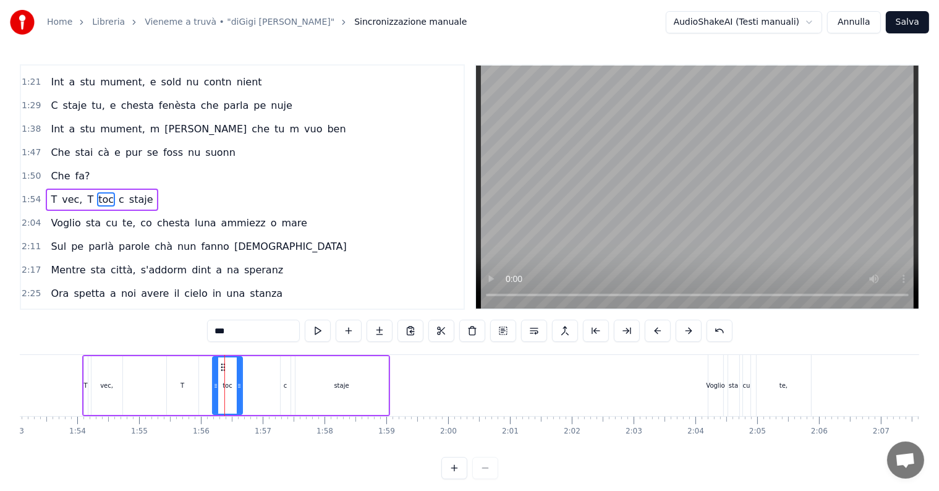
type input "***"
click at [218, 368] on icon at bounding box center [220, 367] width 10 height 10
drag, startPoint x: 237, startPoint y: 383, endPoint x: 252, endPoint y: 387, distance: 15.9
click at [252, 387] on div "toc" at bounding box center [231, 385] width 46 height 59
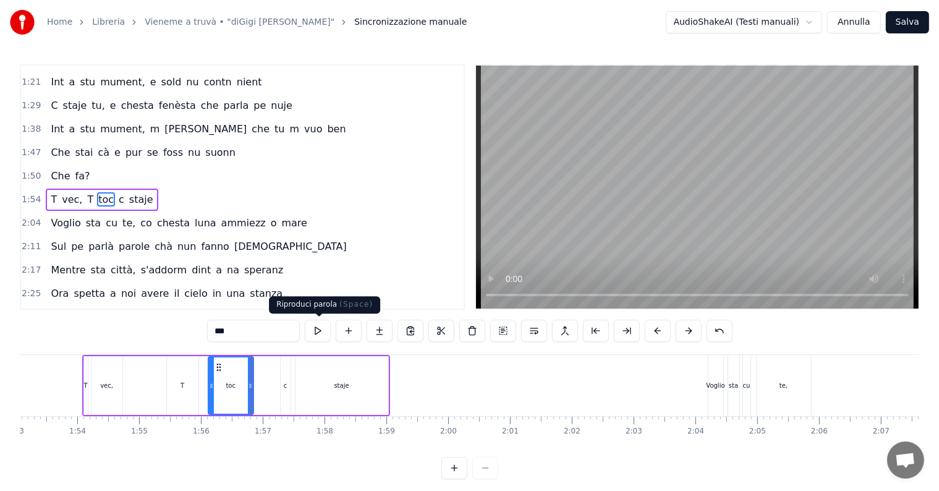
click at [320, 330] on button at bounding box center [318, 331] width 26 height 22
drag, startPoint x: 28, startPoint y: 192, endPoint x: 40, endPoint y: 198, distance: 13.6
click at [29, 194] on span "1:54" at bounding box center [31, 200] width 19 height 12
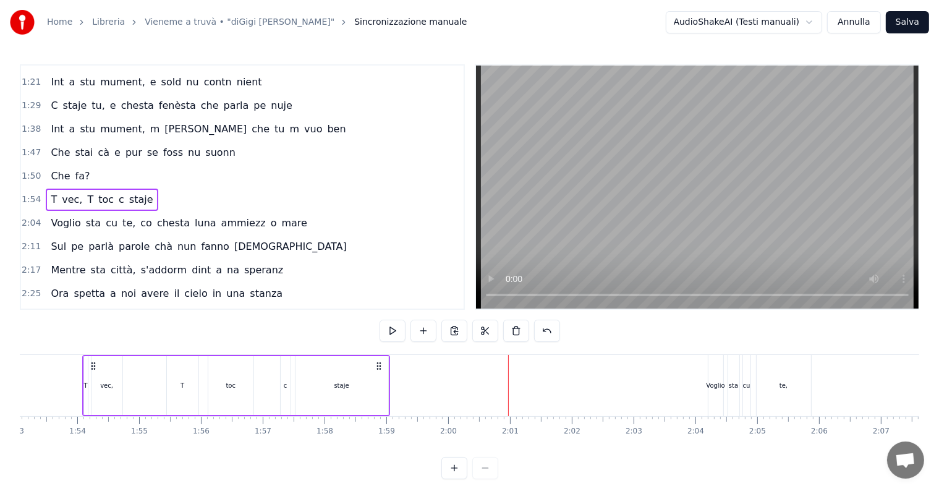
scroll to position [0, 6978]
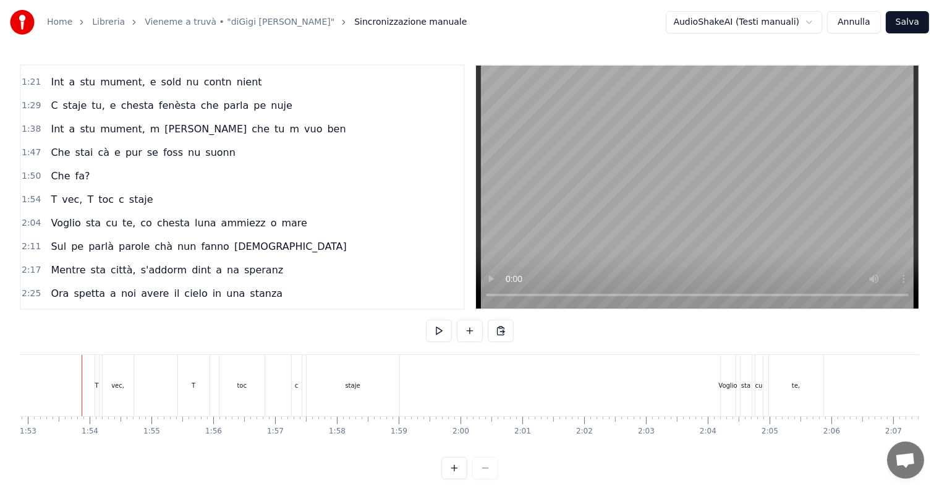
drag, startPoint x: 178, startPoint y: 383, endPoint x: 190, endPoint y: 386, distance: 12.0
click at [190, 386] on div "T" at bounding box center [194, 385] width 32 height 61
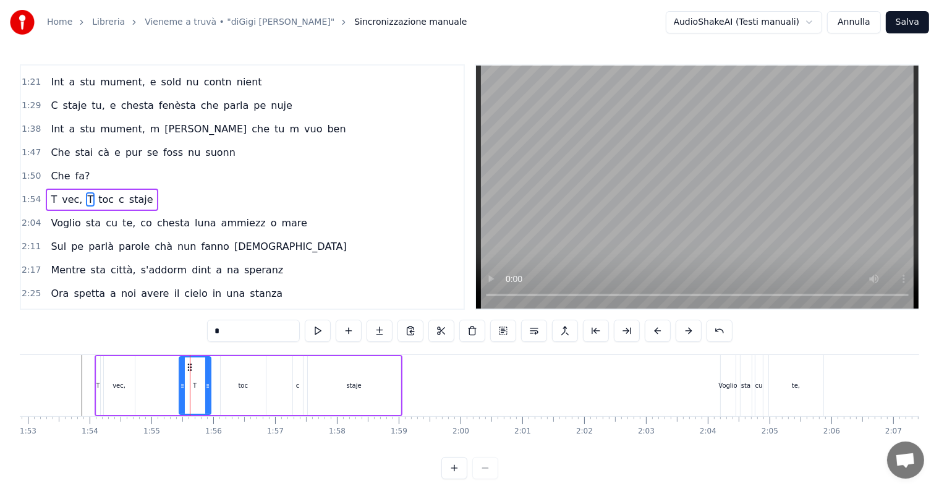
click at [190, 386] on div at bounding box center [190, 385] width 1 height 61
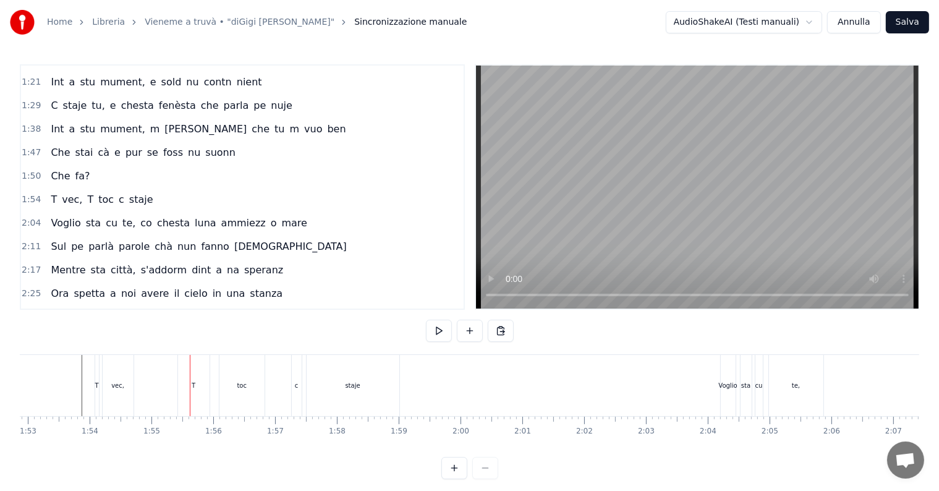
click at [190, 386] on div at bounding box center [190, 385] width 1 height 61
click at [196, 385] on div "T" at bounding box center [194, 385] width 32 height 61
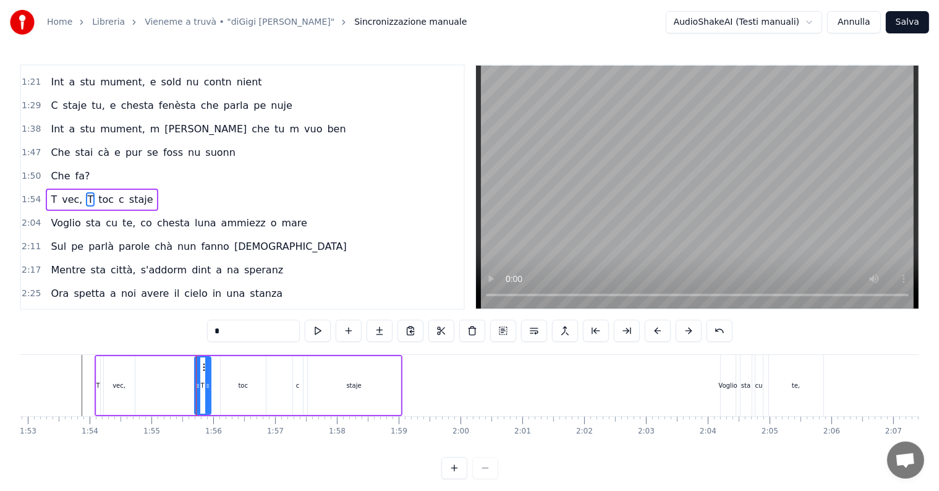
drag, startPoint x: 183, startPoint y: 383, endPoint x: 195, endPoint y: 384, distance: 12.4
click at [195, 384] on icon at bounding box center [197, 386] width 5 height 10
drag, startPoint x: 25, startPoint y: 185, endPoint x: 37, endPoint y: 185, distance: 12.4
click at [27, 194] on span "1:54" at bounding box center [31, 200] width 19 height 12
drag, startPoint x: 203, startPoint y: 381, endPoint x: 192, endPoint y: 381, distance: 11.1
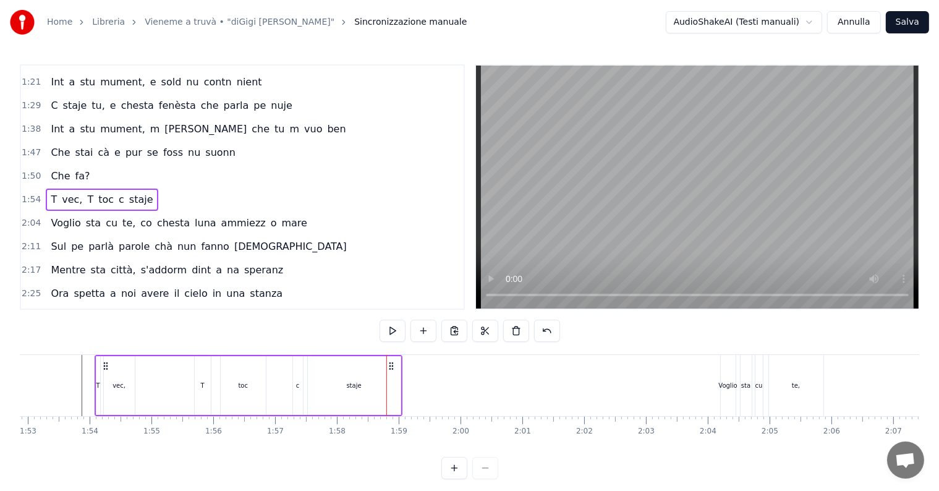
click at [191, 381] on div "T vec, T toc c staje" at bounding box center [249, 385] width 308 height 61
click at [205, 378] on div "T" at bounding box center [203, 385] width 16 height 59
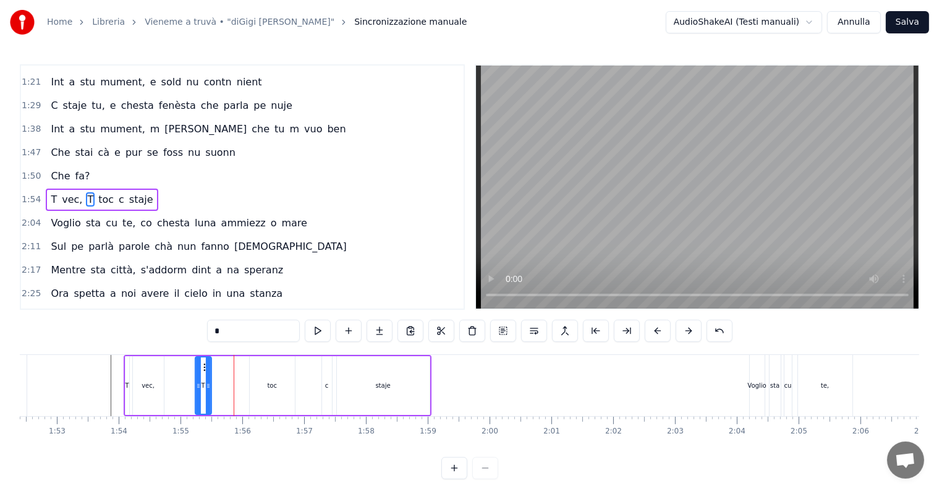
scroll to position [0, 6946]
drag, startPoint x: 200, startPoint y: 365, endPoint x: 215, endPoint y: 372, distance: 16.3
click at [215, 372] on div "T" at bounding box center [217, 385] width 15 height 56
click at [258, 376] on div "toc" at bounding box center [275, 385] width 45 height 59
type input "***"
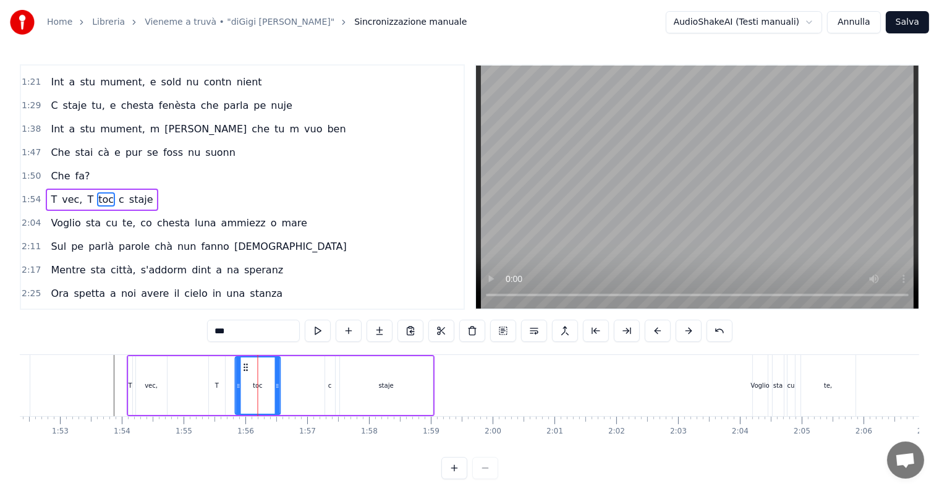
drag, startPoint x: 263, startPoint y: 366, endPoint x: 245, endPoint y: 366, distance: 18.5
click at [247, 367] on circle at bounding box center [247, 367] width 1 height 1
click at [25, 194] on span "1:54" at bounding box center [31, 200] width 19 height 12
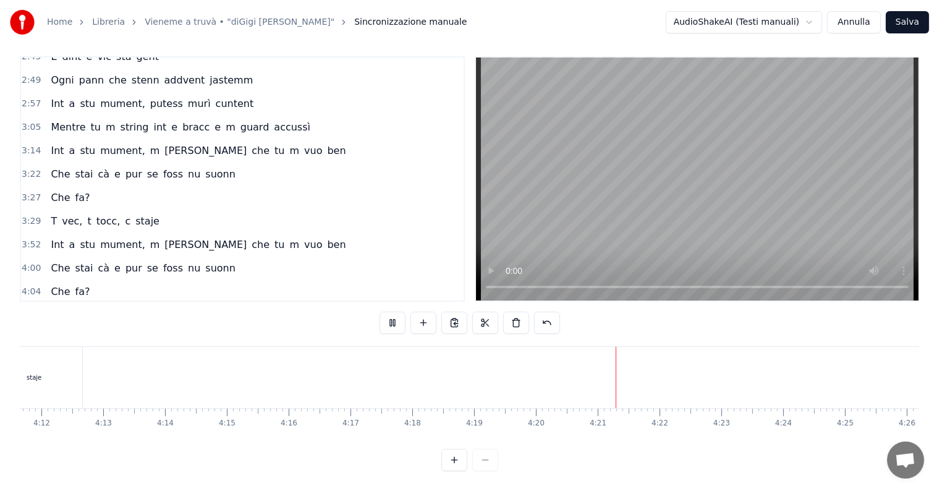
scroll to position [19, 0]
click at [908, 19] on button "Salva" at bounding box center [907, 22] width 43 height 22
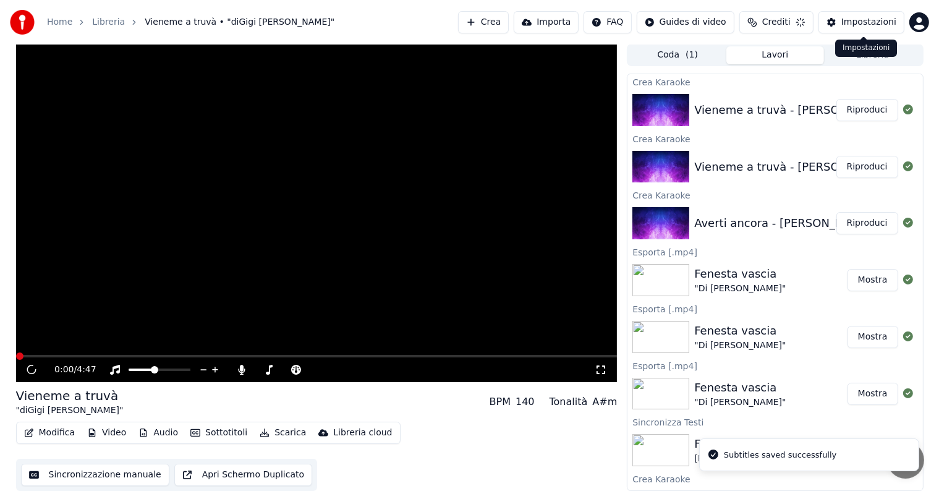
scroll to position [1, 0]
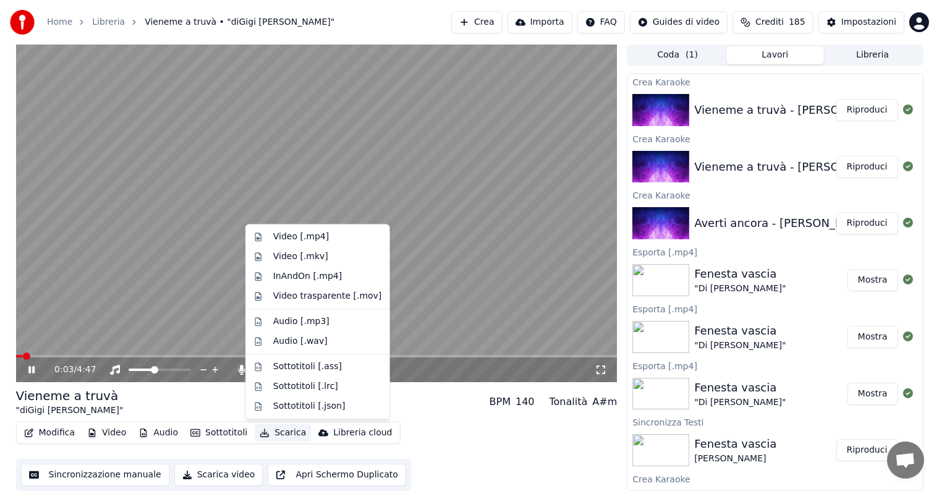
click at [273, 429] on button "Scarica" at bounding box center [283, 432] width 56 height 17
click at [187, 289] on video at bounding box center [317, 213] width 602 height 338
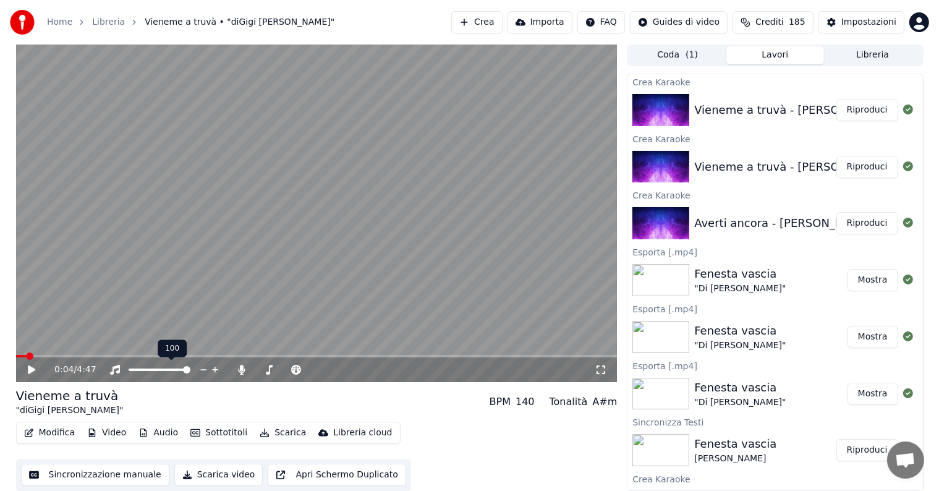
click at [190, 371] on span at bounding box center [160, 369] width 62 height 2
click at [240, 370] on icon at bounding box center [242, 370] width 12 height 10
click at [276, 430] on button "Scarica" at bounding box center [283, 432] width 56 height 17
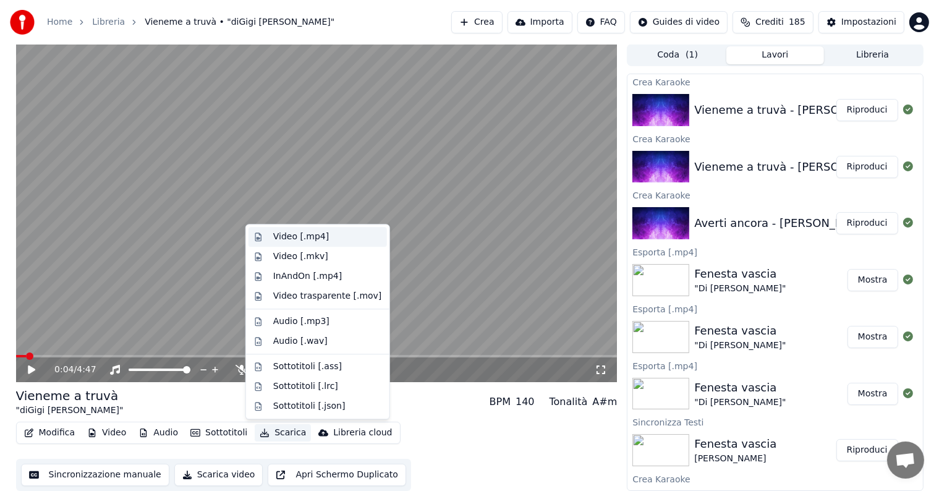
click at [278, 239] on div "Video [.mp4]" at bounding box center [301, 237] width 56 height 12
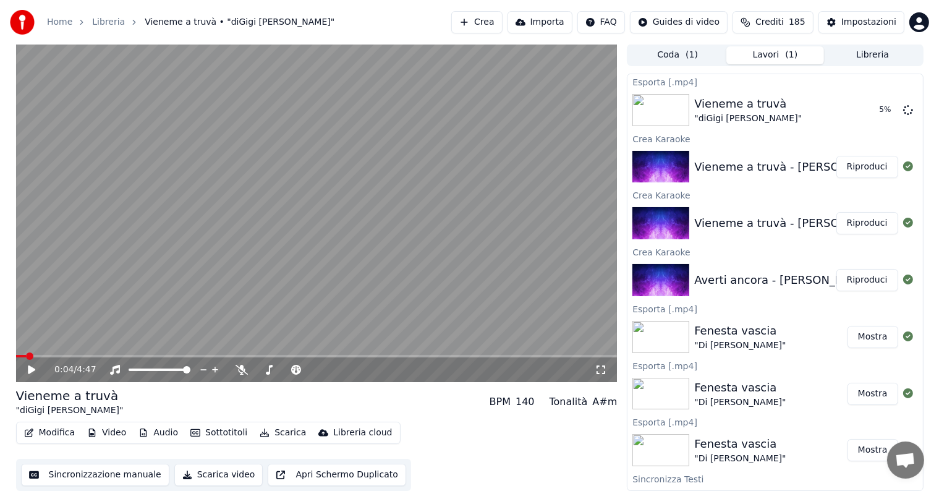
click at [116, 218] on video at bounding box center [317, 213] width 602 height 338
drag, startPoint x: 28, startPoint y: 354, endPoint x: 13, endPoint y: 360, distance: 16.1
click at [13, 360] on div "0:06 / 4:47 Vieneme a truvà "diGigi Finizio" BPM 140 Tonalità A#m Modifica Vide…" at bounding box center [469, 267] width 927 height 447
click at [25, 357] on div "0:07 / 4:47" at bounding box center [317, 369] width 602 height 25
click at [16, 360] on span at bounding box center [19, 355] width 7 height 7
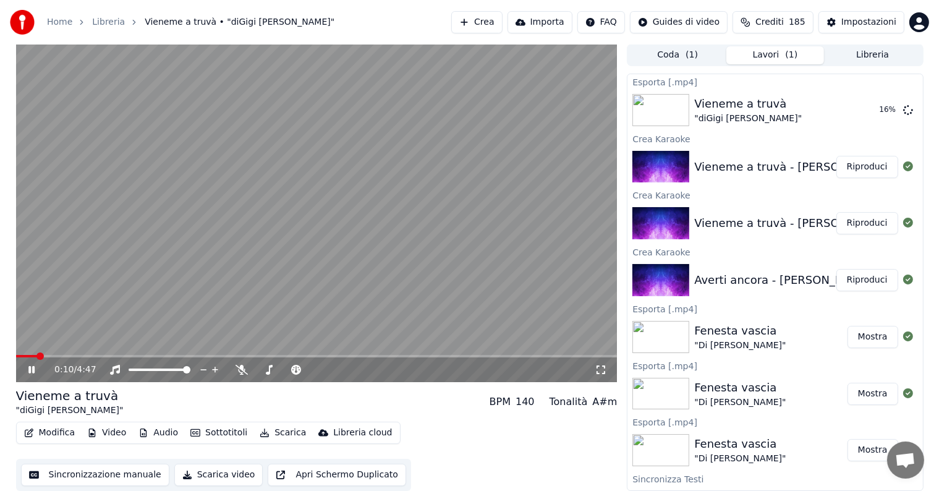
click at [59, 355] on span at bounding box center [317, 356] width 602 height 2
click at [114, 354] on icon at bounding box center [115, 357] width 9 height 9
click at [100, 356] on span at bounding box center [317, 356] width 602 height 2
click at [16, 352] on span at bounding box center [19, 355] width 7 height 7
click at [20, 364] on div "0:00 / 4:47" at bounding box center [317, 369] width 602 height 25
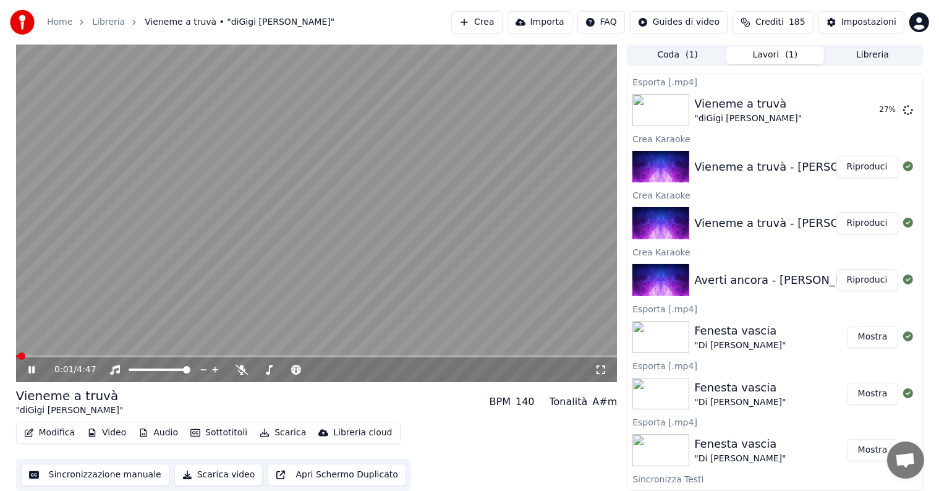
click at [33, 373] on icon at bounding box center [40, 370] width 29 height 10
